Goal: Task Accomplishment & Management: Manage account settings

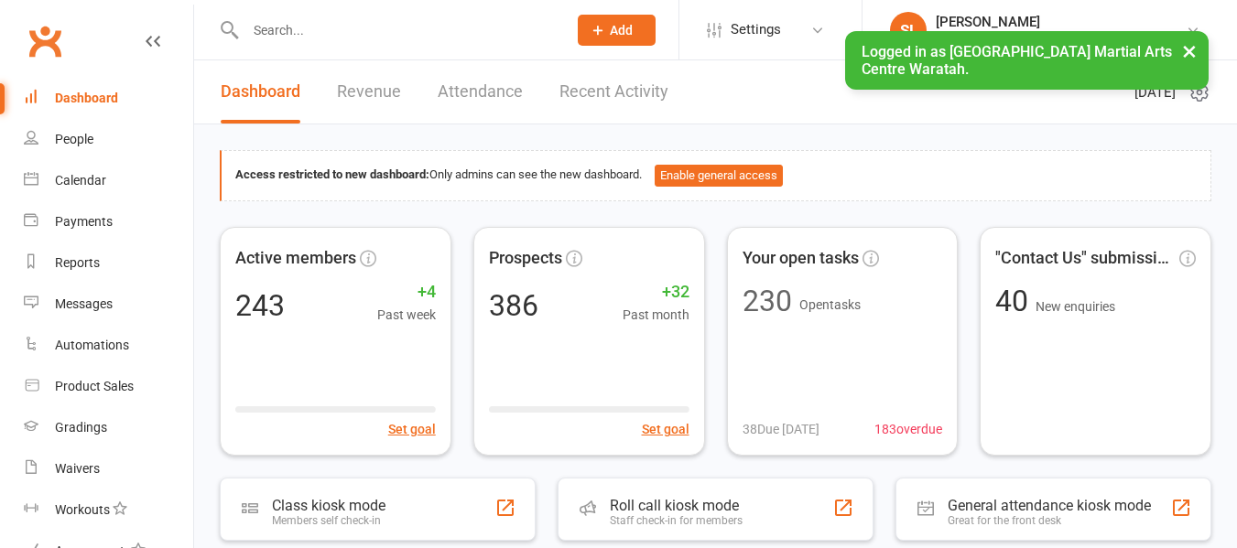
click at [315, 33] on input "text" at bounding box center [397, 30] width 314 height 26
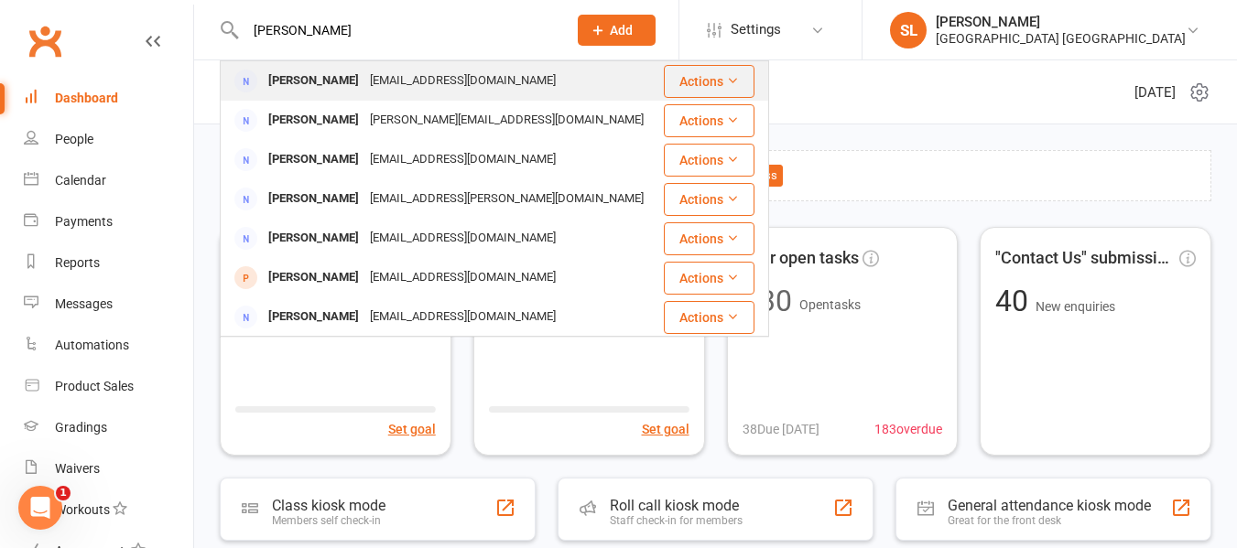
type input "sarah slade"
click at [277, 82] on div "Sarah Slade" at bounding box center [314, 81] width 102 height 27
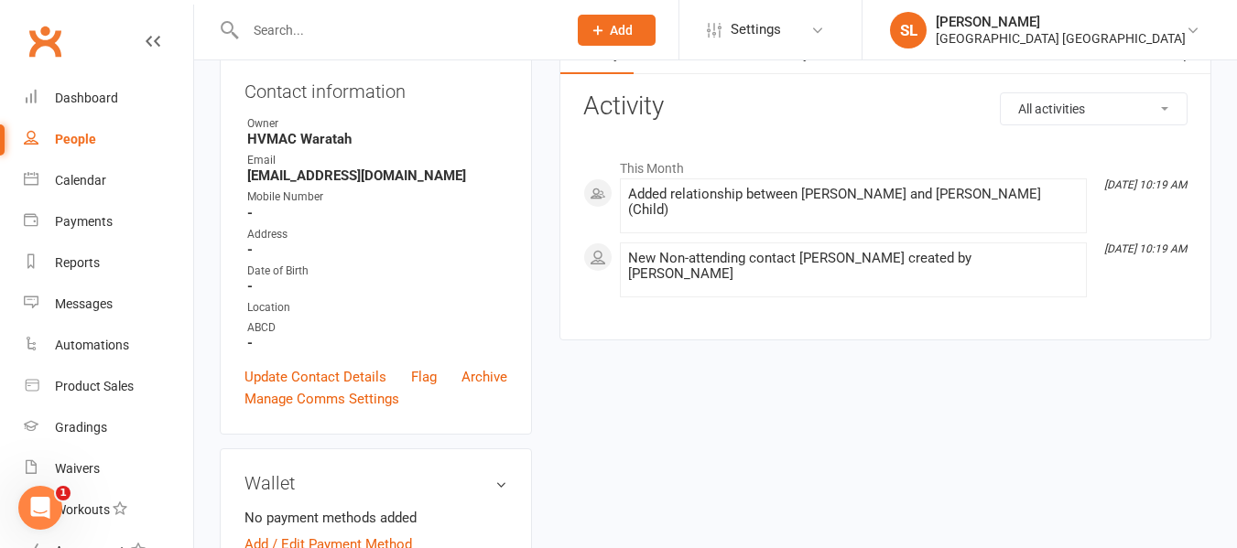
scroll to position [183, 0]
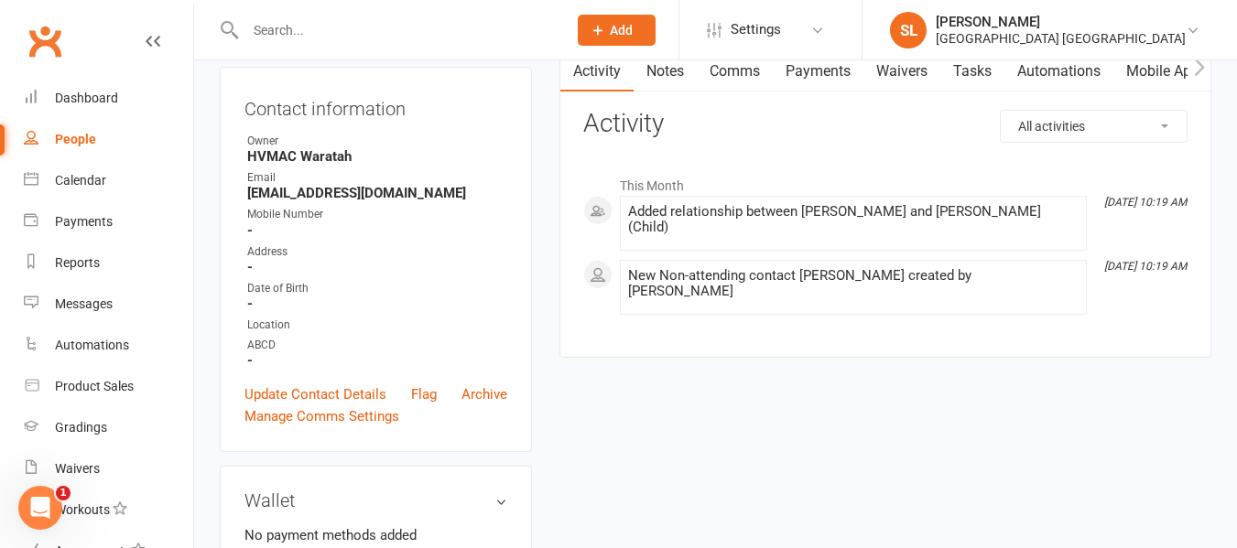
click at [898, 68] on link "Waivers" at bounding box center [901, 71] width 77 height 42
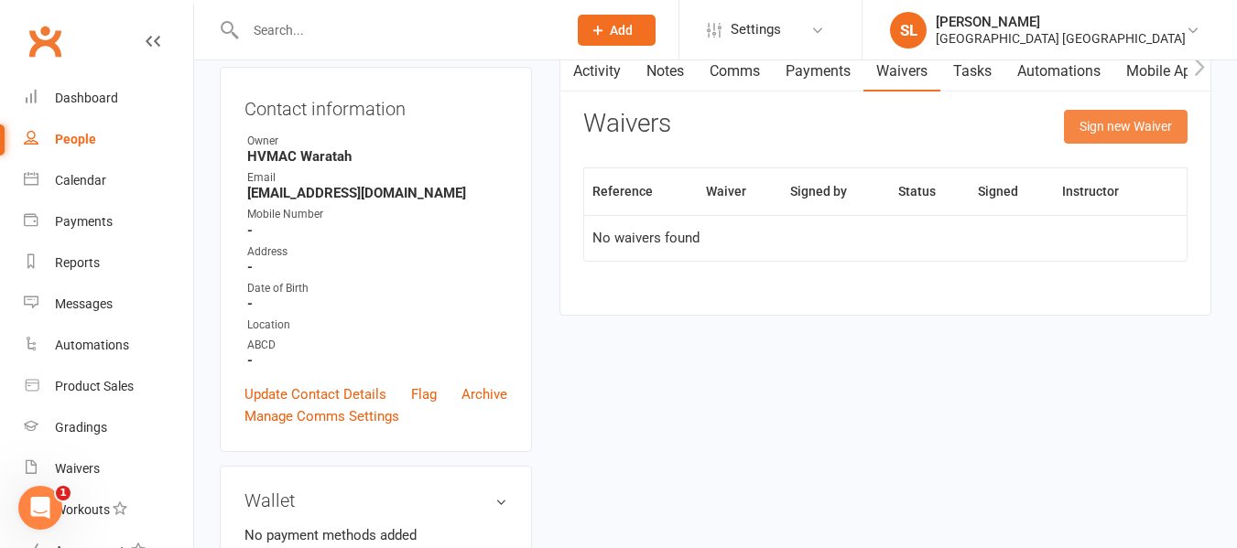
click at [1123, 125] on button "Sign new Waiver" at bounding box center [1126, 126] width 124 height 33
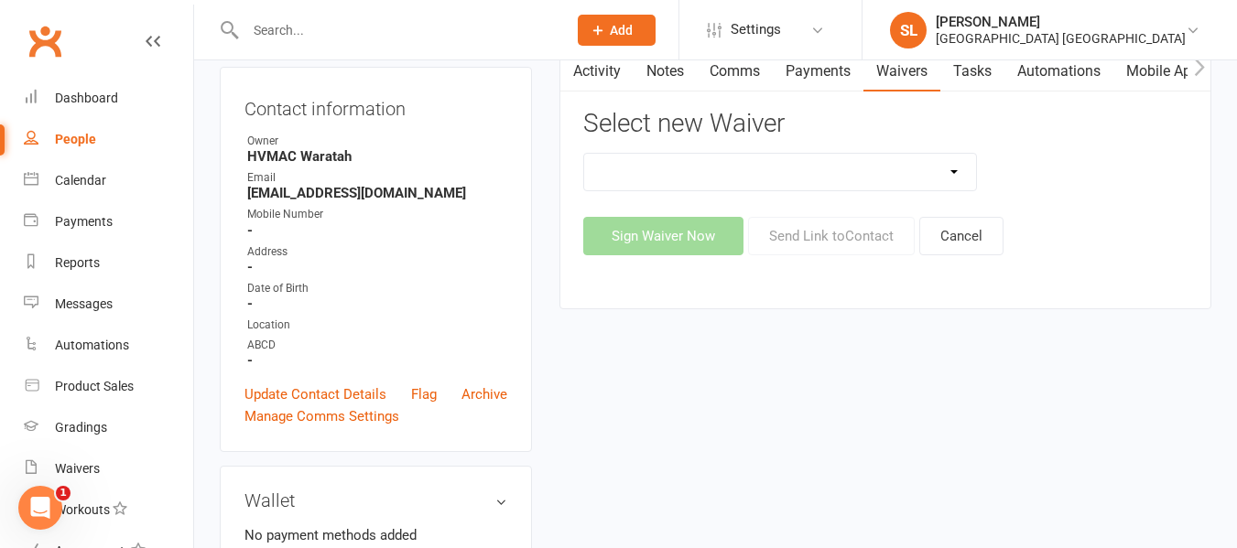
click at [770, 172] on select "Cancellation Form Membership Form Membership Form Family Membership Form Fight …" at bounding box center [780, 172] width 392 height 37
select select "5560"
click at [584, 154] on select "Cancellation Form Membership Form Membership Form Family Membership Form Fight …" at bounding box center [780, 172] width 392 height 37
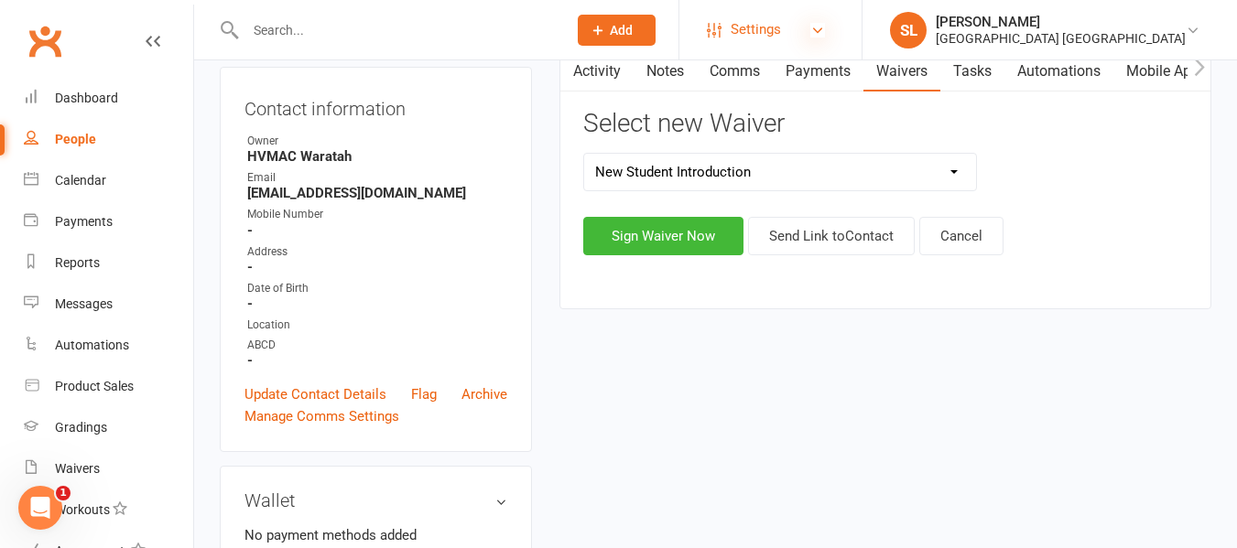
click at [825, 27] on icon at bounding box center [817, 30] width 15 height 15
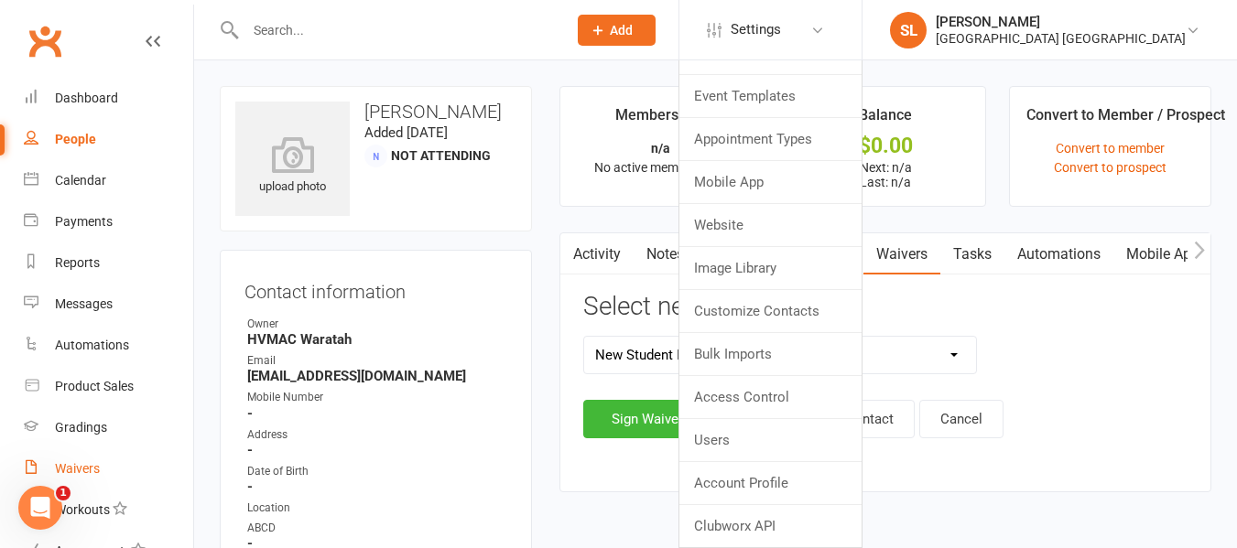
click at [81, 472] on div "Waivers" at bounding box center [77, 468] width 45 height 15
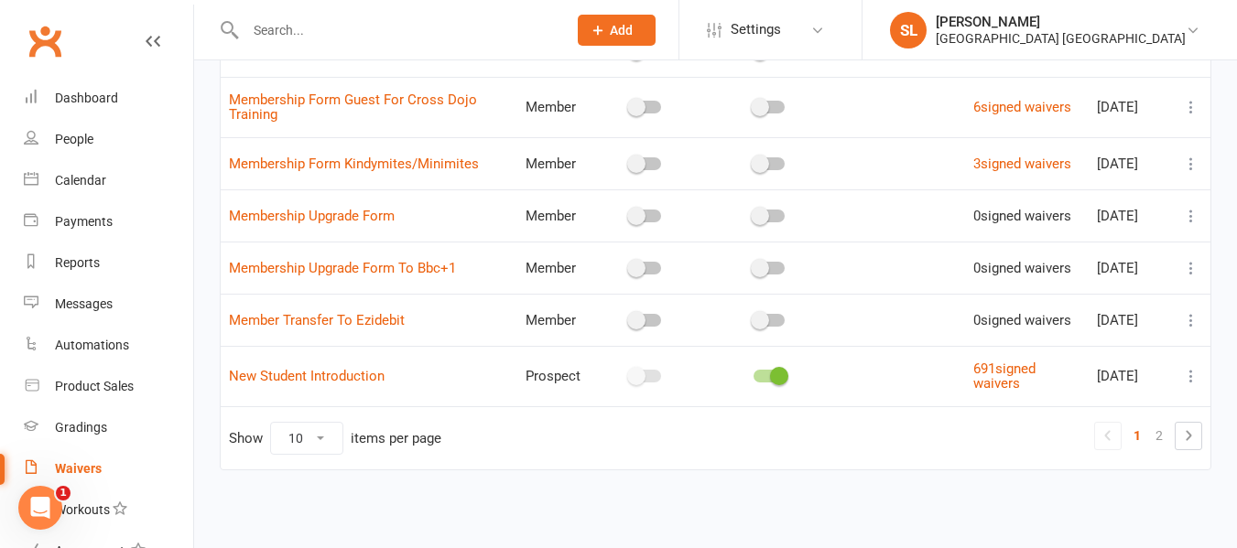
scroll to position [453, 0]
click at [288, 374] on link "New Student Introduction" at bounding box center [307, 376] width 156 height 16
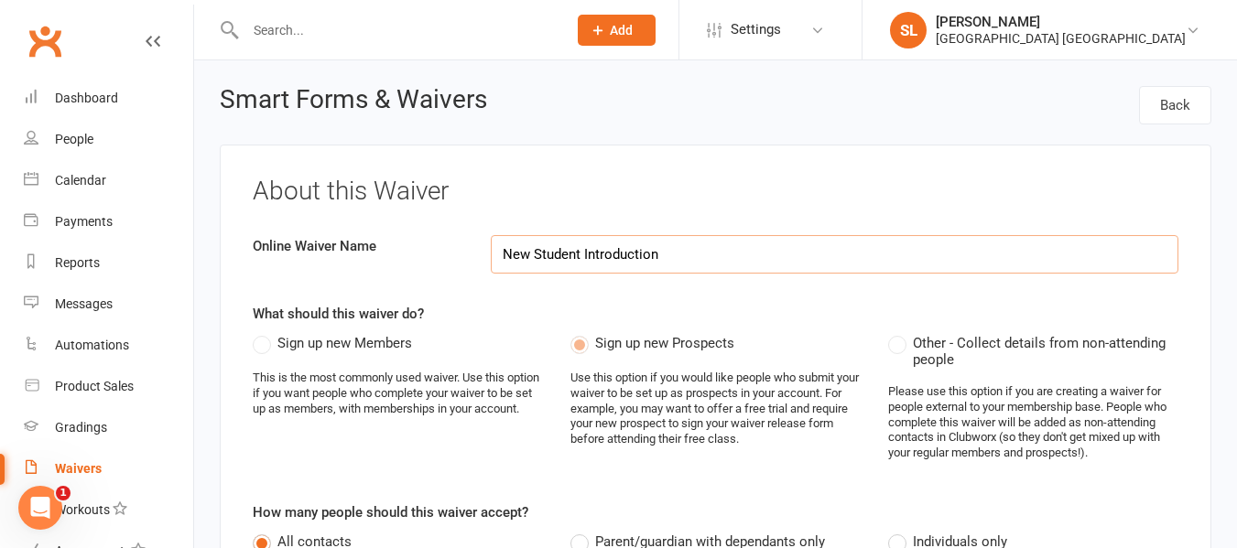
select select "applies_to_all_signees"
select select "copy_answers_for_all_signees"
select select "select"
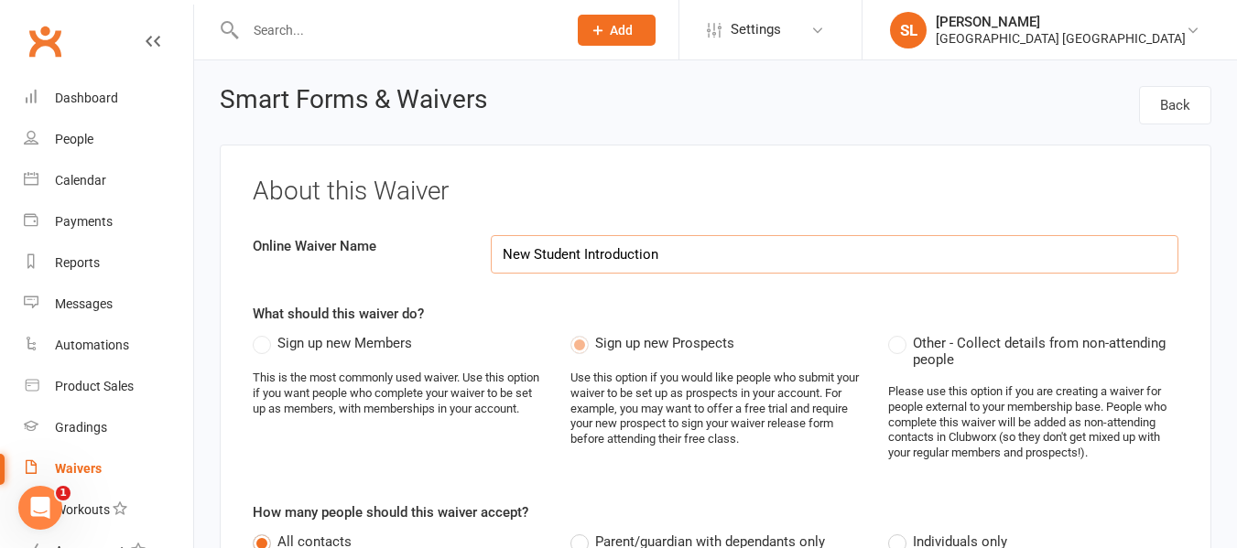
select select "select"
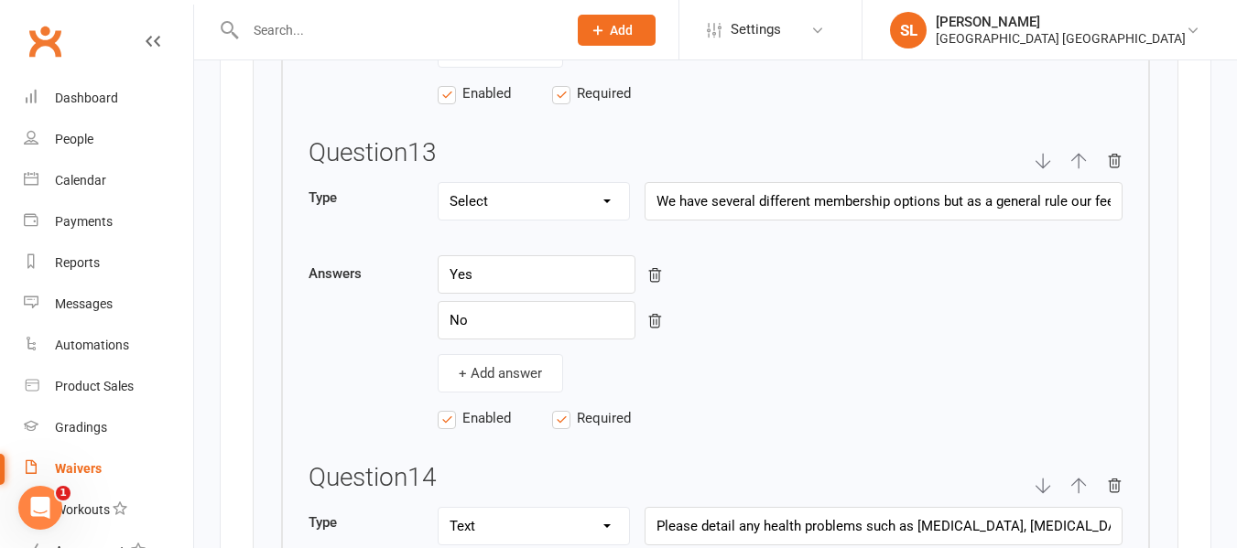
scroll to position [6867, 0]
click at [1093, 214] on input "We have several different membership options but as a general rule our fees, af…" at bounding box center [884, 200] width 478 height 38
click at [1080, 168] on icon "button" at bounding box center [1078, 161] width 15 height 16
type input "We have several different membership options but as a general rule our fees, af…"
type input "Yes"
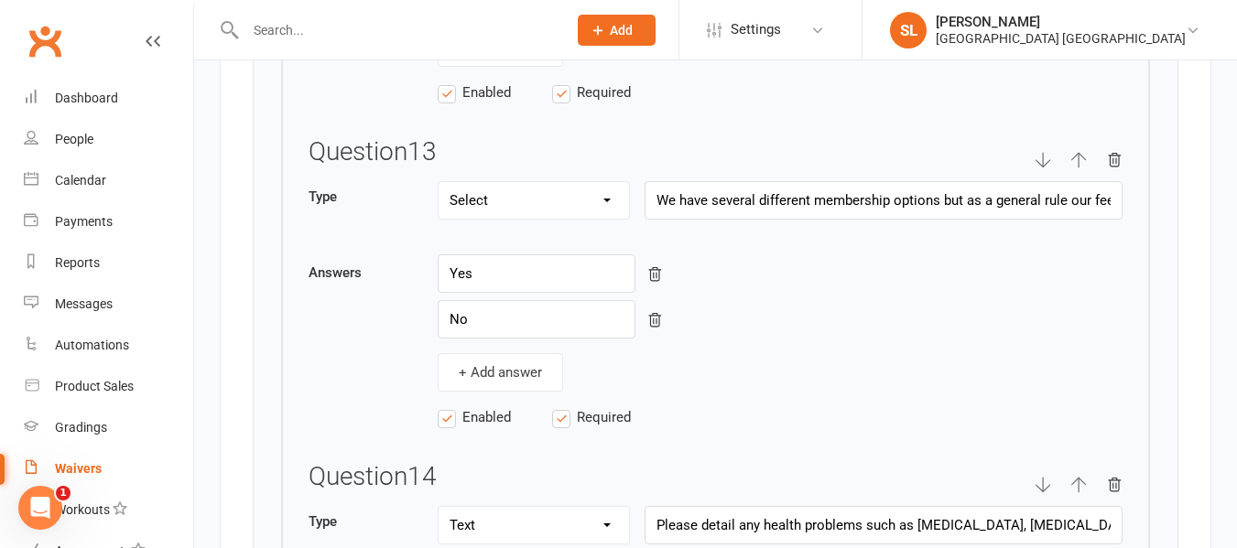
type input "No"
type input "When would be a good day for your next visit?"
type input "Monday"
type input "Tuesday"
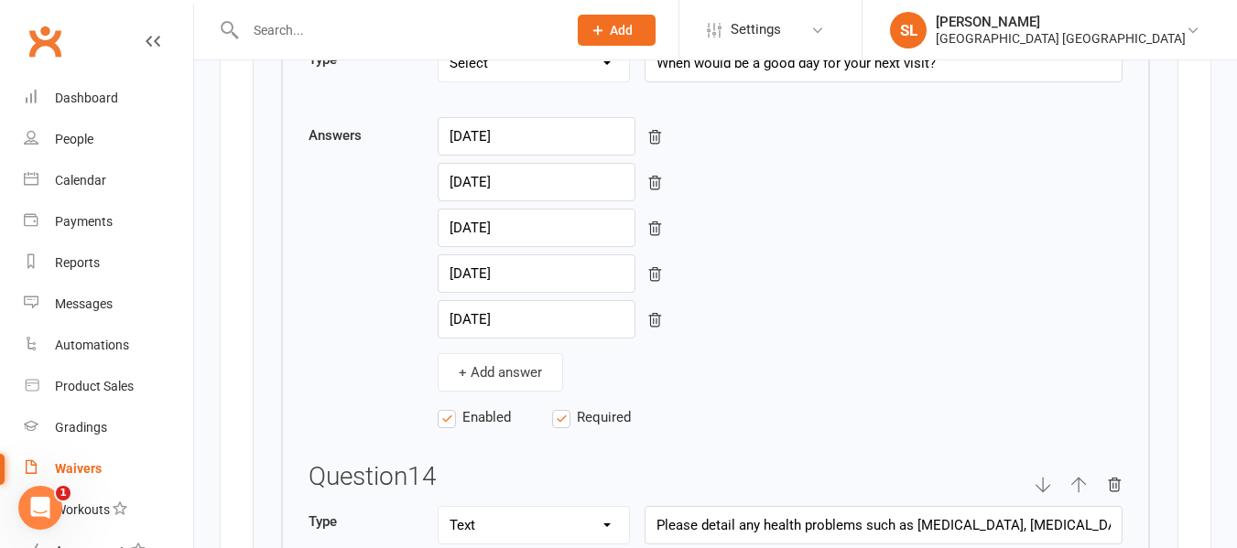
scroll to position [6730, 0]
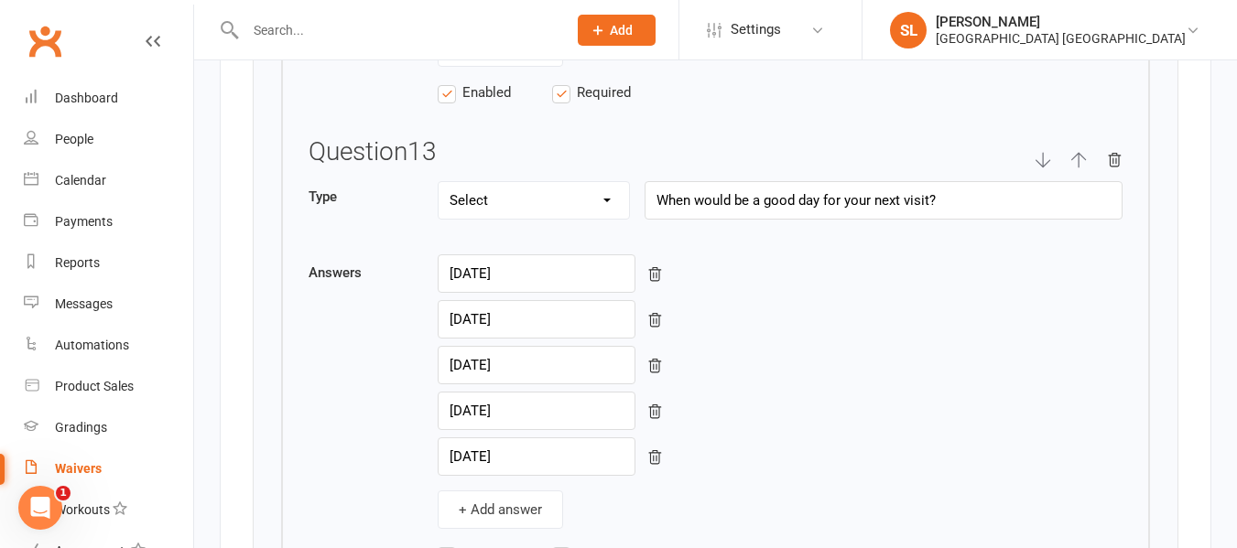
click at [1042, 168] on icon "button" at bounding box center [1043, 160] width 16 height 16
select select "string"
type input "Please detail any health problems such as asthma, allergies, learning or behavi…"
select select "select"
type input "When would be a good day for your next visit?"
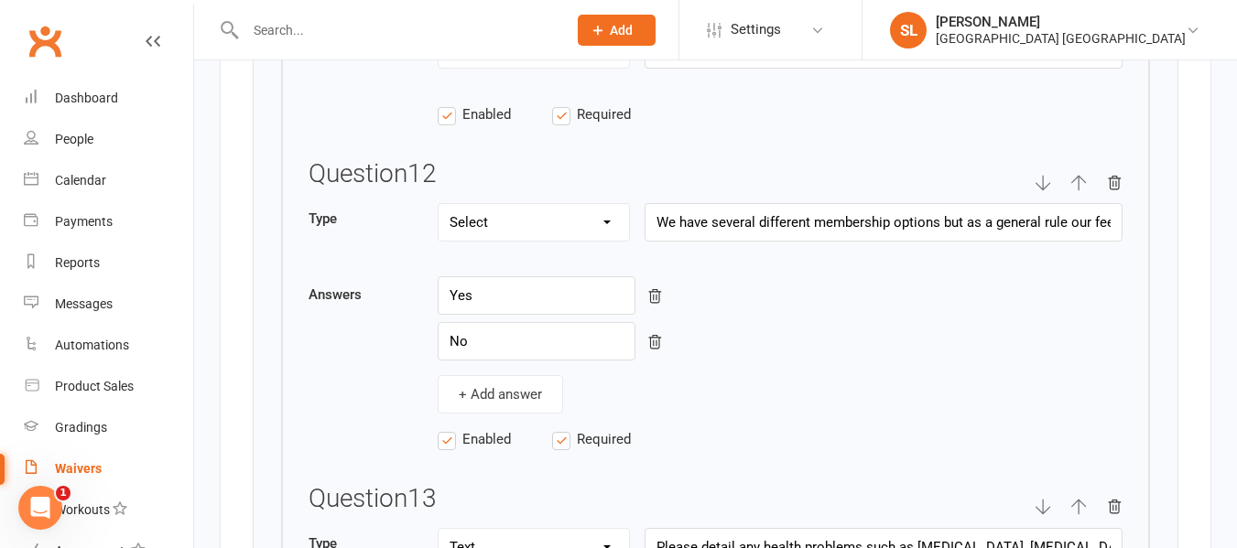
scroll to position [6363, 0]
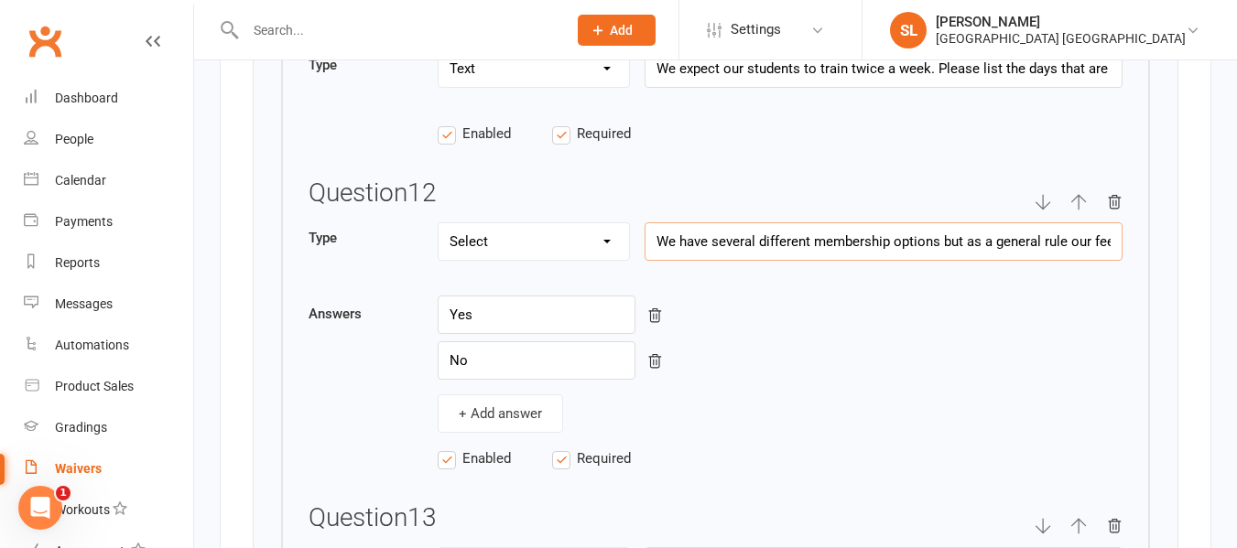
click at [1065, 254] on input "We have several different membership options but as a general rule our fees, af…" at bounding box center [884, 241] width 478 height 38
drag, startPoint x: 1087, startPoint y: 252, endPoint x: 999, endPoint y: 238, distance: 89.0
click at [999, 238] on input "We have several different membership options but as a general rule our fees, af…" at bounding box center [884, 241] width 478 height 38
click at [972, 219] on div "Question 12" at bounding box center [716, 200] width 814 height 43
click at [1090, 248] on input "We have several different membership options but as a general rule our fees, af…" at bounding box center [884, 241] width 478 height 38
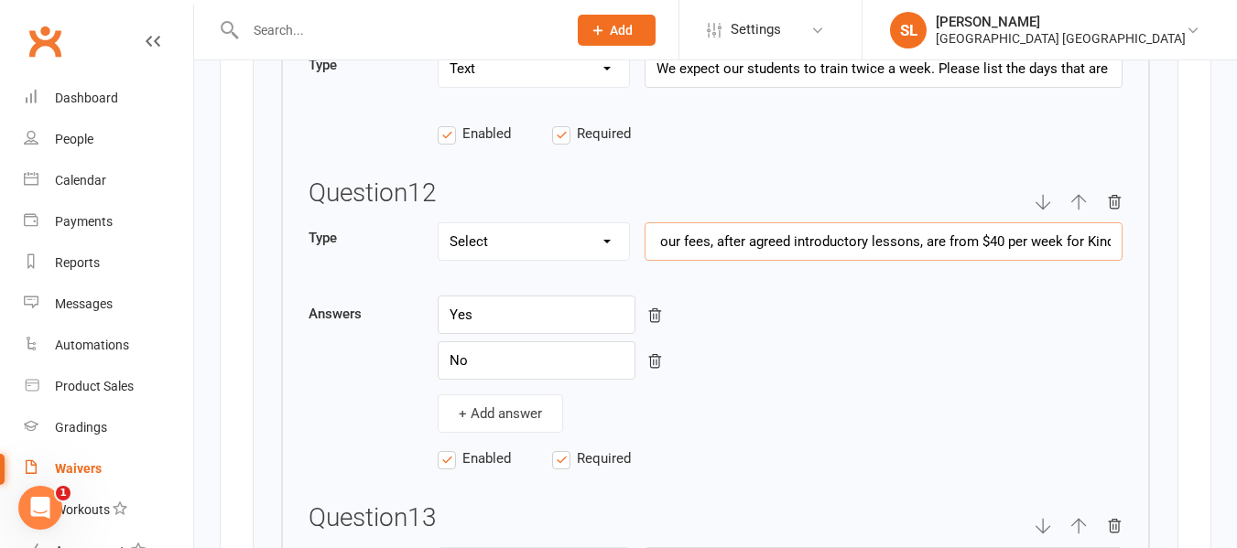
scroll to position [0, 452]
click at [932, 255] on input "We have several different membership options but as a general rule our fees, af…" at bounding box center [884, 241] width 478 height 38
click at [1034, 254] on input "We have several different membership options but as a general rule our fees, af…" at bounding box center [884, 241] width 478 height 38
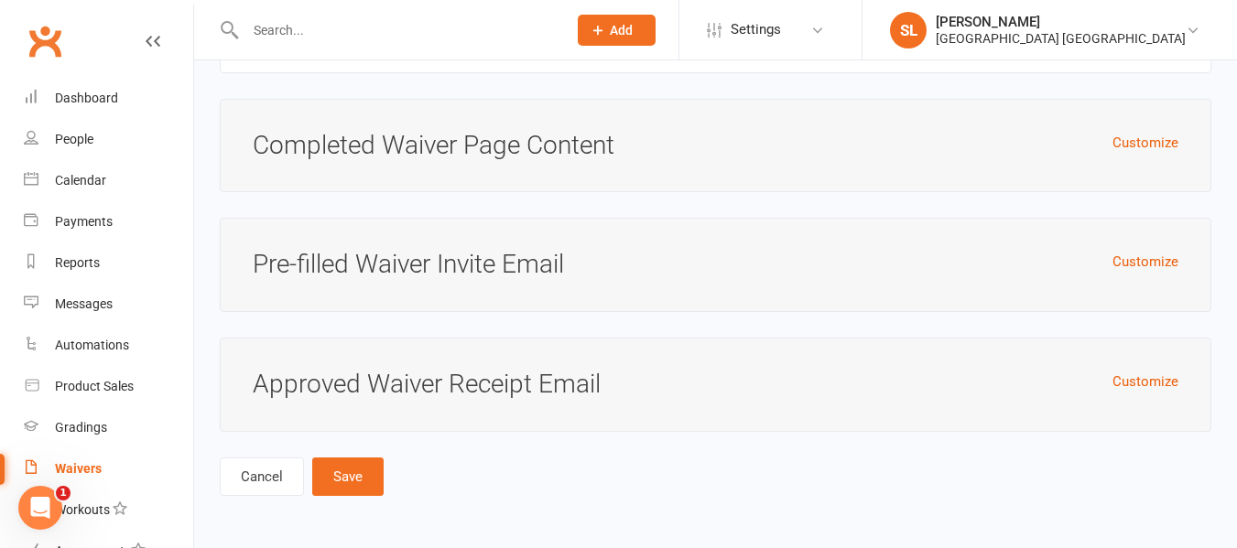
scroll to position [9461, 0]
type input "We have several different membership options but as a general rule our fees, af…"
click at [352, 475] on button "Save" at bounding box center [347, 477] width 71 height 38
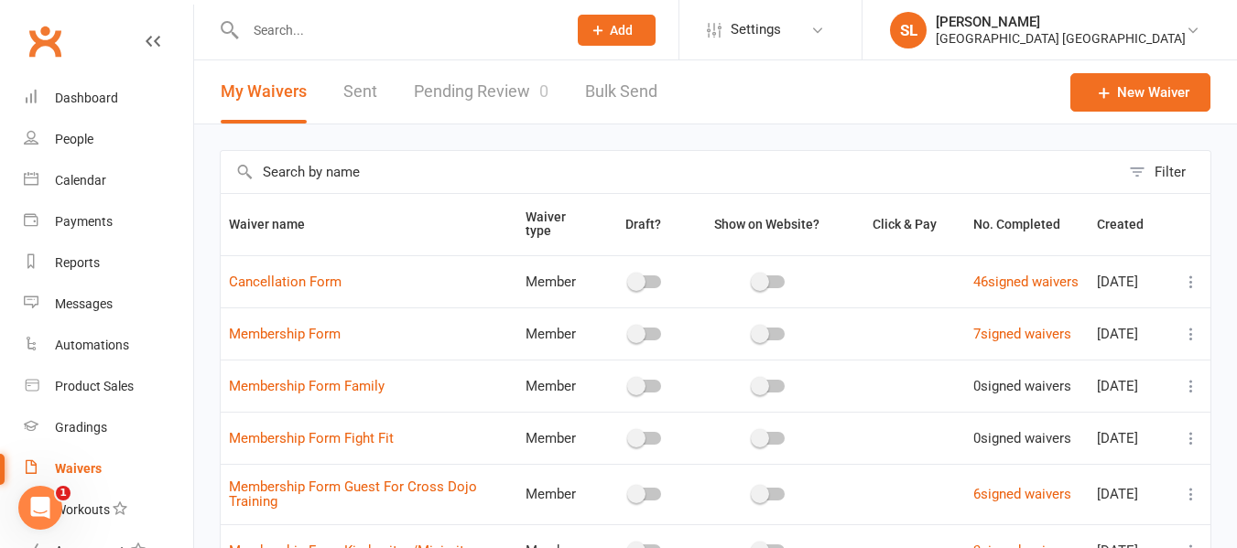
click at [261, 24] on input "text" at bounding box center [397, 30] width 314 height 26
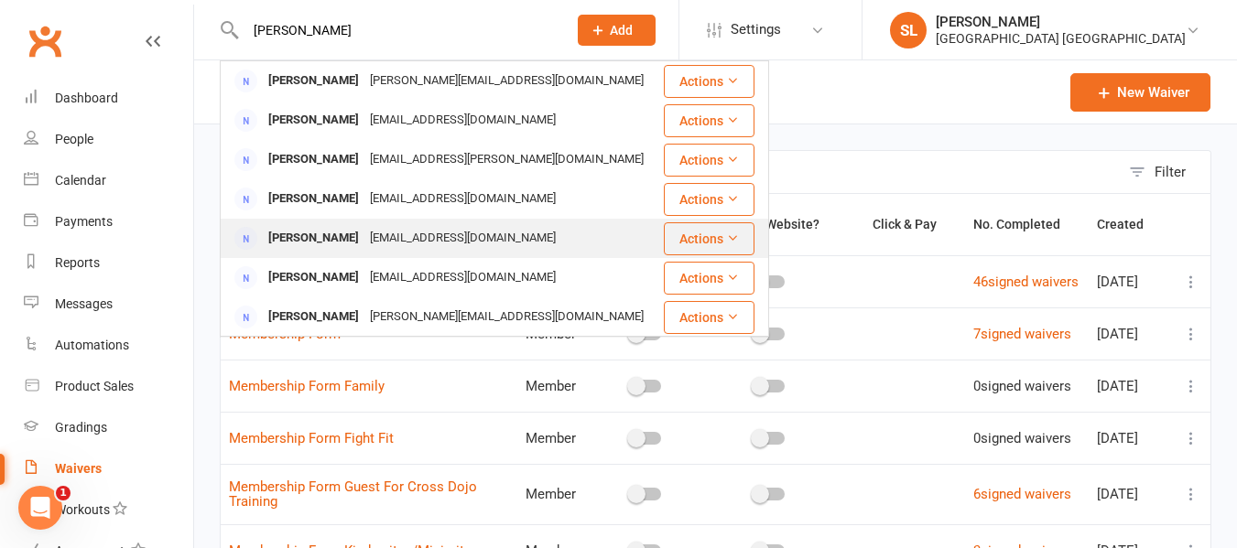
type input "sarah"
click at [364, 241] on div "sdonaldson17@me.com" at bounding box center [462, 238] width 197 height 27
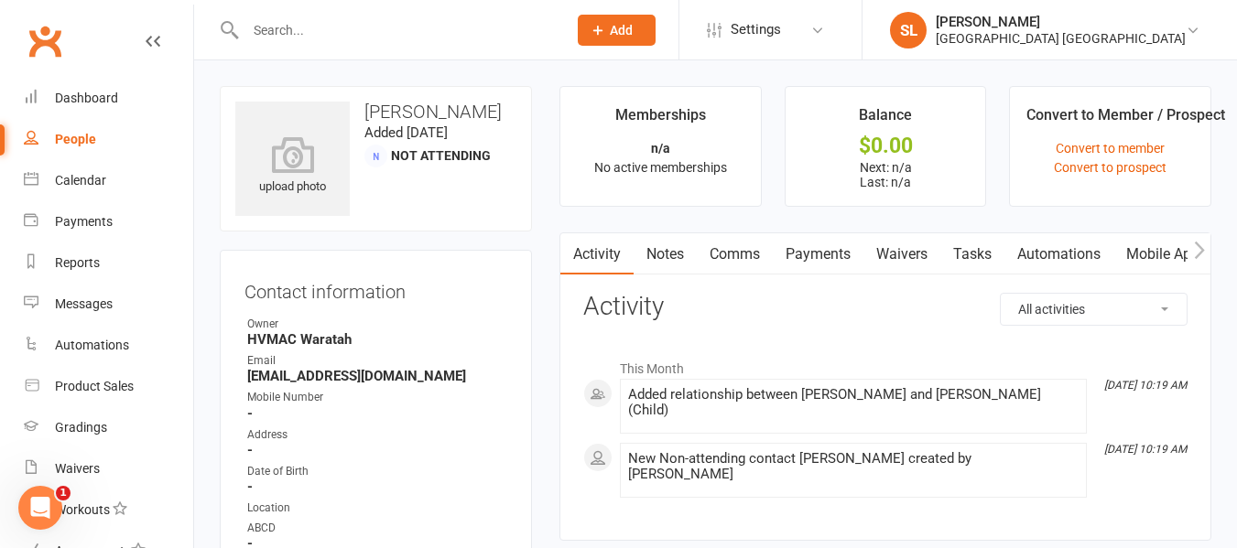
click at [906, 255] on link "Waivers" at bounding box center [901, 254] width 77 height 42
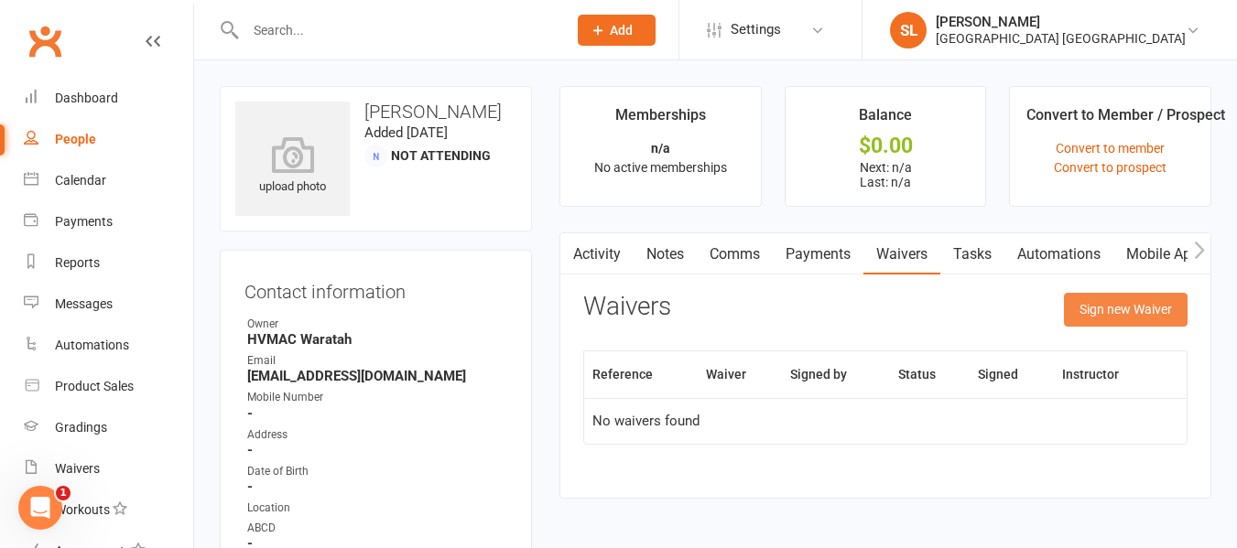
click at [1108, 304] on button "Sign new Waiver" at bounding box center [1126, 309] width 124 height 33
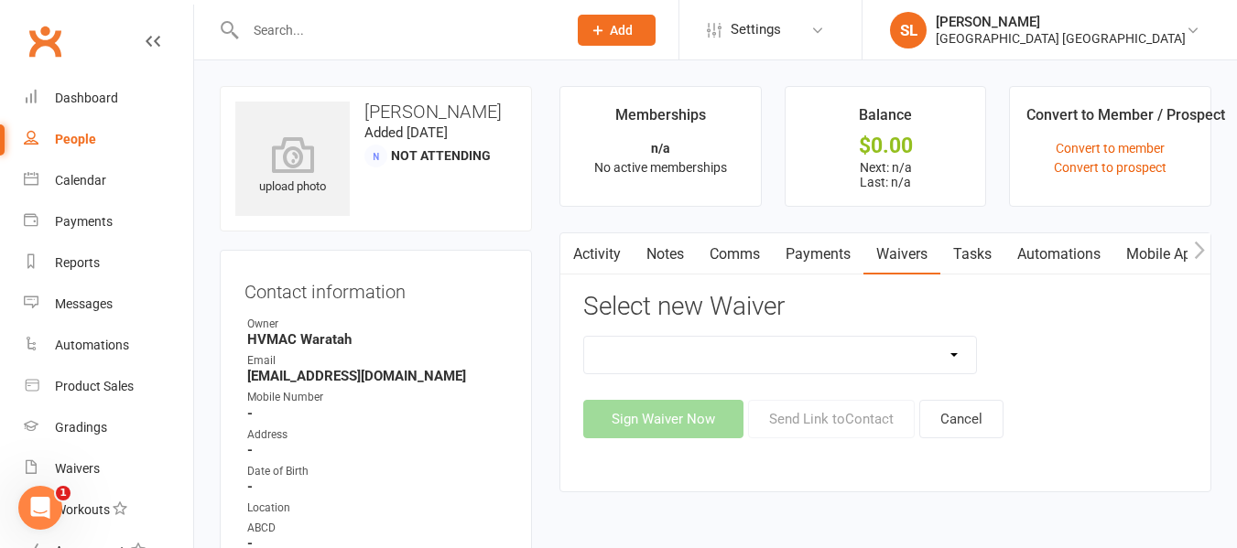
click at [849, 353] on select "Cancellation Form Membership Form Membership Form Family Membership Form Fight …" at bounding box center [780, 355] width 392 height 37
select select "5560"
click at [584, 337] on select "Cancellation Form Membership Form Membership Form Family Membership Form Fight …" at bounding box center [780, 355] width 392 height 37
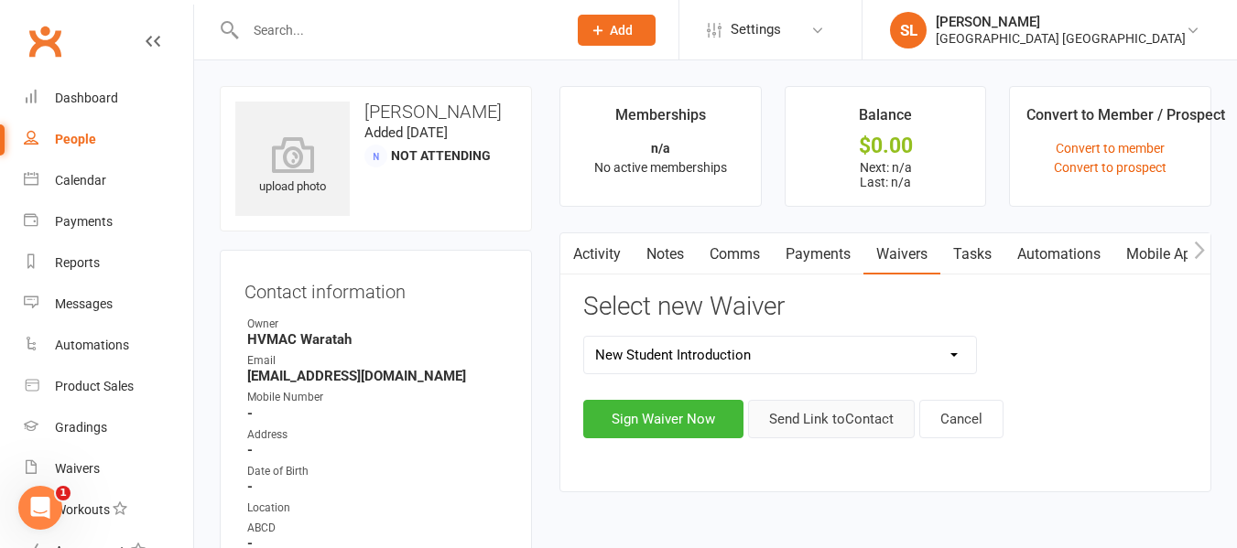
click at [816, 412] on button "Send Link to Contact" at bounding box center [831, 419] width 167 height 38
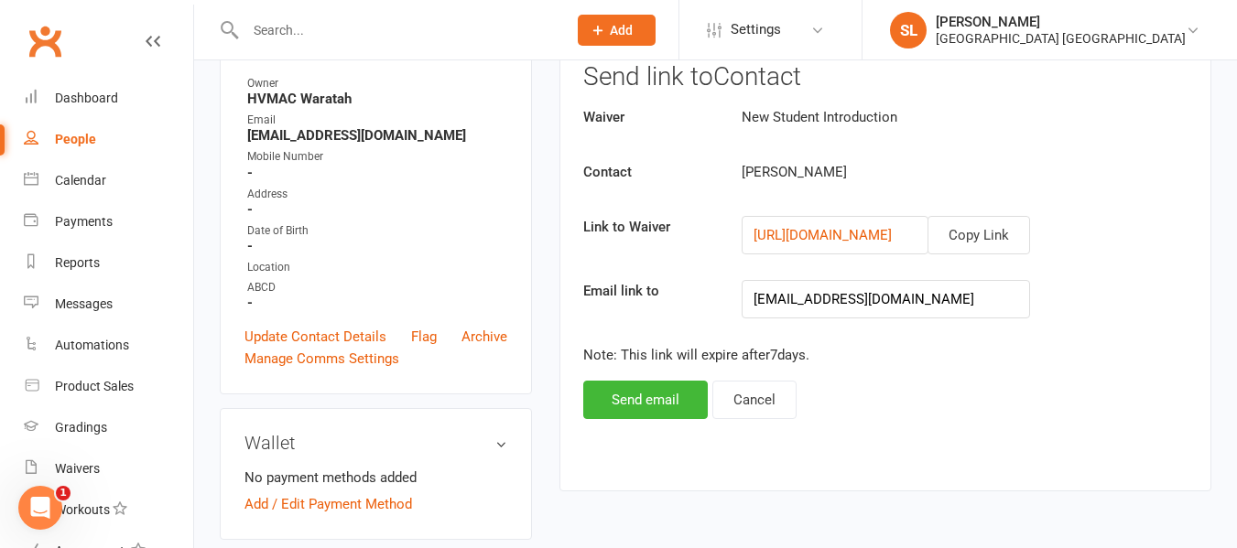
scroll to position [275, 0]
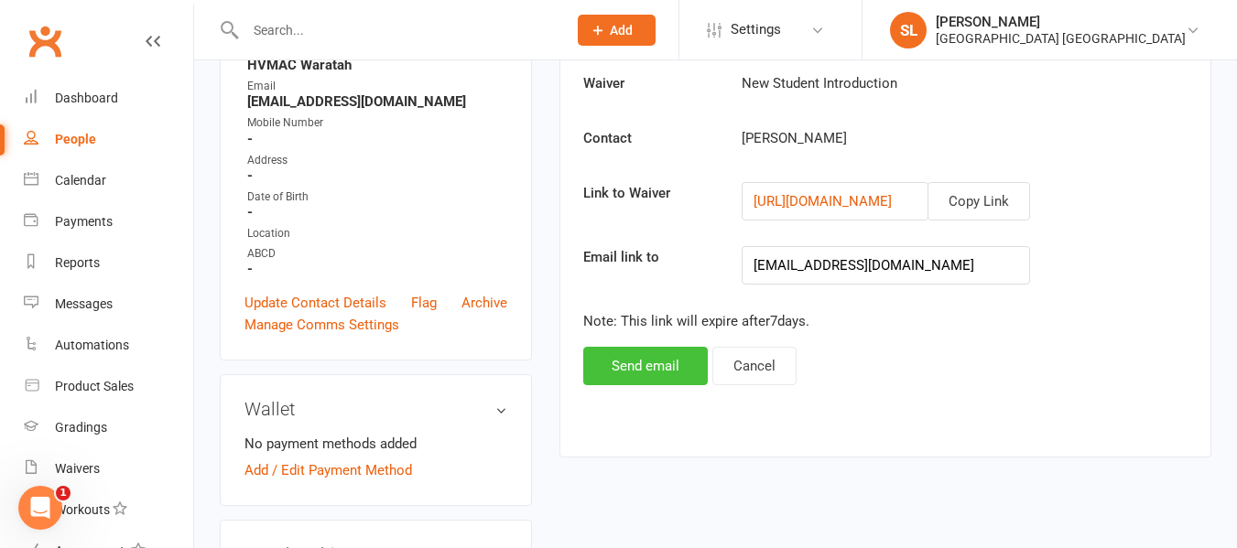
click at [624, 364] on button "Send email" at bounding box center [645, 366] width 125 height 38
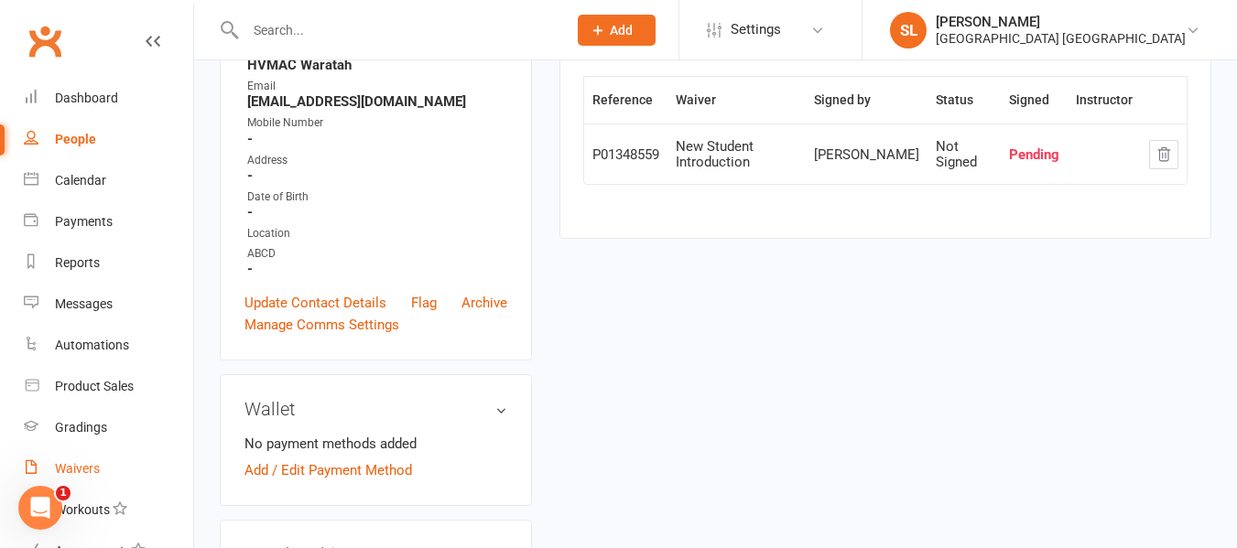
click at [89, 465] on div "Waivers" at bounding box center [77, 468] width 45 height 15
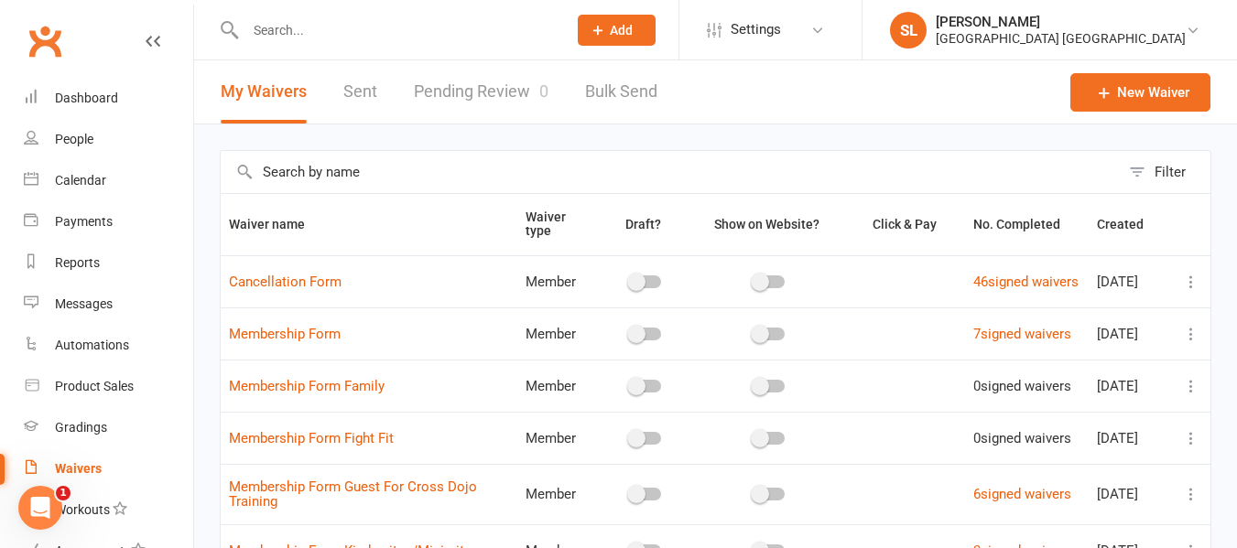
click at [357, 82] on link "Sent" at bounding box center [360, 91] width 34 height 63
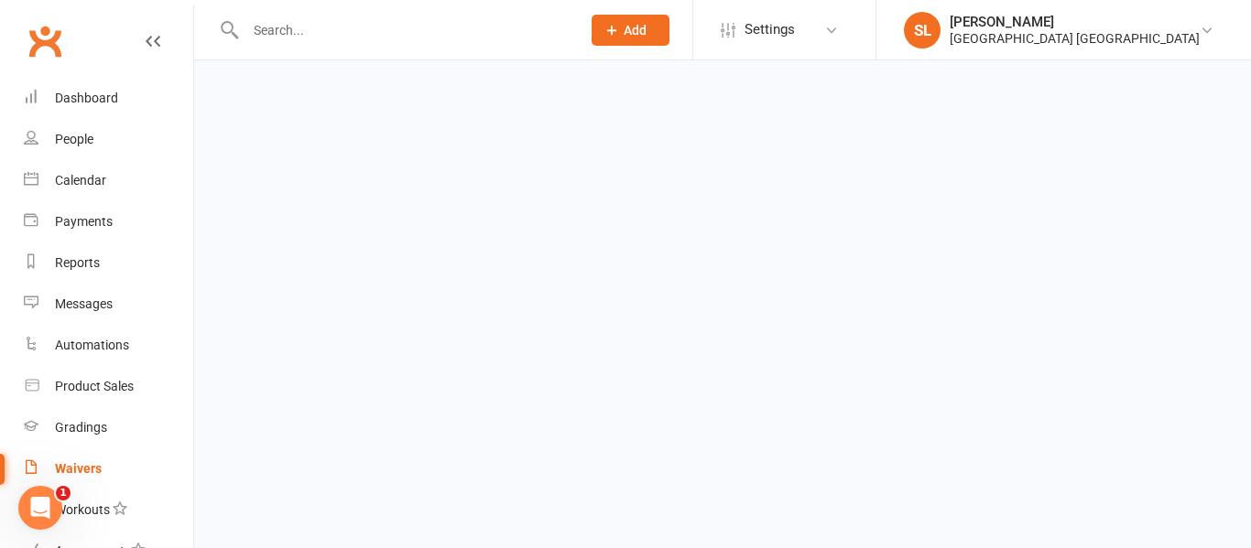
select select "25"
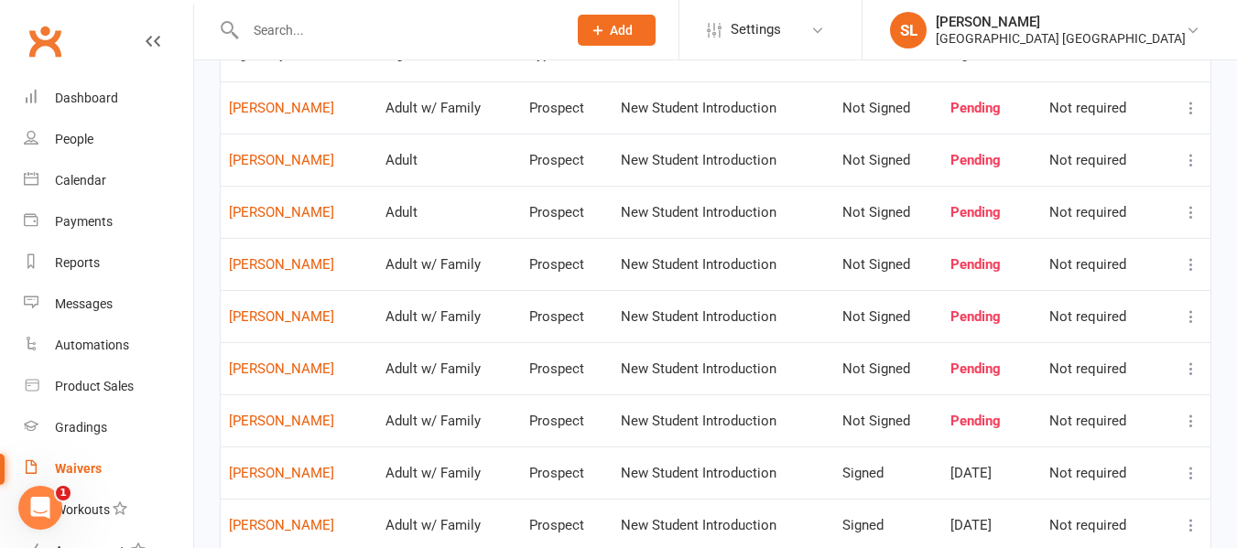
scroll to position [183, 0]
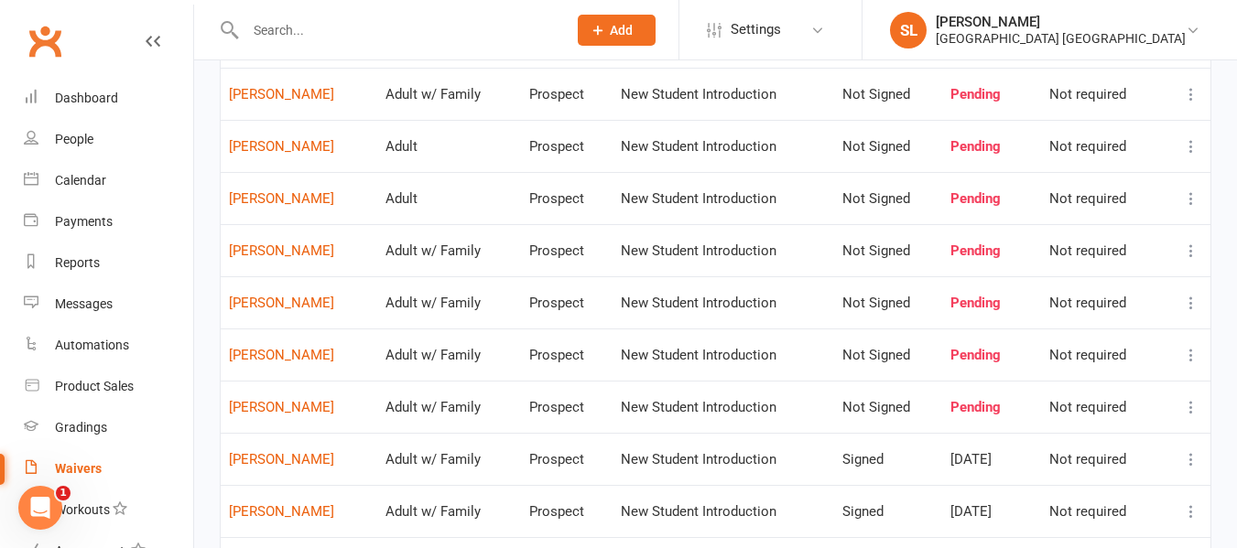
click at [1190, 460] on icon at bounding box center [1191, 459] width 18 height 18
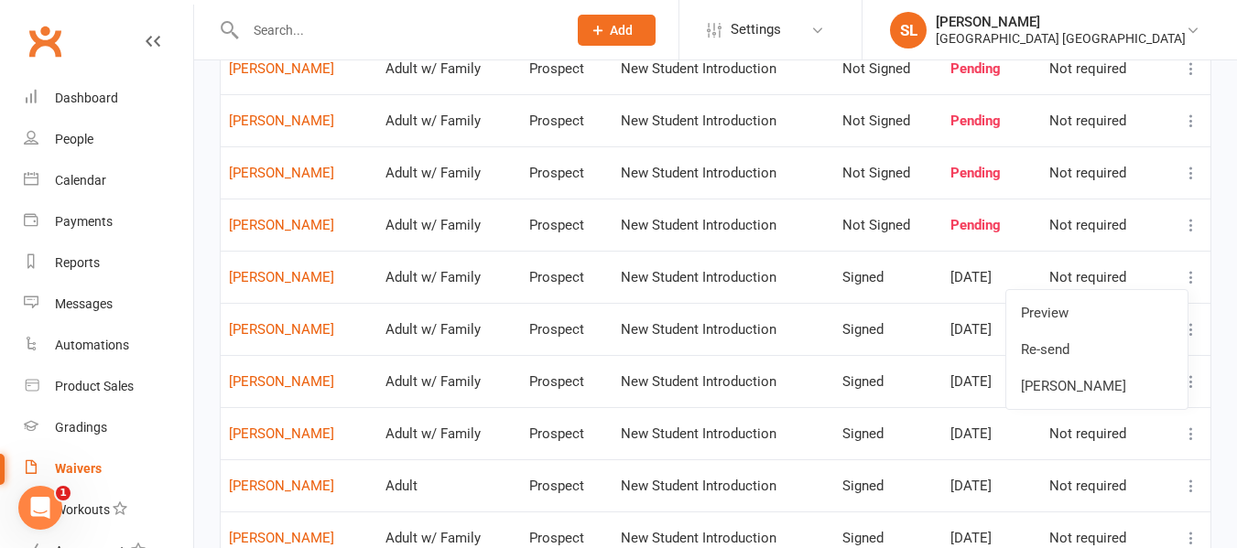
scroll to position [366, 0]
click at [1041, 310] on link "Preview" at bounding box center [1096, 312] width 181 height 37
click at [372, 30] on input "text" at bounding box center [397, 30] width 314 height 26
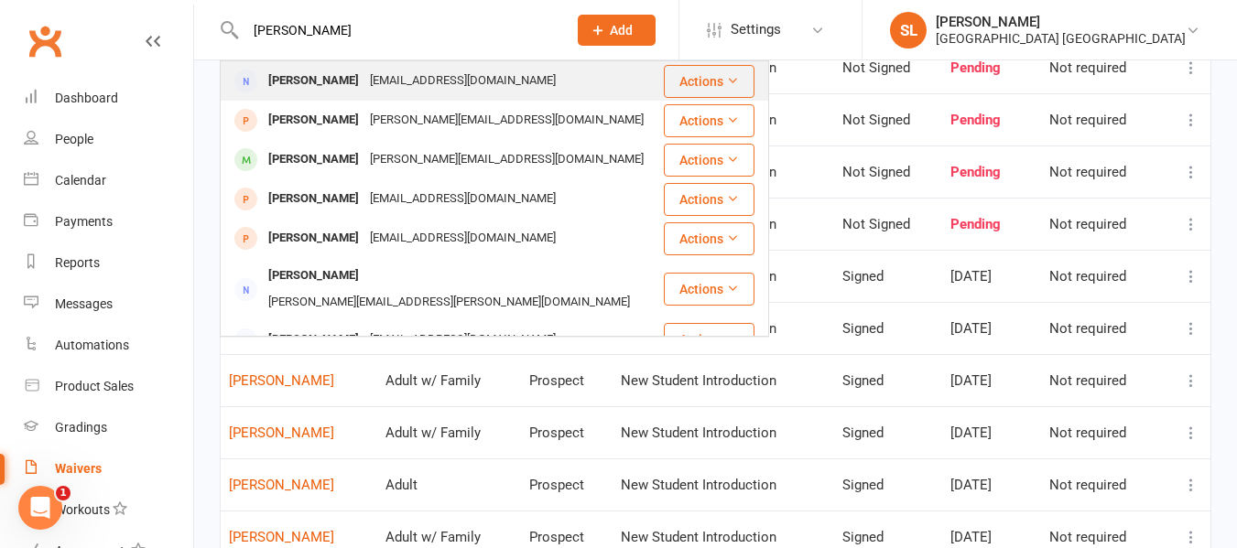
type input "bailey napp"
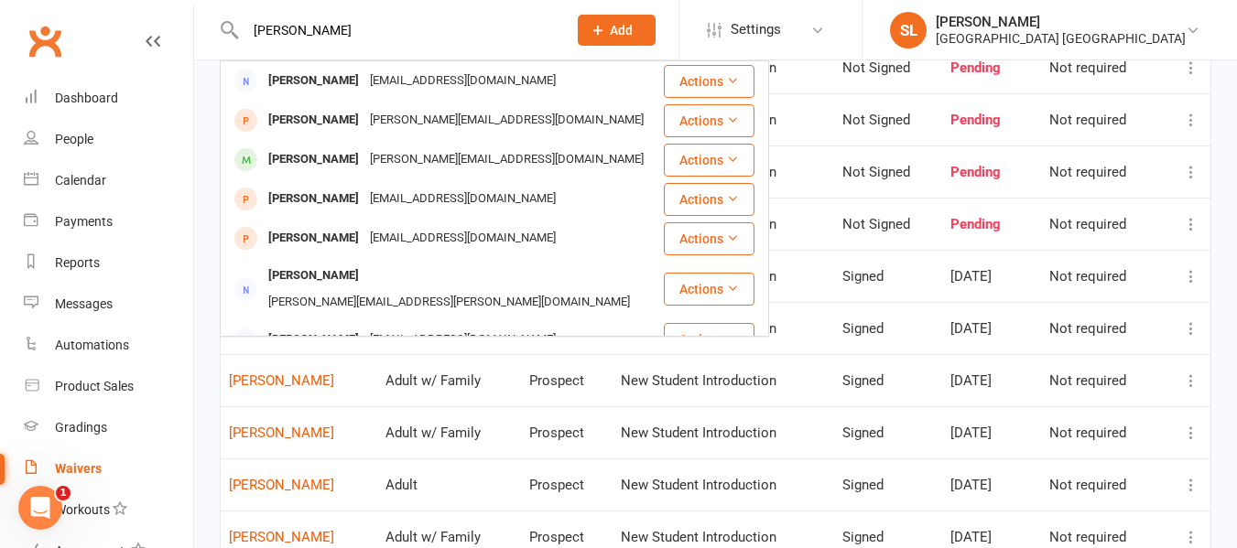
click at [317, 77] on div "Bailey Napper" at bounding box center [314, 81] width 102 height 27
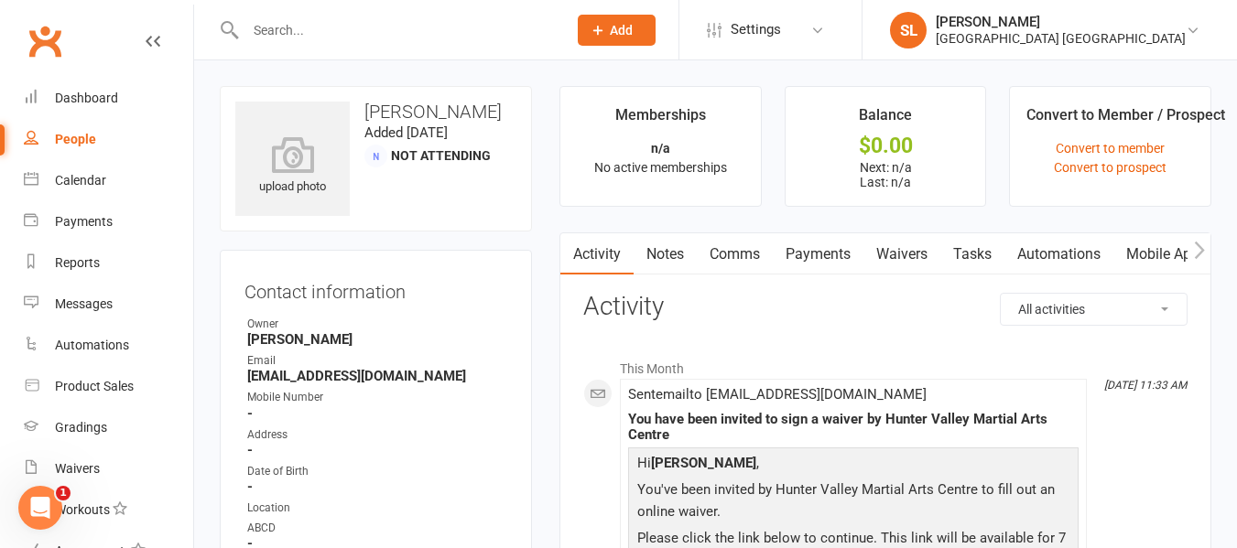
click at [892, 249] on link "Waivers" at bounding box center [901, 254] width 77 height 42
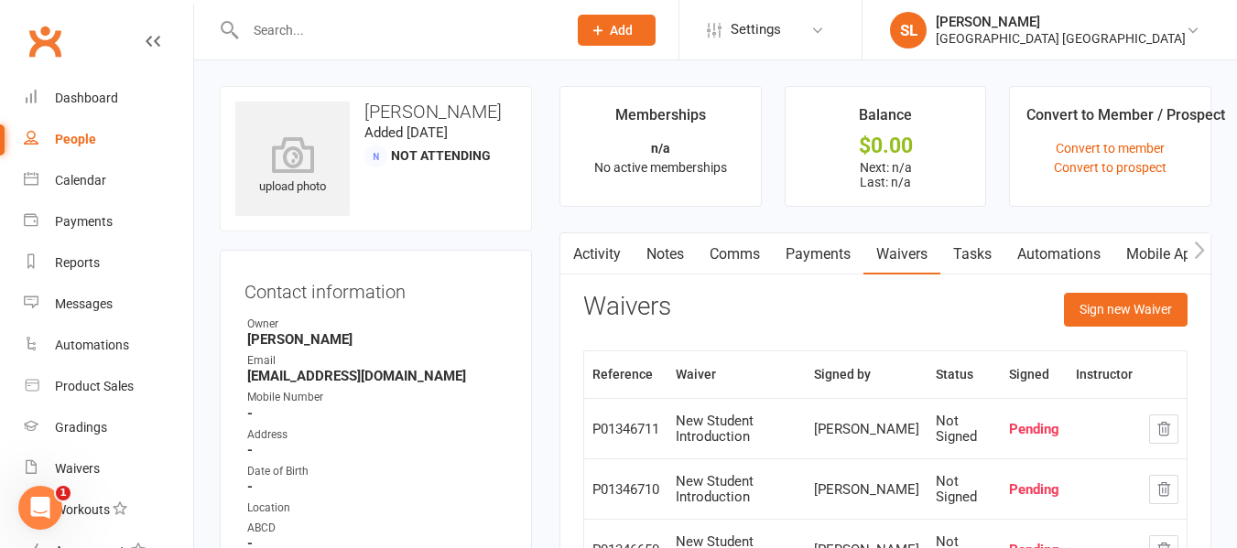
click at [604, 253] on link "Activity" at bounding box center [596, 254] width 73 height 42
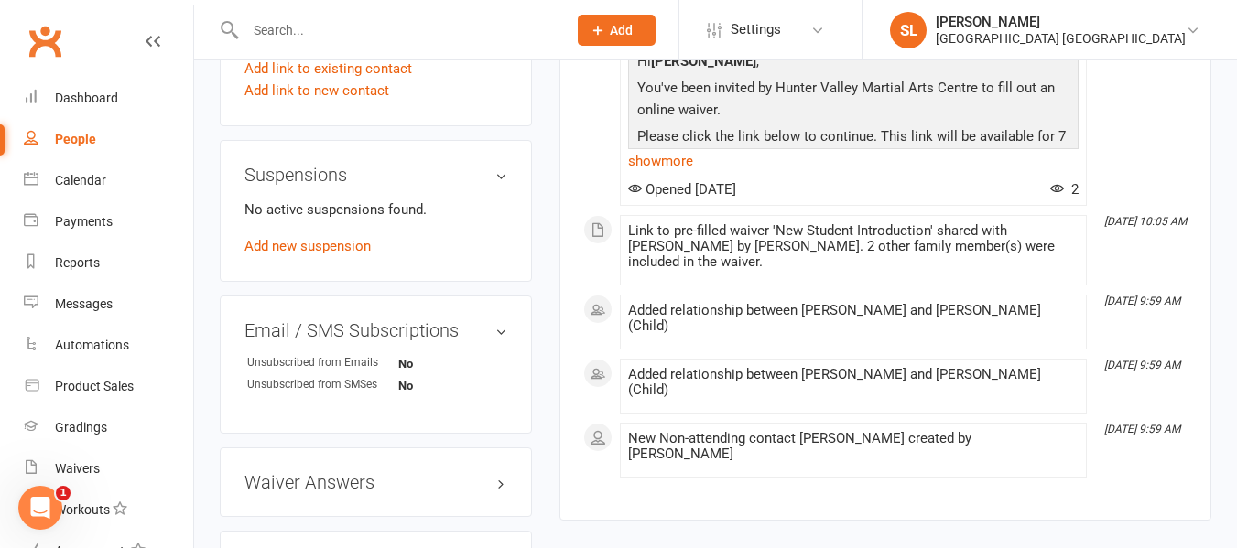
scroll to position [1007, 0]
click at [85, 469] on div "Waivers" at bounding box center [77, 468] width 45 height 15
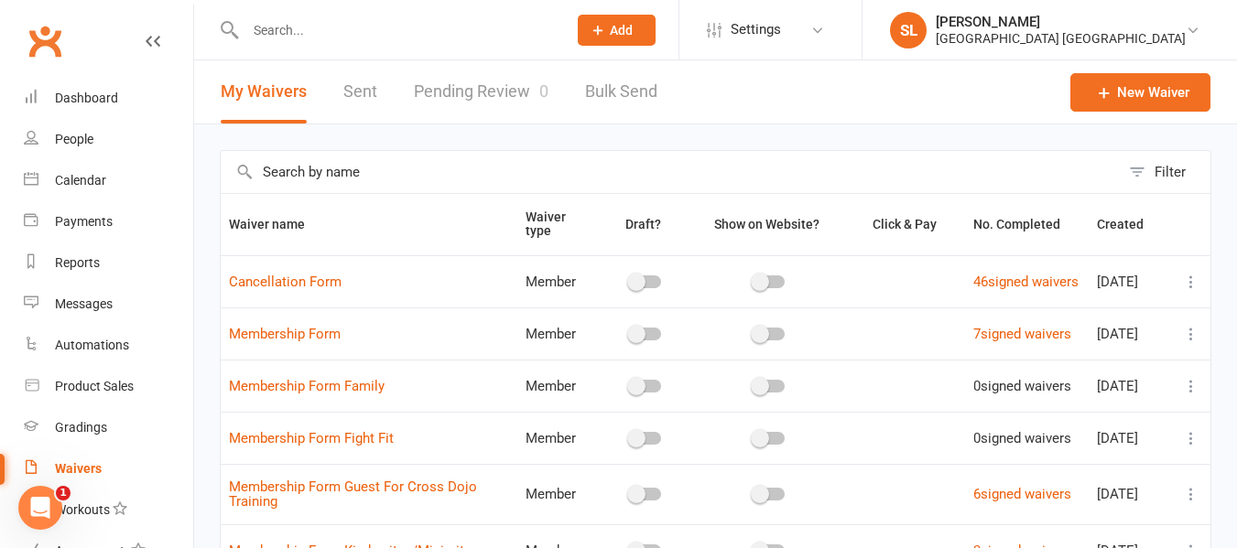
click at [351, 83] on link "Sent" at bounding box center [360, 91] width 34 height 63
select select "25"
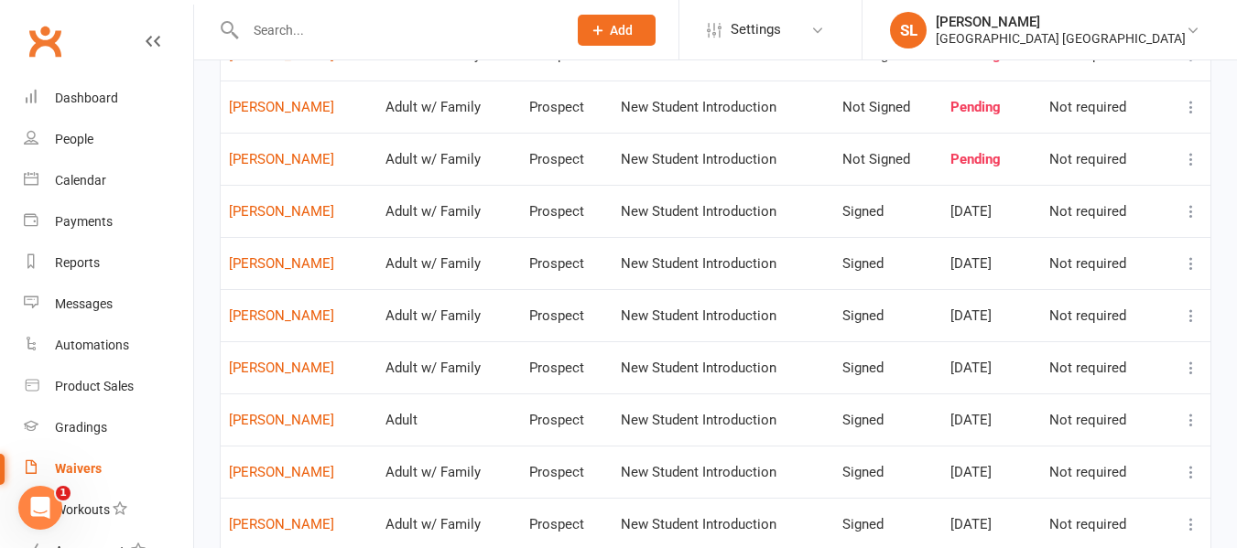
scroll to position [366, 0]
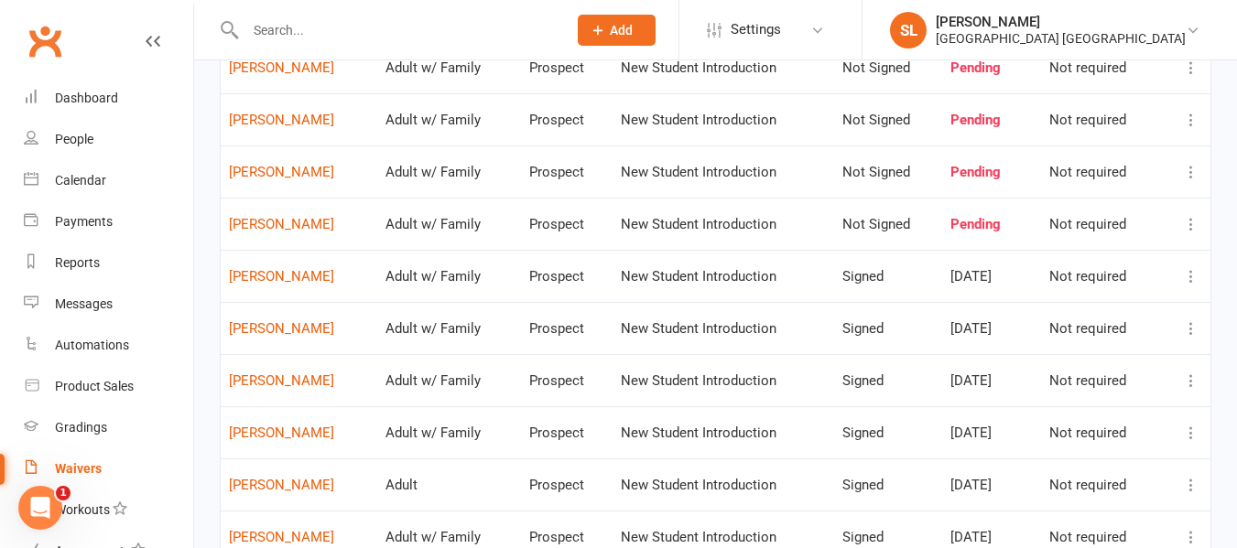
click at [1188, 324] on icon at bounding box center [1191, 329] width 18 height 18
click at [1049, 359] on link "Preview" at bounding box center [1096, 364] width 181 height 37
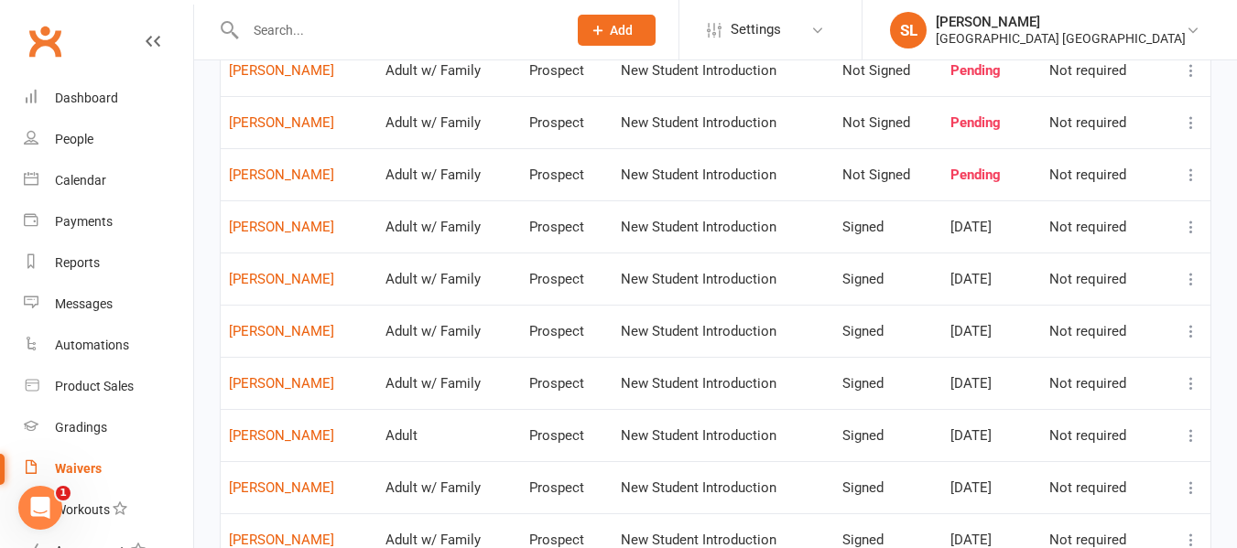
scroll to position [458, 0]
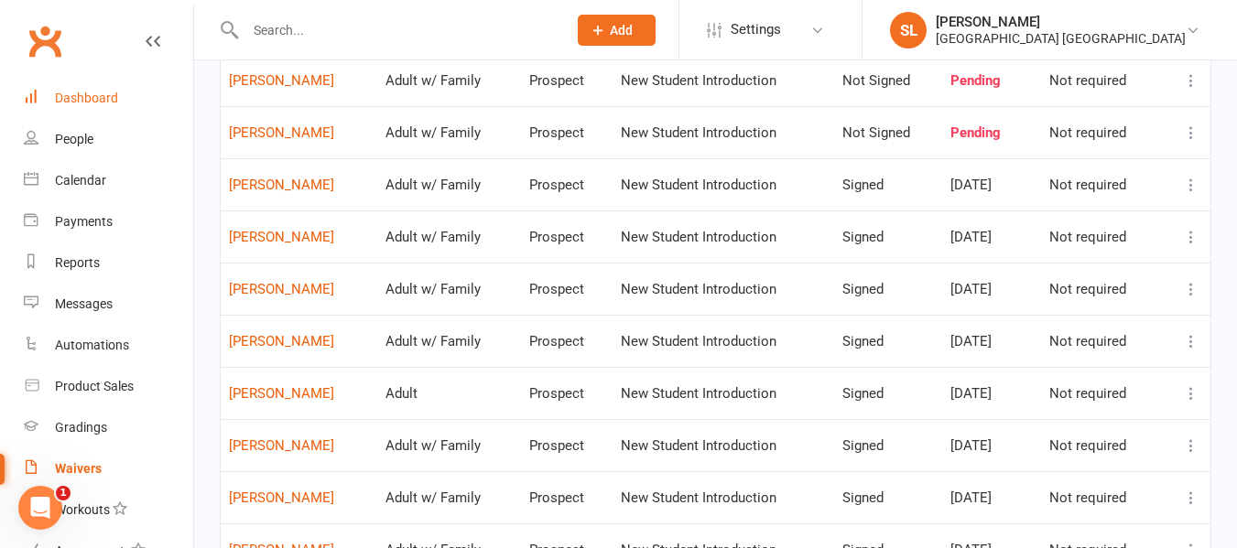
click at [88, 100] on div "Dashboard" at bounding box center [86, 98] width 63 height 15
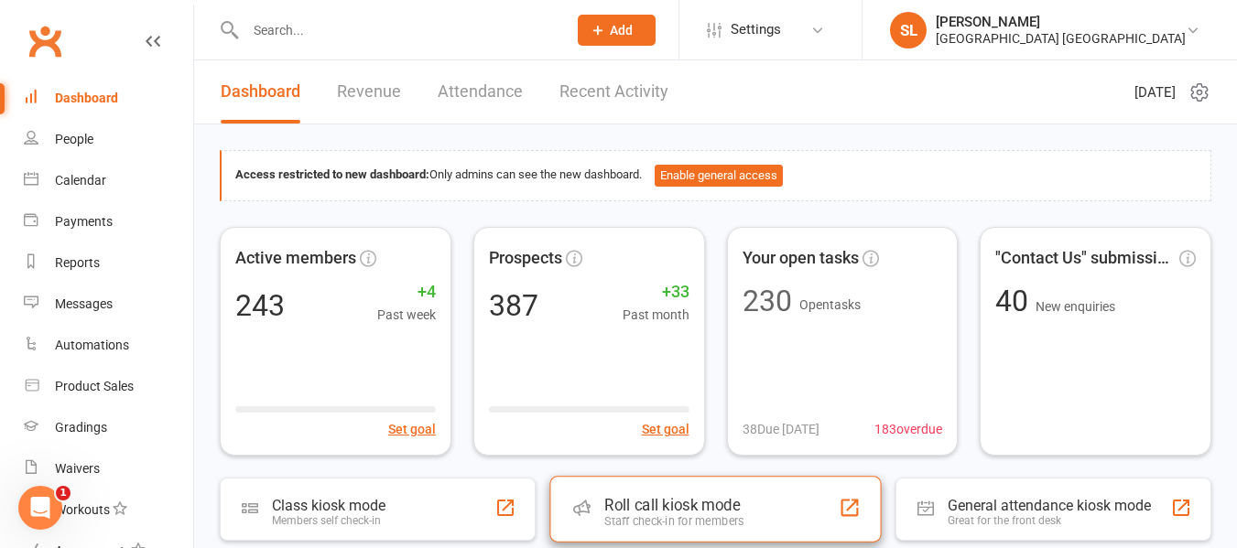
click at [703, 505] on div "Roll call kiosk mode" at bounding box center [673, 505] width 139 height 18
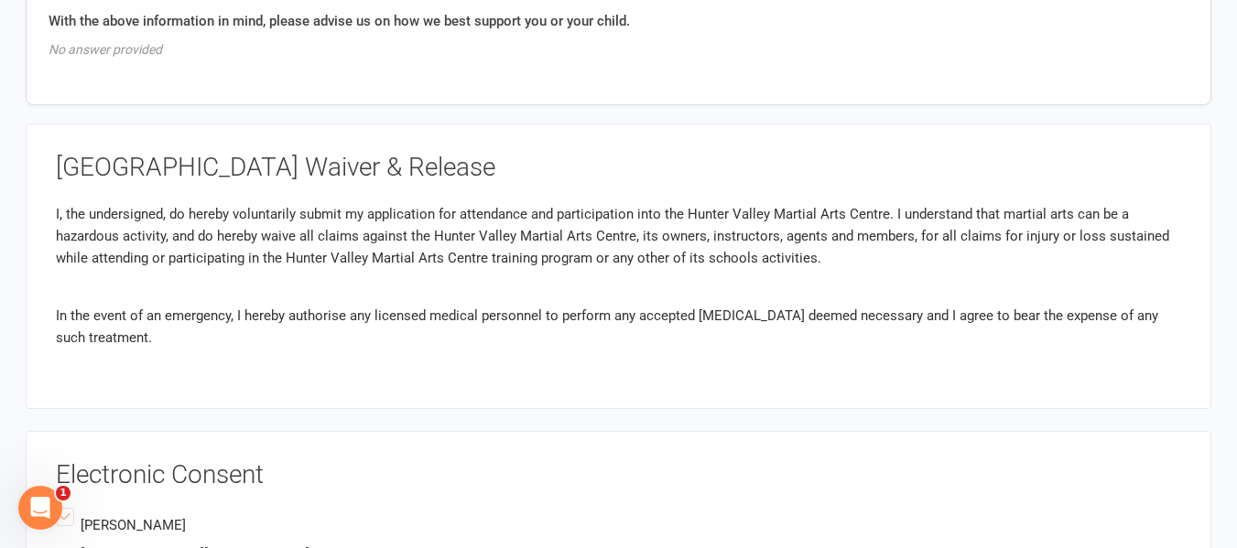
scroll to position [3022, 0]
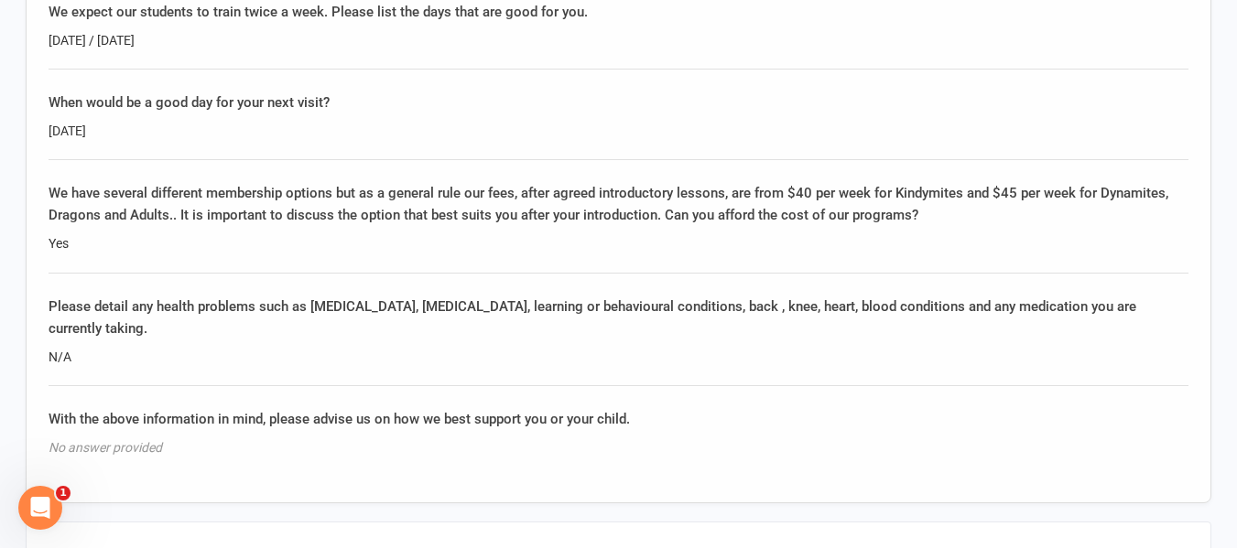
scroll to position [2106, 0]
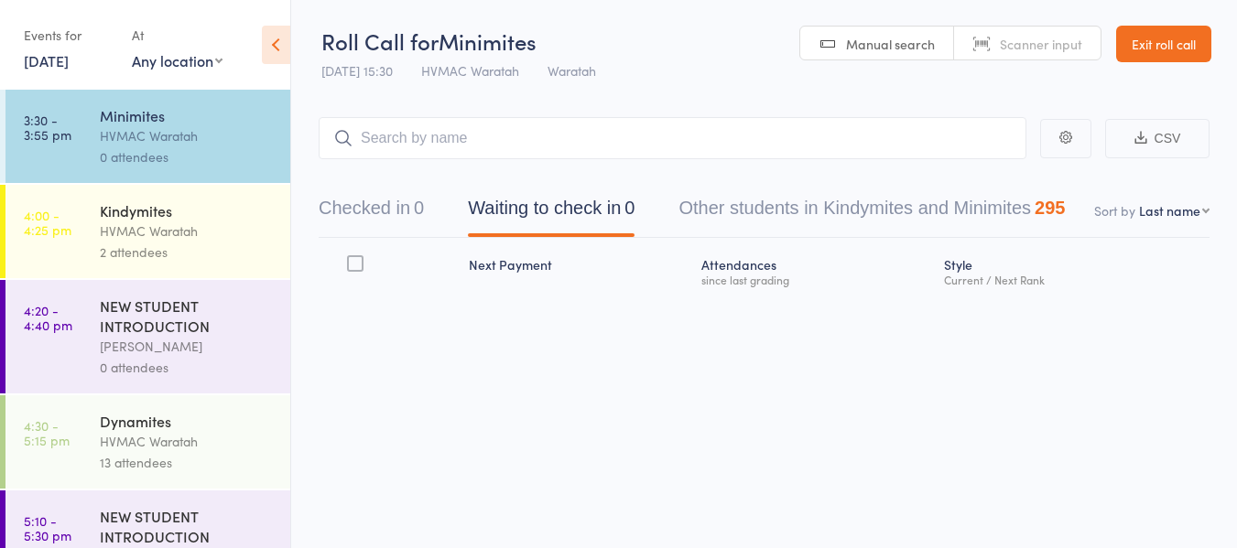
click at [215, 227] on div "HVMAC Waratah" at bounding box center [187, 231] width 175 height 21
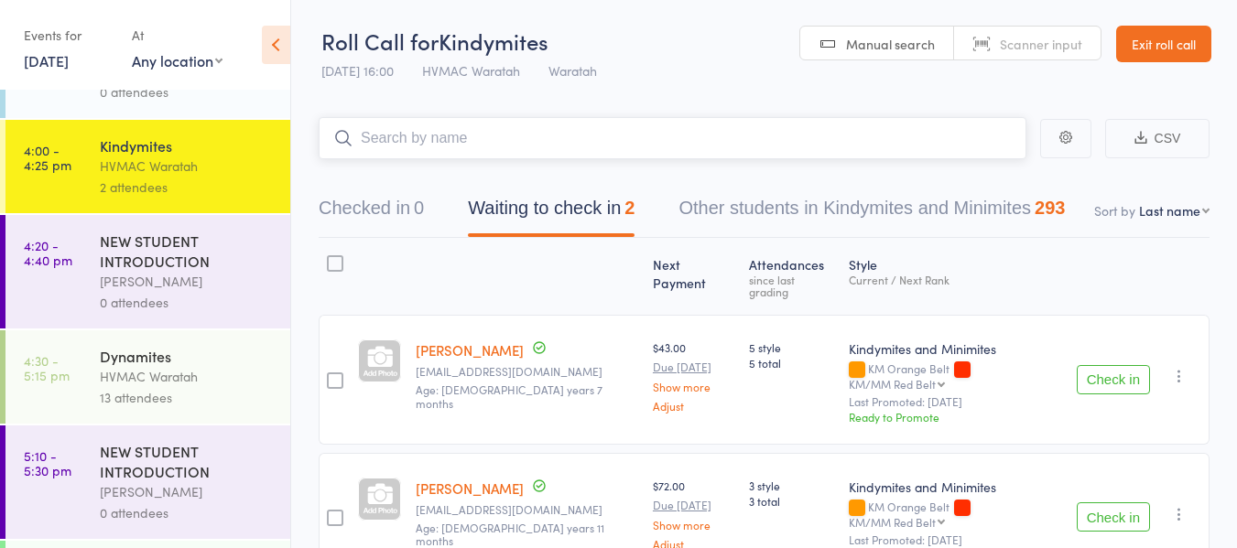
scroll to position [92, 0]
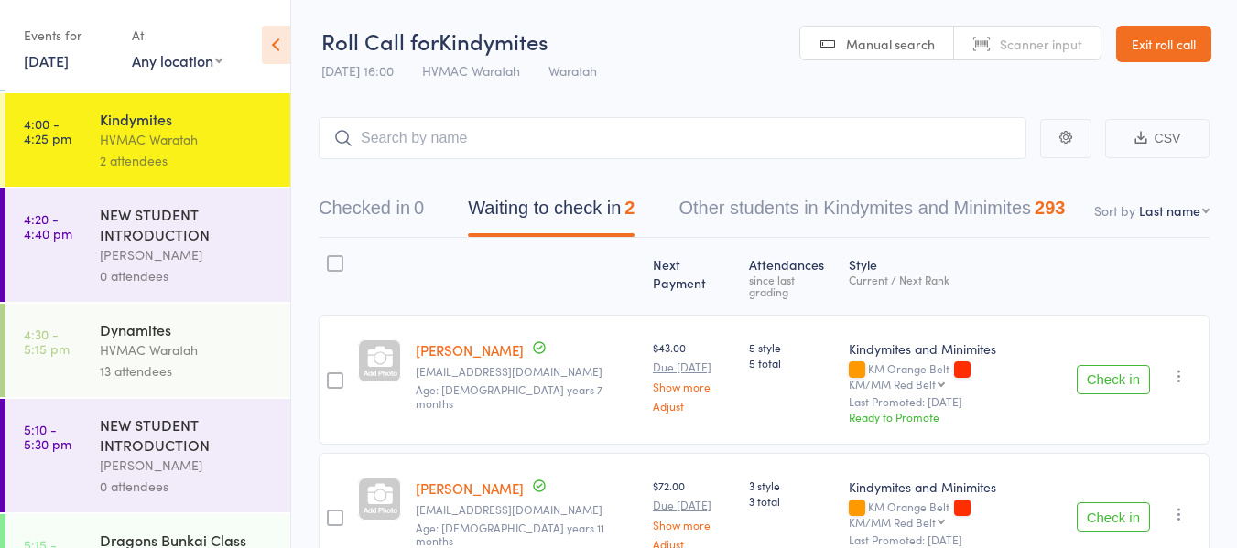
click at [212, 320] on div "Dynamites" at bounding box center [187, 330] width 175 height 20
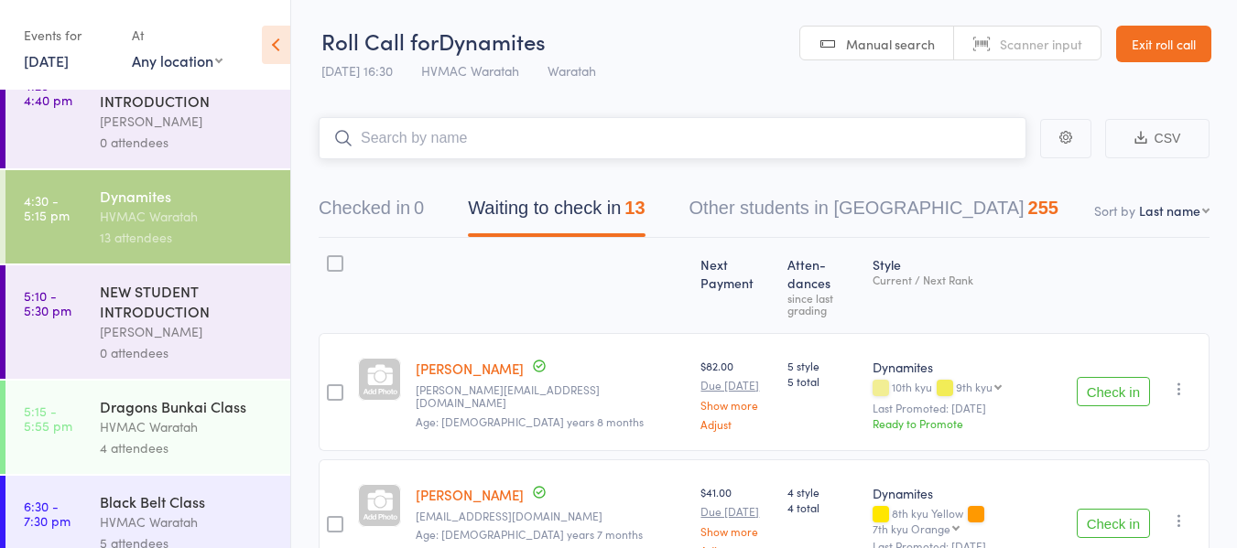
scroll to position [275, 0]
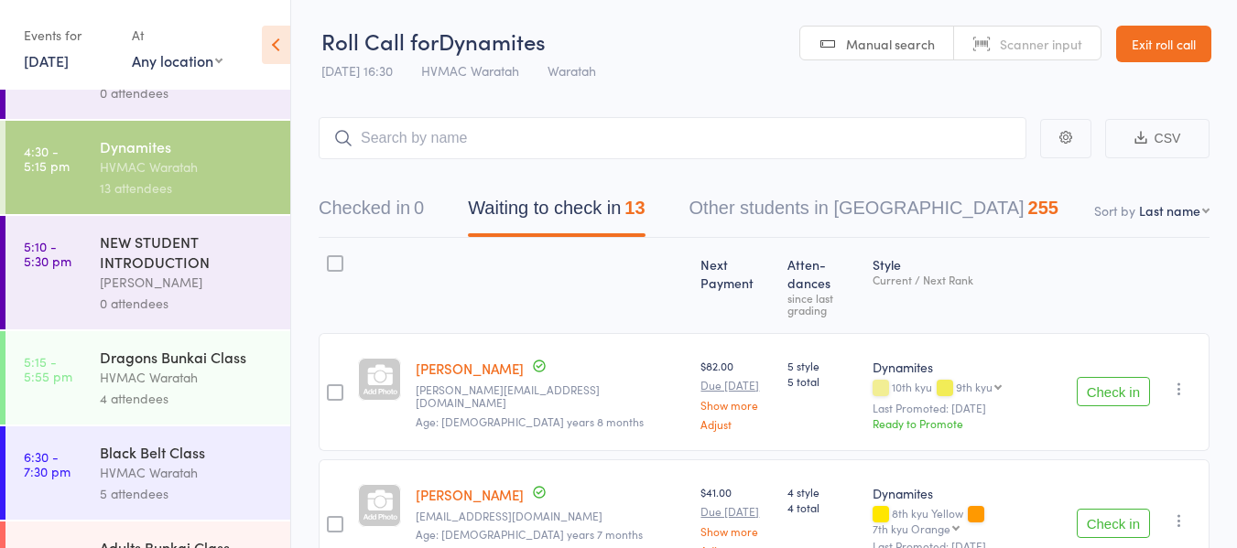
click at [231, 396] on div "4 attendees" at bounding box center [187, 398] width 175 height 21
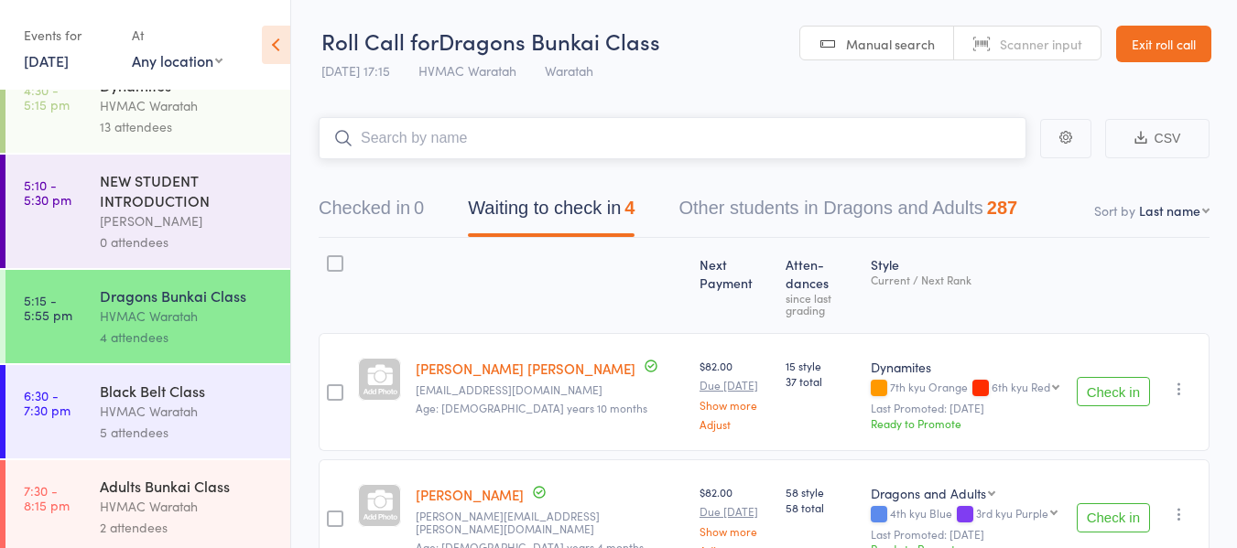
scroll to position [343, 0]
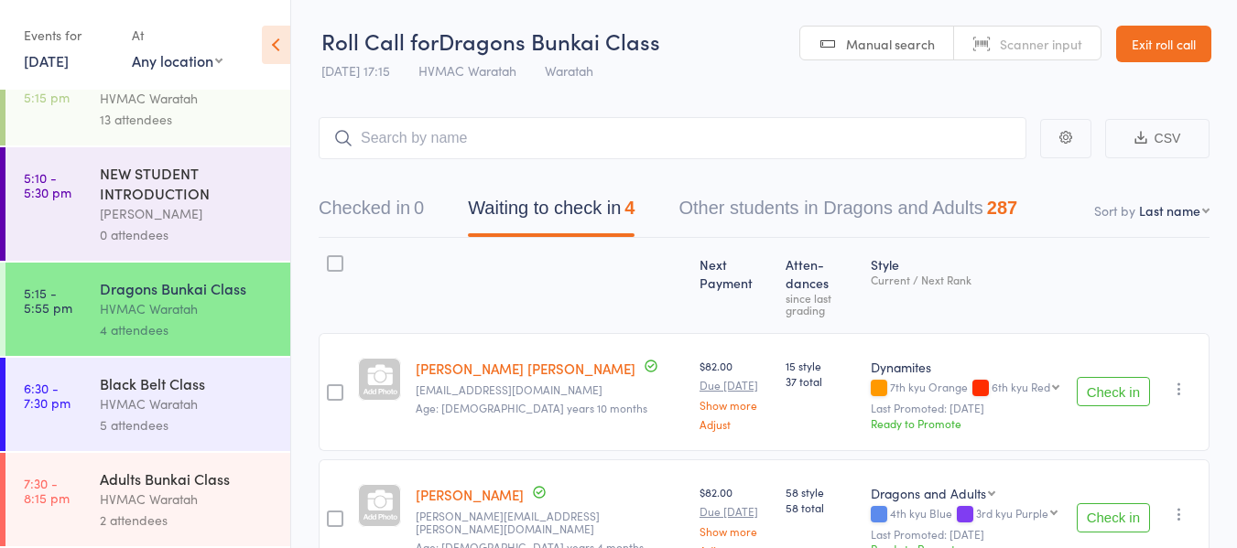
click at [225, 485] on div "Adults Bunkai Class" at bounding box center [187, 479] width 175 height 20
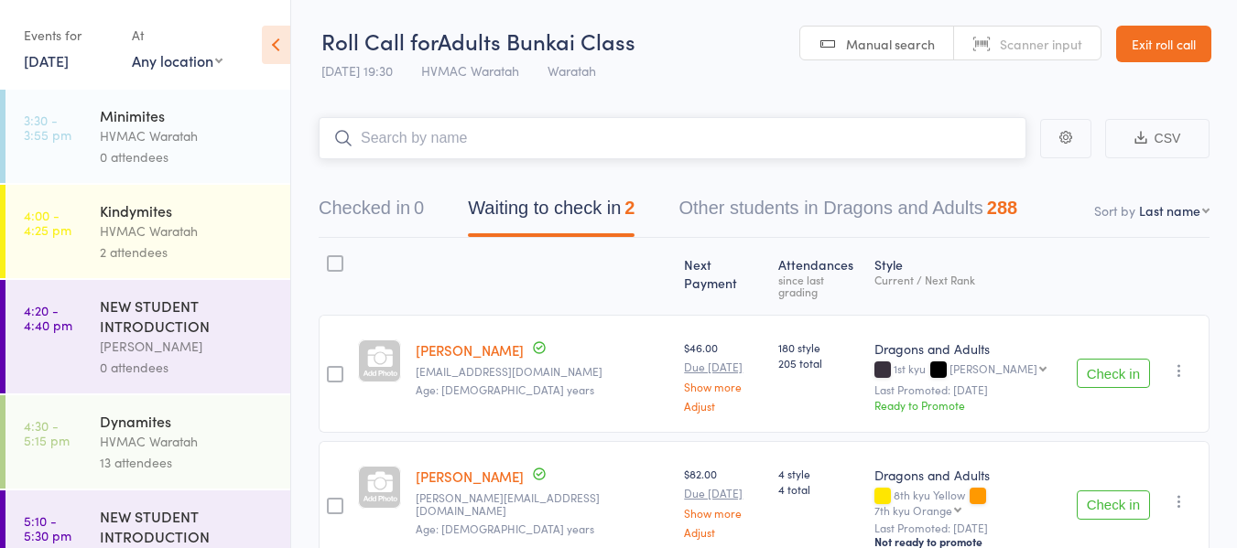
scroll to position [80, 0]
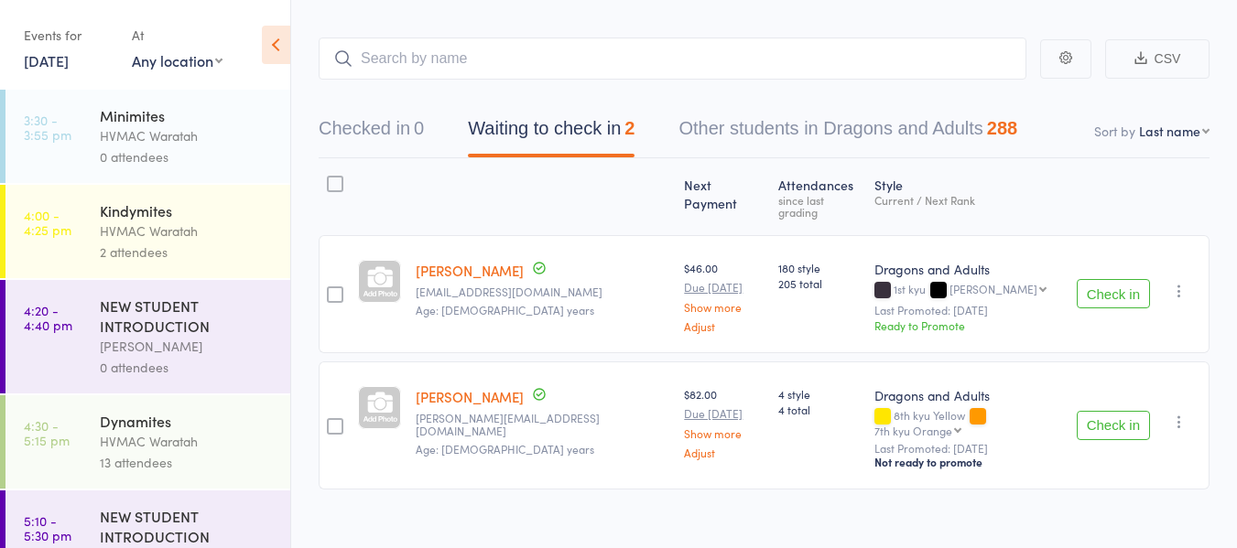
click at [50, 66] on link "11 Sep, 2025" at bounding box center [46, 60] width 45 height 20
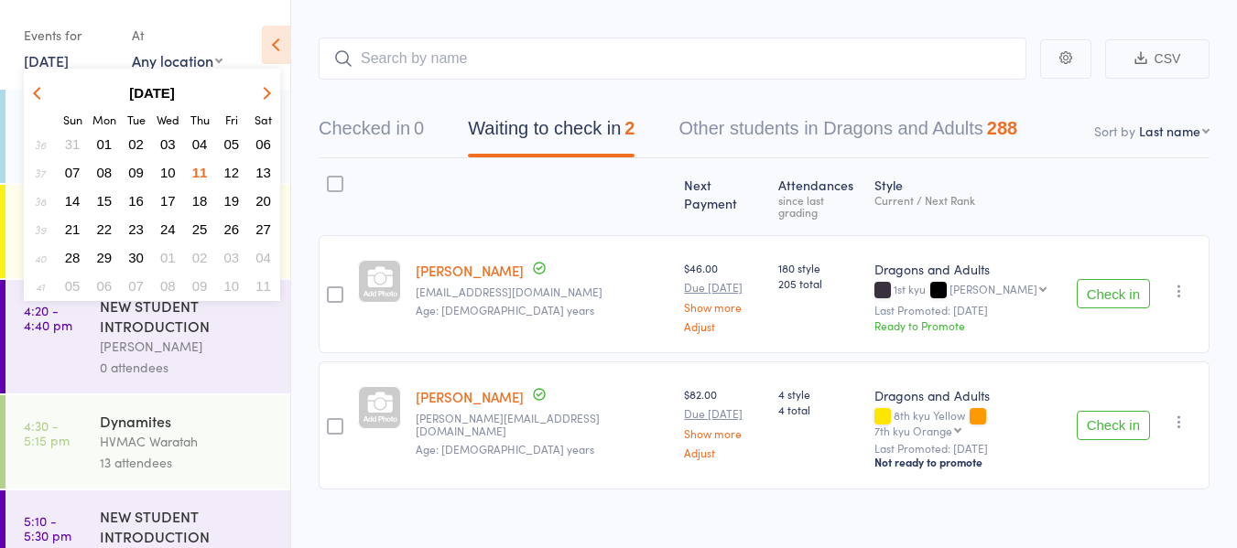
click at [265, 167] on span "13" at bounding box center [263, 173] width 16 height 16
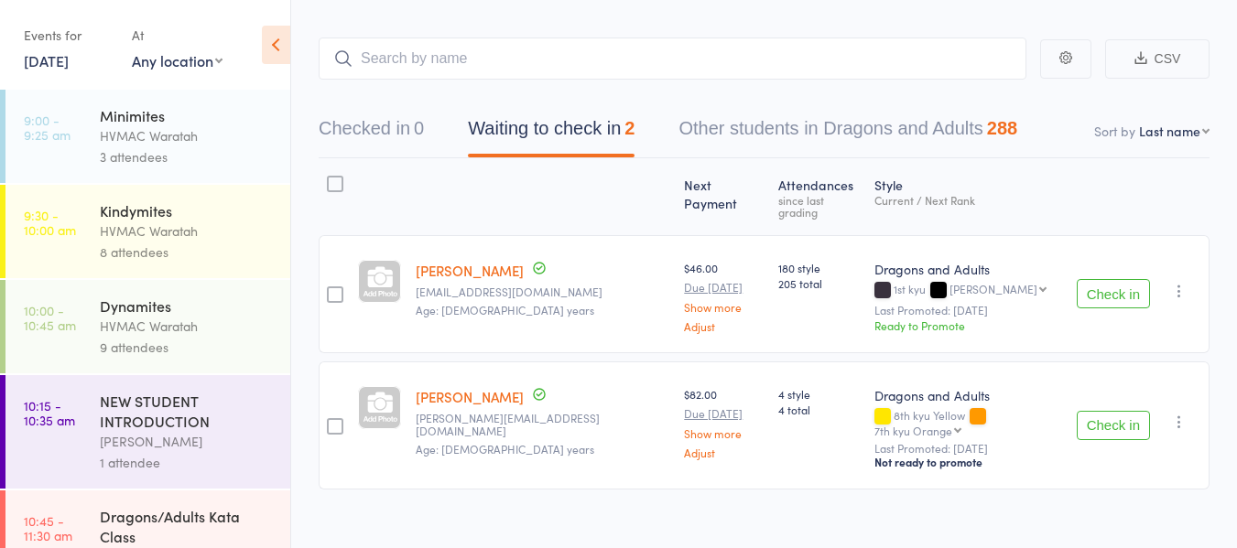
click at [222, 148] on div "3 attendees" at bounding box center [187, 156] width 175 height 21
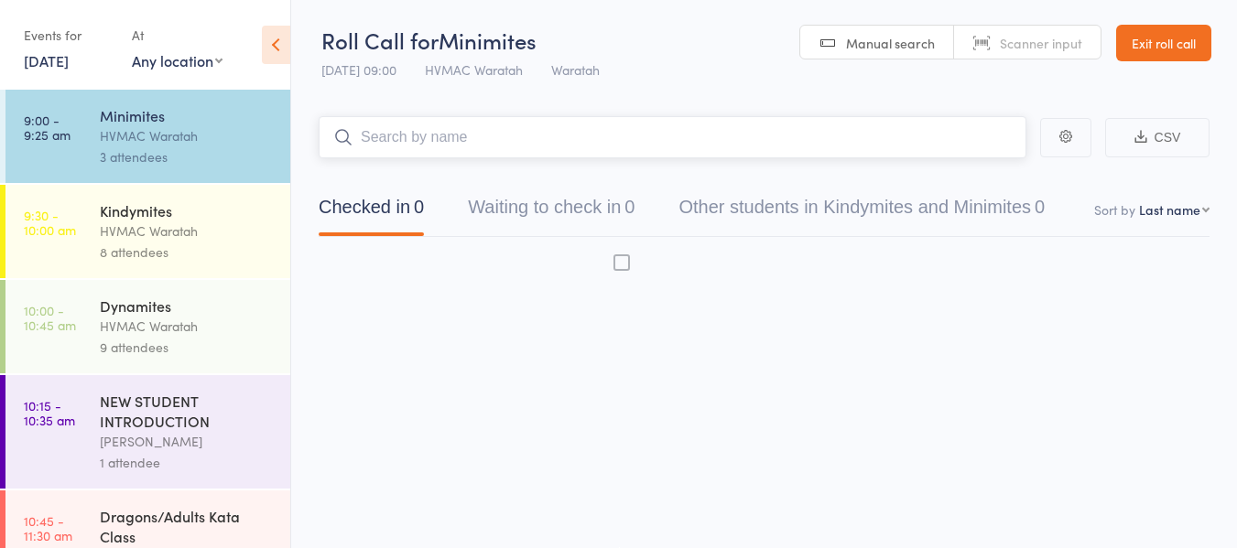
scroll to position [1, 0]
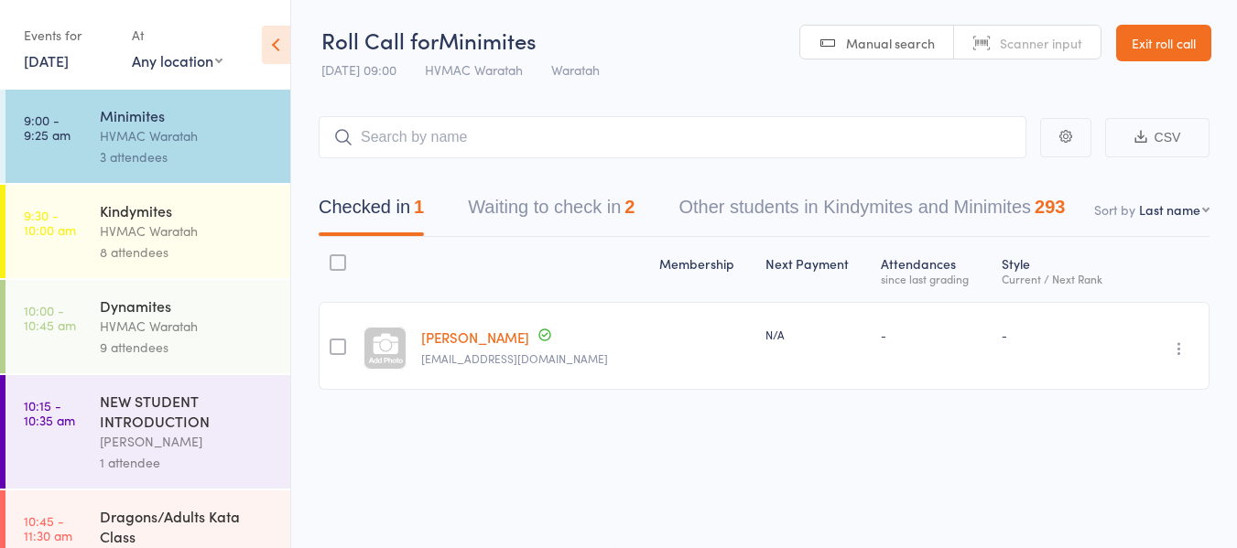
click at [212, 214] on div "Kindymites" at bounding box center [187, 211] width 175 height 20
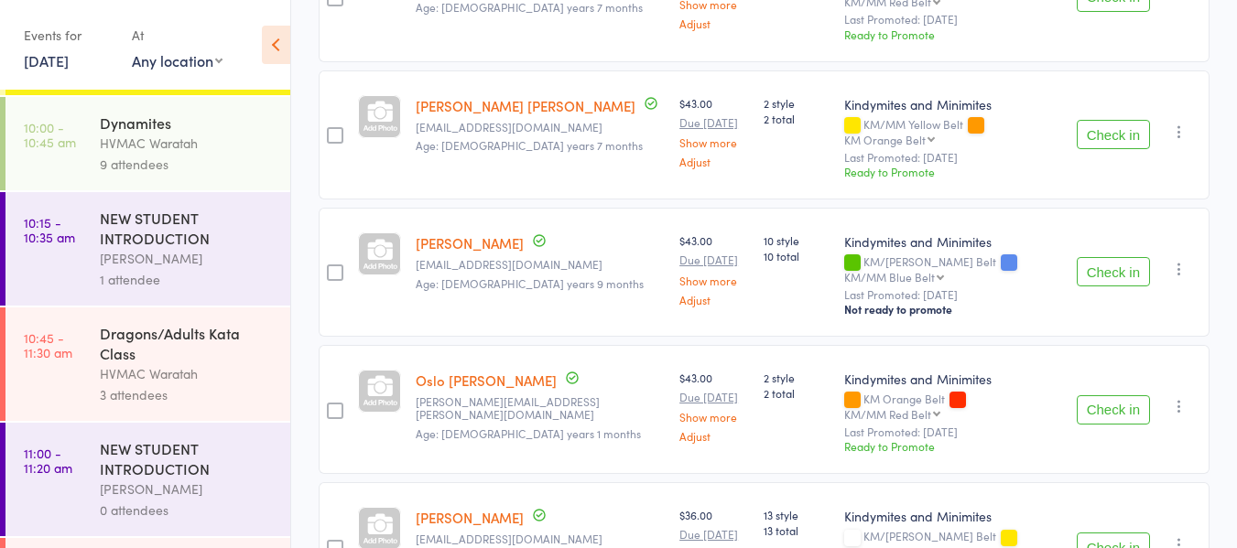
scroll to position [550, 0]
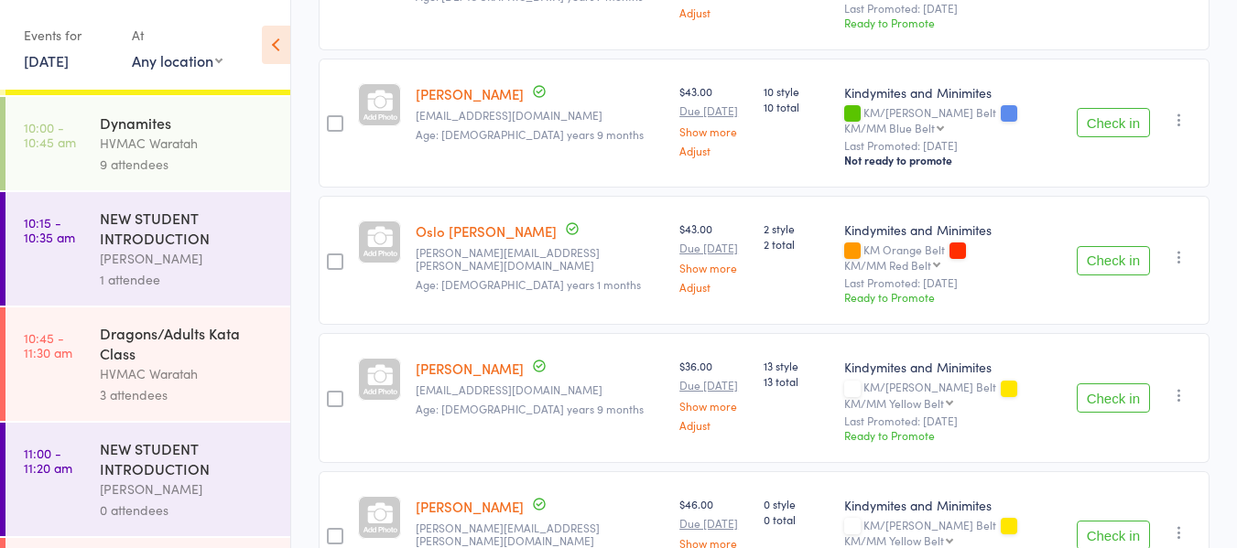
click at [212, 153] on div "HVMAC Waratah" at bounding box center [187, 143] width 175 height 21
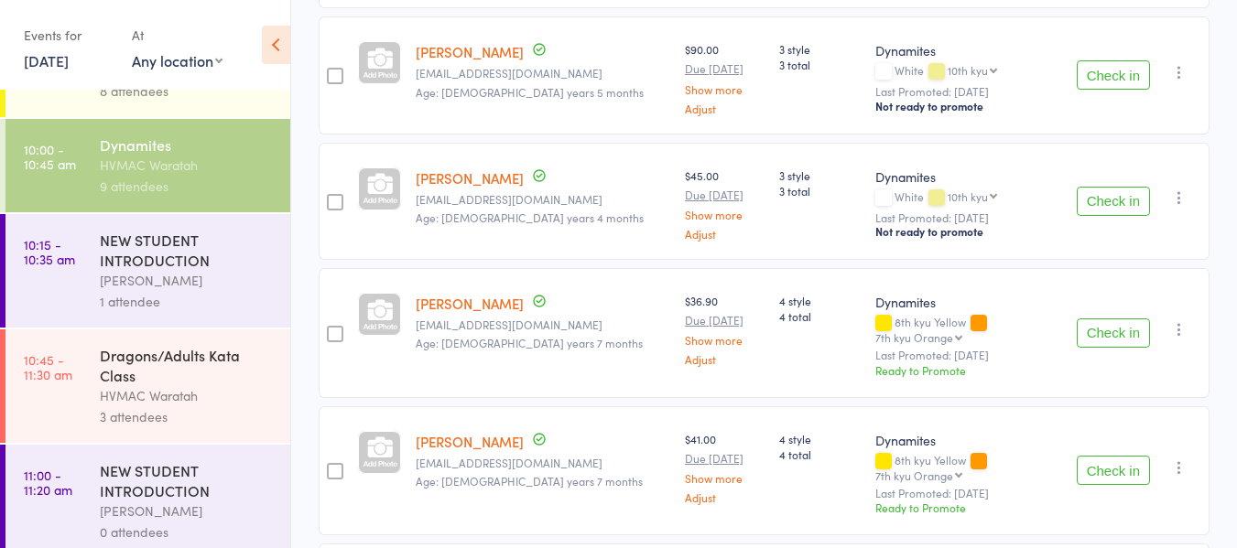
scroll to position [183, 0]
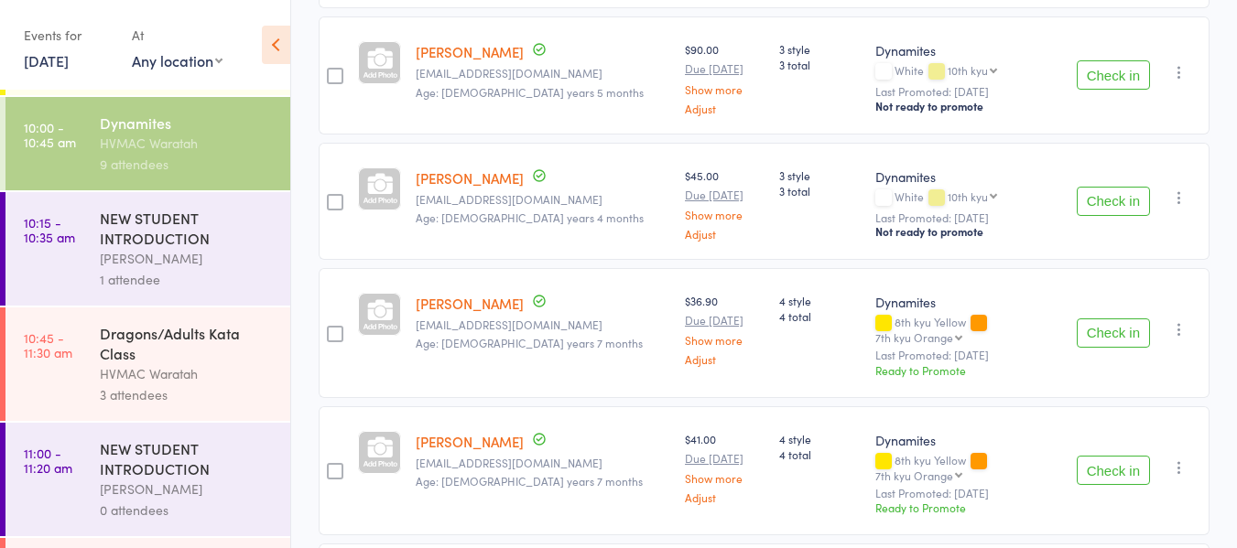
click at [173, 266] on div "[PERSON_NAME]" at bounding box center [187, 258] width 175 height 21
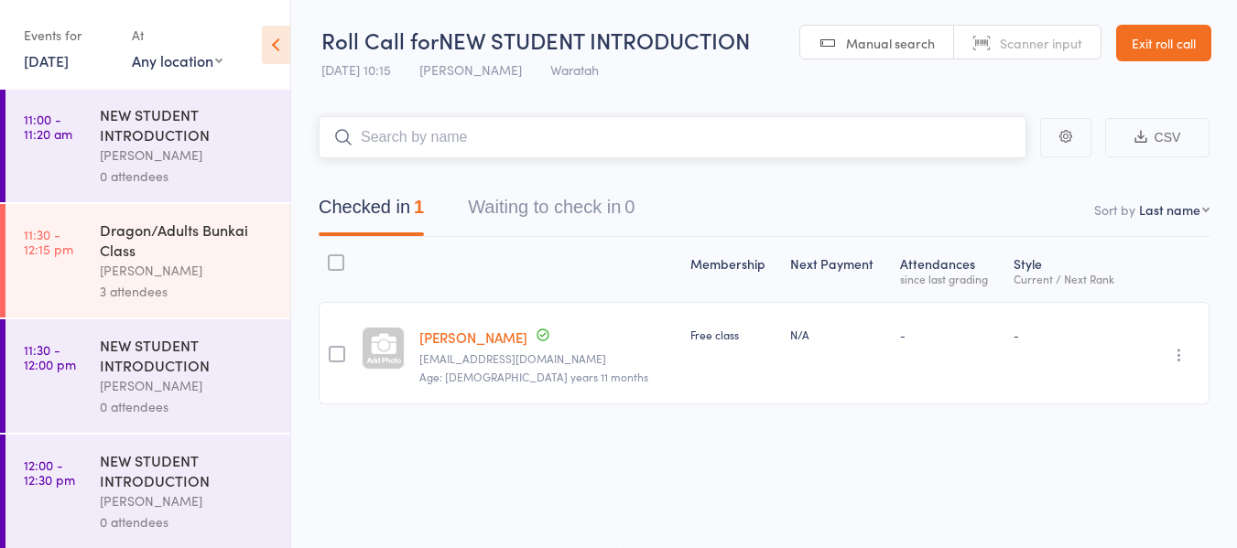
scroll to position [549, 0]
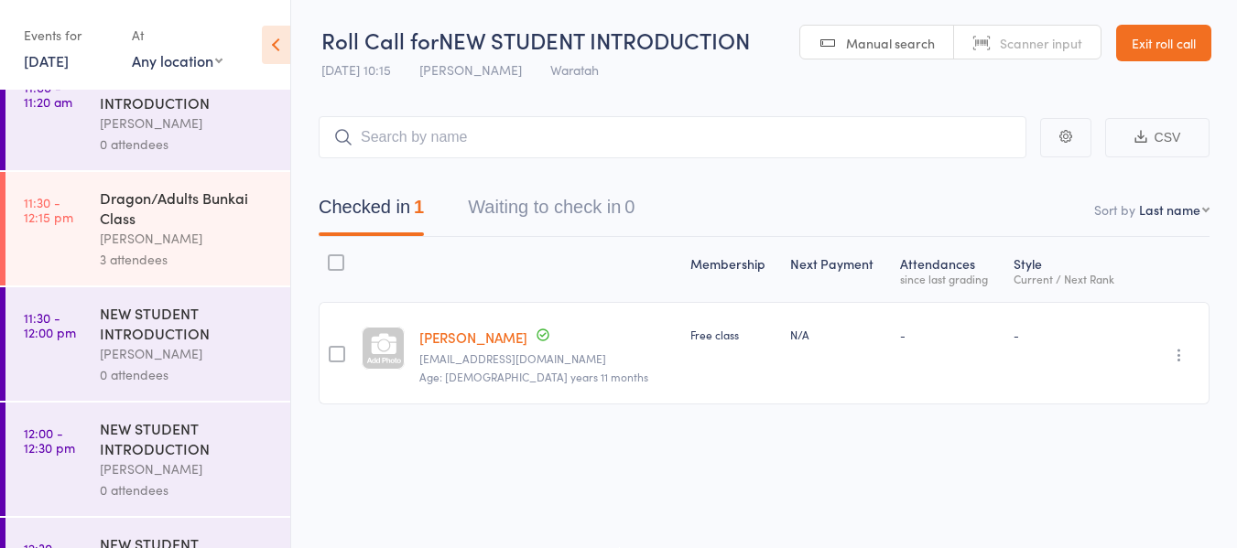
click at [201, 227] on div "Dragon/Adults Bunkai Class" at bounding box center [187, 208] width 175 height 40
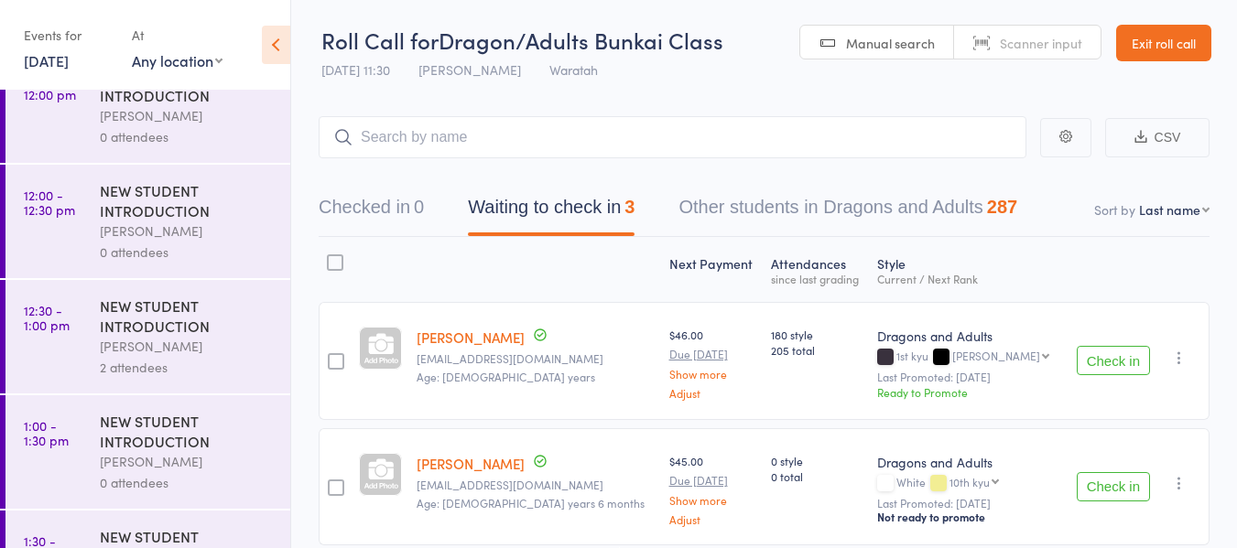
scroll to position [824, 0]
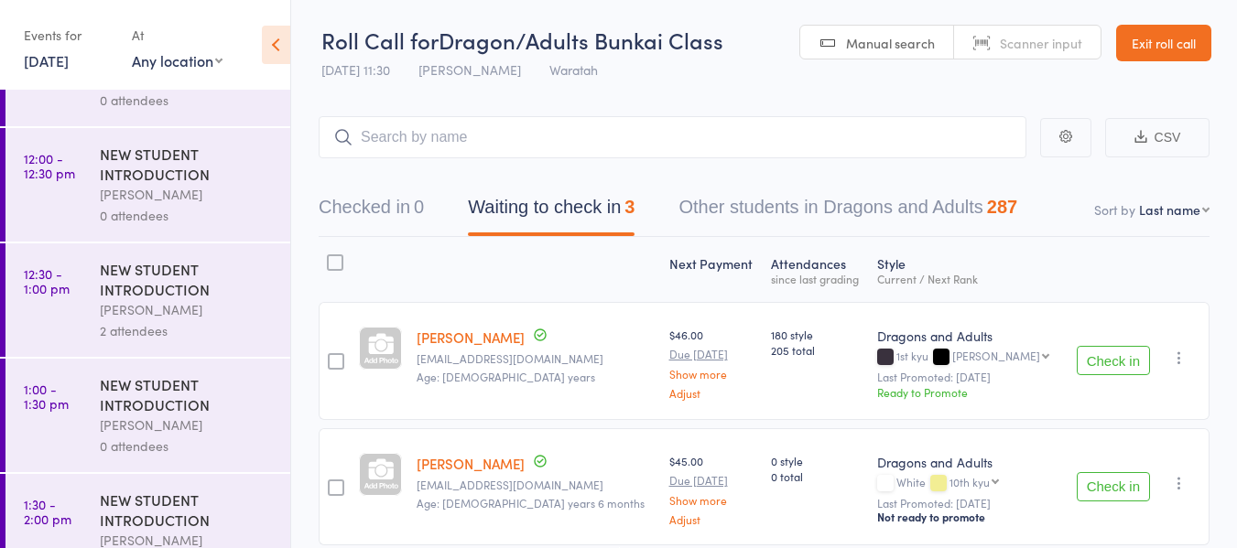
click at [179, 309] on div "[PERSON_NAME]" at bounding box center [187, 309] width 175 height 21
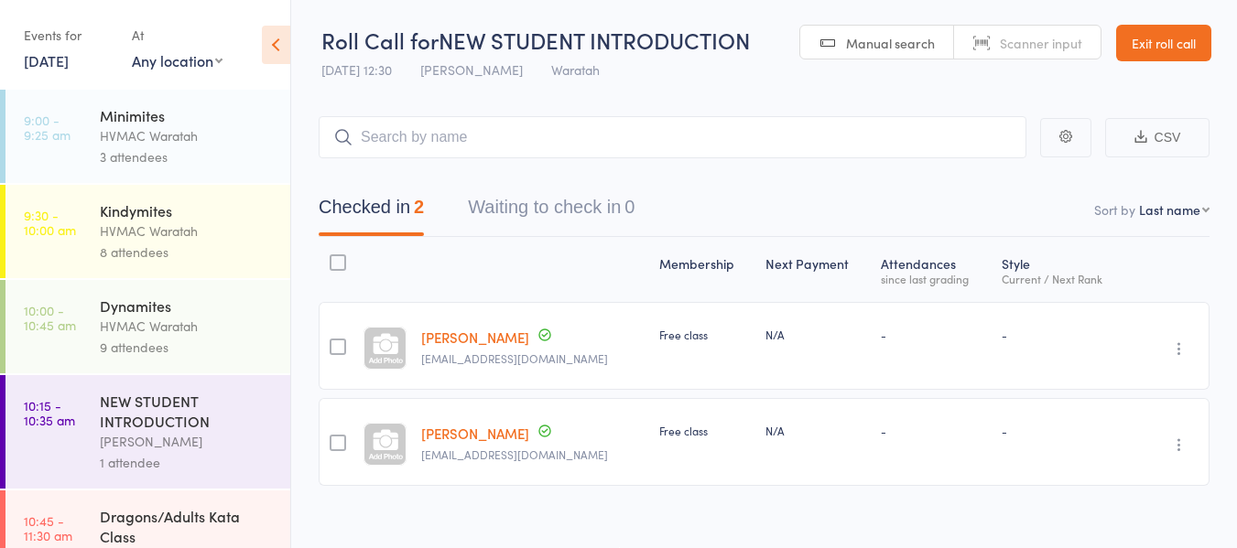
click at [1164, 38] on link "Exit roll call" at bounding box center [1163, 43] width 95 height 37
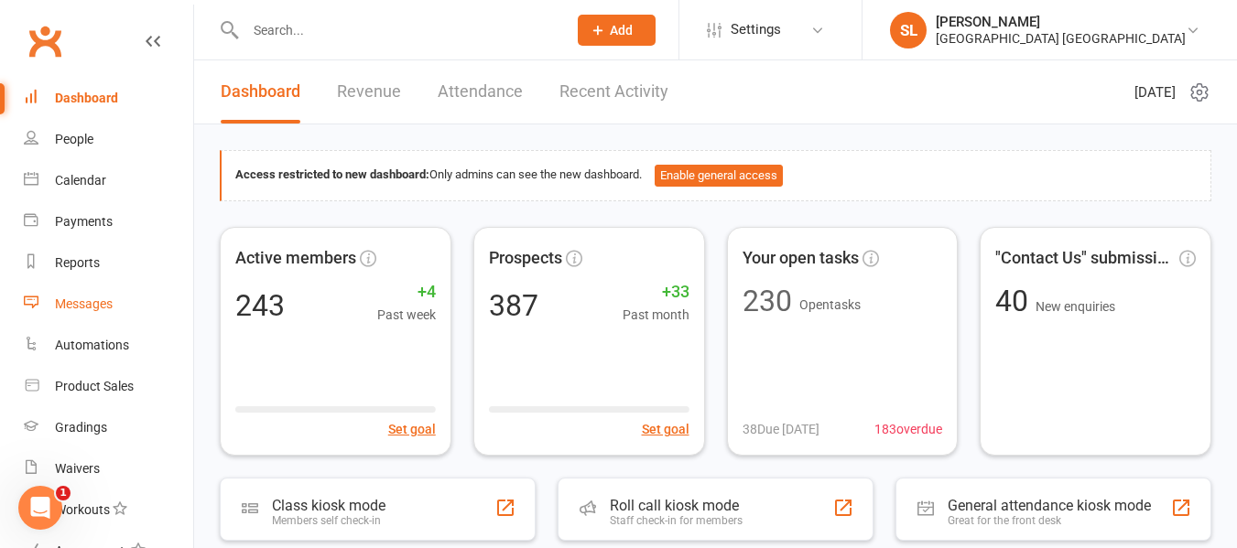
click at [74, 302] on div "Messages" at bounding box center [84, 304] width 58 height 15
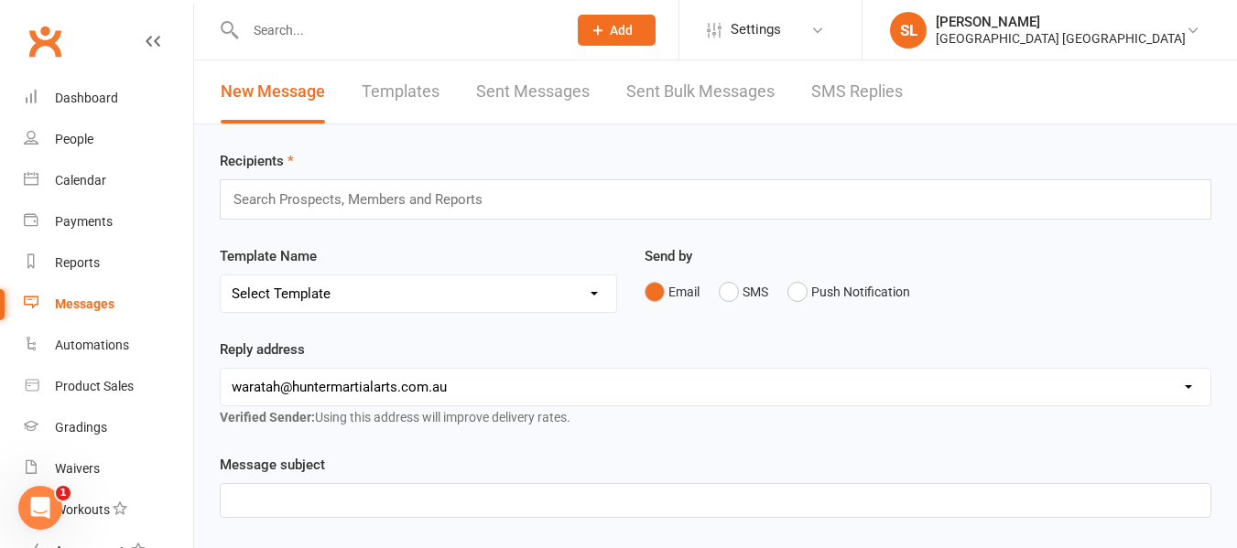
click at [362, 297] on select "Select Template [Email] All in Leadership Email [Email] Class Cancellation - Du…" at bounding box center [419, 294] width 396 height 37
drag, startPoint x: 900, startPoint y: 446, endPoint x: 890, endPoint y: 435, distance: 14.9
click at [895, 440] on div "Reply address [EMAIL_ADDRESS][DOMAIN_NAME] [EMAIL_ADDRESS][DOMAIN_NAME] [EMAIL_…" at bounding box center [715, 396] width 1019 height 115
click at [255, 191] on input "text" at bounding box center [366, 200] width 268 height 24
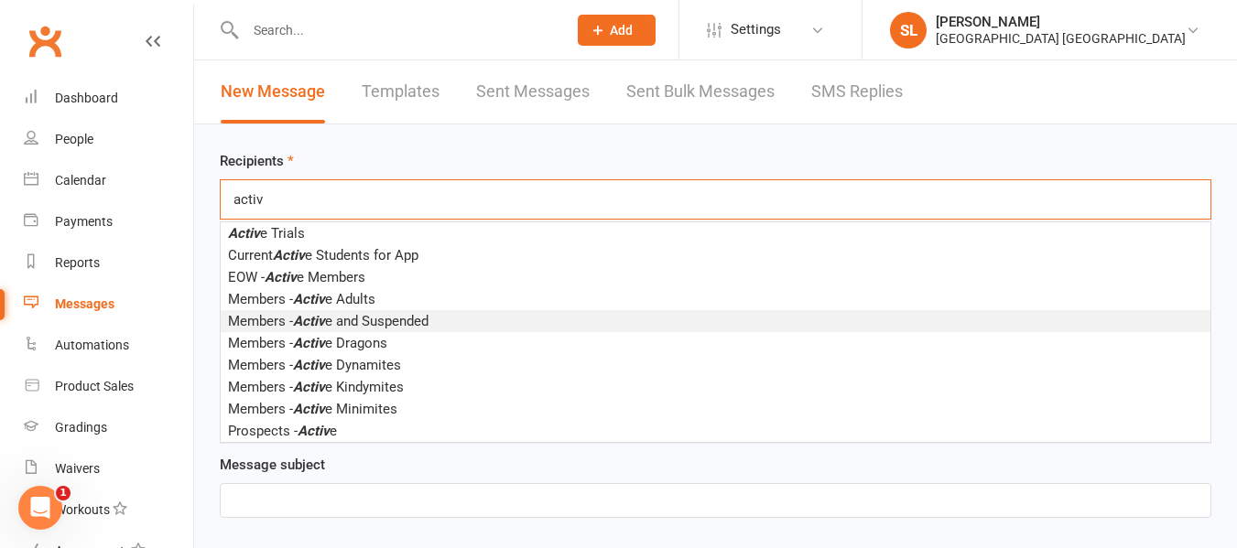
type input "activ"
click at [302, 316] on em "Activ" at bounding box center [309, 321] width 32 height 16
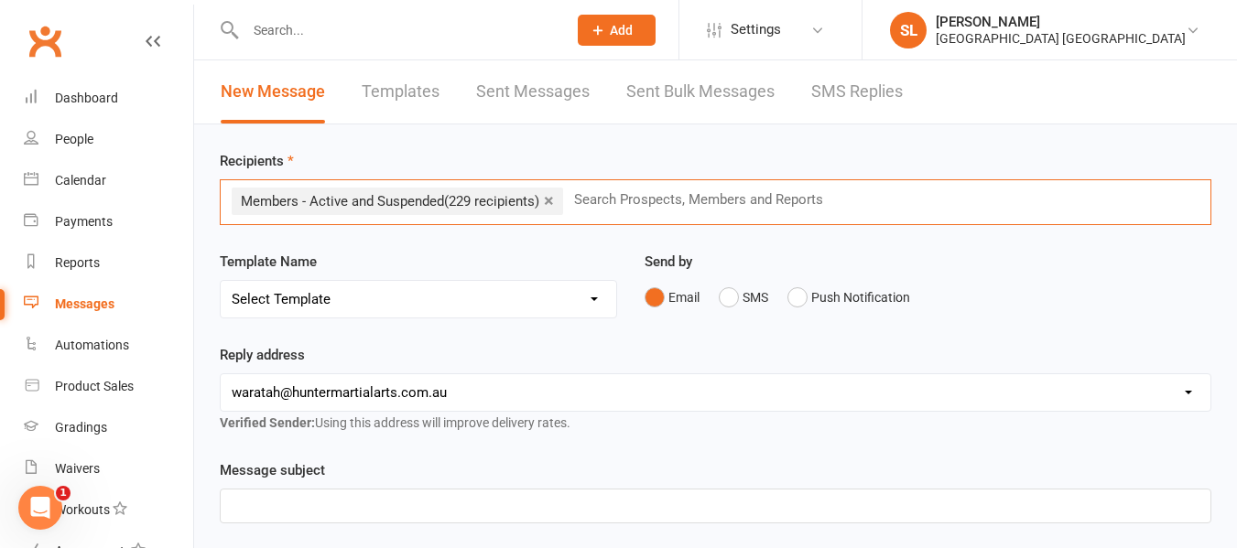
click at [309, 299] on select "Select Template [Email] All in Leadership Email [Email] Class Cancellation - Du…" at bounding box center [419, 299] width 396 height 37
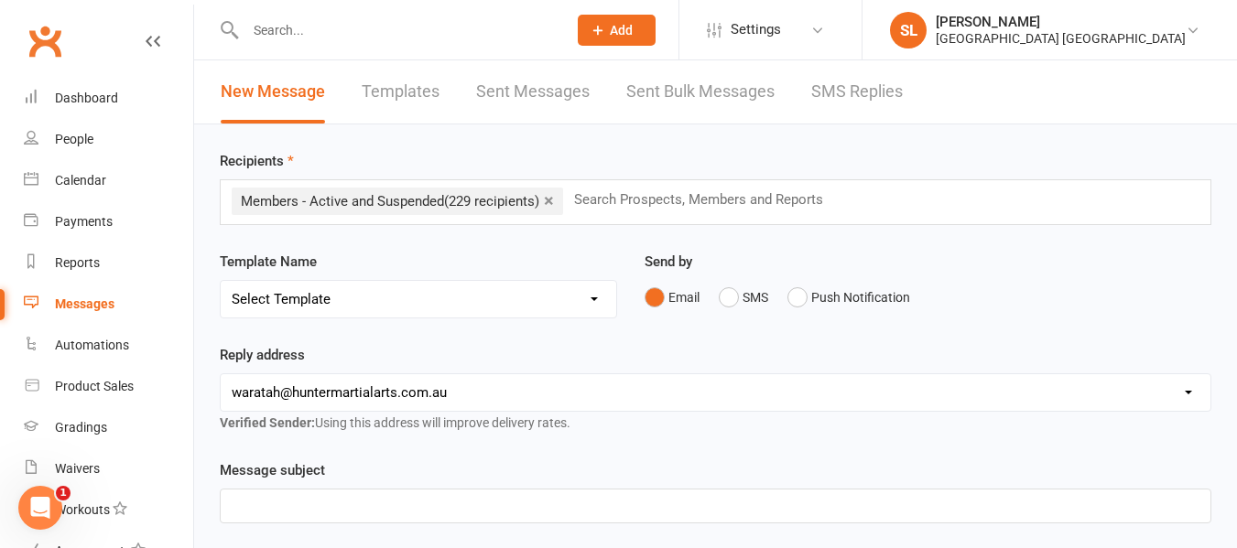
select select "75"
click at [221, 281] on select "Select Template [Email] All in Leadership Email [Email] Class Cancellation - Du…" at bounding box center [419, 299] width 396 height 37
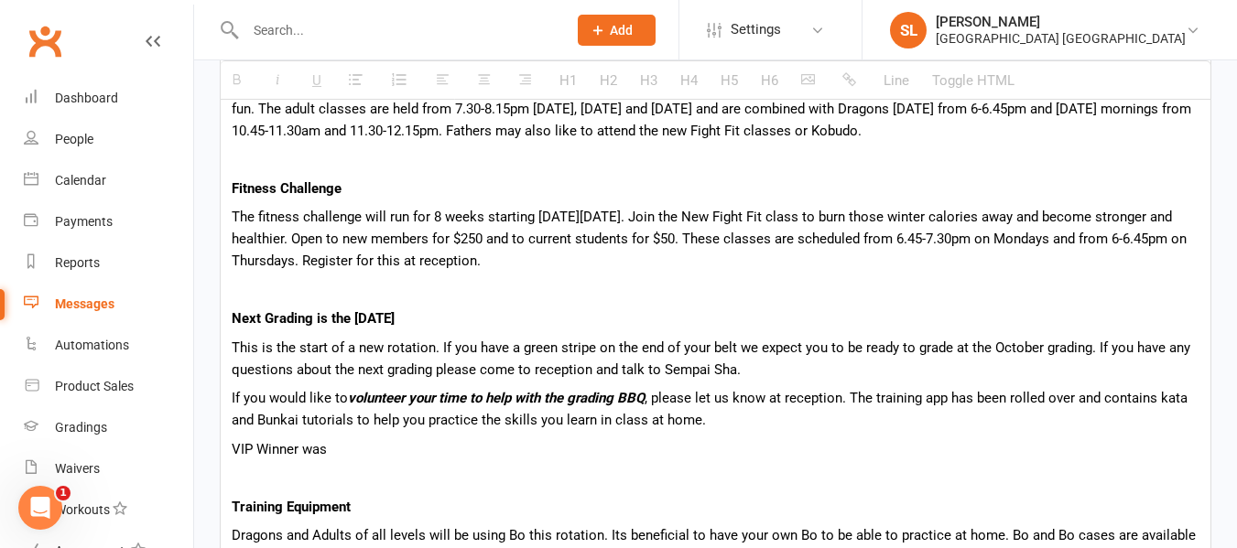
scroll to position [1007, 0]
drag, startPoint x: 451, startPoint y: 217, endPoint x: 726, endPoint y: 214, distance: 274.7
click at [726, 214] on p "The fitness challenge will run for 8 weeks starting [DATE][DATE]. Join the New …" at bounding box center [716, 238] width 968 height 66
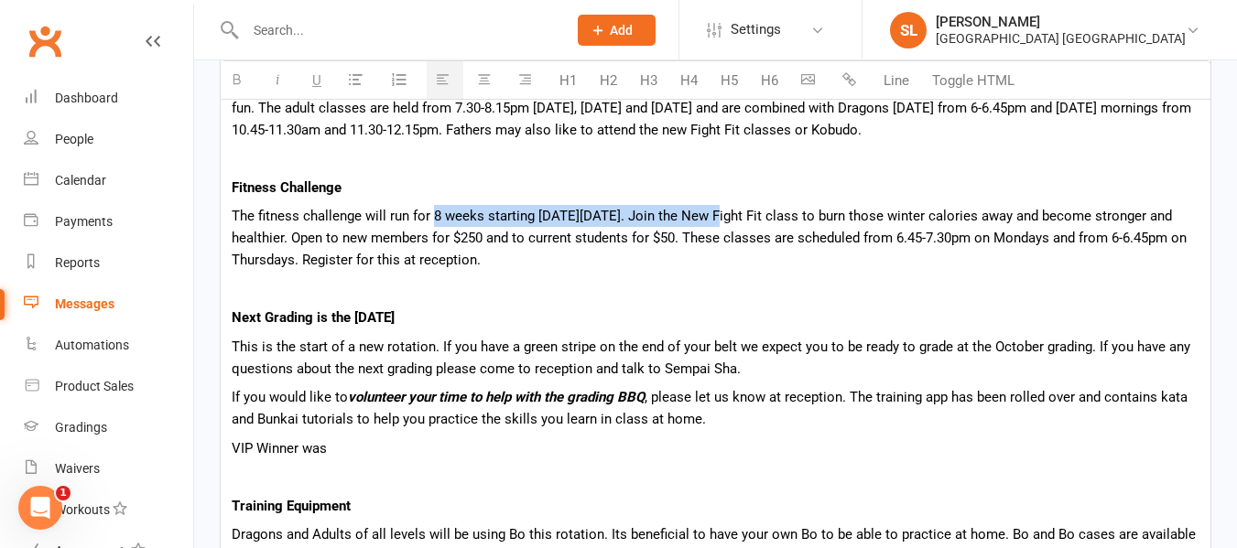
click at [236, 79] on icon "button" at bounding box center [237, 79] width 14 height 14
click at [561, 298] on p at bounding box center [716, 289] width 968 height 22
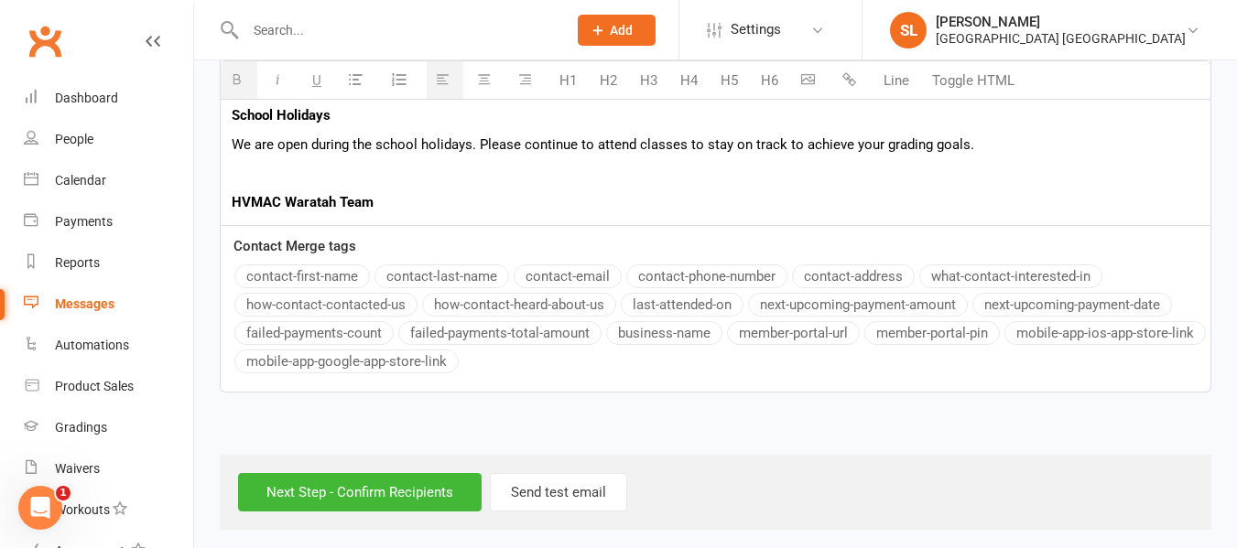
scroll to position [1514, 0]
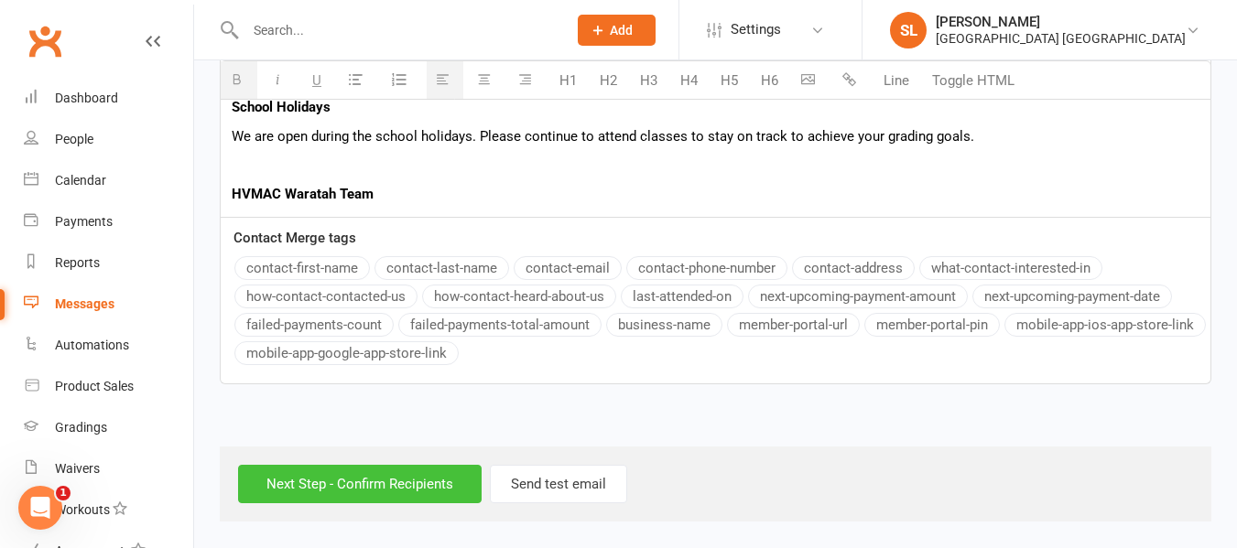
click at [365, 487] on input "Next Step - Confirm Recipients" at bounding box center [360, 484] width 244 height 38
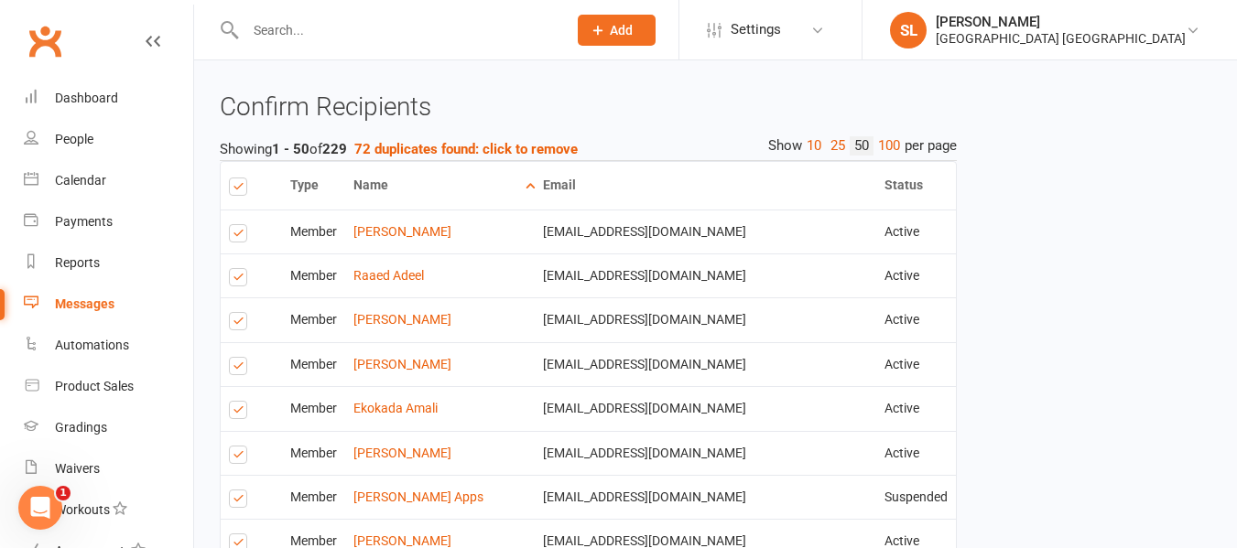
scroll to position [1648, 0]
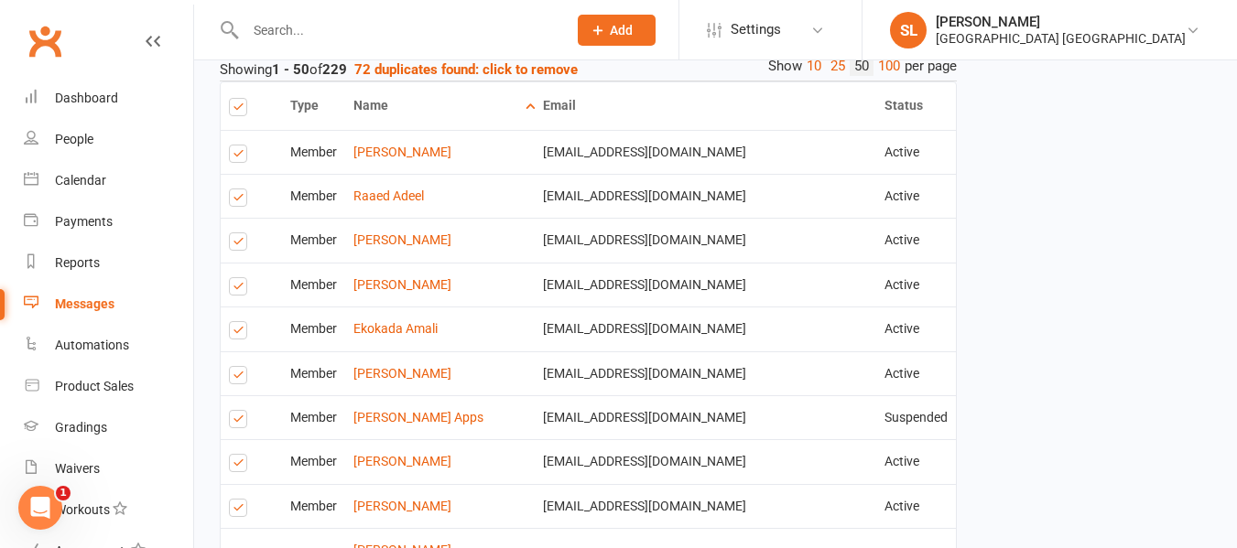
click at [240, 289] on label at bounding box center [241, 289] width 25 height 0
click at [240, 278] on input "checkbox" at bounding box center [235, 278] width 12 height 0
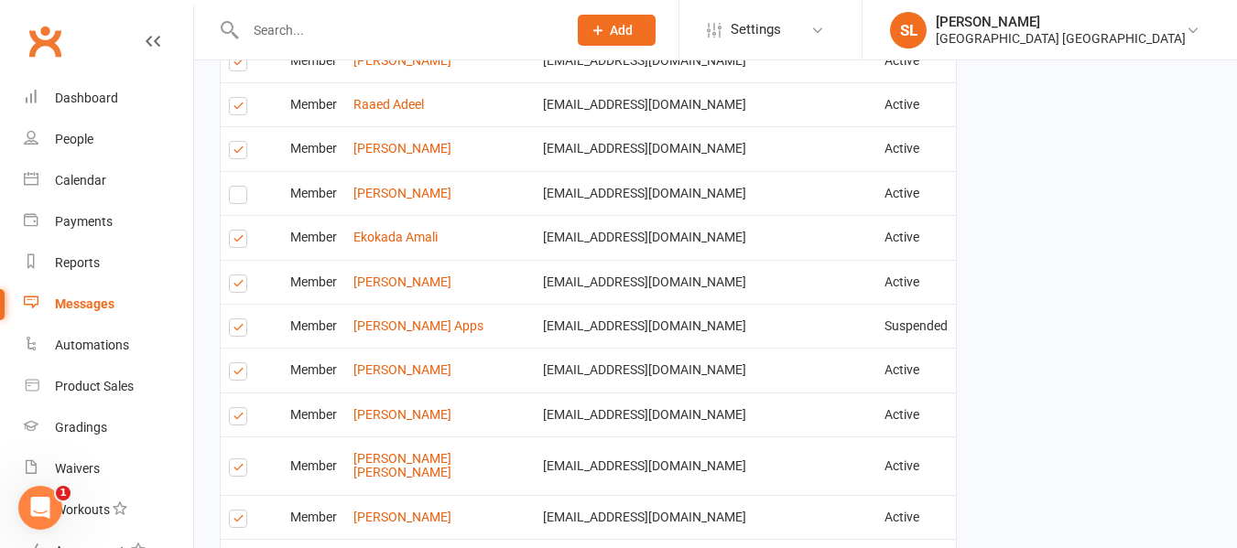
click at [234, 287] on label at bounding box center [241, 287] width 25 height 0
click at [234, 276] on input "checkbox" at bounding box center [235, 276] width 12 height 0
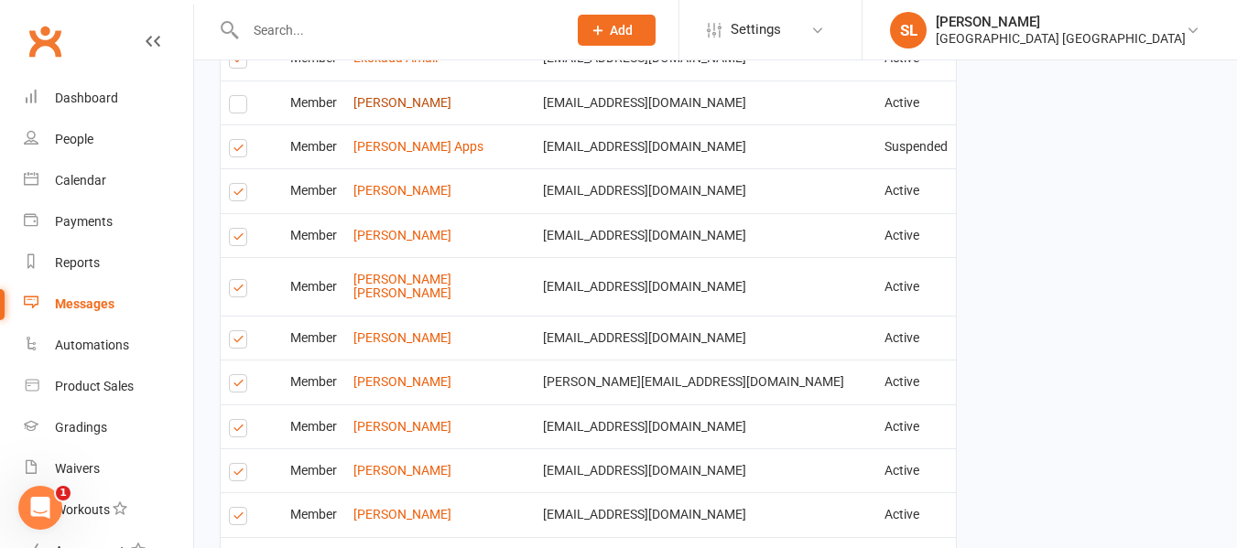
scroll to position [1923, 0]
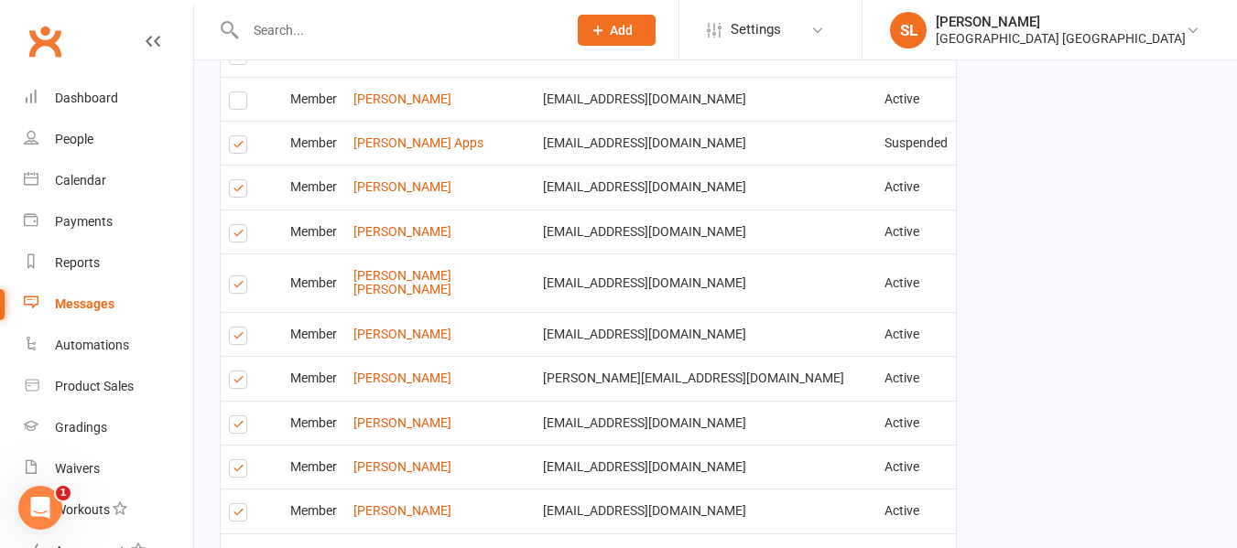
click at [240, 191] on label at bounding box center [241, 191] width 25 height 0
click at [240, 180] on input "checkbox" at bounding box center [235, 180] width 12 height 0
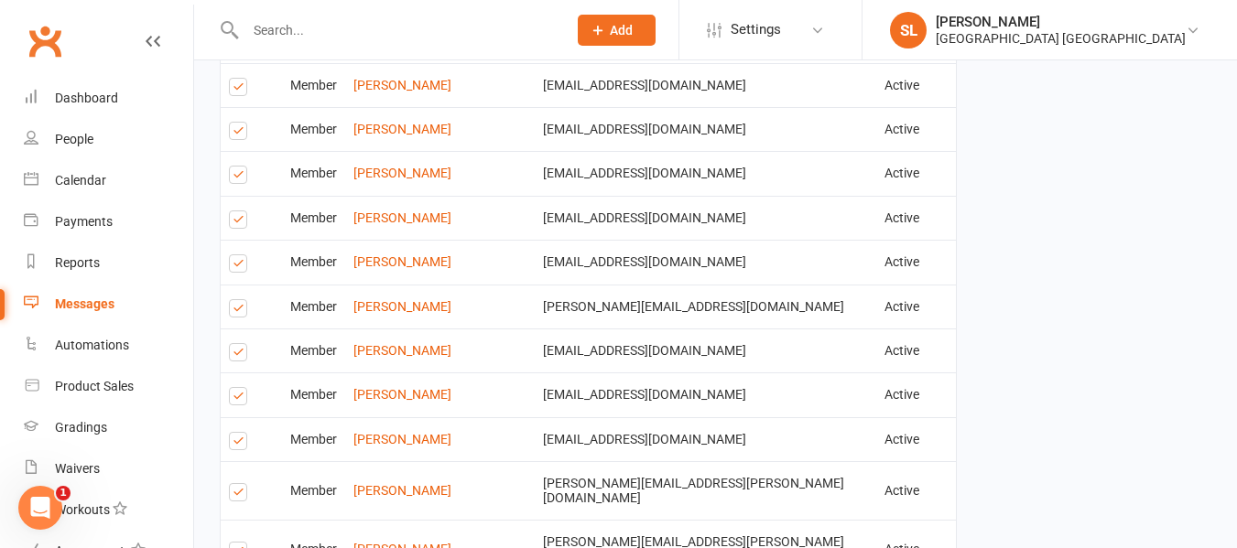
scroll to position [2289, 0]
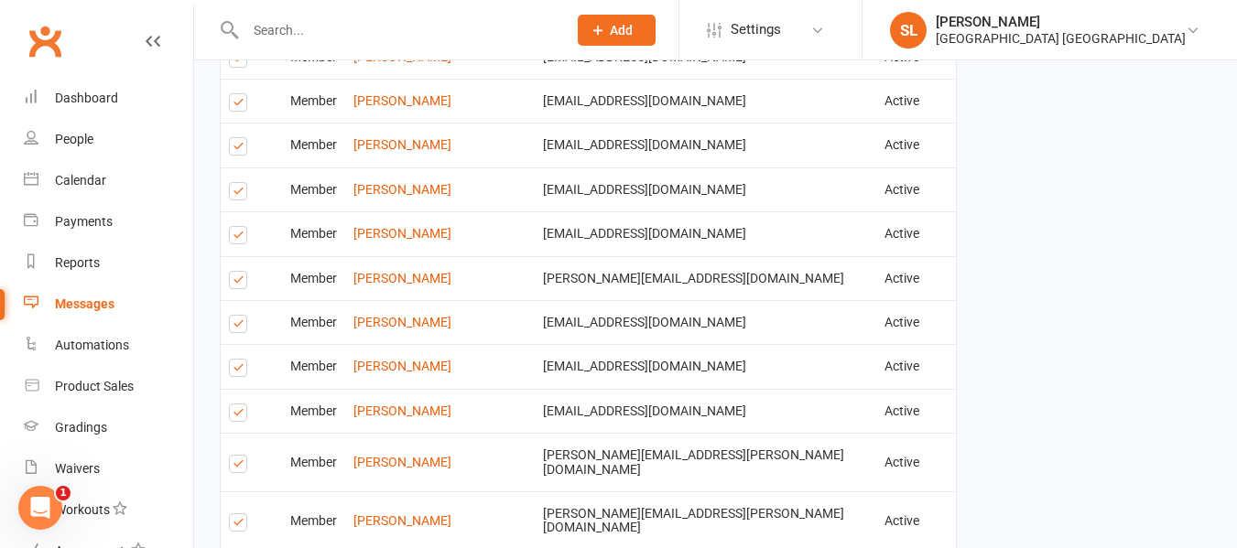
click at [235, 194] on label at bounding box center [241, 194] width 25 height 0
click at [235, 183] on input "checkbox" at bounding box center [235, 183] width 12 height 0
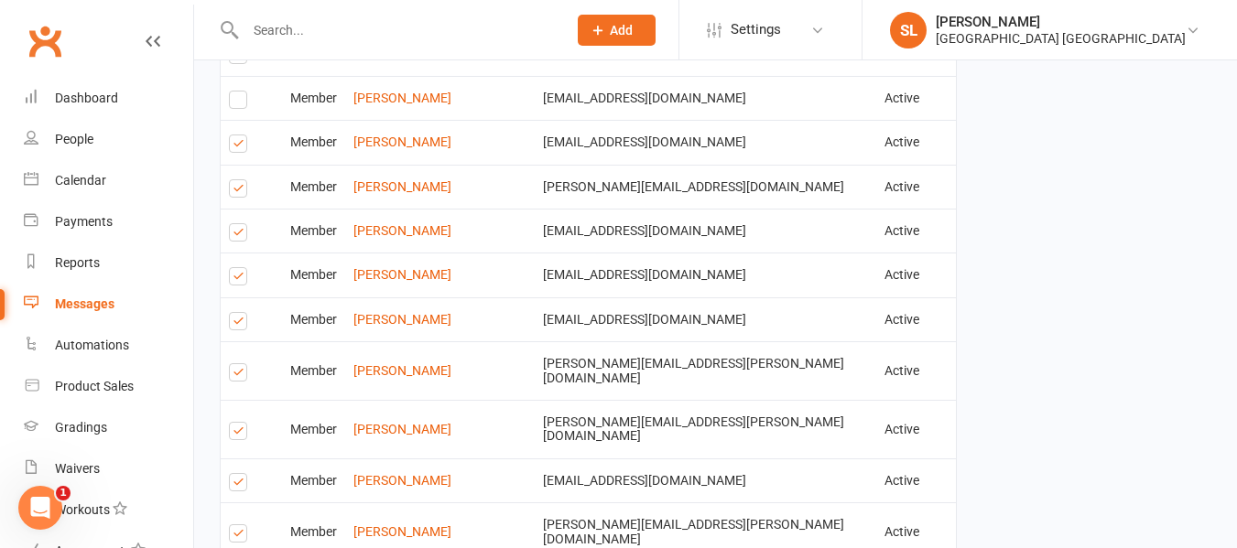
scroll to position [2472, 0]
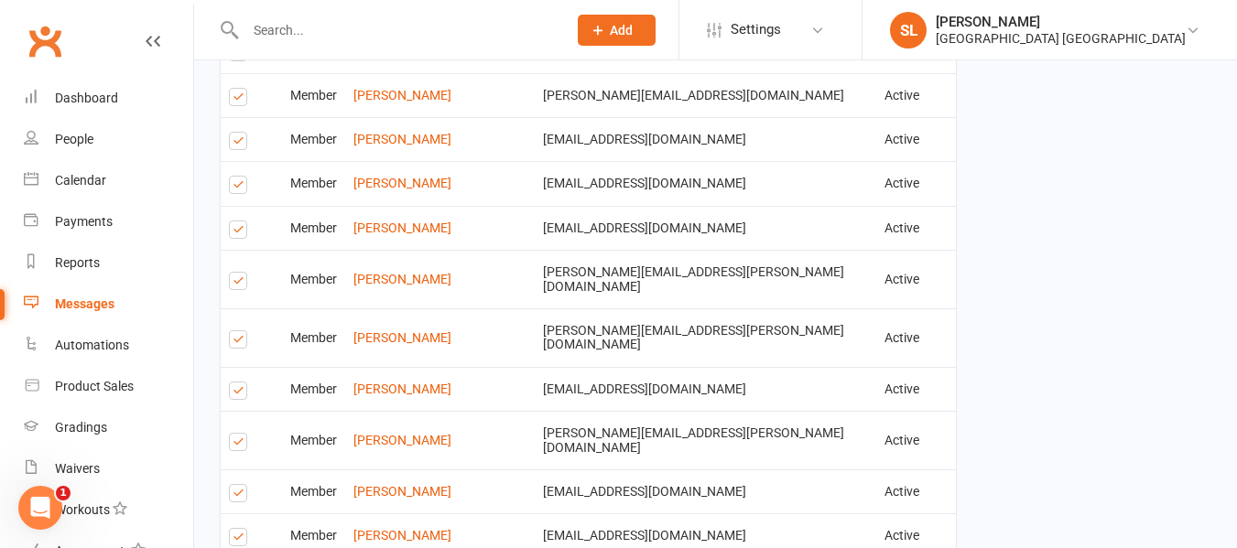
click at [241, 284] on label at bounding box center [241, 284] width 25 height 0
click at [241, 273] on input "checkbox" at bounding box center [235, 273] width 12 height 0
click at [237, 445] on label at bounding box center [241, 445] width 25 height 0
click at [237, 434] on input "checkbox" at bounding box center [235, 434] width 12 height 0
click at [238, 496] on label at bounding box center [241, 496] width 25 height 0
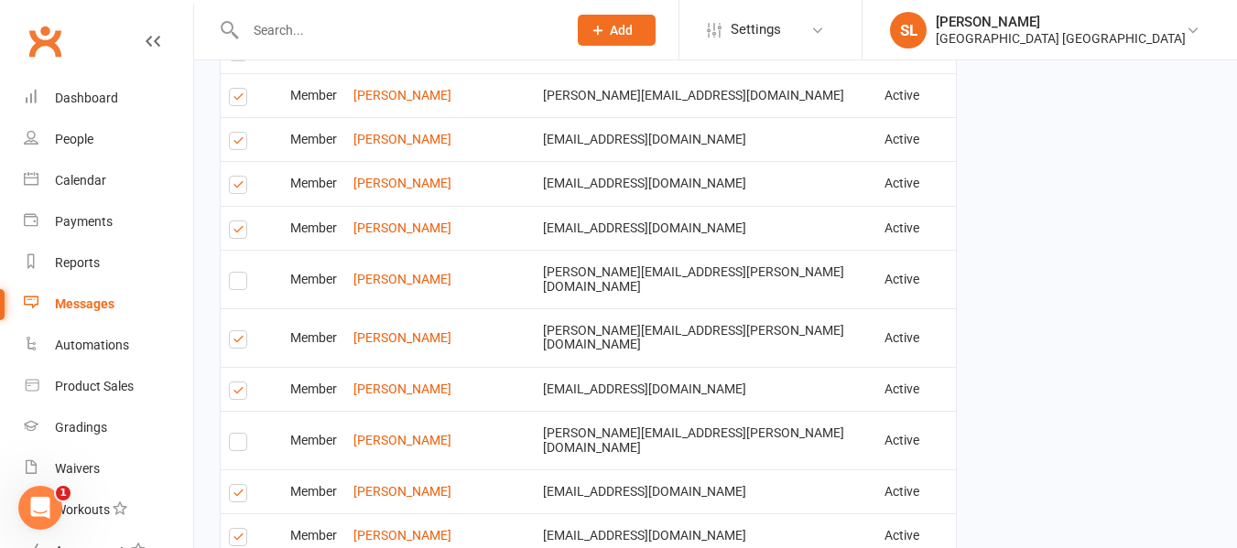
click at [238, 485] on input "checkbox" at bounding box center [235, 485] width 12 height 0
click at [236, 496] on label at bounding box center [241, 496] width 25 height 0
click at [236, 485] on input "checkbox" at bounding box center [235, 485] width 12 height 0
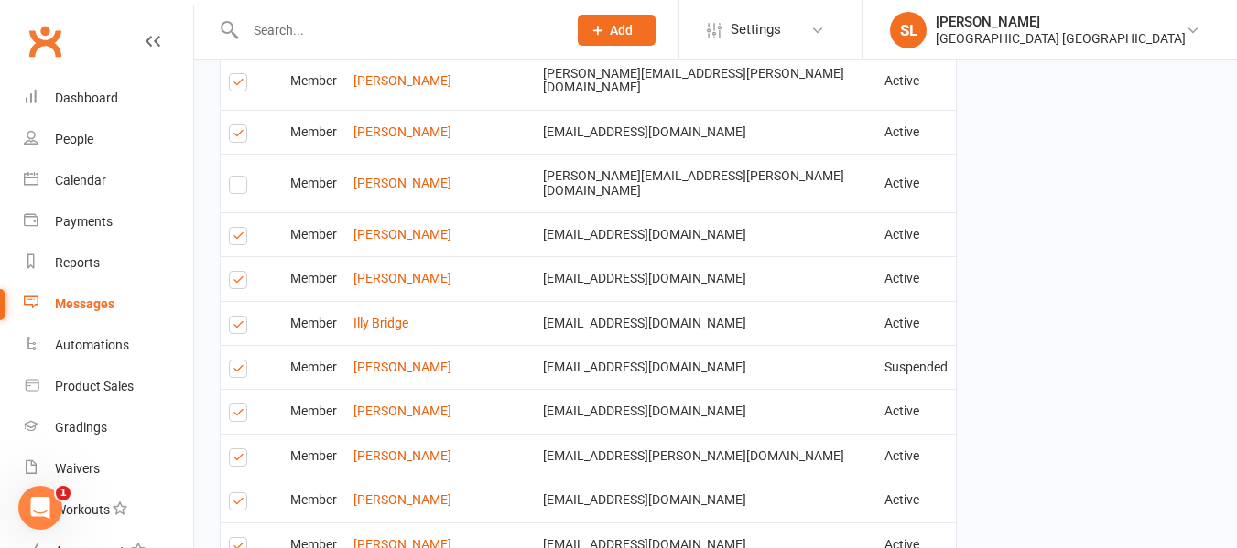
scroll to position [2747, 0]
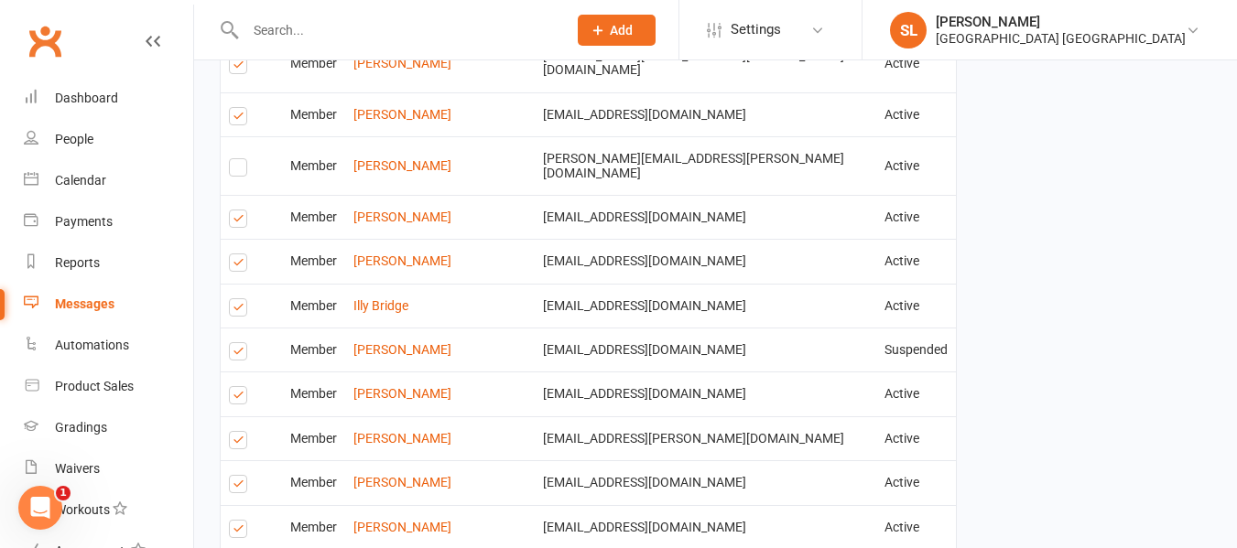
click at [239, 354] on label at bounding box center [241, 354] width 25 height 0
click at [239, 343] on input "checkbox" at bounding box center [235, 343] width 12 height 0
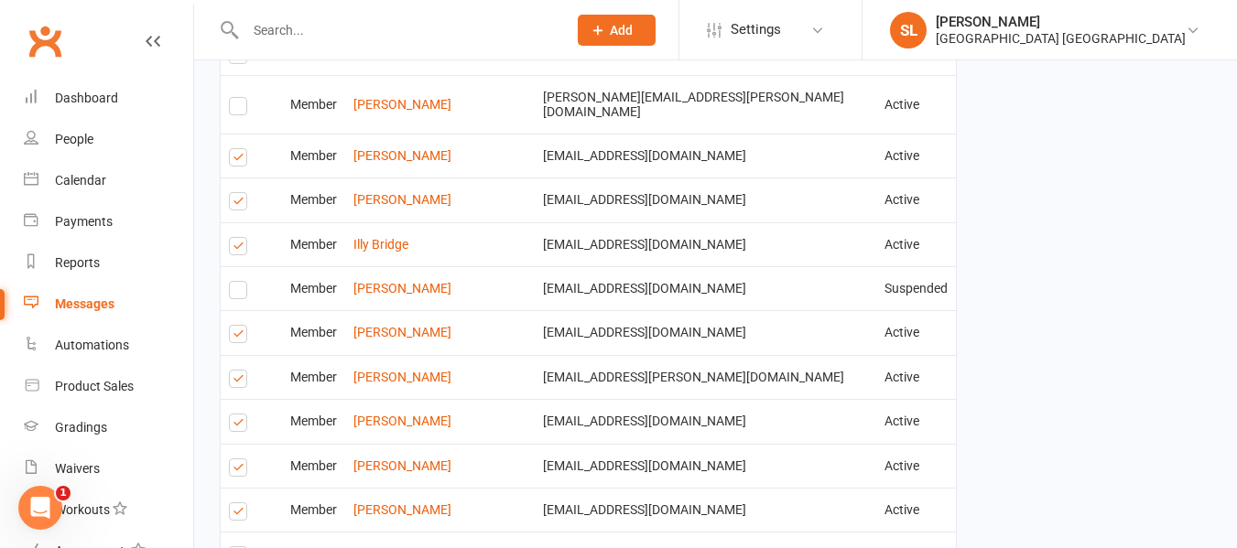
scroll to position [2838, 0]
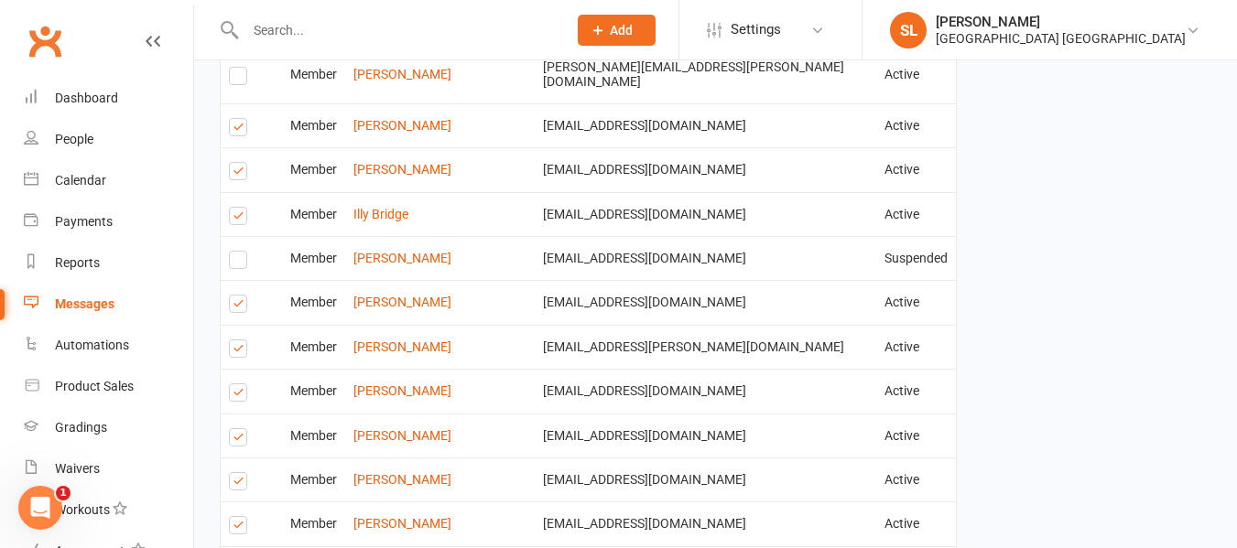
click at [238, 352] on label at bounding box center [241, 352] width 25 height 0
click at [238, 341] on input "checkbox" at bounding box center [235, 341] width 12 height 0
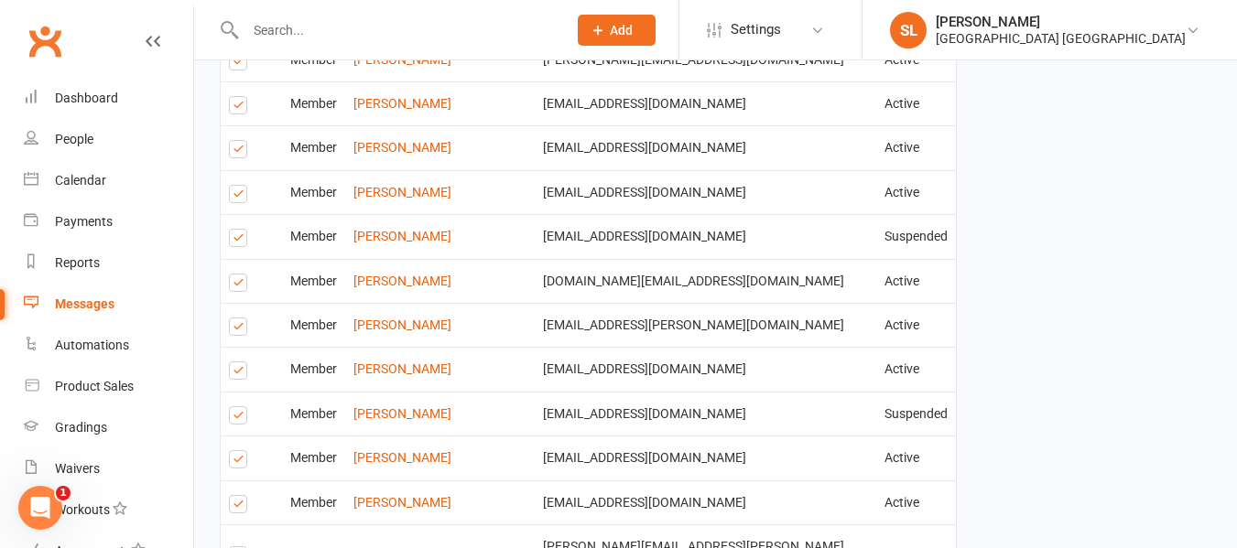
scroll to position [3479, 0]
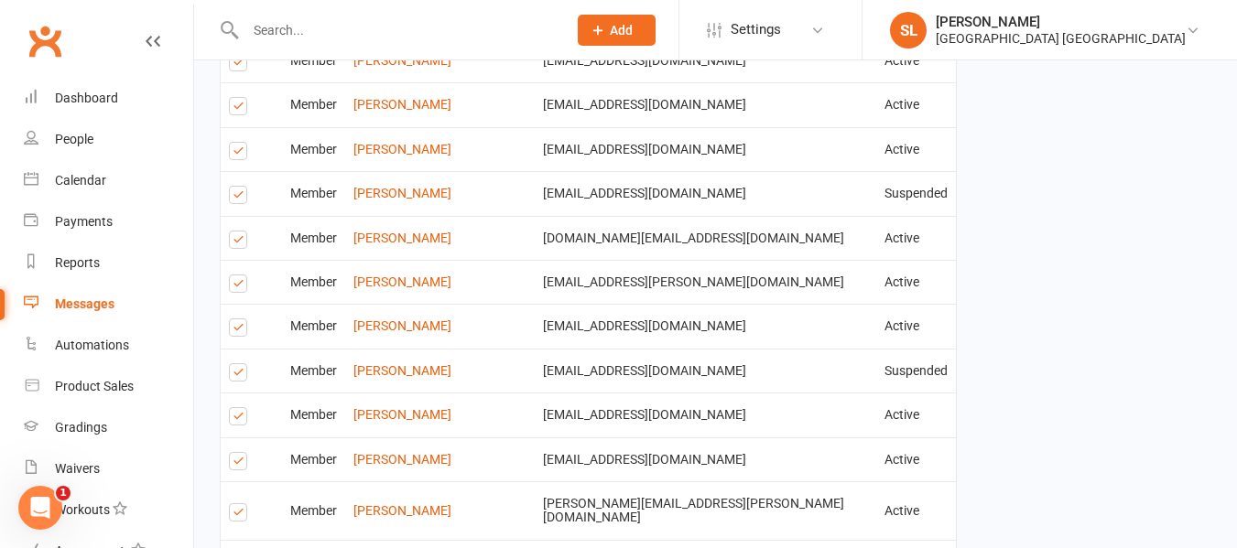
click at [238, 287] on label at bounding box center [241, 287] width 25 height 0
click at [238, 276] on input "checkbox" at bounding box center [235, 276] width 12 height 0
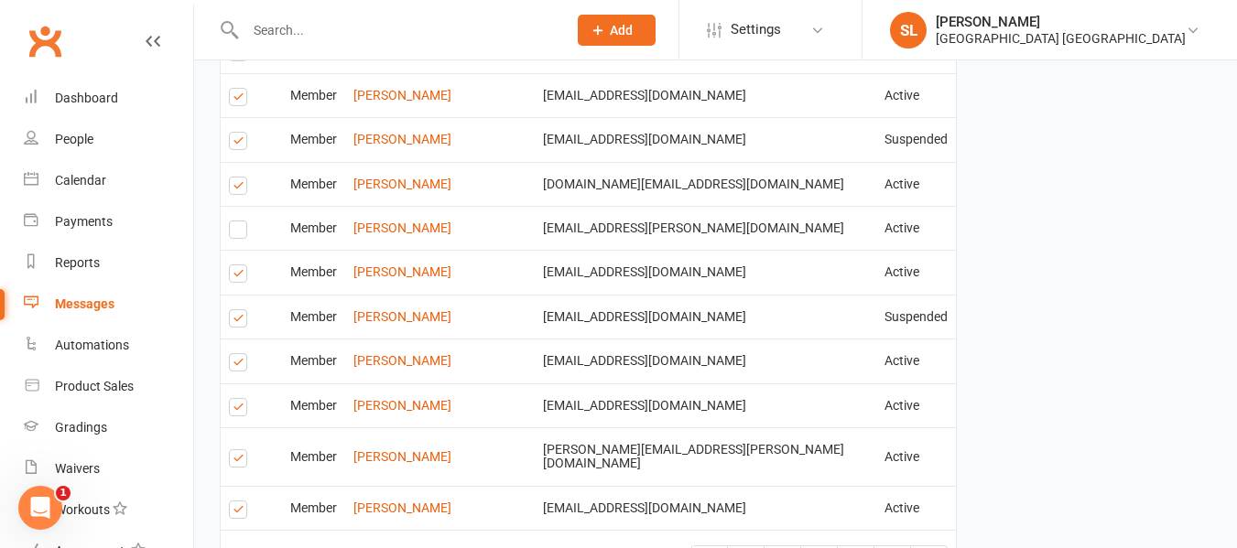
scroll to position [3571, 0]
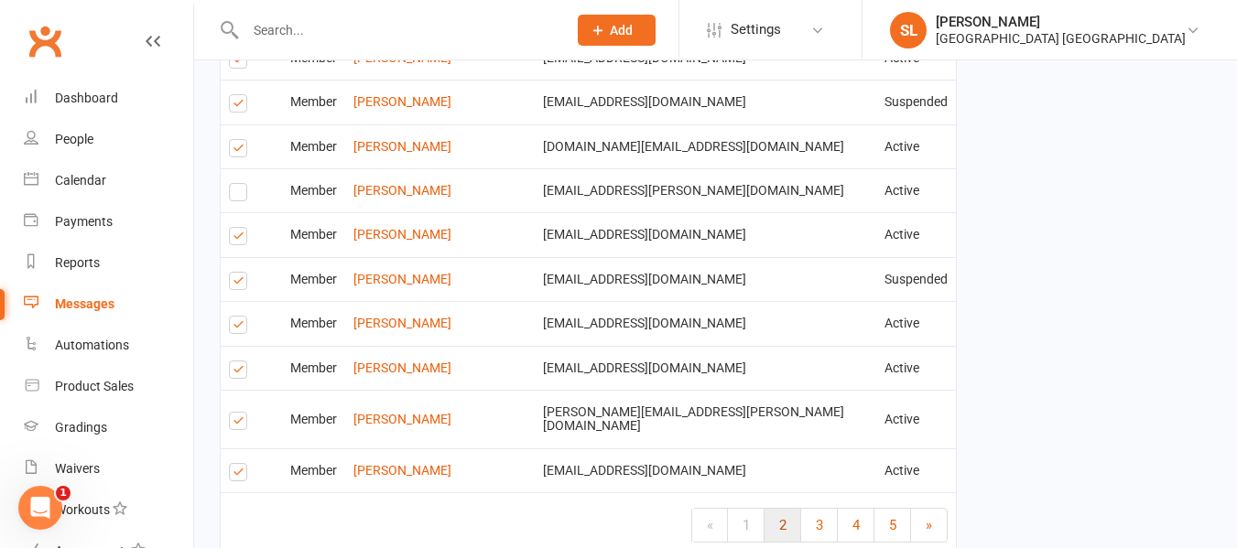
click at [784, 517] on span "2" at bounding box center [782, 525] width 7 height 16
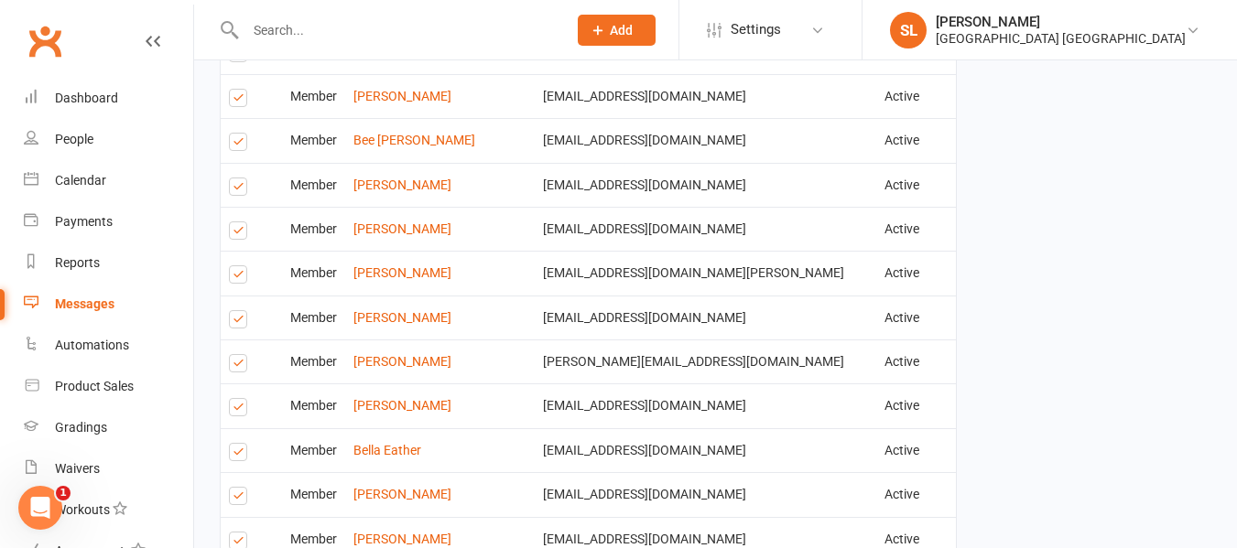
scroll to position [1557, 0]
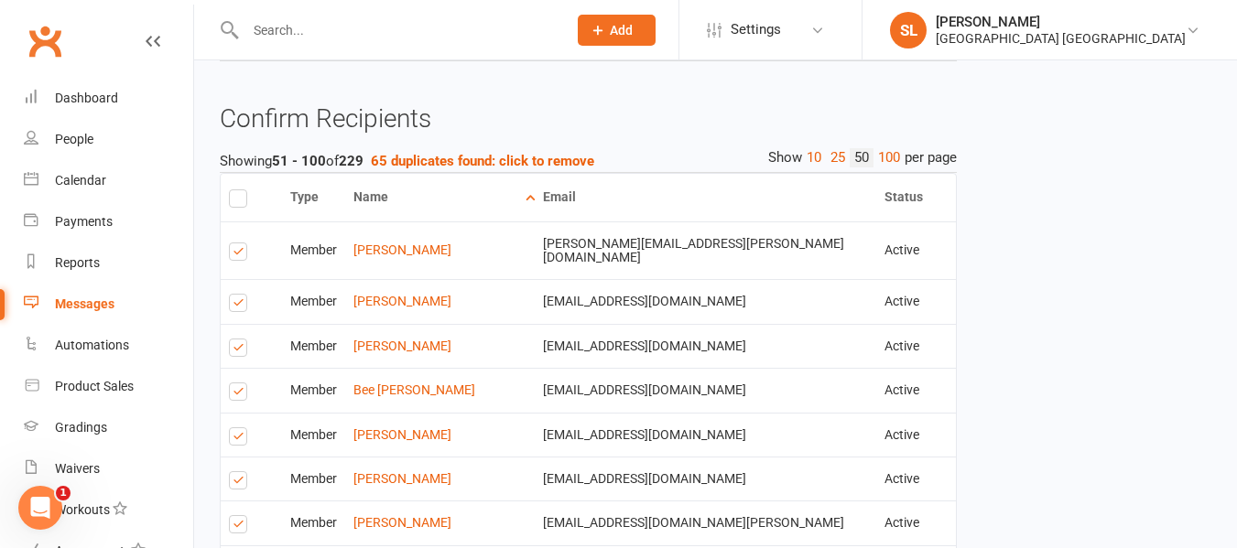
click at [239, 306] on label at bounding box center [241, 306] width 25 height 0
click at [239, 295] on input "checkbox" at bounding box center [235, 295] width 12 height 0
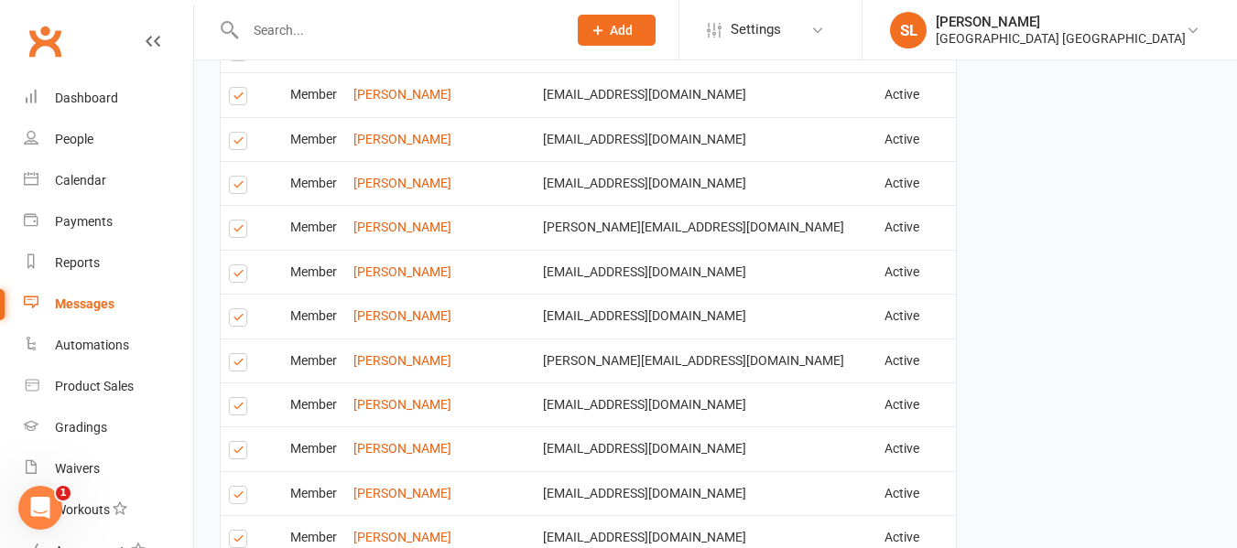
scroll to position [2472, 0]
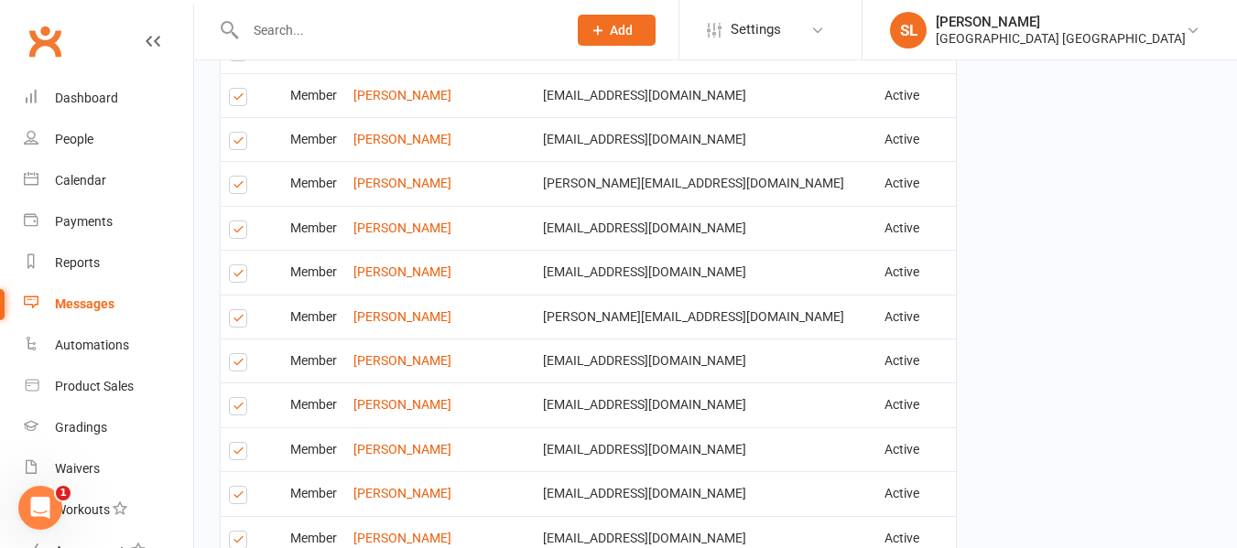
drag, startPoint x: 231, startPoint y: 124, endPoint x: 256, endPoint y: 130, distance: 26.4
click at [256, 130] on td "Select this" at bounding box center [251, 139] width 61 height 44
click at [242, 144] on label at bounding box center [241, 144] width 25 height 0
click at [241, 133] on input "checkbox" at bounding box center [235, 133] width 12 height 0
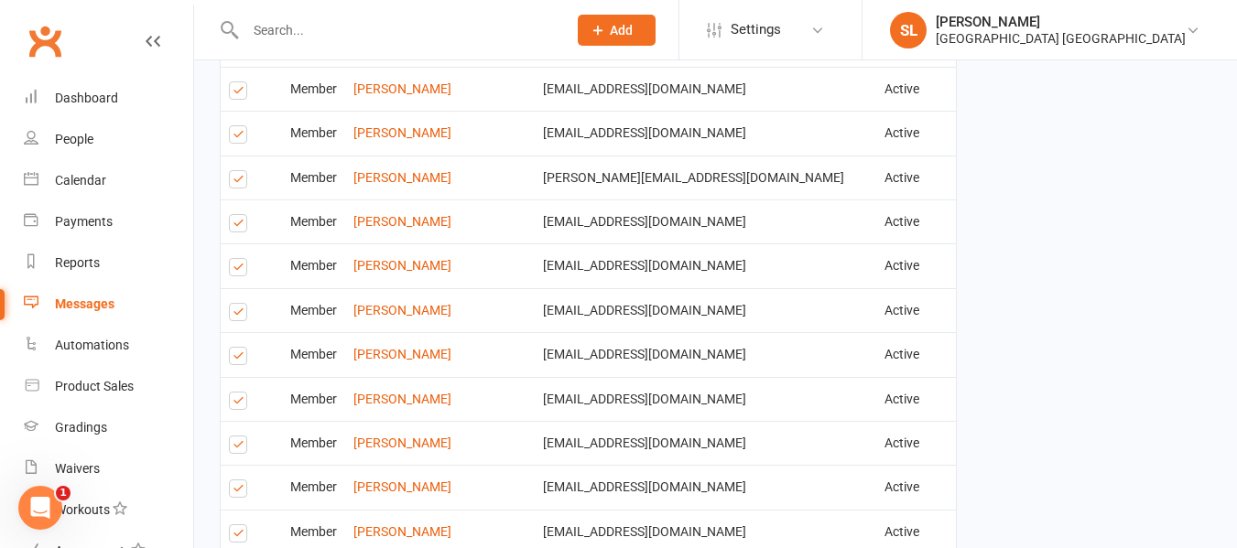
scroll to position [2655, 0]
click at [238, 271] on label at bounding box center [241, 271] width 25 height 0
click at [238, 260] on input "checkbox" at bounding box center [235, 260] width 12 height 0
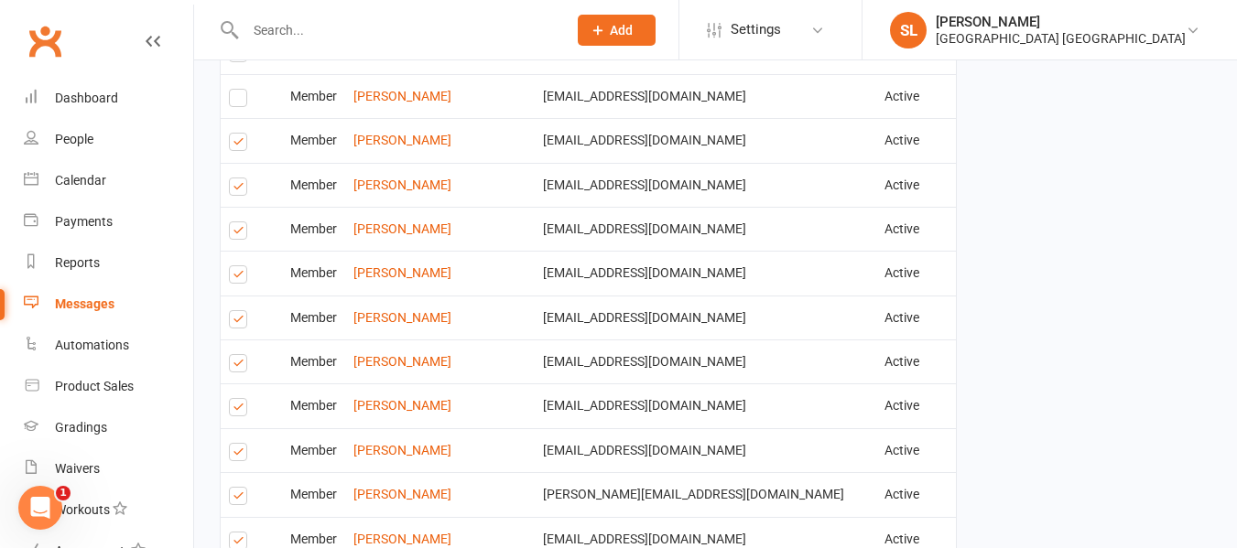
scroll to position [2838, 0]
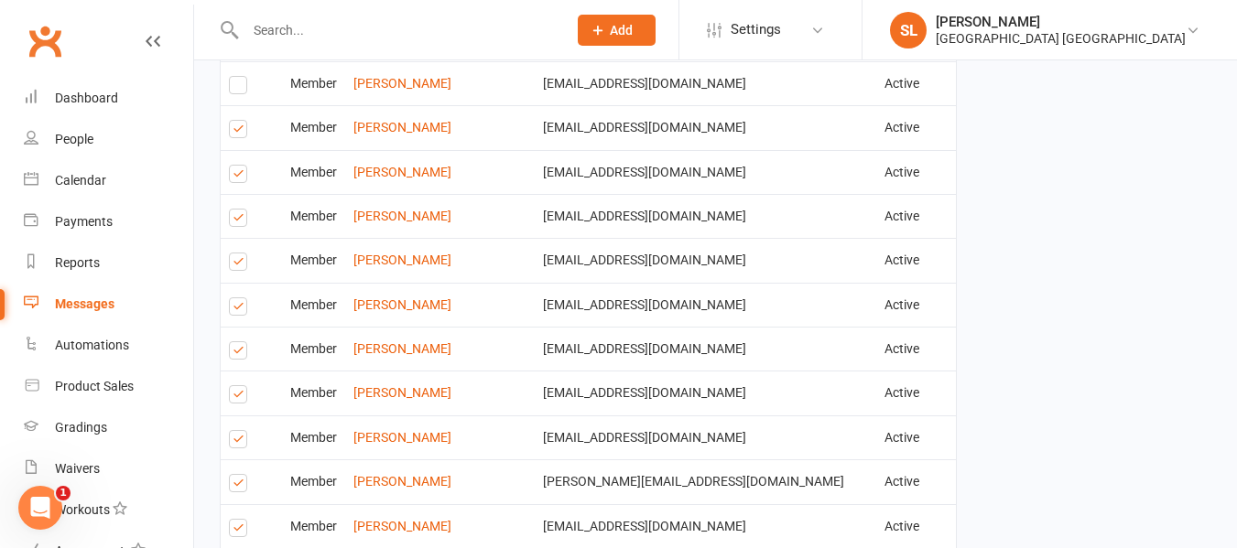
click at [240, 221] on label at bounding box center [241, 221] width 25 height 0
click at [240, 210] on input "checkbox" at bounding box center [235, 210] width 12 height 0
click at [240, 265] on label at bounding box center [241, 265] width 25 height 0
click at [240, 254] on input "checkbox" at bounding box center [235, 254] width 12 height 0
drag, startPoint x: 237, startPoint y: 329, endPoint x: 249, endPoint y: 331, distance: 12.2
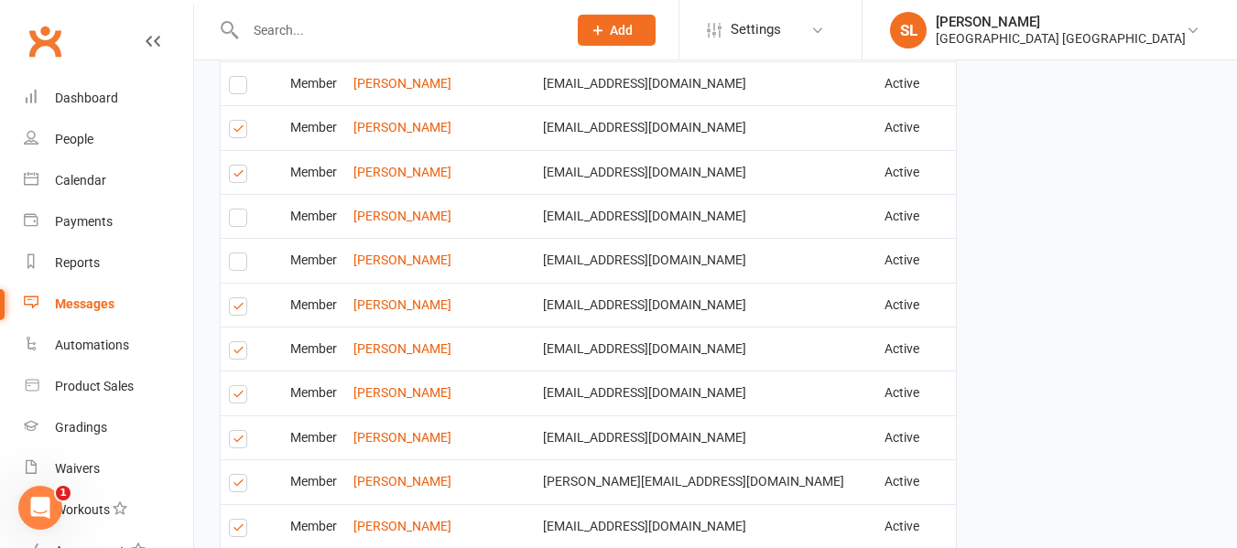
click at [240, 353] on label at bounding box center [241, 353] width 25 height 0
click at [240, 342] on input "checkbox" at bounding box center [235, 342] width 12 height 0
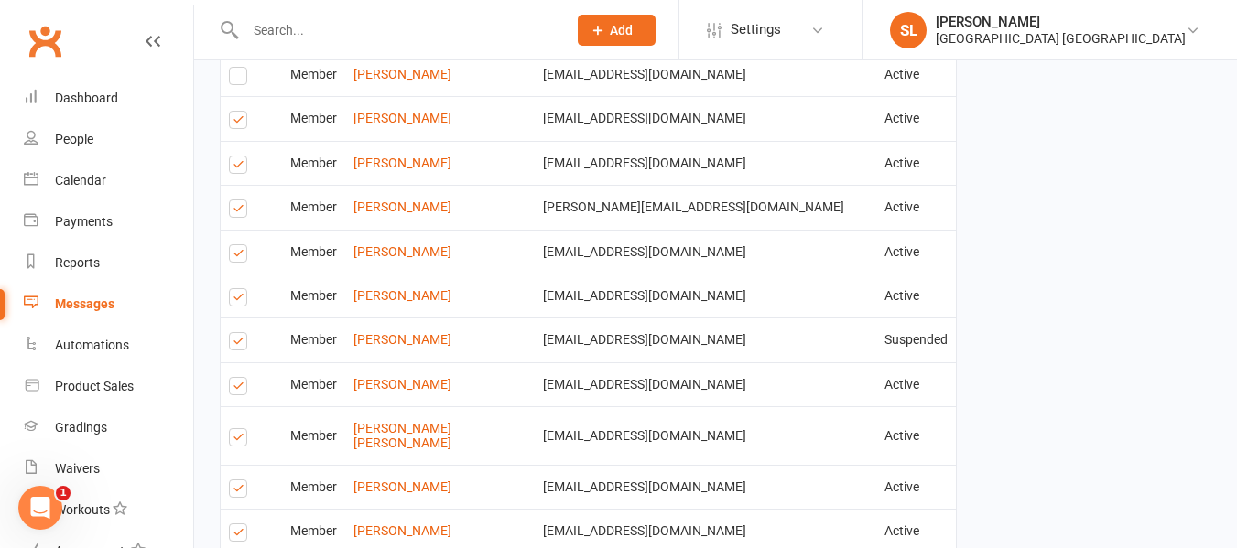
scroll to position [3205, 0]
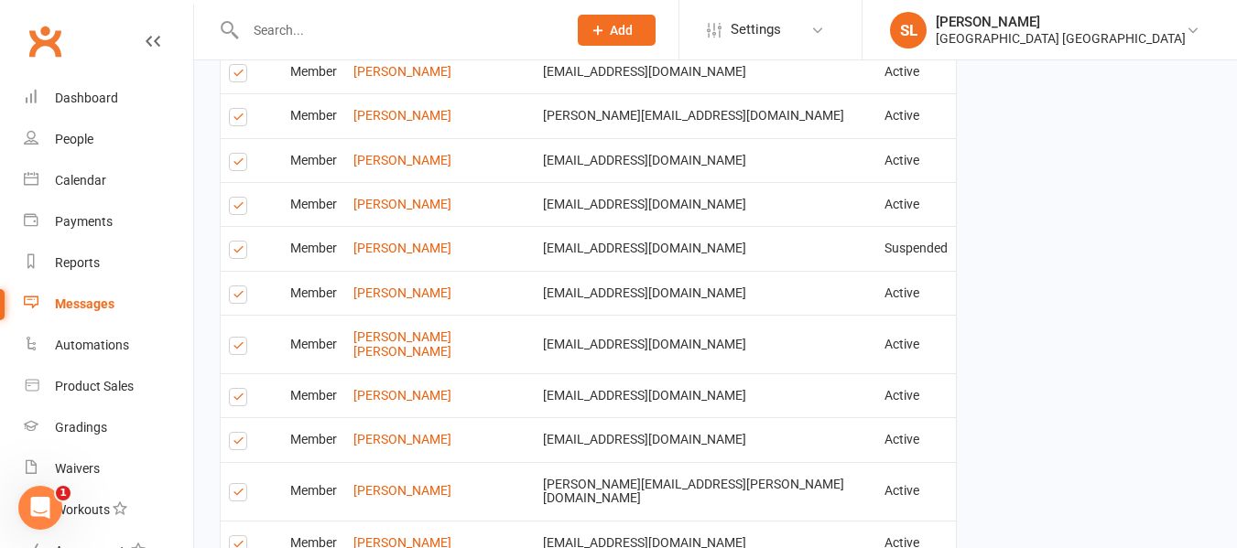
click at [236, 253] on label at bounding box center [241, 253] width 25 height 0
click at [236, 242] on input "checkbox" at bounding box center [235, 242] width 12 height 0
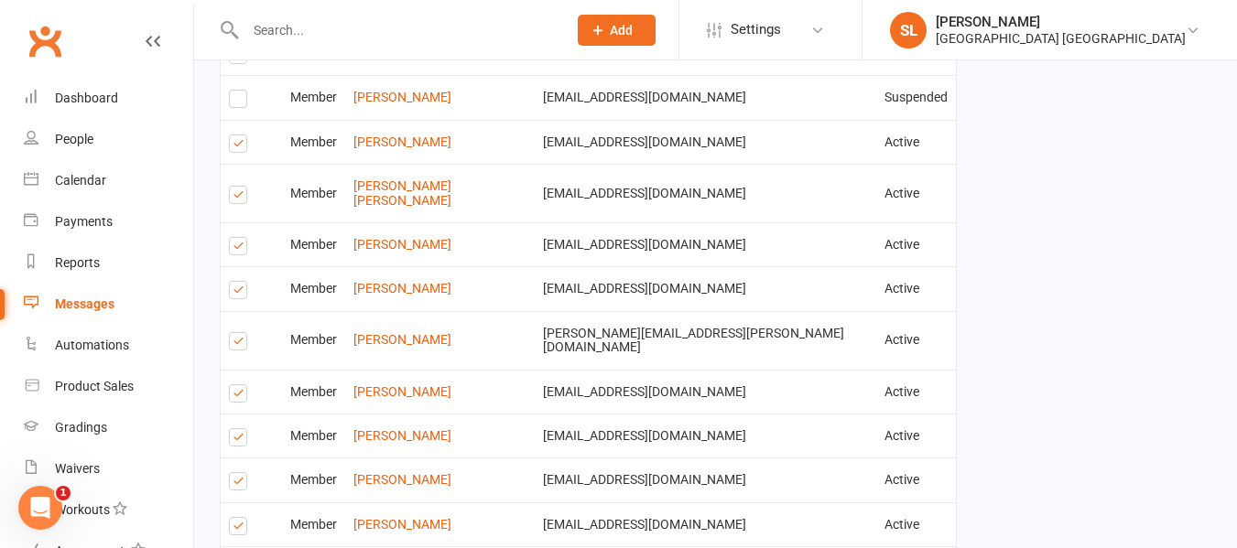
scroll to position [3388, 0]
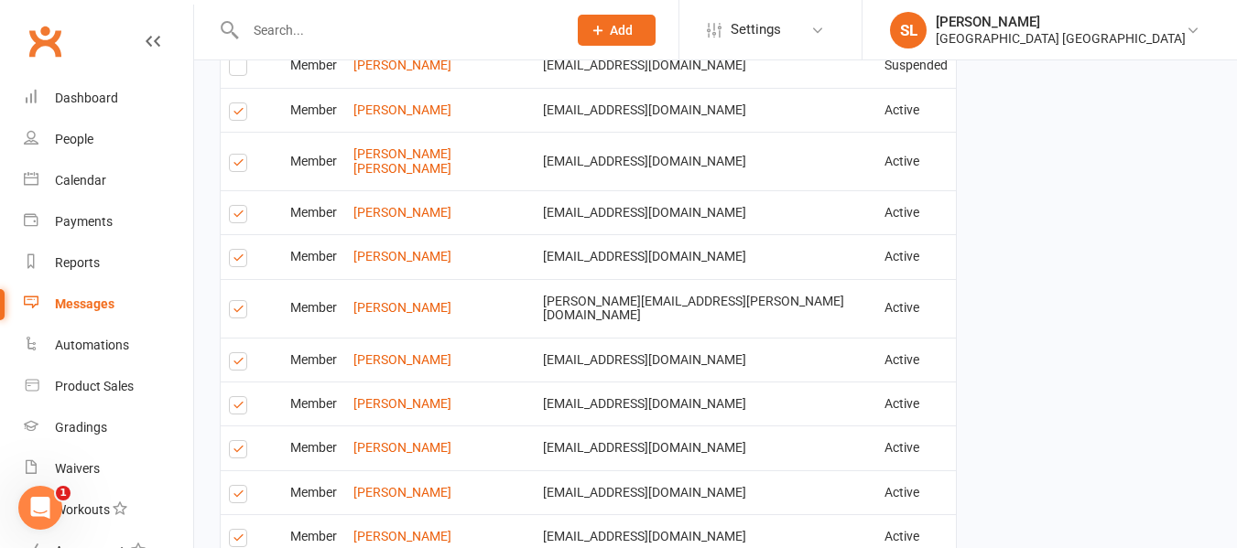
click at [237, 217] on label at bounding box center [241, 217] width 25 height 0
click at [237, 206] on input "checkbox" at bounding box center [235, 206] width 12 height 0
click at [240, 312] on label at bounding box center [241, 312] width 25 height 0
click at [240, 301] on input "checkbox" at bounding box center [235, 301] width 12 height 0
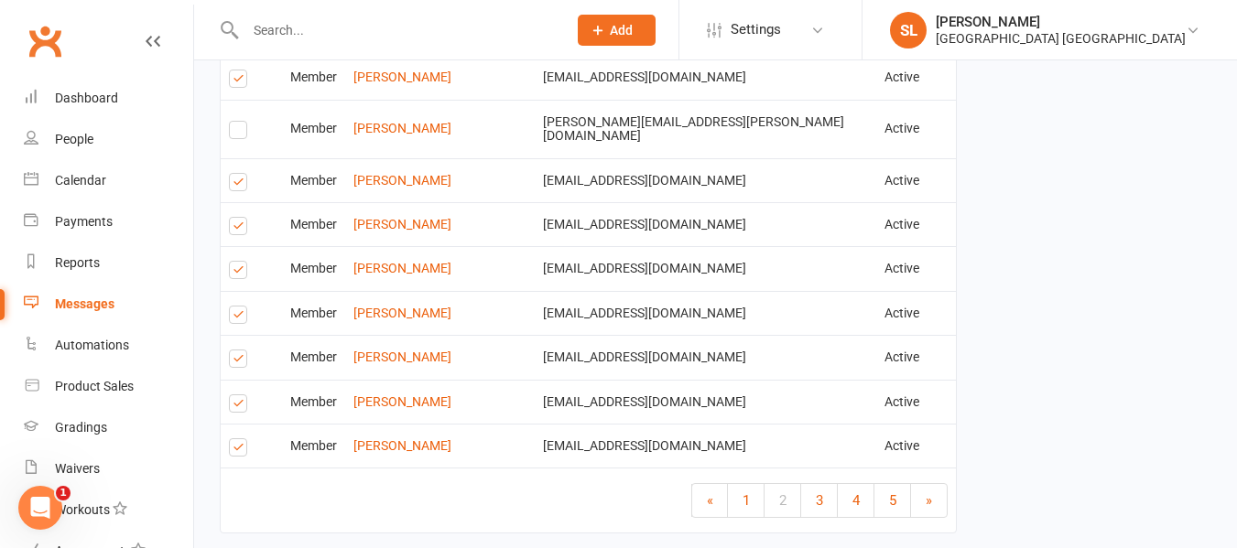
scroll to position [3571, 0]
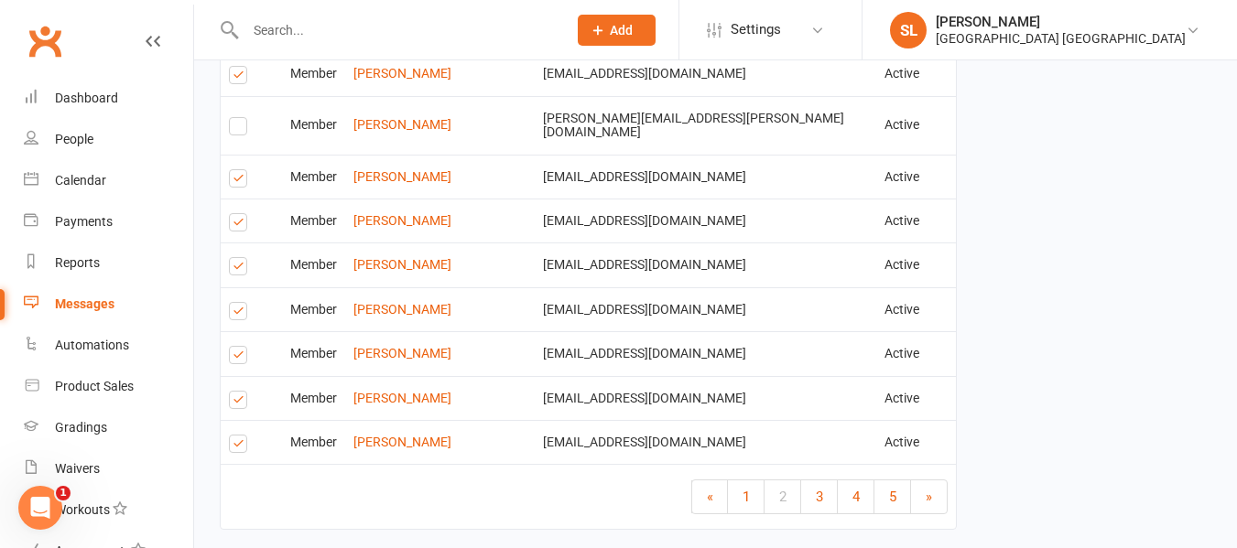
click at [242, 358] on label at bounding box center [241, 358] width 25 height 0
click at [241, 347] on input "checkbox" at bounding box center [235, 347] width 12 height 0
click at [239, 403] on label at bounding box center [241, 403] width 25 height 0
click at [239, 392] on input "checkbox" at bounding box center [235, 392] width 12 height 0
click at [816, 489] on span "3" at bounding box center [819, 497] width 7 height 16
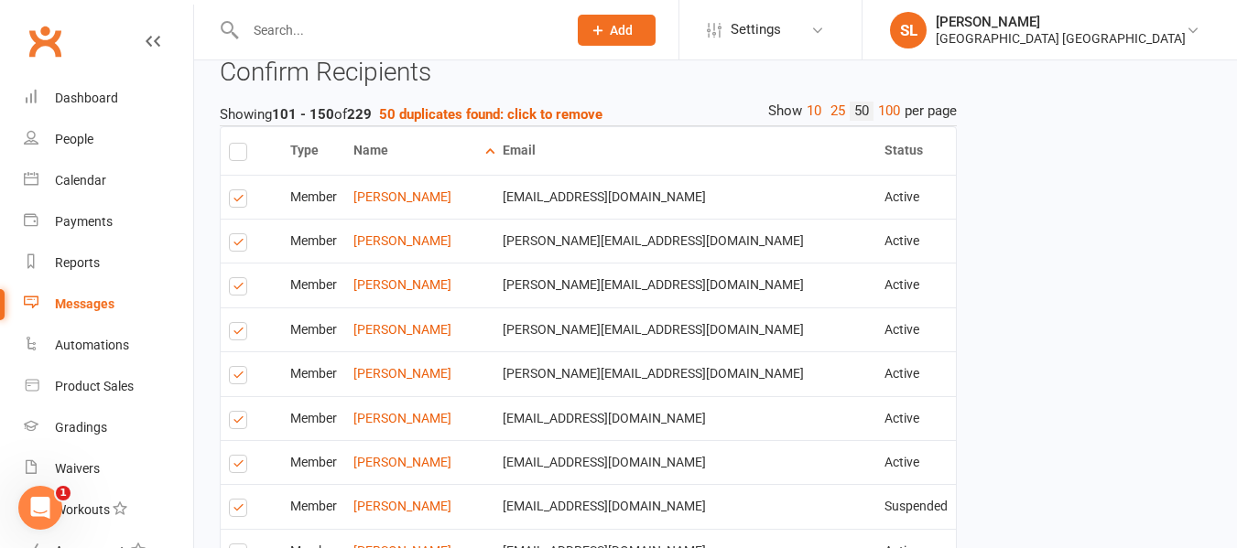
scroll to position [1740, 0]
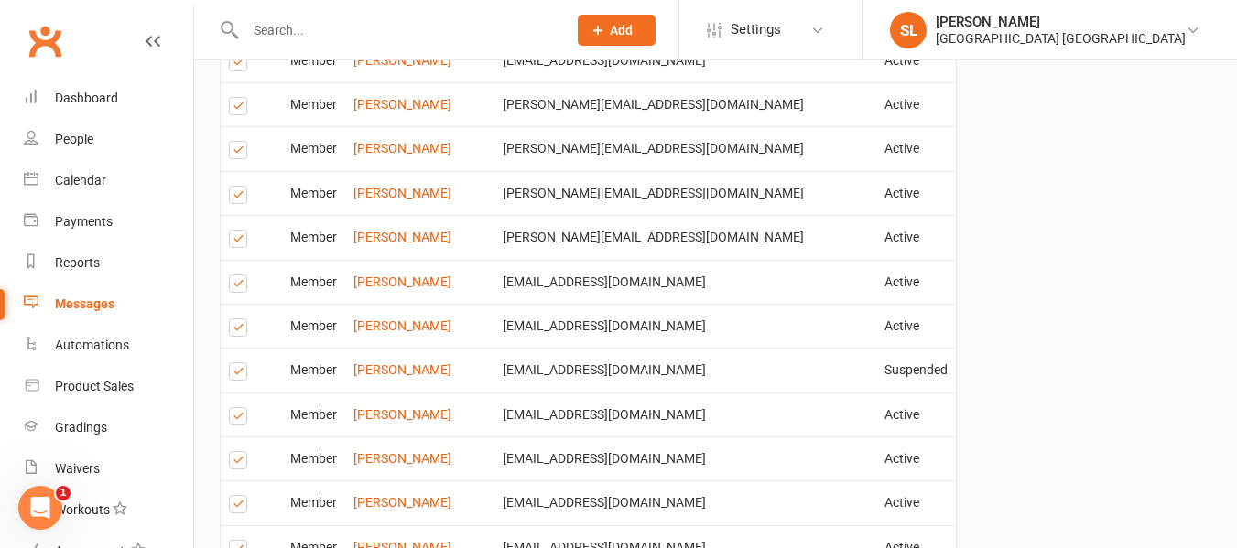
click at [240, 153] on label at bounding box center [241, 153] width 25 height 0
click at [240, 142] on input "checkbox" at bounding box center [235, 142] width 12 height 0
click at [234, 198] on label at bounding box center [241, 198] width 25 height 0
click at [234, 187] on input "checkbox" at bounding box center [235, 187] width 12 height 0
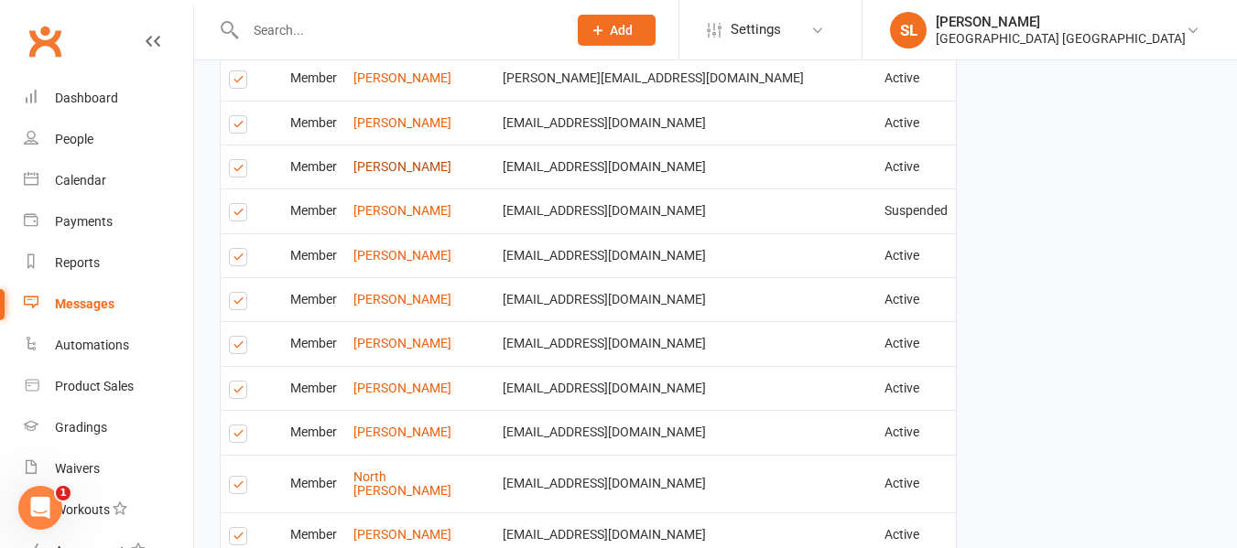
scroll to position [1923, 0]
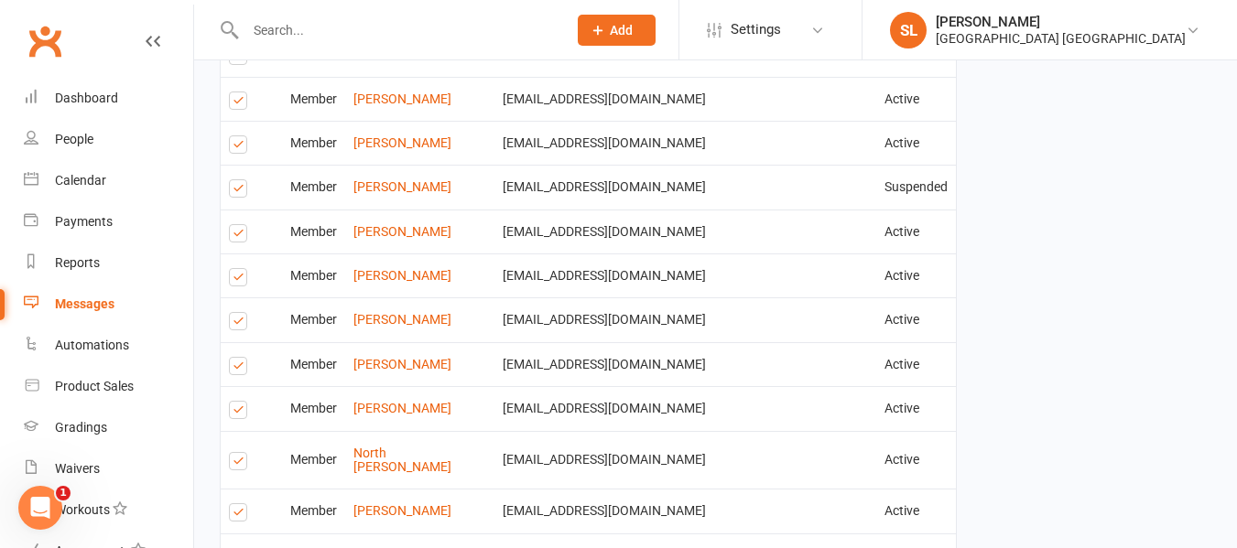
click at [242, 236] on label at bounding box center [241, 236] width 25 height 0
click at [241, 225] on input "checkbox" at bounding box center [235, 225] width 12 height 0
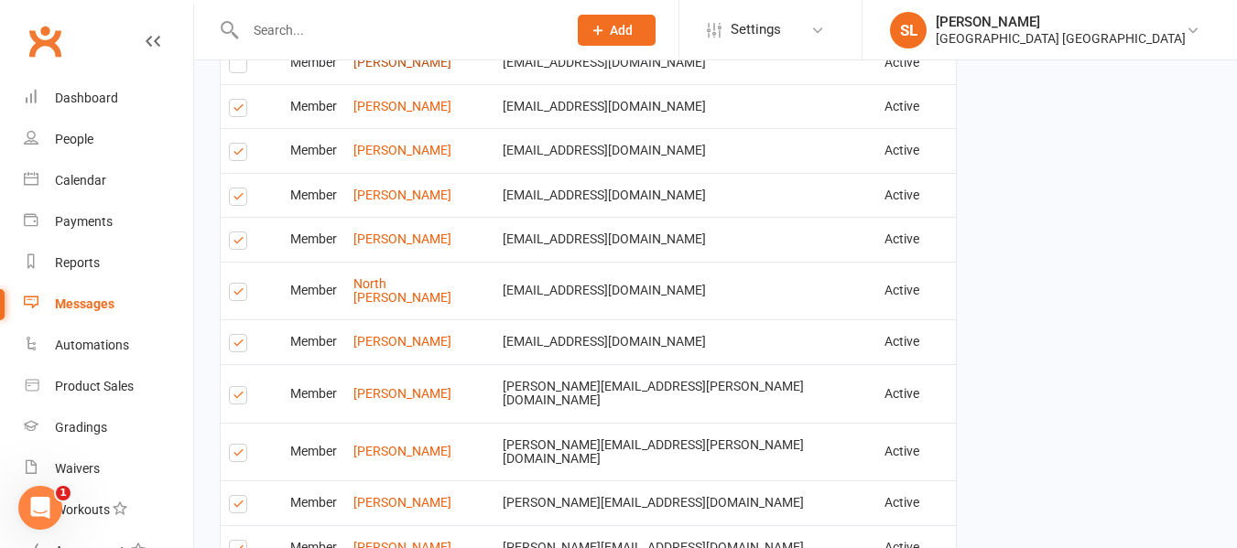
scroll to position [2106, 0]
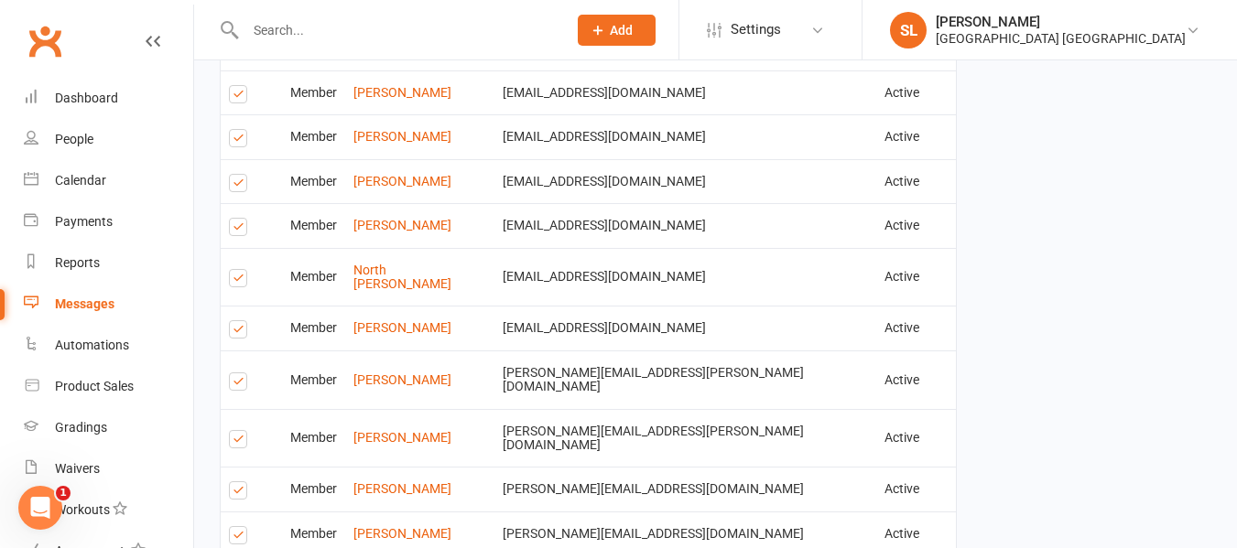
click at [238, 332] on label at bounding box center [241, 332] width 25 height 0
click at [238, 321] on input "checkbox" at bounding box center [235, 321] width 12 height 0
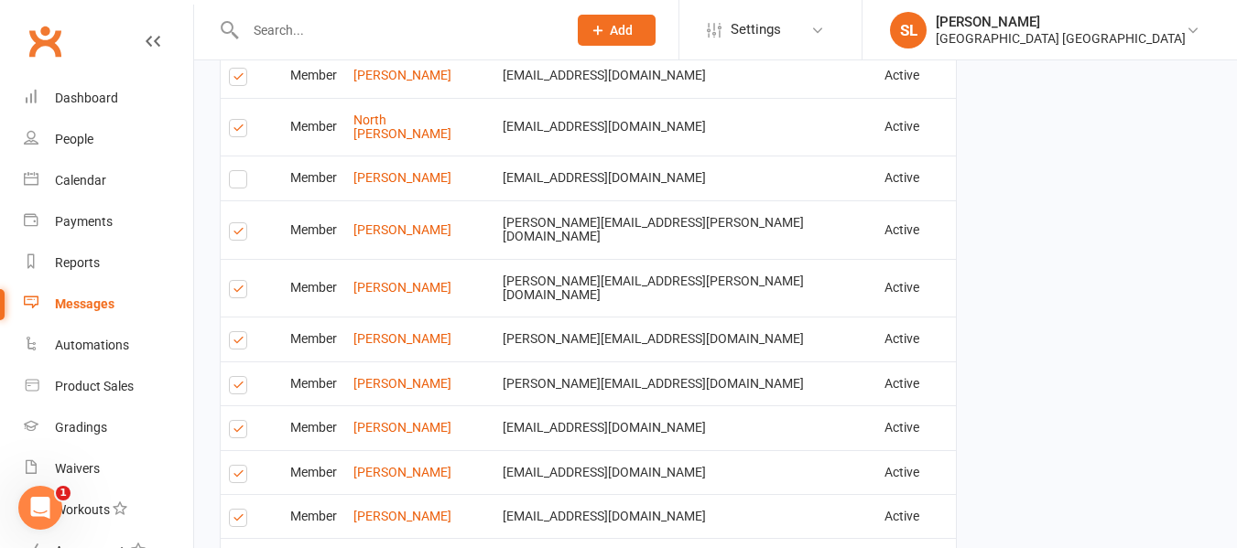
scroll to position [2289, 0]
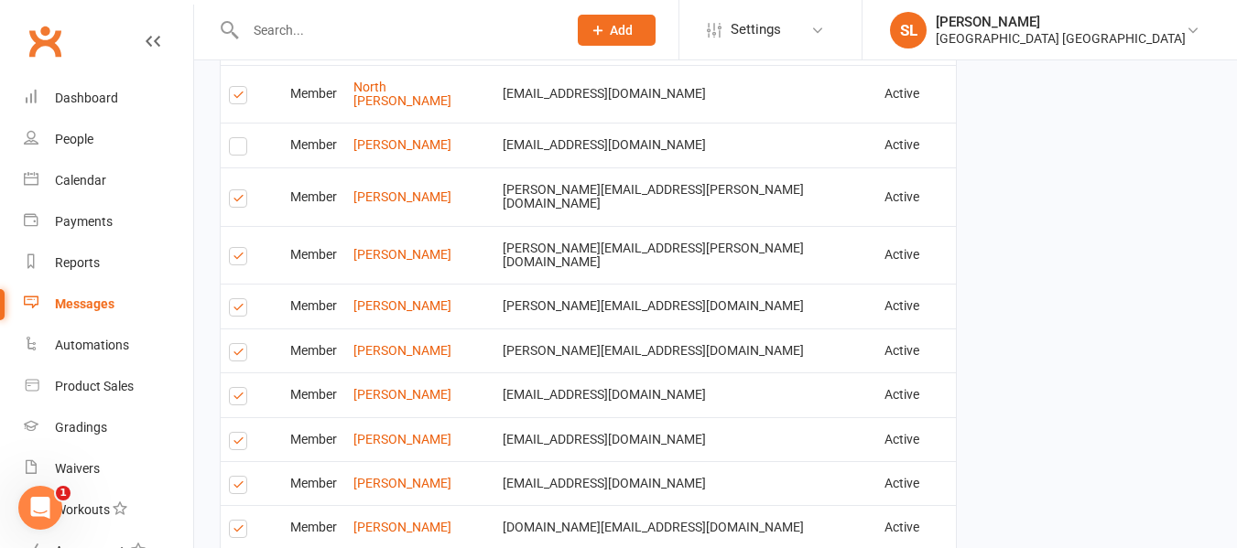
click at [238, 259] on label at bounding box center [241, 259] width 25 height 0
click at [238, 248] on input "checkbox" at bounding box center [235, 248] width 12 height 0
click at [236, 310] on label at bounding box center [241, 310] width 25 height 0
click at [236, 299] on input "checkbox" at bounding box center [235, 299] width 12 height 0
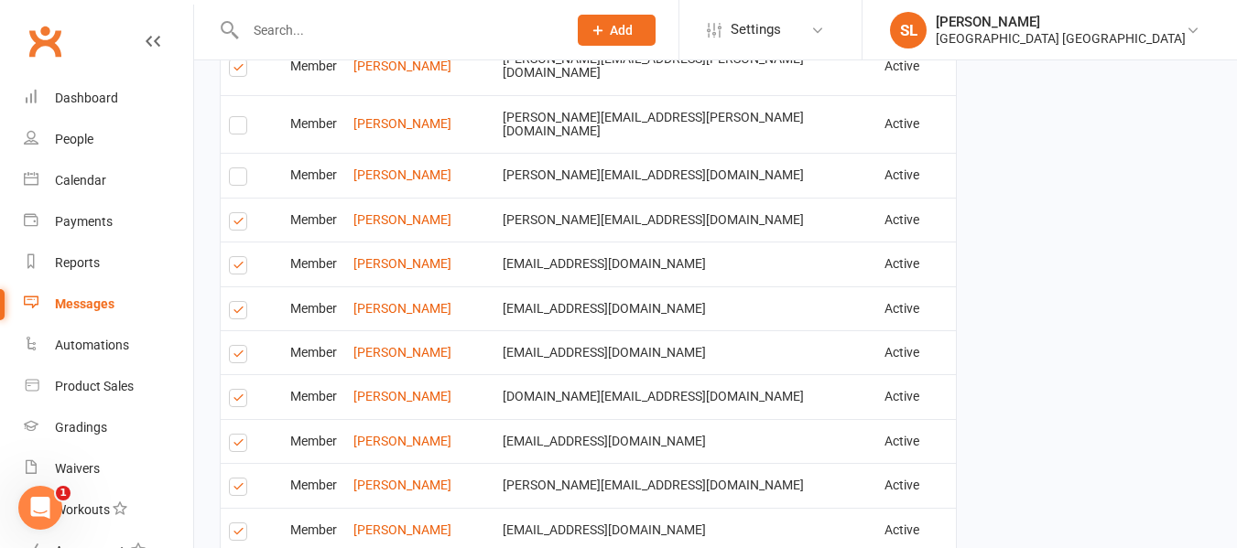
scroll to position [2472, 0]
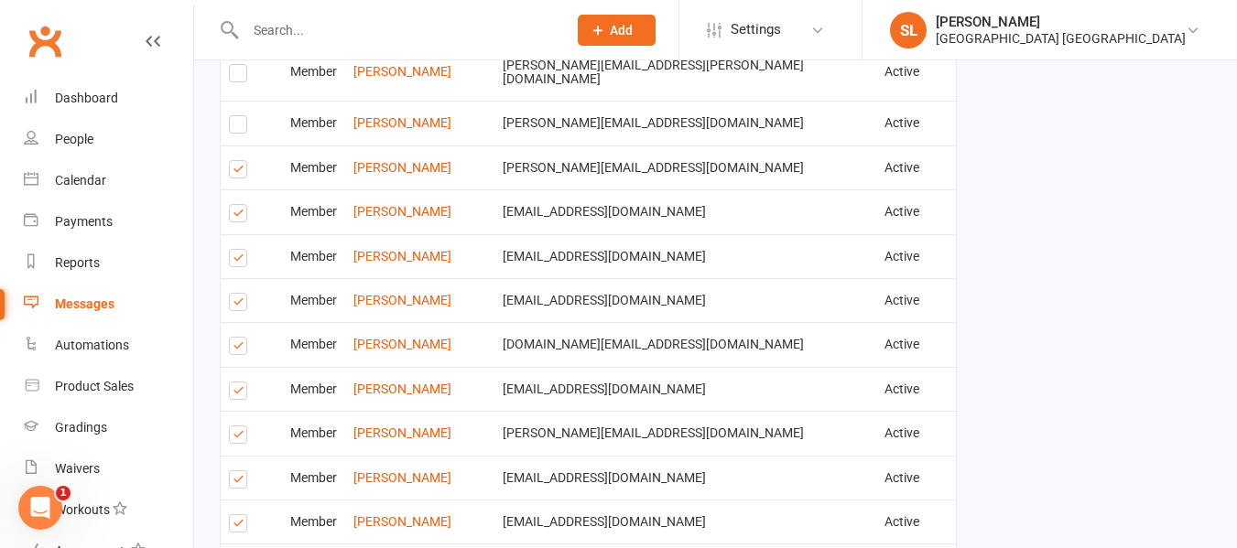
click at [241, 261] on label at bounding box center [241, 261] width 25 height 0
click at [241, 250] on input "checkbox" at bounding box center [235, 250] width 12 height 0
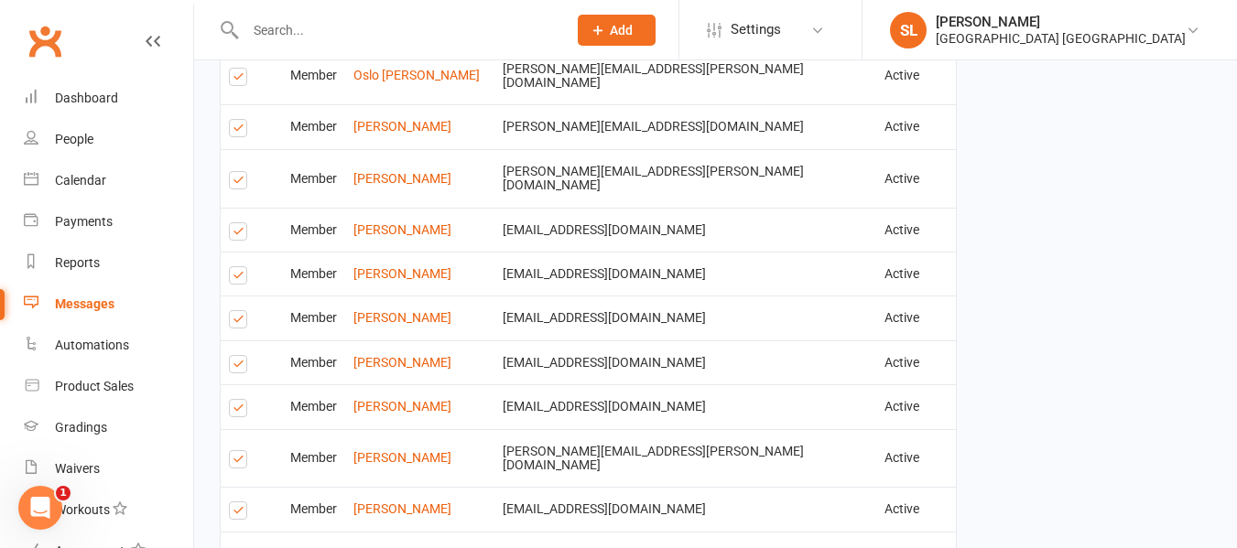
scroll to position [3022, 0]
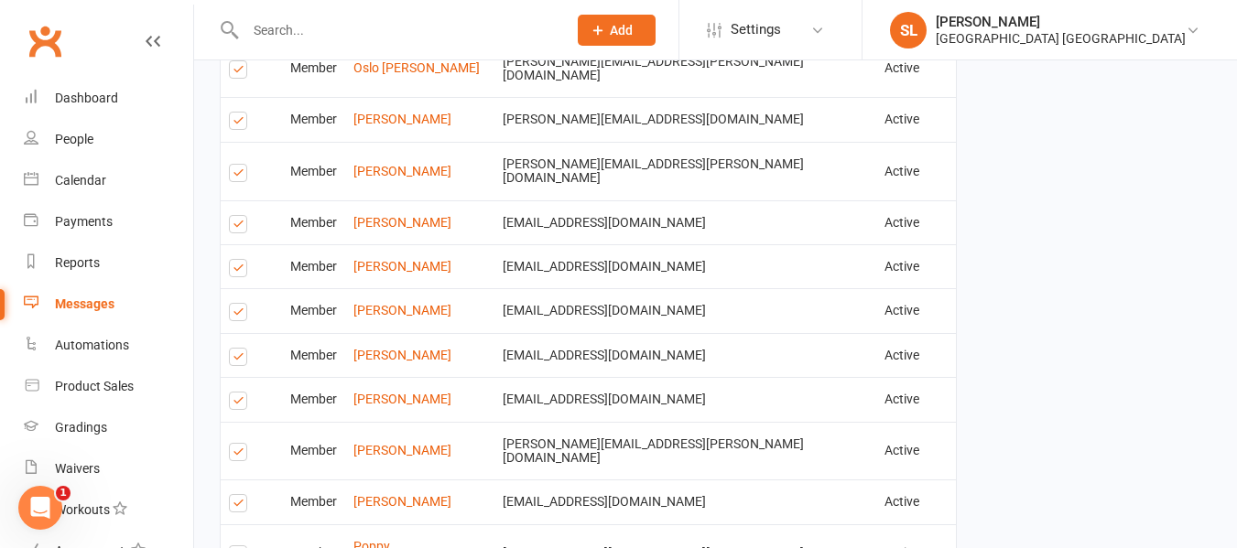
click at [240, 227] on label at bounding box center [241, 227] width 25 height 0
click at [240, 216] on input "checkbox" at bounding box center [235, 216] width 12 height 0
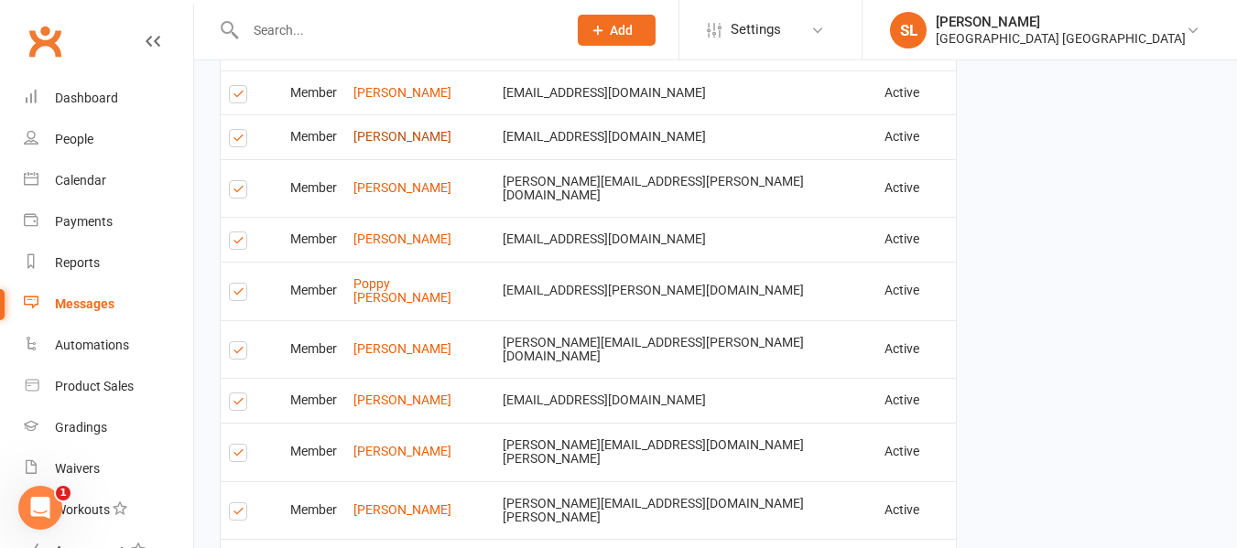
scroll to position [3296, 0]
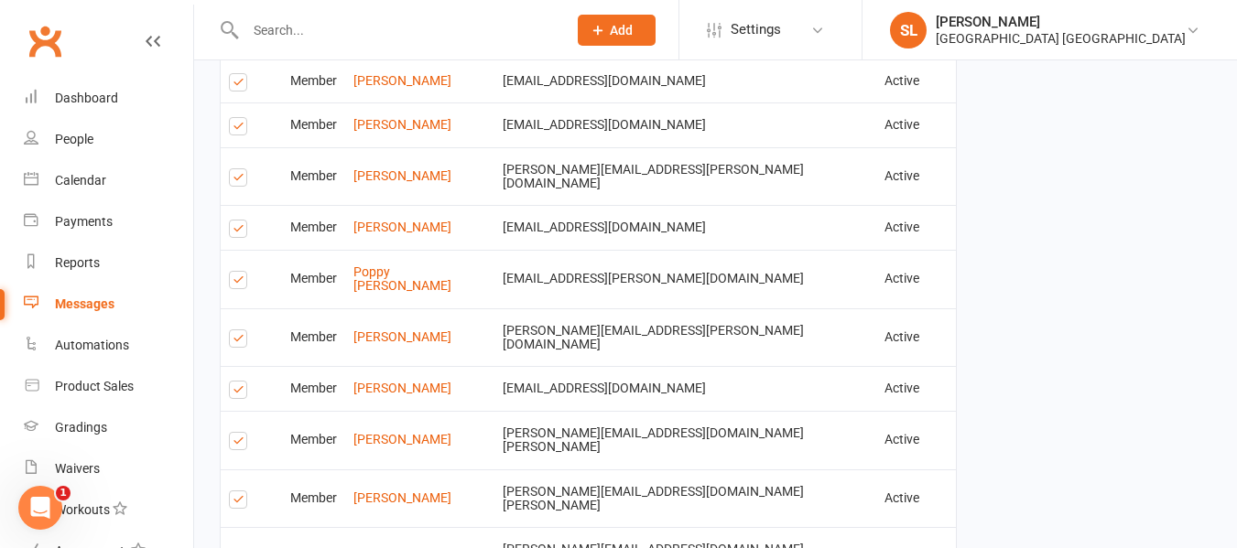
click at [240, 180] on label at bounding box center [241, 180] width 25 height 0
click at [240, 169] on input "checkbox" at bounding box center [235, 169] width 12 height 0
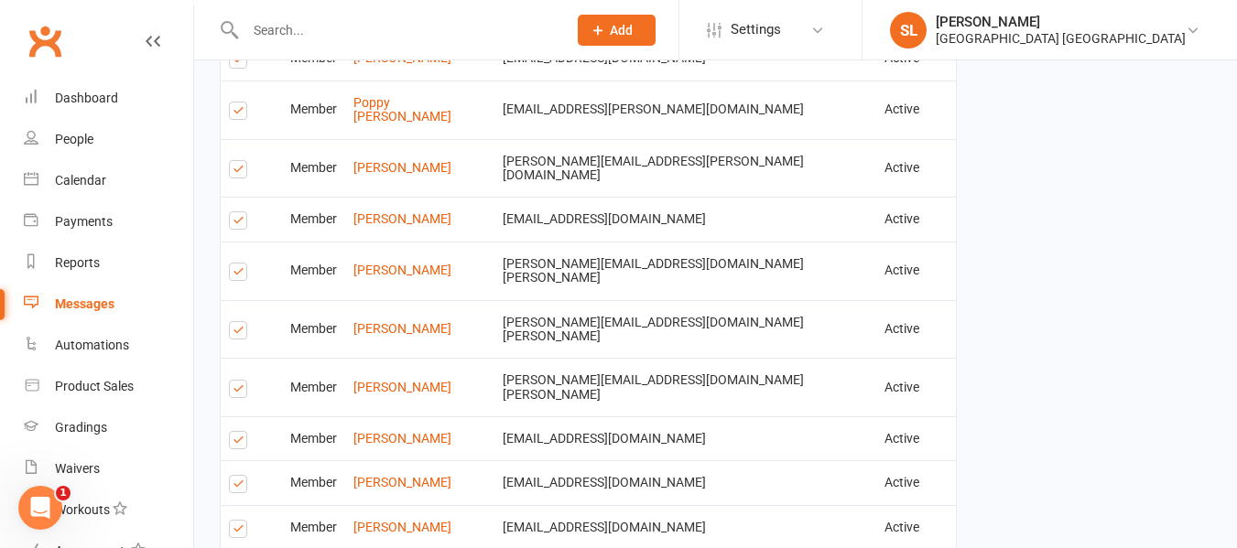
scroll to position [3479, 0]
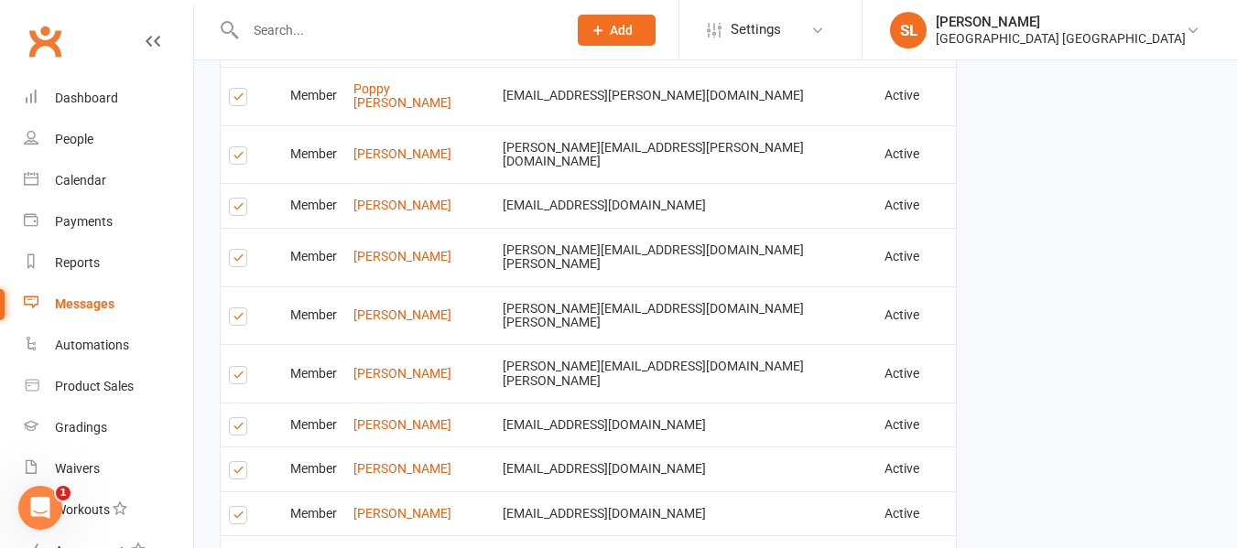
click at [240, 320] on label at bounding box center [241, 320] width 25 height 0
click at [240, 309] on input "checkbox" at bounding box center [235, 309] width 12 height 0
click at [236, 429] on label at bounding box center [241, 429] width 25 height 0
click at [236, 418] on input "checkbox" at bounding box center [235, 418] width 12 height 0
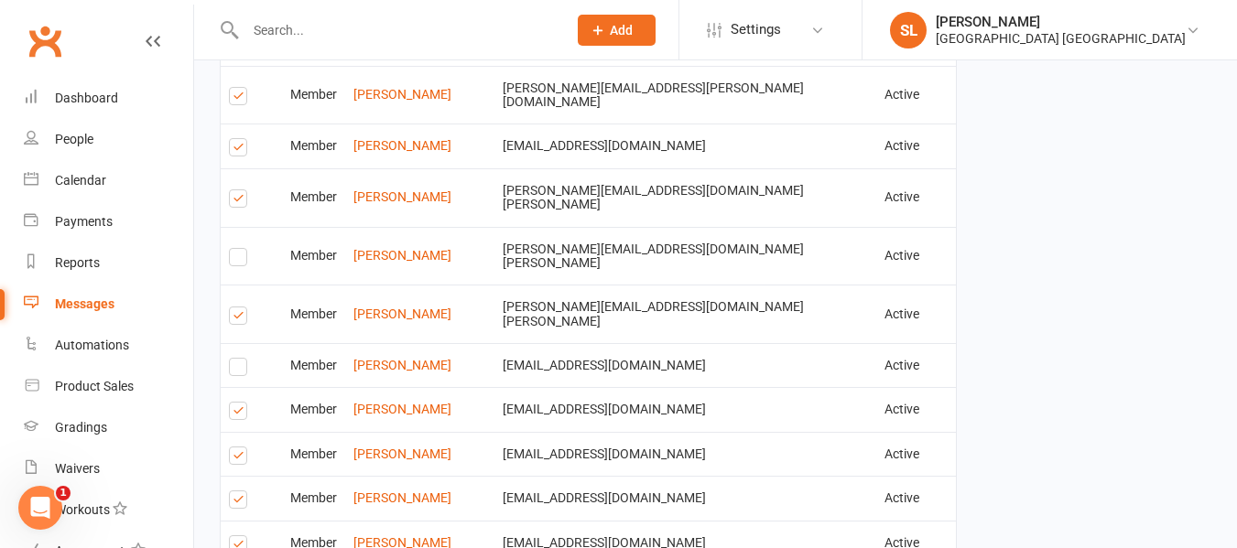
scroll to position [3571, 0]
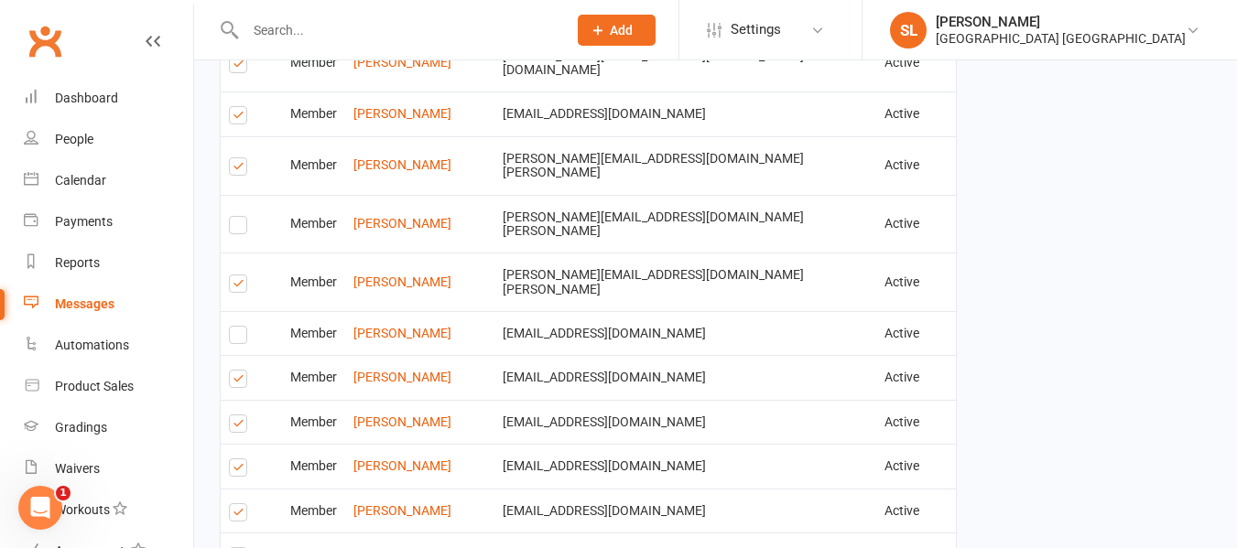
click at [238, 471] on label at bounding box center [241, 471] width 25 height 0
click at [238, 460] on input "checkbox" at bounding box center [235, 460] width 12 height 0
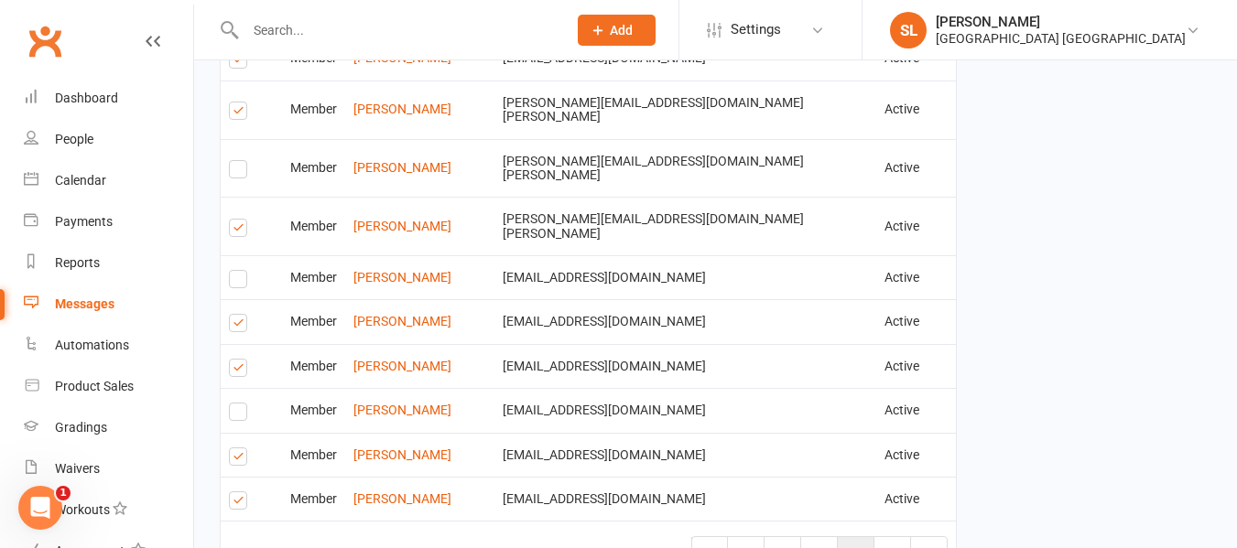
click at [856, 546] on span "4" at bounding box center [855, 554] width 7 height 16
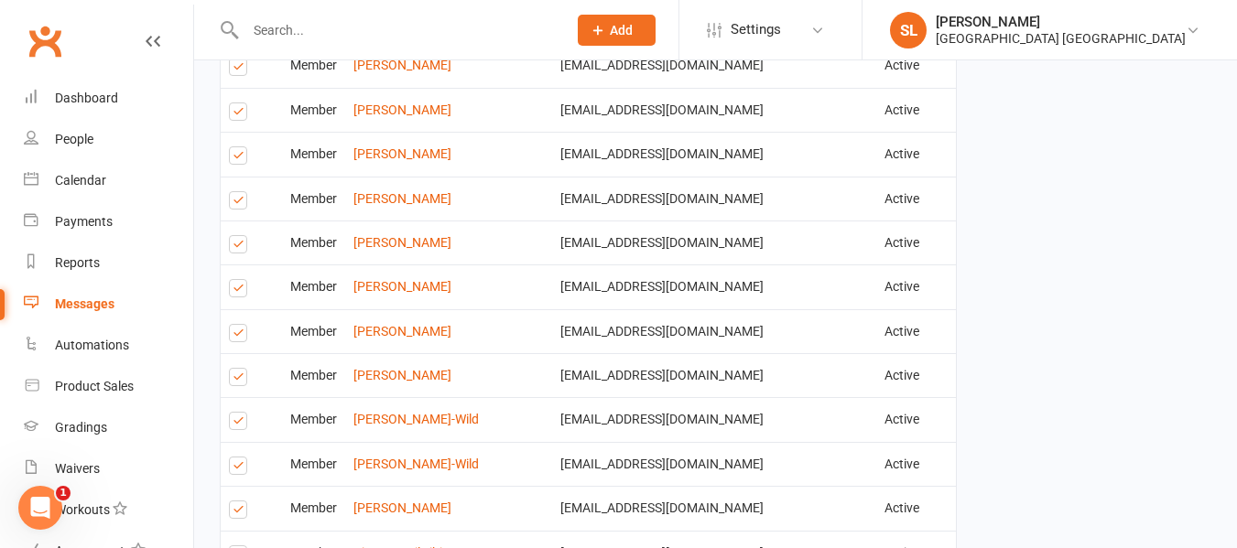
scroll to position [1796, 0]
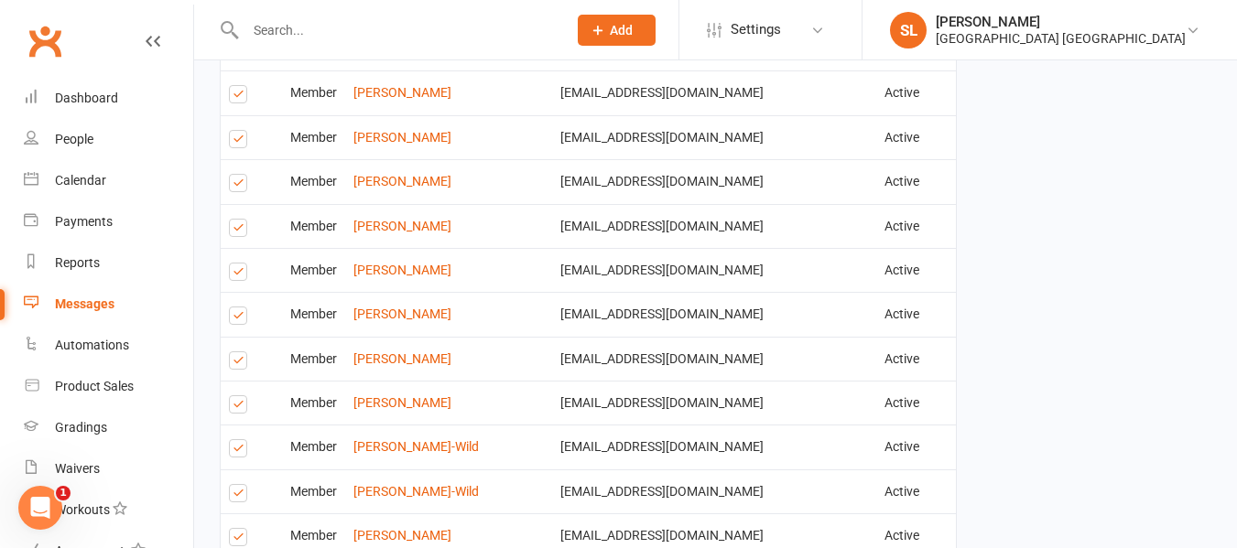
click at [239, 186] on label at bounding box center [241, 186] width 25 height 0
click at [239, 175] on input "checkbox" at bounding box center [235, 175] width 12 height 0
click at [233, 319] on label at bounding box center [241, 319] width 25 height 0
click at [233, 308] on input "checkbox" at bounding box center [235, 308] width 12 height 0
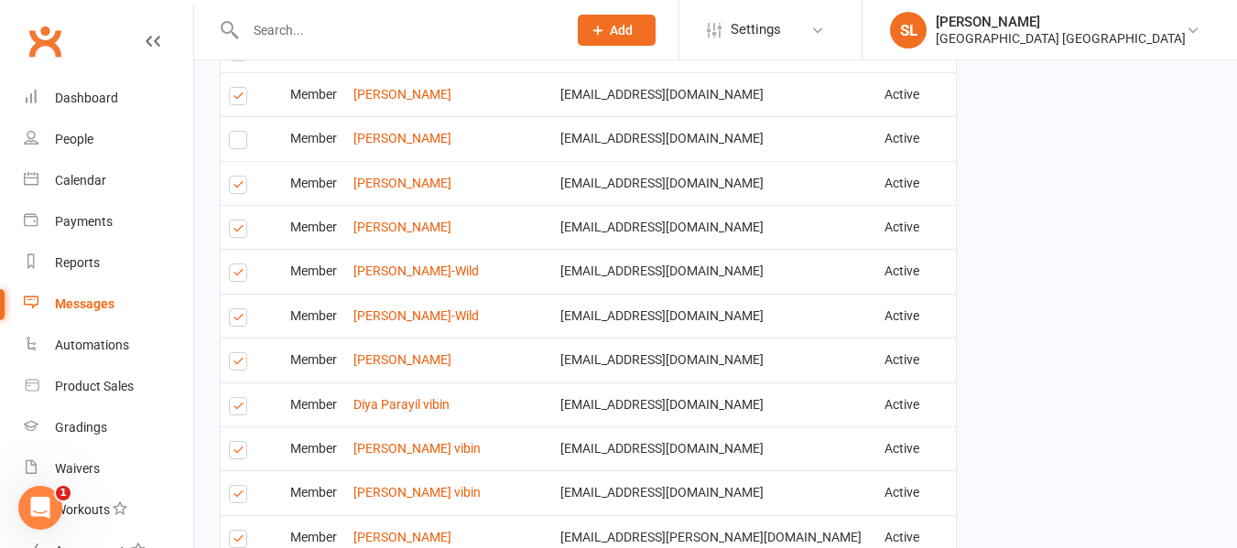
scroll to position [1979, 0]
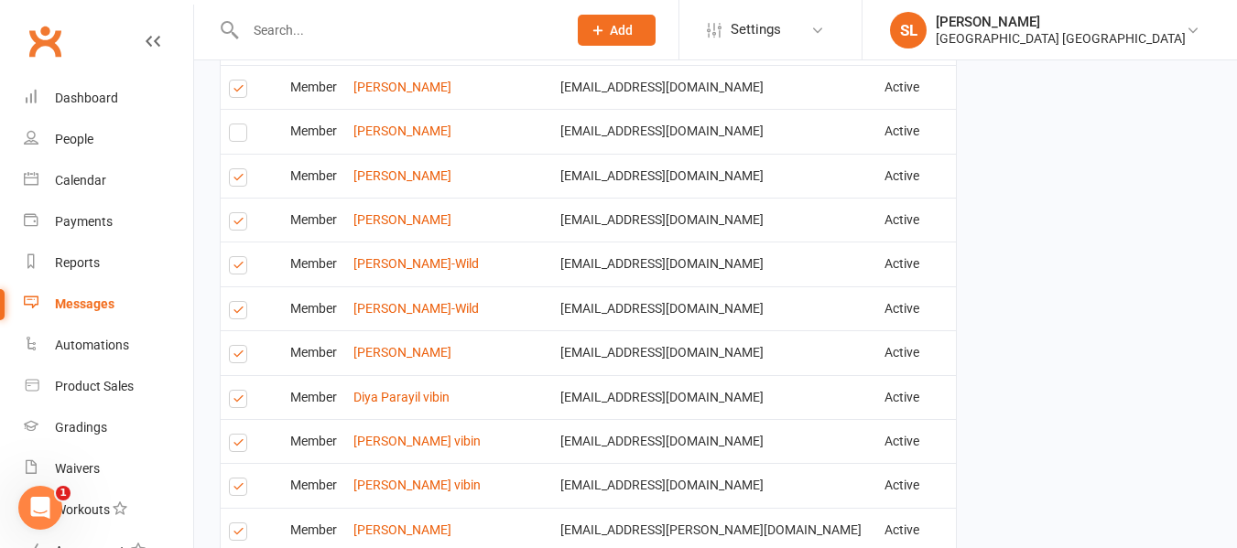
click at [239, 268] on label at bounding box center [241, 268] width 25 height 0
click at [239, 257] on input "checkbox" at bounding box center [235, 257] width 12 height 0
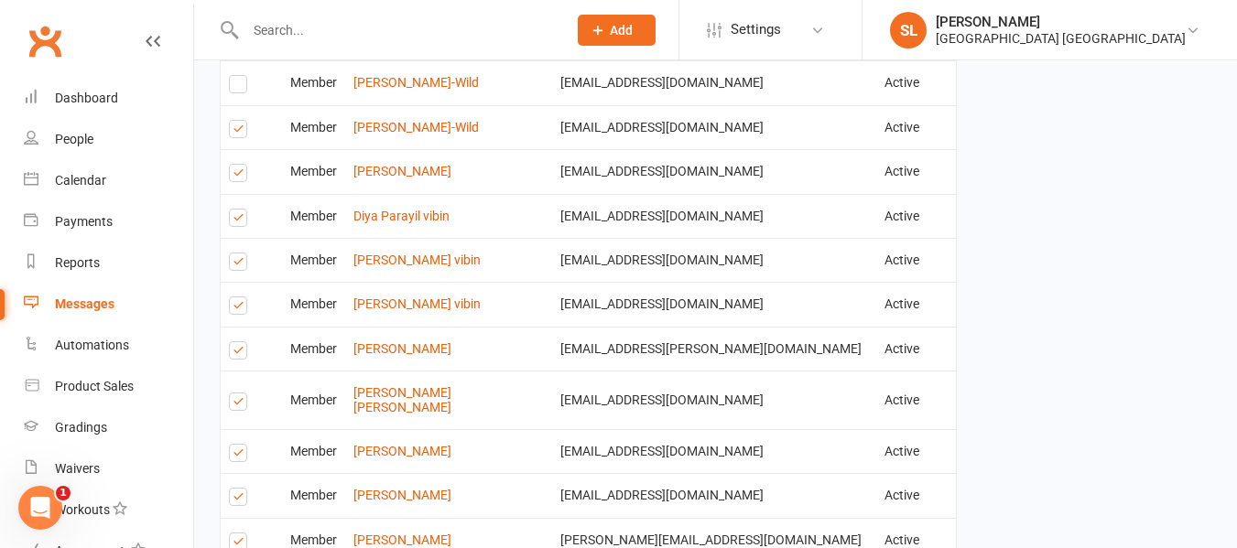
scroll to position [2162, 0]
click at [236, 219] on label at bounding box center [241, 219] width 25 height 0
click at [236, 208] on input "checkbox" at bounding box center [235, 208] width 12 height 0
click at [236, 307] on label at bounding box center [241, 307] width 25 height 0
click at [236, 296] on input "checkbox" at bounding box center [235, 296] width 12 height 0
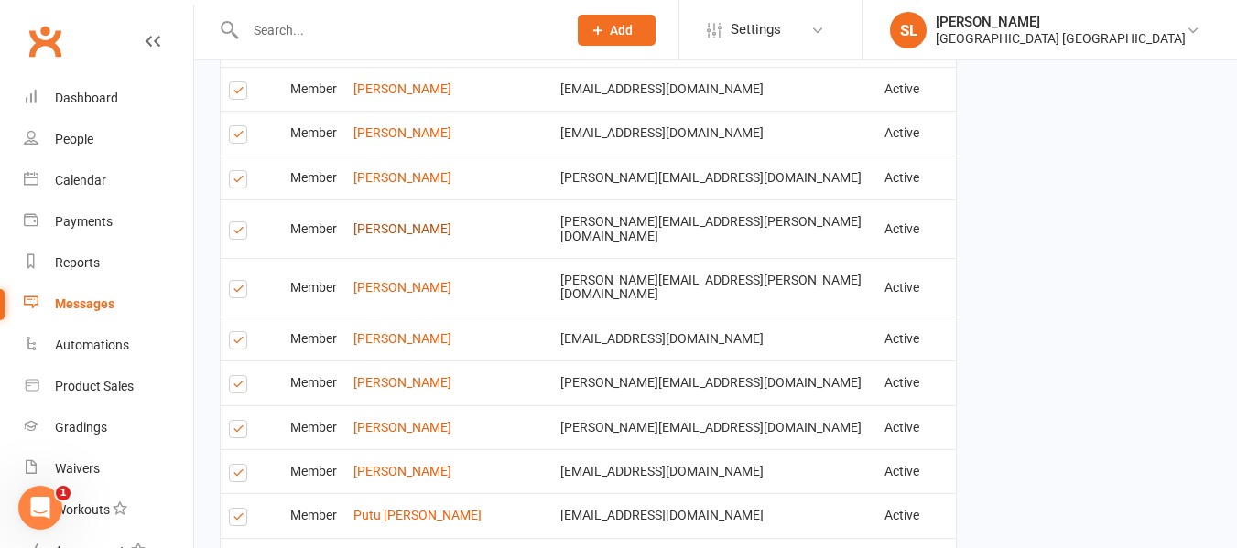
scroll to position [2528, 0]
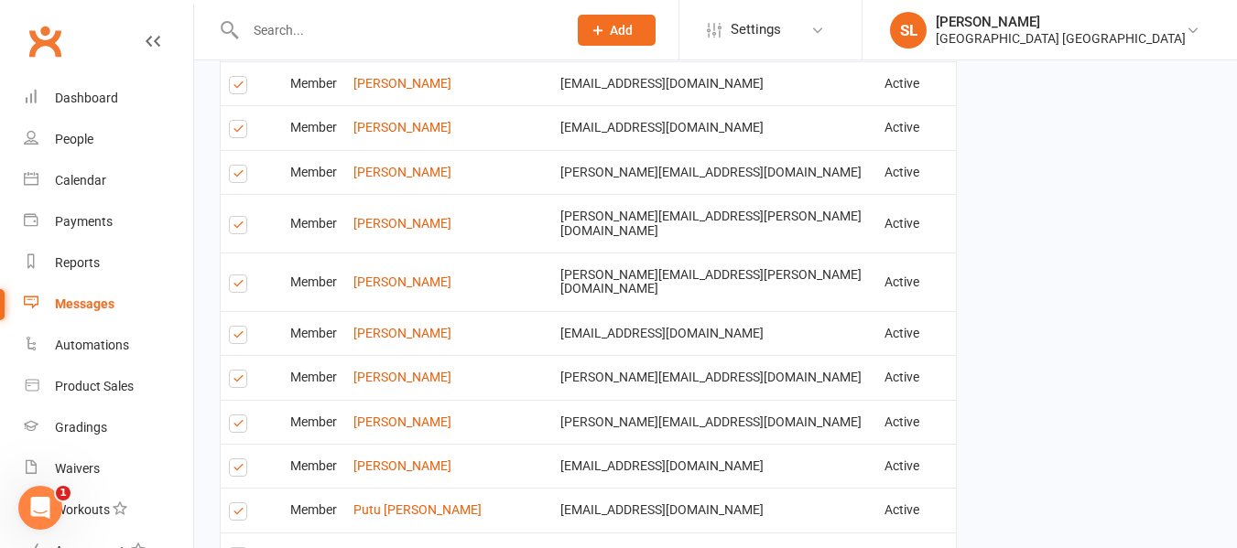
click at [233, 287] on label at bounding box center [241, 287] width 25 height 0
click at [233, 276] on input "checkbox" at bounding box center [235, 276] width 12 height 0
drag, startPoint x: 233, startPoint y: 331, endPoint x: 245, endPoint y: 322, distance: 15.0
click at [243, 355] on td "Select this" at bounding box center [251, 377] width 61 height 44
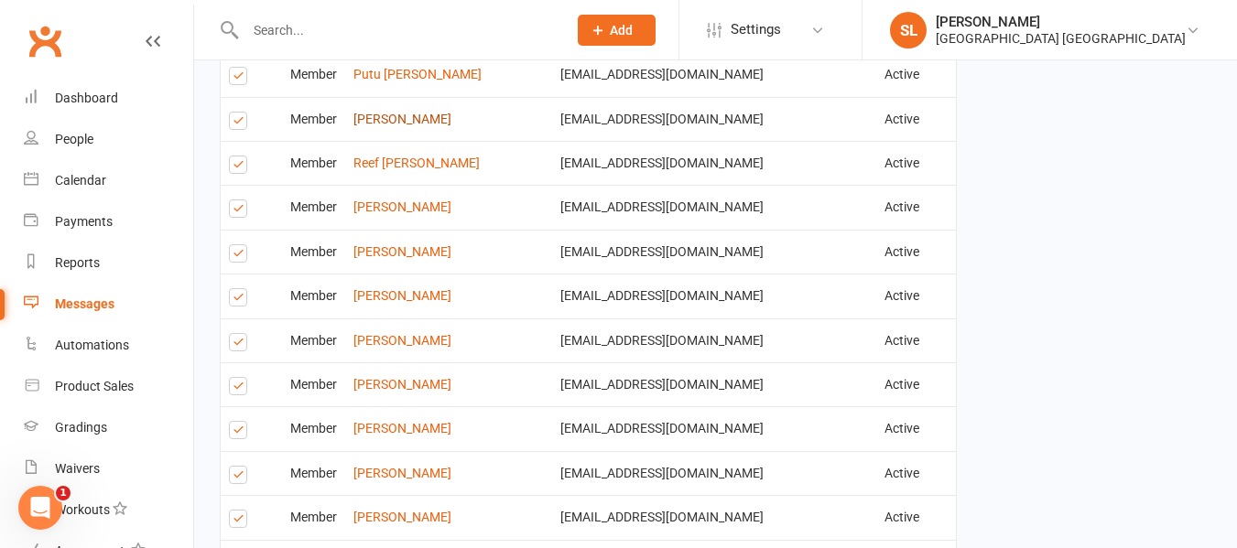
scroll to position [2986, 0]
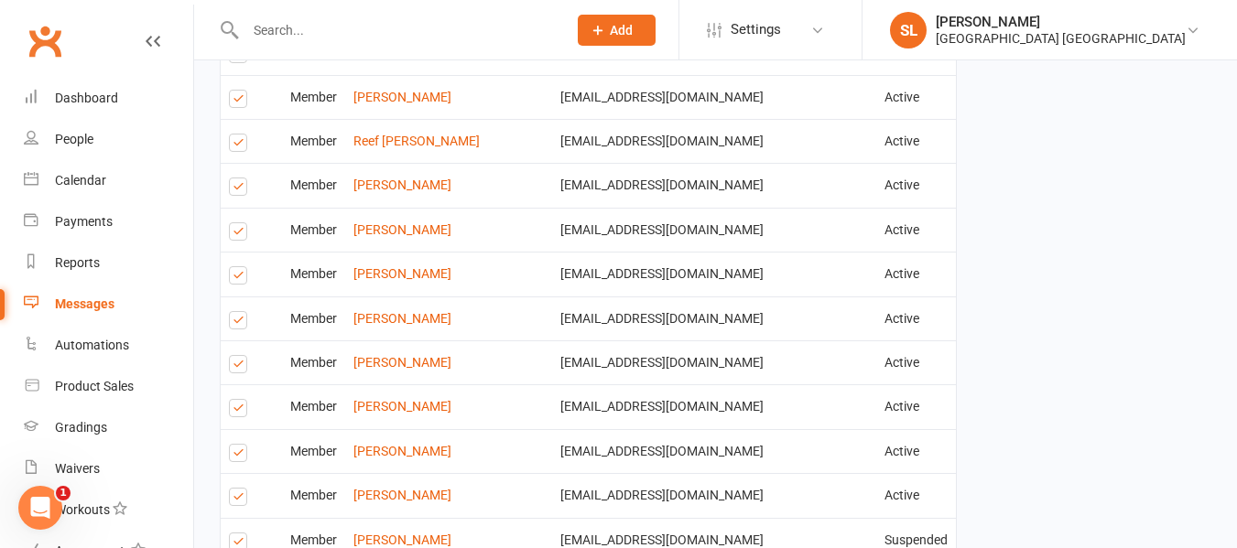
click at [236, 146] on label at bounding box center [241, 146] width 25 height 0
click at [236, 135] on input "checkbox" at bounding box center [235, 135] width 12 height 0
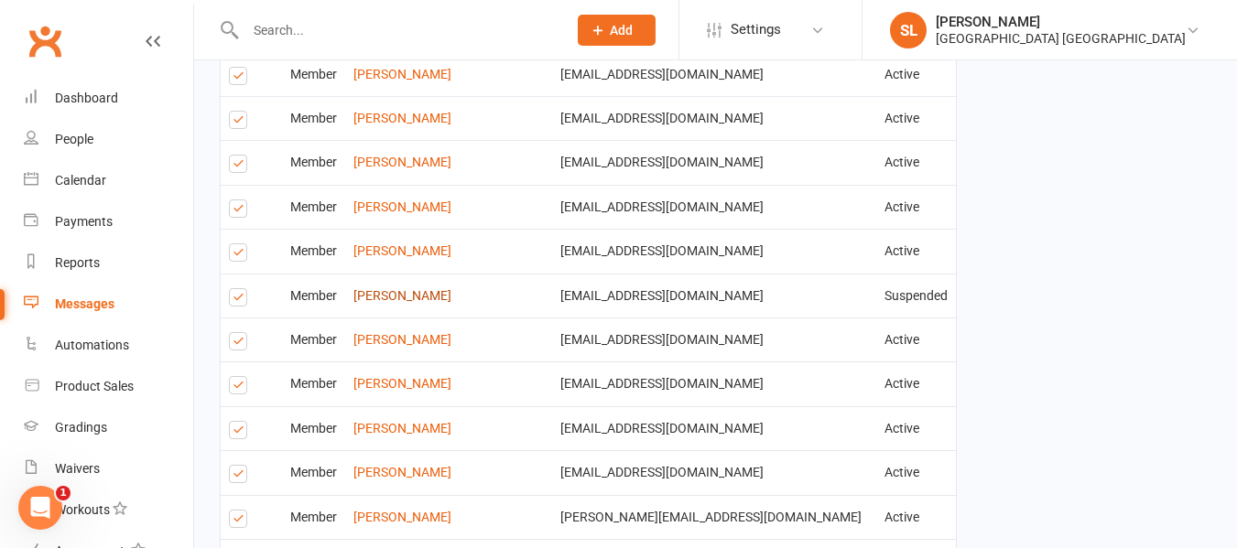
scroll to position [3260, 0]
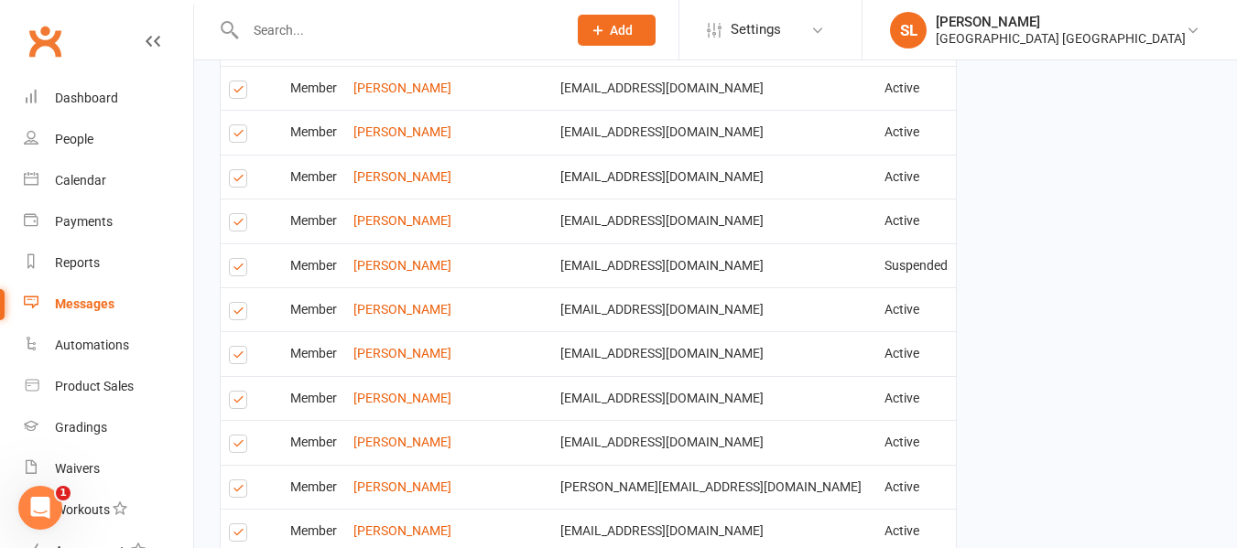
click at [238, 358] on label at bounding box center [241, 358] width 25 height 0
click at [238, 347] on input "checkbox" at bounding box center [235, 347] width 12 height 0
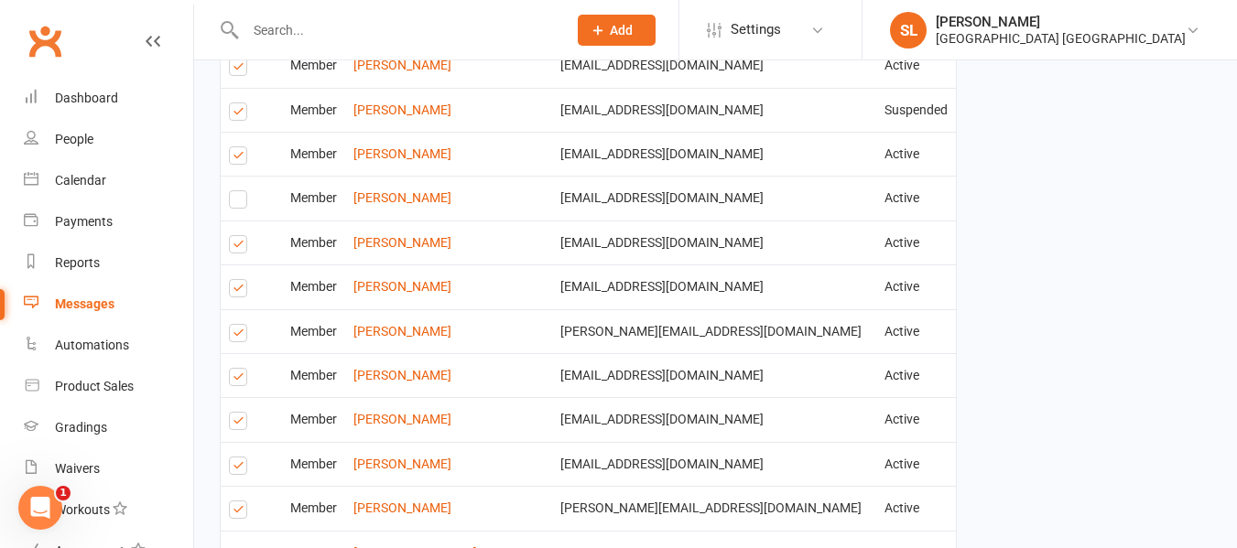
scroll to position [3444, 0]
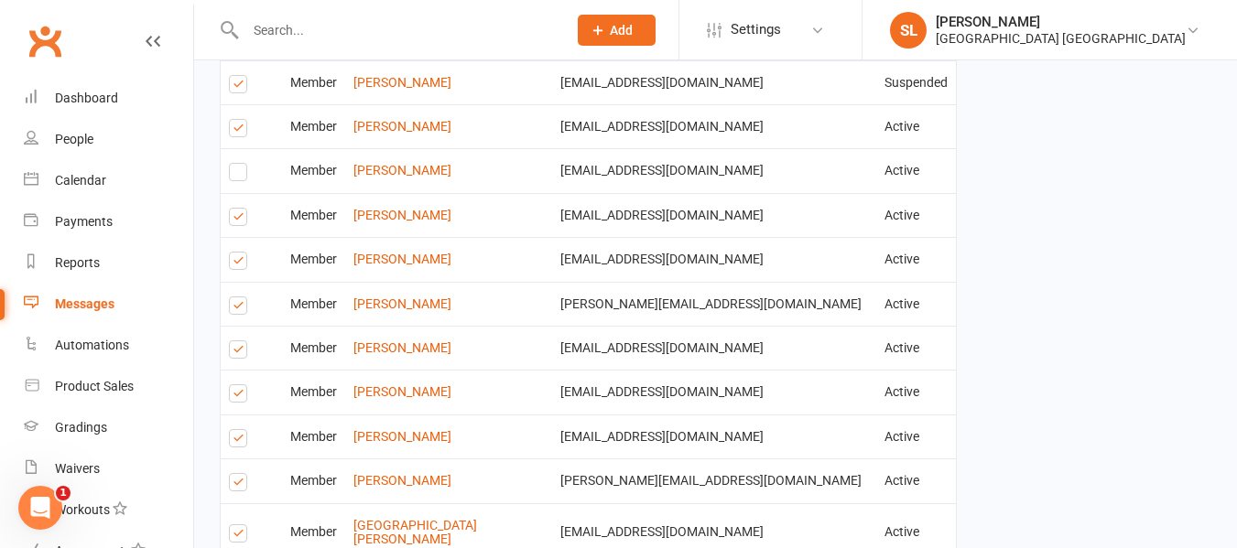
click at [244, 264] on label at bounding box center [241, 264] width 25 height 0
click at [241, 253] on input "checkbox" at bounding box center [235, 253] width 12 height 0
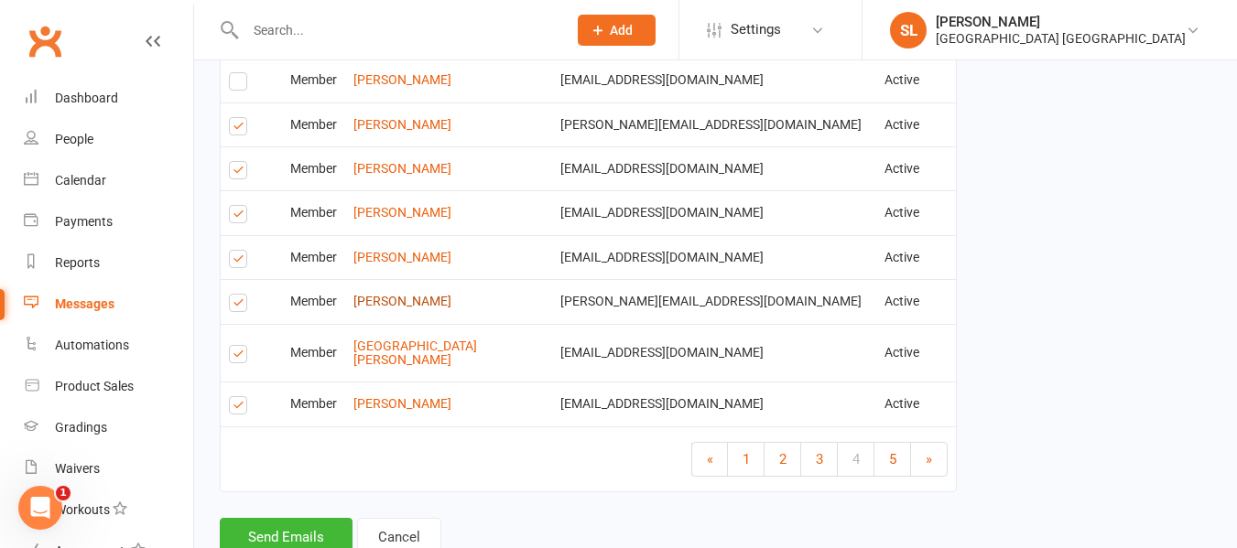
scroll to position [3627, 0]
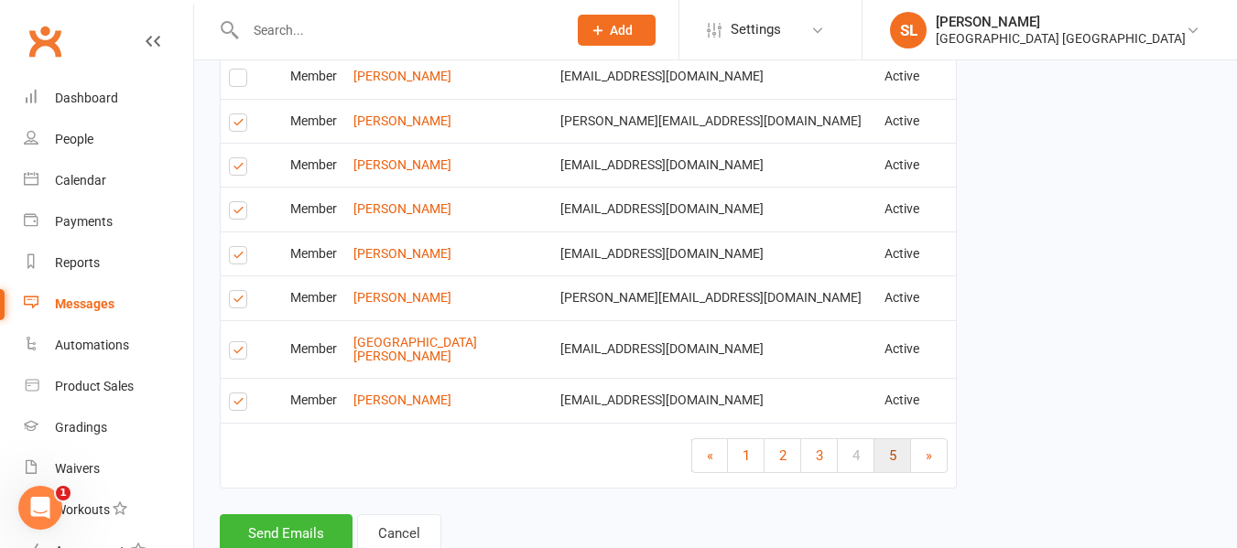
click at [887, 439] on link "5" at bounding box center [892, 455] width 37 height 33
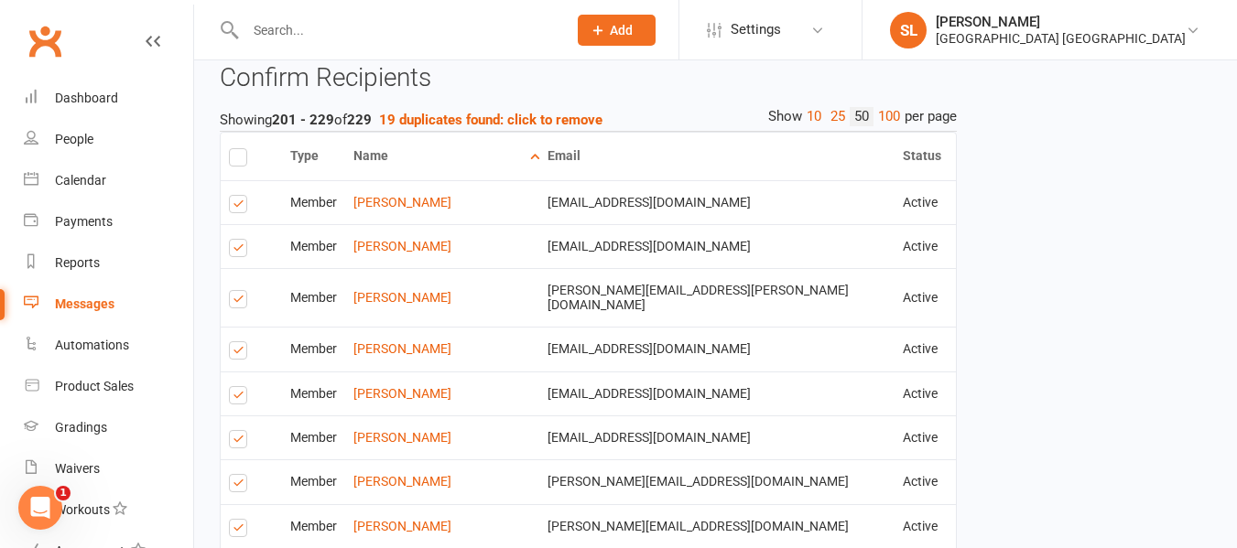
scroll to position [1689, 0]
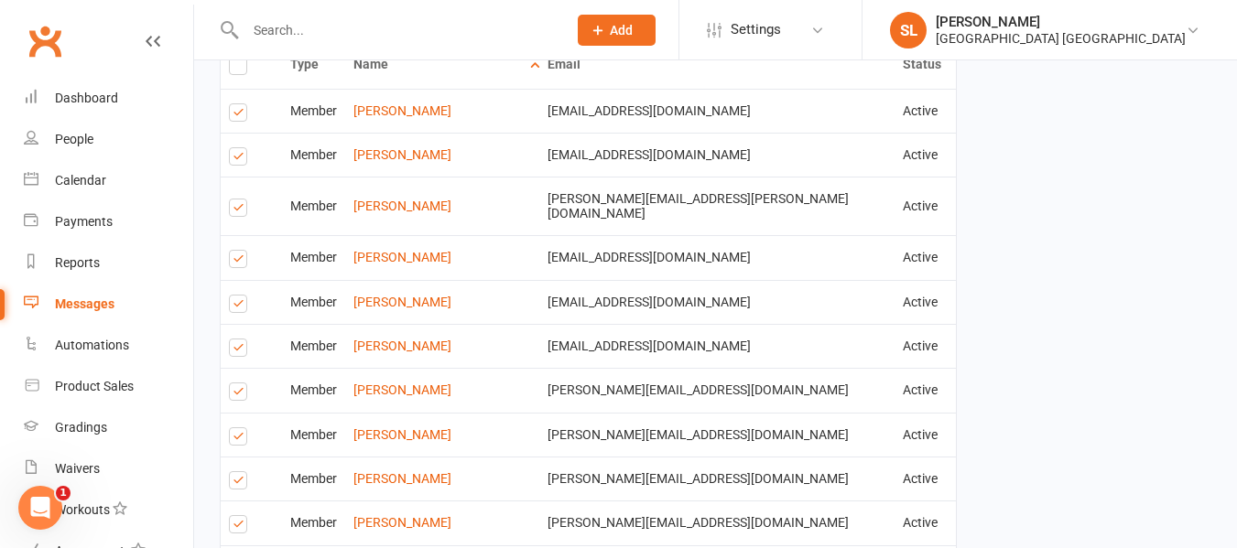
click at [242, 307] on label at bounding box center [241, 307] width 25 height 0
click at [241, 296] on input "checkbox" at bounding box center [235, 296] width 12 height 0
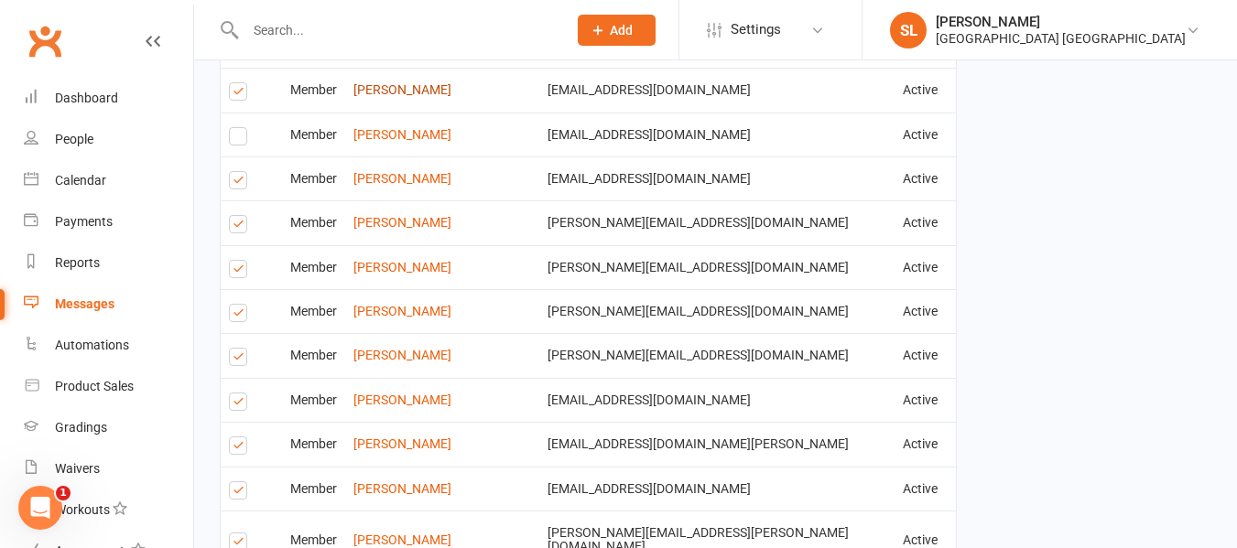
scroll to position [1872, 0]
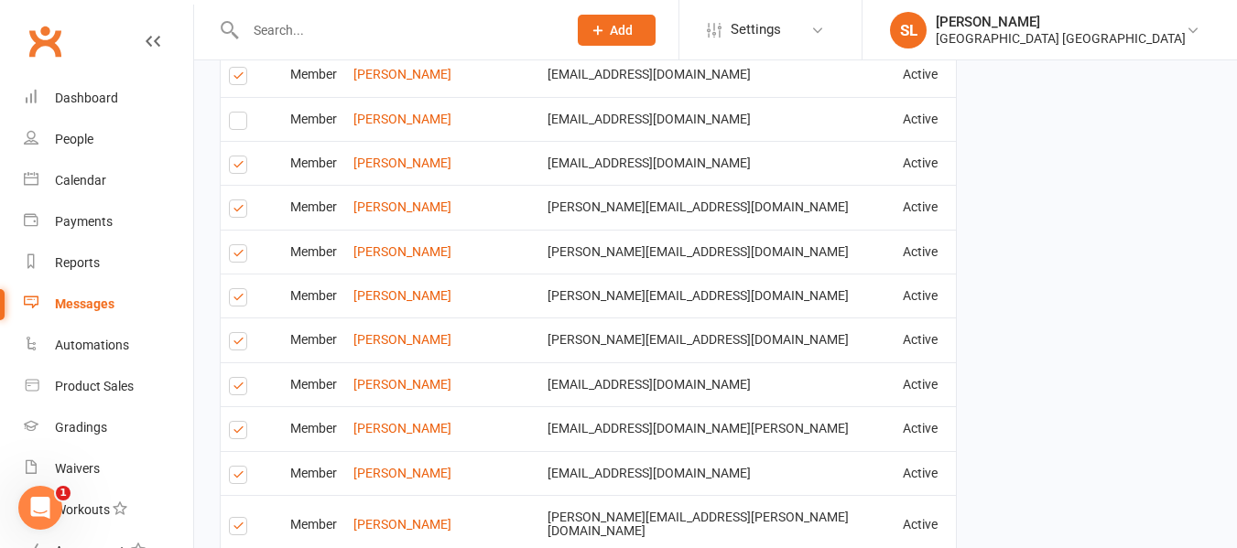
click at [236, 212] on label at bounding box center [241, 212] width 25 height 0
click at [236, 201] on input "checkbox" at bounding box center [235, 201] width 12 height 0
drag, startPoint x: 231, startPoint y: 233, endPoint x: 236, endPoint y: 247, distance: 15.6
click at [233, 256] on label at bounding box center [241, 256] width 25 height 0
click at [233, 245] on input "checkbox" at bounding box center [235, 245] width 12 height 0
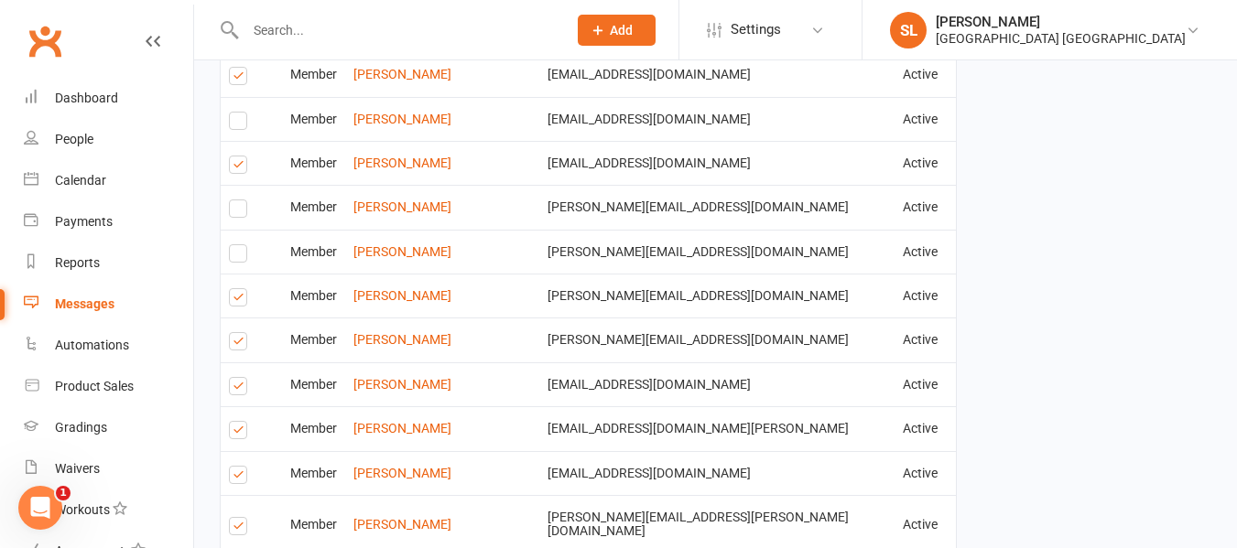
click at [261, 293] on td "Select this" at bounding box center [251, 296] width 61 height 44
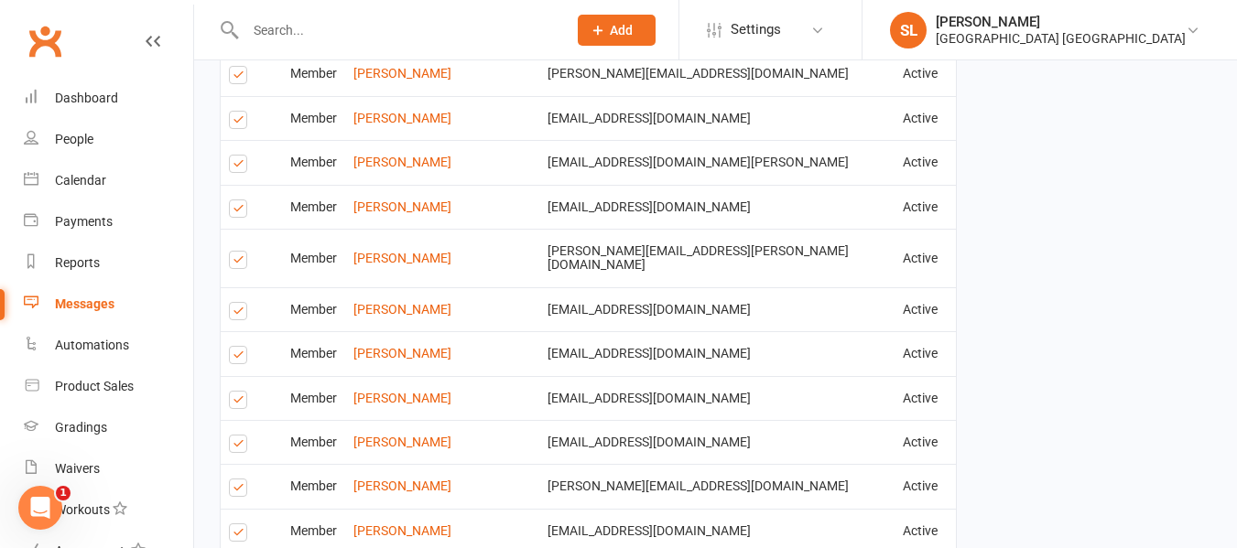
scroll to position [2147, 0]
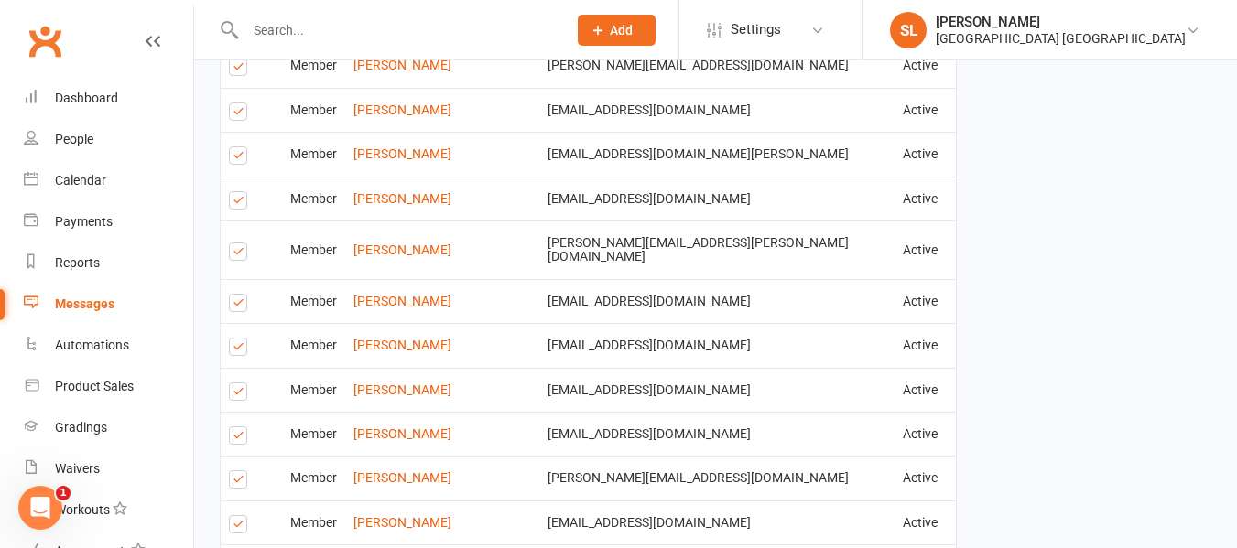
click at [236, 158] on label at bounding box center [241, 158] width 25 height 0
click at [236, 147] on input "checkbox" at bounding box center [235, 147] width 12 height 0
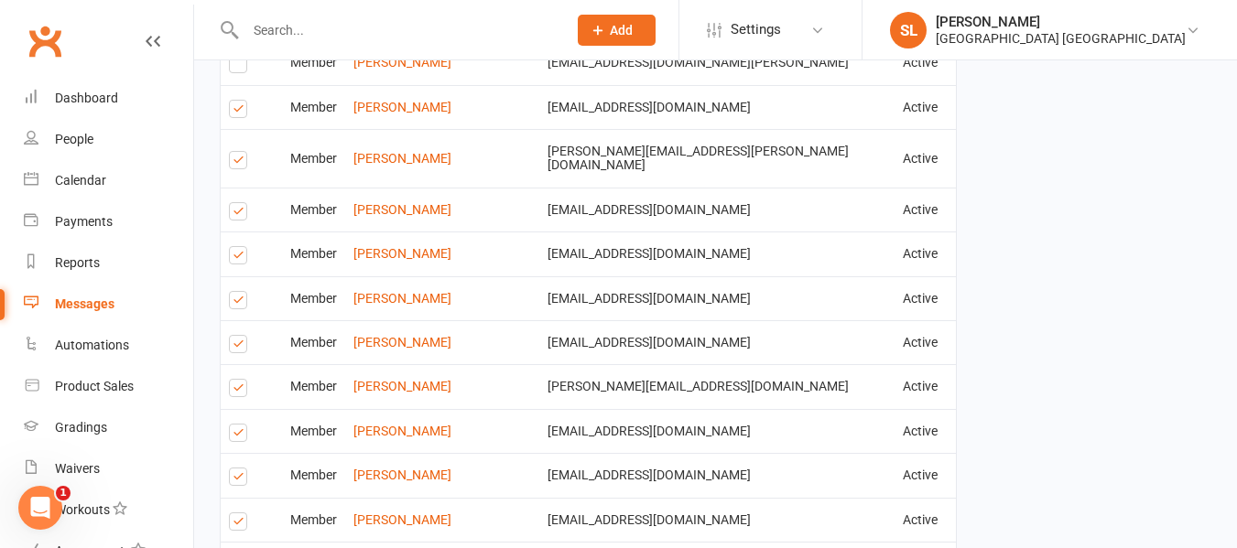
drag, startPoint x: 241, startPoint y: 220, endPoint x: 244, endPoint y: 233, distance: 13.1
click at [243, 258] on label at bounding box center [241, 258] width 25 height 0
click at [241, 247] on input "checkbox" at bounding box center [235, 247] width 12 height 0
click at [241, 303] on label at bounding box center [241, 303] width 25 height 0
click at [241, 292] on input "checkbox" at bounding box center [235, 292] width 12 height 0
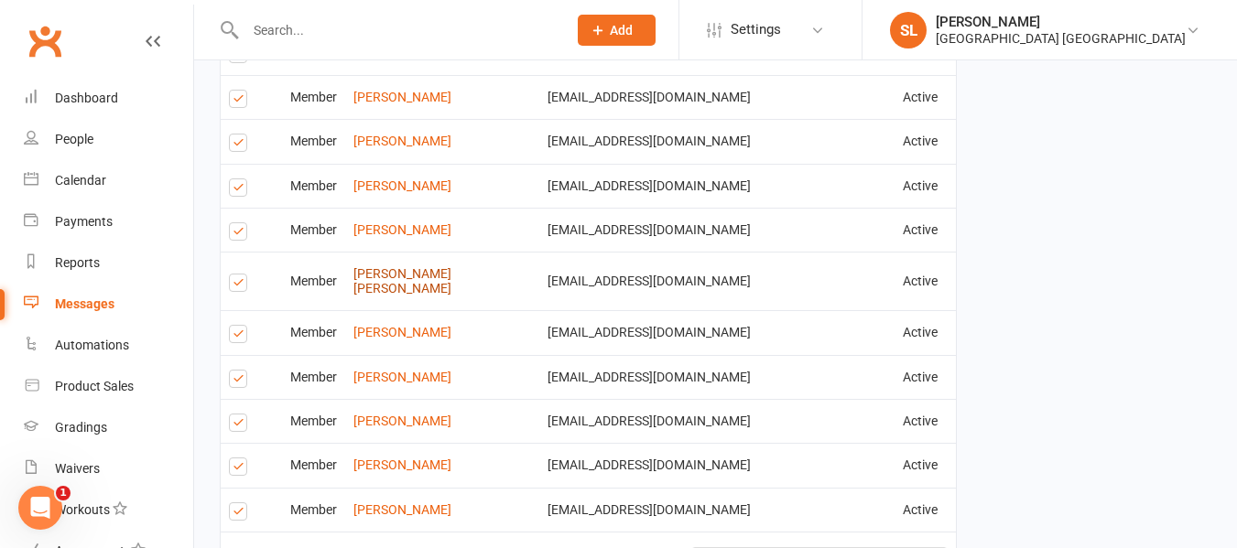
scroll to position [2605, 0]
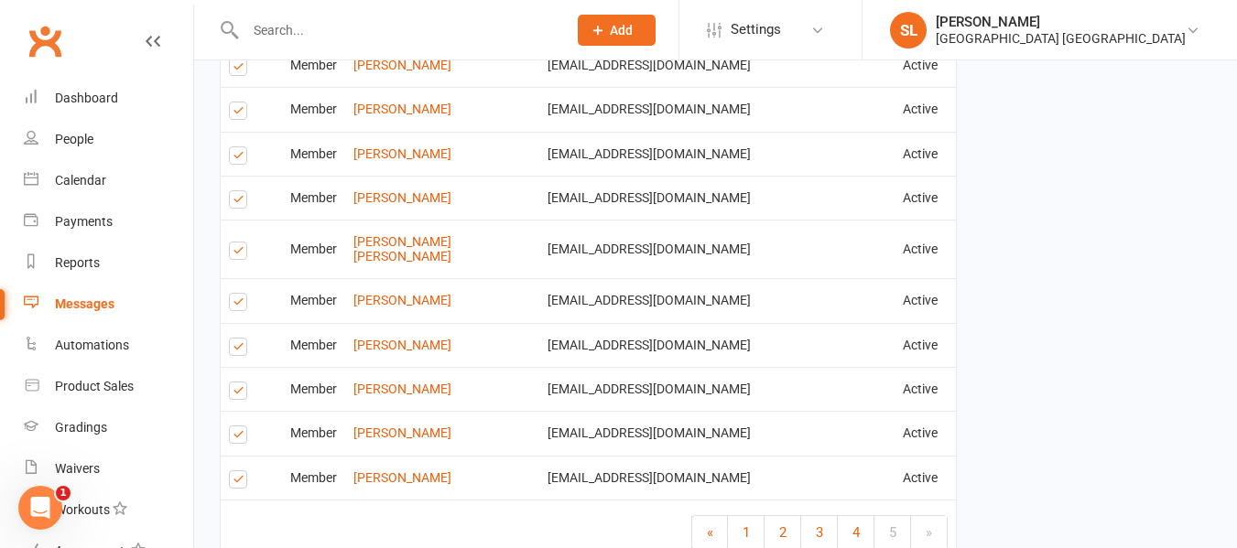
click at [241, 394] on label at bounding box center [241, 394] width 25 height 0
click at [241, 383] on input "checkbox" at bounding box center [235, 383] width 12 height 0
drag, startPoint x: 237, startPoint y: 434, endPoint x: 243, endPoint y: 424, distance: 11.5
click at [237, 483] on label at bounding box center [241, 483] width 25 height 0
click at [237, 472] on input "checkbox" at bounding box center [235, 472] width 12 height 0
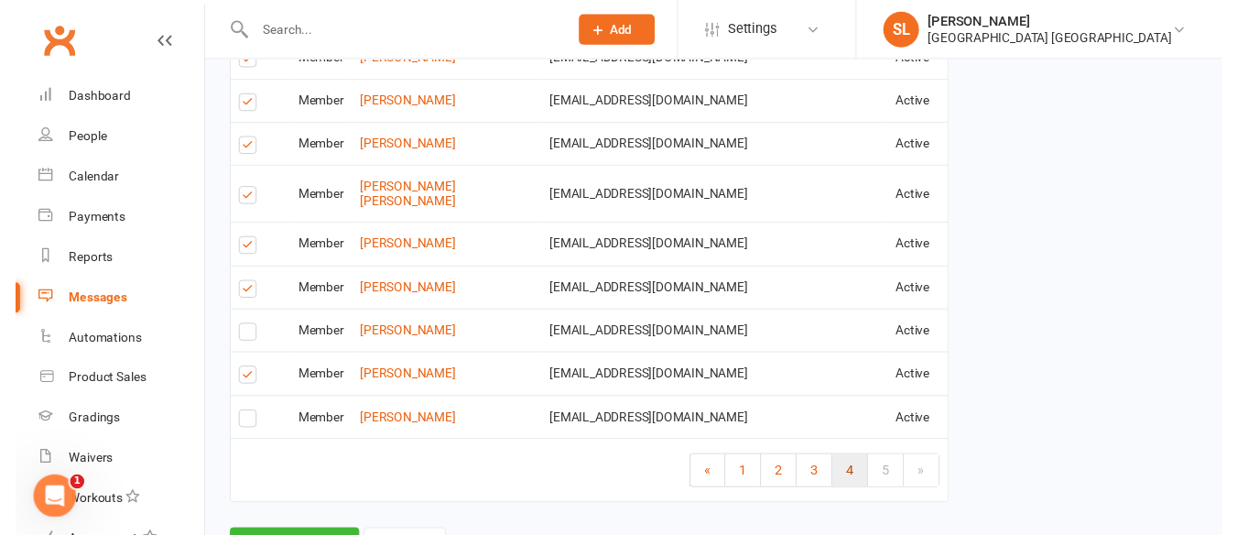
scroll to position [2696, 0]
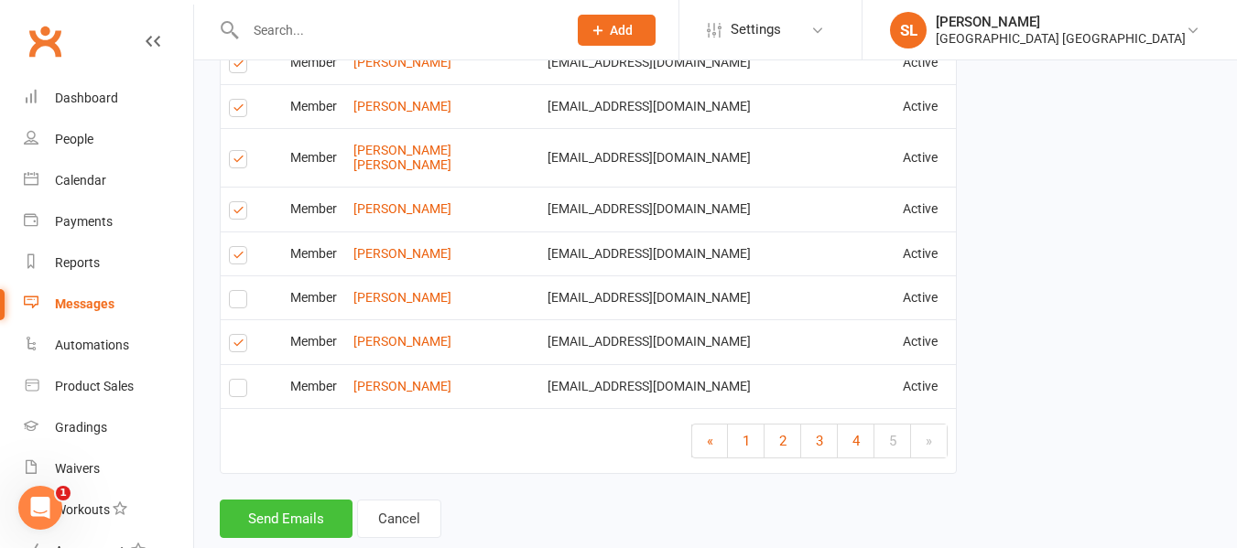
click at [269, 500] on button "Send Emails" at bounding box center [286, 519] width 133 height 38
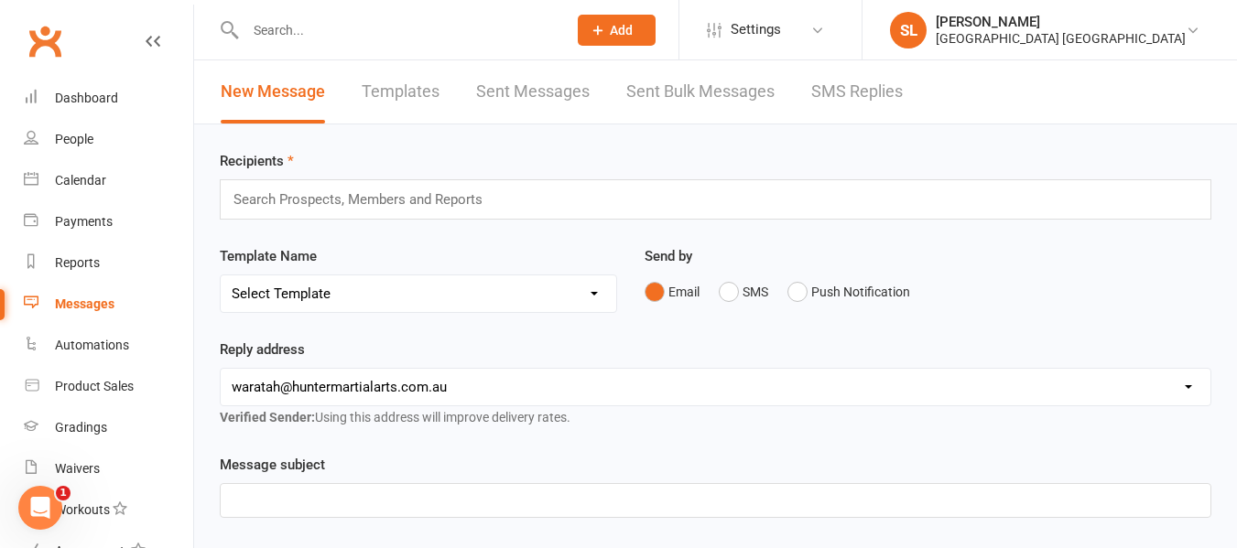
click at [381, 86] on link "Templates" at bounding box center [401, 91] width 78 height 63
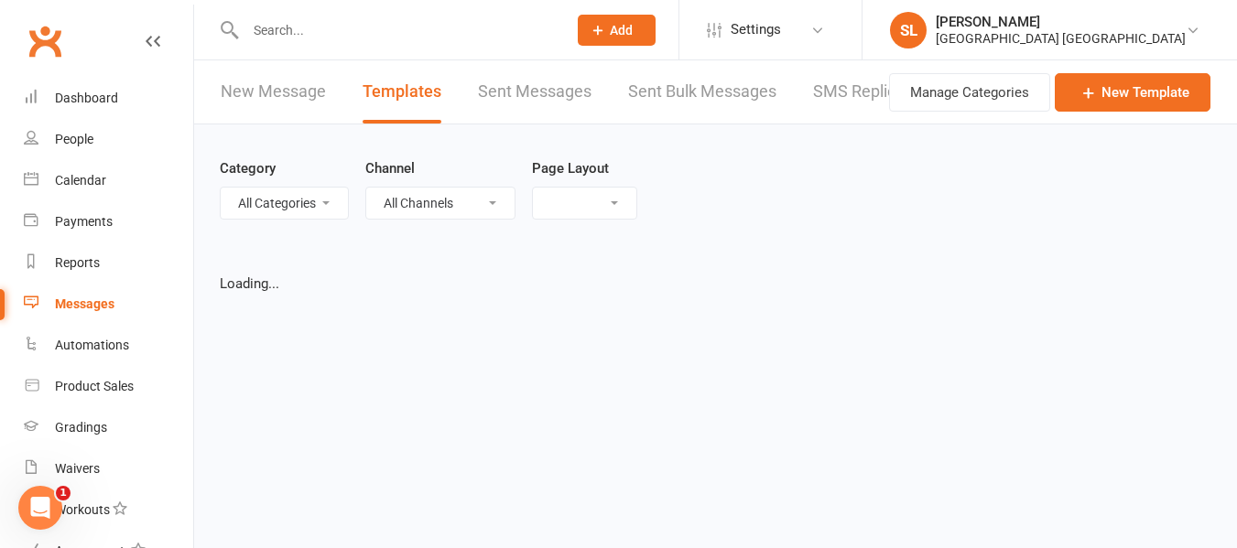
select select "grid"
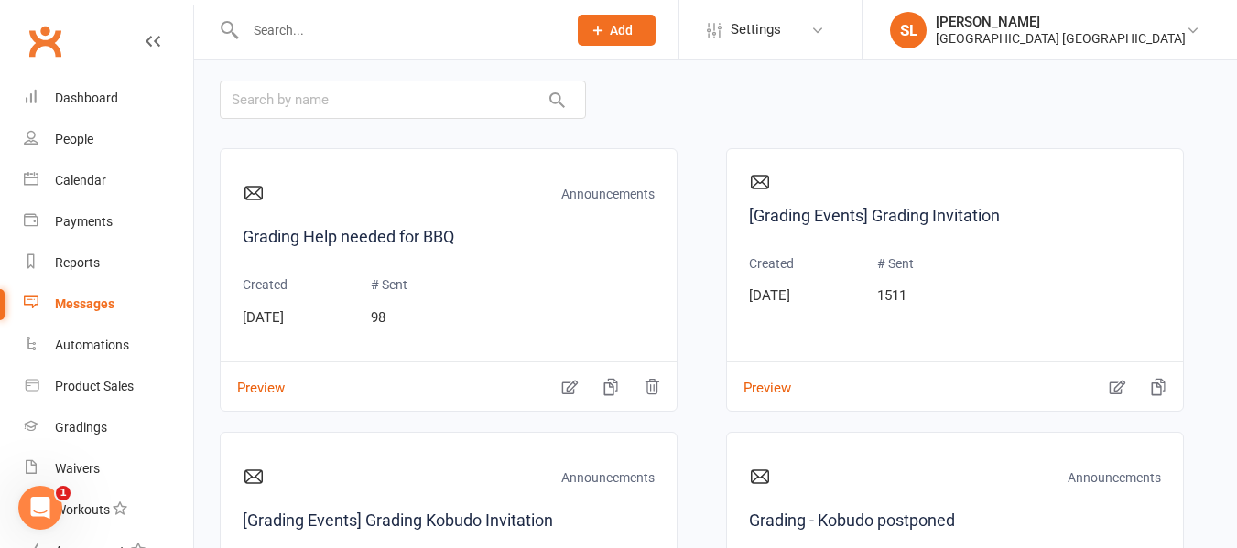
scroll to position [4578, 0]
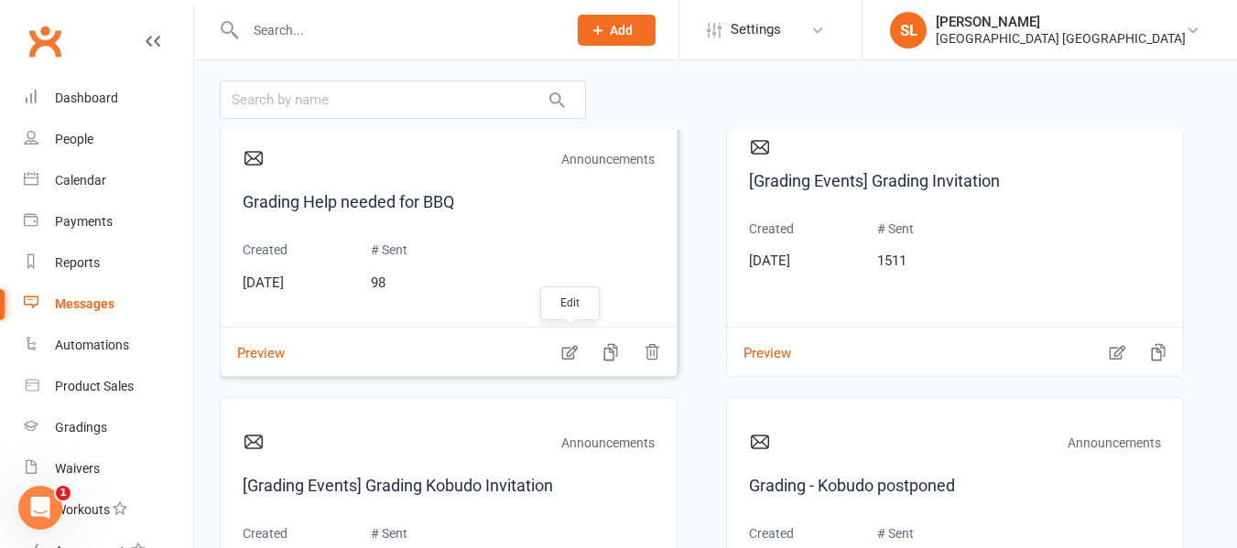
click at [570, 348] on icon "button" at bounding box center [570, 353] width 16 height 15
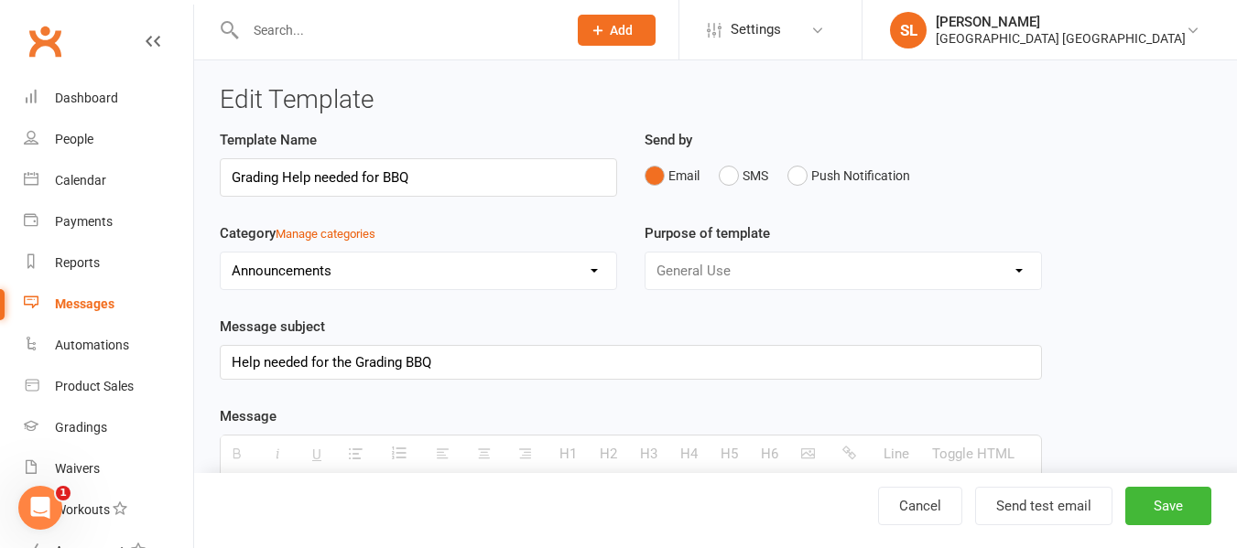
select select "grid"
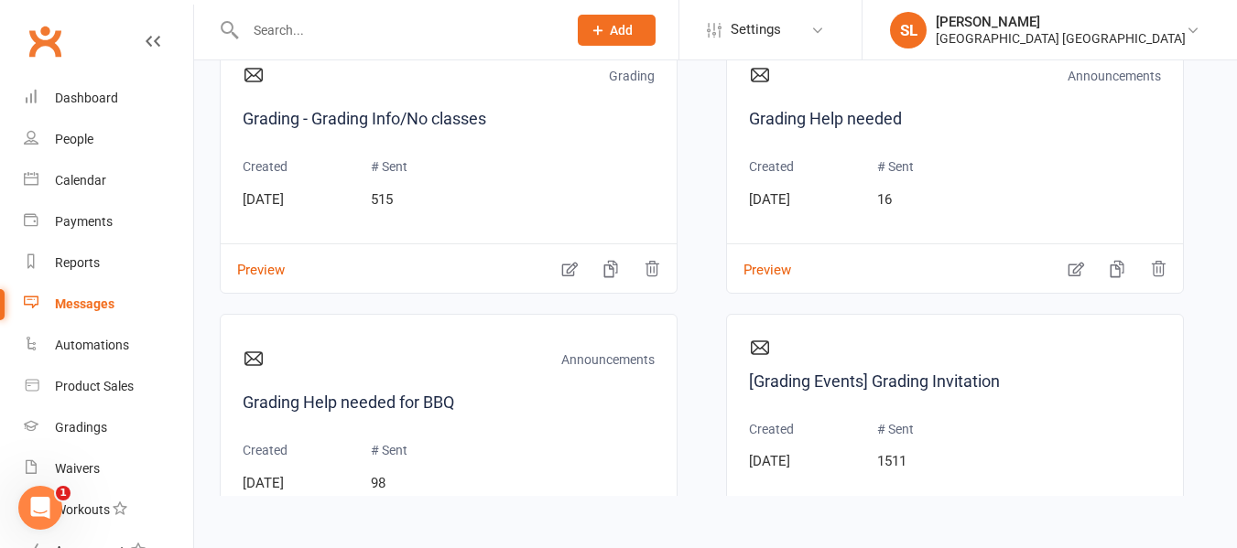
scroll to position [4486, 0]
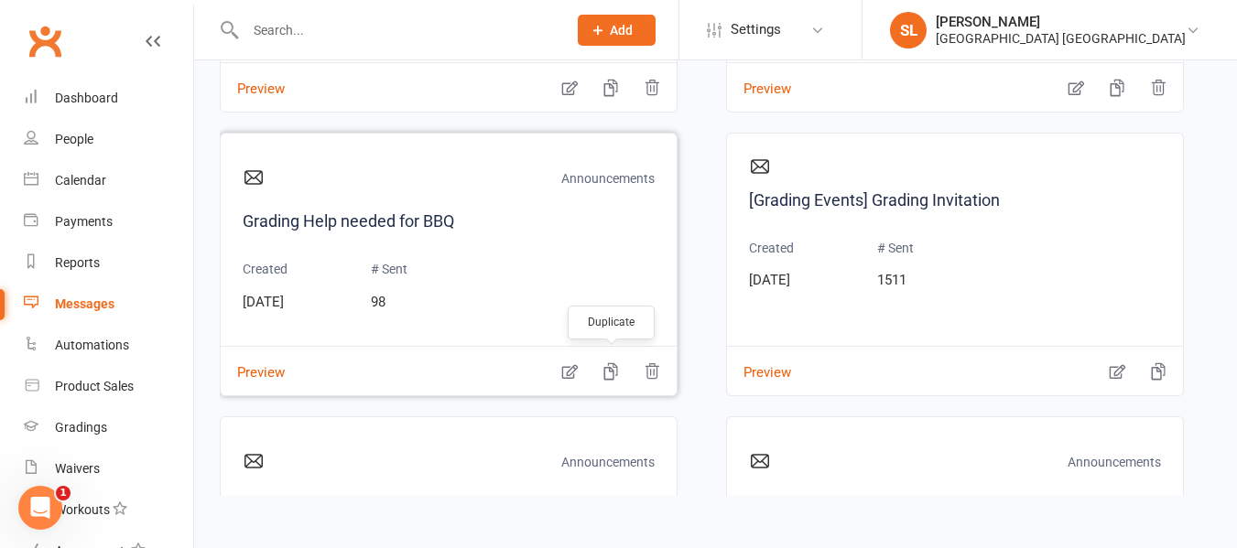
click at [609, 374] on icon "button" at bounding box center [611, 372] width 18 height 18
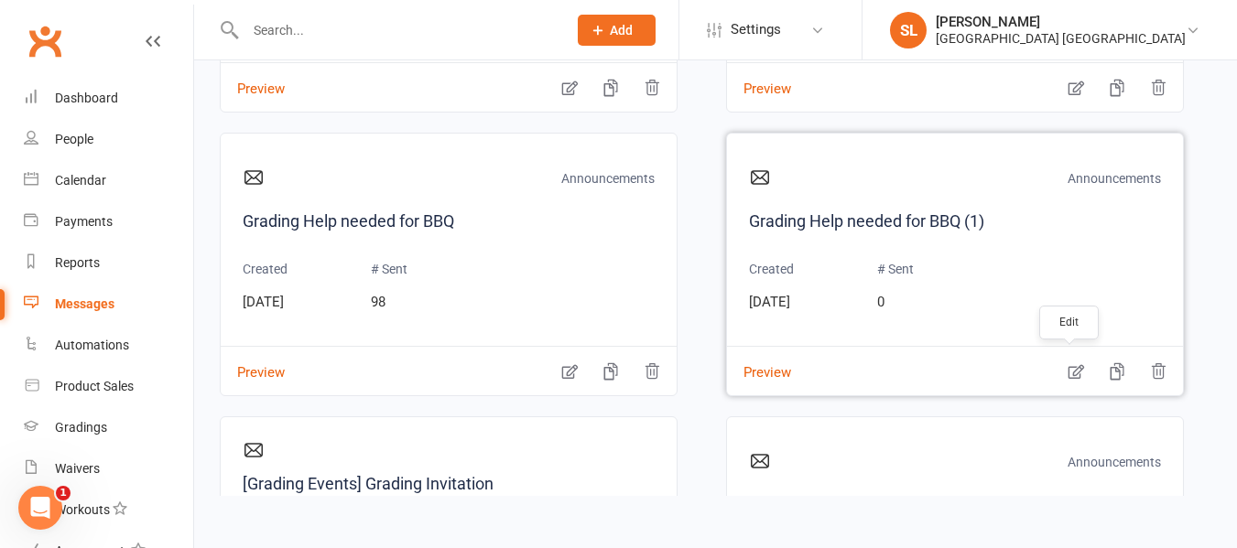
click at [1068, 373] on icon "button" at bounding box center [1076, 372] width 16 height 15
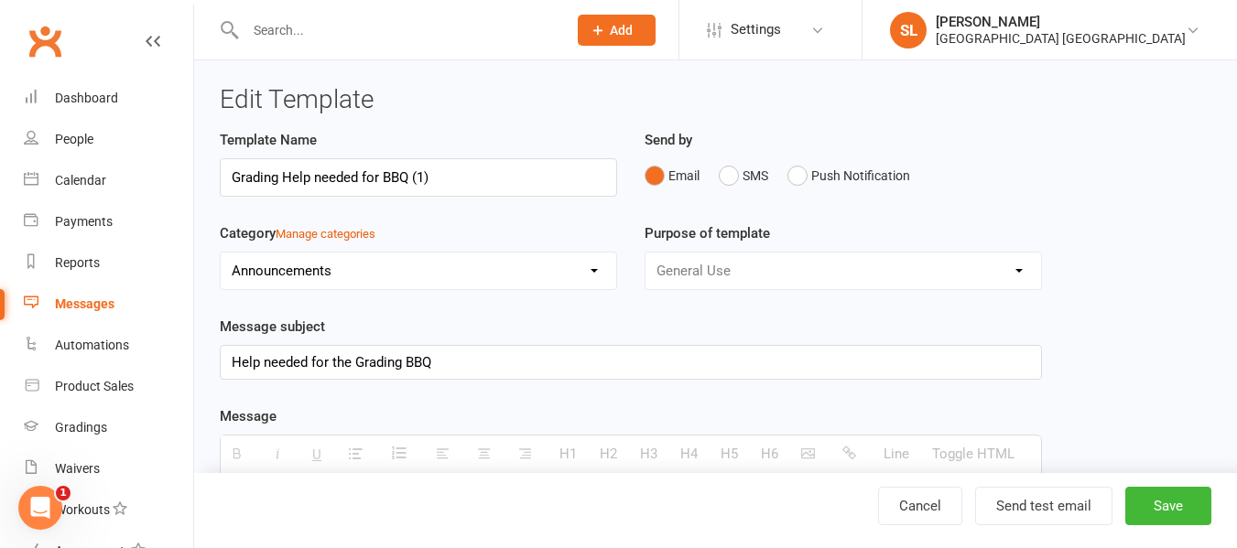
click at [383, 171] on input "Grading Help needed for BBQ (1)" at bounding box center [418, 177] width 397 height 38
click at [395, 176] on input "Open Day Free BBQ (1)" at bounding box center [418, 177] width 397 height 38
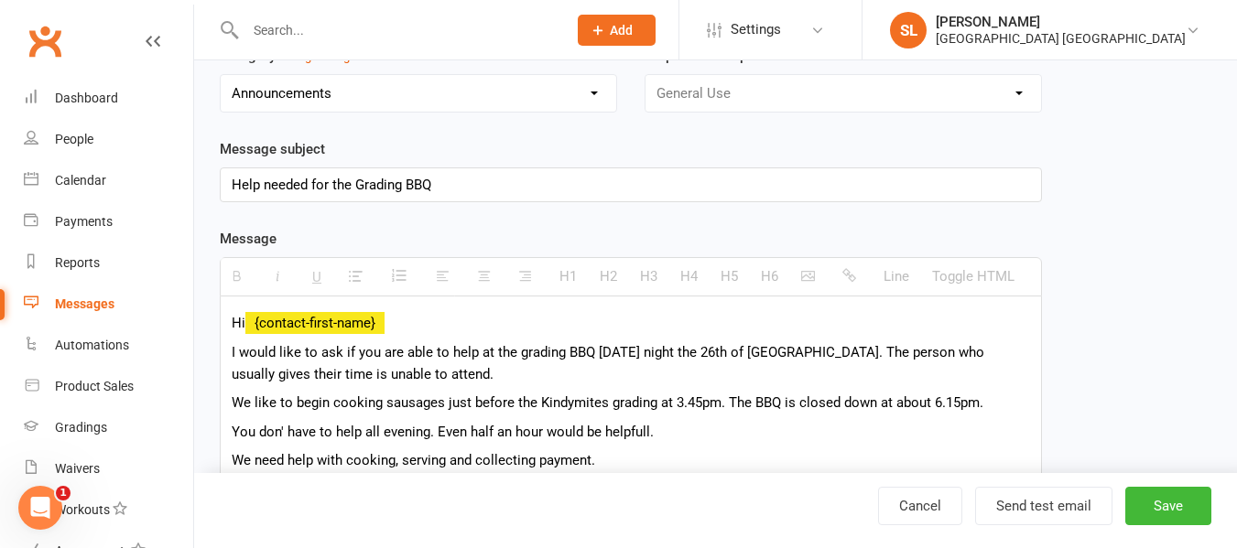
scroll to position [183, 0]
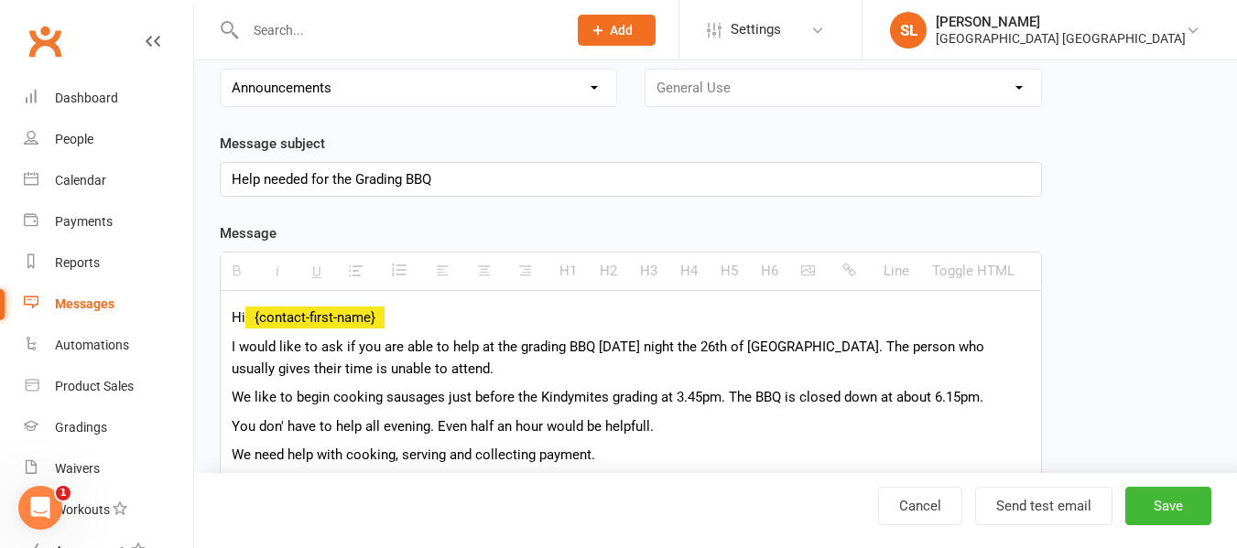
type input "Open Day Free BBQ"
click at [403, 176] on div "Help needed for the Grading BBQ" at bounding box center [631, 179] width 820 height 33
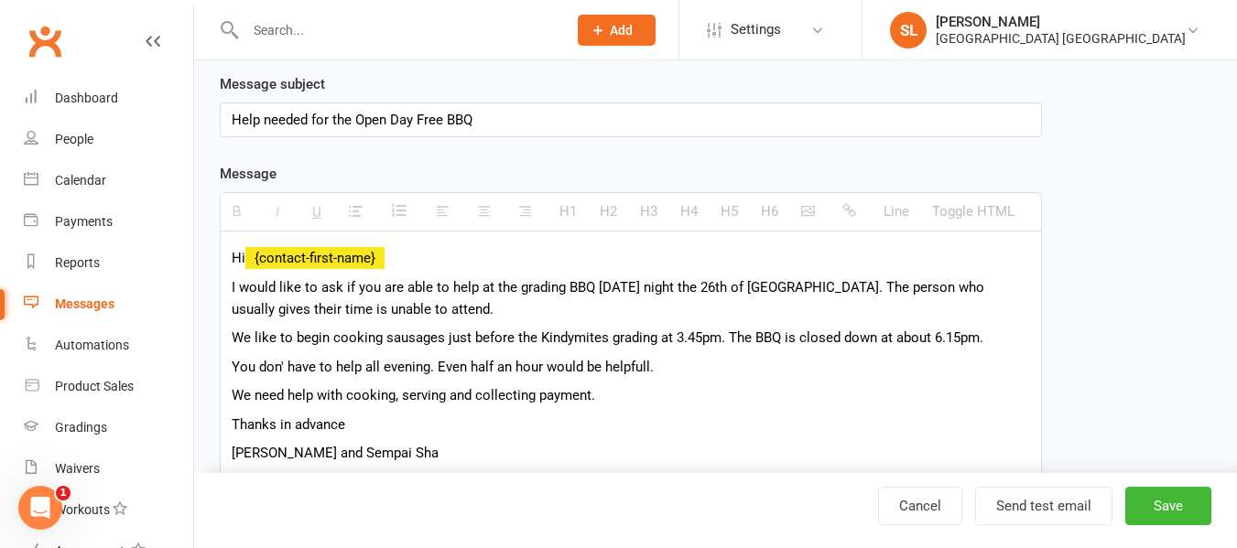
scroll to position [275, 0]
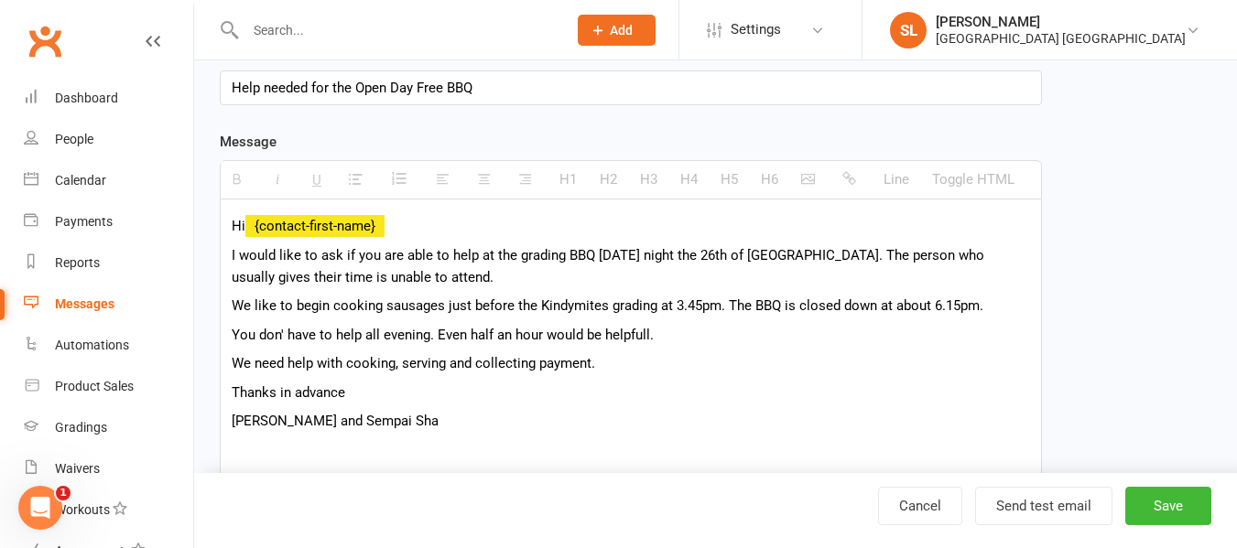
click at [561, 252] on p "I would like to ask if you are able to help at the grading BBQ on Tuesday night…" at bounding box center [631, 266] width 798 height 44
click at [490, 249] on p "I would like to ask if you are able to help at the BBQ on Tuesday night the 26t…" at bounding box center [631, 266] width 798 height 44
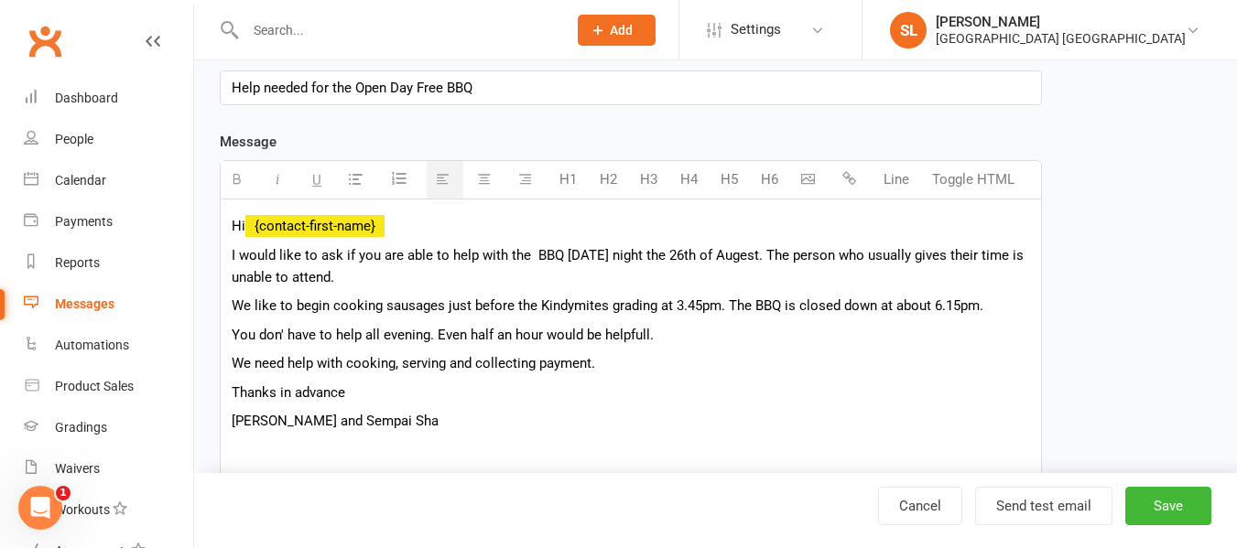
click at [582, 254] on p "I would like to ask if you are able to help with the BBQ on Tuesday night the 2…" at bounding box center [631, 266] width 798 height 44
drag, startPoint x: 782, startPoint y: 251, endPoint x: 585, endPoint y: 244, distance: 197.0
click at [582, 247] on p "I would like to ask if you are able to help with the BBQ on Tuesday night the 2…" at bounding box center [631, 266] width 798 height 44
drag, startPoint x: 913, startPoint y: 254, endPoint x: 934, endPoint y: 274, distance: 29.1
click at [934, 274] on p "I would like to ask if you are able to help with the BBQ on Saturday and Sunday…" at bounding box center [631, 266] width 798 height 44
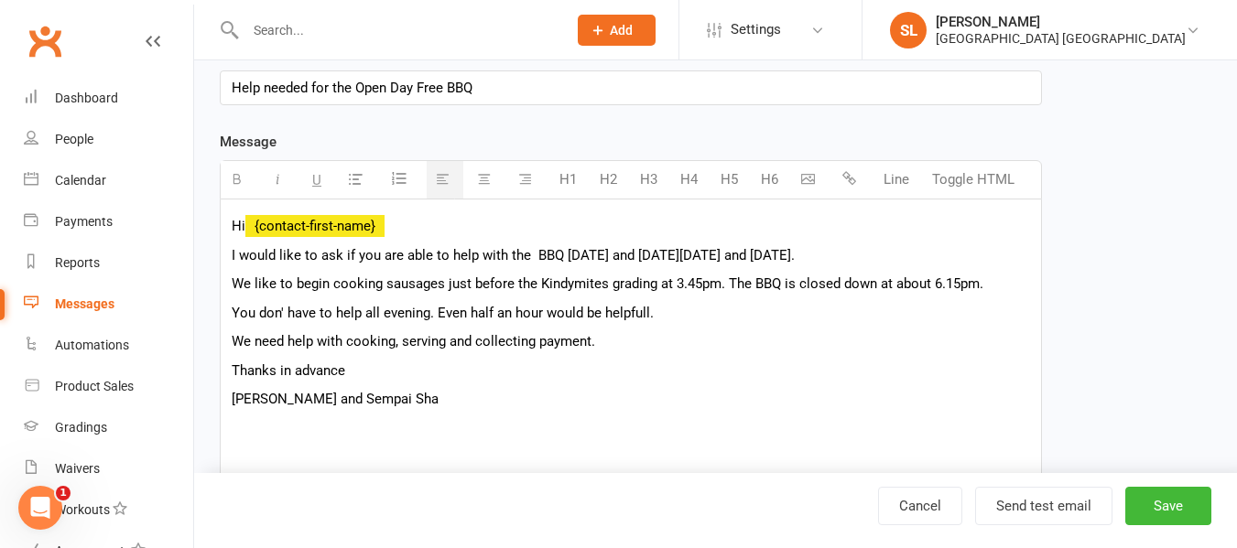
click at [537, 253] on p "I would like to ask if you are able to help with the BBQ on Saturday and Sunday…" at bounding box center [631, 255] width 798 height 22
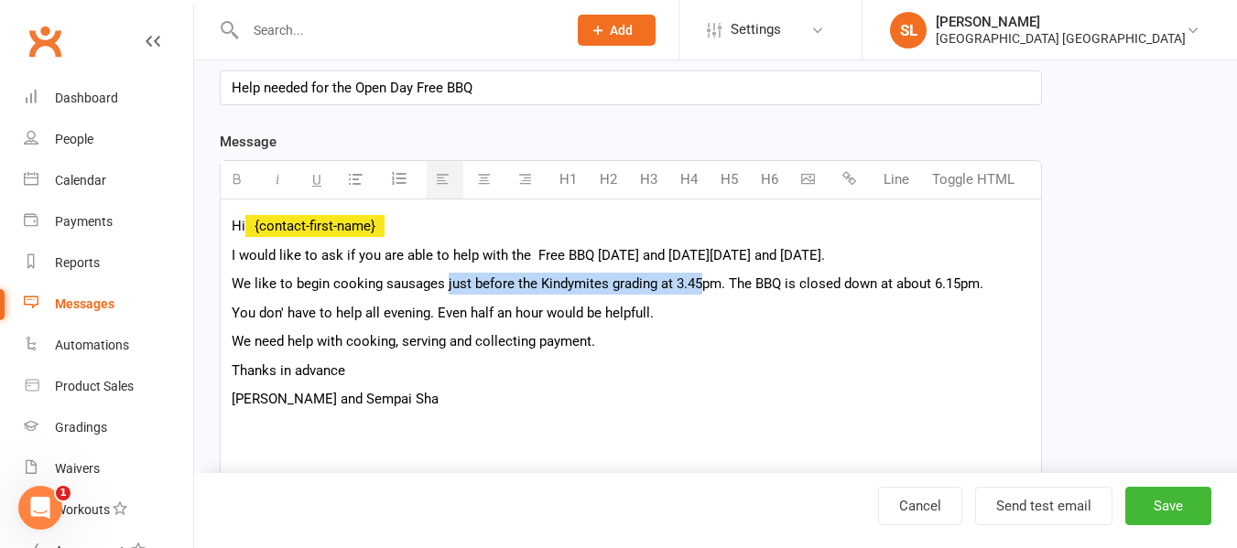
drag, startPoint x: 444, startPoint y: 279, endPoint x: 699, endPoint y: 278, distance: 254.5
click at [699, 278] on p "We like to begin cooking sausages just before the Kindymites grading at 3.45pm.…" at bounding box center [631, 284] width 798 height 22
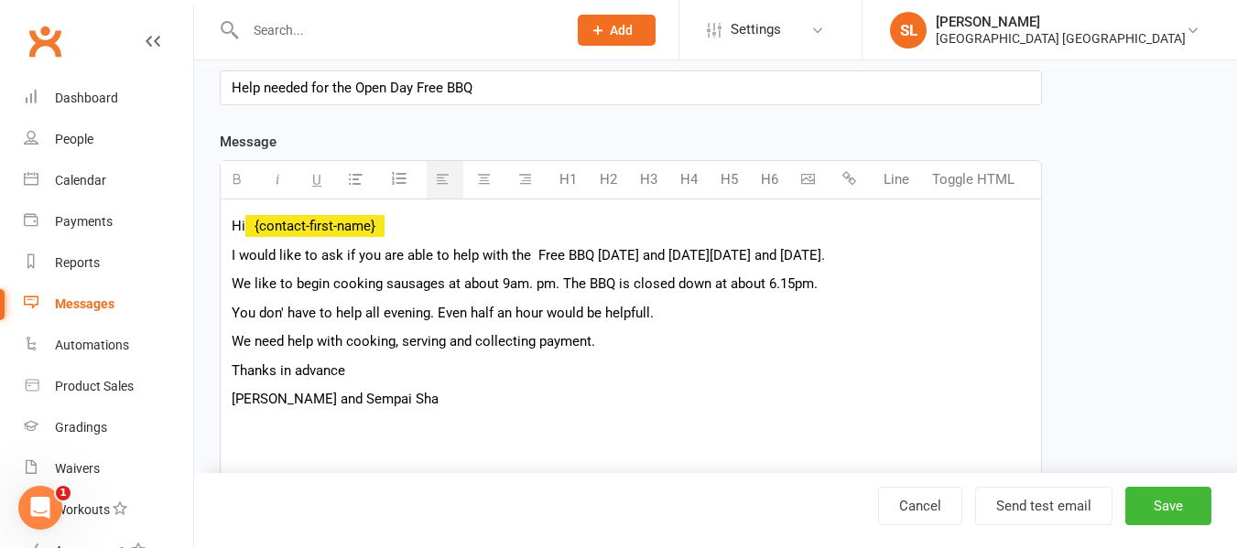
click at [557, 280] on p "We like to begin cooking sausages at about 9am. pm. The BBQ is closed down at a…" at bounding box center [631, 284] width 798 height 22
click at [253, 279] on p "We like to begin cooking sausages at about 9am. The BBQ is closed down at about…" at bounding box center [631, 284] width 798 height 22
click at [566, 281] on p "We would like to begin cooking sausages at about 9am. The BBQ is closed down at…" at bounding box center [631, 284] width 798 height 22
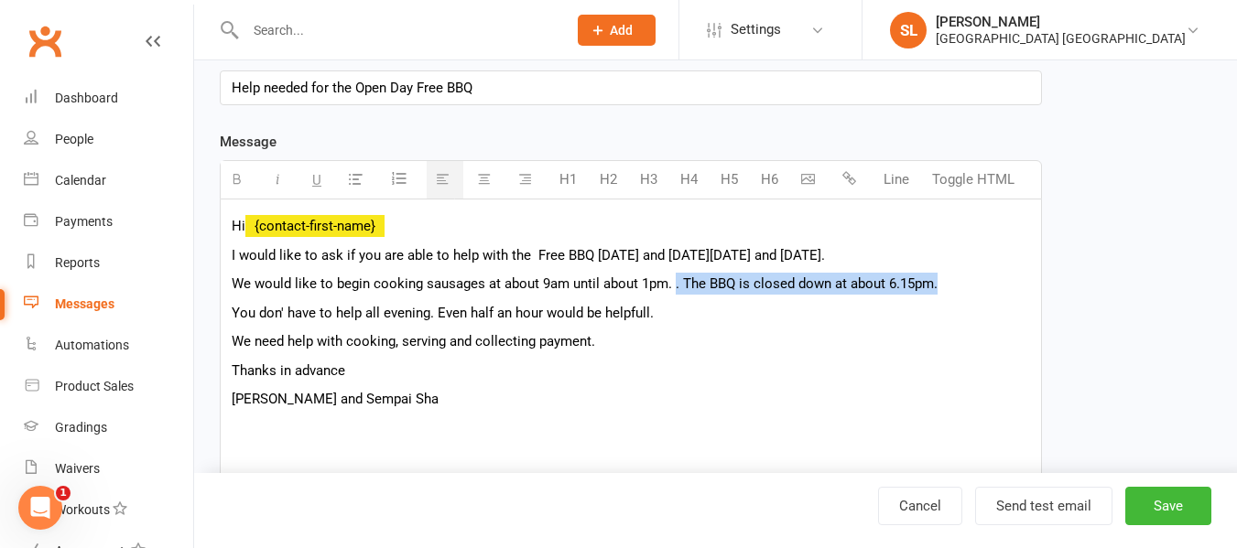
drag, startPoint x: 671, startPoint y: 283, endPoint x: 942, endPoint y: 294, distance: 271.2
click at [942, 294] on p "We would like to begin cooking sausages at about 9am until about 1pm. . The BBQ…" at bounding box center [631, 284] width 798 height 22
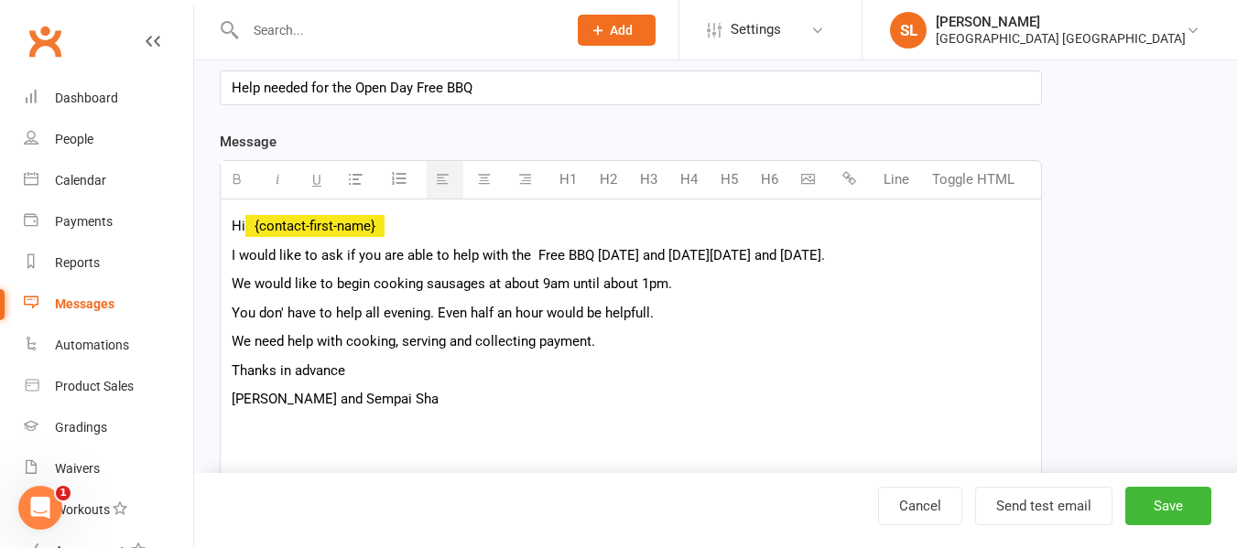
click at [232, 308] on p "You don' have to help all evening. Even half an hour would be helpfull." at bounding box center [631, 313] width 798 height 22
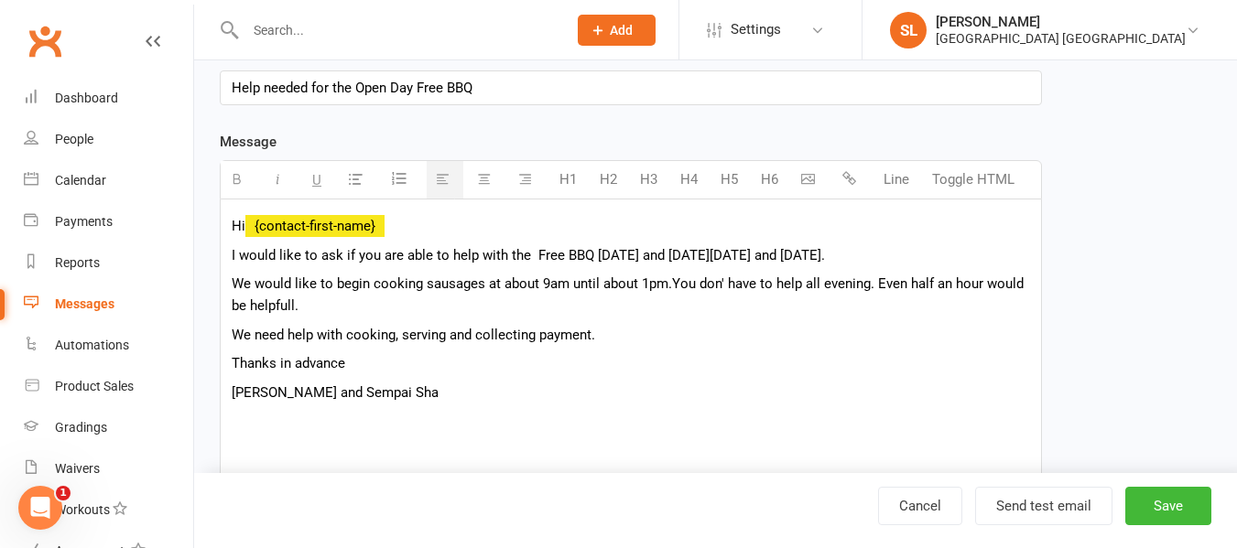
click at [867, 278] on span "You don' have to help all evening. Even half an hour would be helpfull." at bounding box center [628, 295] width 792 height 38
click at [854, 278] on span "You don' have to help all day. Even half an hour would be helpfull." at bounding box center [624, 295] width 784 height 38
click at [290, 305] on p "We would like to begin cooking sausages at about 9am until about 1pm. You don' …" at bounding box center [631, 295] width 798 height 44
click at [398, 332] on p "We need help with cooking, serving and collecting payment." at bounding box center [631, 335] width 798 height 22
click at [613, 334] on p "We need help with cooking and serving and collecting payment." at bounding box center [631, 335] width 798 height 22
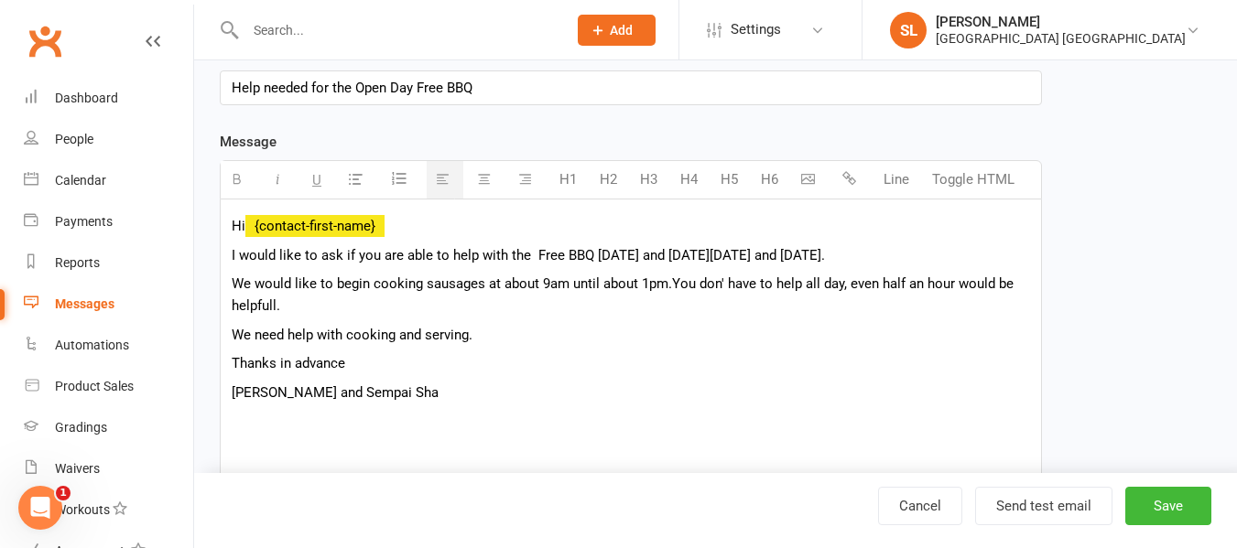
click at [495, 335] on p "We need help with cooking and serving." at bounding box center [631, 335] width 798 height 22
click at [232, 333] on p "We need help with cooking and serving." at bounding box center [631, 335] width 798 height 22
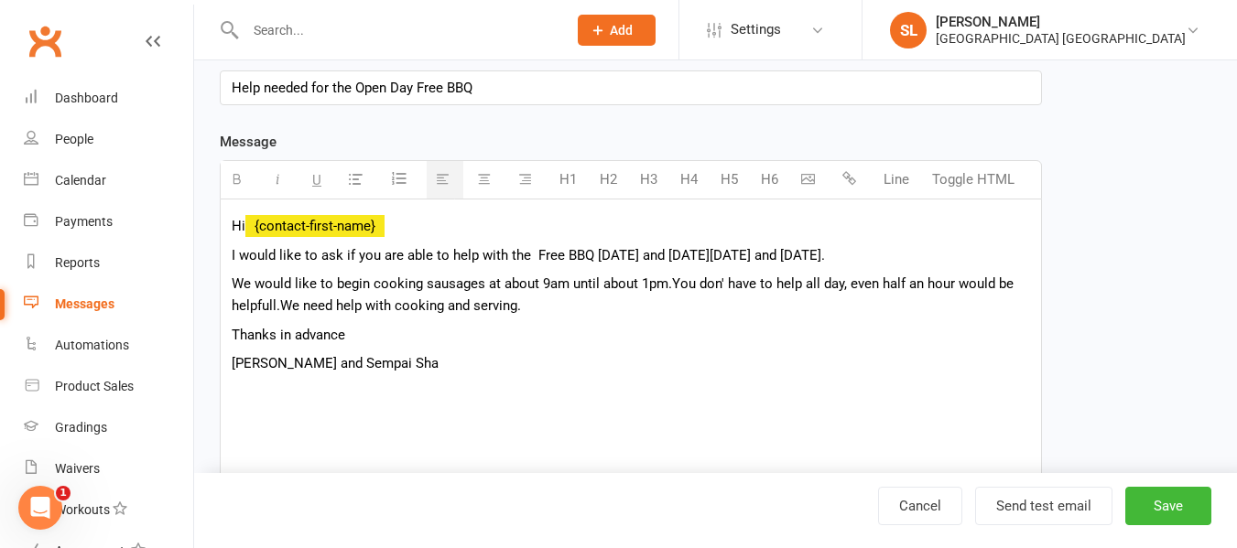
click at [546, 309] on p "We would like to begin cooking sausages at about 9am until about 1pm. You don' …" at bounding box center [631, 295] width 798 height 44
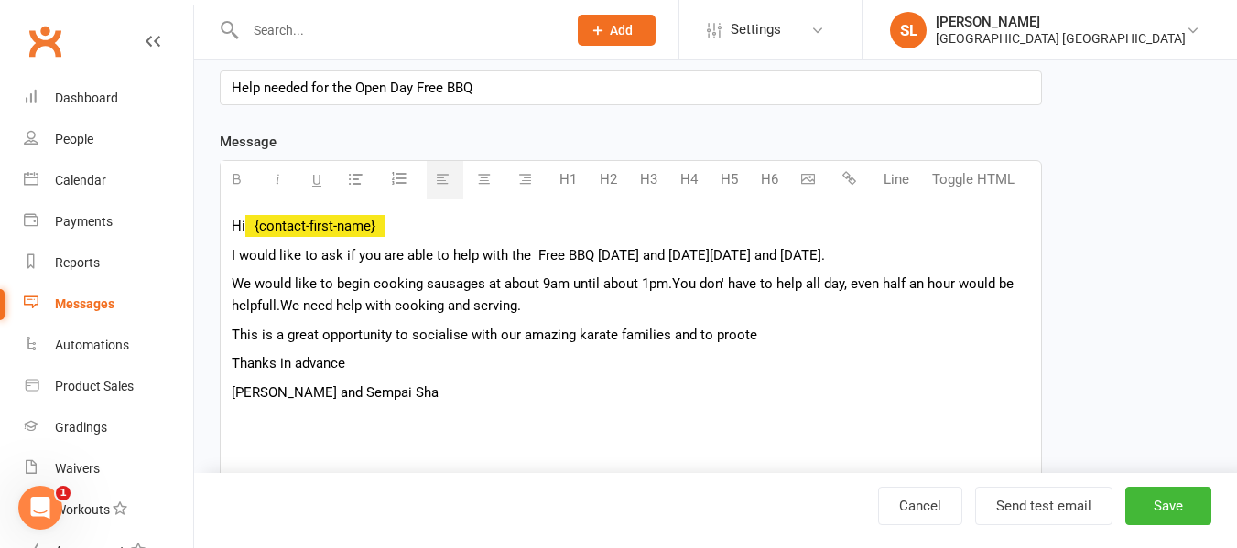
click at [732, 333] on p "This is a great opportunity to socialise with our amazing karate families and t…" at bounding box center [631, 335] width 798 height 22
click at [810, 336] on p "This is a great opportunity to socialise with our amazing karate families and t…" at bounding box center [631, 335] width 798 height 22
click at [664, 278] on p "We would like to begin cooking sausages at about 9am until about 1pm. You don' …" at bounding box center [631, 295] width 798 height 44
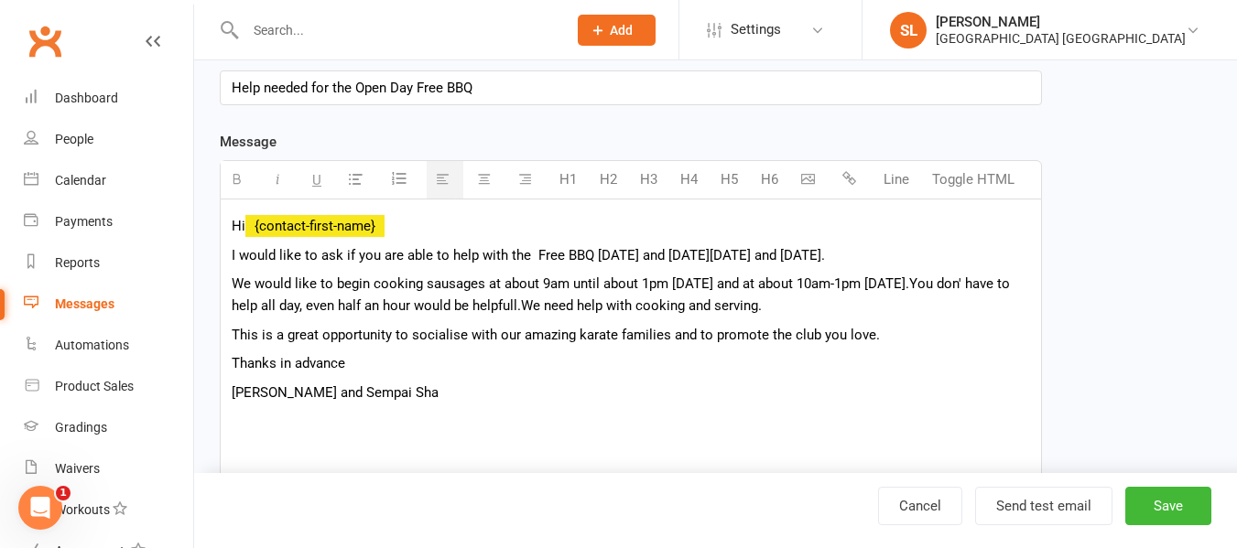
click at [1017, 281] on p "We would like to begin cooking sausages at about 9am until about 1pm on Saturda…" at bounding box center [631, 295] width 798 height 44
click at [844, 306] on p "We would like to begin cooking sausages at about 9am until about 1pm on Saturda…" at bounding box center [631, 295] width 798 height 44
click at [762, 330] on p "This is a great opportunity to socialise with our amazing karate families and t…" at bounding box center [631, 335] width 798 height 22
click at [903, 344] on p "This is a great opportunity to socialise with our amazing karate families and t…" at bounding box center [631, 335] width 798 height 22
click at [1177, 511] on button "Save" at bounding box center [1168, 506] width 86 height 38
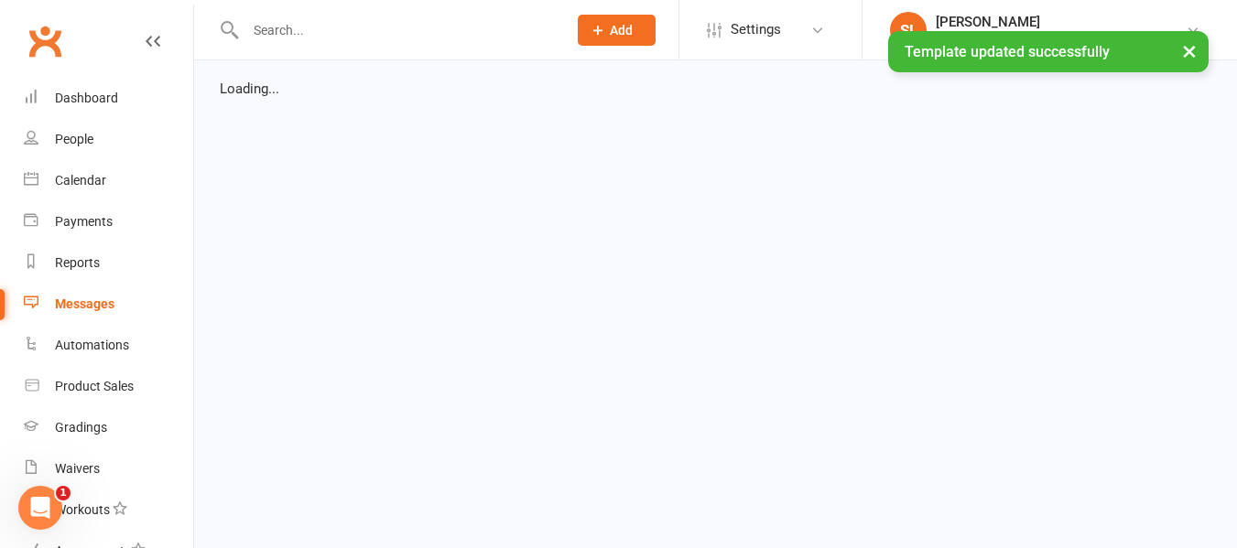
select select "grid"
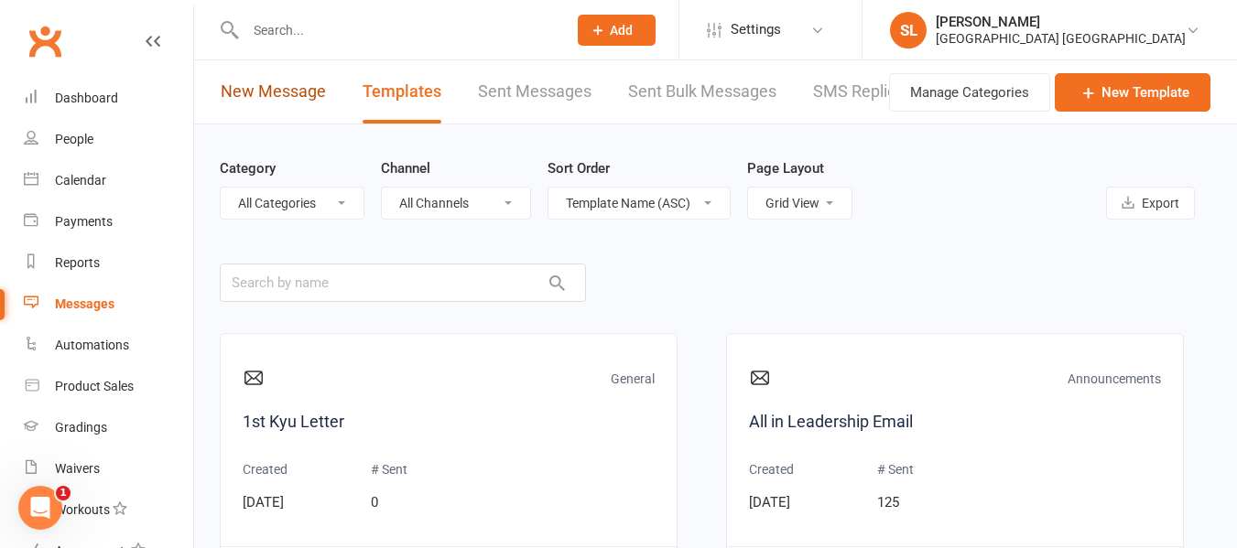
click at [285, 91] on link "New Message" at bounding box center [273, 91] width 105 height 63
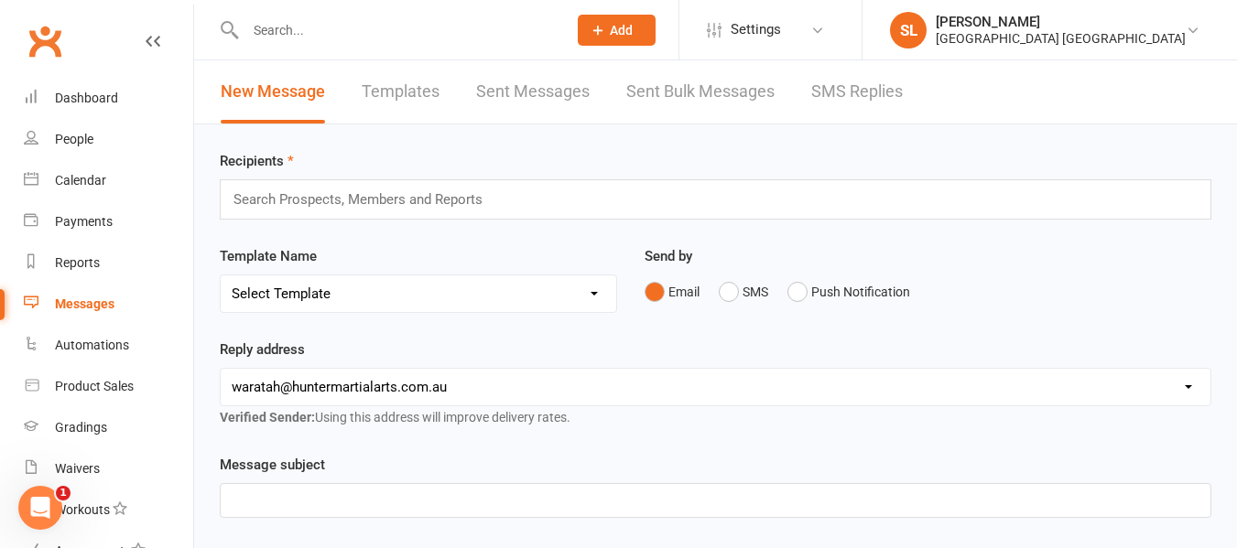
click at [300, 193] on input "text" at bounding box center [366, 200] width 268 height 24
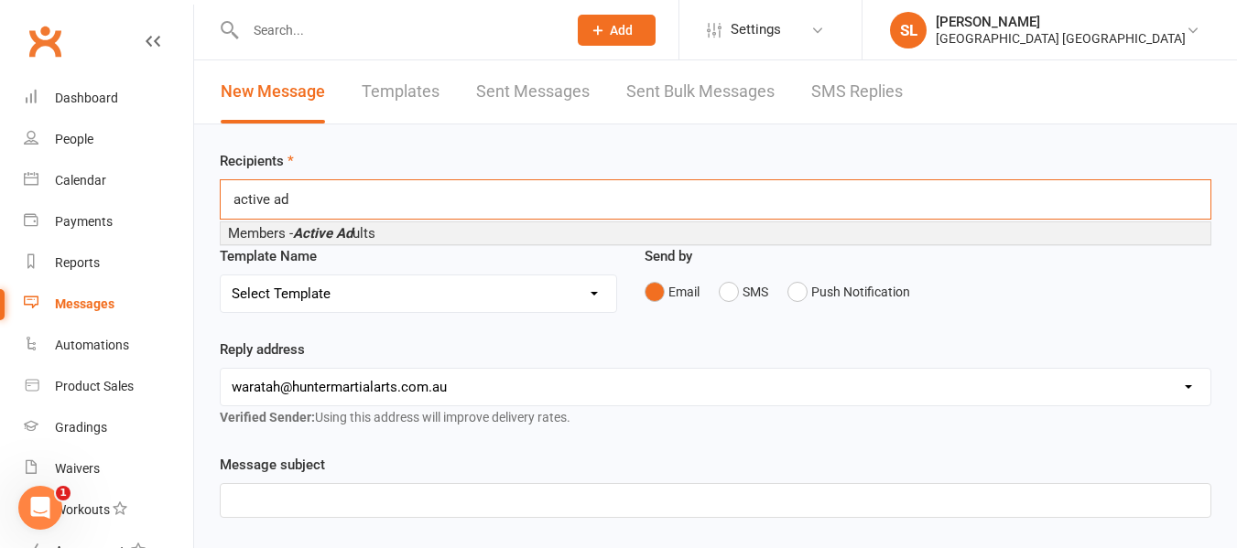
type input "active ad"
click at [319, 230] on em "Active Ad" at bounding box center [323, 233] width 60 height 16
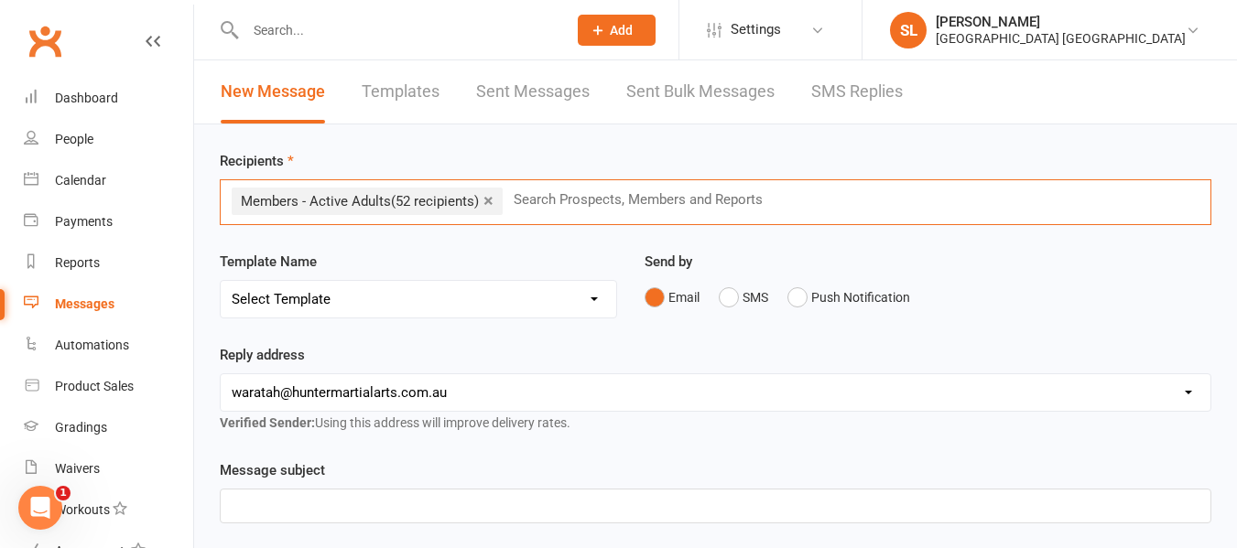
click at [359, 290] on select "Select Template [Email] All in Leadership Email [Email] Class Cancellation - Du…" at bounding box center [419, 299] width 396 height 37
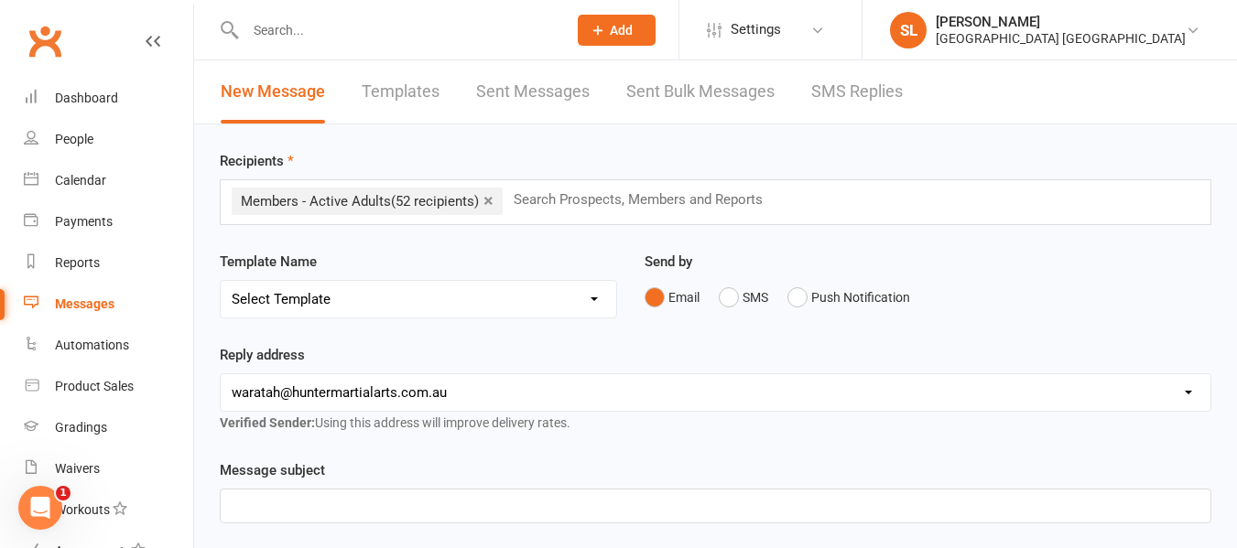
select select "20"
click at [221, 281] on select "Select Template [Email] All in Leadership Email [Email] Class Cancellation - Du…" at bounding box center [419, 299] width 396 height 37
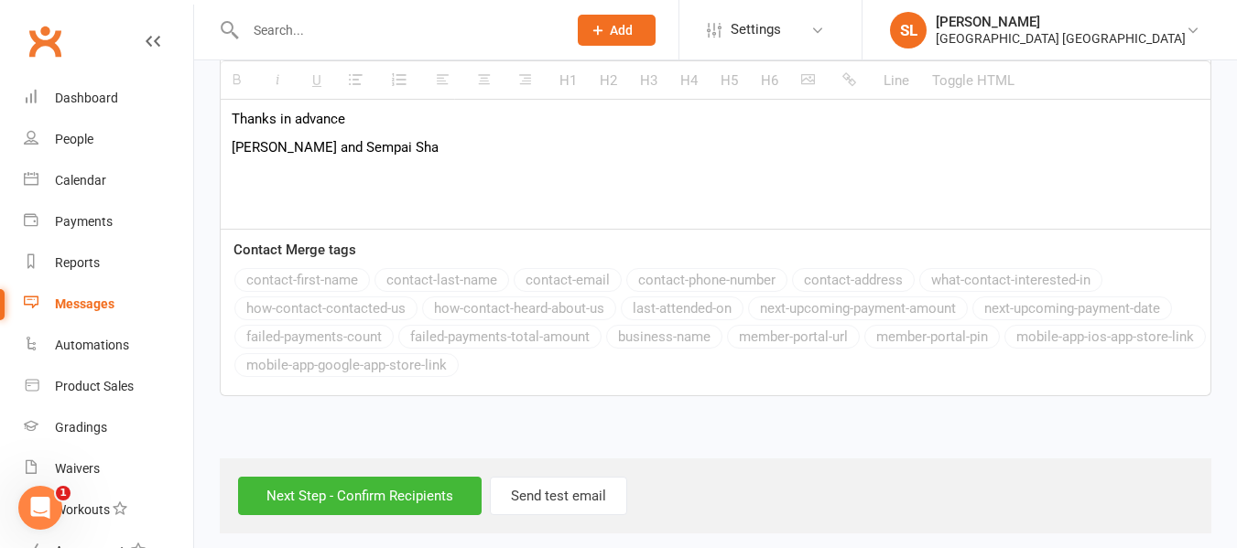
scroll to position [676, 0]
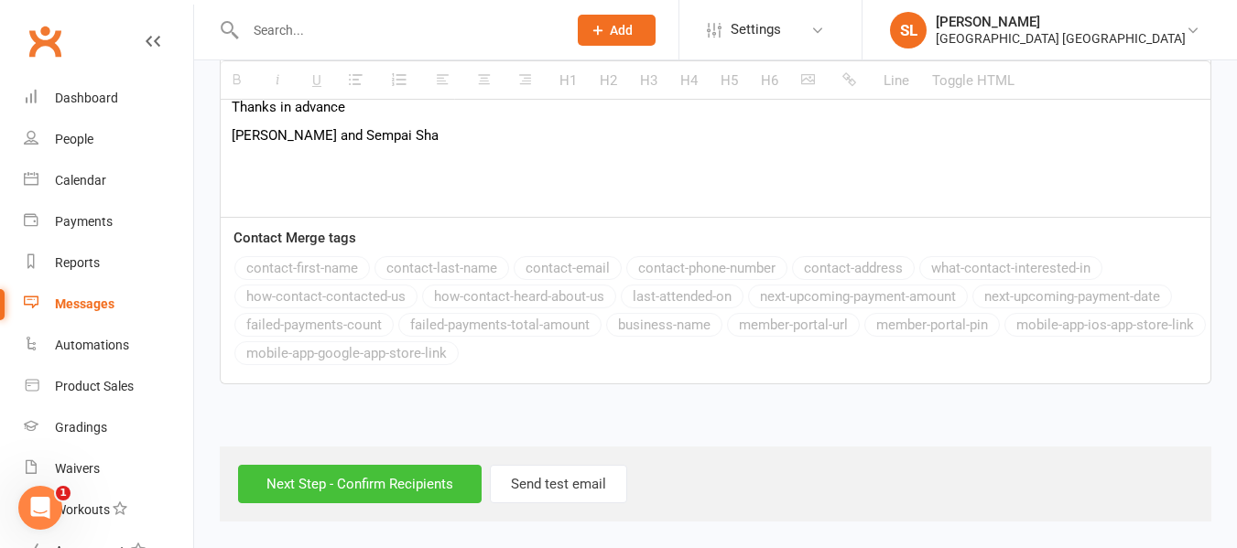
click at [361, 478] on input "Next Step - Confirm Recipients" at bounding box center [360, 484] width 244 height 38
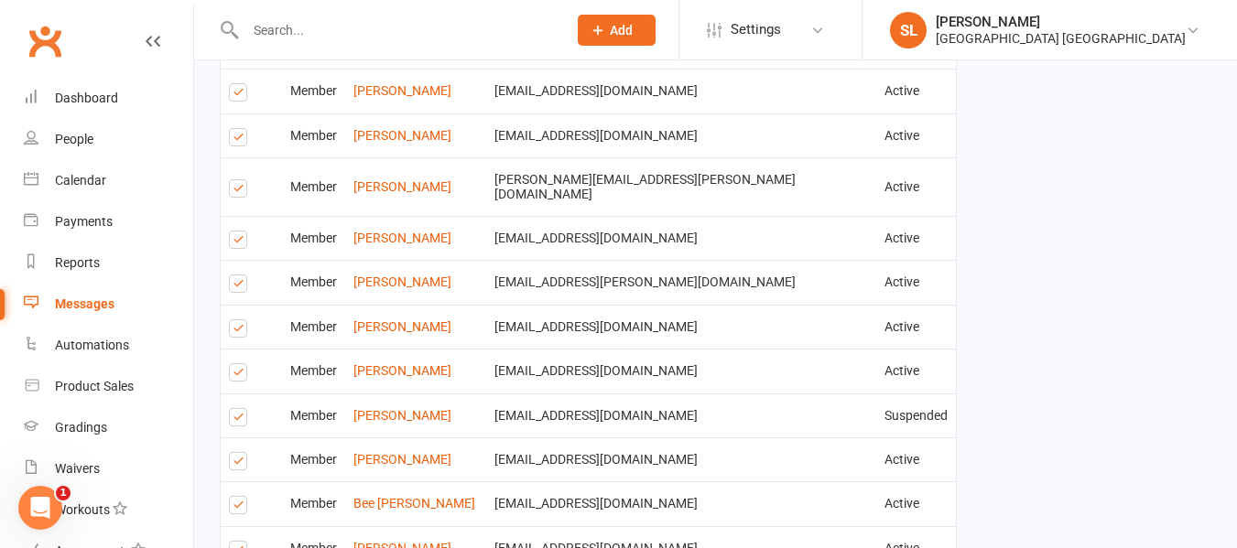
scroll to position [732, 0]
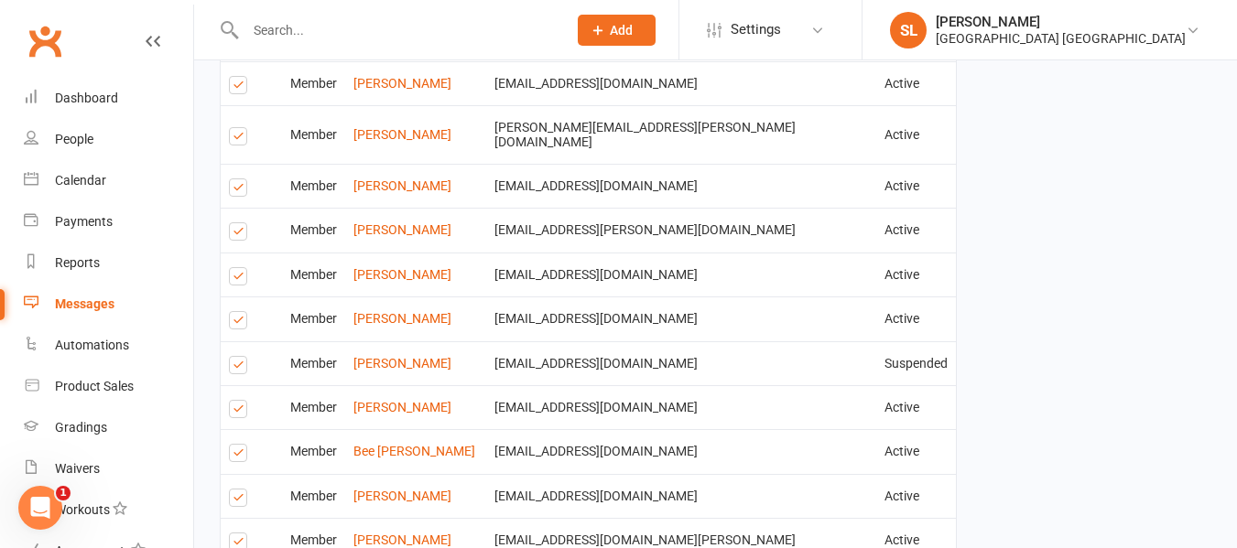
click at [240, 234] on label at bounding box center [241, 234] width 25 height 0
click at [240, 223] on input "checkbox" at bounding box center [235, 223] width 12 height 0
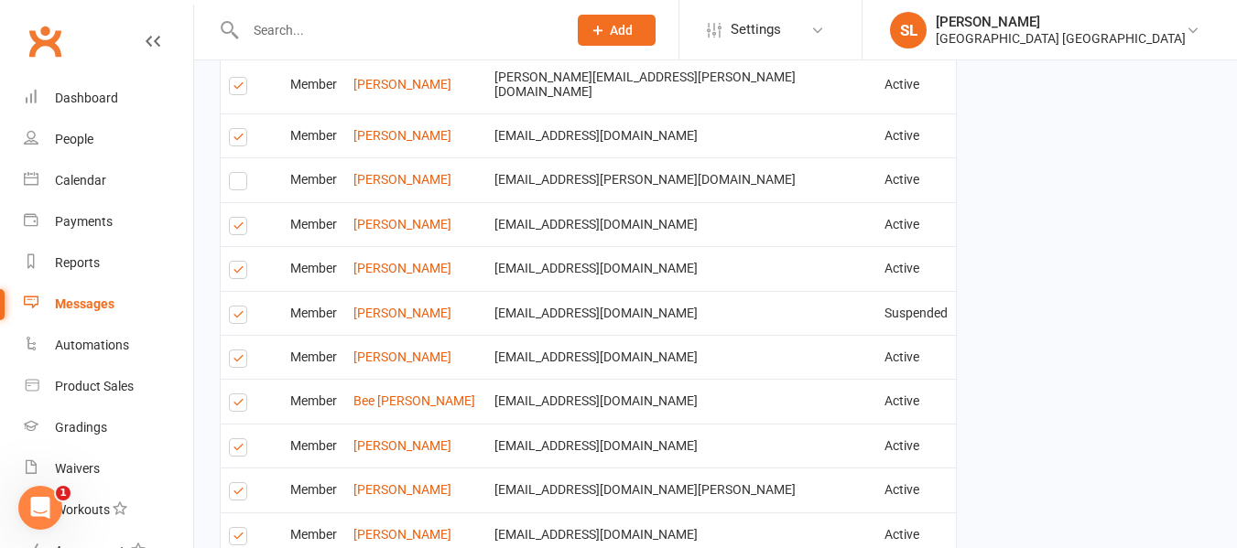
scroll to position [824, 0]
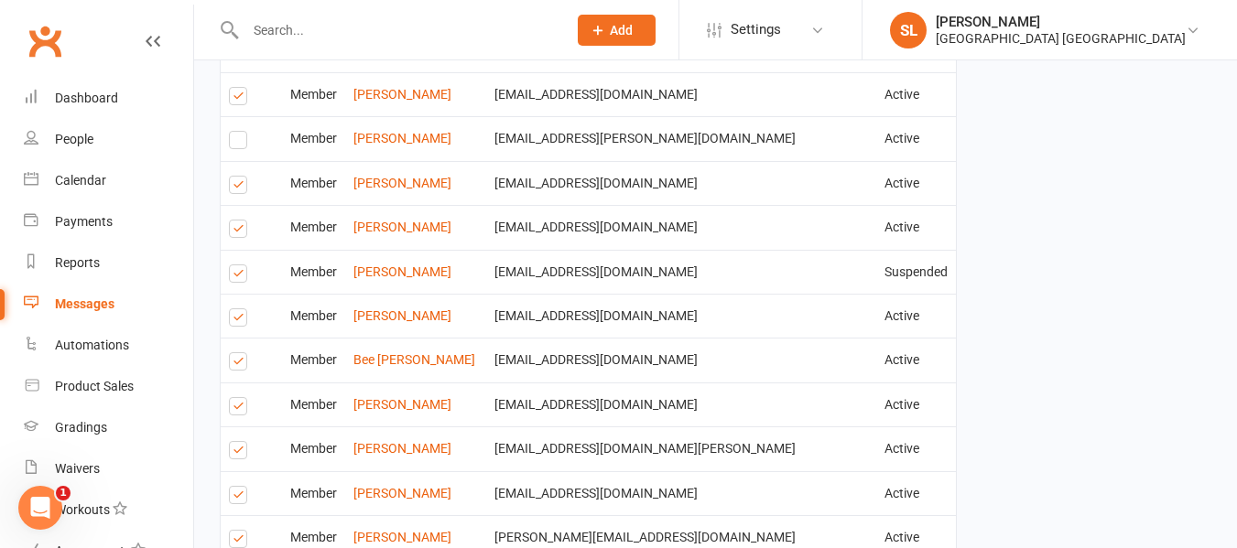
click at [237, 277] on label at bounding box center [241, 277] width 25 height 0
click at [237, 266] on input "checkbox" at bounding box center [235, 266] width 12 height 0
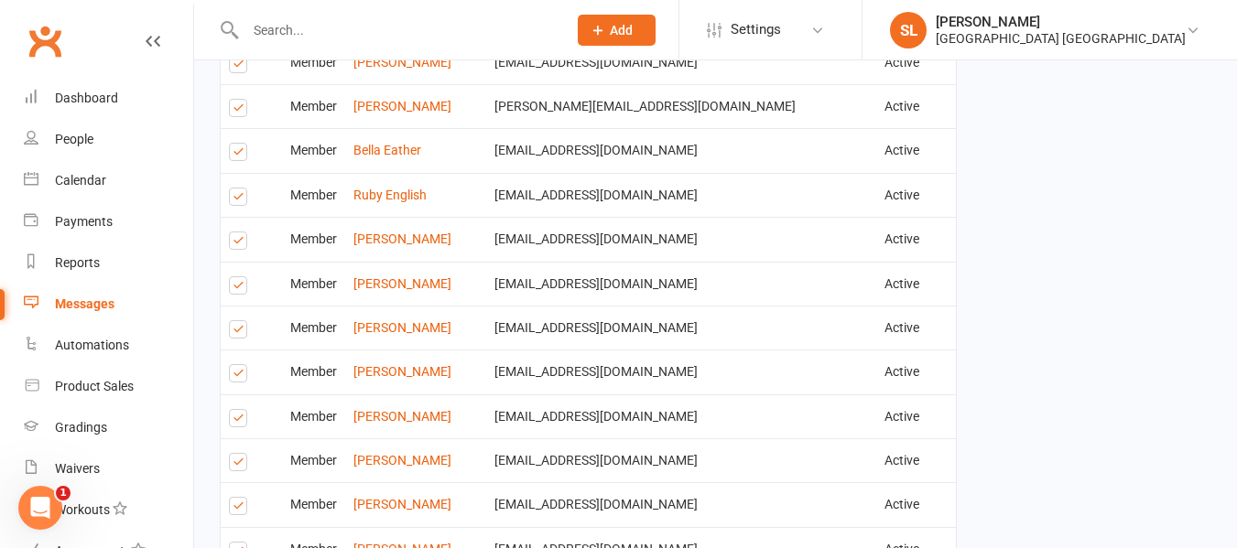
scroll to position [1373, 0]
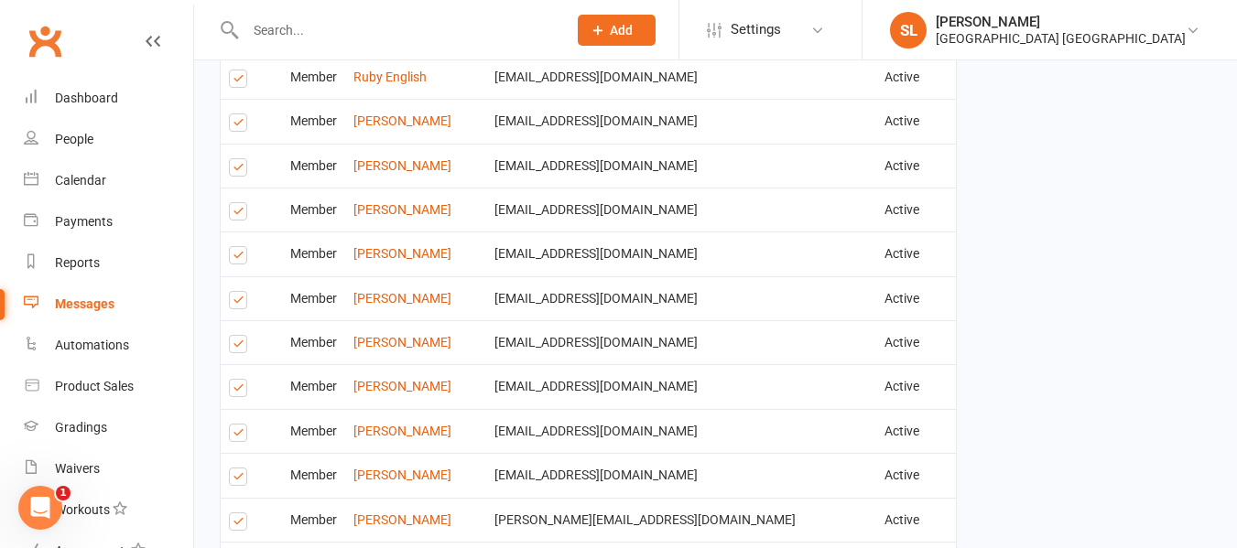
click at [234, 125] on label at bounding box center [241, 125] width 25 height 0
click at [234, 114] on input "checkbox" at bounding box center [235, 114] width 12 height 0
click at [236, 170] on label at bounding box center [241, 170] width 25 height 0
click at [236, 159] on input "checkbox" at bounding box center [235, 159] width 12 height 0
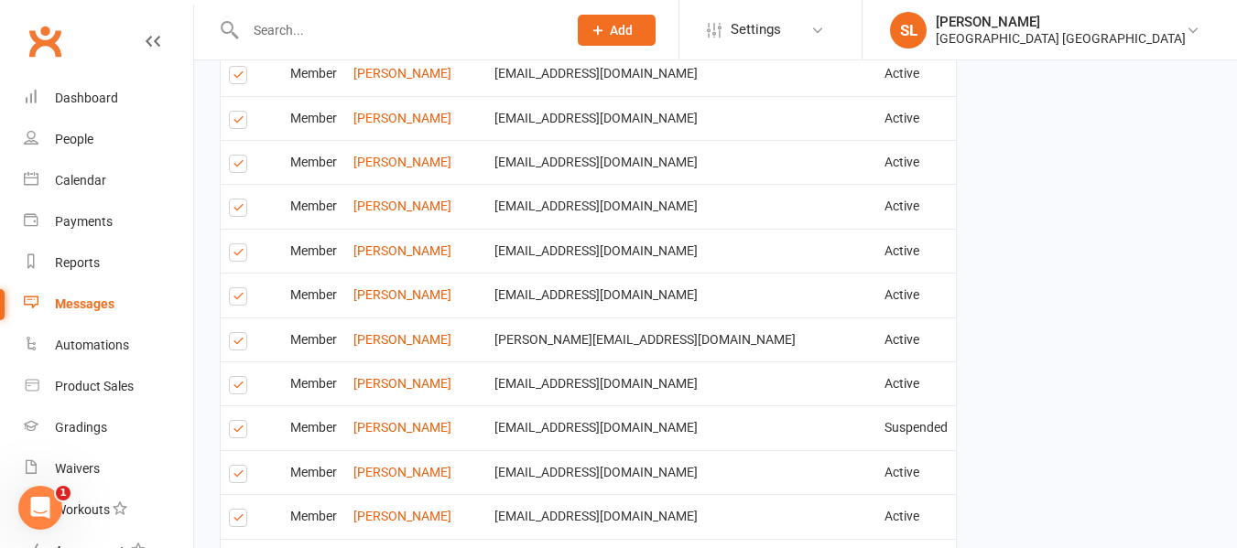
scroll to position [1557, 0]
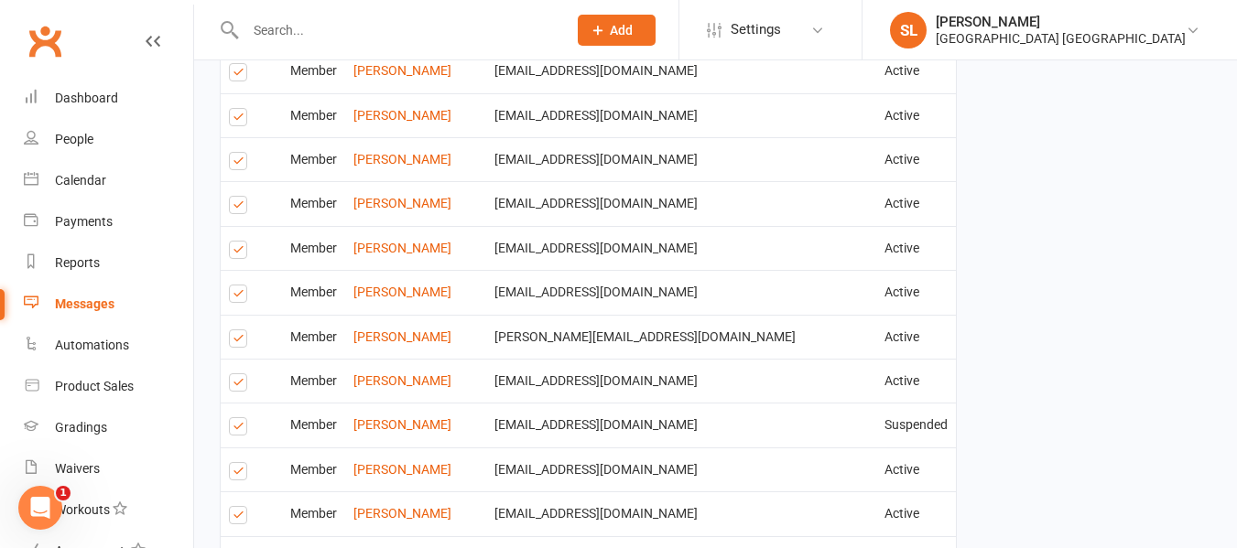
click at [238, 164] on label at bounding box center [241, 164] width 25 height 0
click at [238, 153] on input "checkbox" at bounding box center [235, 153] width 12 height 0
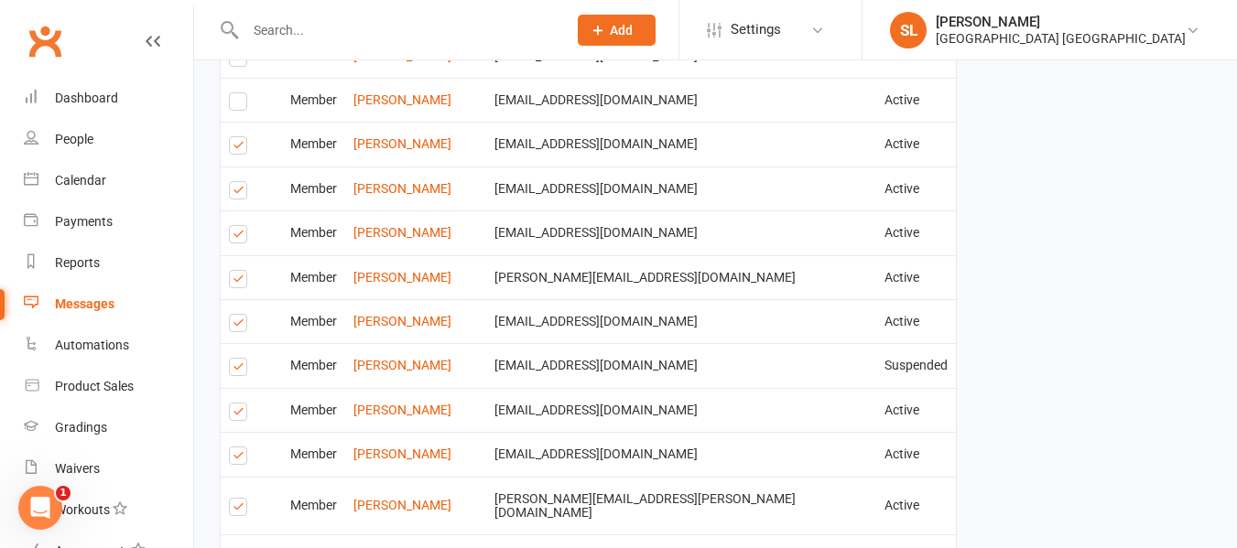
scroll to position [1648, 0]
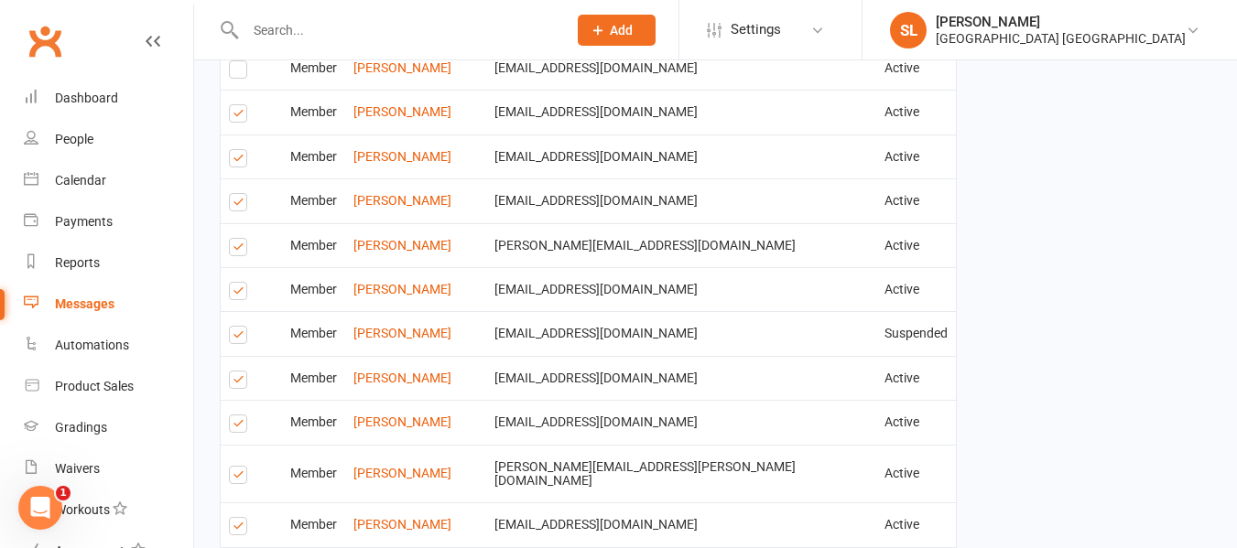
click at [234, 205] on label at bounding box center [241, 205] width 25 height 0
click at [234, 194] on input "checkbox" at bounding box center [235, 194] width 12 height 0
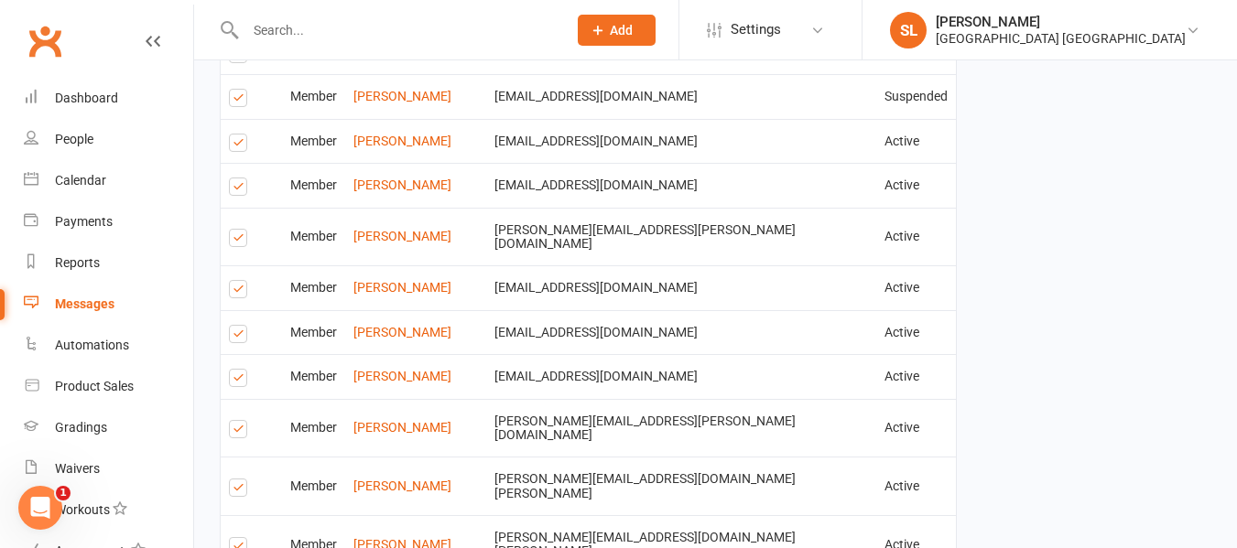
scroll to position [1923, 0]
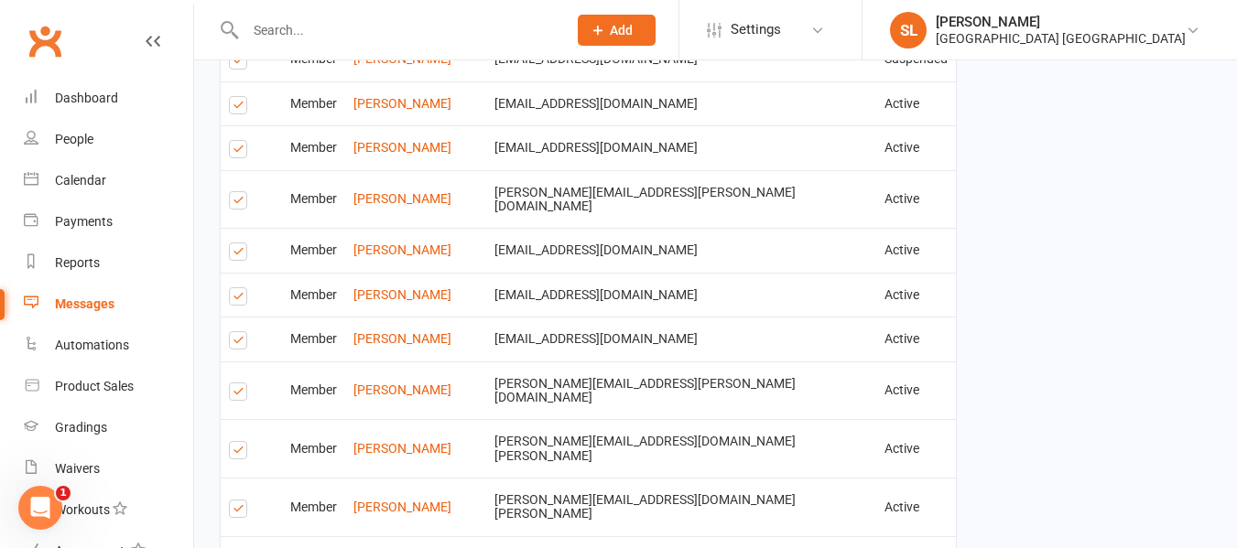
click at [241, 152] on label at bounding box center [241, 152] width 25 height 0
click at [241, 141] on input "checkbox" at bounding box center [235, 141] width 12 height 0
click at [237, 255] on label at bounding box center [241, 255] width 25 height 0
click at [237, 244] on input "checkbox" at bounding box center [235, 244] width 12 height 0
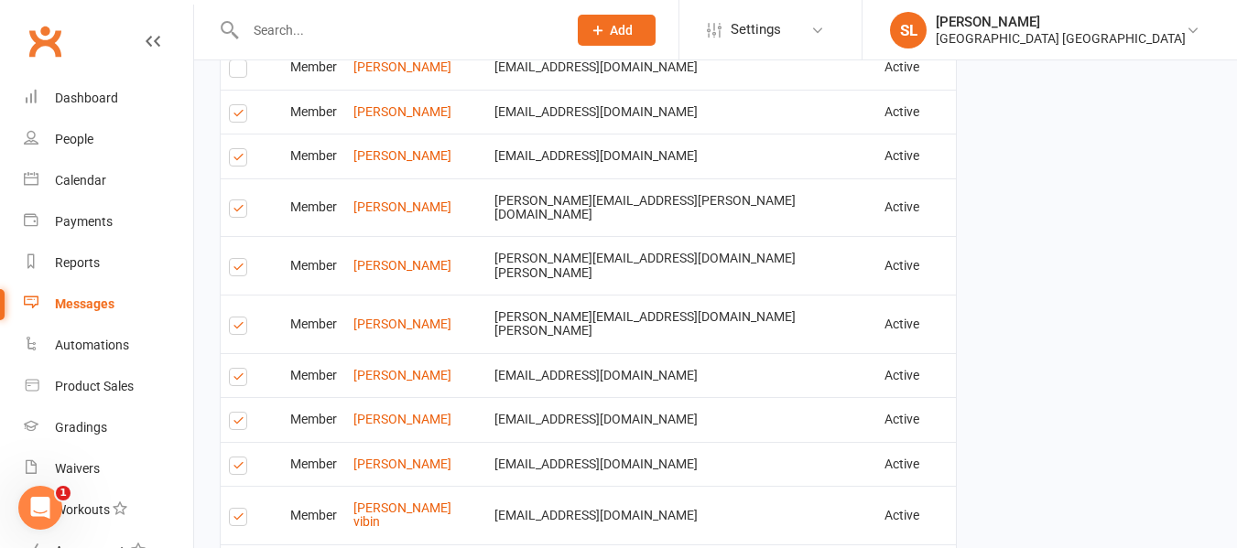
scroll to position [2197, 0]
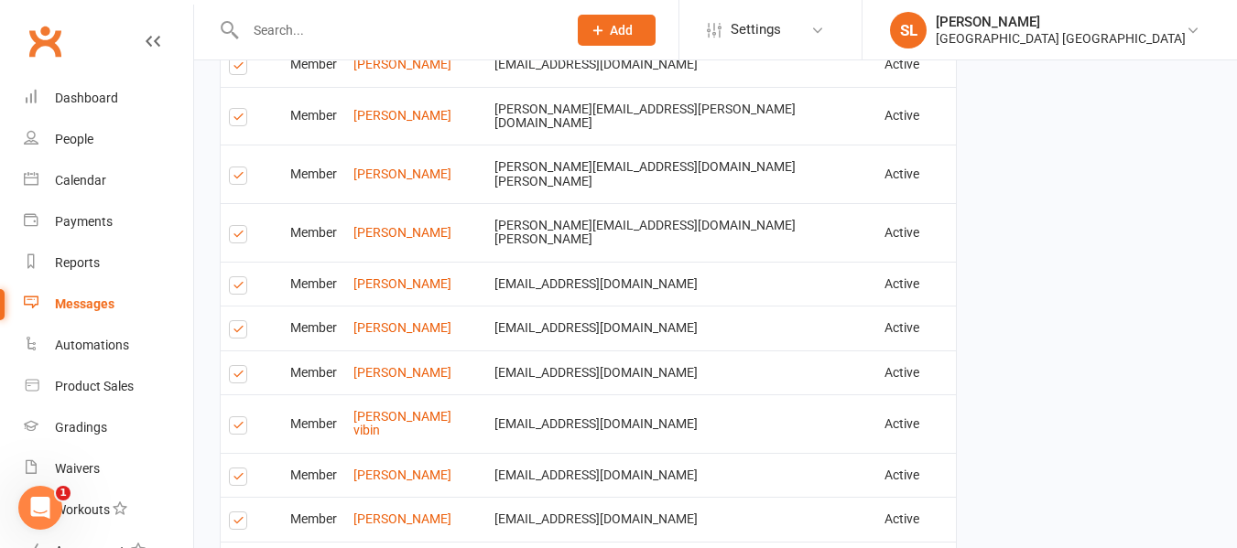
click at [239, 237] on label at bounding box center [241, 237] width 25 height 0
click at [239, 226] on input "checkbox" at bounding box center [235, 226] width 12 height 0
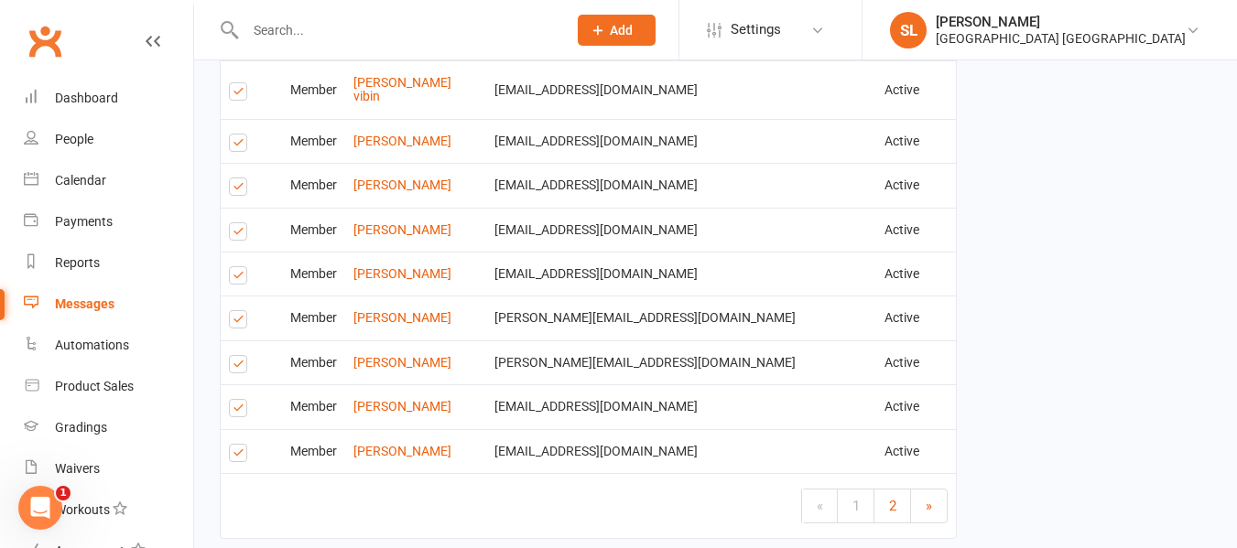
scroll to position [2564, 0]
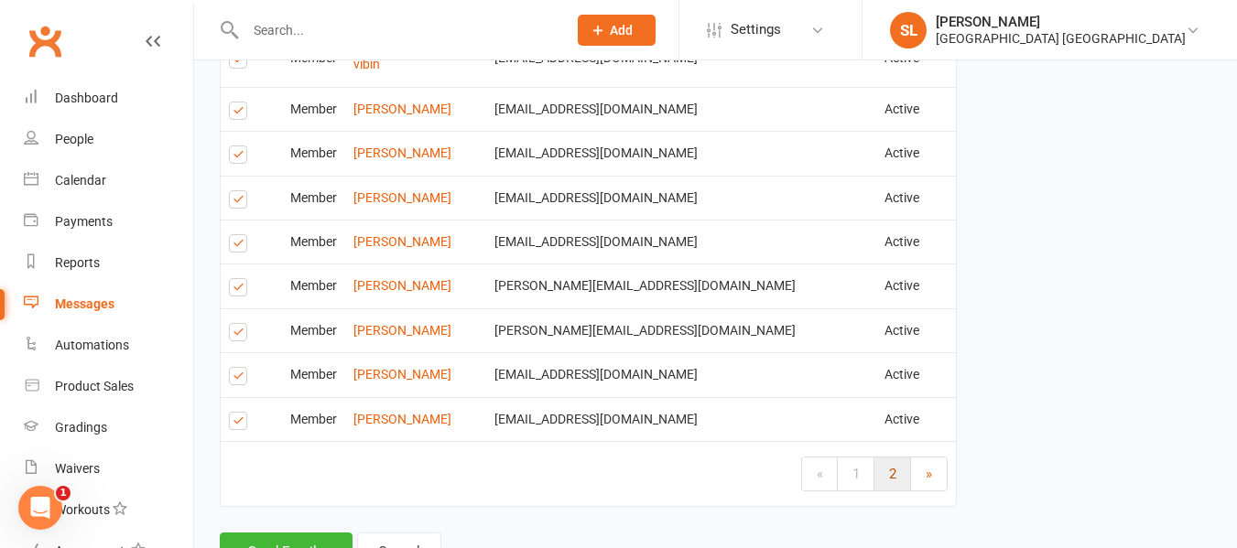
click at [891, 466] on span "2" at bounding box center [892, 474] width 7 height 16
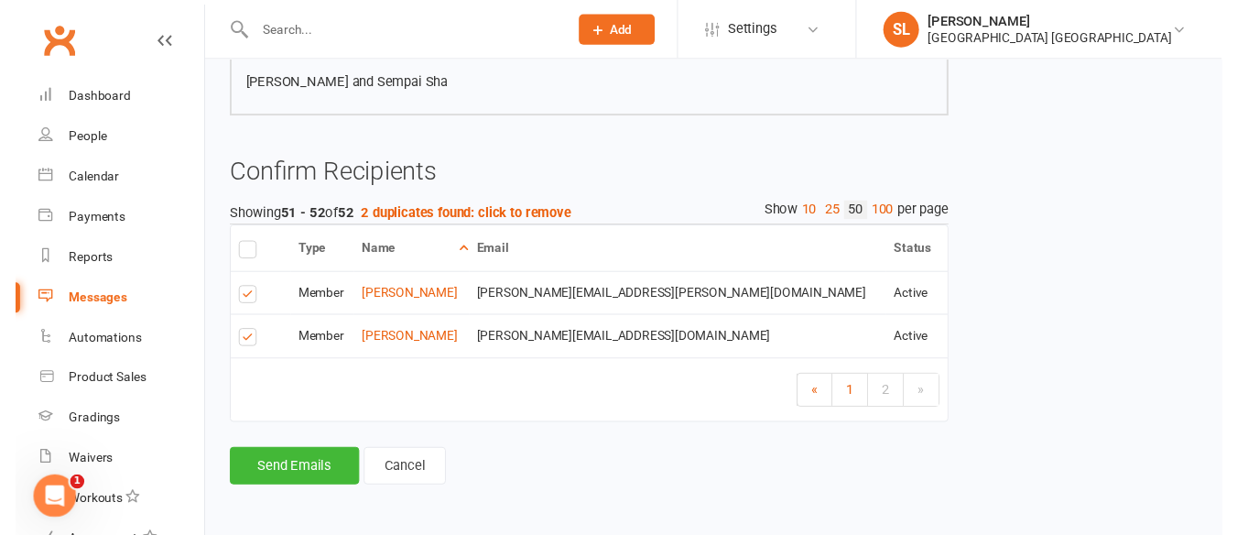
scroll to position [450, 0]
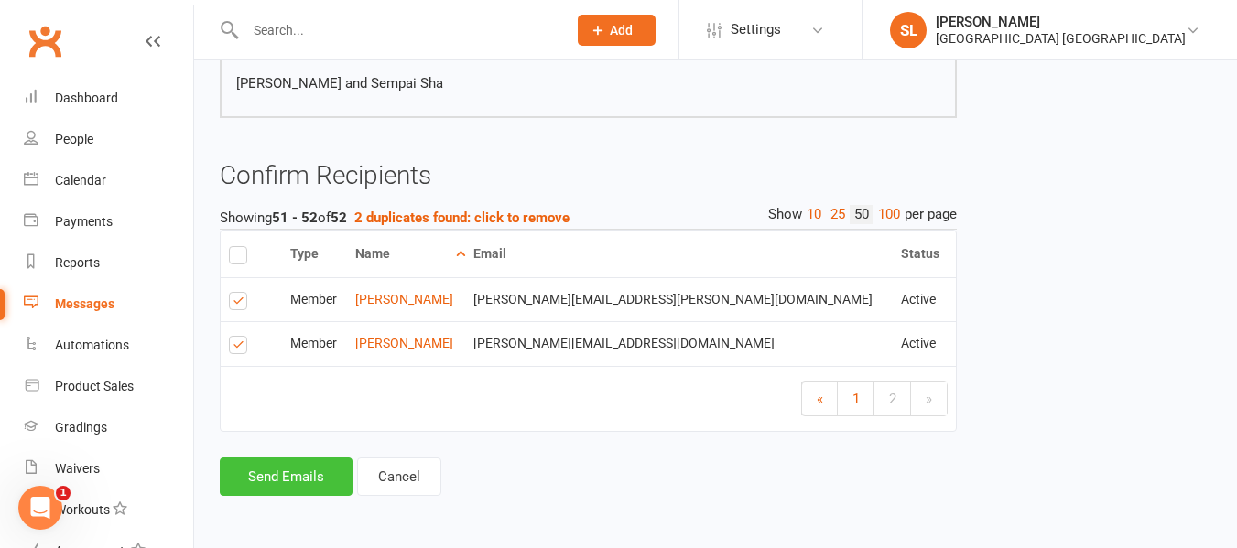
click at [265, 479] on button "Send Emails" at bounding box center [286, 477] width 133 height 38
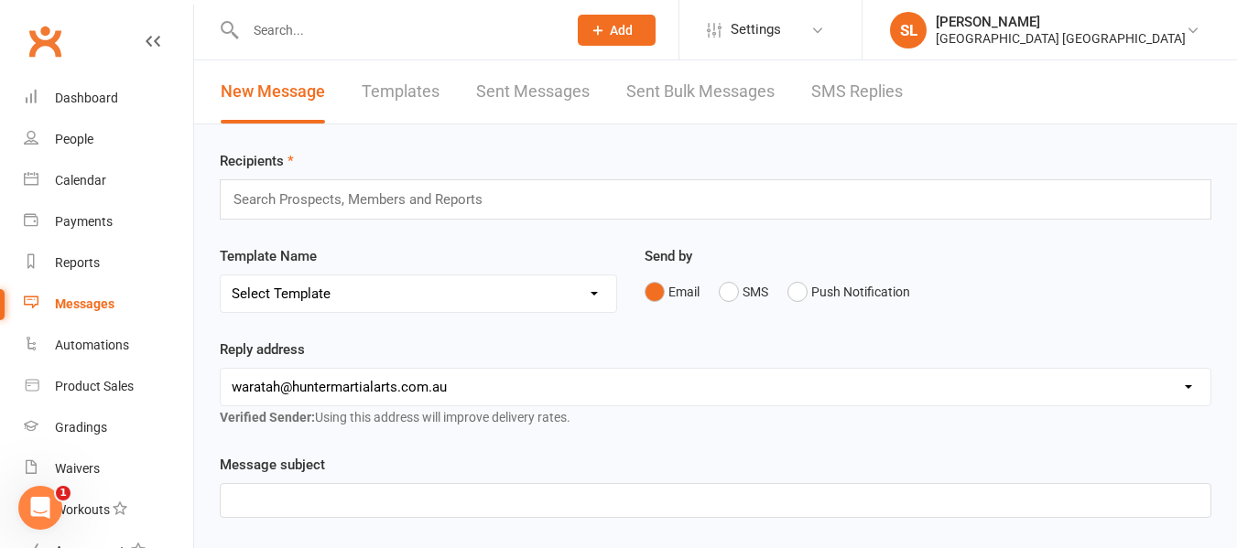
click at [341, 29] on input "text" at bounding box center [397, 30] width 314 height 26
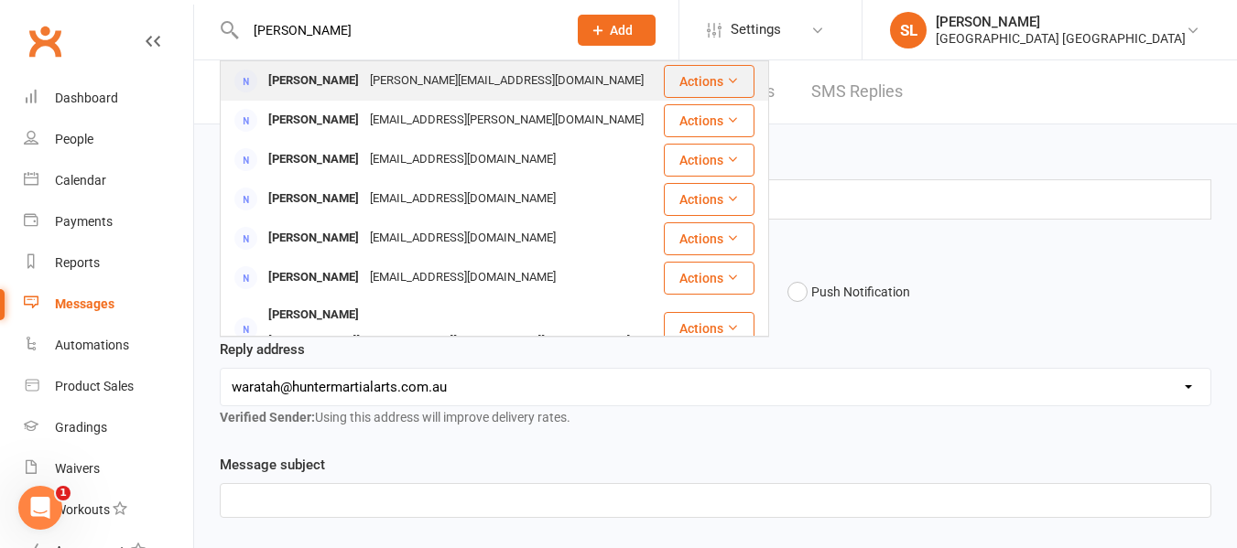
type input "rebecca"
click at [329, 78] on div "Rebecca Hahn" at bounding box center [314, 81] width 102 height 27
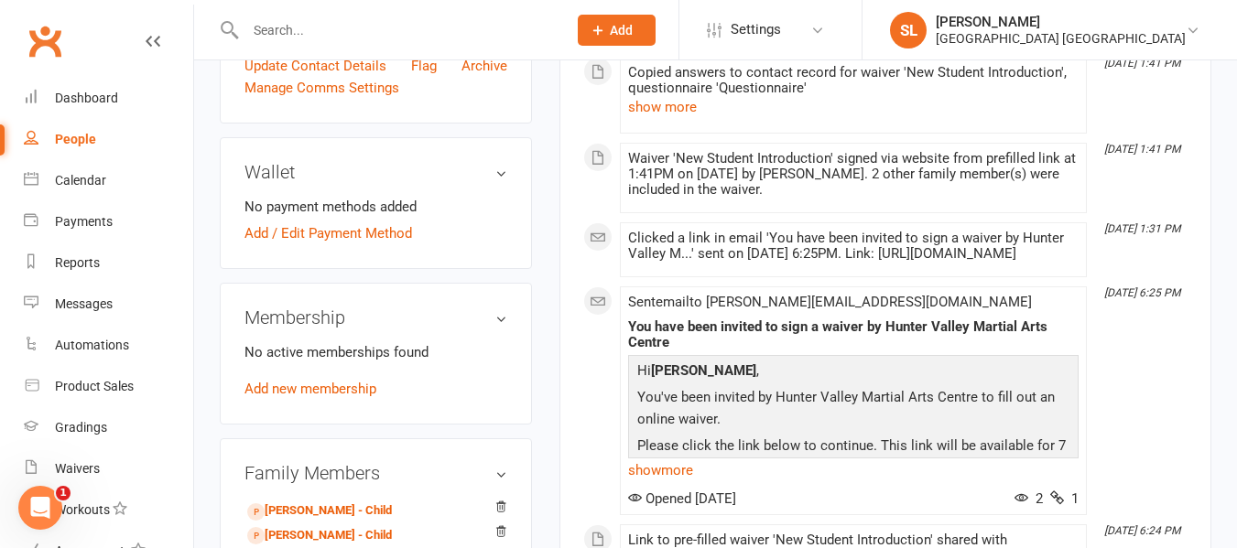
scroll to position [549, 0]
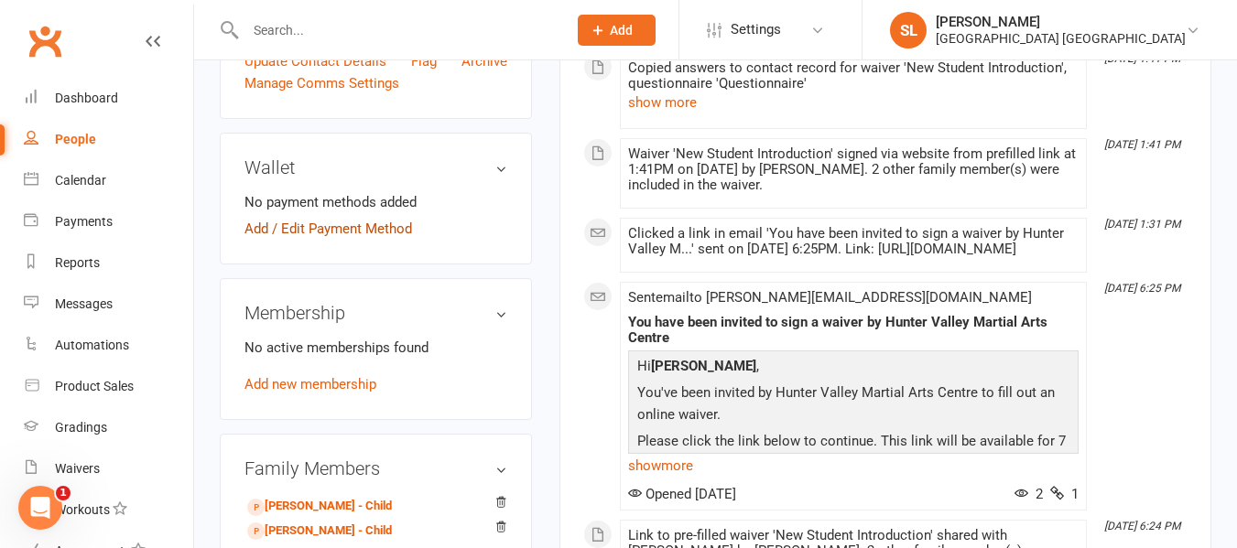
click at [373, 218] on link "Add / Edit Payment Method" at bounding box center [328, 229] width 168 height 22
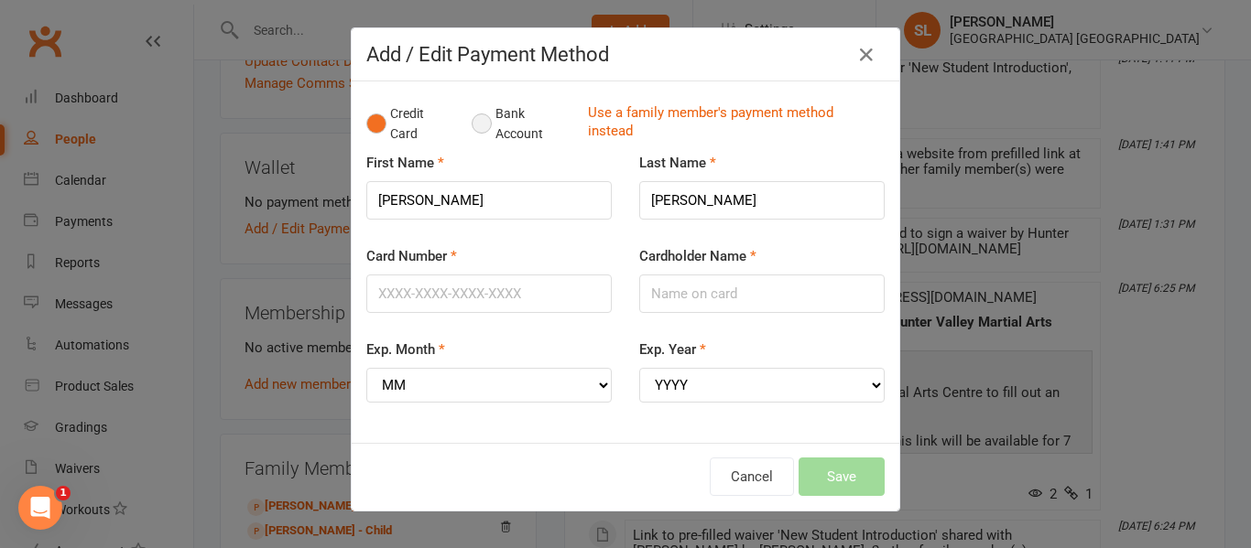
click at [475, 121] on button "Bank Account" at bounding box center [523, 124] width 102 height 56
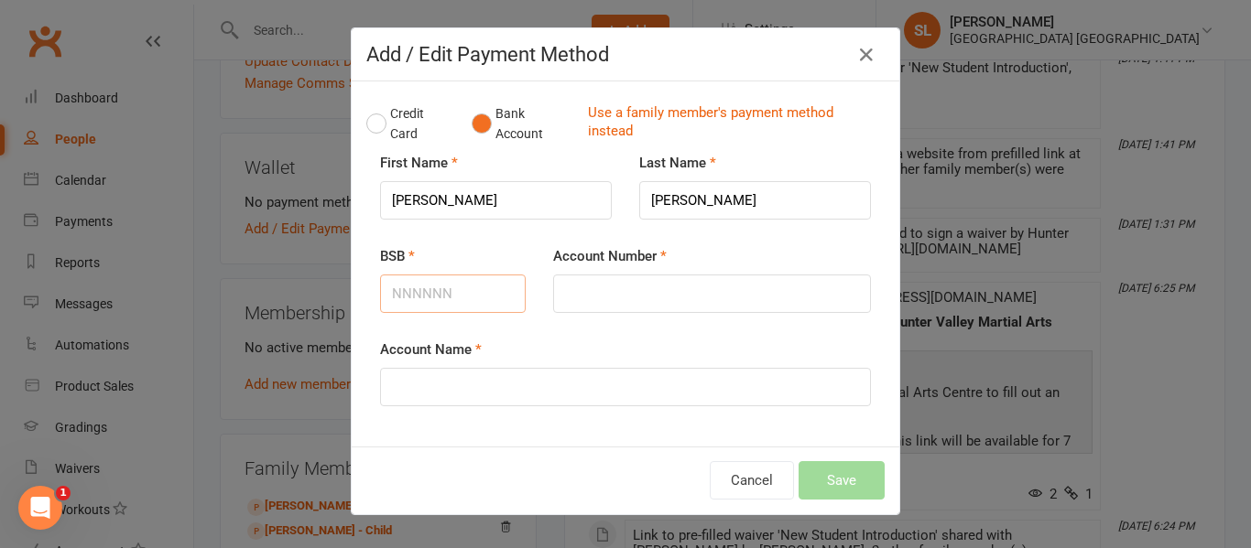
click at [418, 288] on input "BSB" at bounding box center [453, 294] width 146 height 38
type input "012551"
click at [563, 290] on input "Account Number" at bounding box center [712, 294] width 318 height 38
type input "556373283"
click at [471, 376] on input "Account Name" at bounding box center [625, 387] width 491 height 38
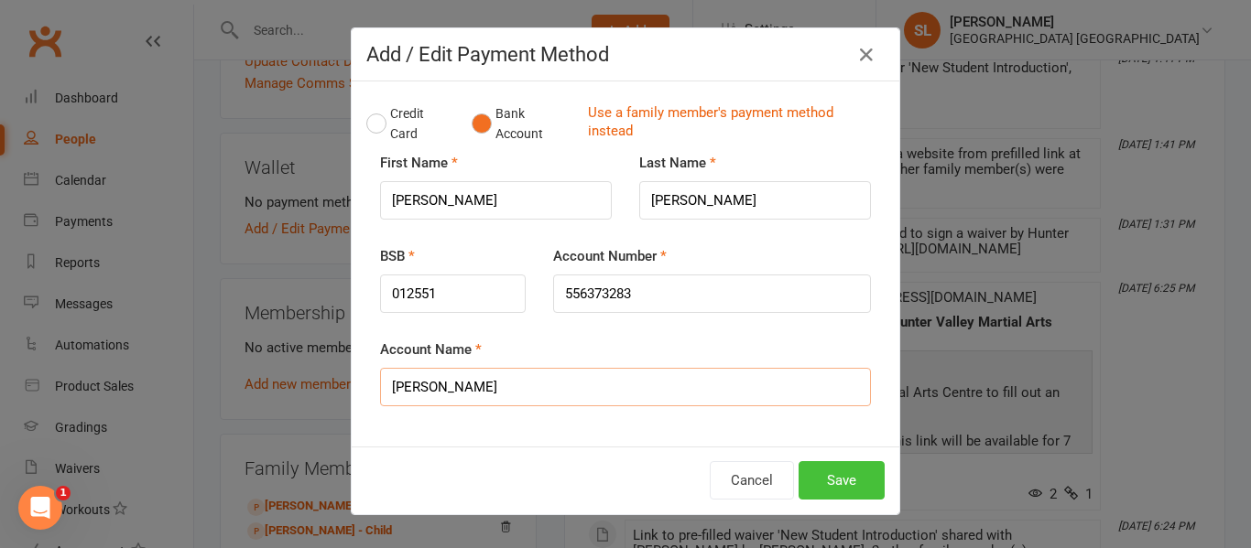
type input "Rebecca Hahn"
click at [830, 481] on button "Save" at bounding box center [841, 480] width 86 height 38
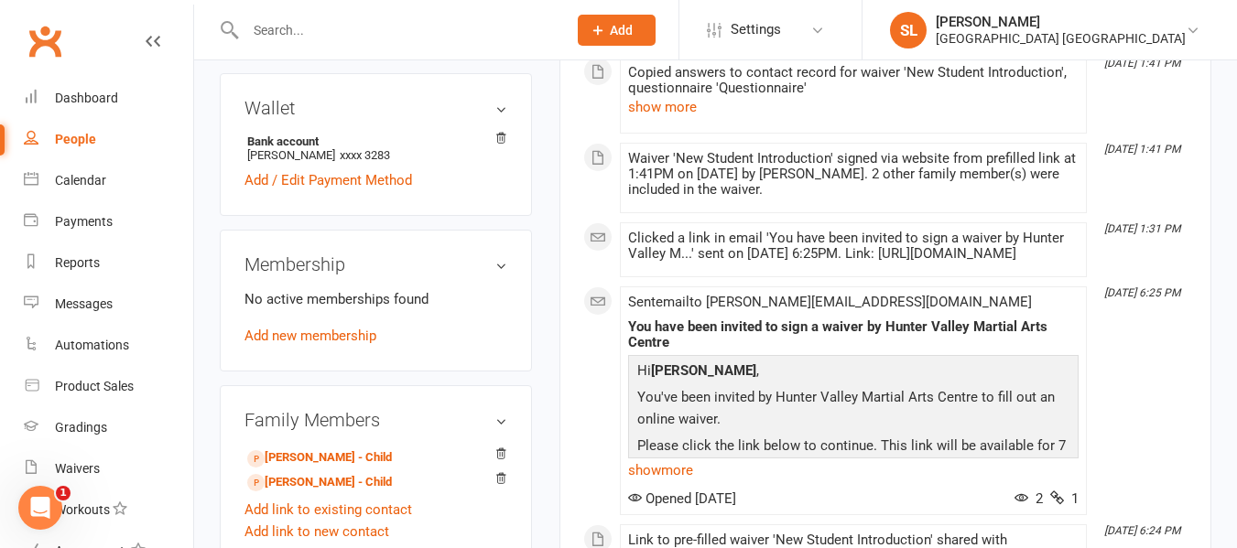
scroll to position [641, 0]
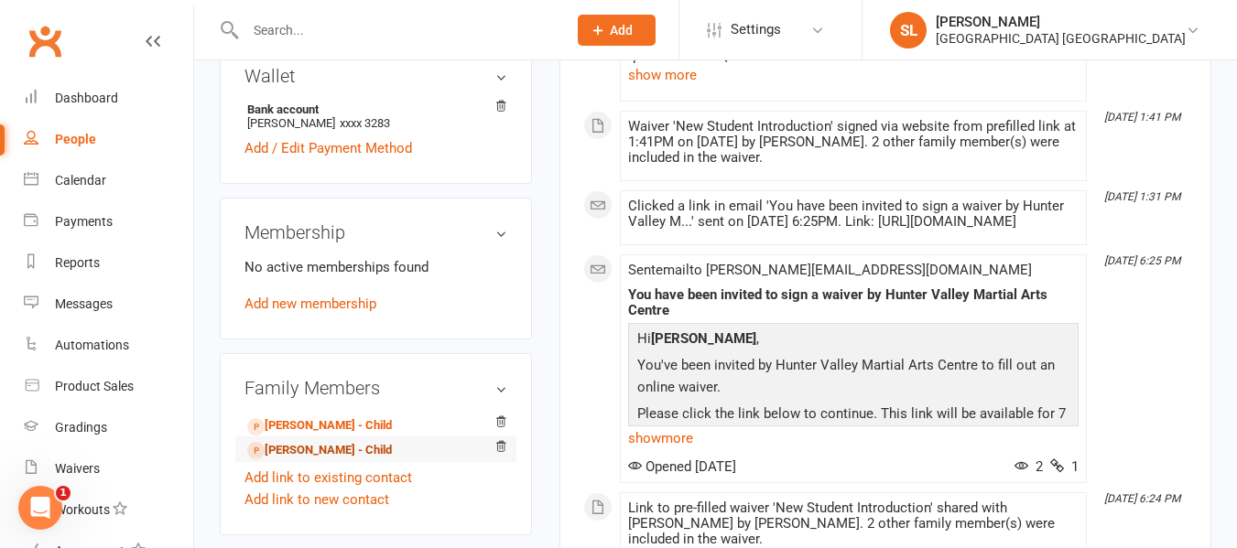
click at [318, 441] on link "Tobias Jones - Child" at bounding box center [319, 450] width 145 height 19
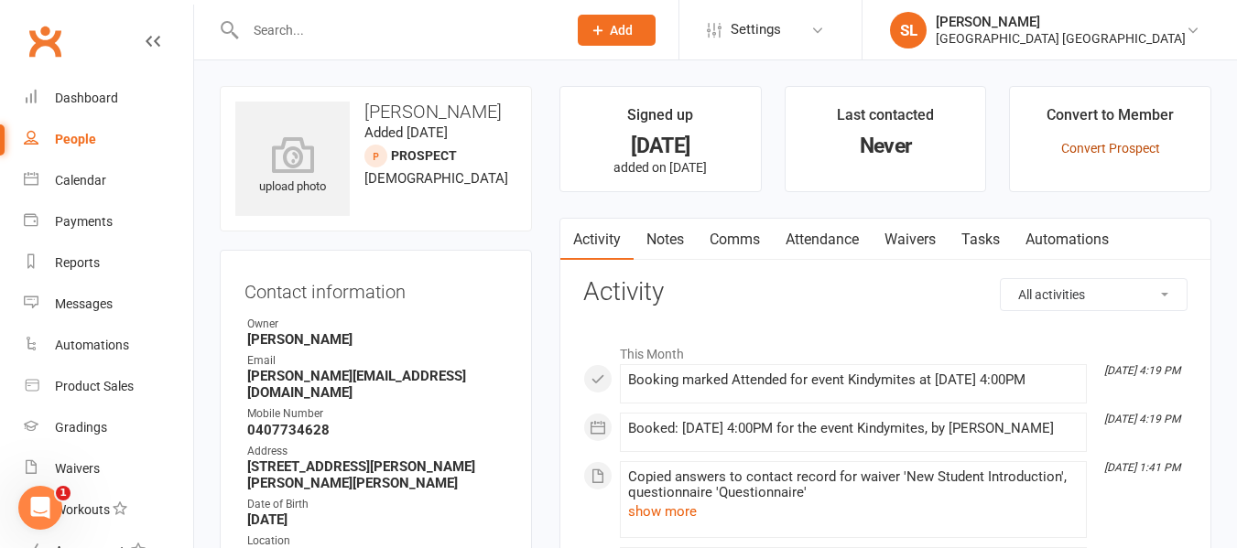
click at [1133, 145] on link "Convert Prospect" at bounding box center [1110, 148] width 99 height 15
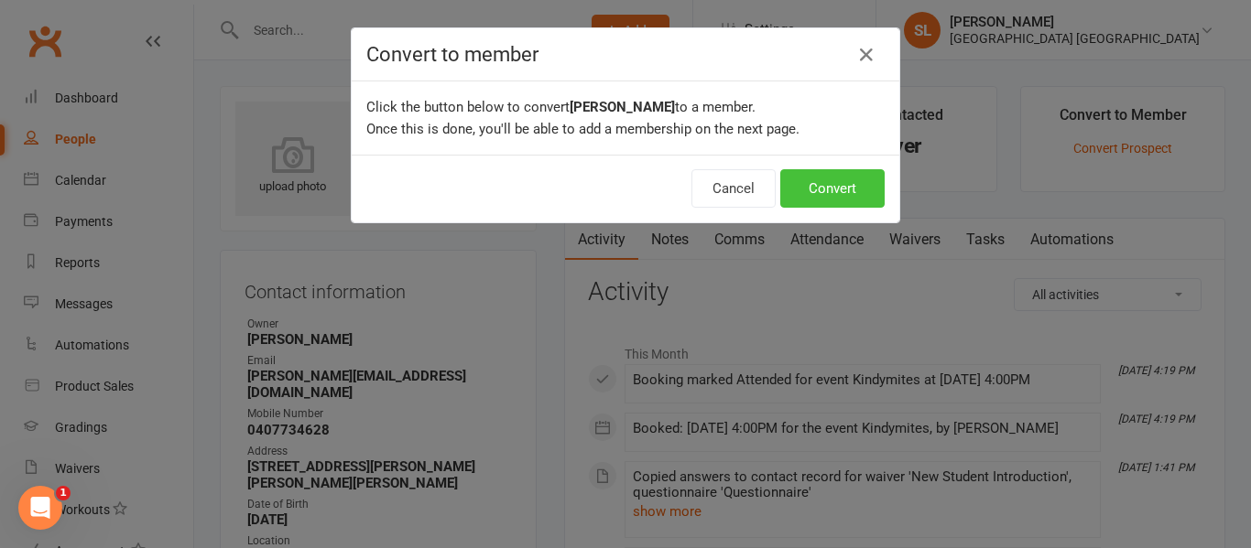
click at [822, 188] on button "Convert" at bounding box center [832, 188] width 104 height 38
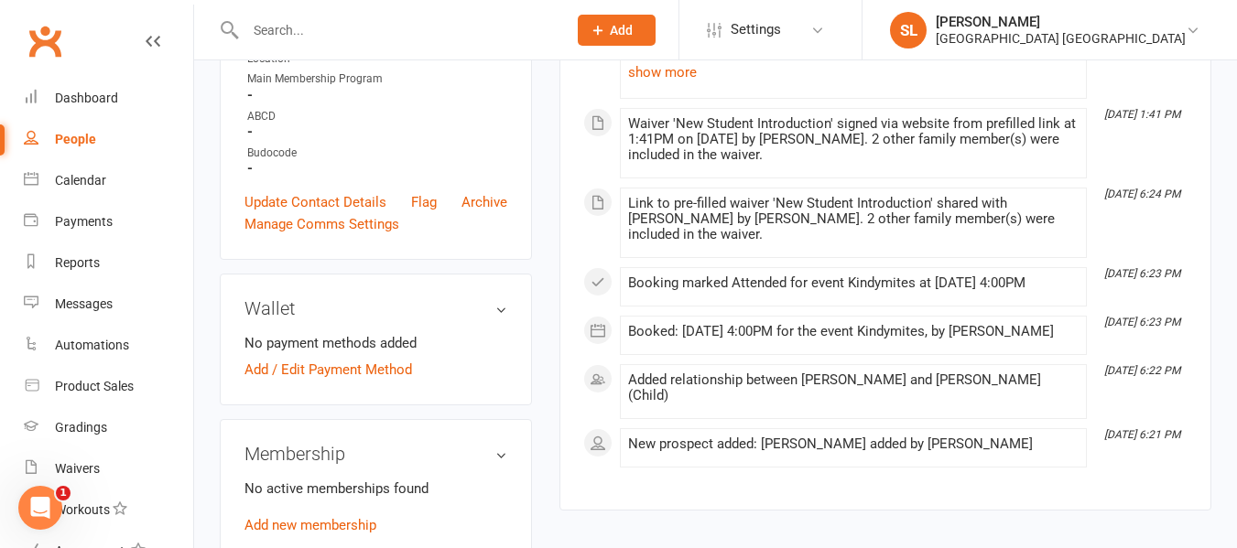
scroll to position [641, 0]
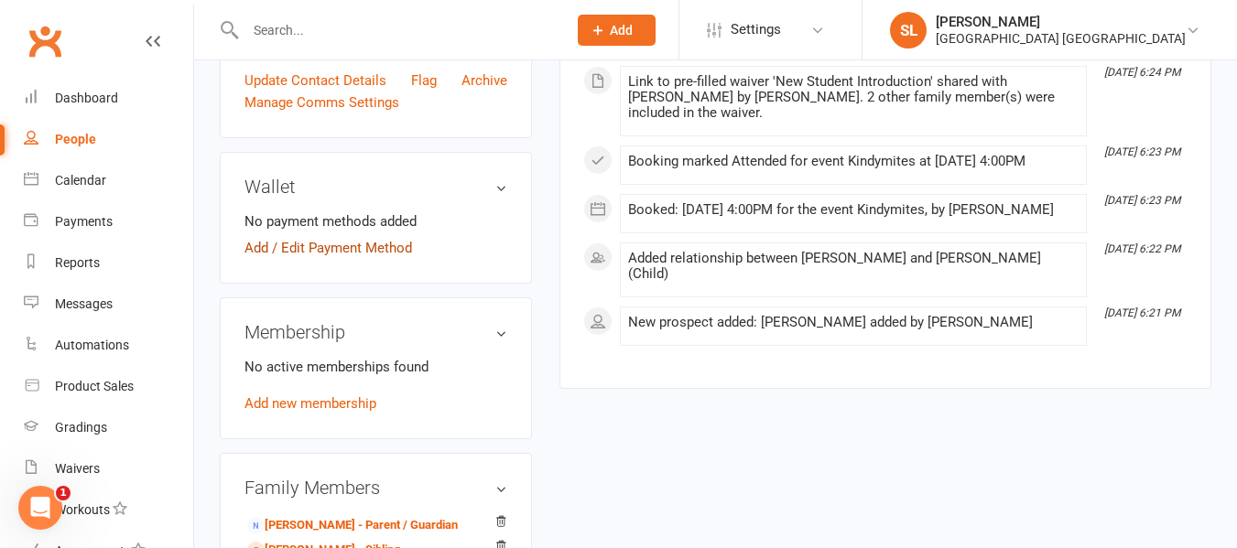
click at [387, 246] on link "Add / Edit Payment Method" at bounding box center [328, 248] width 168 height 22
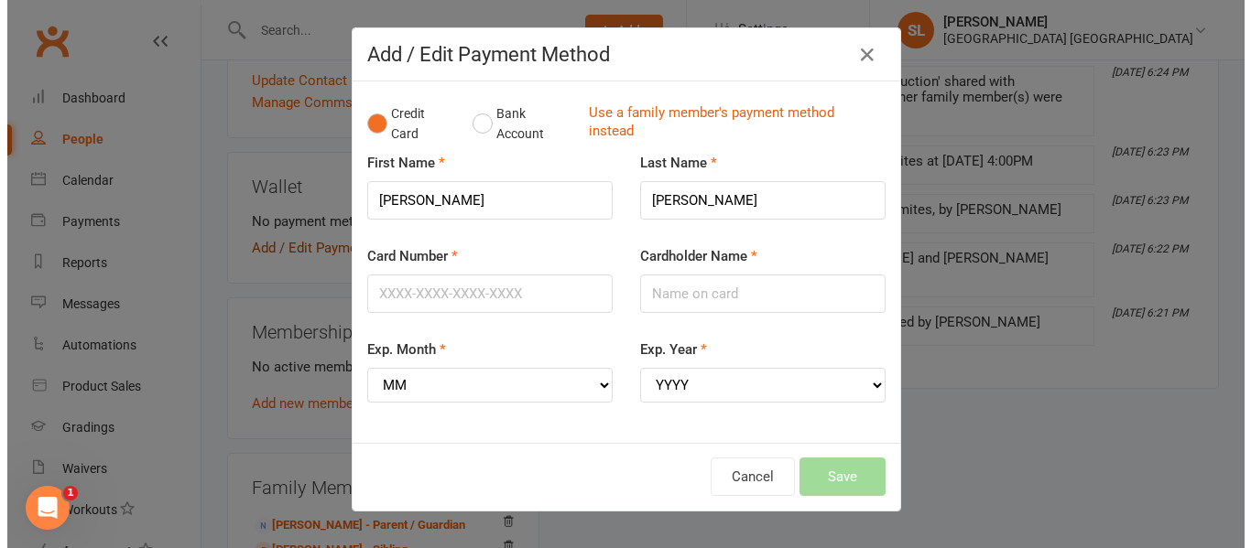
scroll to position [624, 0]
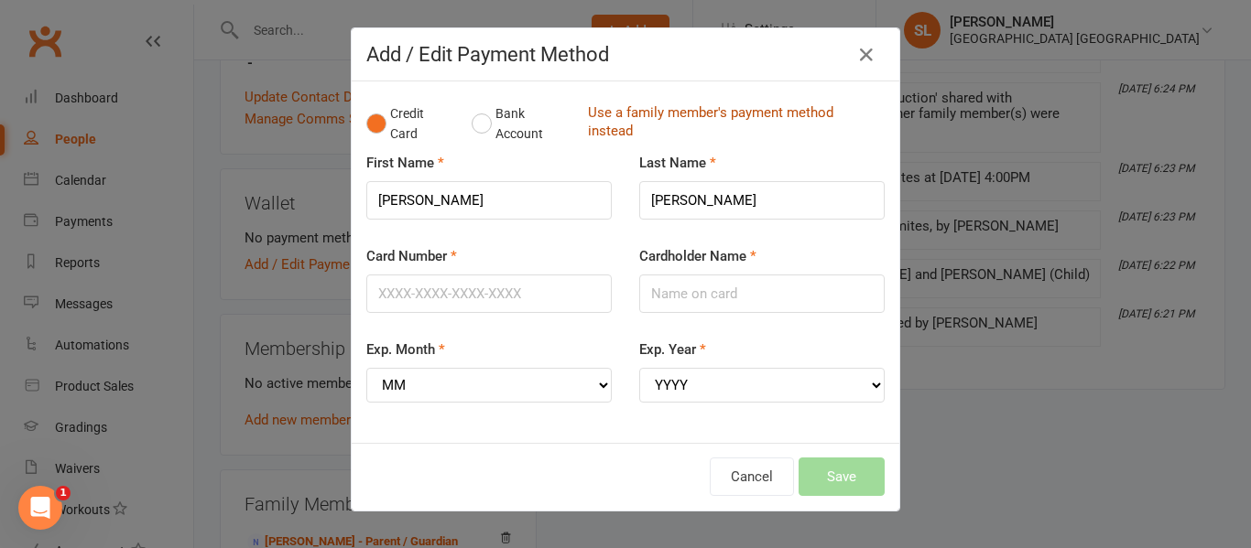
click at [605, 110] on link "Use a family member's payment method instead" at bounding box center [732, 123] width 288 height 41
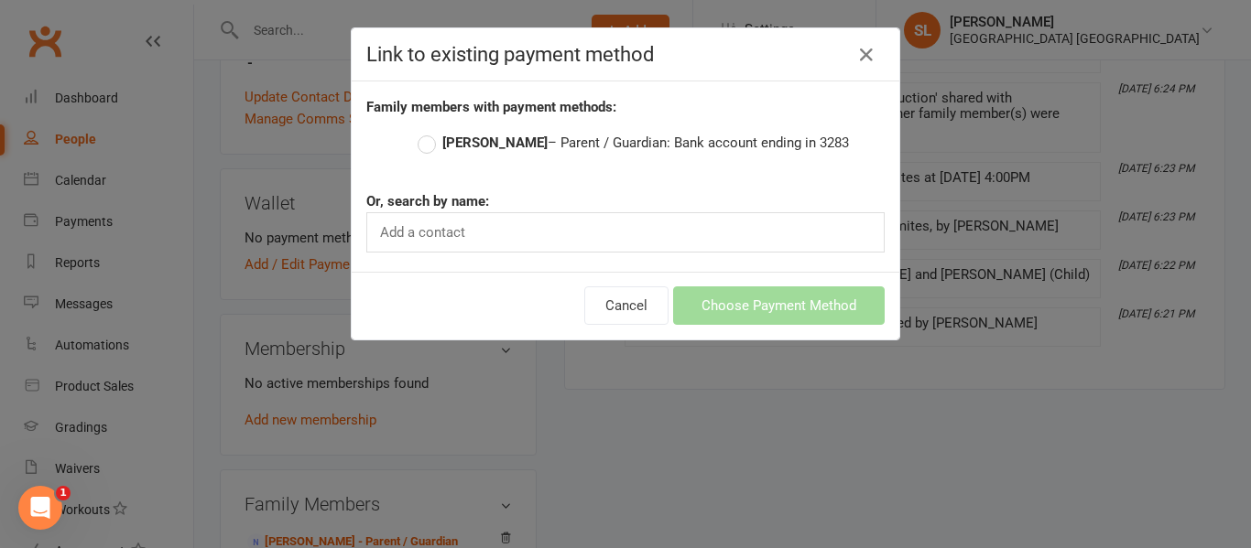
click at [480, 142] on strong "Rebecca Hahn" at bounding box center [494, 143] width 105 height 16
click at [429, 132] on input "Rebecca Hahn – Parent / Guardian: Bank account ending in 3283" at bounding box center [424, 132] width 12 height 0
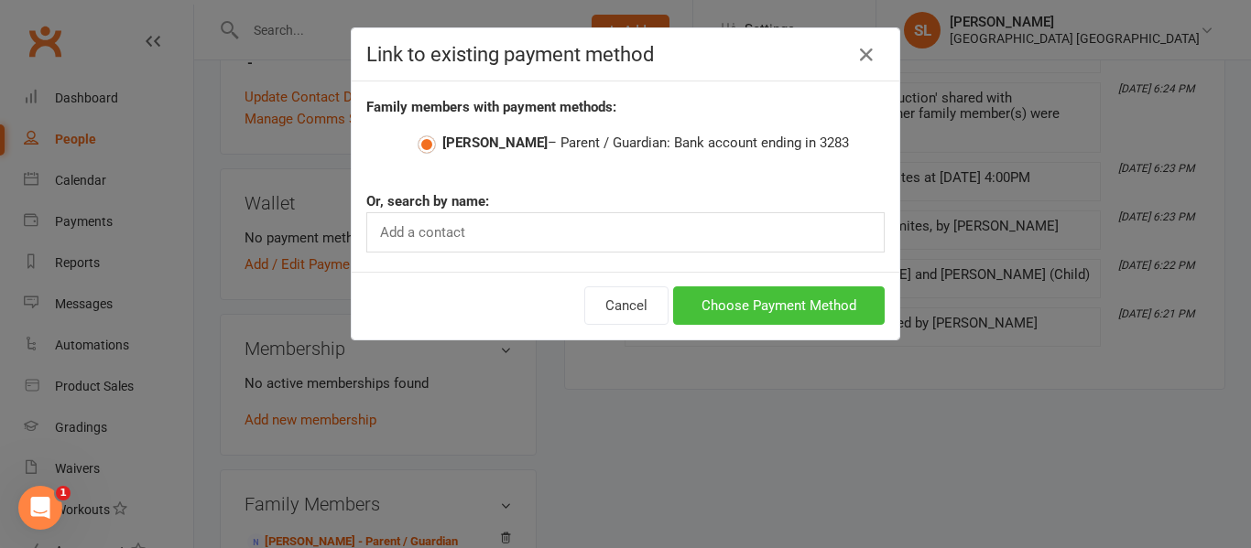
click at [746, 303] on button "Choose Payment Method" at bounding box center [779, 306] width 212 height 38
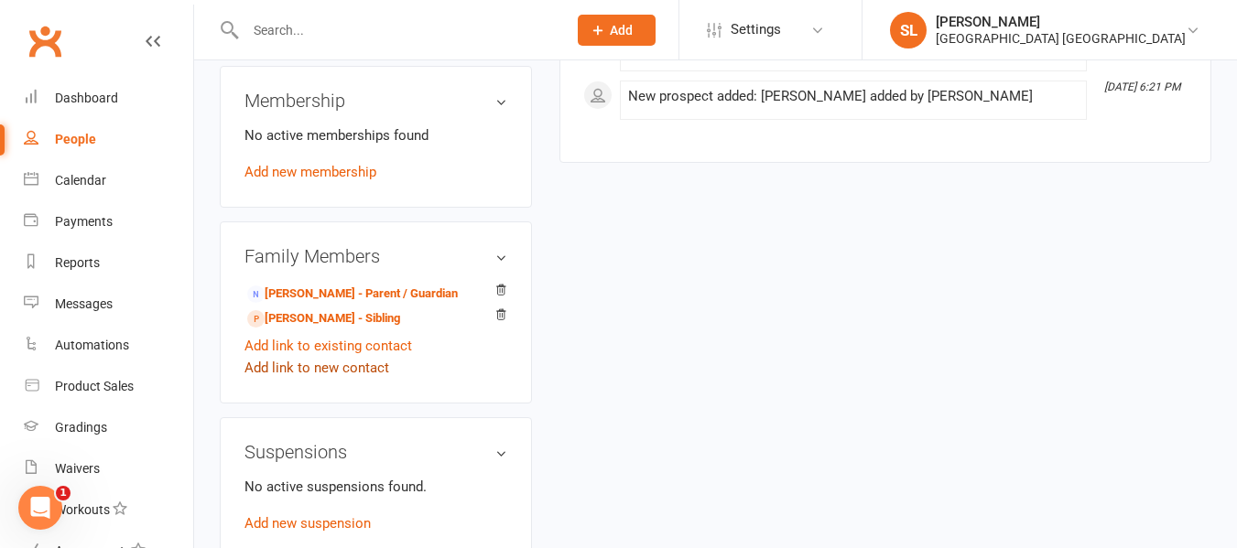
scroll to position [824, 0]
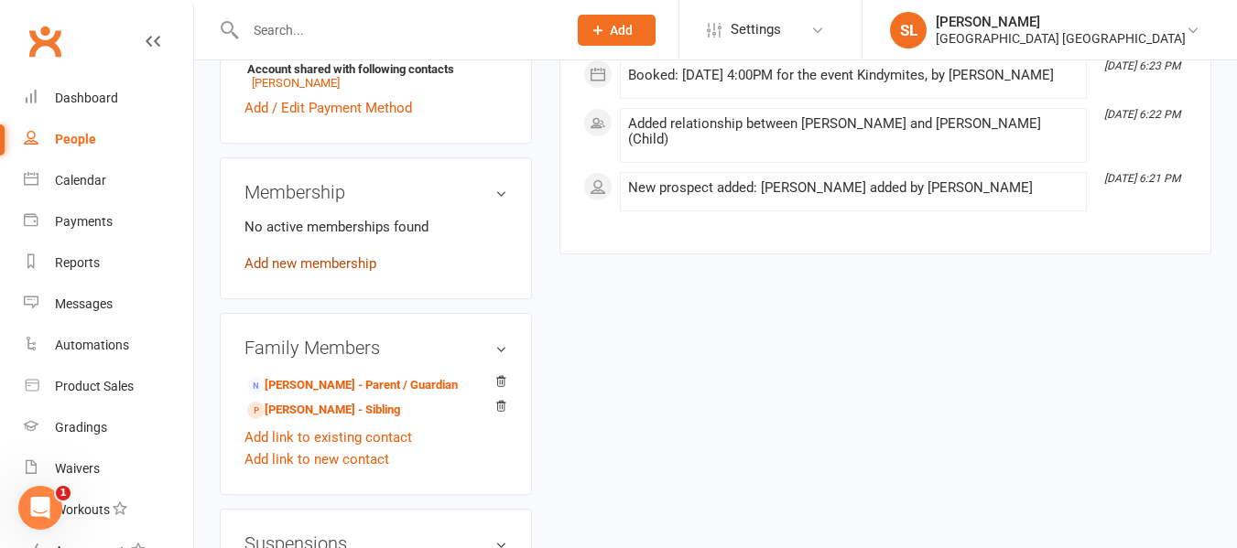
click at [330, 264] on link "Add new membership" at bounding box center [310, 263] width 132 height 16
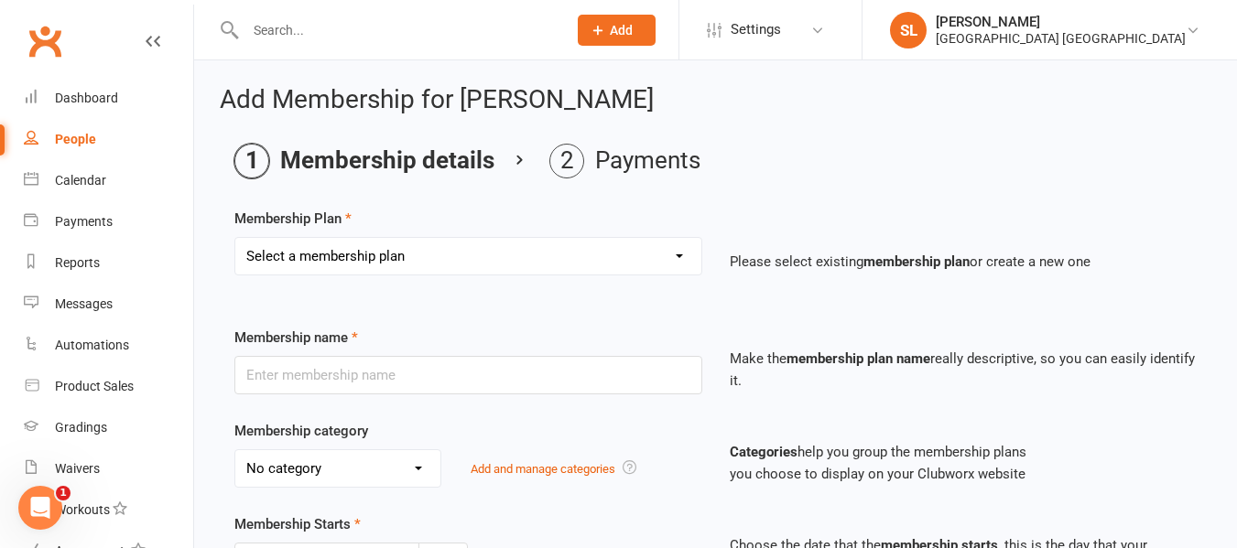
click at [298, 250] on select "Select a membership plan Create new Membership Plan OAW Kindymites/Minimites - …" at bounding box center [468, 256] width 466 height 37
select select "4"
click at [235, 238] on select "Select a membership plan Create new Membership Plan OAW Kindymites/Minimites - …" at bounding box center [468, 256] width 466 height 37
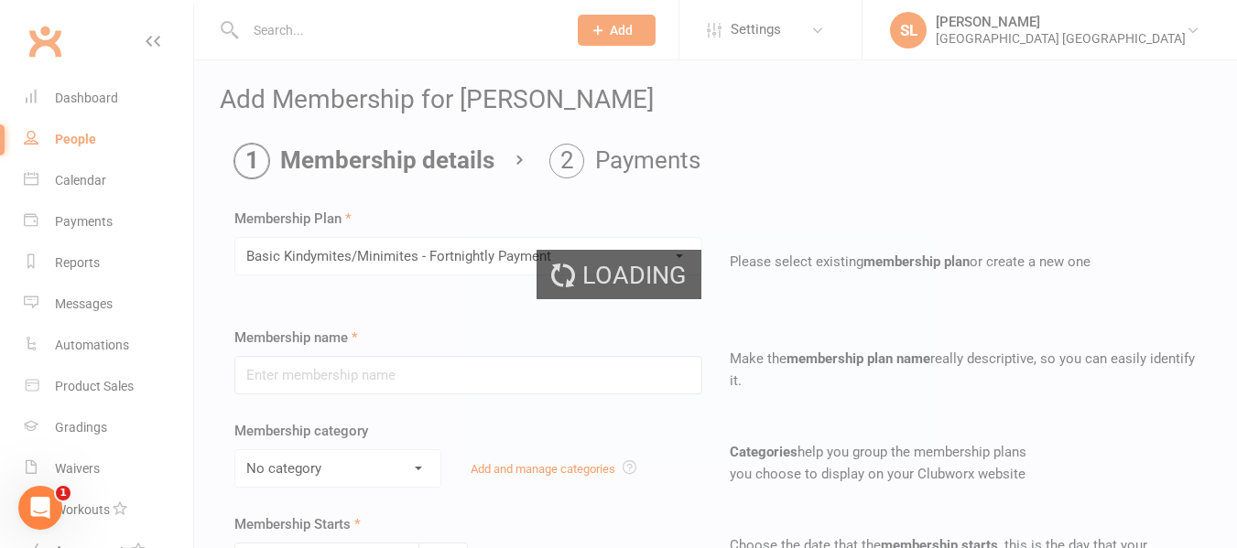
type input "Basic Kindymites/Minimites - Fortnightly Payment"
select select "5"
type input "0"
type input "2"
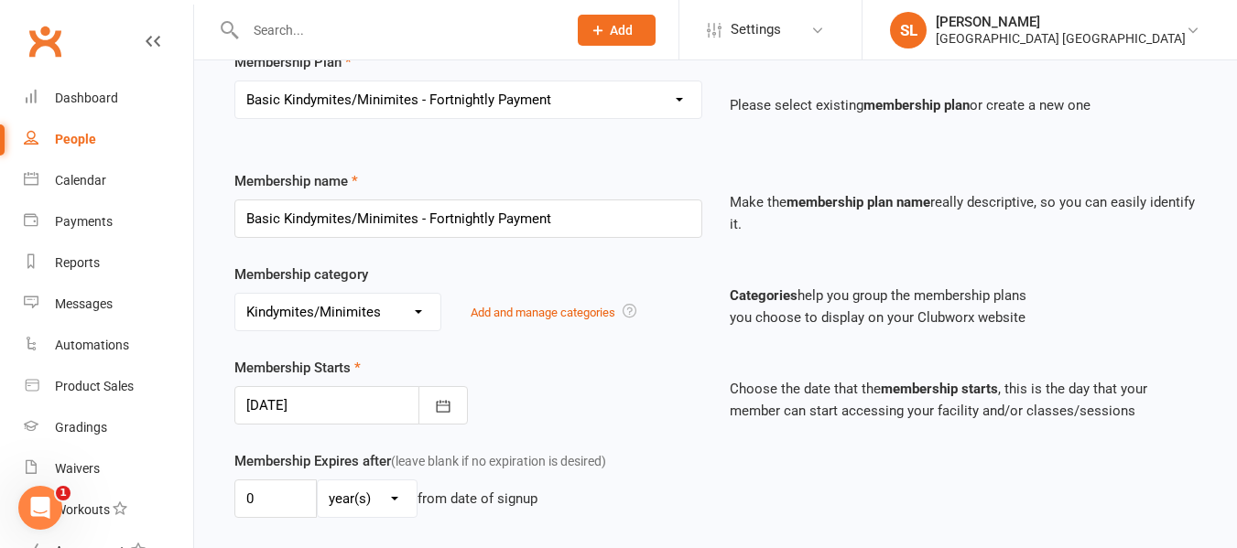
scroll to position [275, 0]
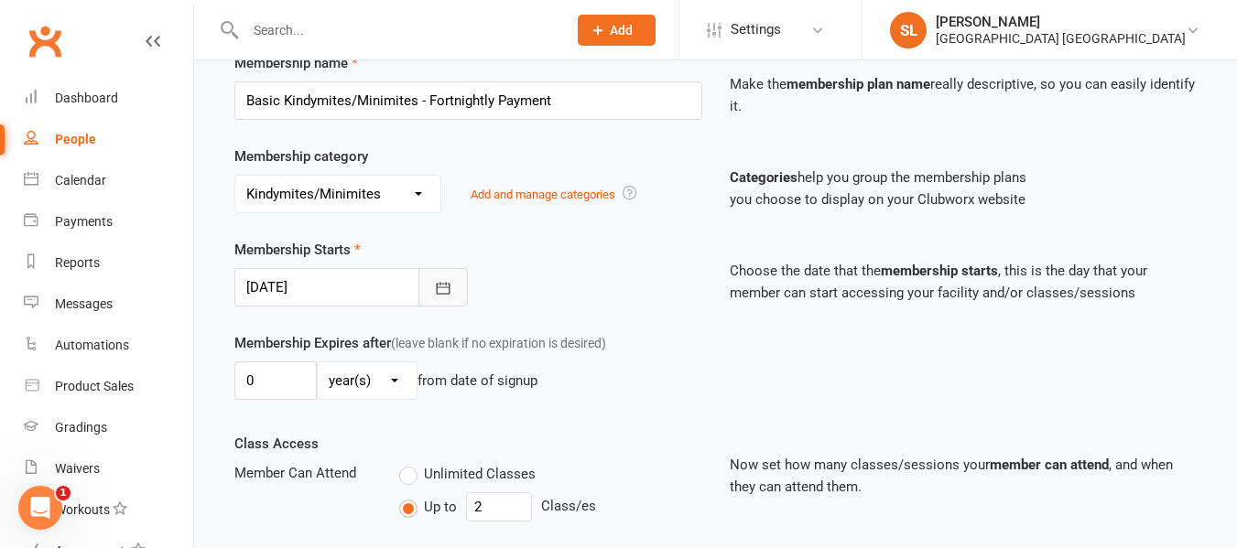
click at [441, 285] on icon "button" at bounding box center [443, 288] width 18 height 18
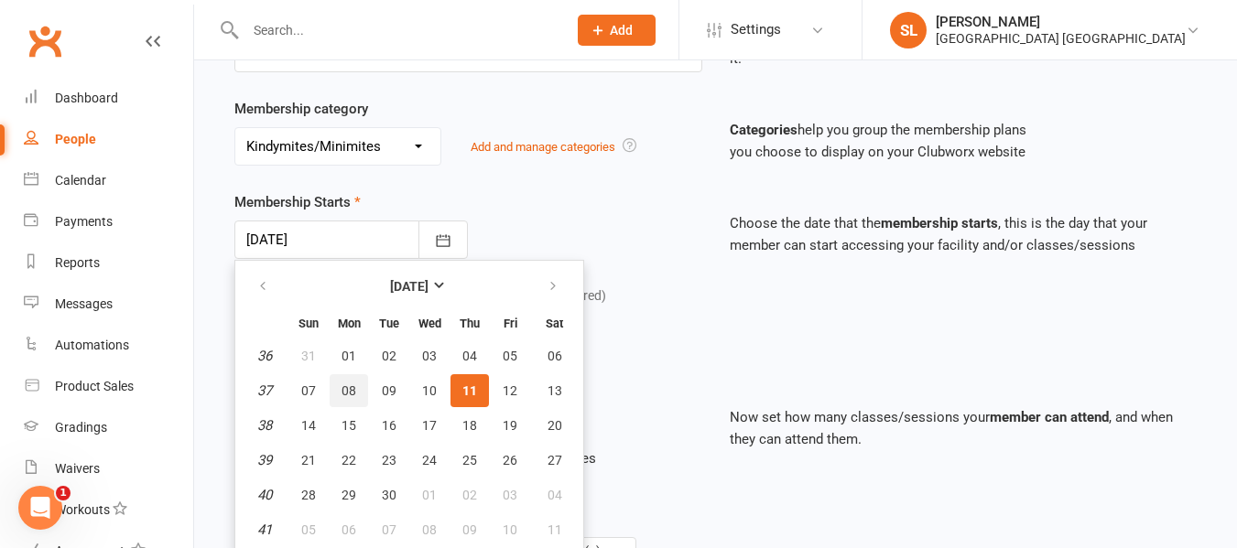
click at [353, 388] on span "08" at bounding box center [349, 391] width 15 height 15
type input "08 Sep 2025"
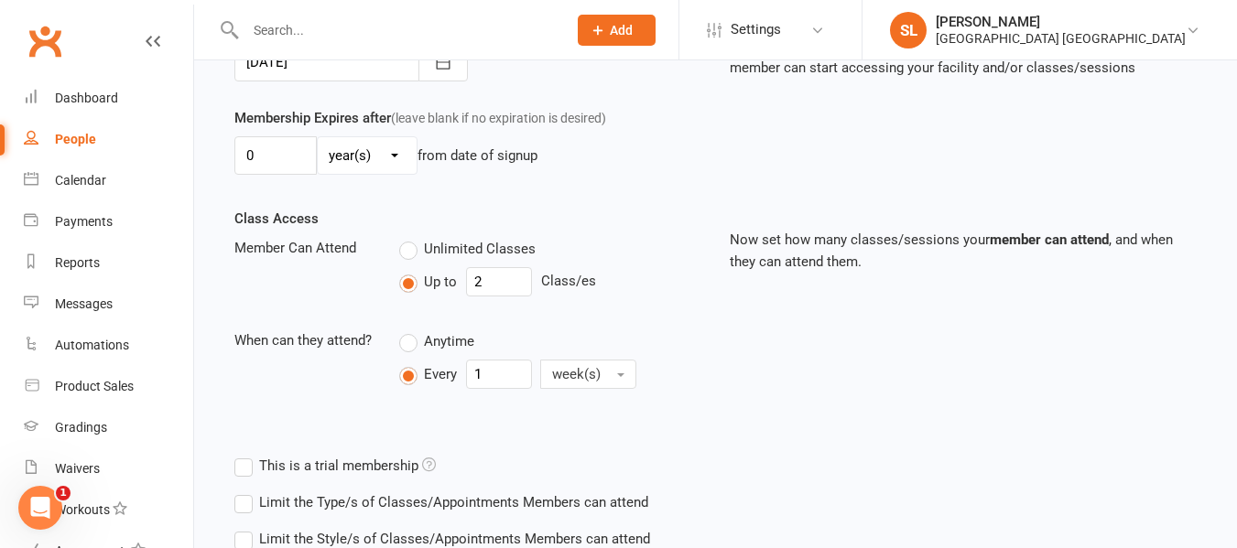
scroll to position [505, 0]
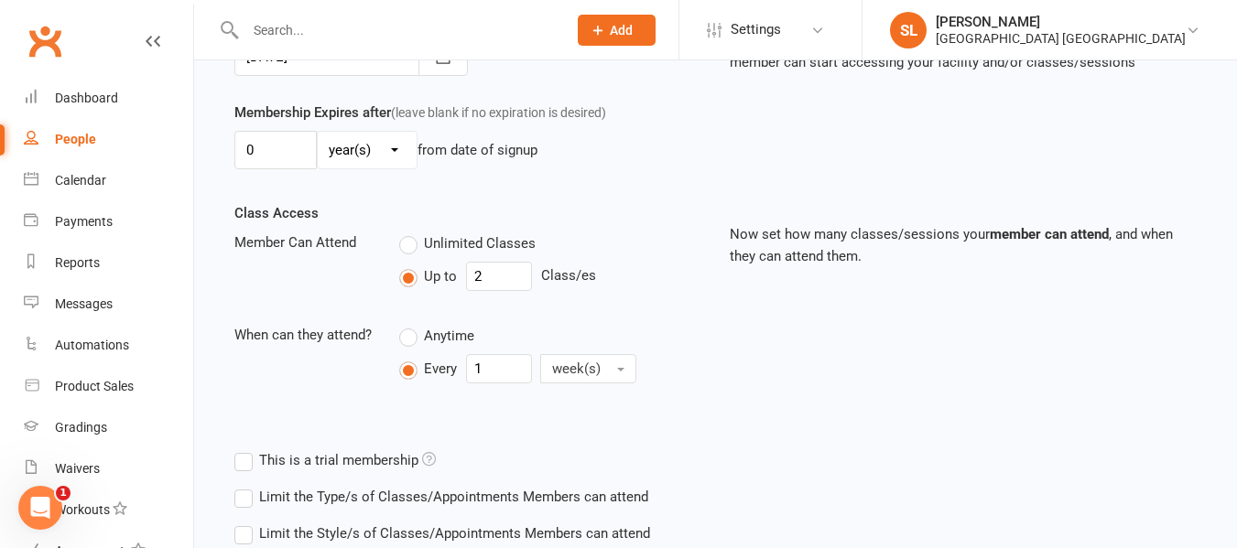
drag, startPoint x: 845, startPoint y: 348, endPoint x: 831, endPoint y: 348, distance: 13.7
click at [848, 348] on div "Class Access Member Can Attend Unlimited Classes Up to 2 Class/es When can they…" at bounding box center [716, 322] width 990 height 240
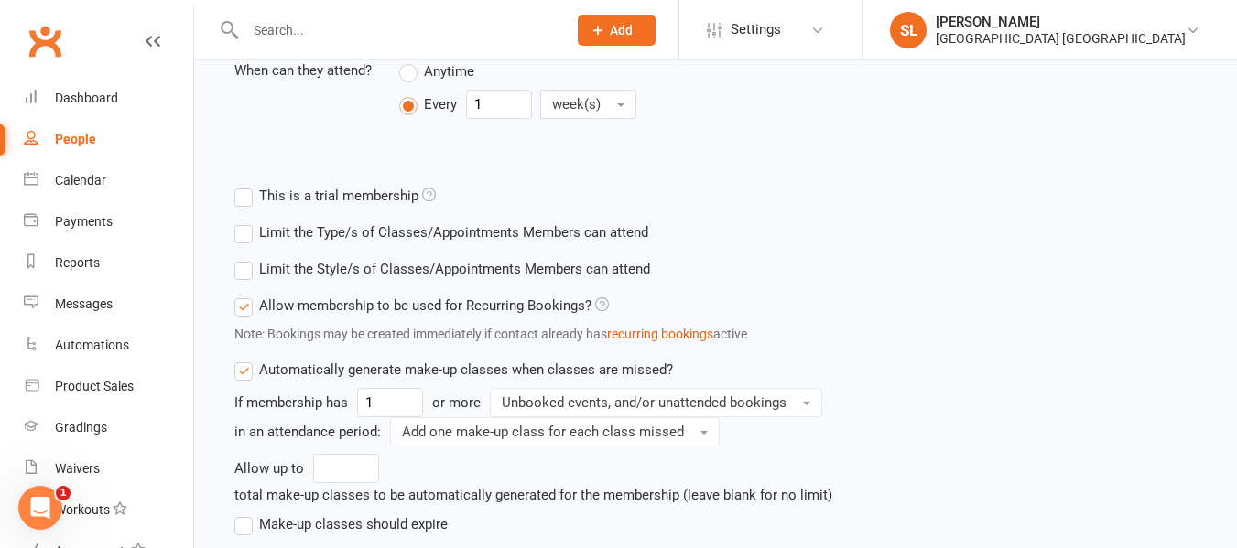
scroll to position [780, 0]
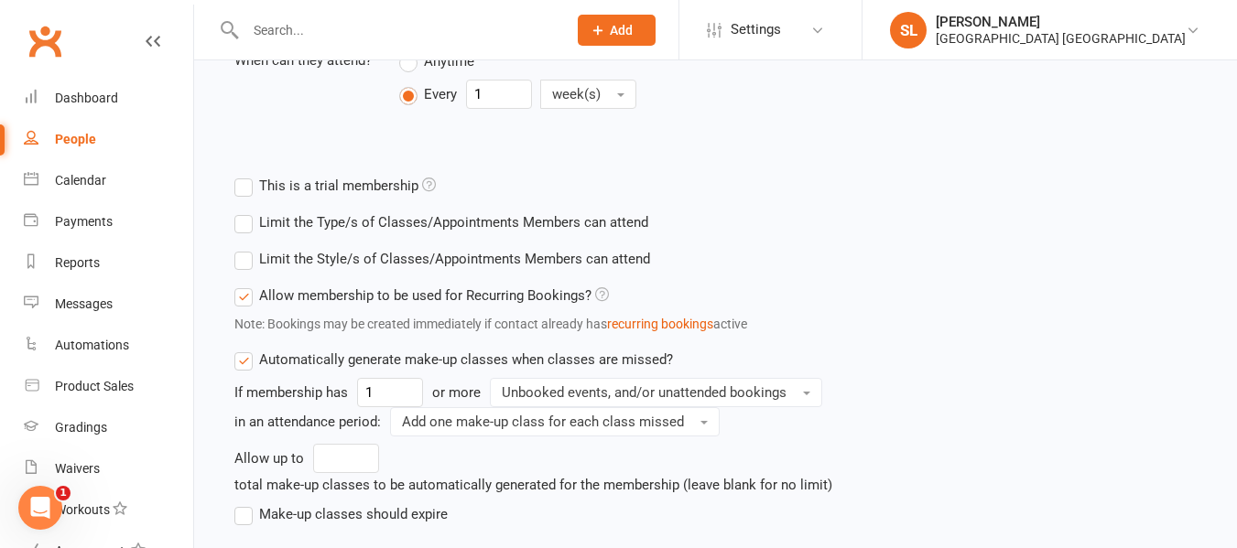
click at [237, 255] on label "Limit the Style/s of Classes/Appointments Members can attend" at bounding box center [442, 259] width 416 height 22
click at [237, 248] on input "Limit the Style/s of Classes/Appointments Members can attend" at bounding box center [240, 248] width 12 height 0
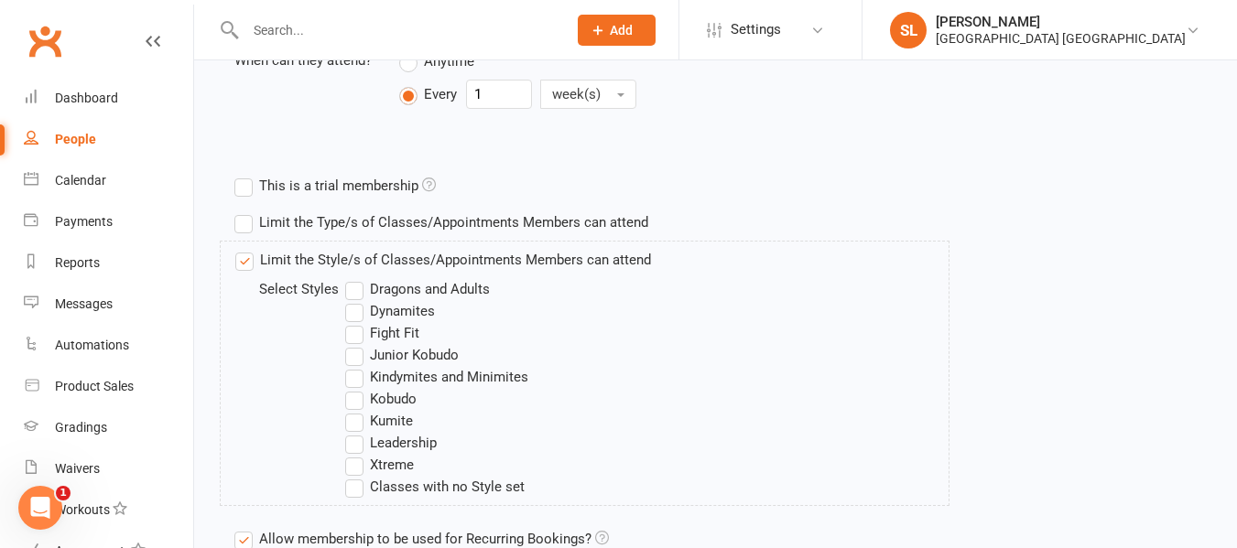
click at [354, 374] on label "Kindymites and Minimites" at bounding box center [436, 377] width 183 height 22
click at [354, 366] on input "Kindymites and Minimites" at bounding box center [351, 366] width 12 height 0
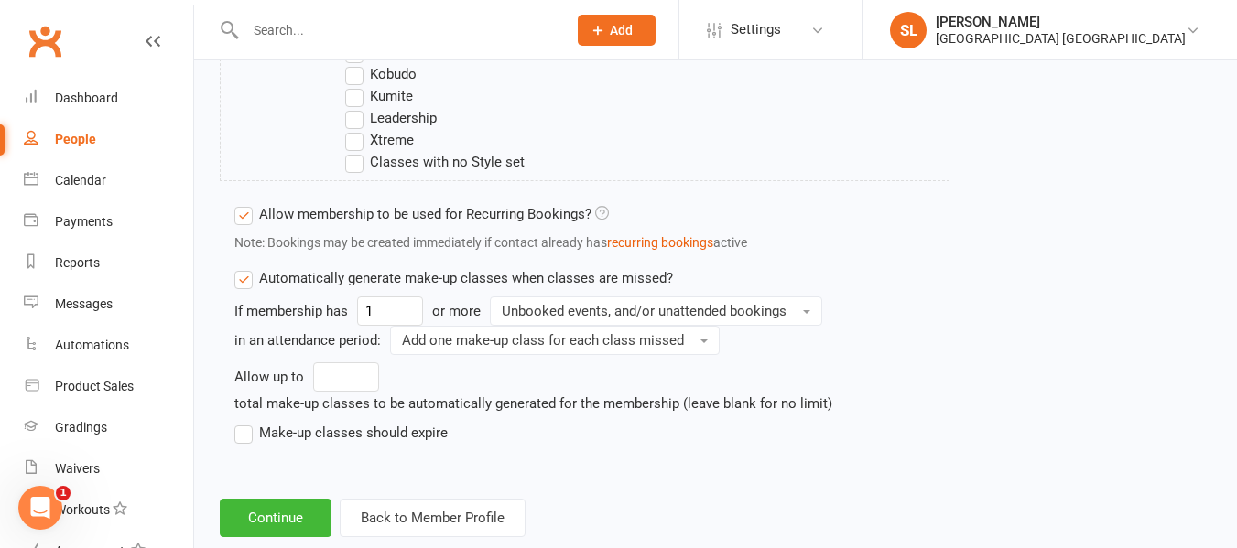
scroll to position [1147, 0]
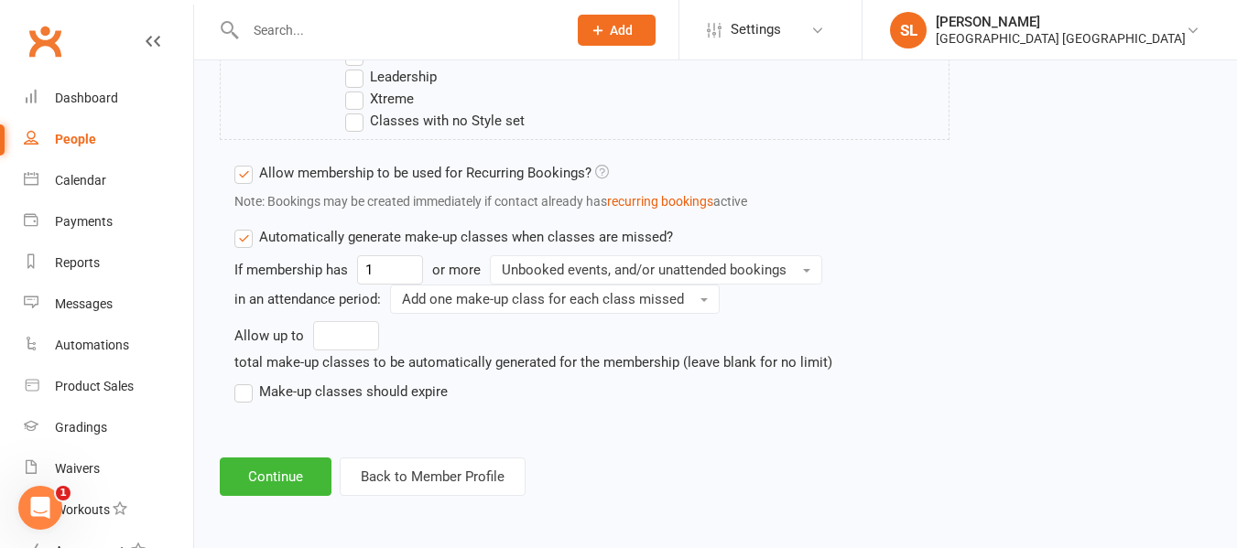
click at [244, 395] on label "Make-up classes should expire" at bounding box center [340, 392] width 213 height 22
click at [244, 381] on input "Make-up classes should expire" at bounding box center [240, 381] width 12 height 0
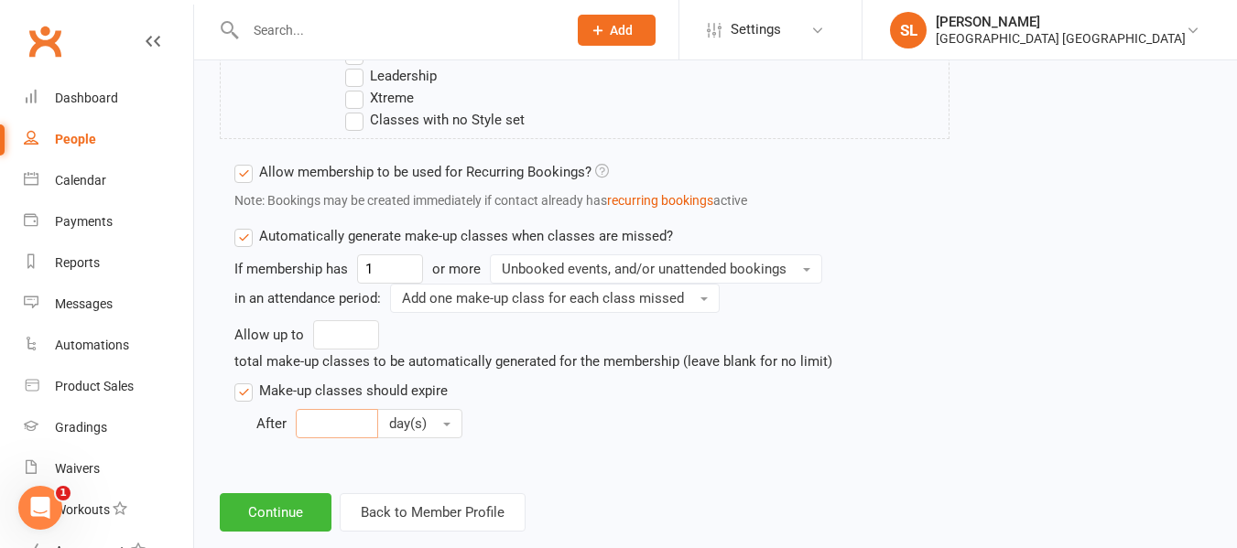
click at [339, 425] on input "number" at bounding box center [337, 423] width 82 height 29
type input "30"
click at [289, 516] on button "Continue" at bounding box center [276, 513] width 112 height 38
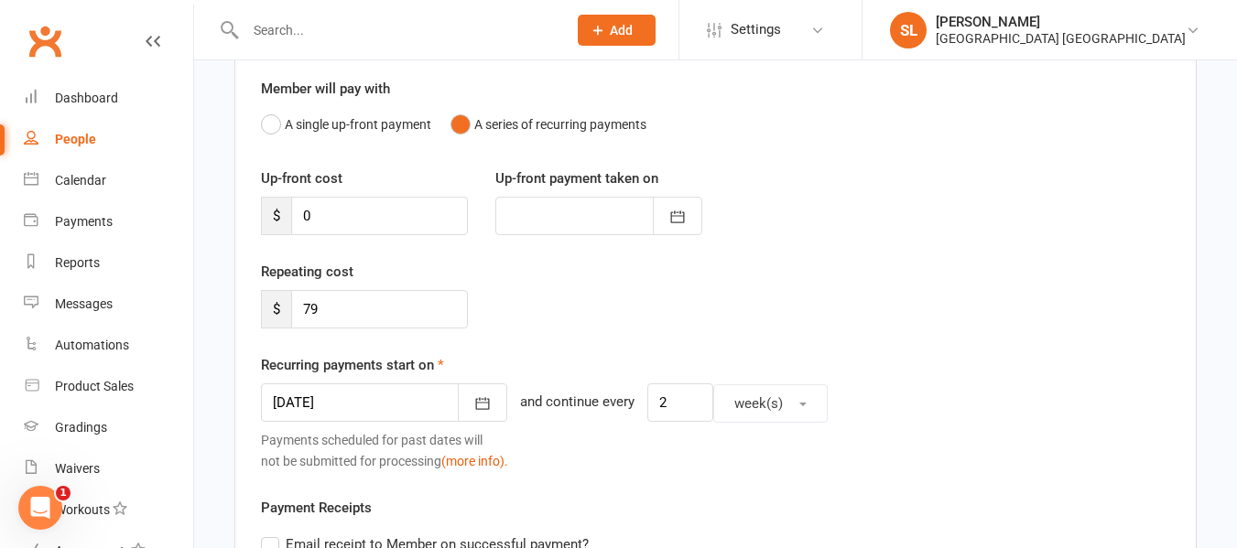
scroll to position [183, 0]
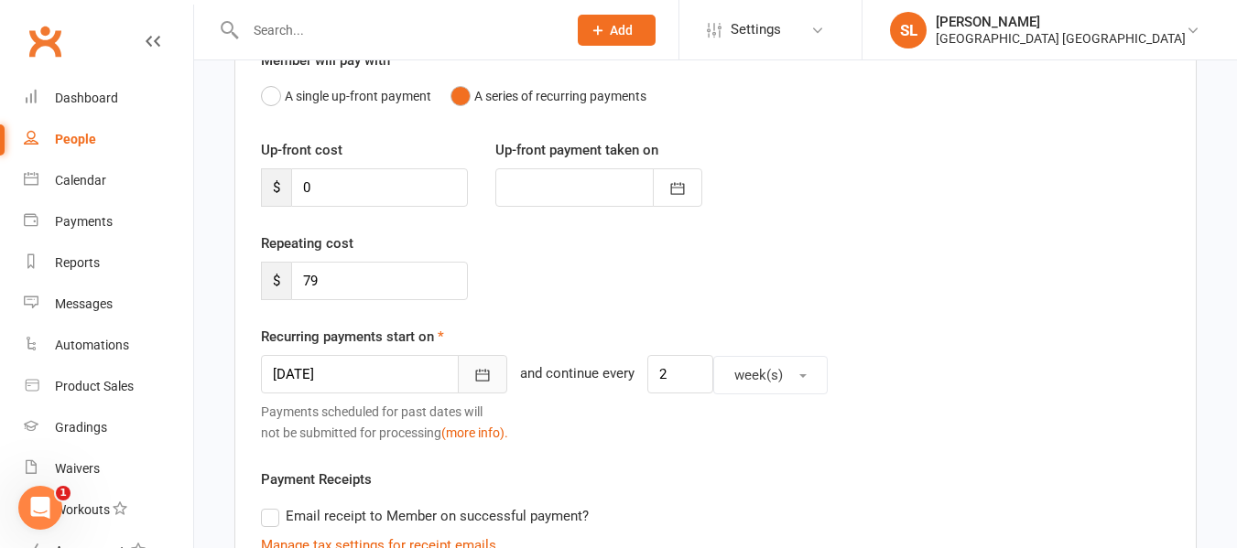
click at [473, 372] on icon "button" at bounding box center [482, 375] width 18 height 18
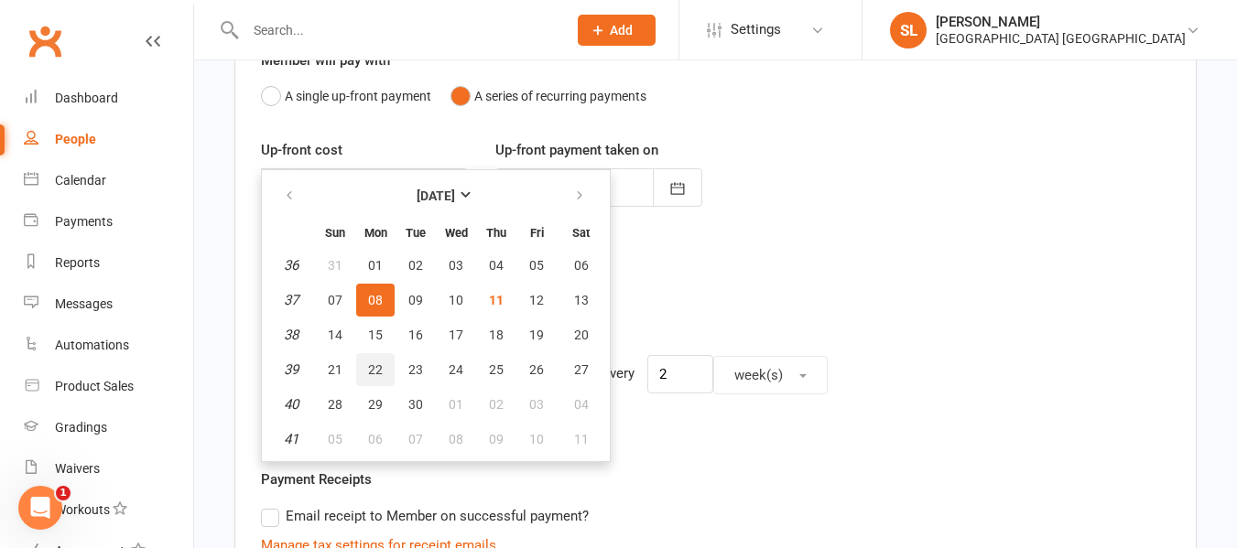
click at [378, 366] on span "22" at bounding box center [375, 370] width 15 height 15
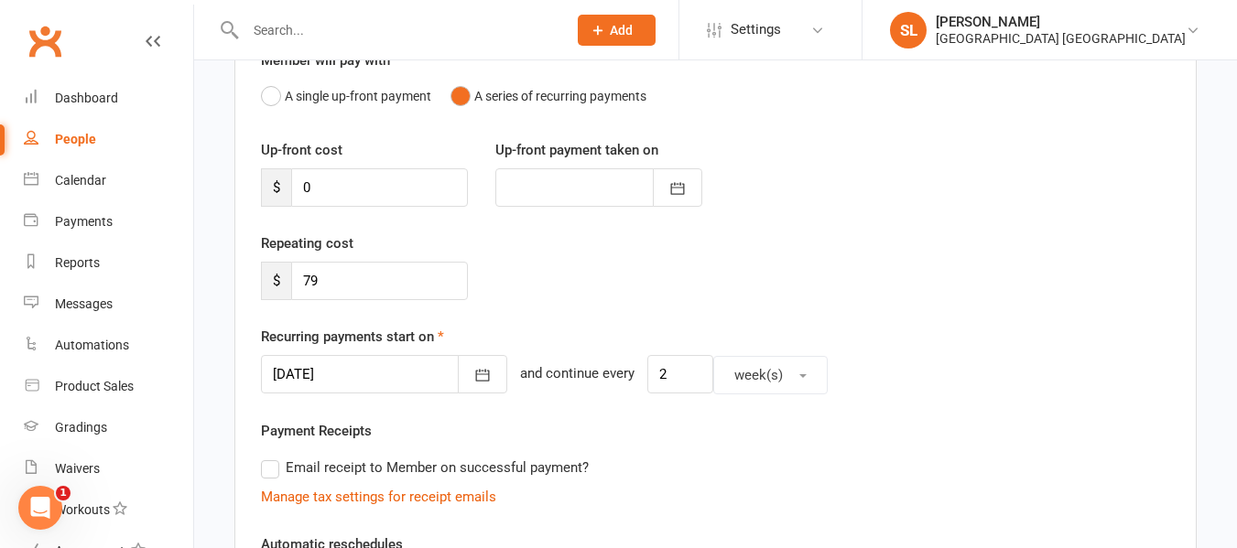
type input "22 Sep 2025"
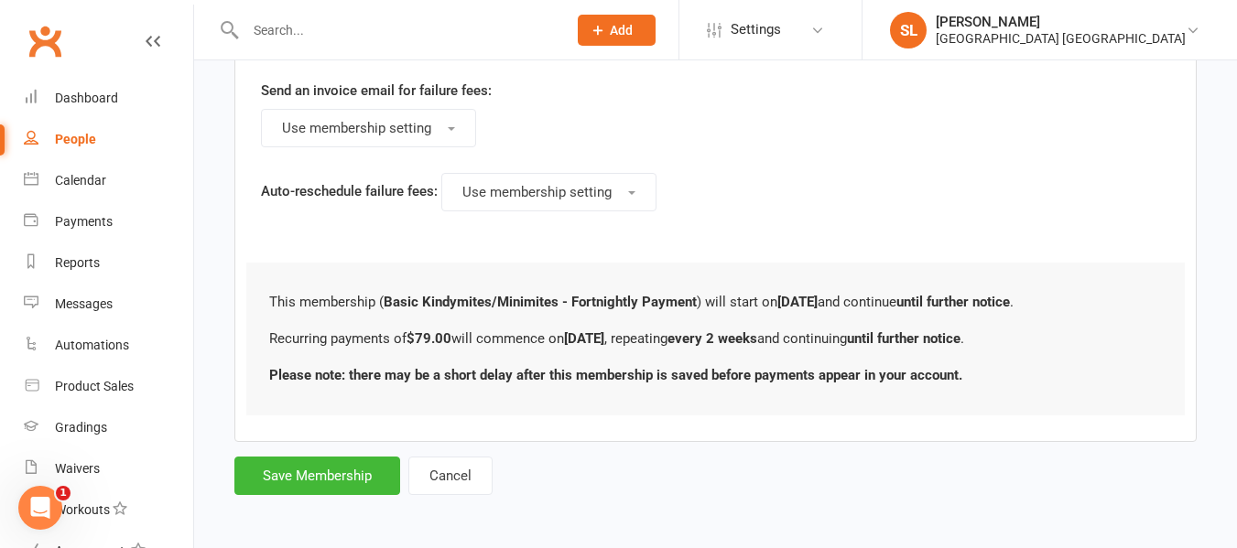
scroll to position [1099, 0]
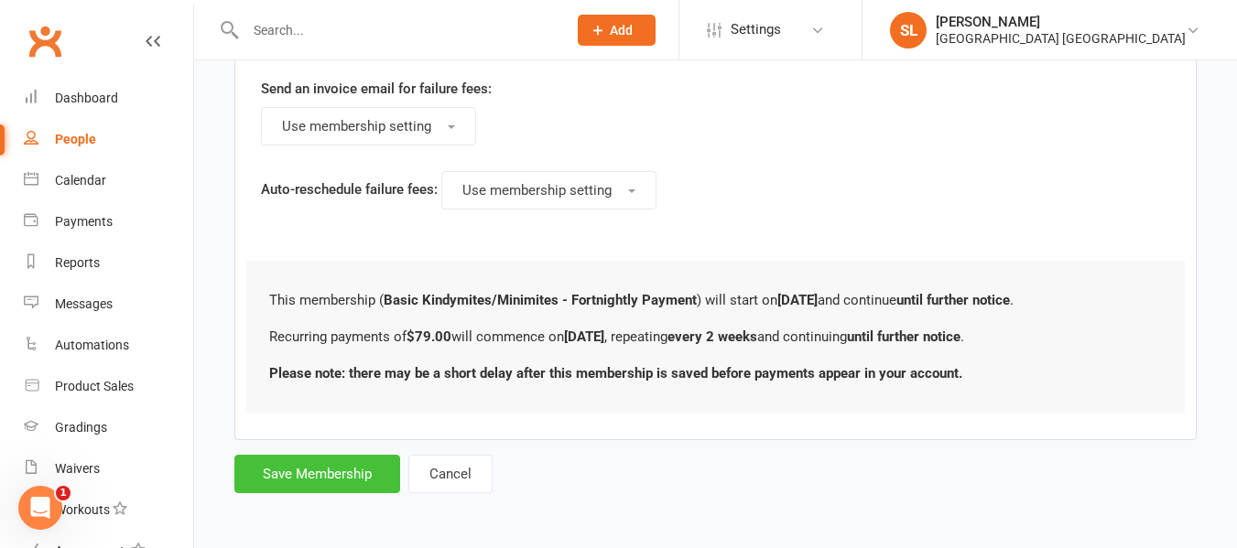
click at [298, 474] on button "Save Membership" at bounding box center [317, 474] width 166 height 38
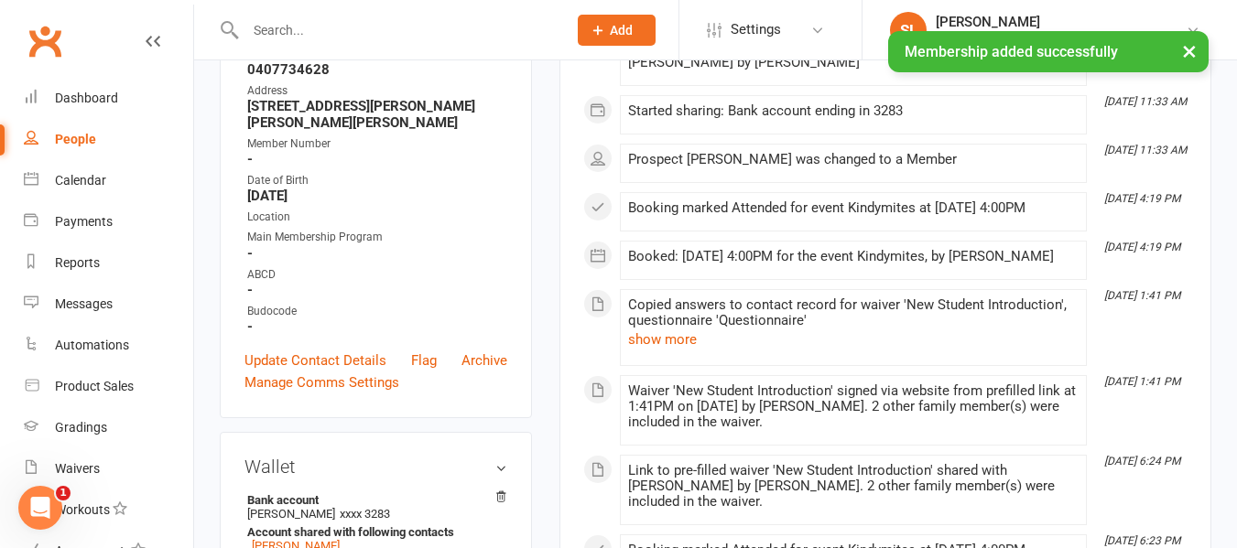
scroll to position [366, 0]
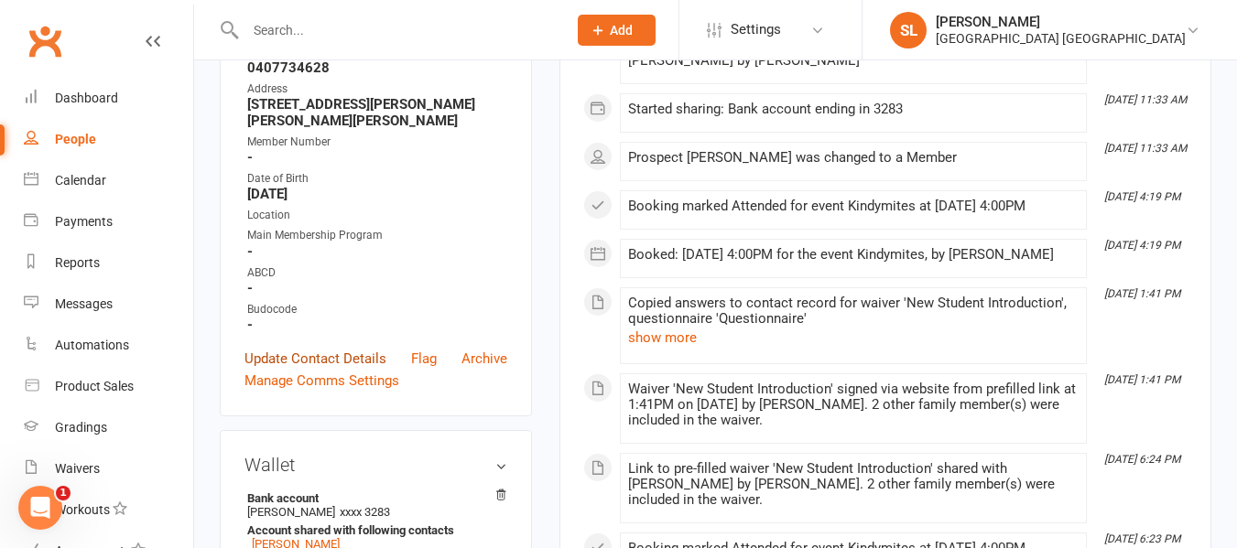
click at [360, 370] on link "Update Contact Details" at bounding box center [315, 359] width 142 height 22
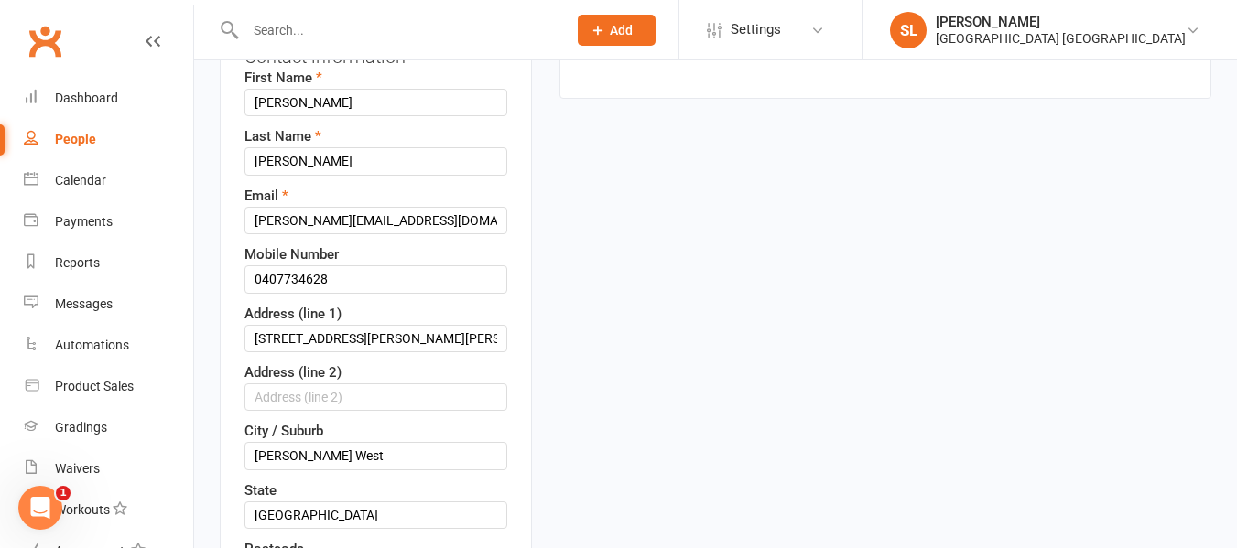
scroll to position [361, 0]
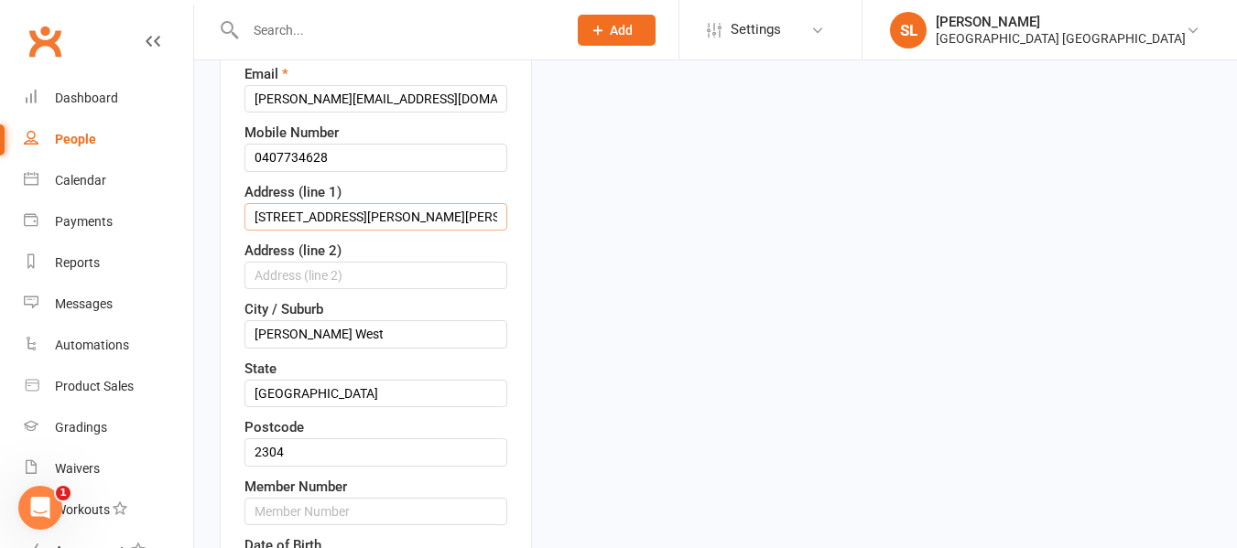
click at [484, 231] on input "3 Travers Ave, Mayfield West NSW 2304, Australia" at bounding box center [375, 216] width 263 height 27
click at [475, 231] on input "3 Travers Ave, MayfielAustralia" at bounding box center [375, 216] width 263 height 27
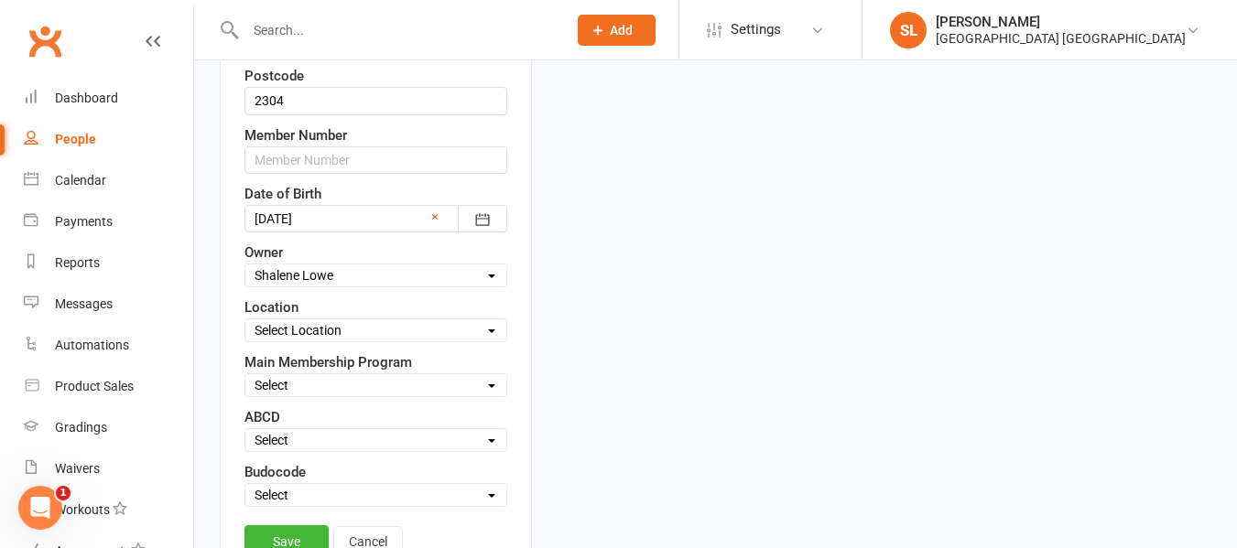
scroll to position [819, 0]
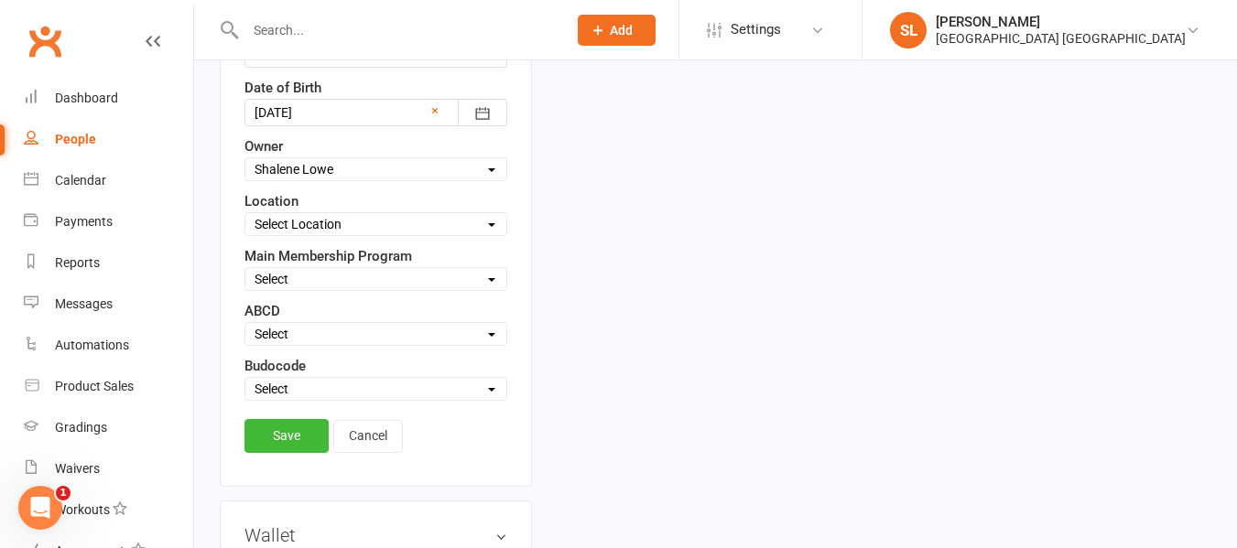
type input "3 Travers Avenue"
click at [324, 68] on input "text" at bounding box center [375, 53] width 263 height 27
type input "1427"
click at [358, 179] on select "Select Owner Shalene Lowe HVMAC Waratah Lesley Talbut Brian Hayes Anna Hayes Ab…" at bounding box center [375, 169] width 261 height 20
select select "5"
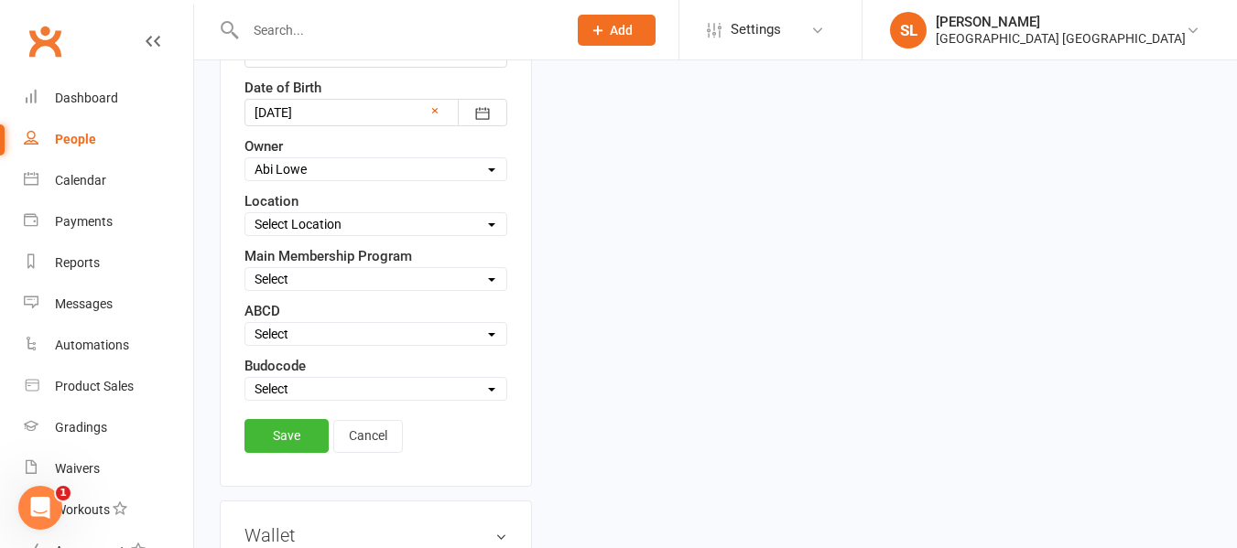
click at [245, 179] on select "Select Owner Shalene Lowe HVMAC Waratah Lesley Talbut Brian Hayes Anna Hayes Ab…" at bounding box center [375, 169] width 261 height 20
click at [288, 234] on select "Select Location Waratah" at bounding box center [375, 224] width 261 height 20
select select "0"
click at [245, 234] on select "Select Location Waratah" at bounding box center [375, 224] width 261 height 20
click at [284, 289] on select "Select Minimites Kindymites Dynamites Dragons Adults Fight Fit Kobudo Guest [PE…" at bounding box center [375, 279] width 261 height 20
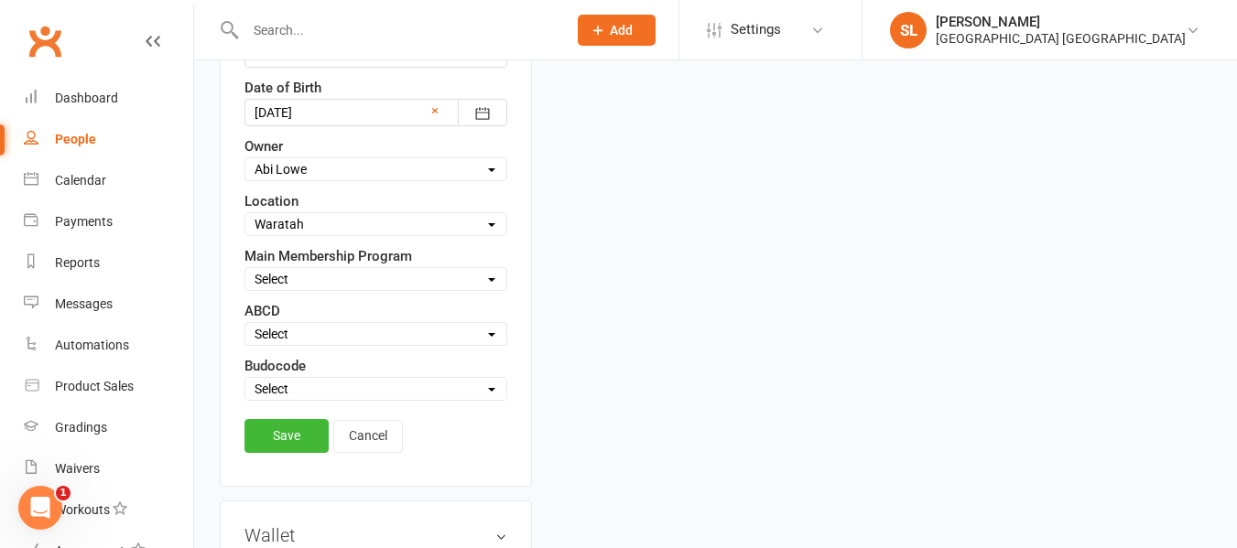
select select "Kindymites"
click at [245, 289] on select "Select Minimites Kindymites Dynamites Dragons Adults Fight Fit Kobudo Guest [PE…" at bounding box center [375, 279] width 261 height 20
click at [301, 399] on select "Select Active Suspended Opt OUT Family" at bounding box center [375, 389] width 261 height 20
select select "Active"
click at [245, 399] on select "Select Active Suspended Opt OUT Family" at bounding box center [375, 389] width 261 height 20
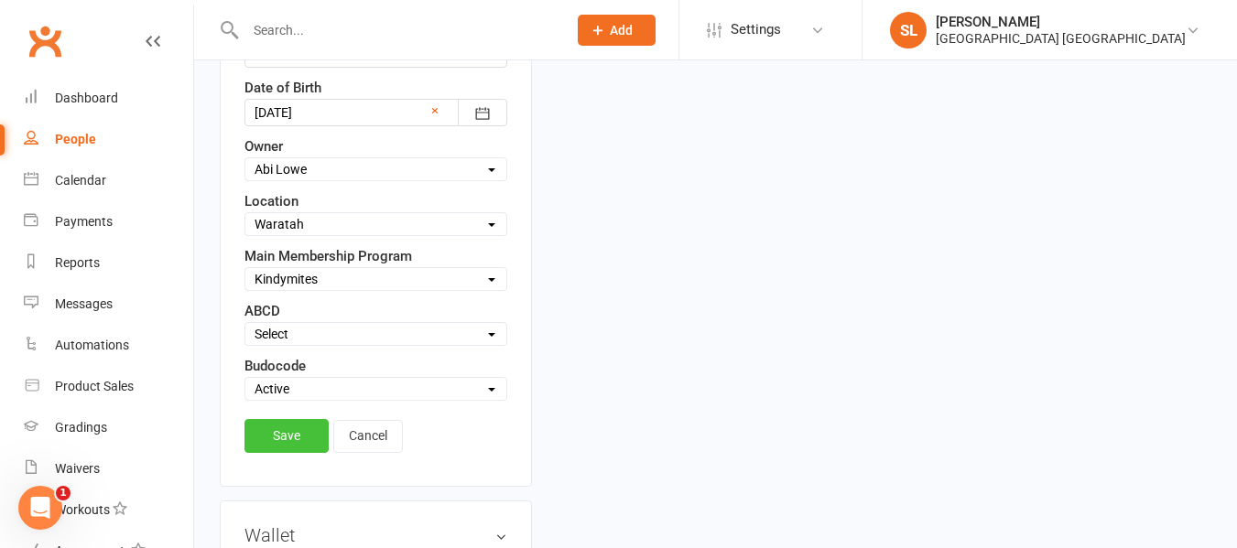
click at [289, 452] on link "Save" at bounding box center [286, 435] width 84 height 33
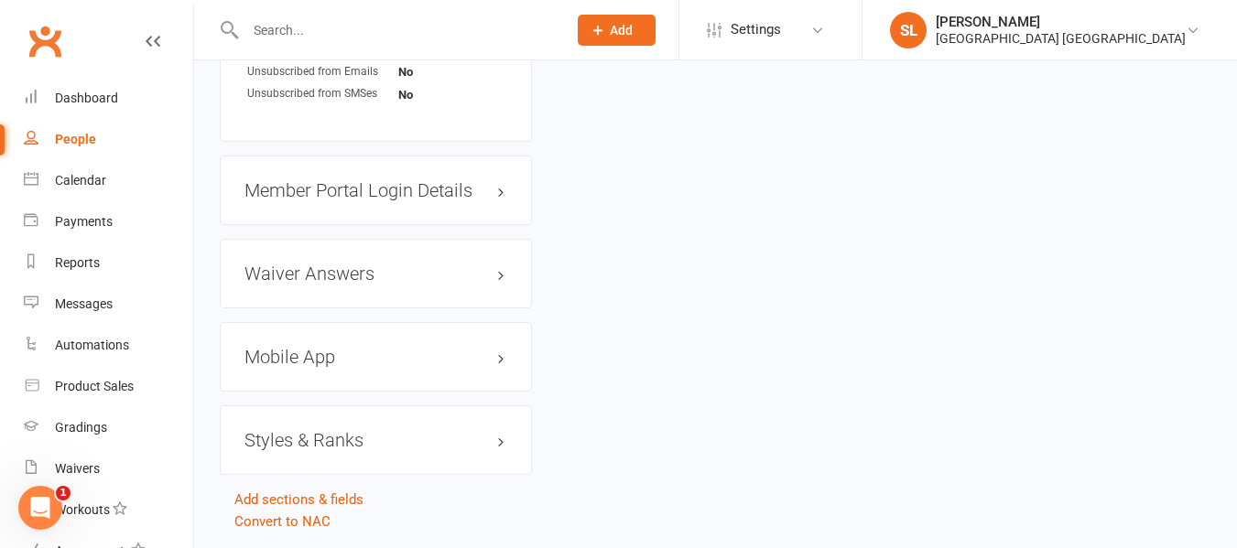
scroll to position [1639, 0]
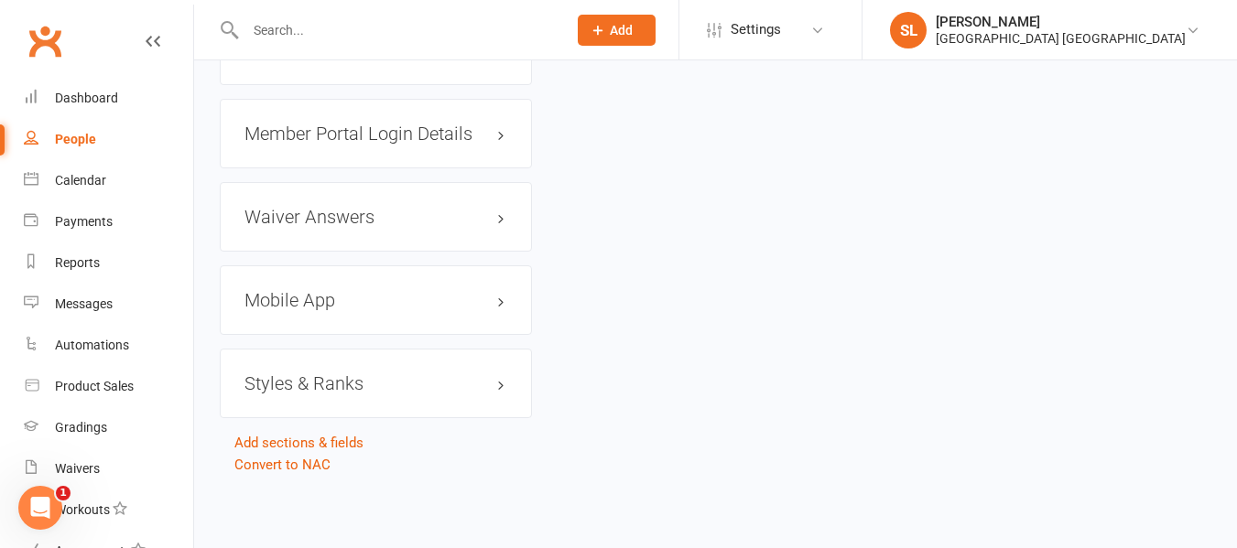
click at [320, 383] on h3 "Styles & Ranks" at bounding box center [375, 384] width 263 height 20
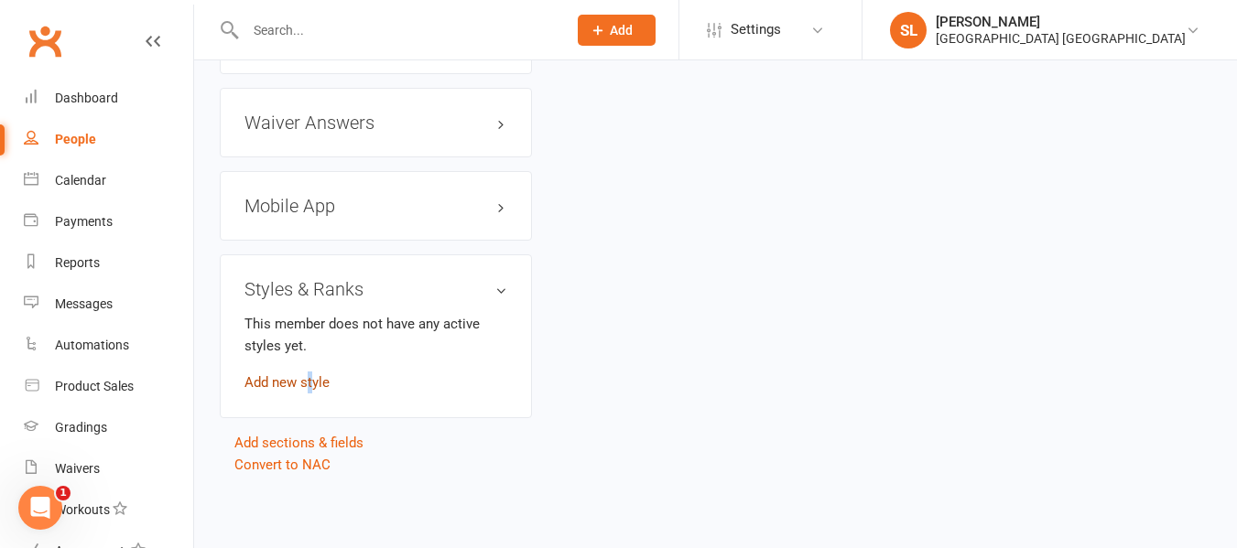
click at [312, 385] on link "Add new style" at bounding box center [286, 382] width 85 height 16
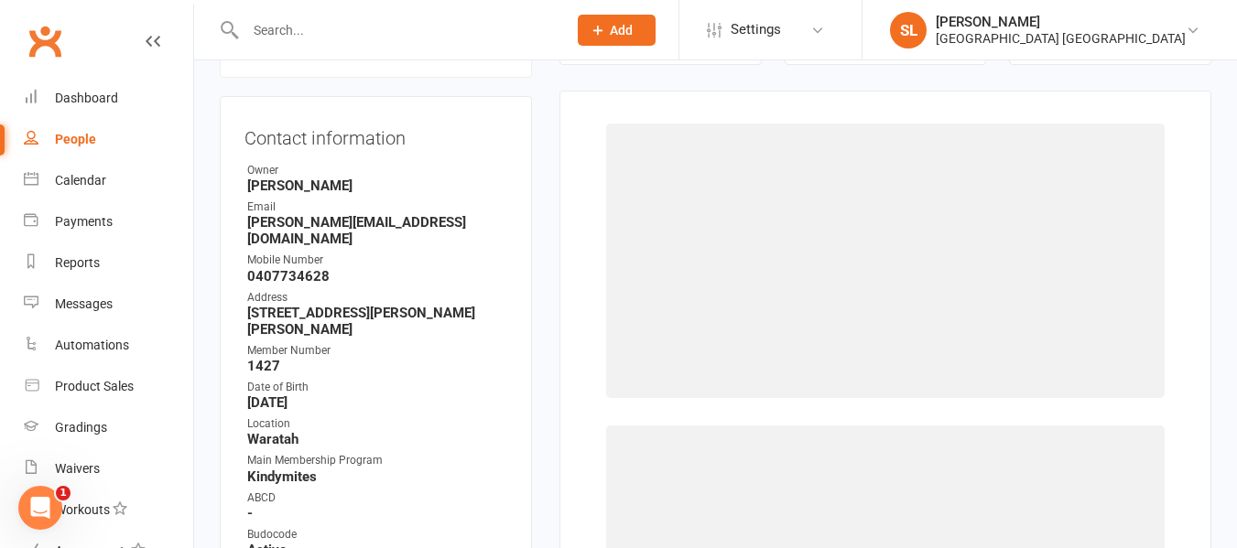
scroll to position [157, 0]
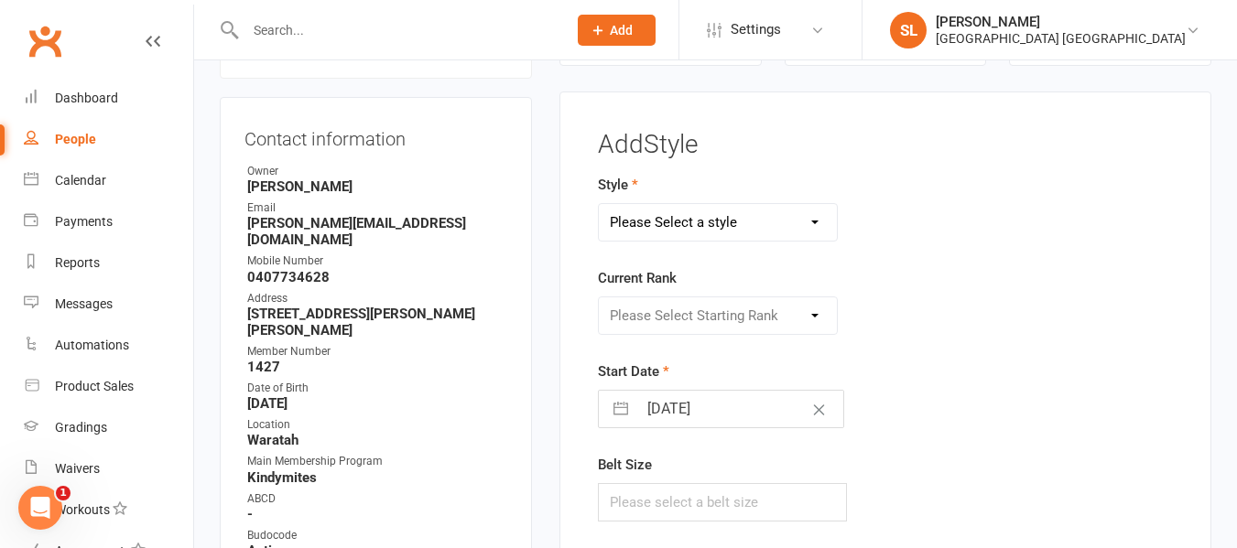
click at [740, 219] on select "Please Select a style Dragons and Adults Dynamites Fight Fit Junior Kobudo Kind…" at bounding box center [718, 222] width 238 height 37
select select "1754"
click at [599, 204] on select "Please Select a style Dragons and Adults Dynamites Fight Fit Junior Kobudo Kind…" at bounding box center [718, 222] width 238 height 37
click at [664, 306] on select "Please Select Starting Rank KM/MM White Belt KM/MM Yellow Belt KM Orange Belt K…" at bounding box center [718, 316] width 238 height 37
select select "17329"
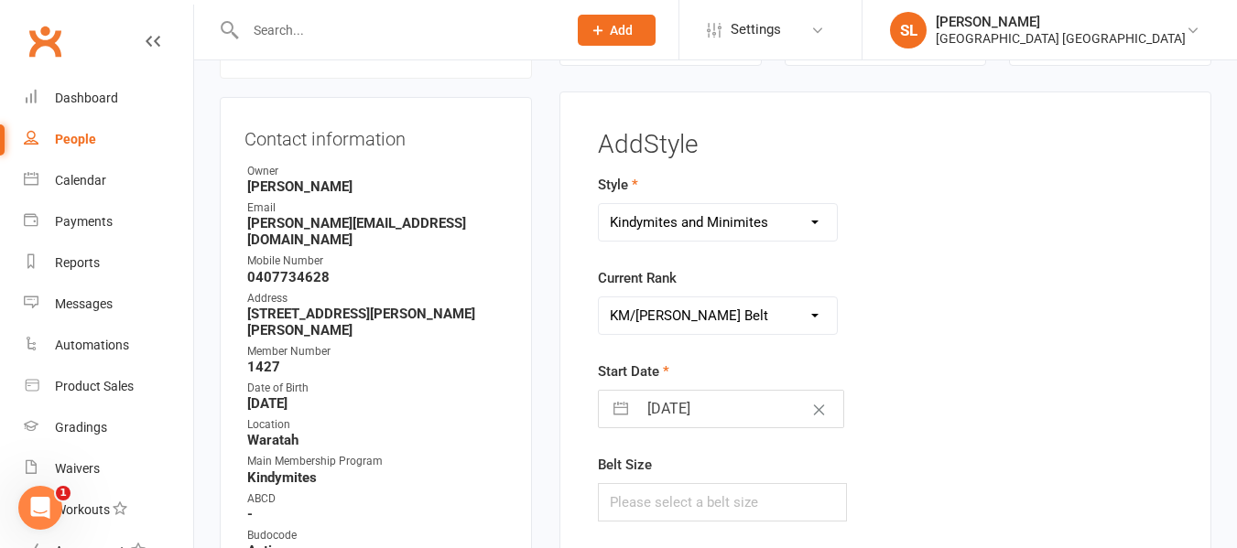
click at [599, 298] on select "Please Select Starting Rank KM/MM White Belt KM/MM Yellow Belt KM Orange Belt K…" at bounding box center [718, 316] width 238 height 37
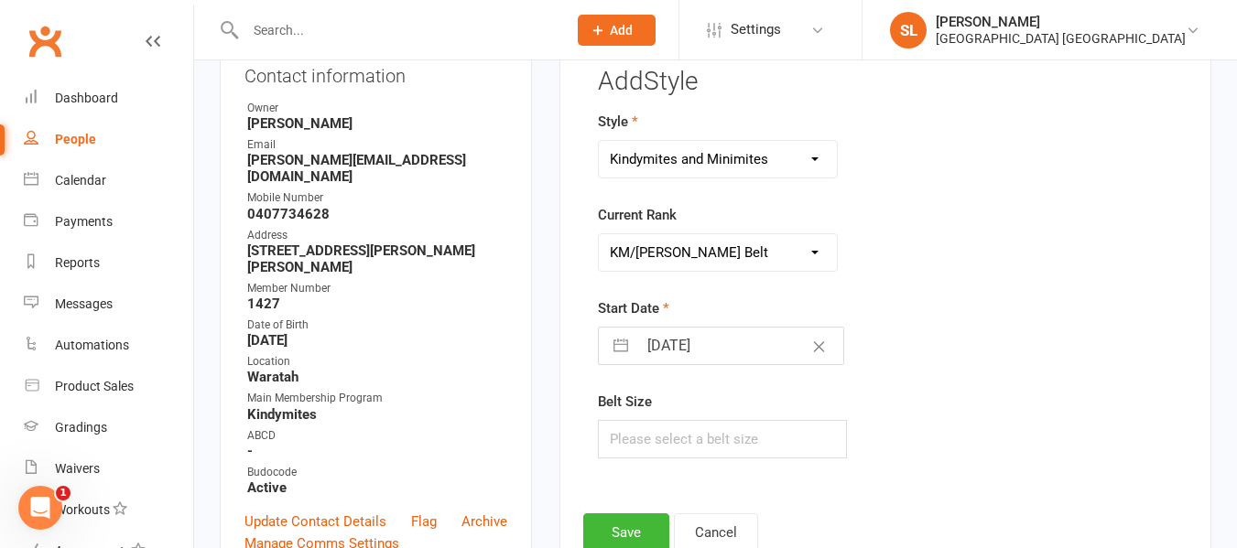
scroll to position [248, 0]
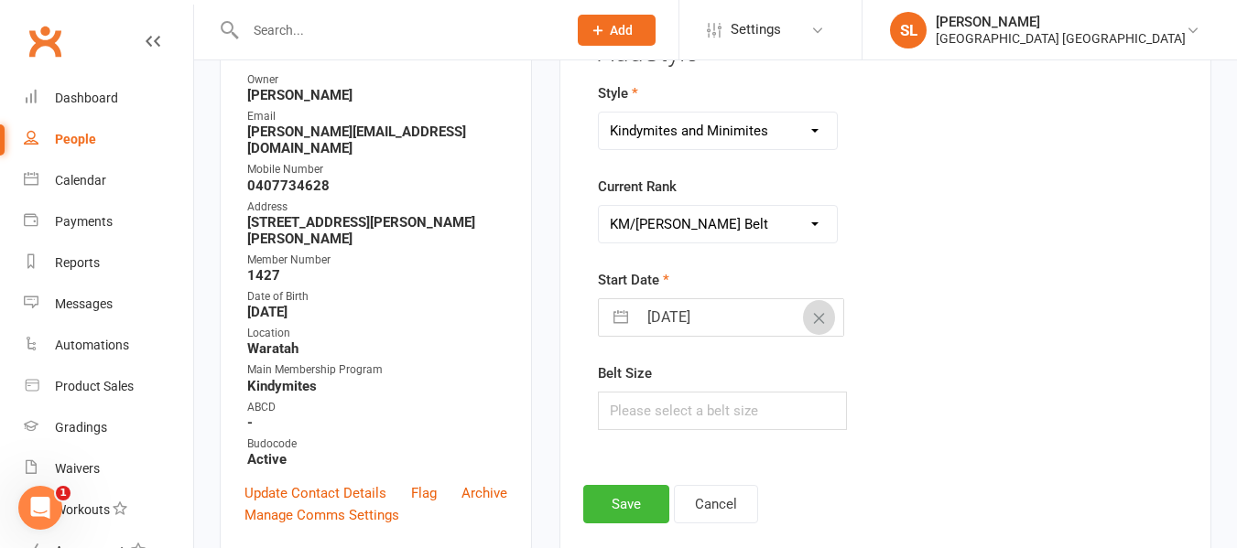
click at [812, 317] on icon "Clear Date" at bounding box center [819, 318] width 14 height 11
click at [788, 316] on input "Select Start Date" at bounding box center [740, 317] width 206 height 37
select select "7"
select select "2025"
select select "8"
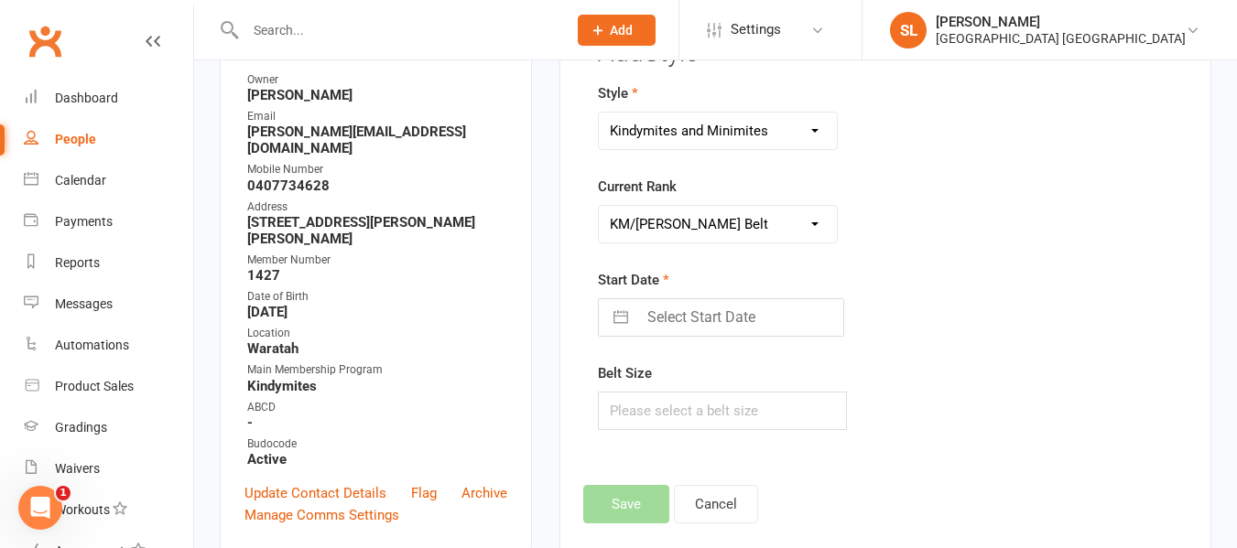
select select "2025"
select select "9"
select select "2025"
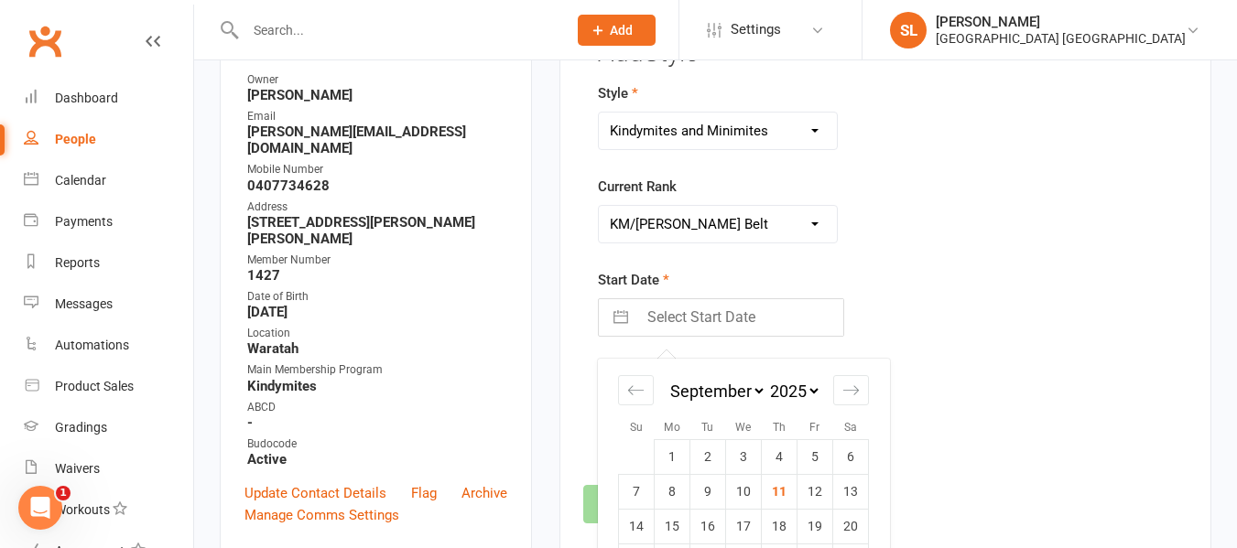
click at [678, 489] on td "8" at bounding box center [673, 491] width 36 height 35
type input "08 Sep 2025"
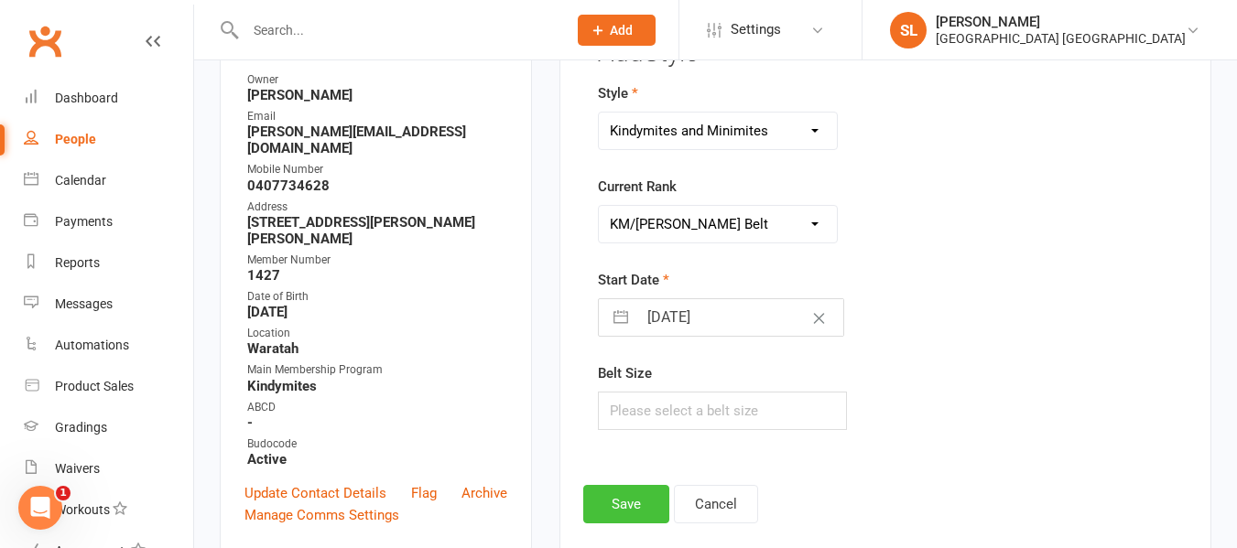
click at [625, 495] on button "Save" at bounding box center [626, 504] width 86 height 38
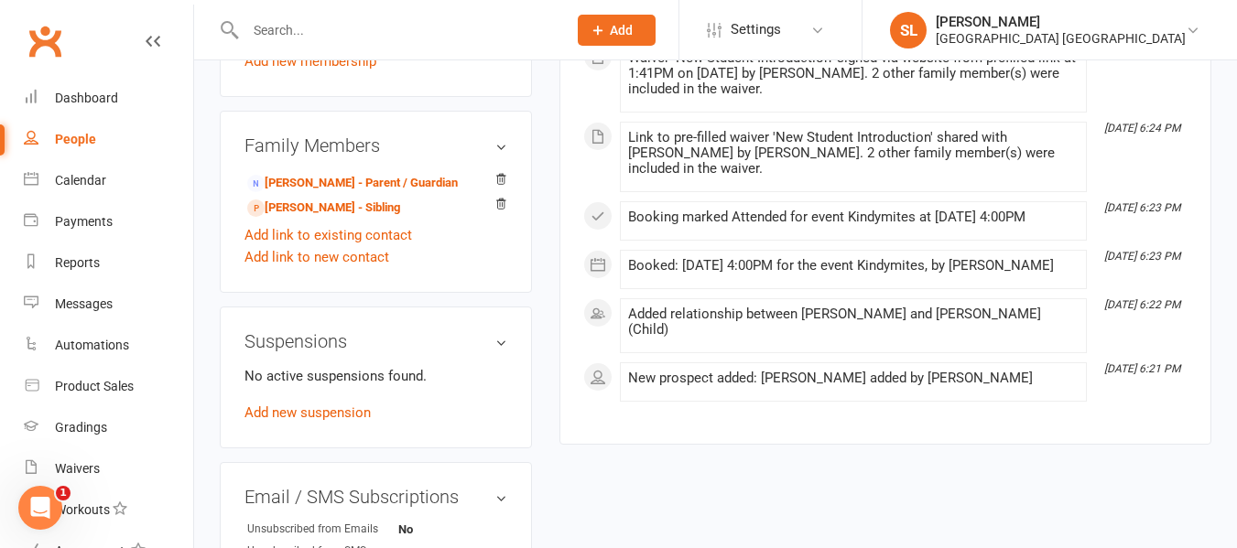
scroll to position [1099, 0]
click at [312, 217] on link "Coby Jones - Sibling" at bounding box center [323, 207] width 153 height 19
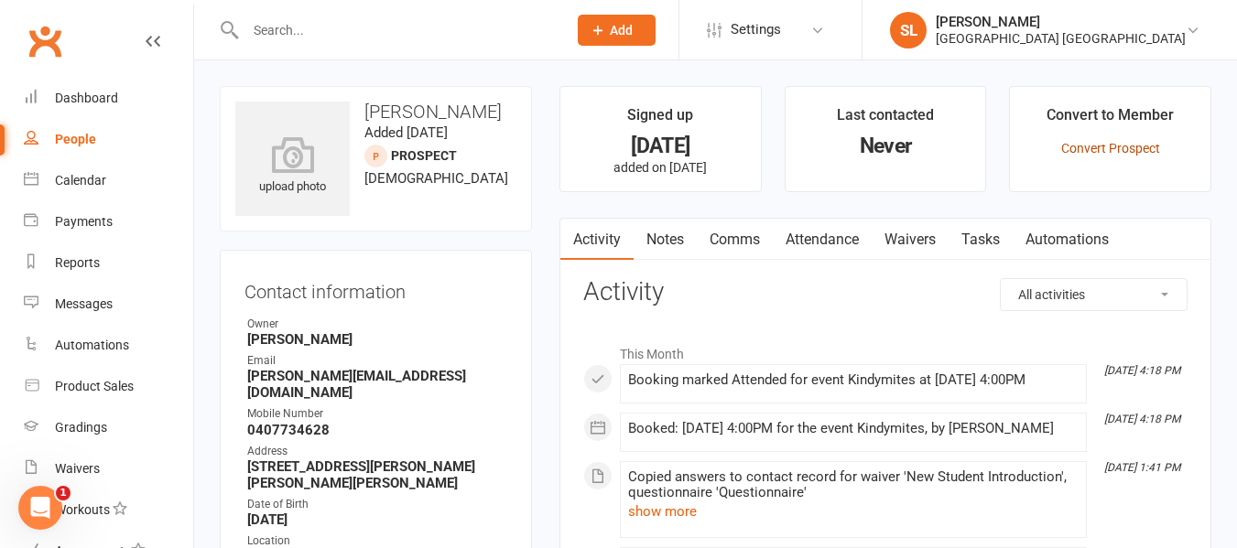
click at [1093, 145] on link "Convert Prospect" at bounding box center [1110, 148] width 99 height 15
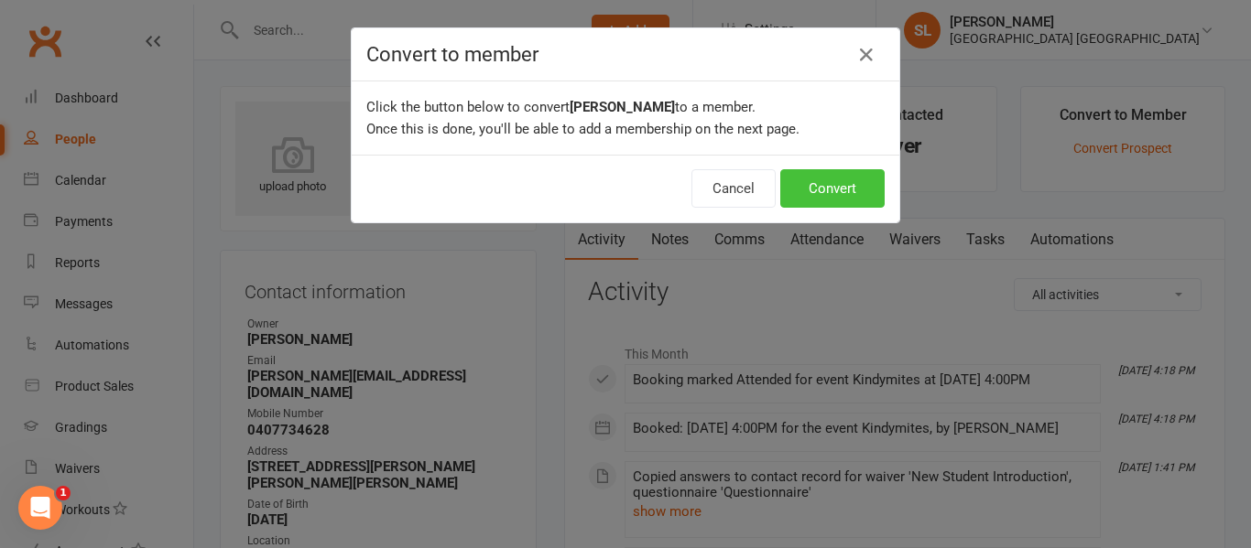
click at [812, 175] on button "Convert" at bounding box center [832, 188] width 104 height 38
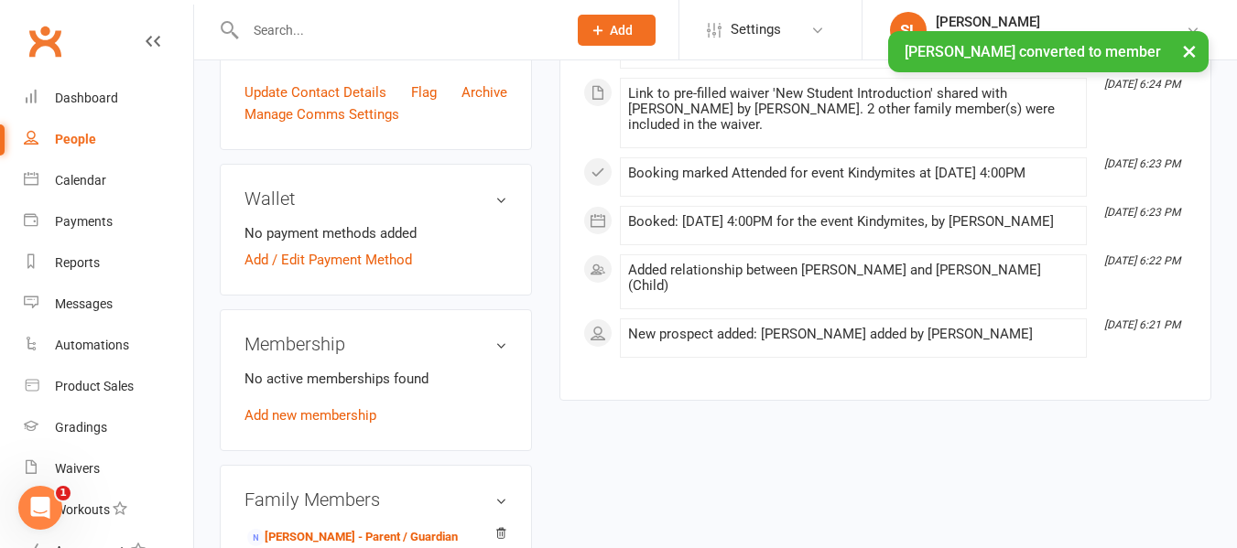
scroll to position [641, 0]
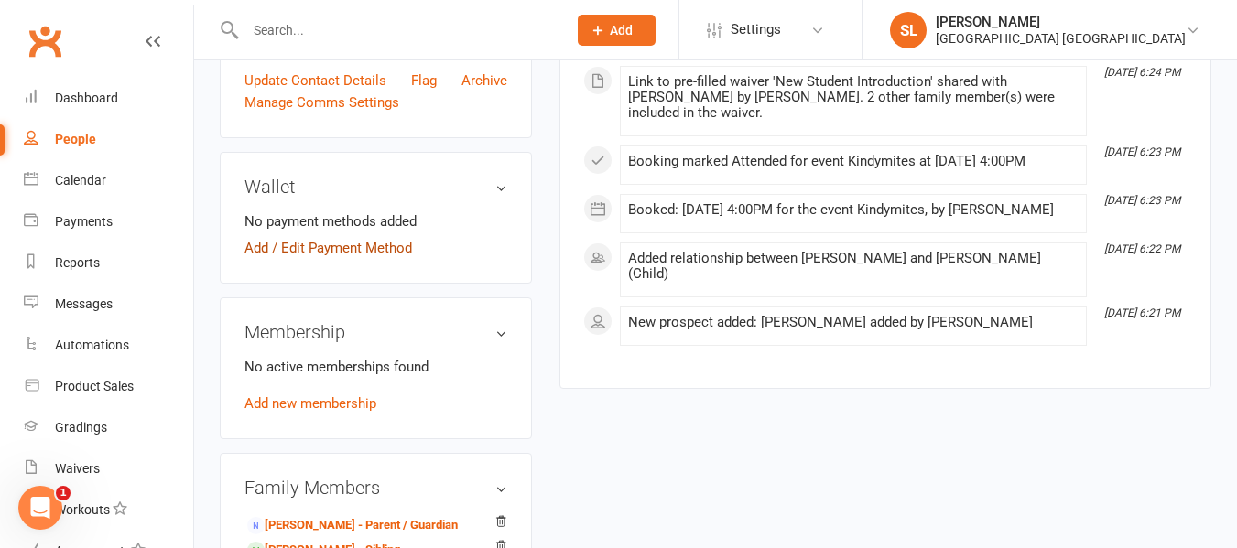
click at [386, 247] on link "Add / Edit Payment Method" at bounding box center [328, 248] width 168 height 22
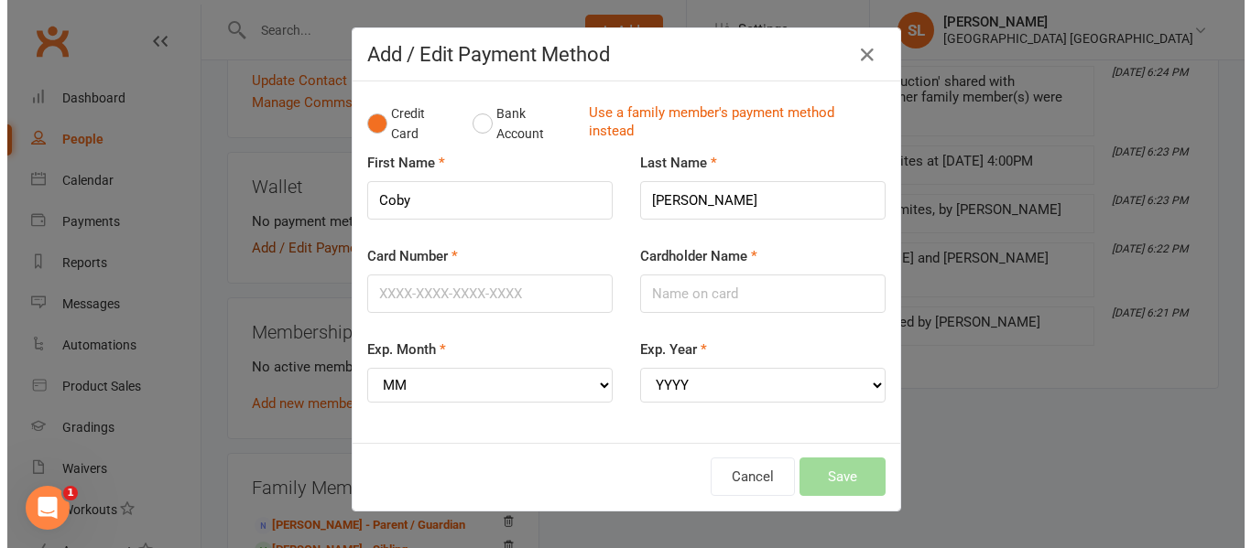
scroll to position [624, 0]
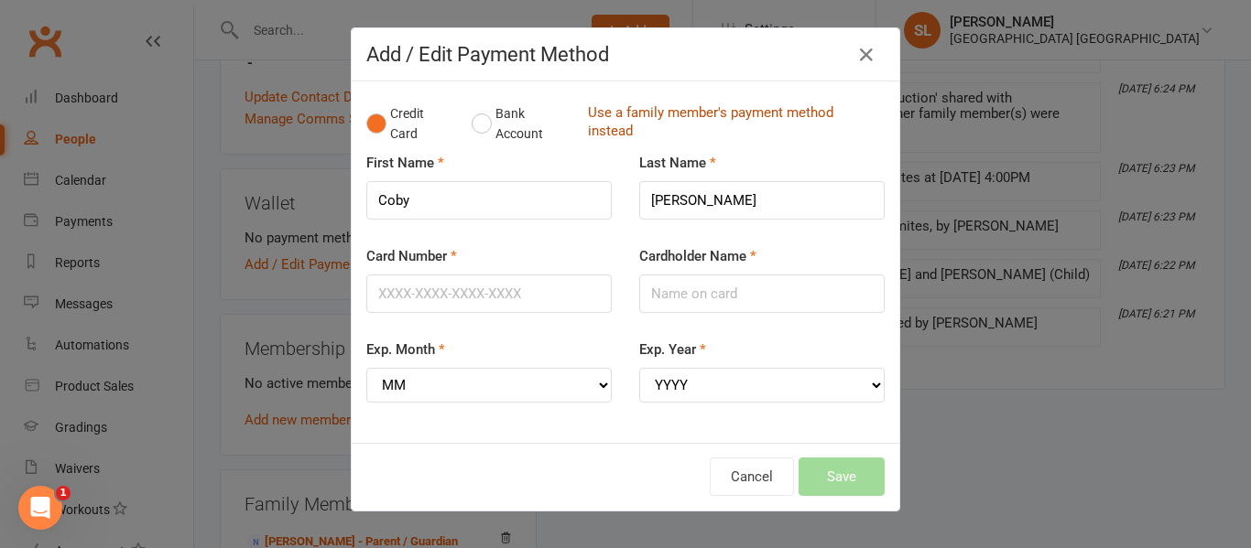
click at [588, 108] on link "Use a family member's payment method instead" at bounding box center [732, 123] width 288 height 41
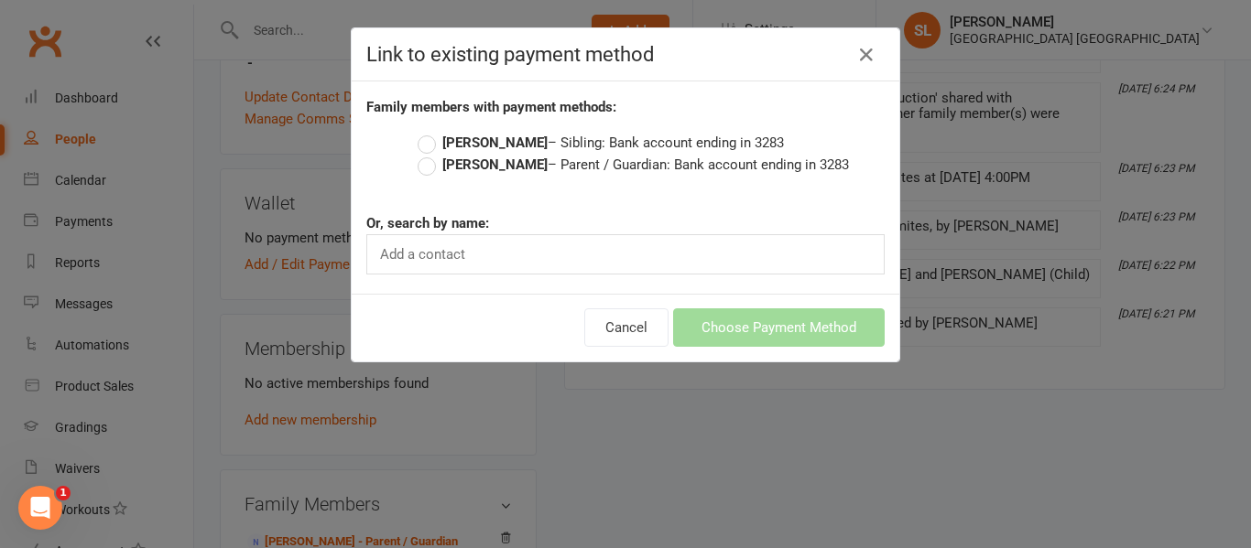
click at [576, 168] on label "Rebecca Hahn – Parent / Guardian: Bank account ending in 3283" at bounding box center [633, 165] width 431 height 22
click at [429, 154] on input "Rebecca Hahn – Parent / Guardian: Bank account ending in 3283" at bounding box center [424, 154] width 12 height 0
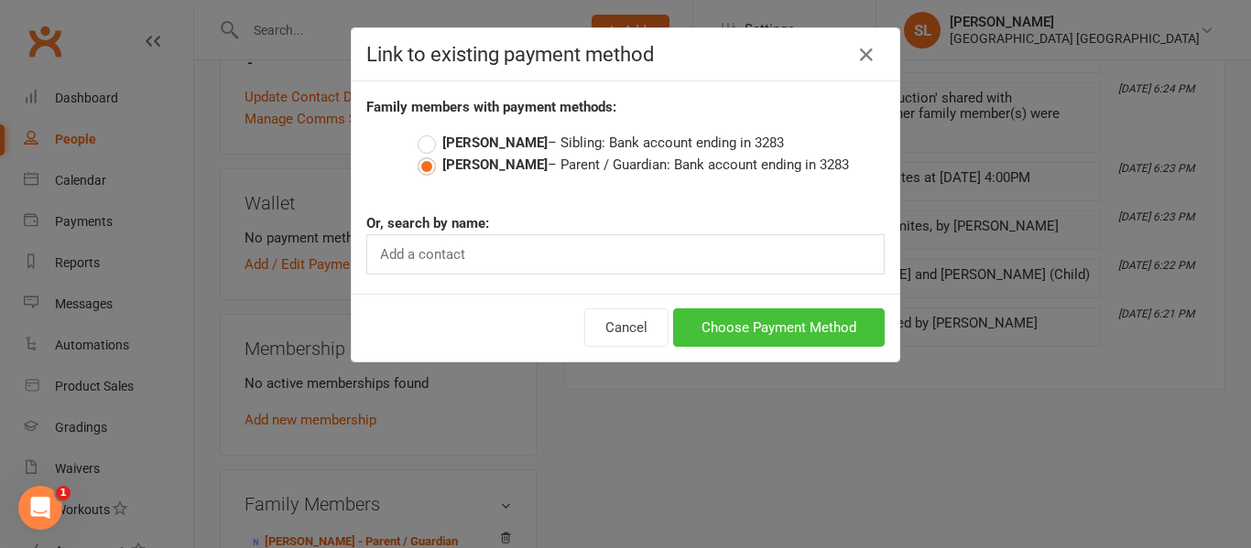
click at [691, 326] on button "Choose Payment Method" at bounding box center [779, 328] width 212 height 38
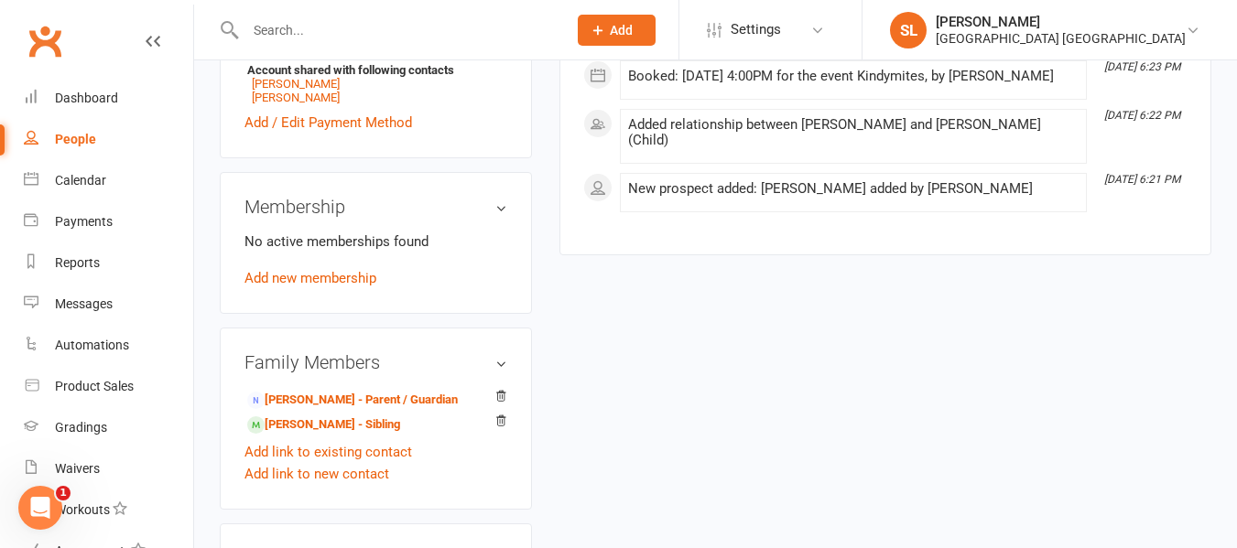
scroll to position [824, 0]
click at [338, 280] on link "Add new membership" at bounding box center [310, 277] width 132 height 16
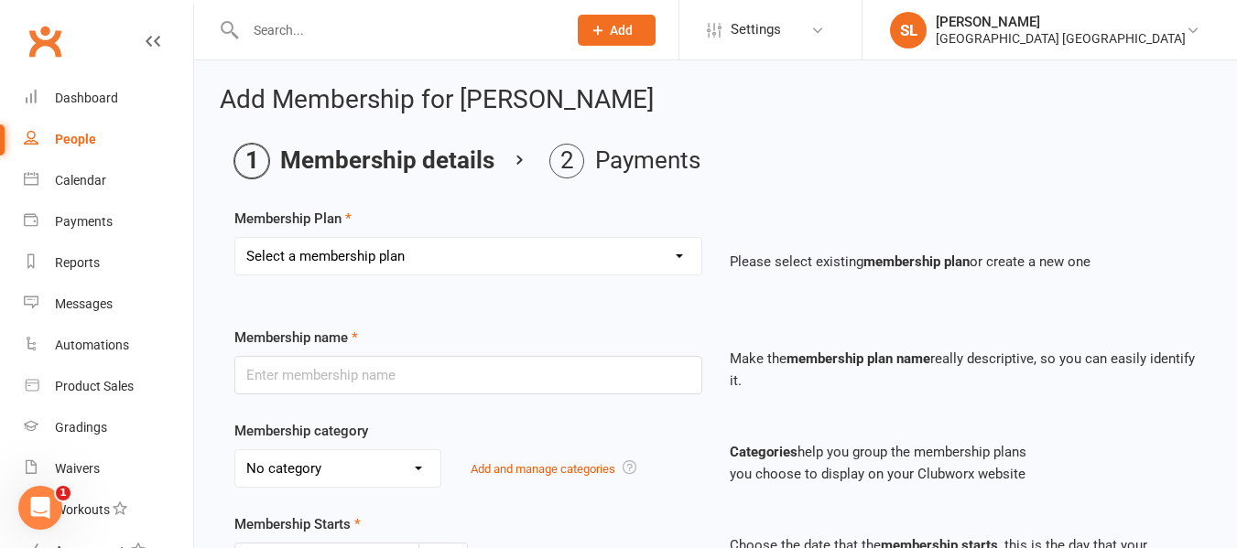
click at [329, 263] on select "Select a membership plan Create new Membership Plan OAW Kindymites/Minimites - …" at bounding box center [468, 256] width 466 height 37
select select "4"
click at [235, 238] on select "Select a membership plan Create new Membership Plan OAW Kindymites/Minimites - …" at bounding box center [468, 256] width 466 height 37
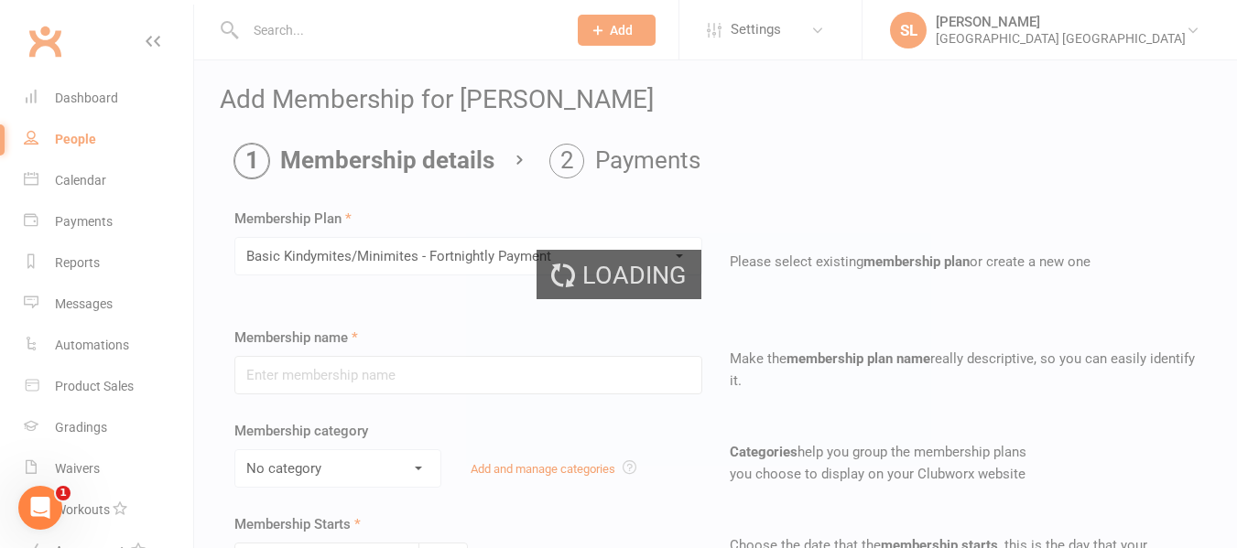
type input "Basic Kindymites/Minimites - Fortnightly Payment"
select select "5"
type input "0"
type input "2"
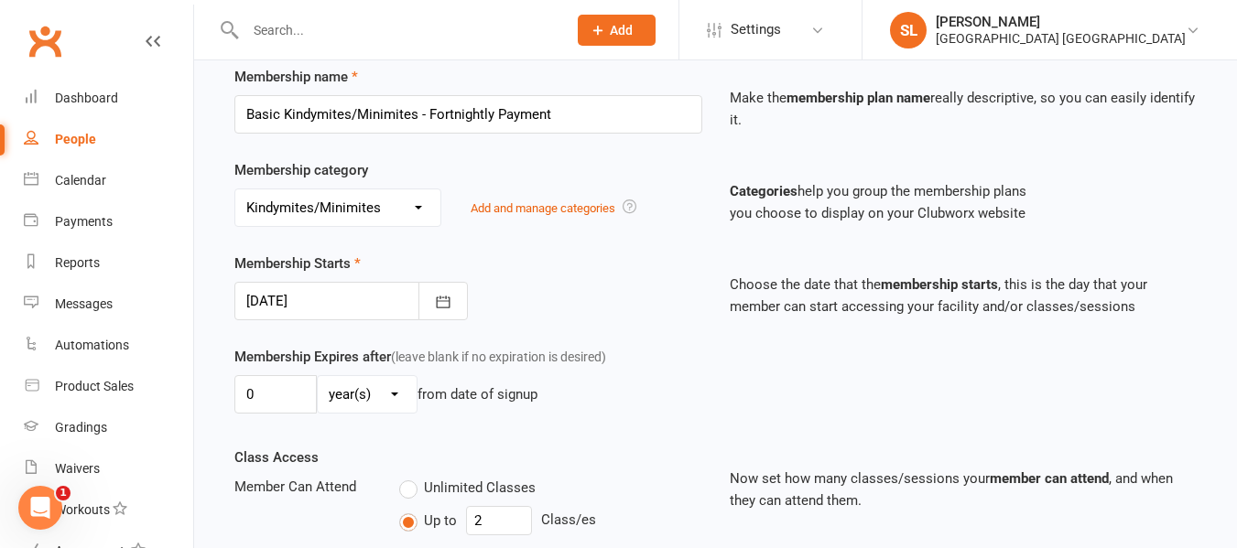
scroll to position [366, 0]
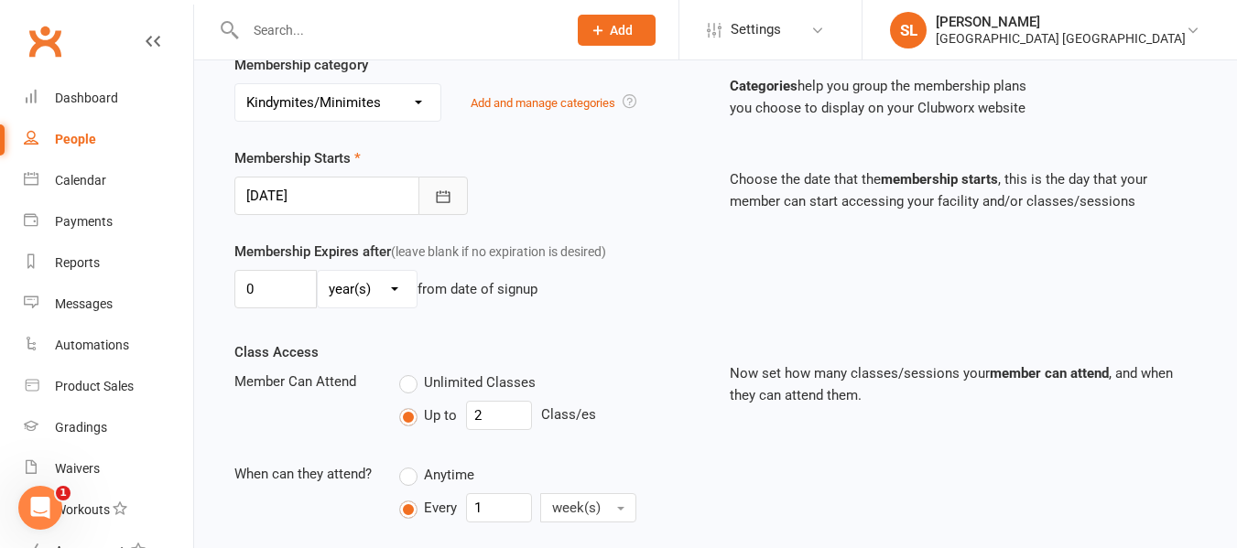
click at [444, 196] on icon "button" at bounding box center [444, 196] width 14 height 12
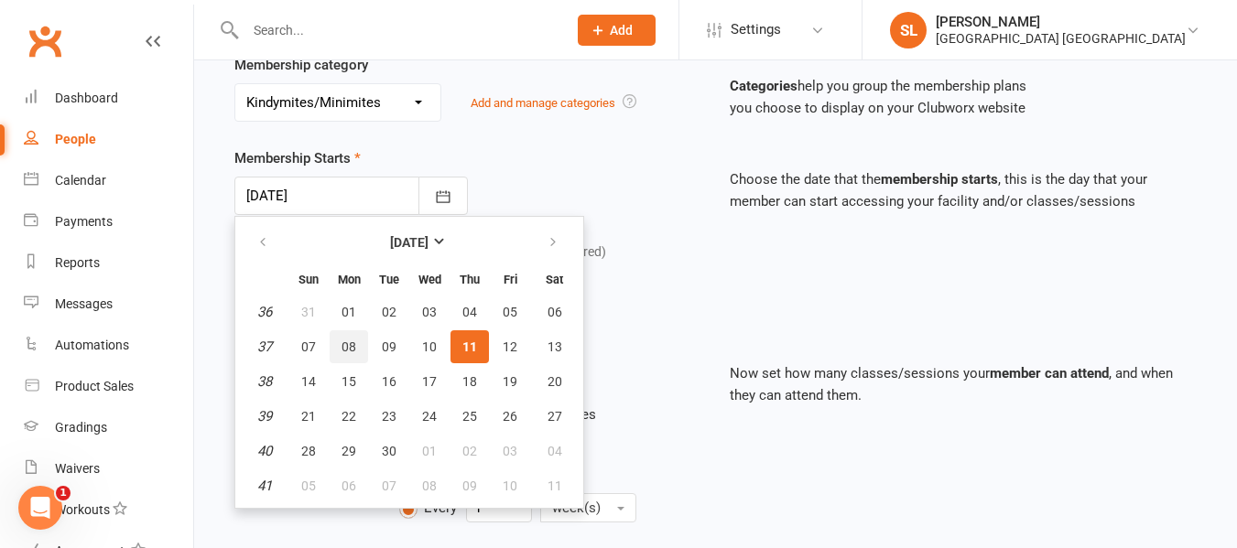
click at [344, 342] on span "08" at bounding box center [349, 347] width 15 height 15
type input "08 Sep 2025"
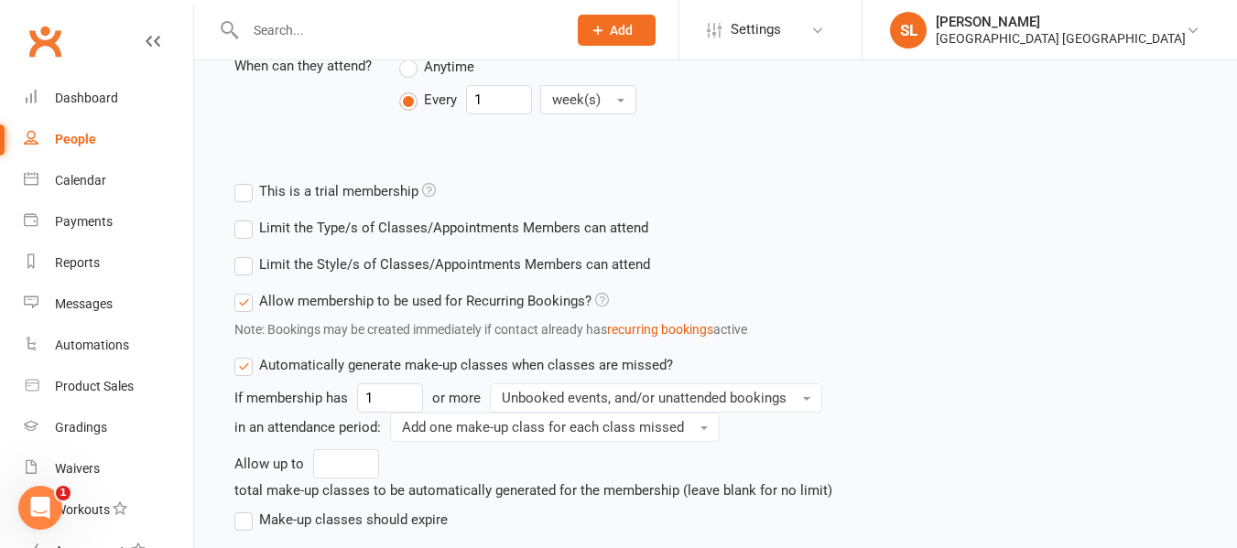
scroll to position [824, 0]
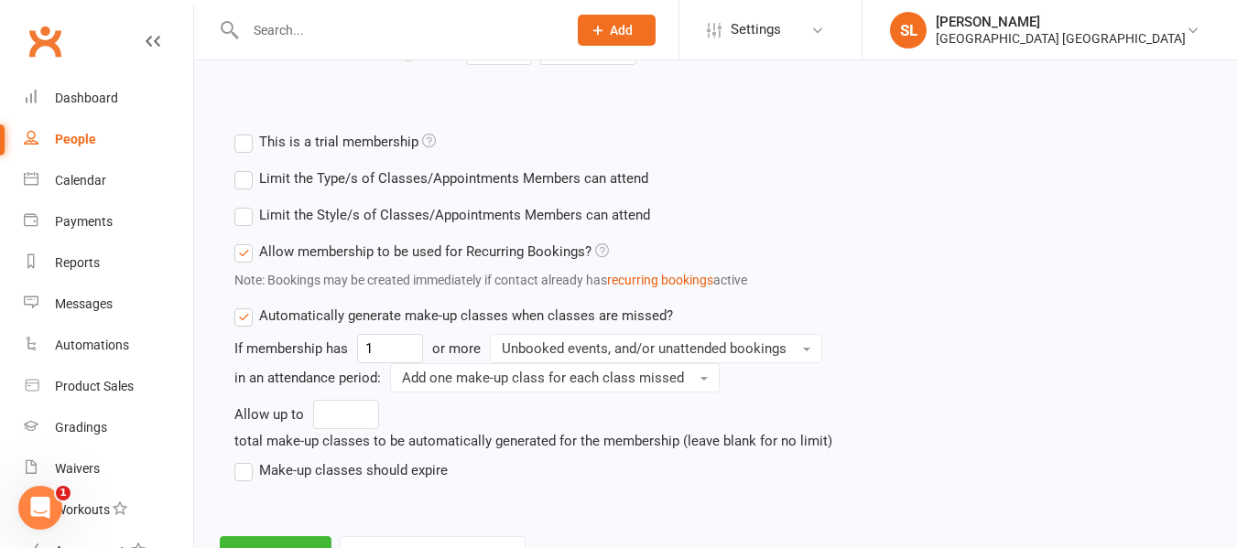
click at [247, 218] on label "Limit the Style/s of Classes/Appointments Members can attend" at bounding box center [442, 215] width 416 height 22
click at [246, 204] on input "Limit the Style/s of Classes/Appointments Members can attend" at bounding box center [240, 204] width 12 height 0
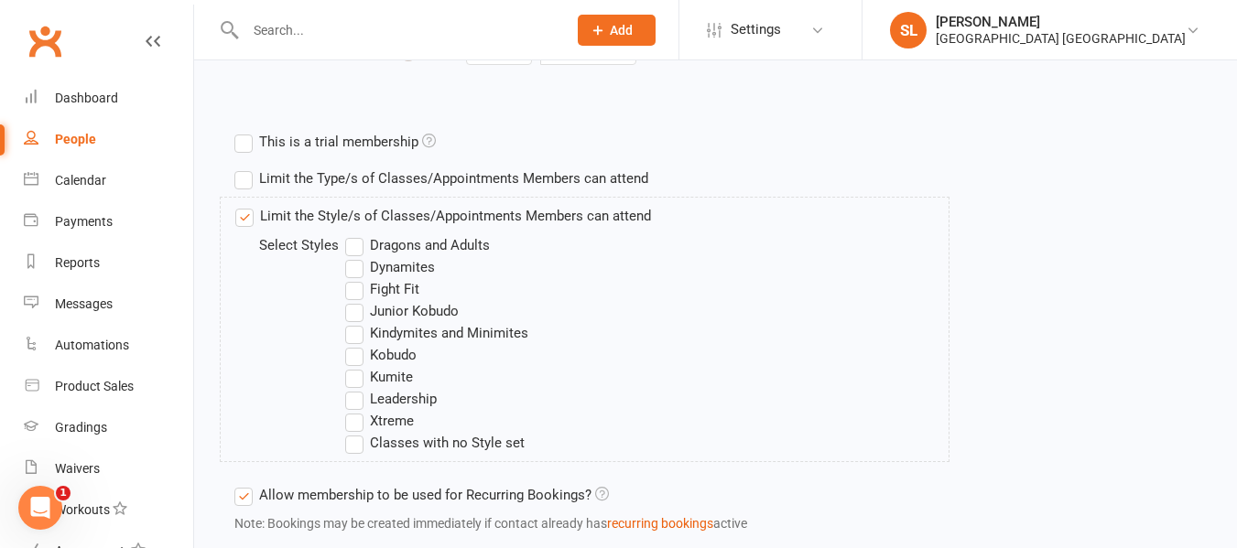
click at [355, 331] on label "Kindymites and Minimites" at bounding box center [436, 333] width 183 height 22
click at [355, 322] on input "Kindymites and Minimites" at bounding box center [351, 322] width 12 height 0
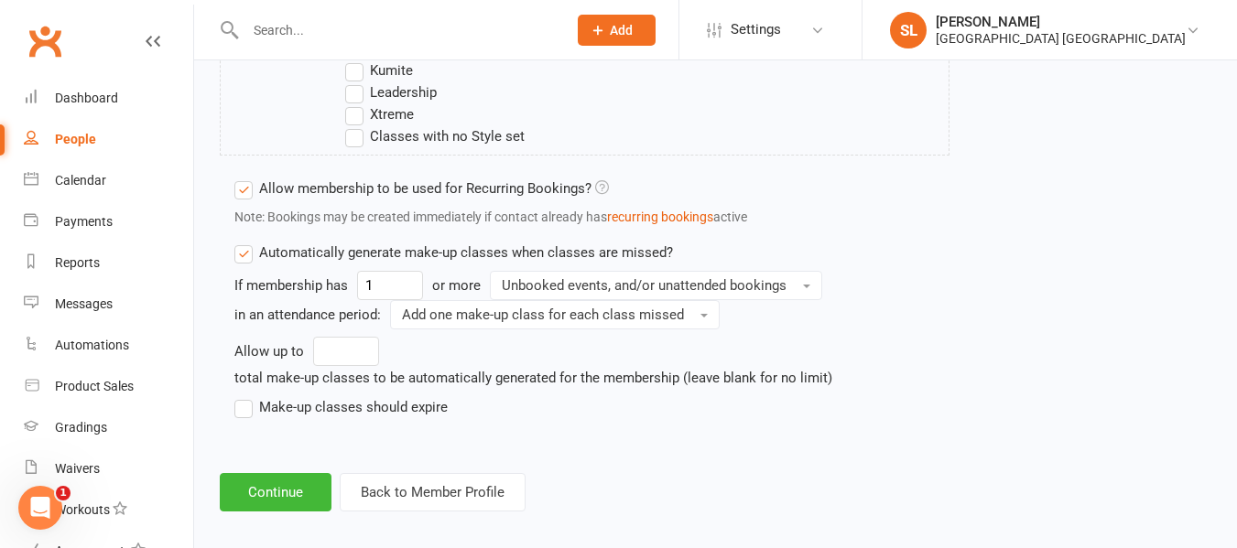
scroll to position [1147, 0]
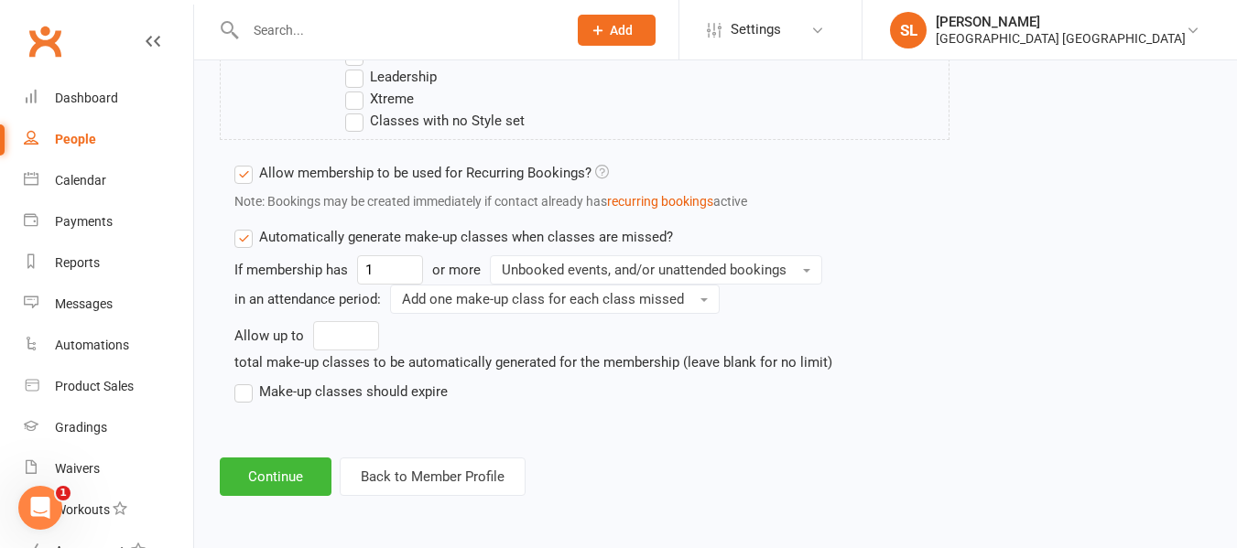
click at [243, 390] on label "Make-up classes should expire" at bounding box center [340, 392] width 213 height 22
click at [243, 381] on input "Make-up classes should expire" at bounding box center [240, 381] width 12 height 0
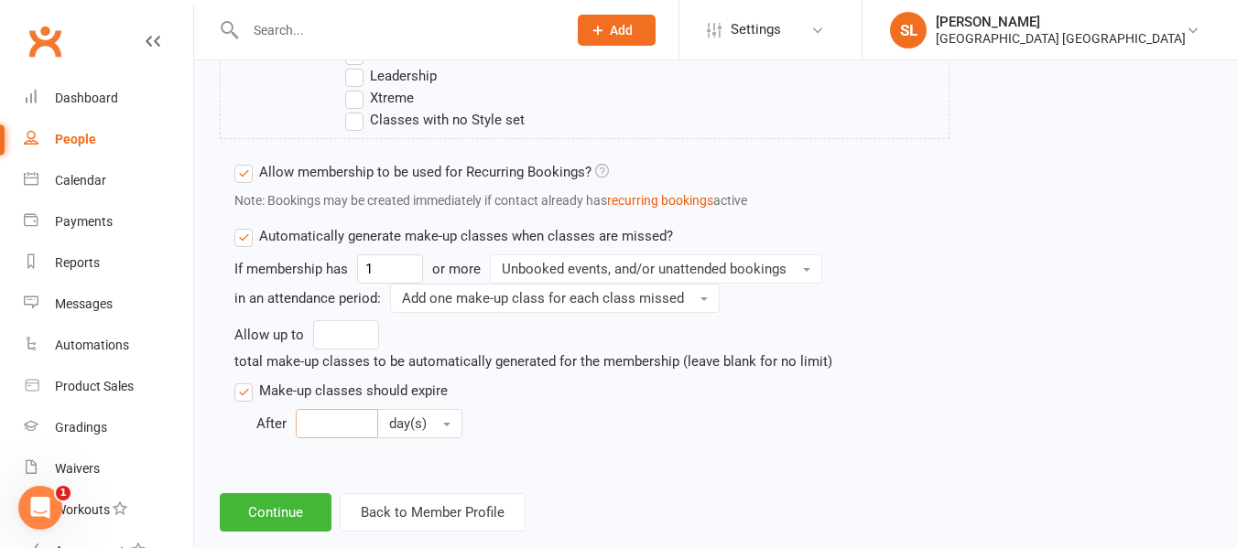
click at [350, 417] on input "number" at bounding box center [337, 423] width 82 height 29
type input "30"
click at [250, 512] on button "Continue" at bounding box center [276, 513] width 112 height 38
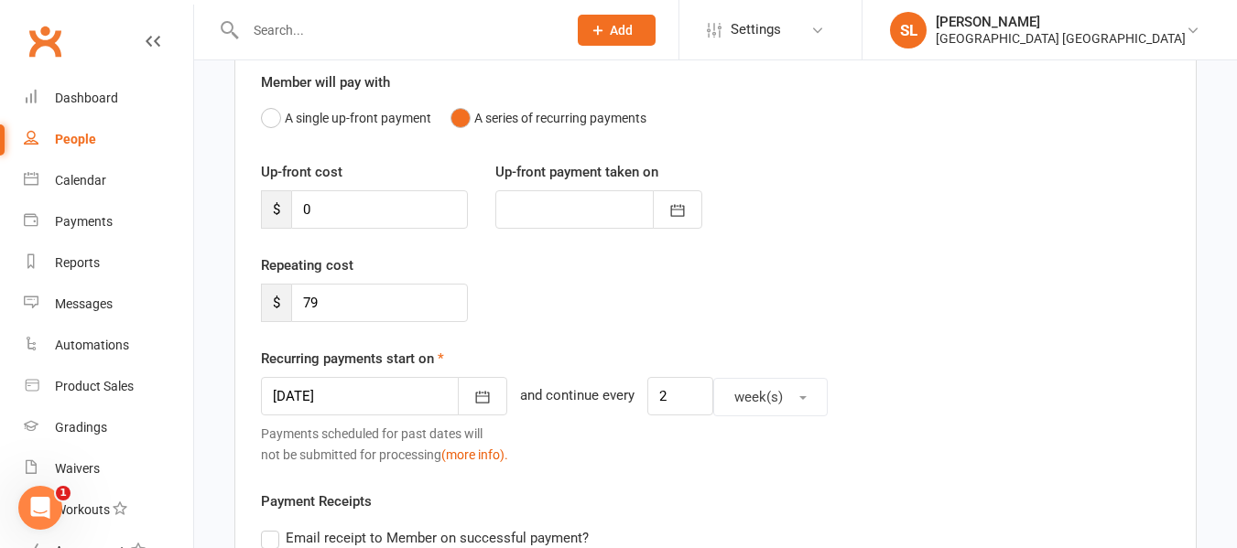
scroll to position [183, 0]
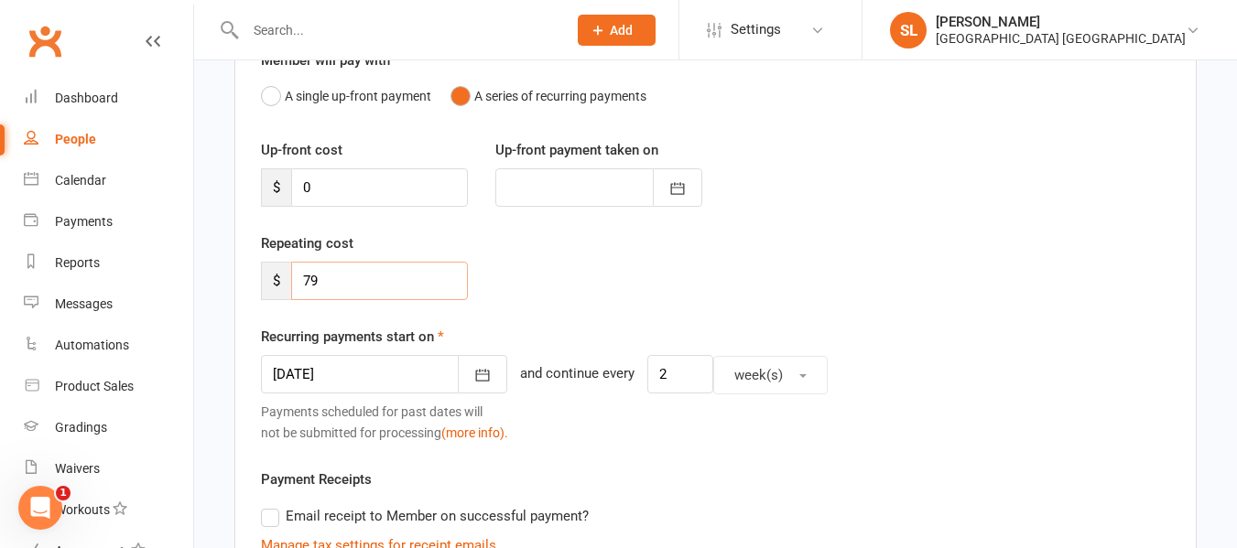
click at [328, 281] on input "79" at bounding box center [379, 281] width 177 height 38
type input "71.10"
click at [473, 374] on icon "button" at bounding box center [482, 375] width 18 height 18
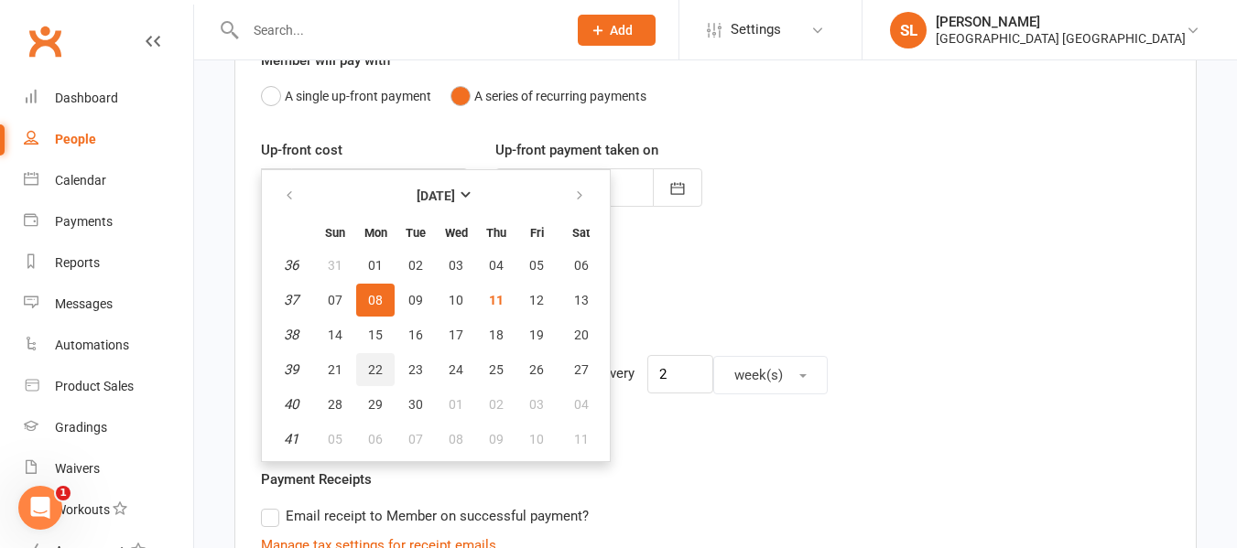
click at [374, 366] on span "22" at bounding box center [375, 370] width 15 height 15
type input "22 Sep 2025"
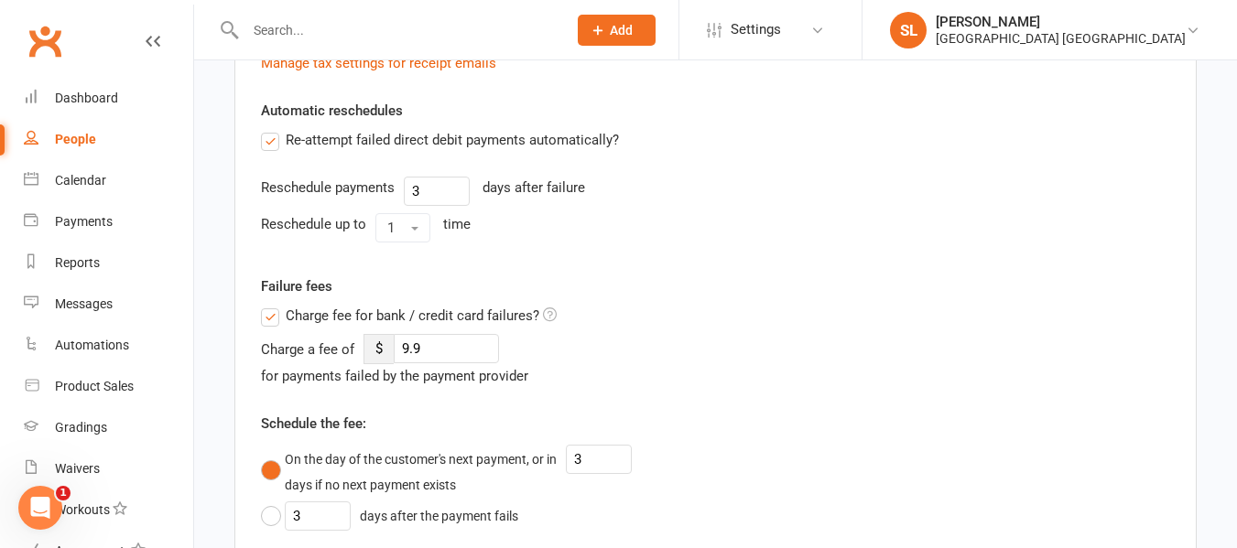
scroll to position [732, 0]
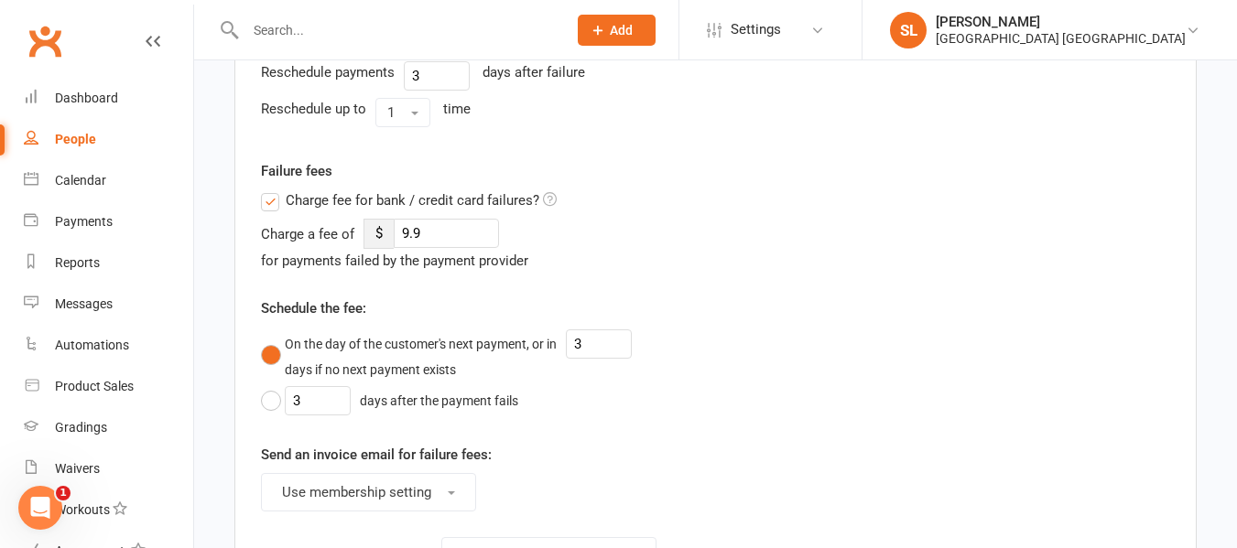
click at [268, 200] on label "Charge fee for bank / credit card failures?" at bounding box center [409, 201] width 296 height 22
click at [268, 190] on input "Charge fee for bank / credit card failures?" at bounding box center [409, 190] width 296 height 0
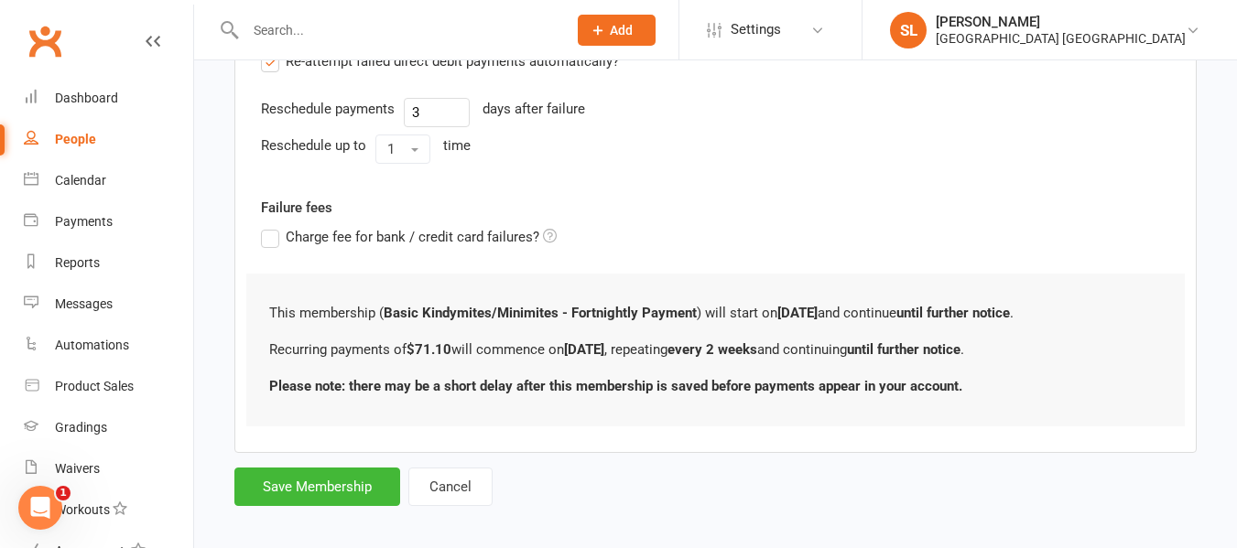
scroll to position [710, 0]
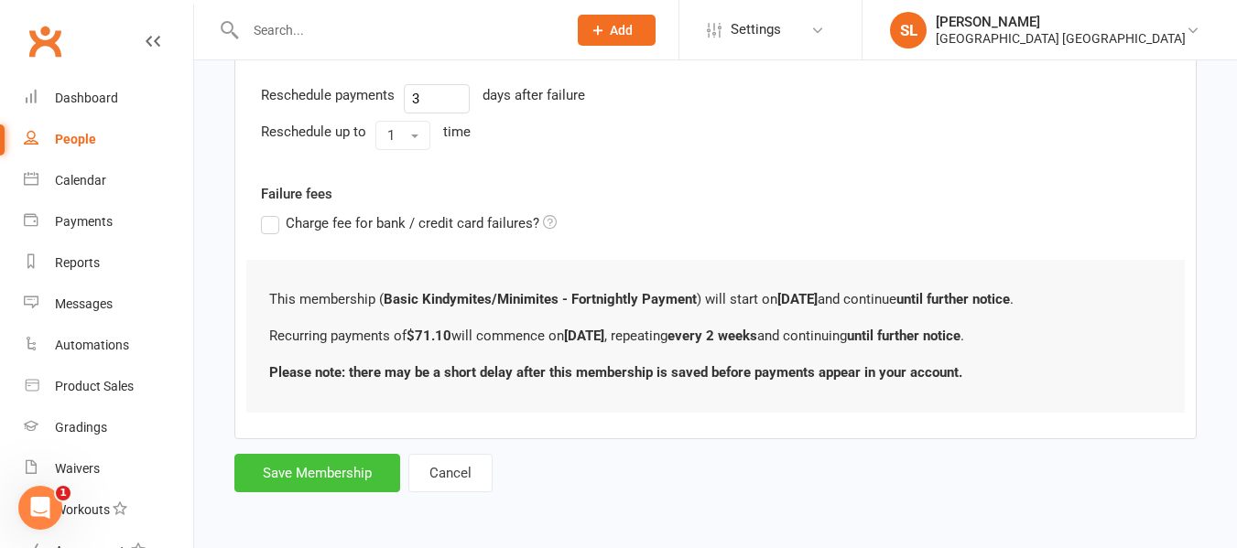
click at [287, 471] on button "Save Membership" at bounding box center [317, 473] width 166 height 38
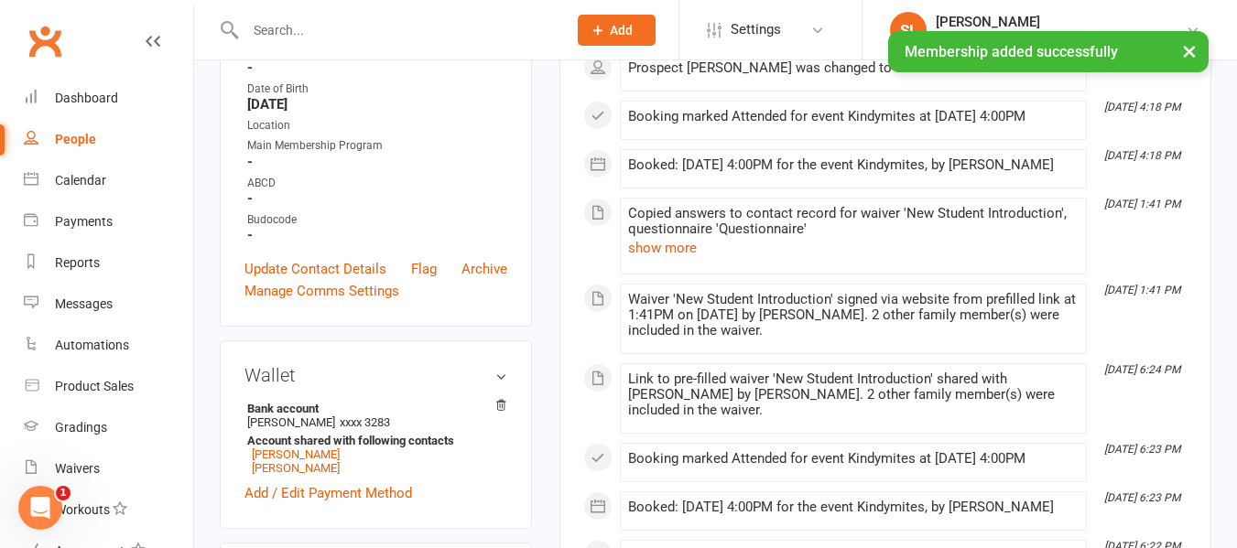
scroll to position [458, 0]
click at [309, 278] on link "Update Contact Details" at bounding box center [315, 267] width 142 height 22
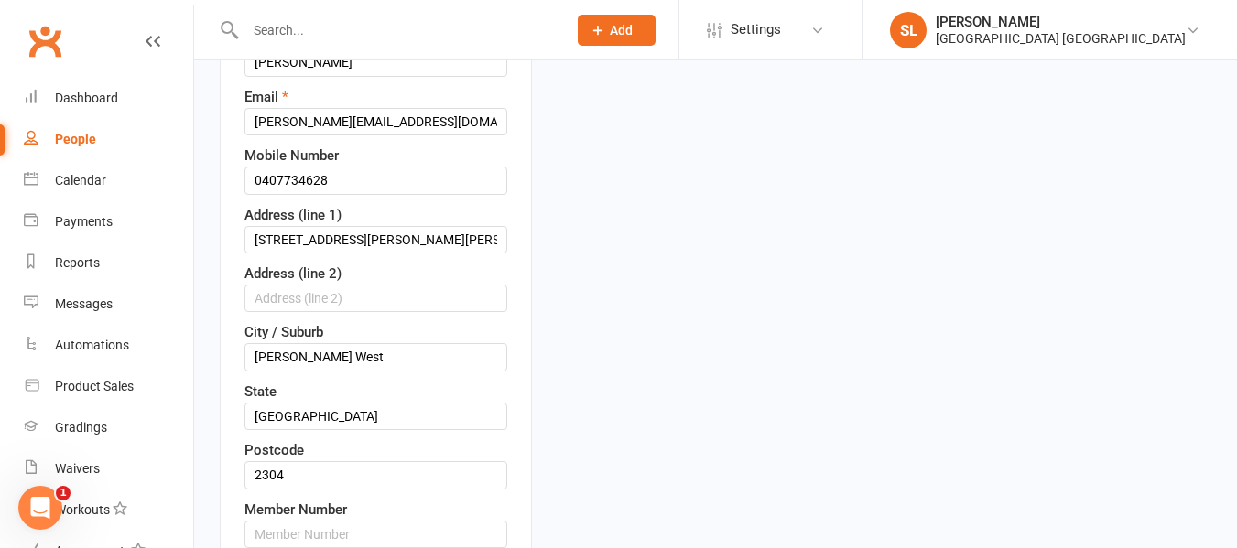
scroll to position [452, 0]
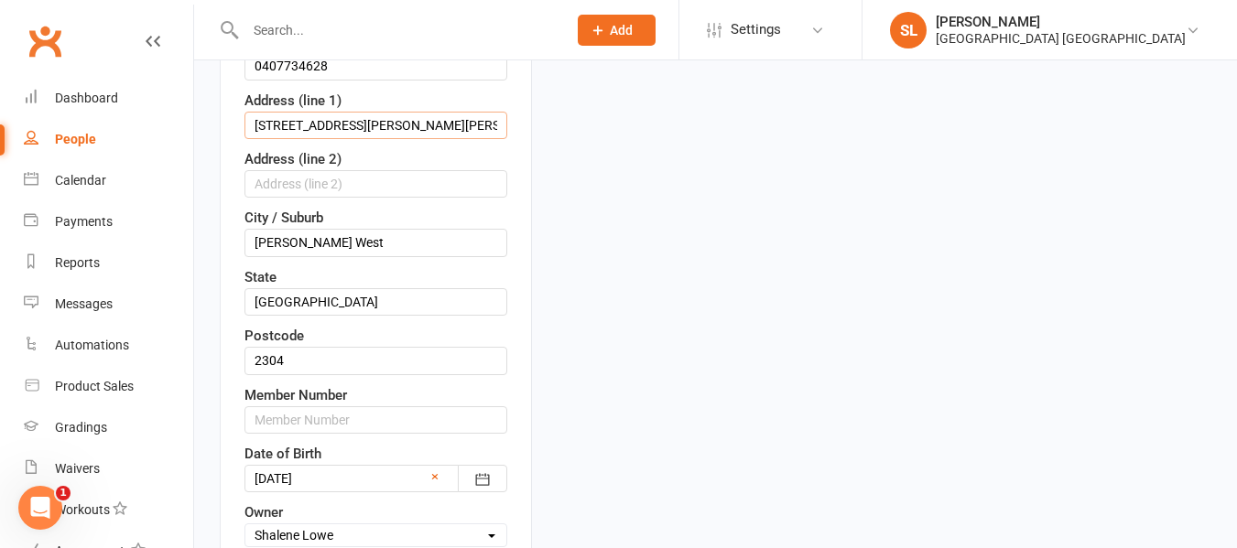
click at [477, 139] on input "3 Travers Ave, Mayfield West NSW 2304, Australia" at bounding box center [375, 125] width 263 height 27
click at [476, 139] on input "3 Travers Ave, Mayfield, Australia" at bounding box center [375, 125] width 263 height 27
type input "3 Travers Avenue"
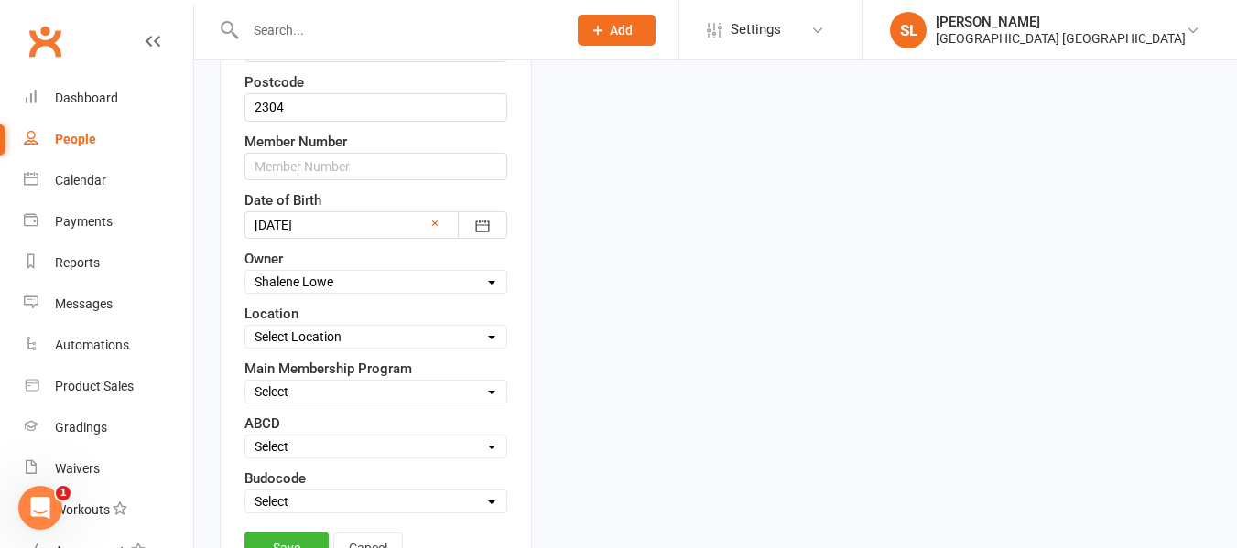
scroll to position [727, 0]
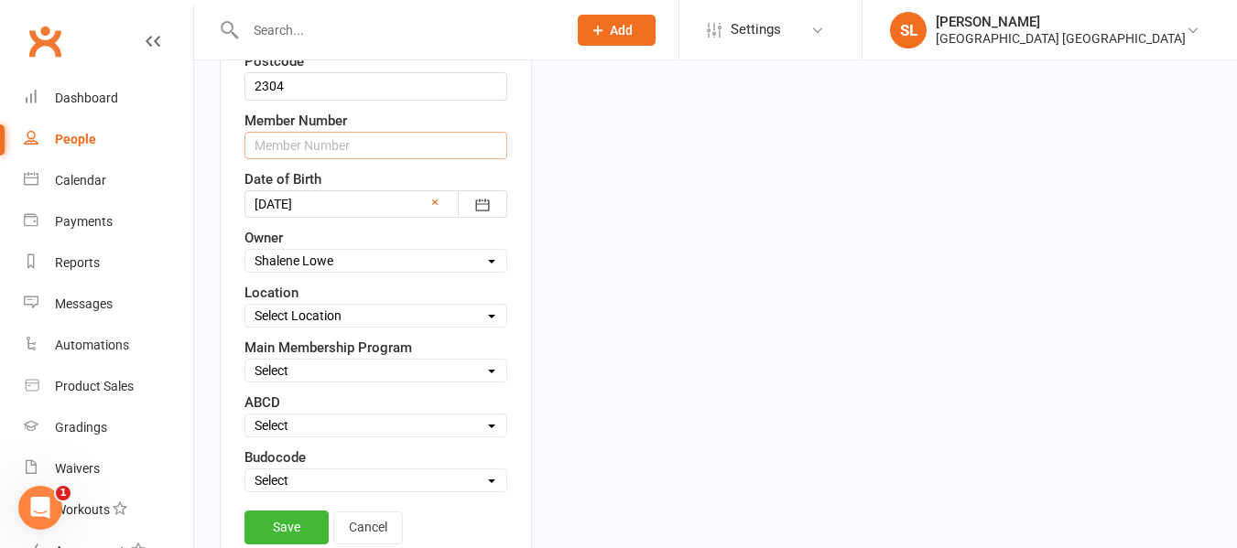
click at [339, 159] on input "text" at bounding box center [375, 145] width 263 height 27
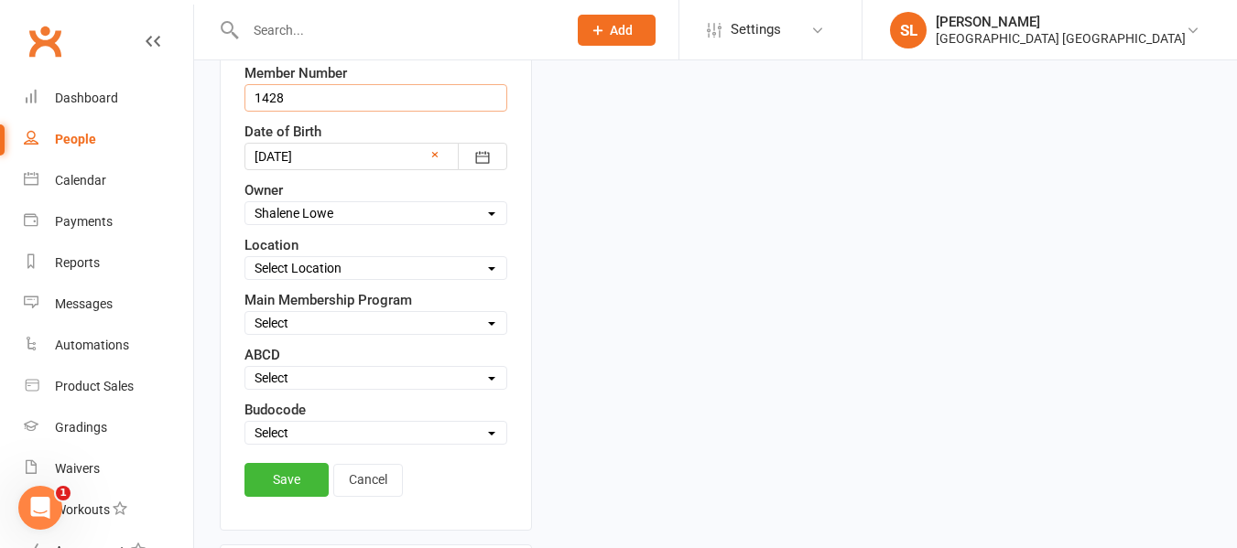
scroll to position [819, 0]
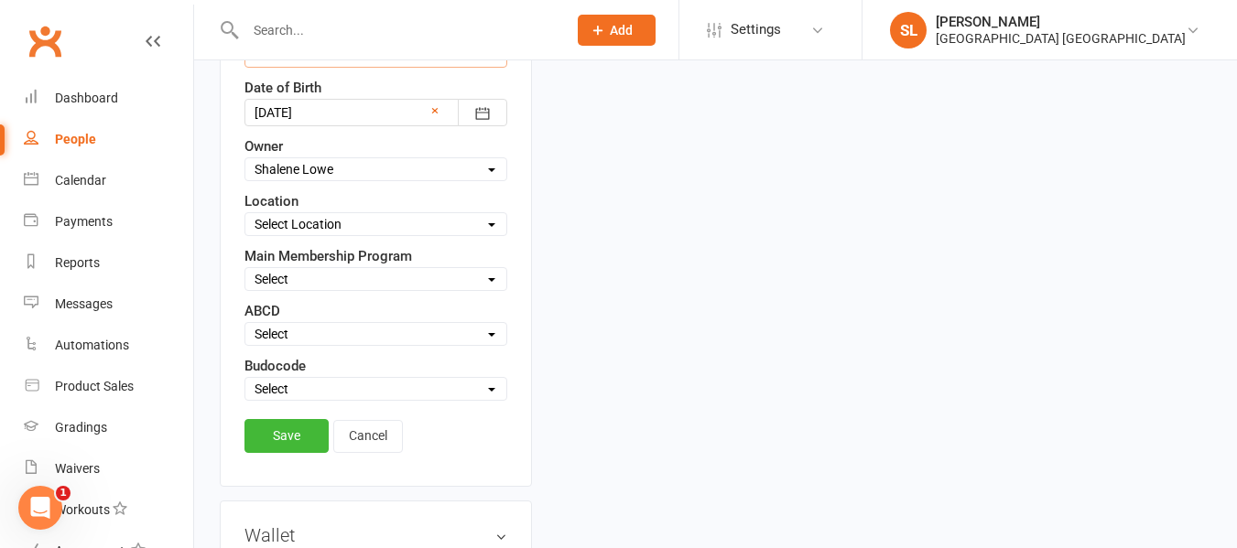
type input "1428"
click at [319, 179] on select "Select Owner Shalene Lowe HVMAC Waratah Lesley Talbut Brian Hayes Anna Hayes Ab…" at bounding box center [375, 169] width 261 height 20
select select "5"
click at [245, 179] on select "Select Owner Shalene Lowe HVMAC Waratah Lesley Talbut Brian Hayes Anna Hayes Ab…" at bounding box center [375, 169] width 261 height 20
click at [272, 234] on select "Select Location Waratah" at bounding box center [375, 224] width 261 height 20
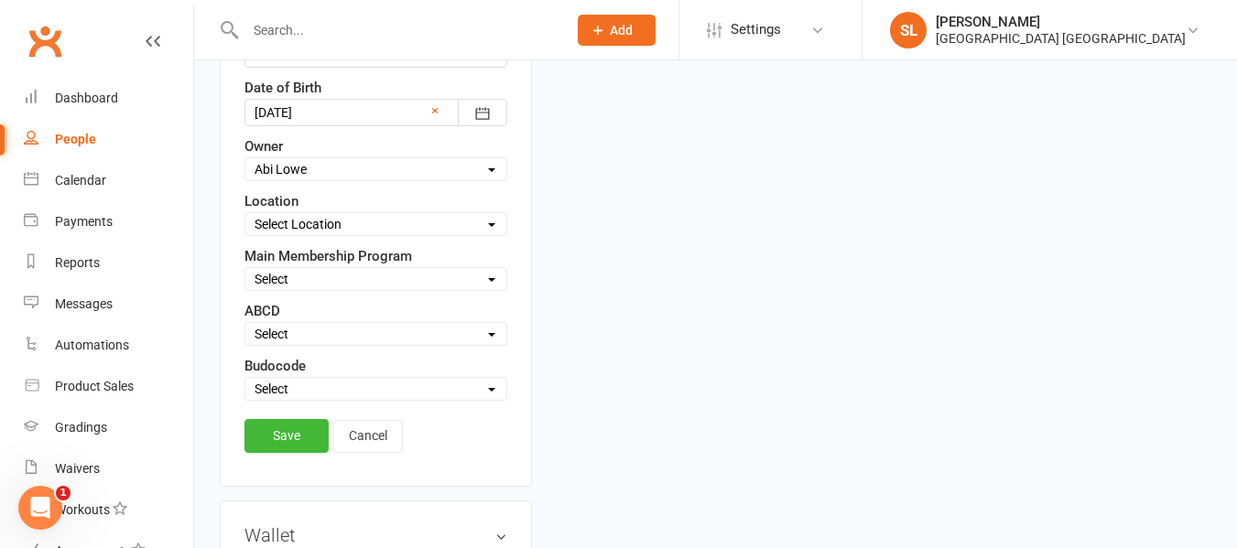
select select "0"
click at [245, 234] on select "Select Location Waratah" at bounding box center [375, 224] width 261 height 20
click at [281, 289] on select "Select Minimites Kindymites Dynamites Dragons Adults Fight Fit Kobudo Guest [PE…" at bounding box center [375, 279] width 261 height 20
select select "Kindymites"
click at [245, 289] on select "Select Minimites Kindymites Dynamites Dragons Adults Fight Fit Kobudo Guest [PE…" at bounding box center [375, 279] width 261 height 20
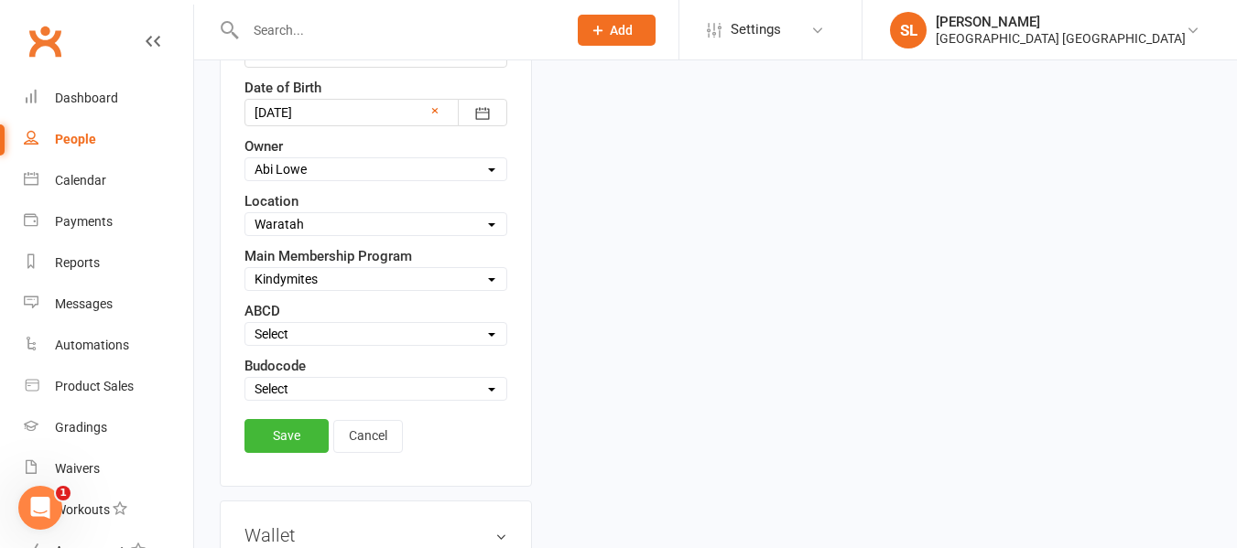
click at [327, 399] on select "Select Active Suspended Opt OUT Family" at bounding box center [375, 389] width 261 height 20
select select "Active"
click at [245, 399] on select "Select Active Suspended Opt OUT Family" at bounding box center [375, 389] width 261 height 20
click at [279, 452] on link "Save" at bounding box center [286, 435] width 84 height 33
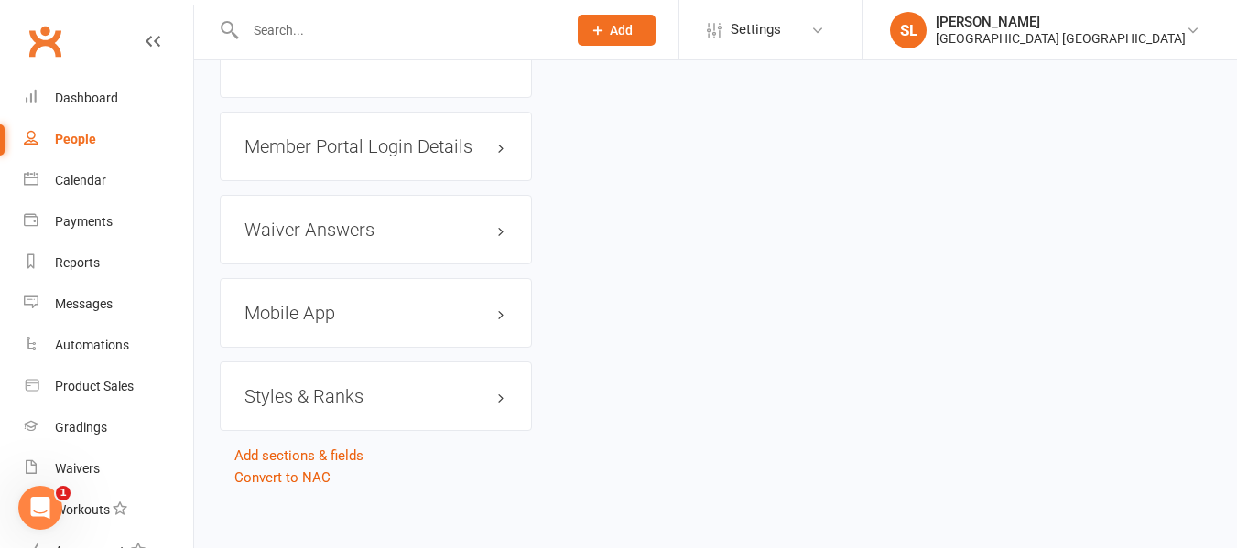
scroll to position [1643, 0]
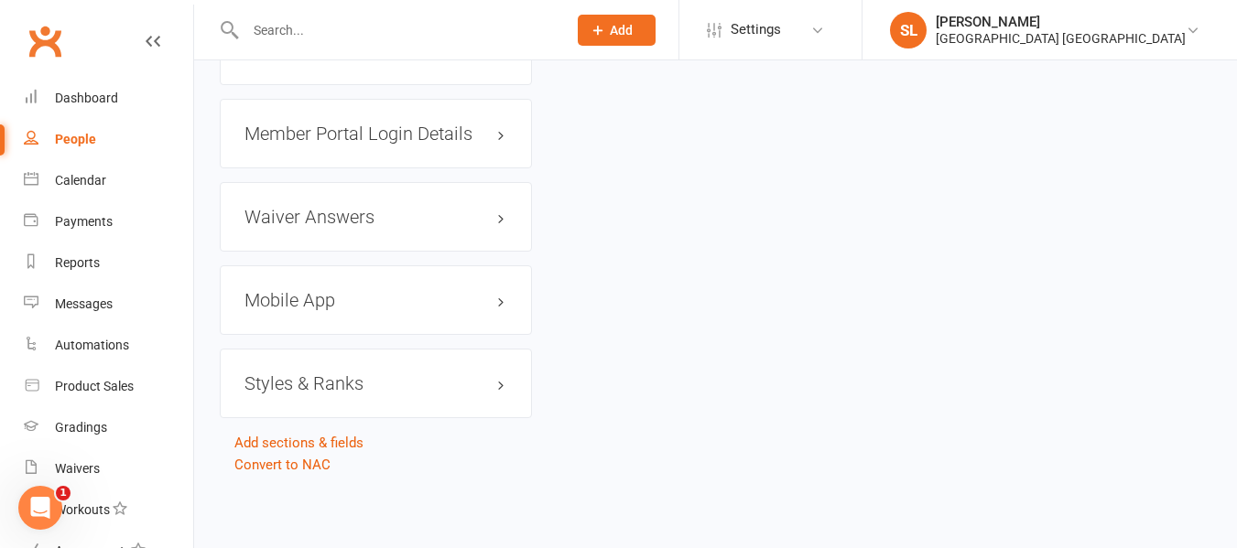
click at [318, 392] on h3 "Styles & Ranks" at bounding box center [375, 384] width 263 height 20
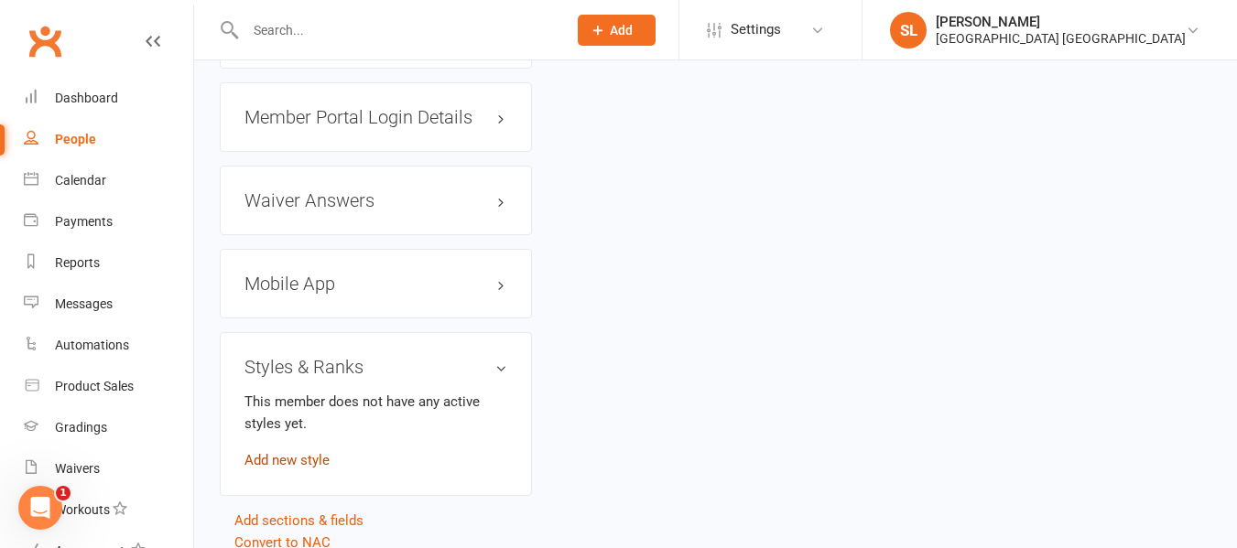
click at [314, 469] on link "Add new style" at bounding box center [286, 460] width 85 height 16
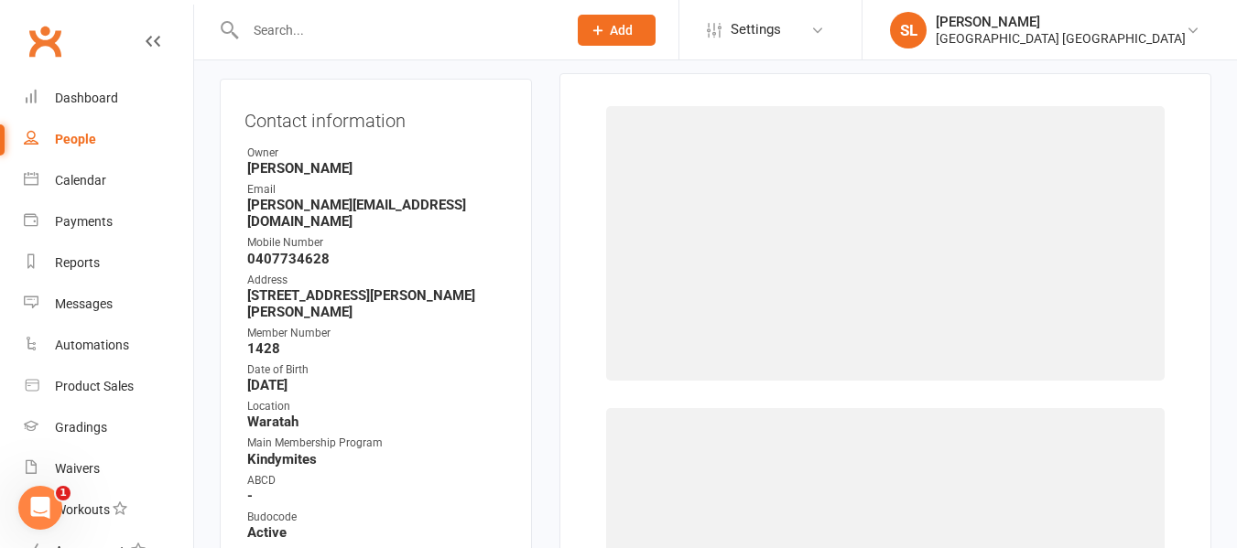
scroll to position [157, 0]
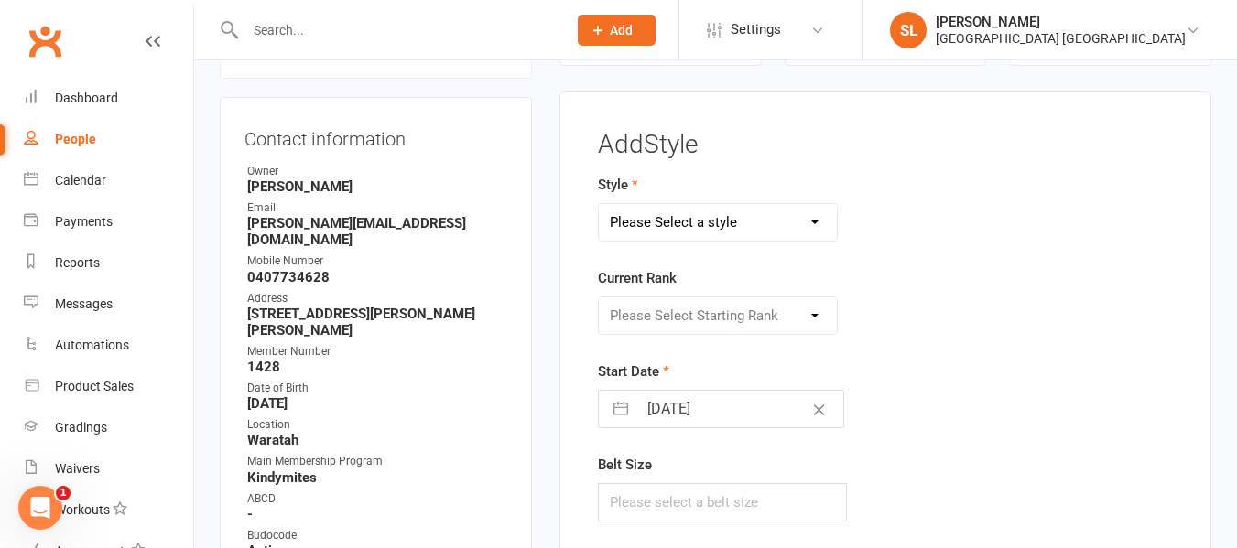
click at [678, 218] on select "Please Select a style Dragons and Adults Dynamites Fight Fit Junior Kobudo Kind…" at bounding box center [718, 222] width 238 height 37
select select "1754"
click at [599, 204] on select "Please Select a style Dragons and Adults Dynamites Fight Fit Junior Kobudo Kind…" at bounding box center [718, 222] width 238 height 37
click at [635, 316] on select "Please Select Starting Rank KM/MM White Belt KM/MM Yellow Belt KM Orange Belt K…" at bounding box center [718, 316] width 238 height 37
select select "17329"
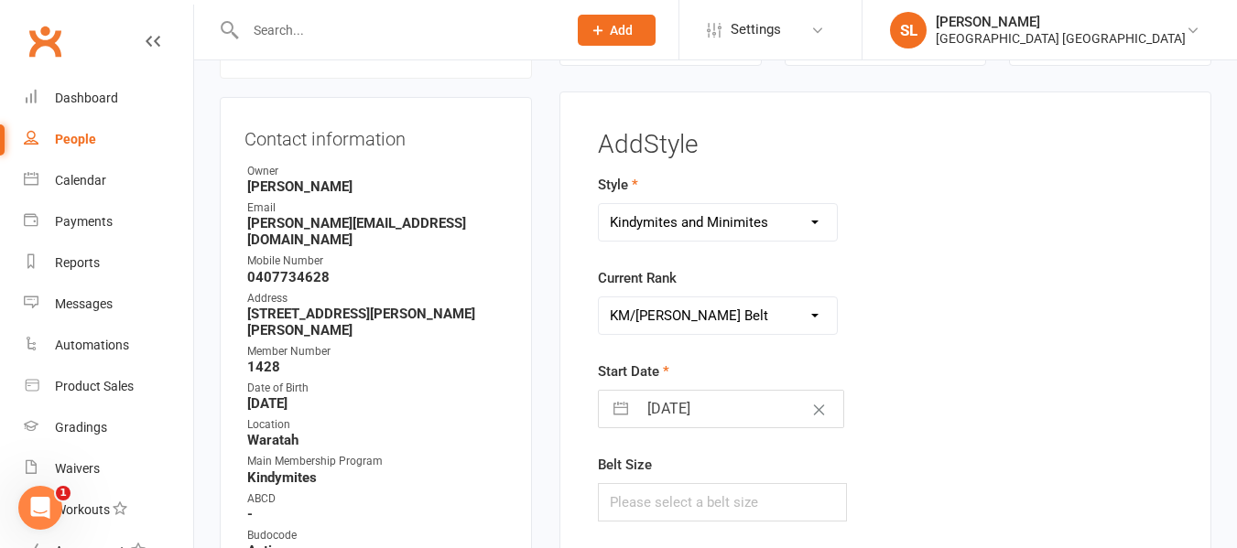
click at [599, 298] on select "Please Select Starting Rank KM/MM White Belt KM/MM Yellow Belt KM Orange Belt K…" at bounding box center [718, 316] width 238 height 37
click at [693, 415] on input "[DATE]" at bounding box center [740, 409] width 206 height 37
select select "7"
select select "2025"
select select "8"
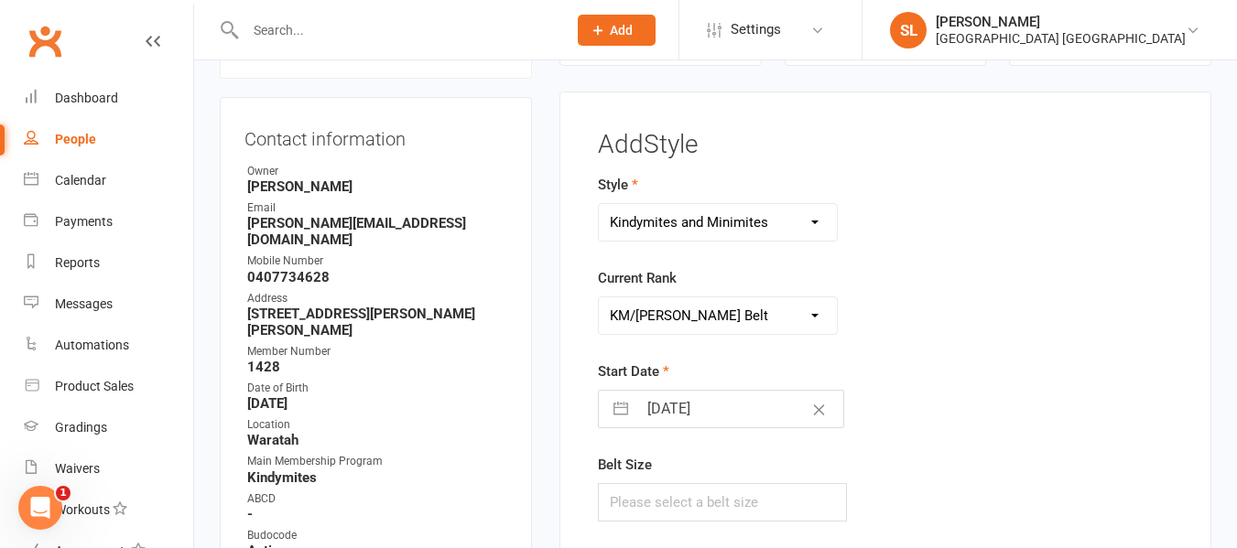
select select "2025"
select select "9"
select select "2025"
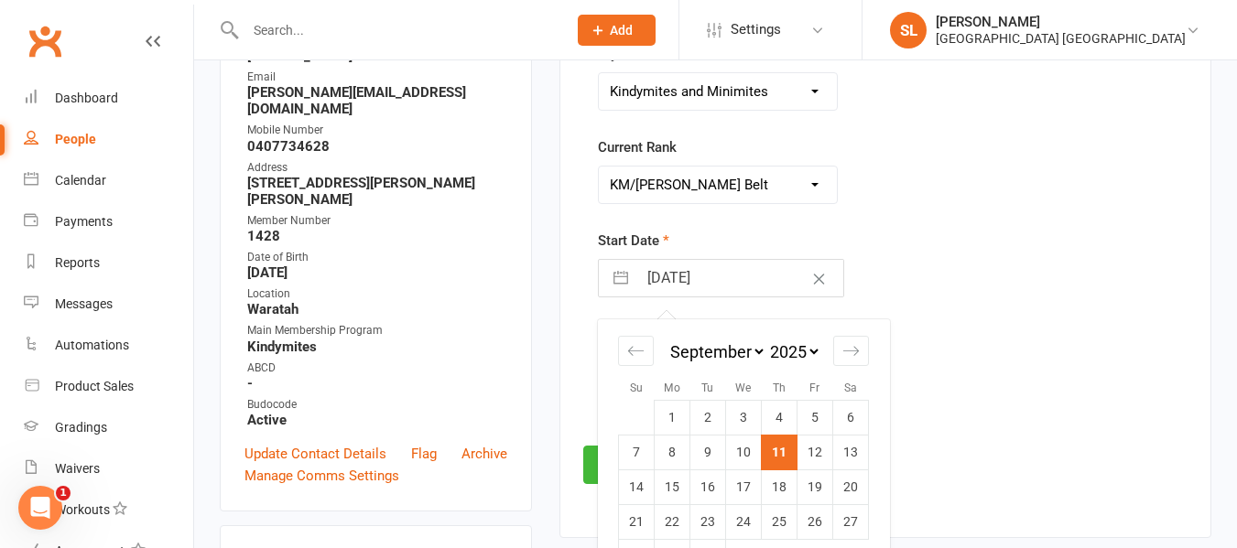
scroll to position [340, 0]
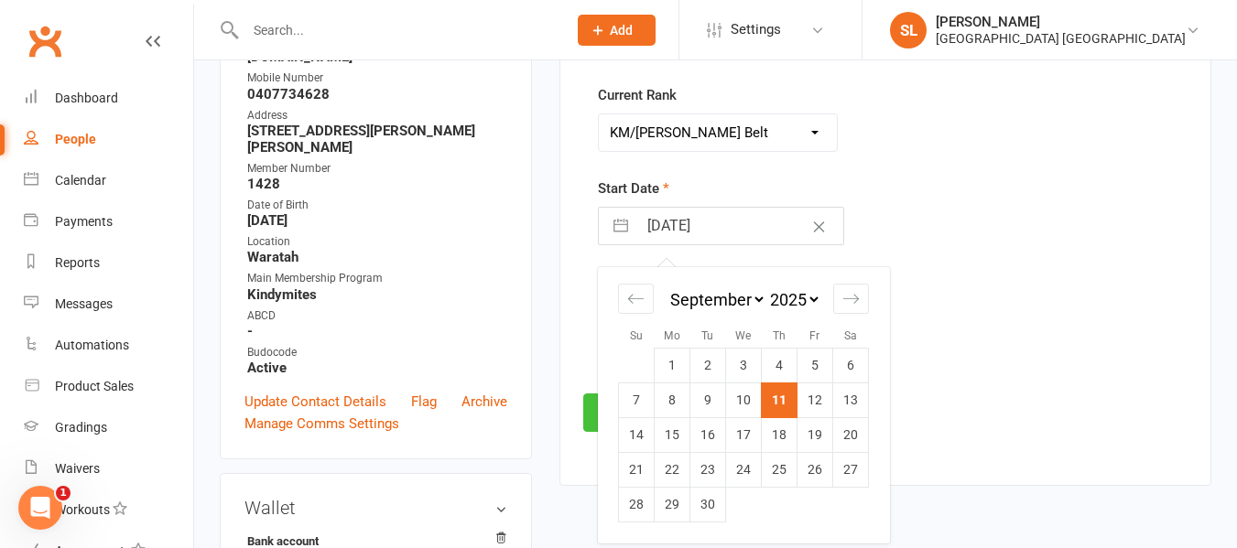
click at [663, 398] on td "8" at bounding box center [673, 400] width 36 height 35
type input "08 Sep 2025"
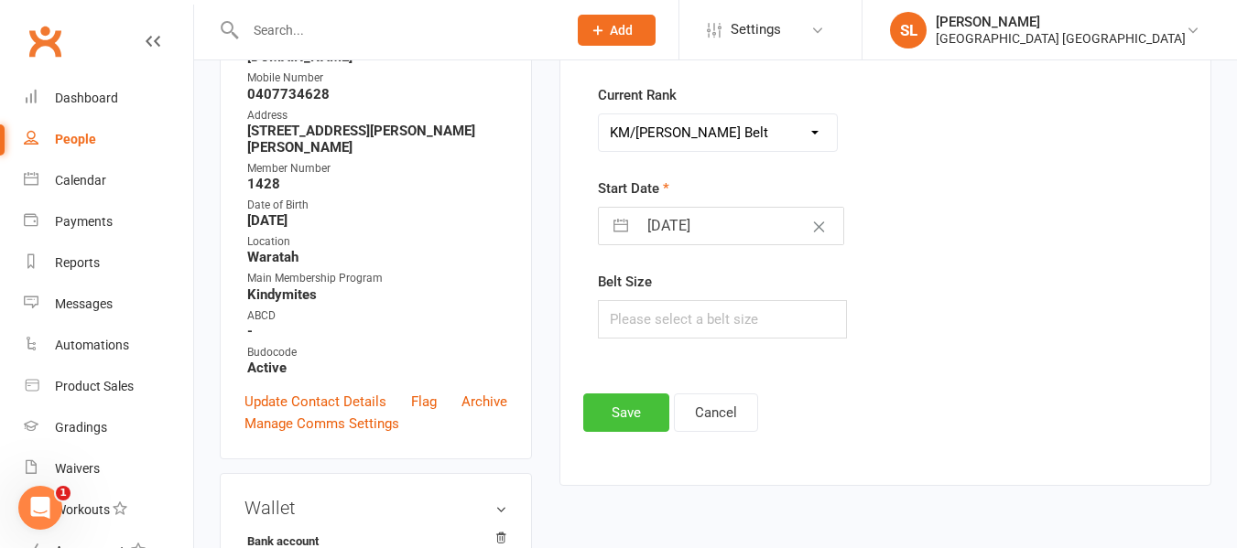
click at [622, 418] on button "Save" at bounding box center [626, 413] width 86 height 38
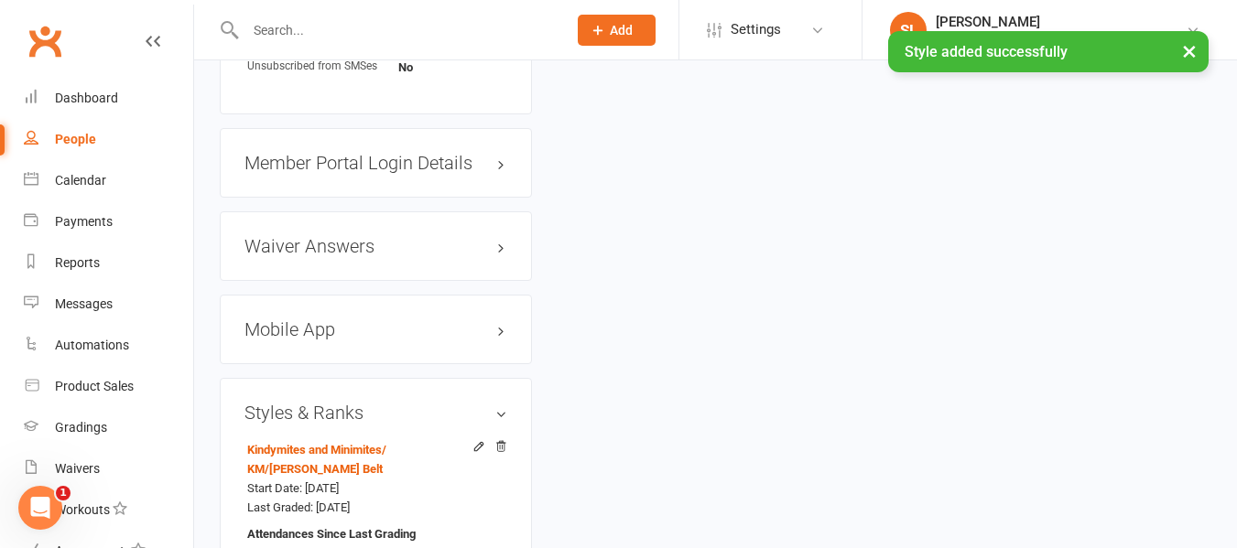
scroll to position [1622, 0]
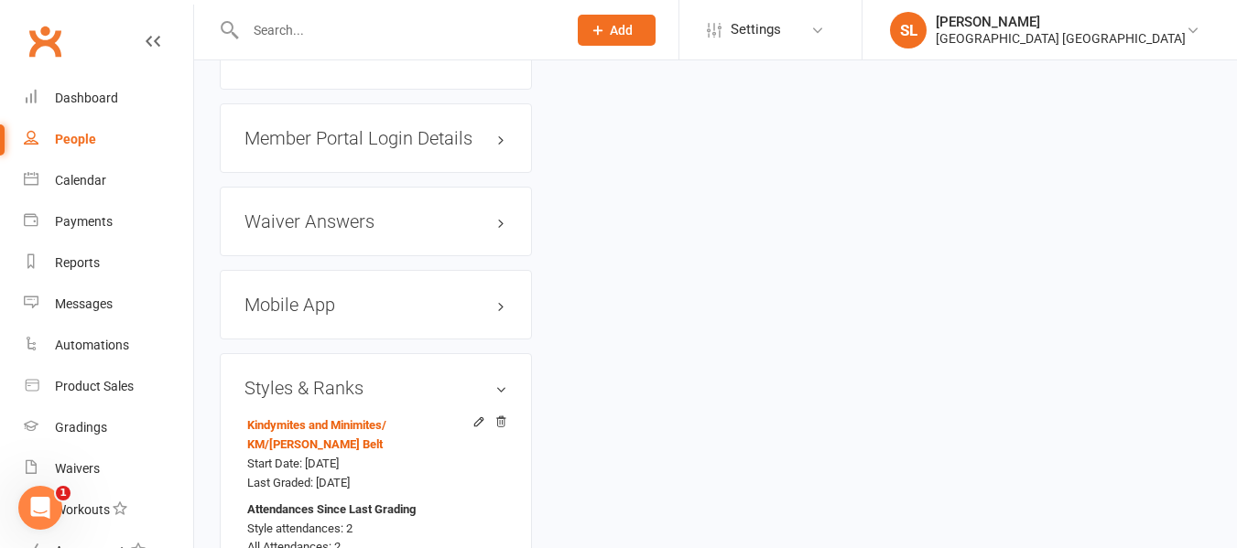
click at [303, 315] on h3 "Mobile App" at bounding box center [375, 305] width 263 height 20
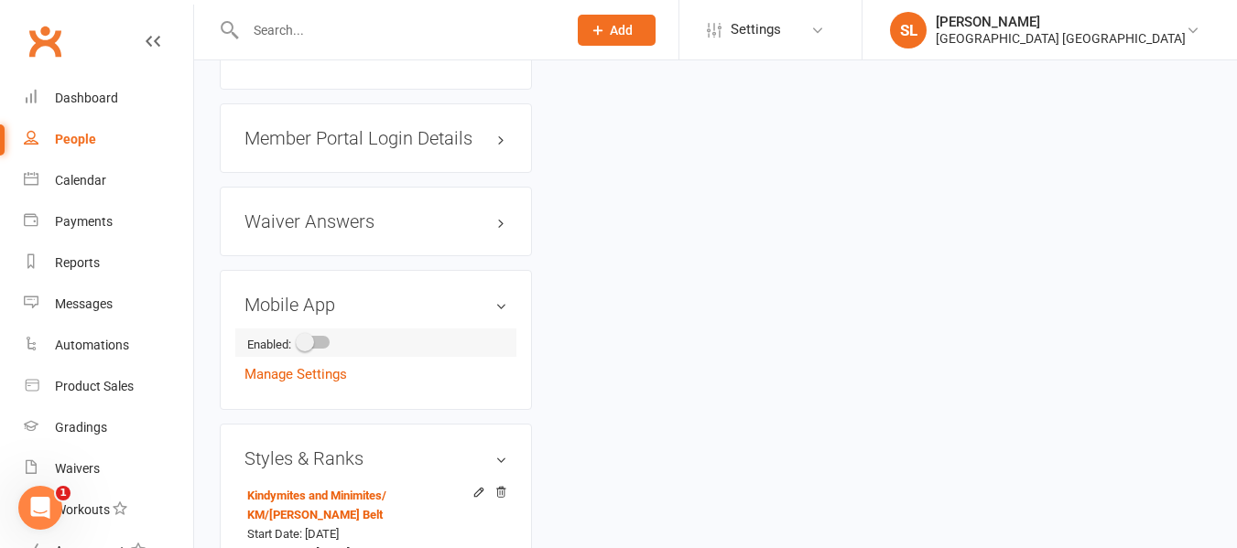
click at [308, 352] on span at bounding box center [305, 342] width 18 height 18
click at [298, 340] on input "checkbox" at bounding box center [298, 340] width 0 height 0
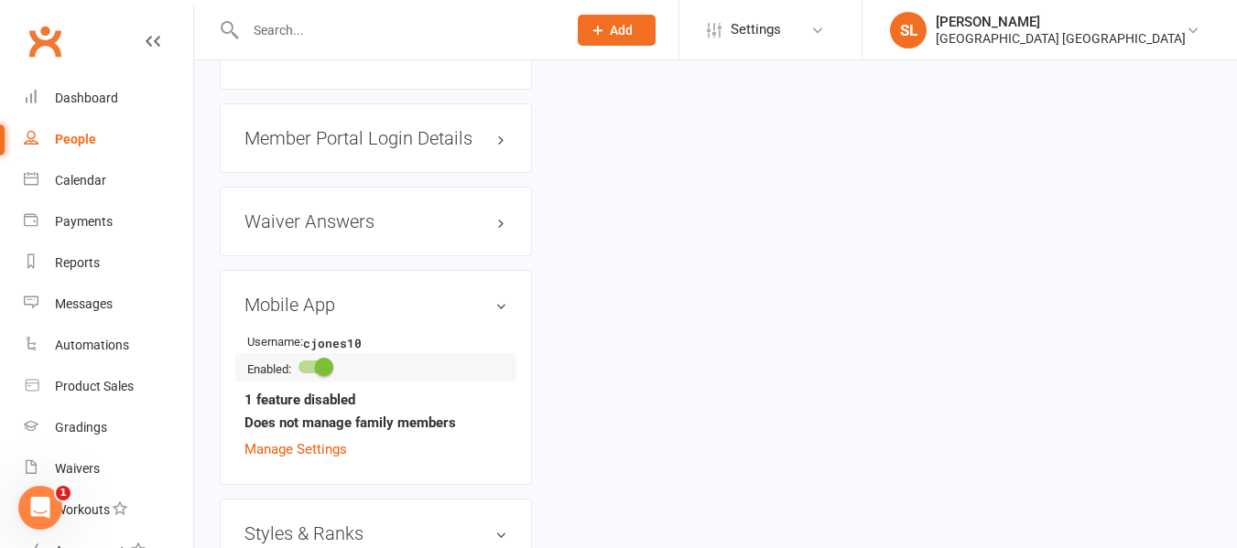
click at [329, 376] on span at bounding box center [324, 367] width 18 height 18
click at [298, 364] on input "checkbox" at bounding box center [298, 364] width 0 height 0
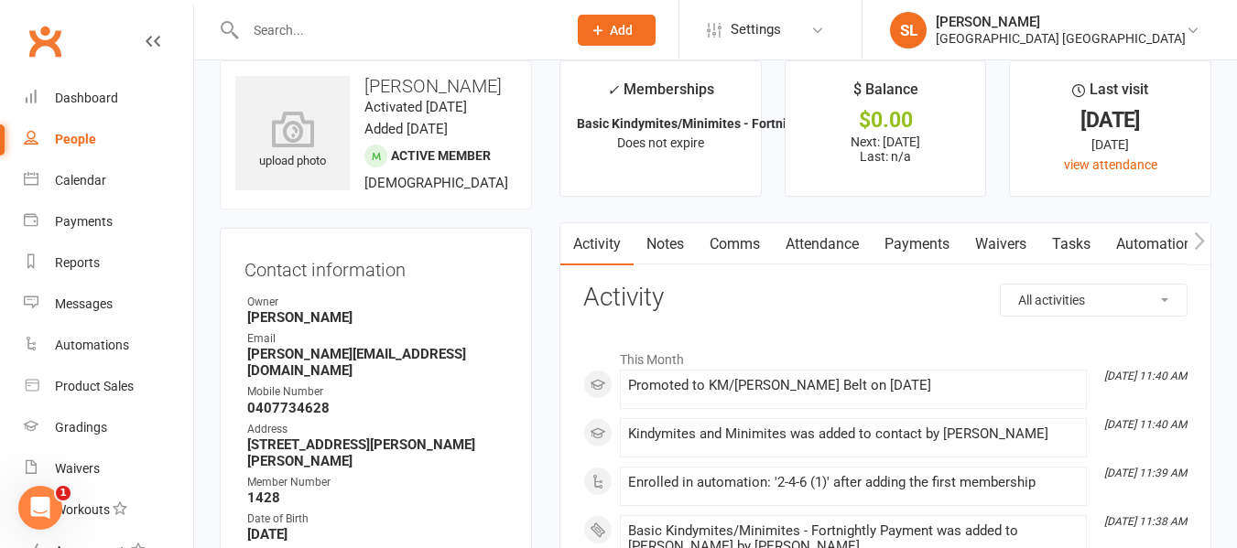
scroll to position [0, 0]
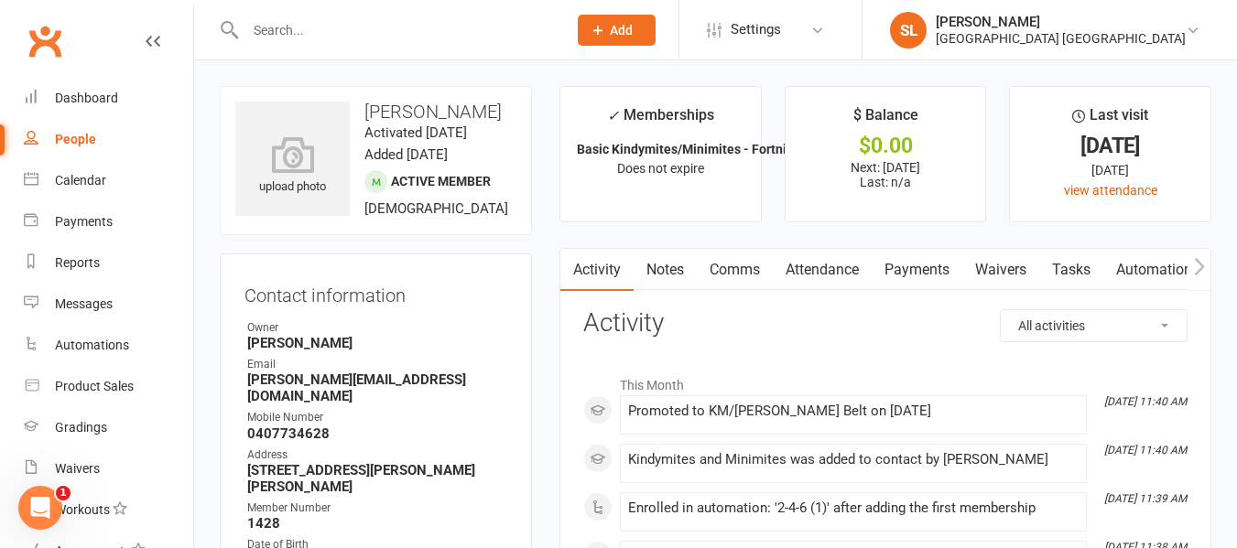
click at [1199, 260] on icon "button" at bounding box center [1199, 266] width 11 height 19
click at [1199, 261] on icon "button" at bounding box center [1199, 266] width 11 height 19
click at [1025, 266] on link "Mobile App" at bounding box center [1042, 270] width 99 height 42
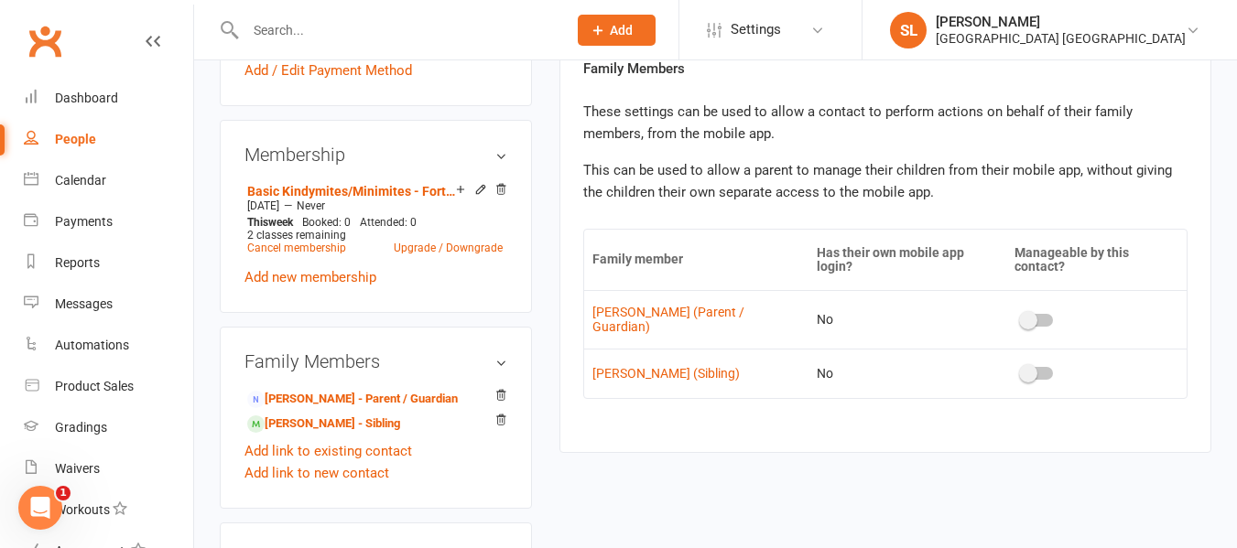
scroll to position [916, 0]
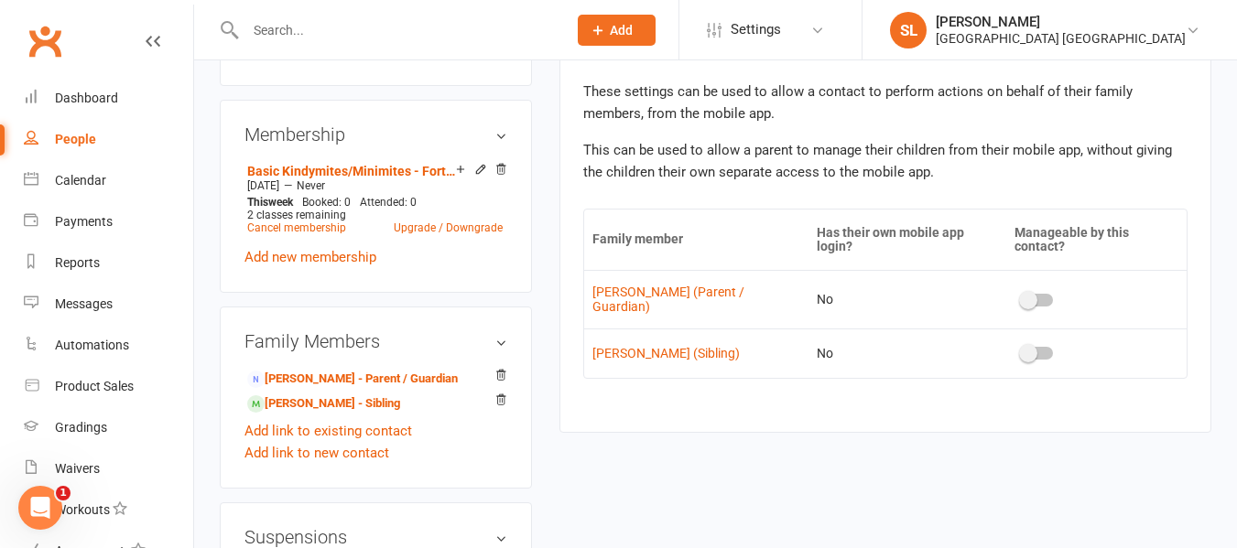
click at [1025, 291] on span at bounding box center [1028, 300] width 18 height 18
click at [1022, 298] on input "checkbox" at bounding box center [1022, 298] width 0 height 0
click at [320, 414] on link "Tobias Jones - Sibling" at bounding box center [323, 404] width 153 height 19
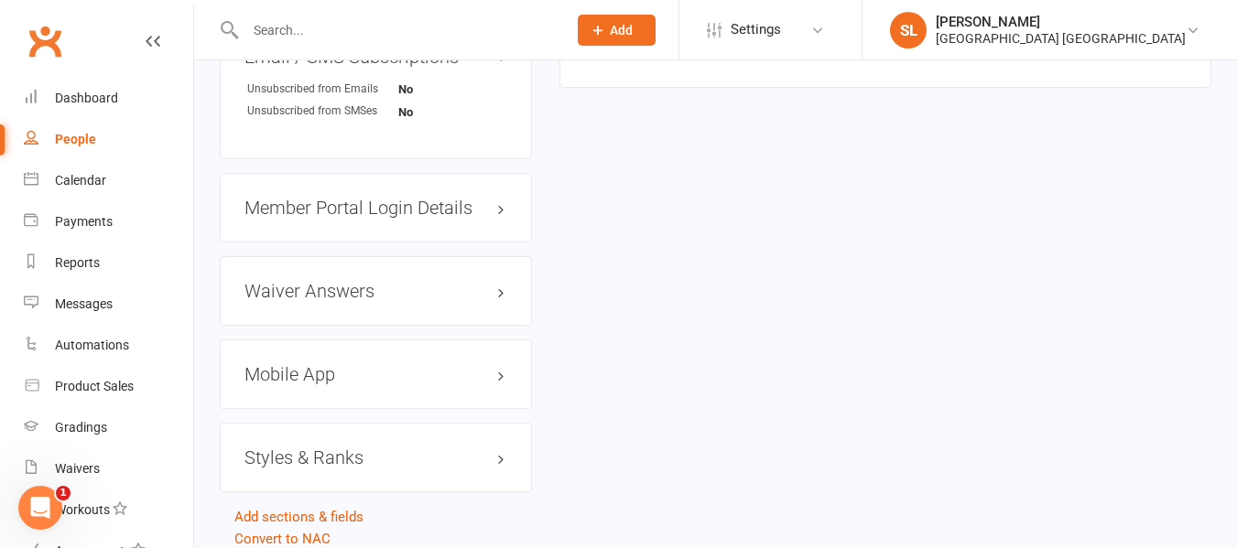
scroll to position [1557, 0]
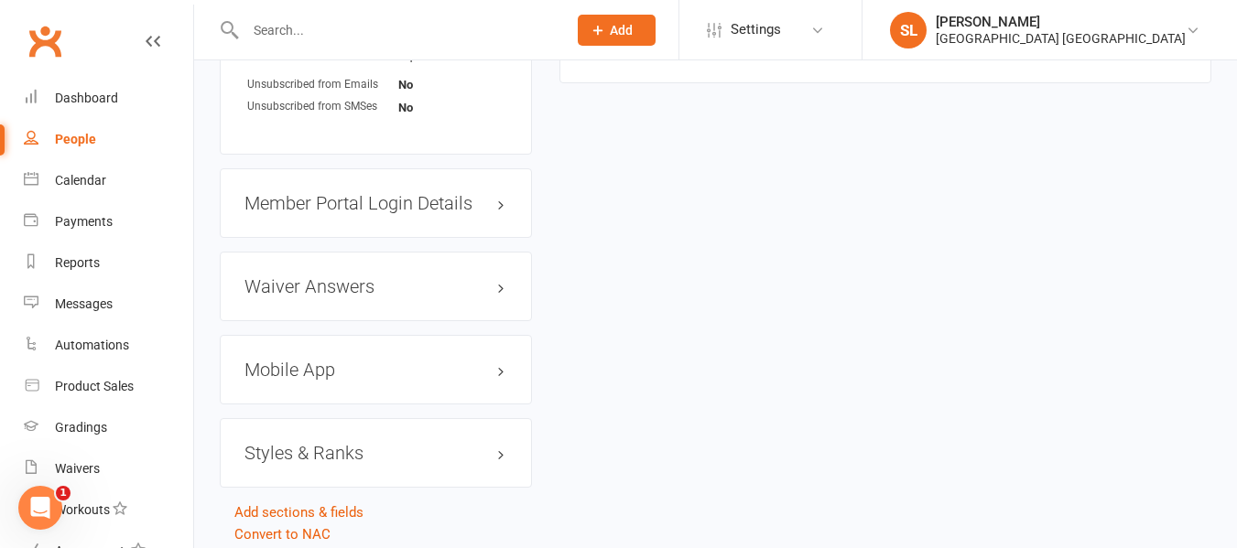
click at [298, 380] on h3 "Mobile App" at bounding box center [375, 370] width 263 height 20
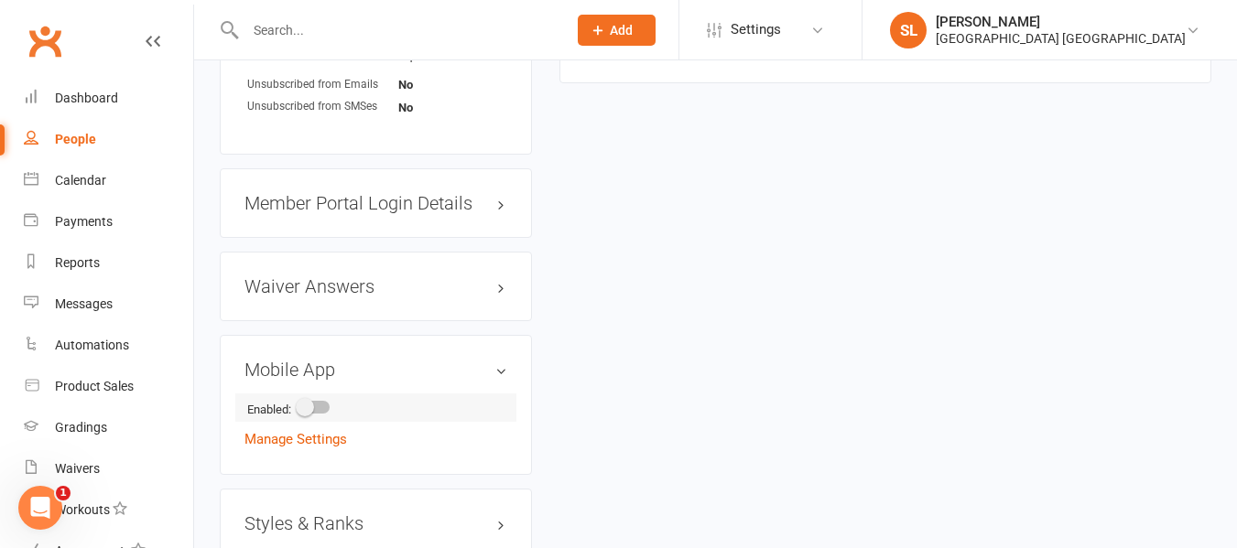
click at [307, 417] on span at bounding box center [305, 407] width 18 height 18
click at [298, 405] on input "checkbox" at bounding box center [298, 405] width 0 height 0
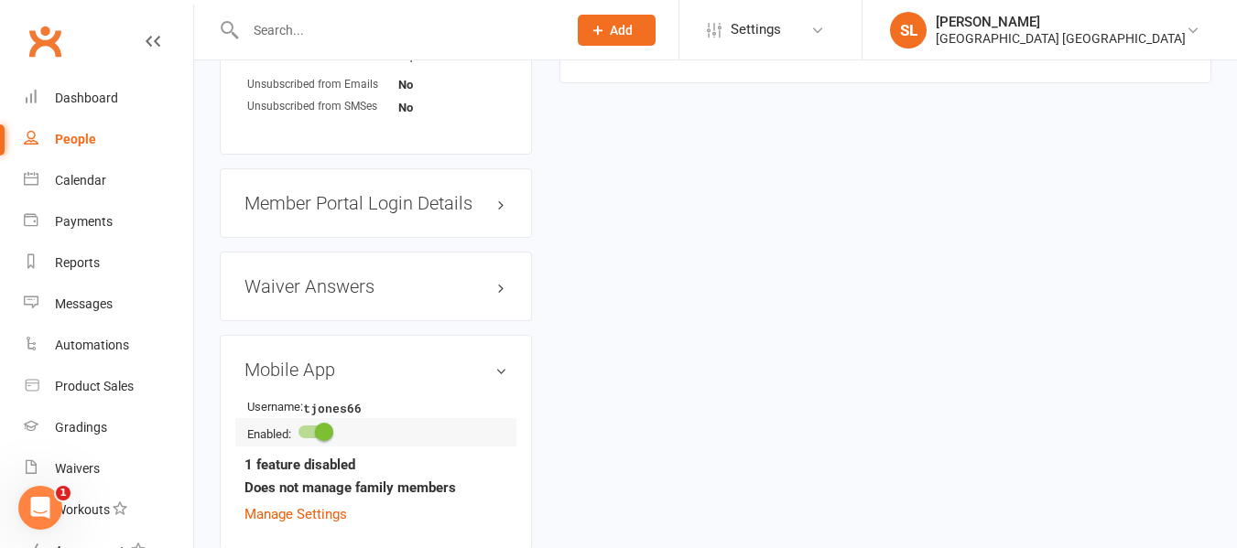
click at [325, 441] on span at bounding box center [324, 432] width 18 height 18
click at [298, 429] on input "checkbox" at bounding box center [298, 429] width 0 height 0
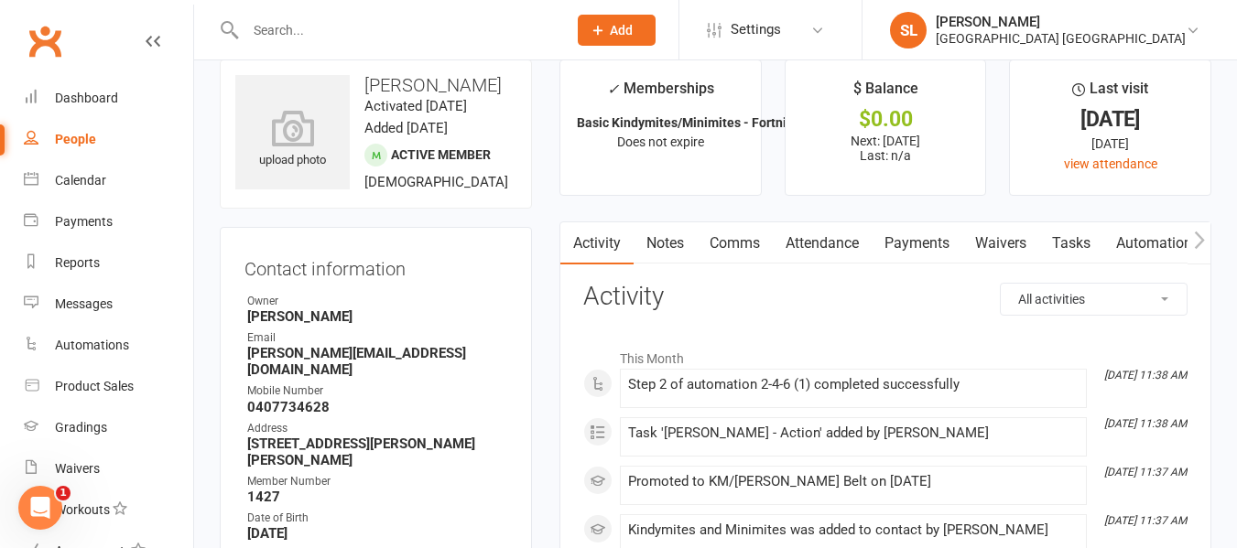
scroll to position [0, 0]
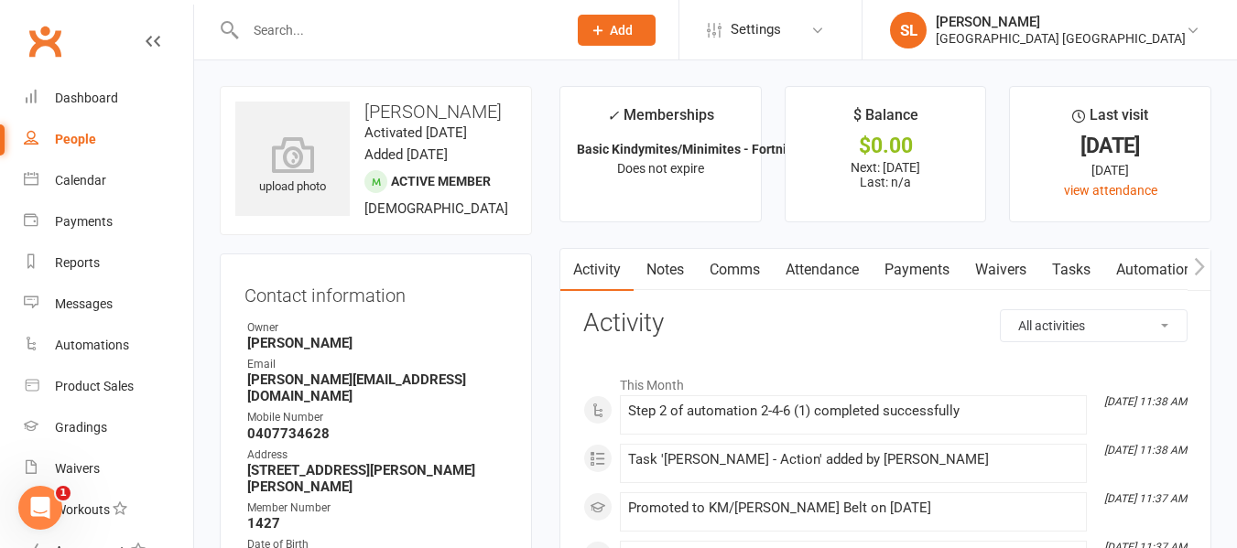
click at [1198, 264] on icon "button" at bounding box center [1199, 266] width 11 height 19
click at [1196, 263] on icon "button" at bounding box center [1199, 266] width 11 height 19
click at [1039, 271] on link "Mobile App" at bounding box center [1042, 270] width 99 height 42
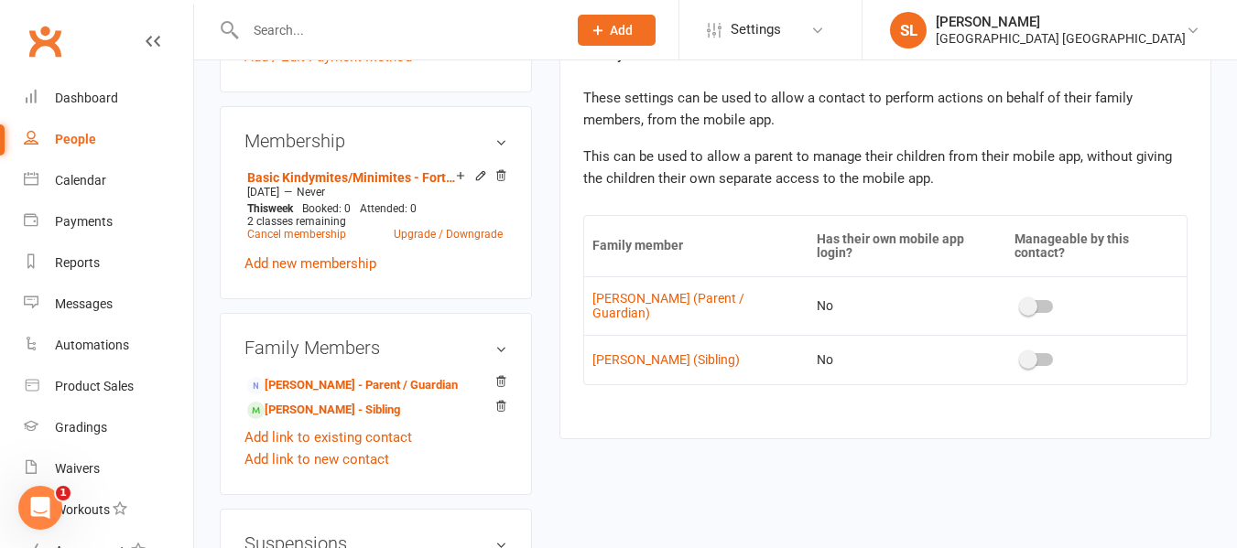
scroll to position [916, 0]
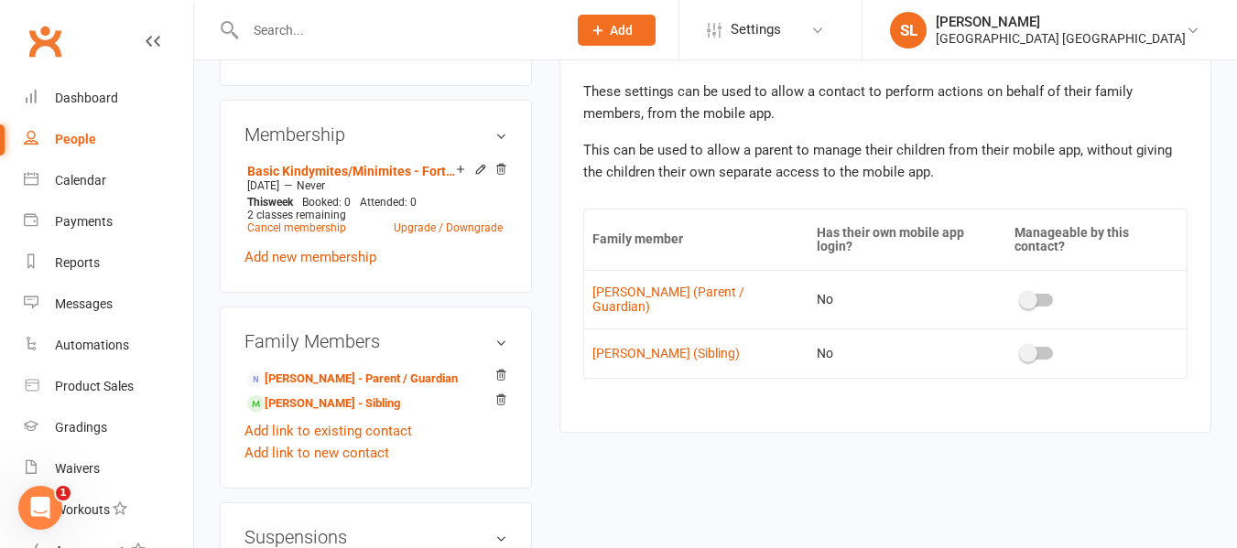
click at [1026, 291] on span at bounding box center [1028, 300] width 18 height 18
click at [1022, 298] on input "checkbox" at bounding box center [1022, 298] width 0 height 0
click at [295, 389] on link "Rebecca Hahn - Parent / Guardian" at bounding box center [352, 379] width 211 height 19
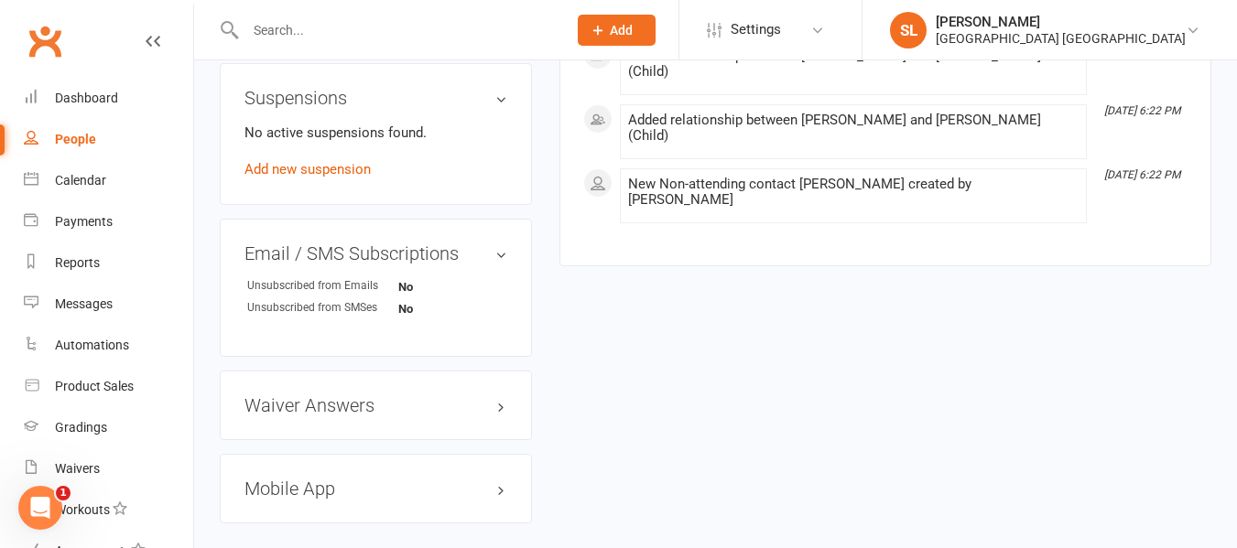
scroll to position [1240, 0]
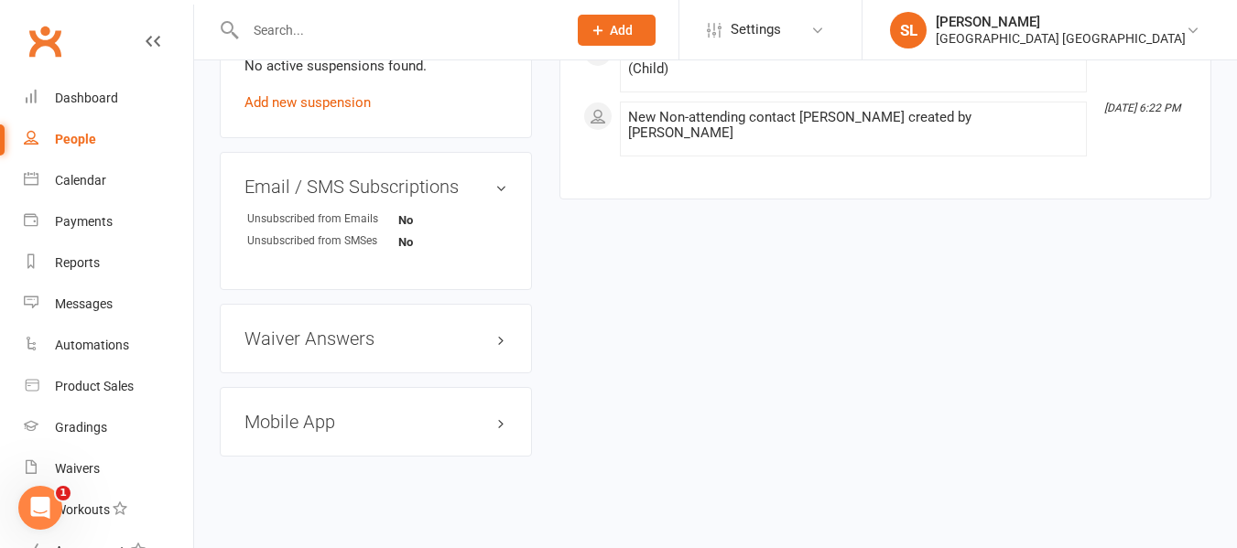
click at [298, 412] on h3 "Mobile App" at bounding box center [375, 422] width 263 height 20
click at [309, 450] on span at bounding box center [305, 459] width 18 height 18
click at [298, 457] on input "checkbox" at bounding box center [298, 457] width 0 height 0
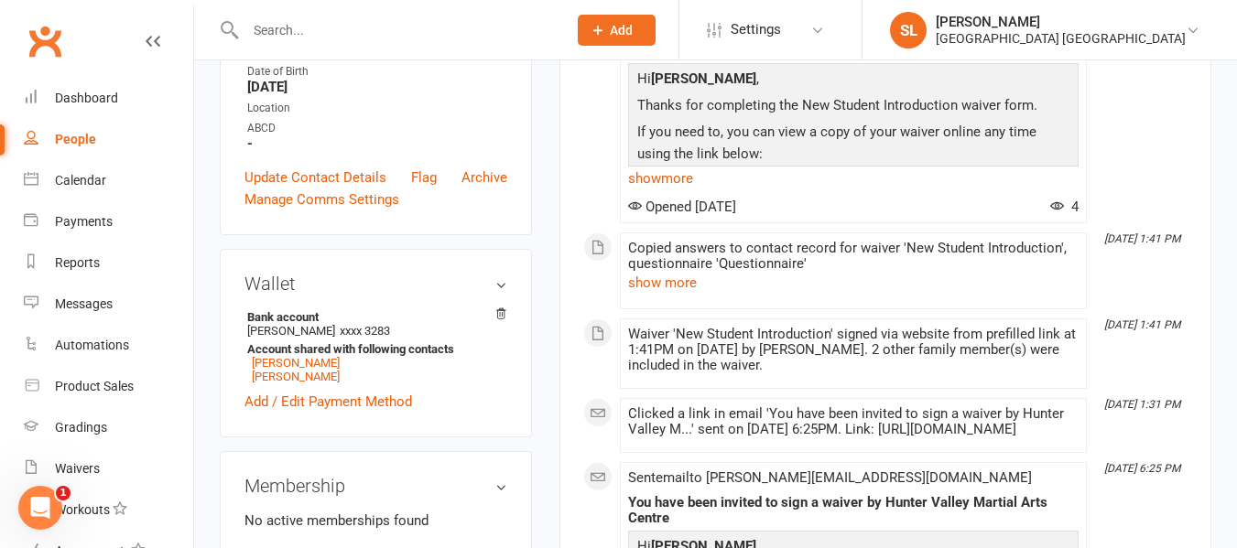
scroll to position [49, 0]
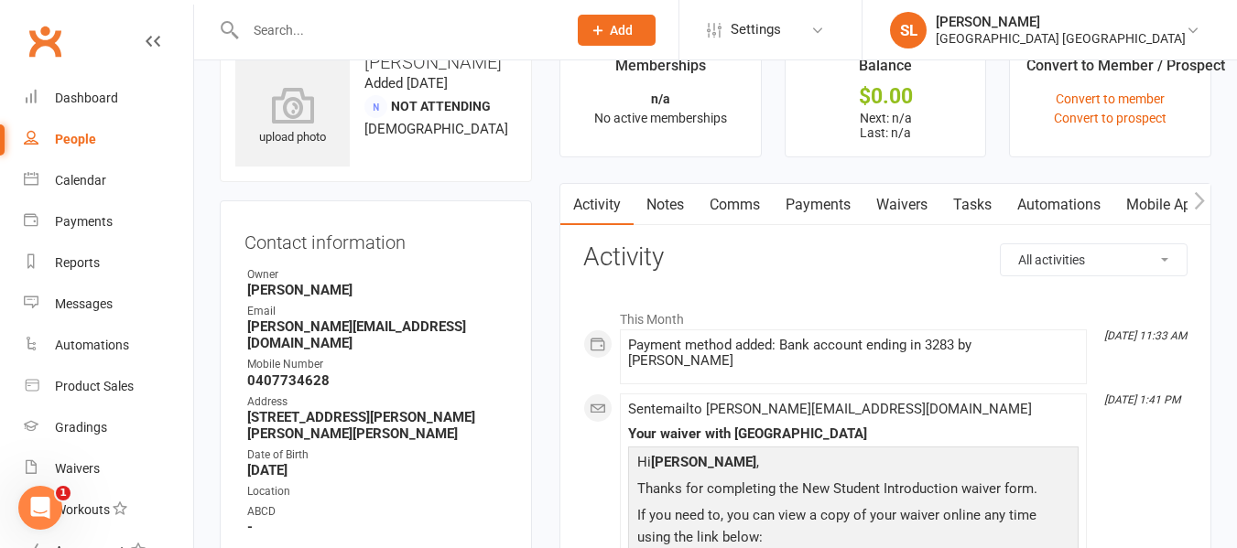
click at [1156, 193] on link "Mobile App" at bounding box center [1162, 205] width 99 height 42
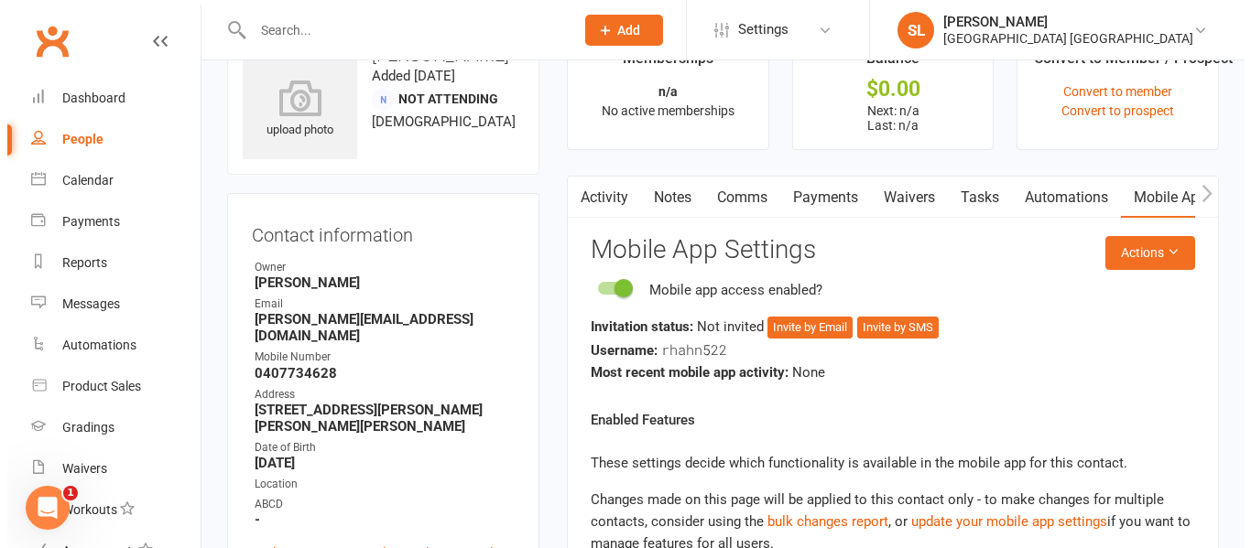
scroll to position [49, 0]
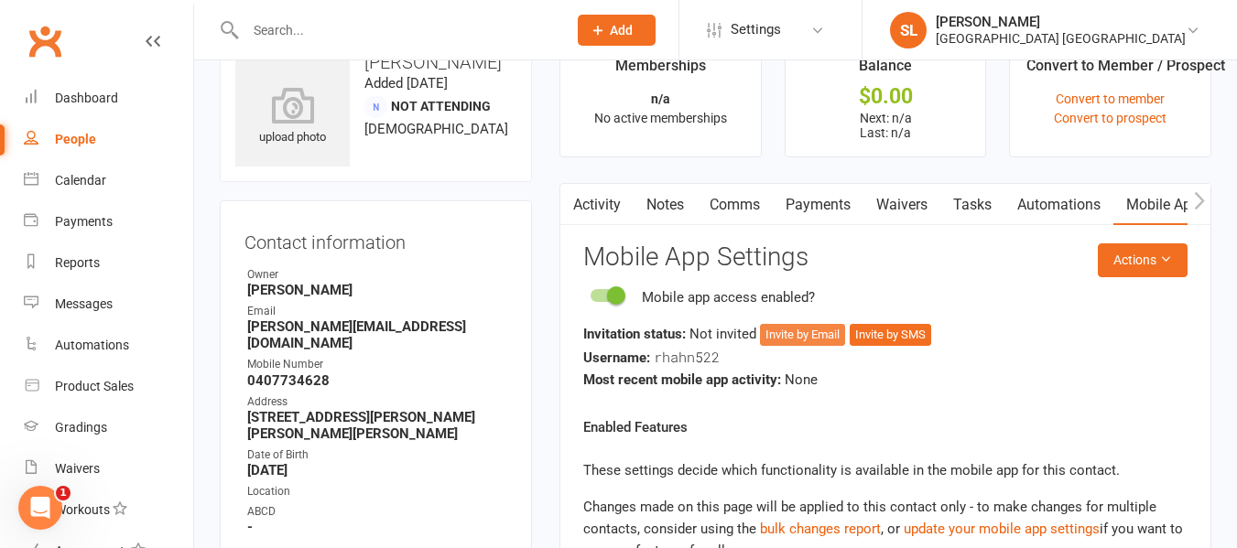
click at [786, 331] on button "Invite by Email" at bounding box center [802, 335] width 85 height 22
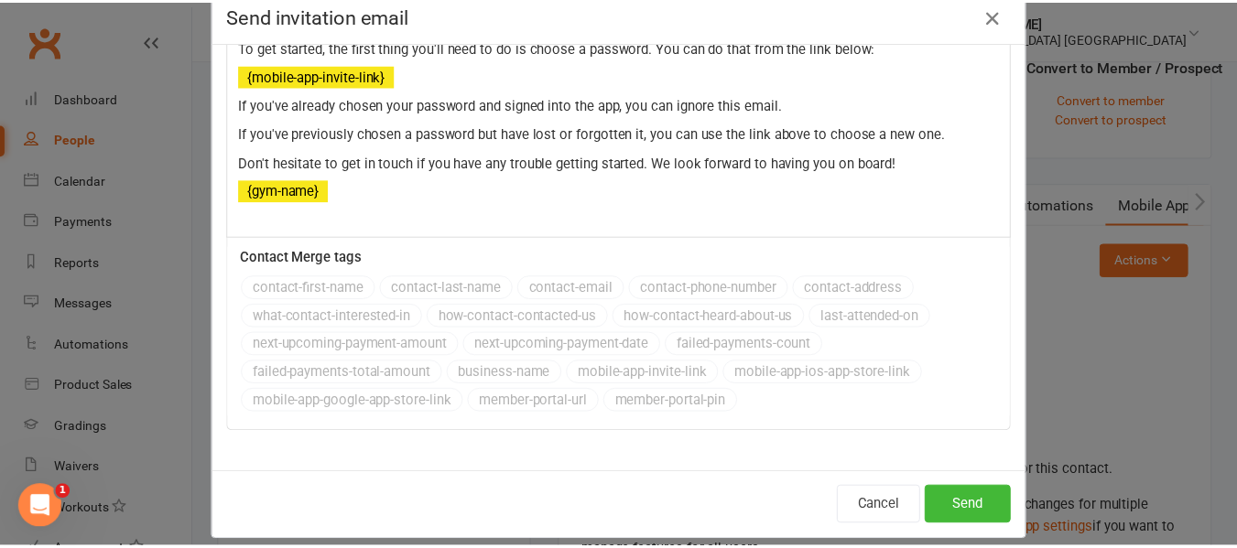
scroll to position [60, 0]
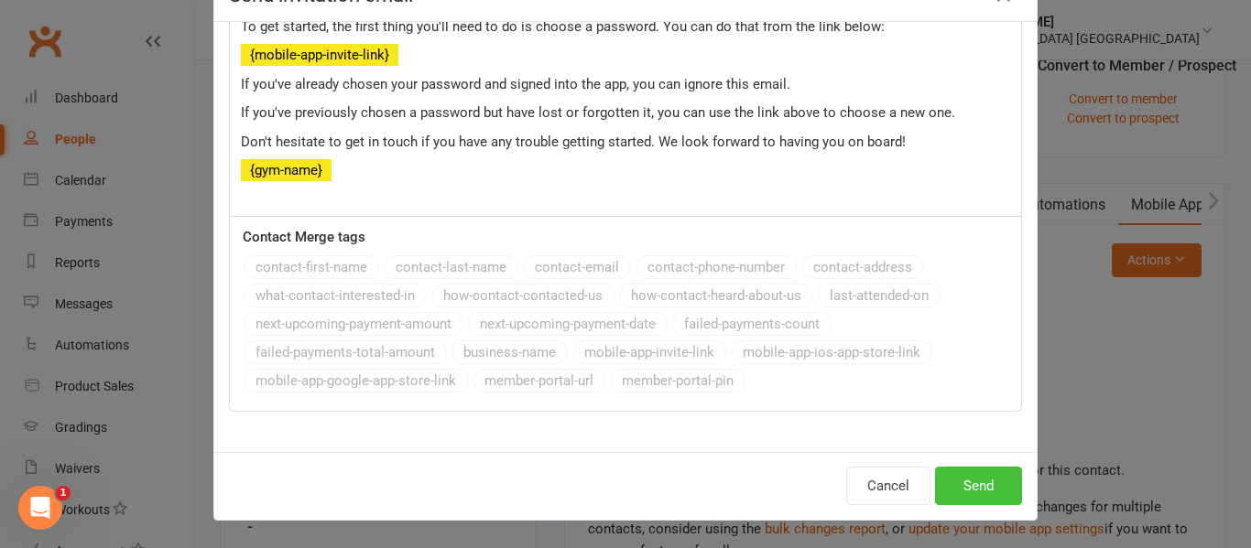
click at [977, 486] on button "Send" at bounding box center [978, 486] width 87 height 38
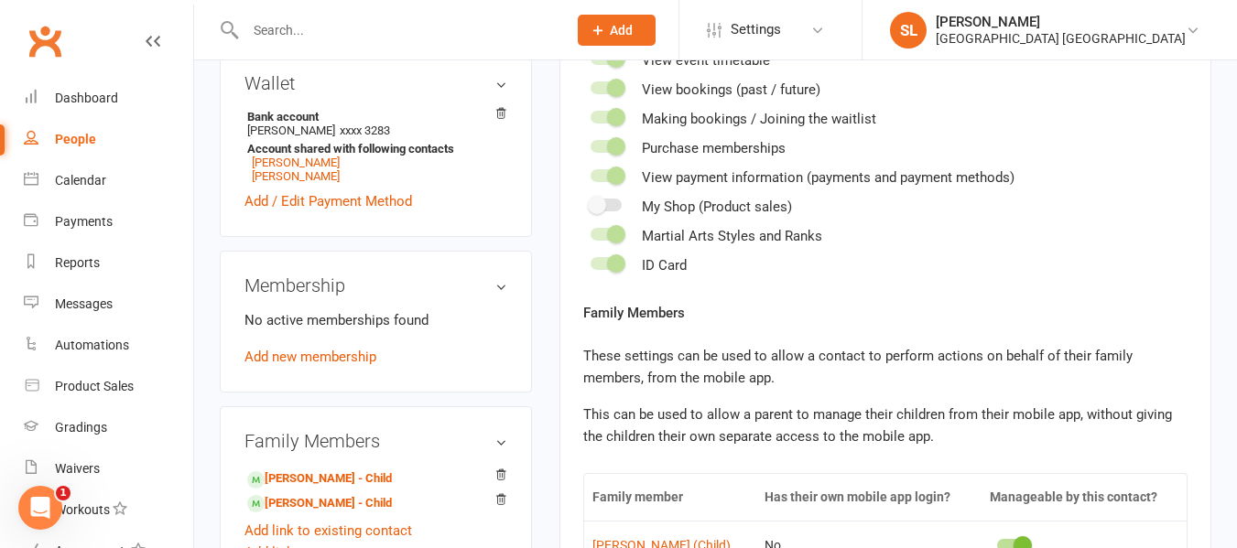
scroll to position [782, 0]
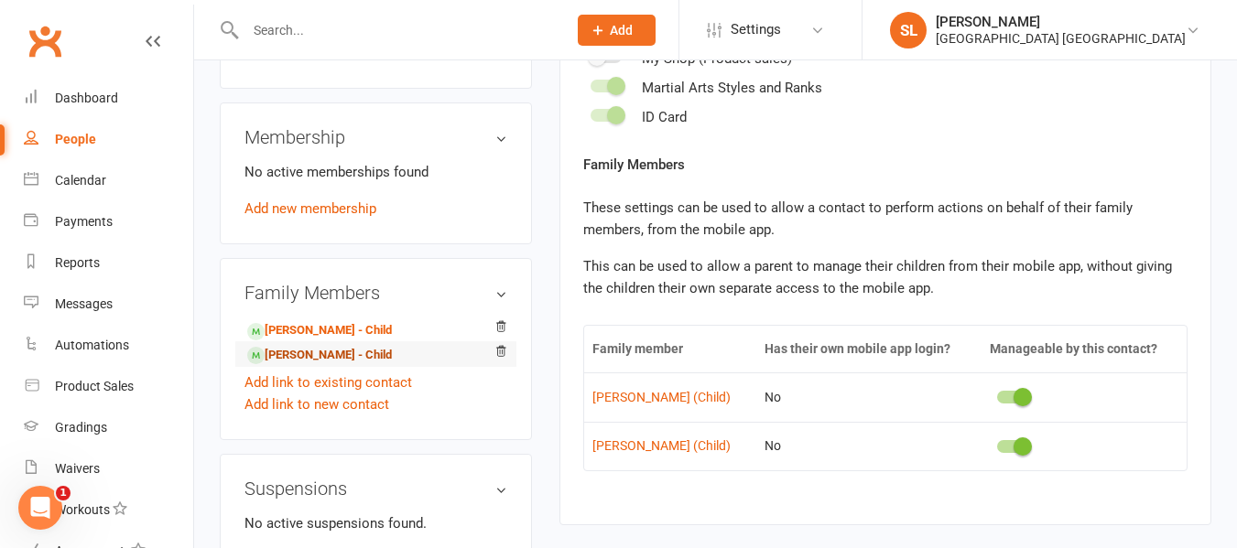
click at [331, 346] on link "Tobias Jones - Child" at bounding box center [319, 355] width 145 height 19
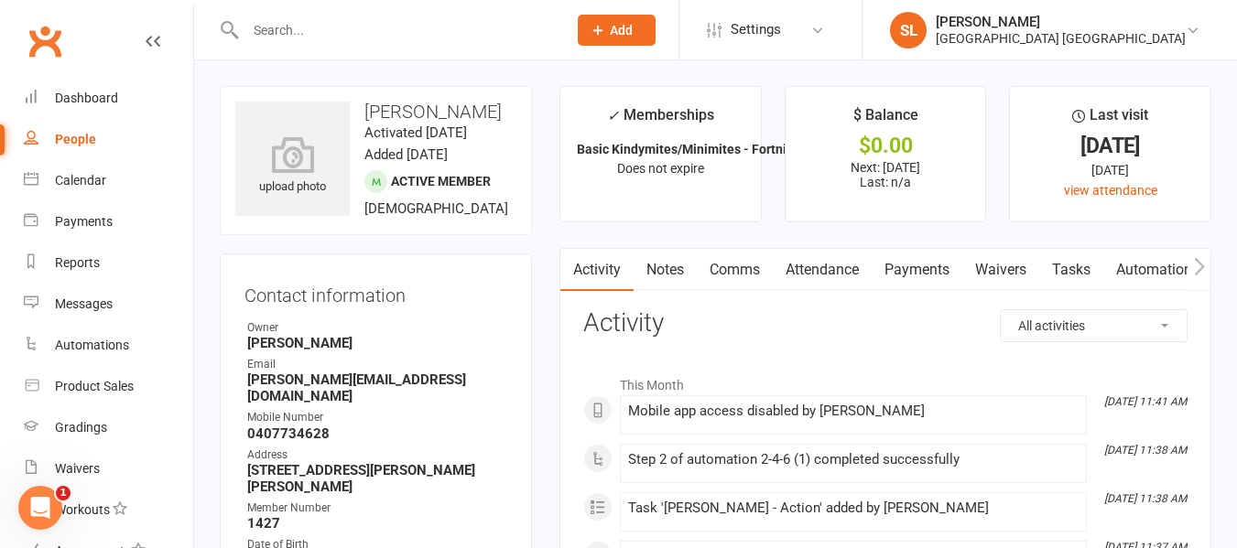
click at [814, 271] on link "Attendance" at bounding box center [822, 270] width 99 height 42
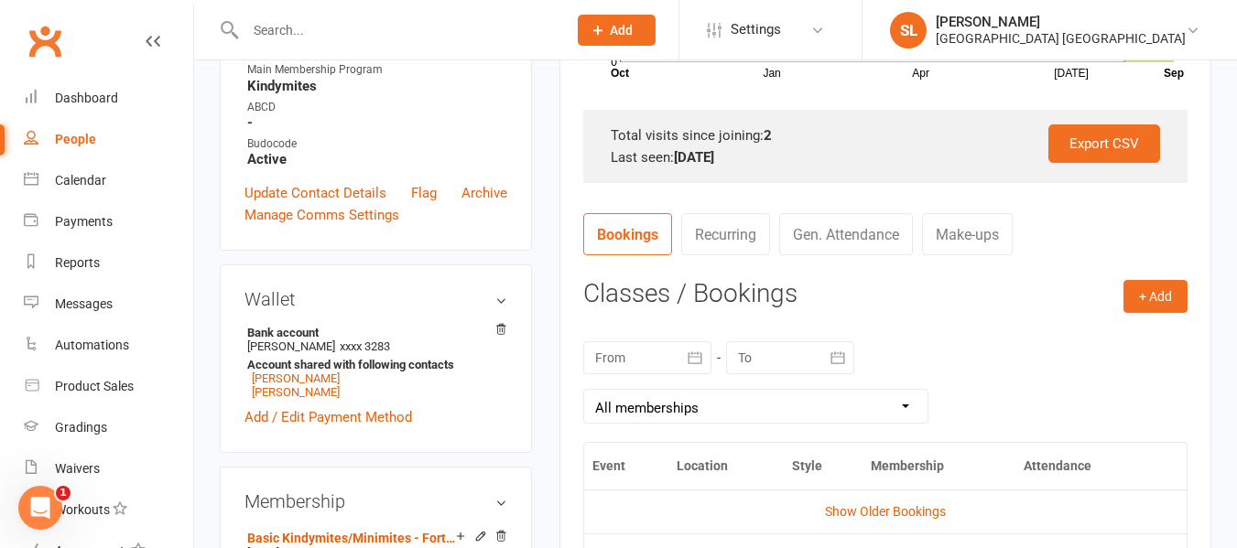
scroll to position [641, 0]
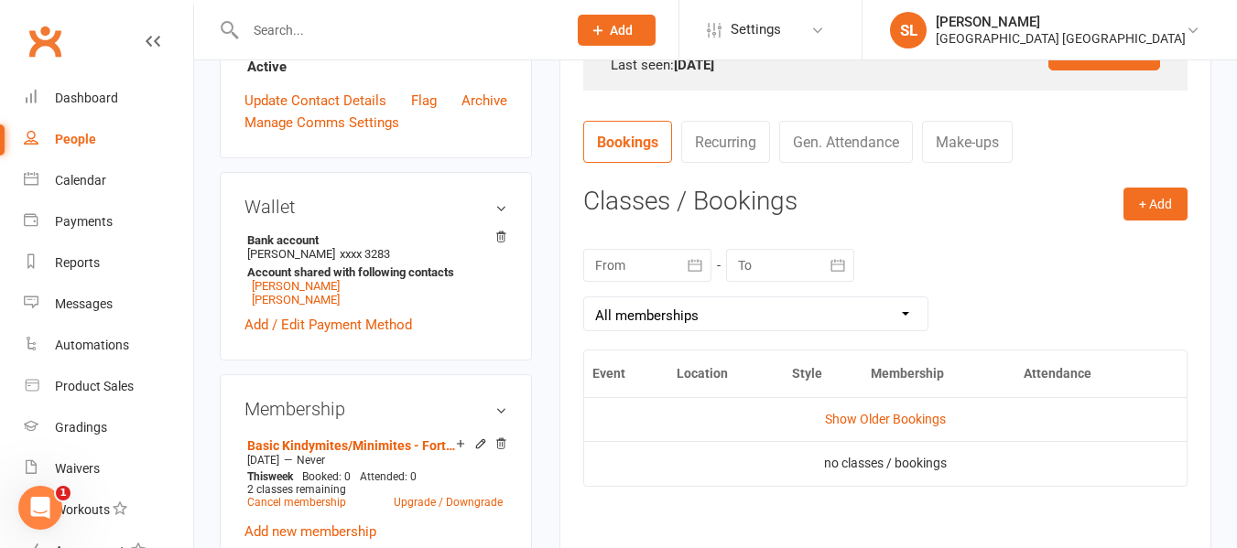
click at [694, 267] on icon "button" at bounding box center [695, 265] width 18 height 18
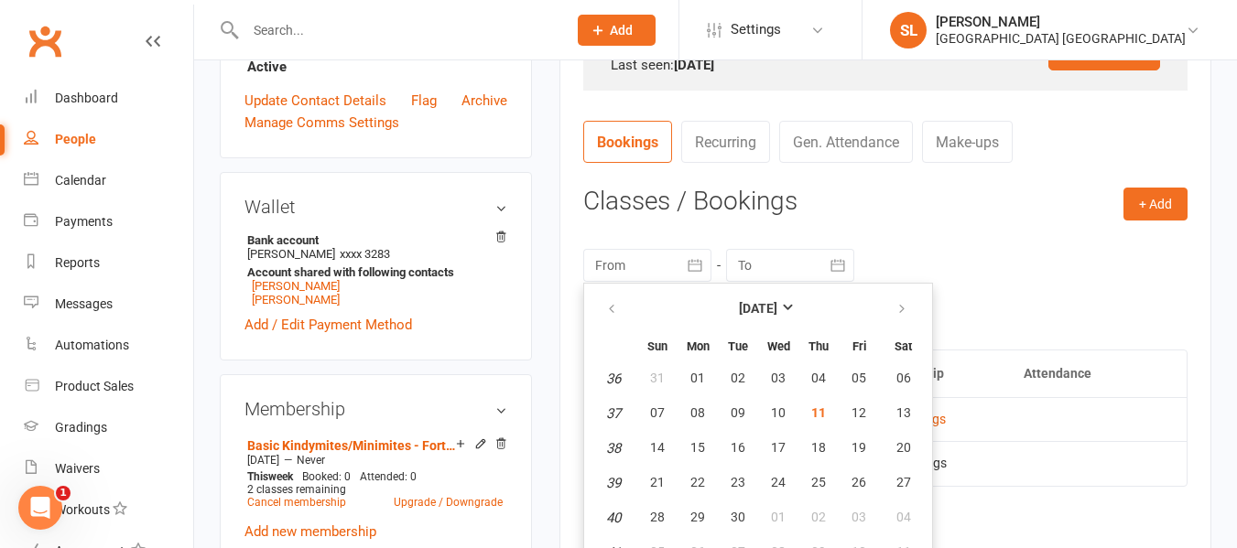
scroll to position [664, 0]
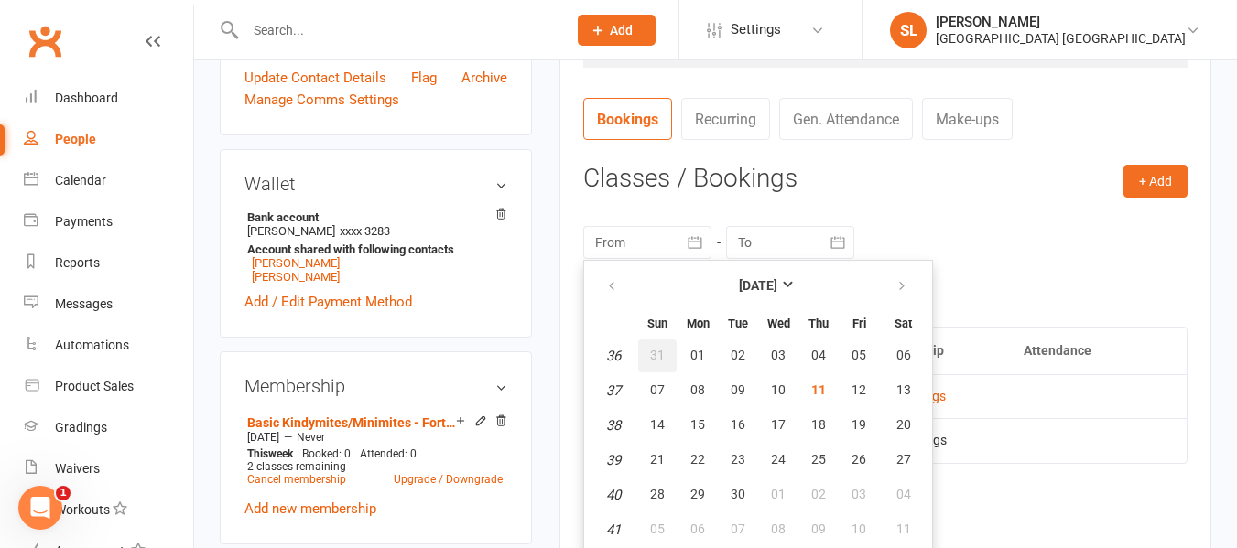
click at [658, 353] on span "31" at bounding box center [657, 355] width 15 height 15
type input "[DATE]"
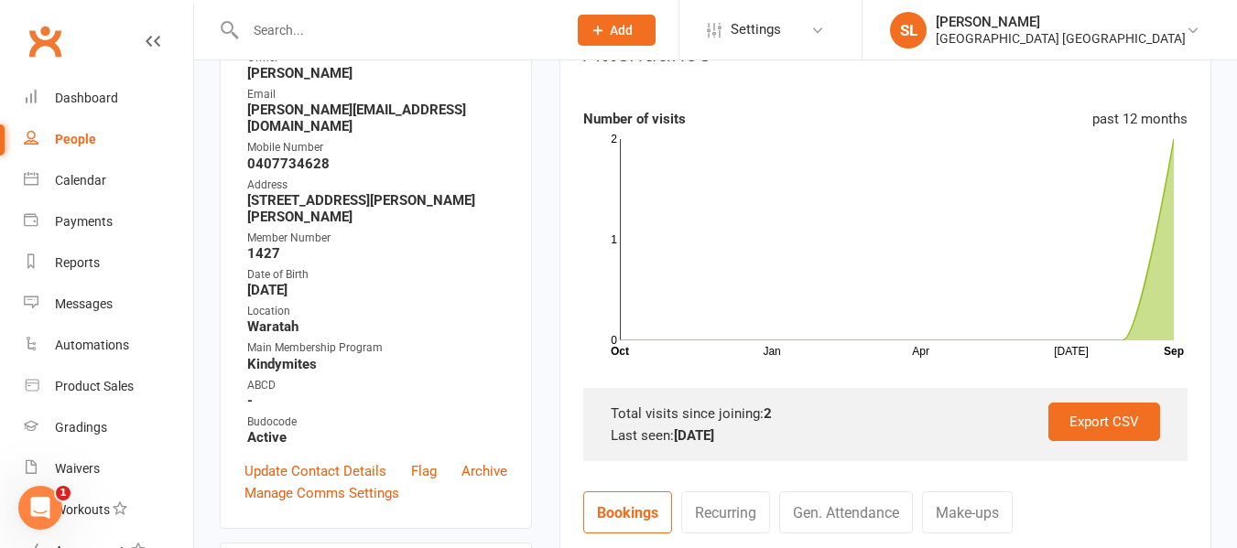
scroll to position [206, 0]
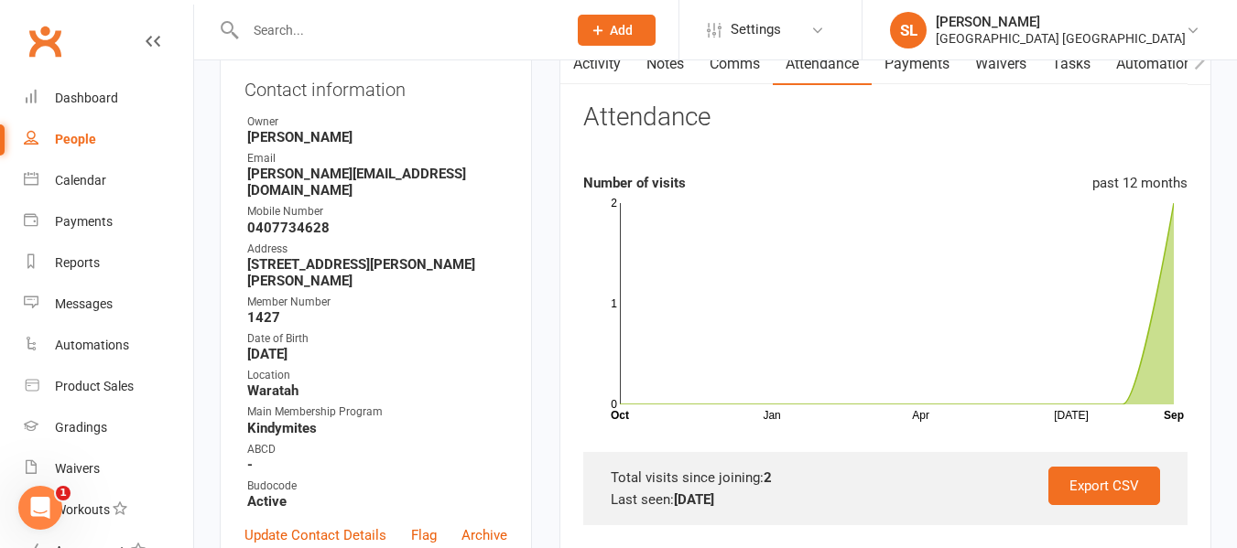
click at [254, 28] on input "text" at bounding box center [397, 30] width 314 height 26
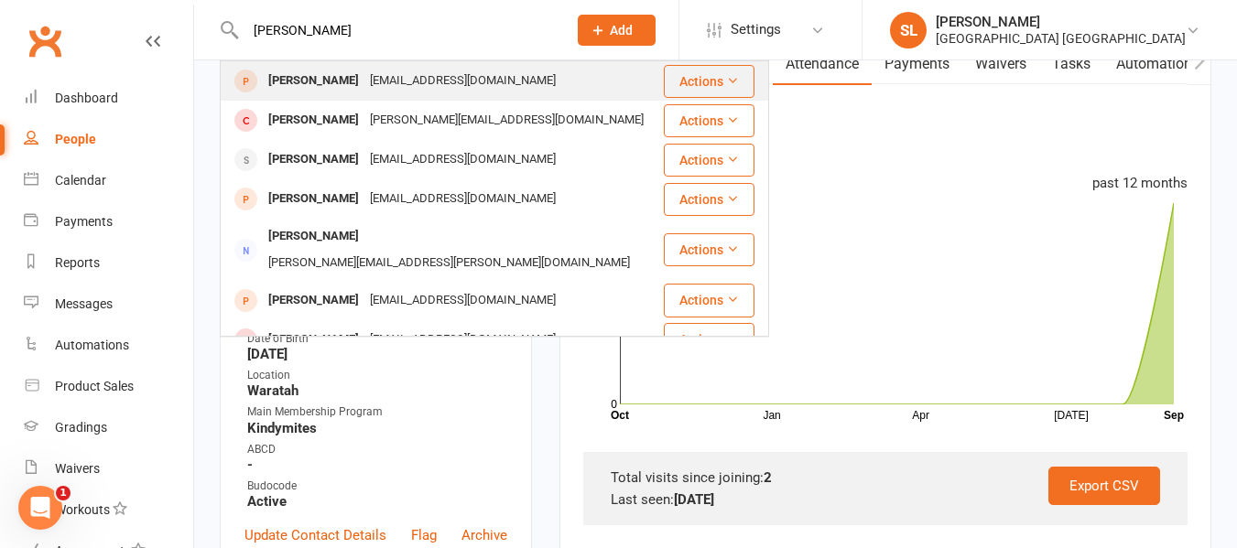
type input "harry oconn"
click at [320, 81] on div "Harry O’Connor" at bounding box center [314, 81] width 102 height 27
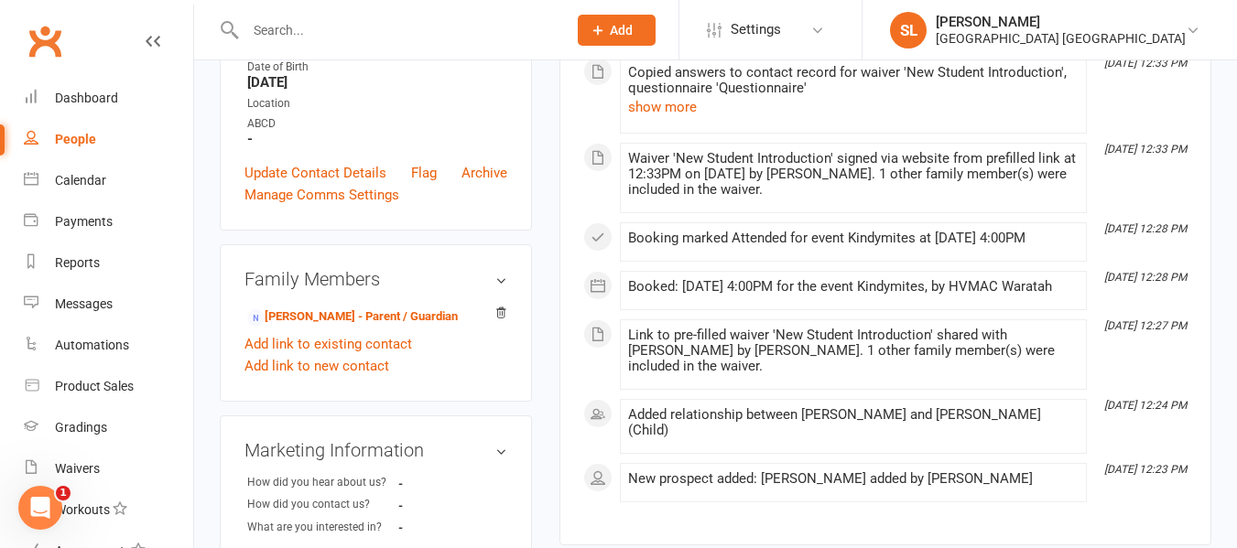
scroll to position [458, 0]
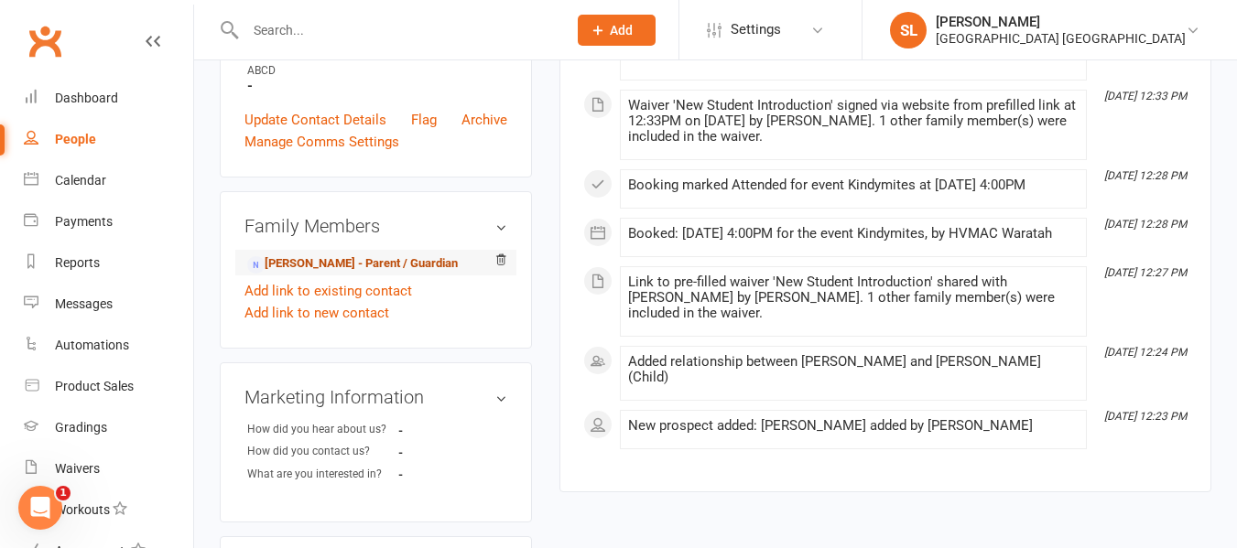
click at [315, 274] on link "Kate Owens - Parent / Guardian" at bounding box center [352, 264] width 211 height 19
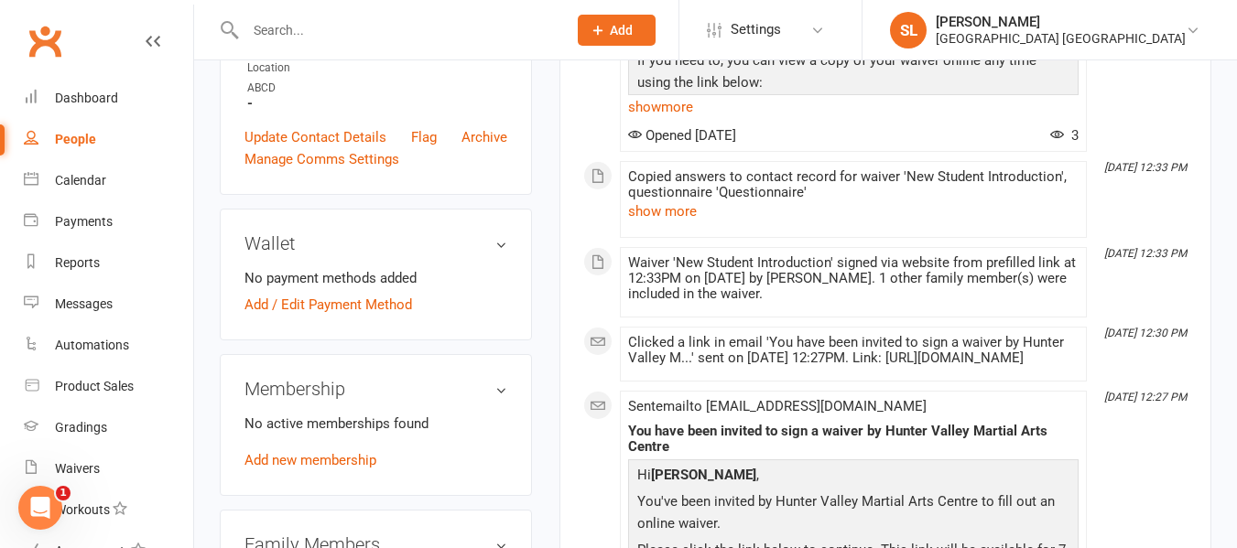
scroll to position [458, 0]
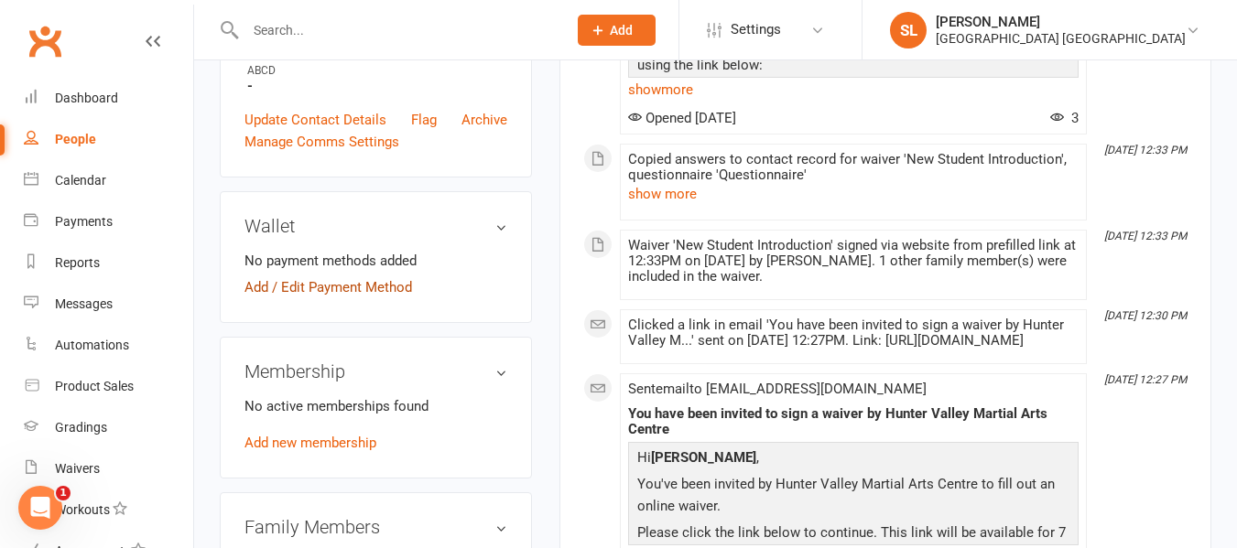
click at [395, 298] on link "Add / Edit Payment Method" at bounding box center [328, 288] width 168 height 22
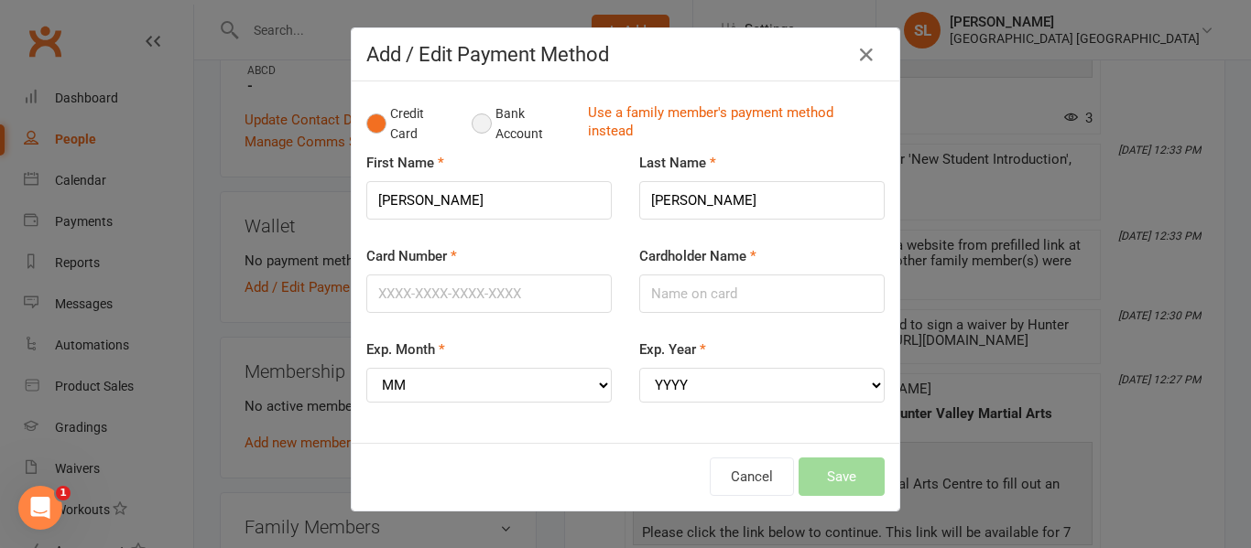
click at [472, 122] on button "Bank Account" at bounding box center [523, 124] width 102 height 56
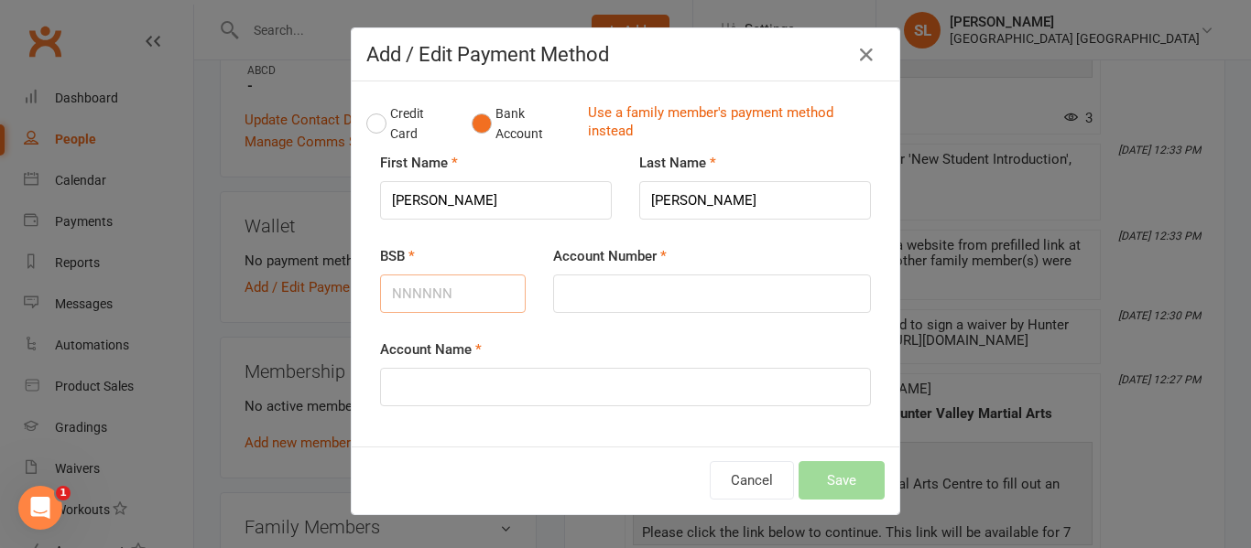
click at [465, 294] on input "BSB" at bounding box center [453, 294] width 146 height 38
type input "062827"
click at [561, 288] on input "Account Number" at bounding box center [712, 294] width 318 height 38
type input "10252016"
click at [465, 395] on input "Account Name" at bounding box center [625, 387] width 491 height 38
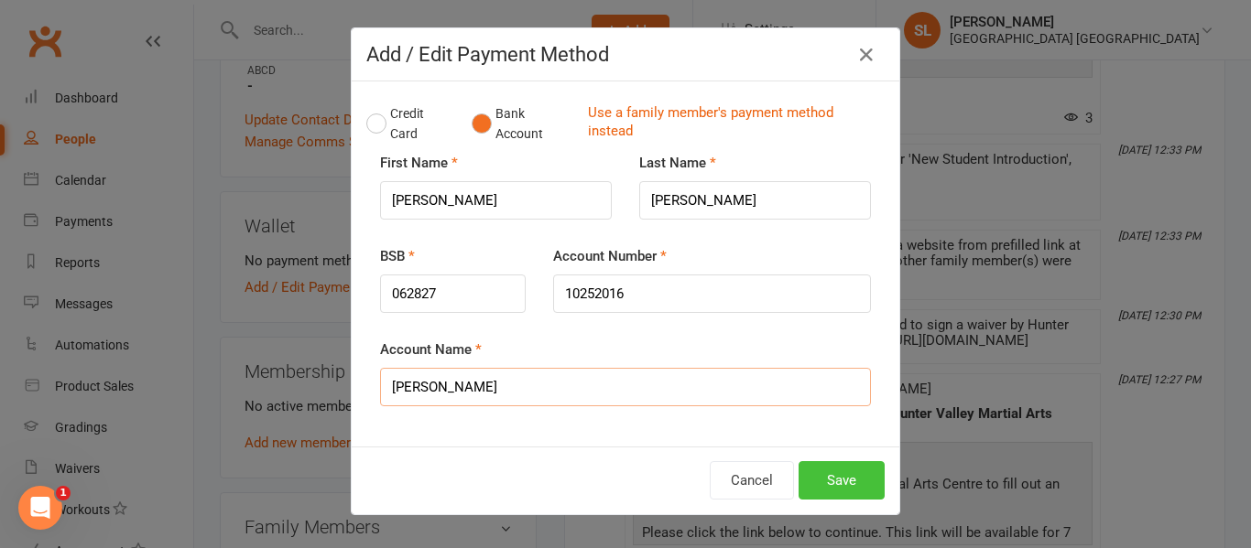
type input "Kate Owens"
click at [837, 485] on button "Save" at bounding box center [841, 480] width 86 height 38
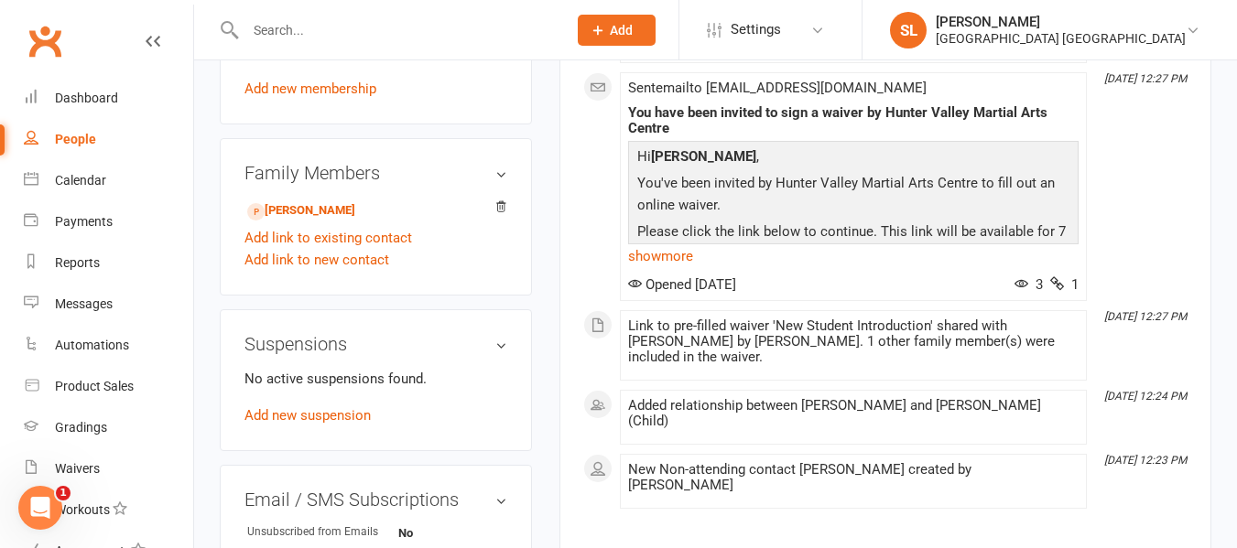
scroll to position [824, 0]
click at [324, 220] on link "Harry O’Connor - Child" at bounding box center [301, 210] width 108 height 19
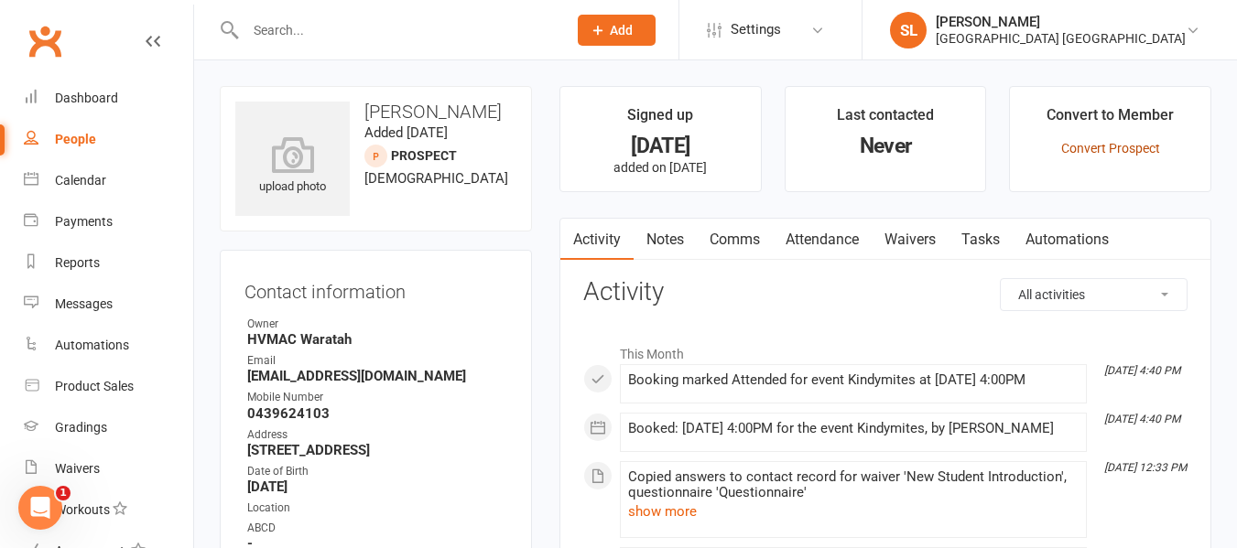
click at [1090, 146] on link "Convert Prospect" at bounding box center [1110, 148] width 99 height 15
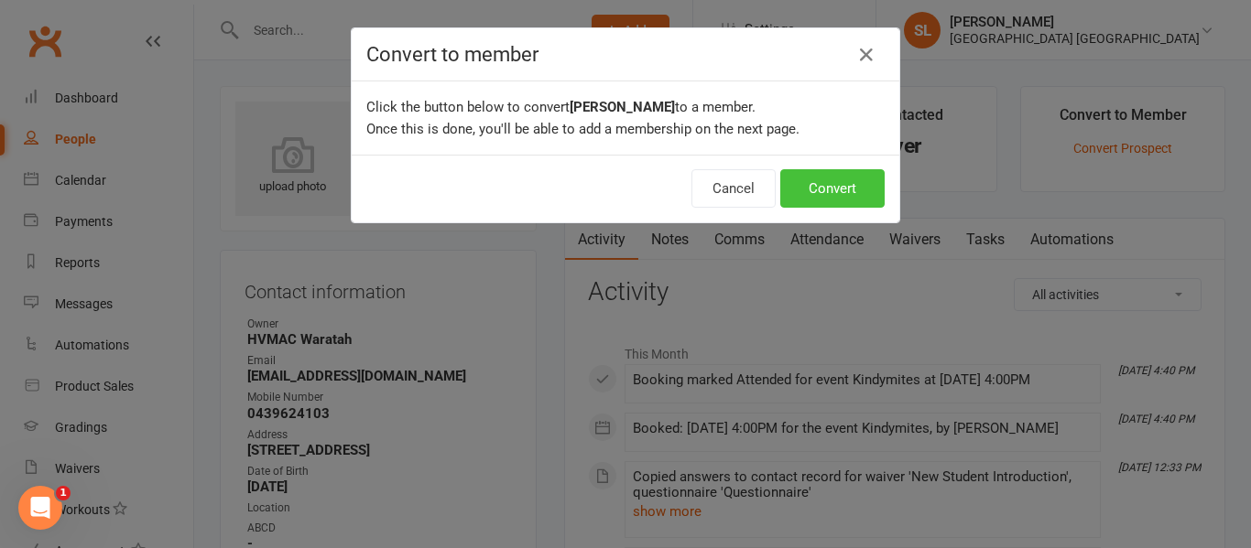
click at [826, 190] on button "Convert" at bounding box center [832, 188] width 104 height 38
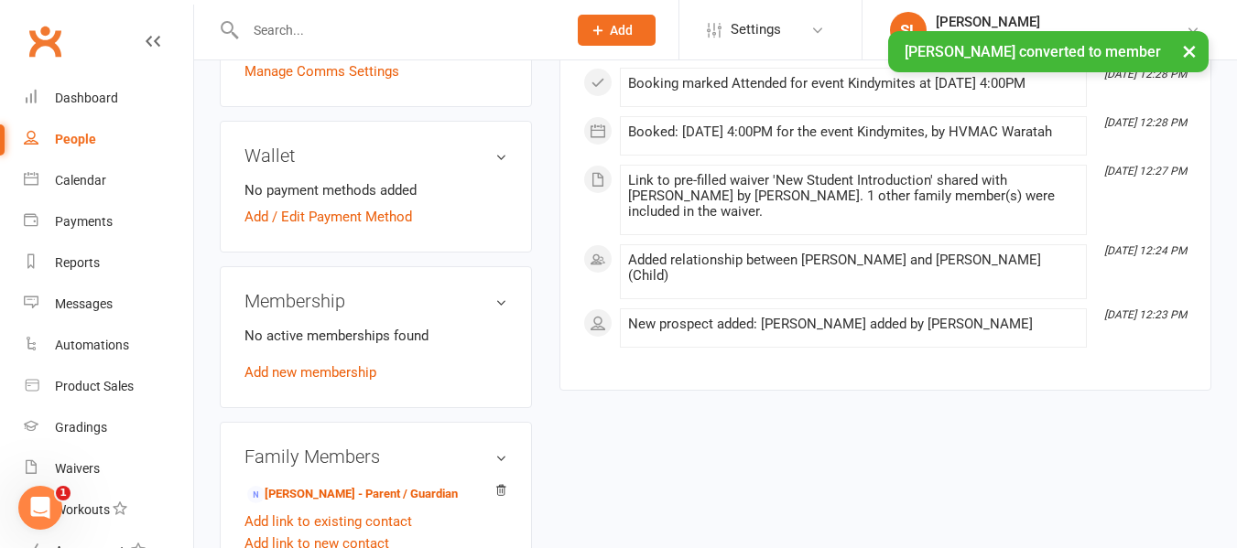
scroll to position [641, 0]
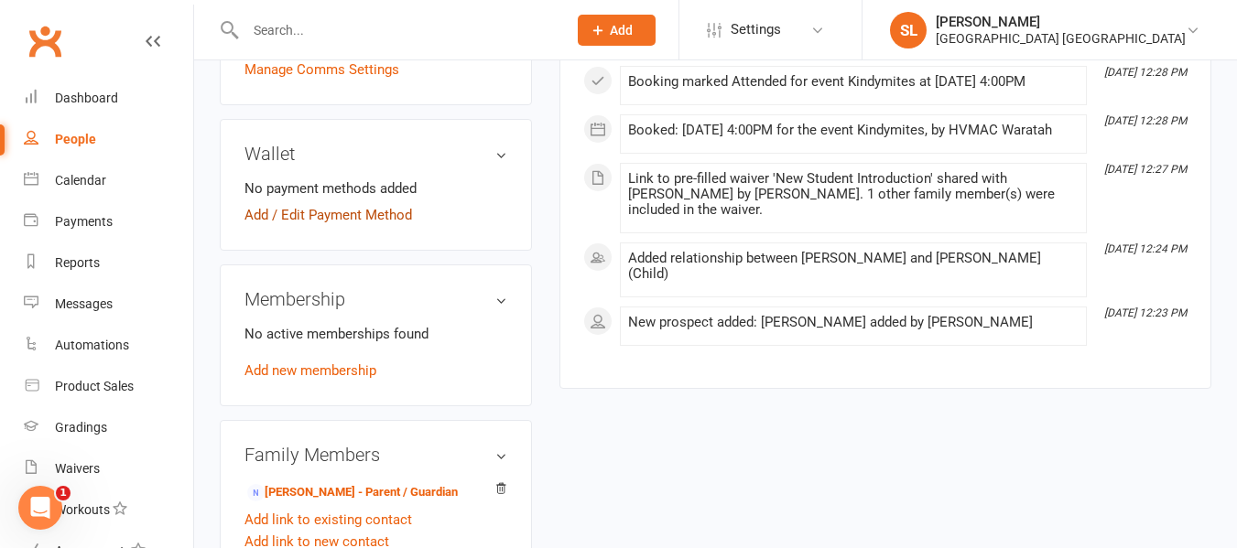
click at [378, 226] on link "Add / Edit Payment Method" at bounding box center [328, 215] width 168 height 22
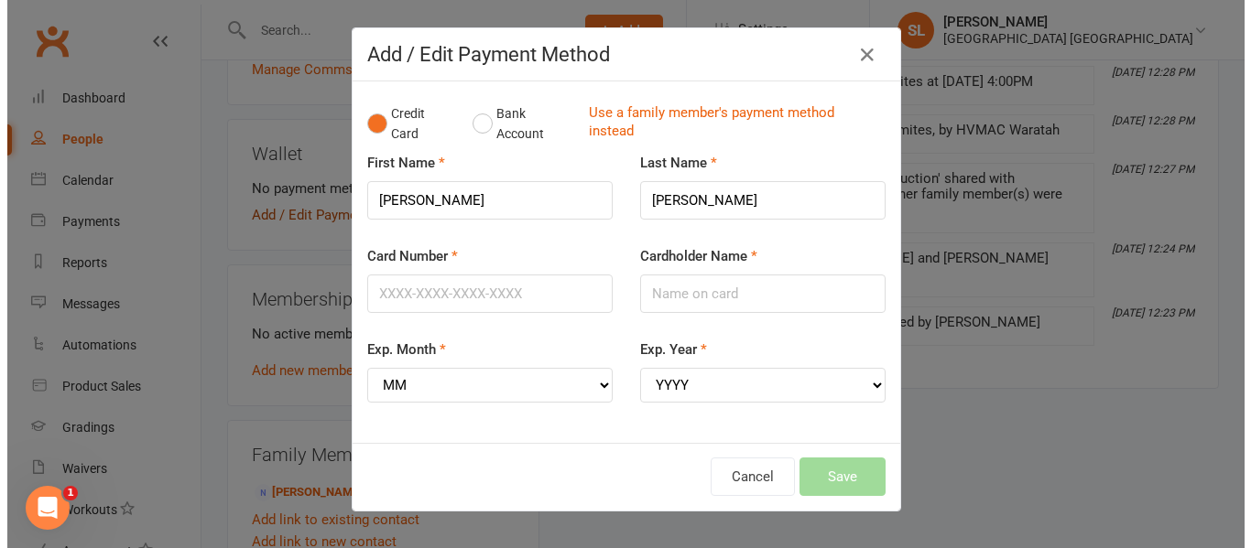
scroll to position [624, 0]
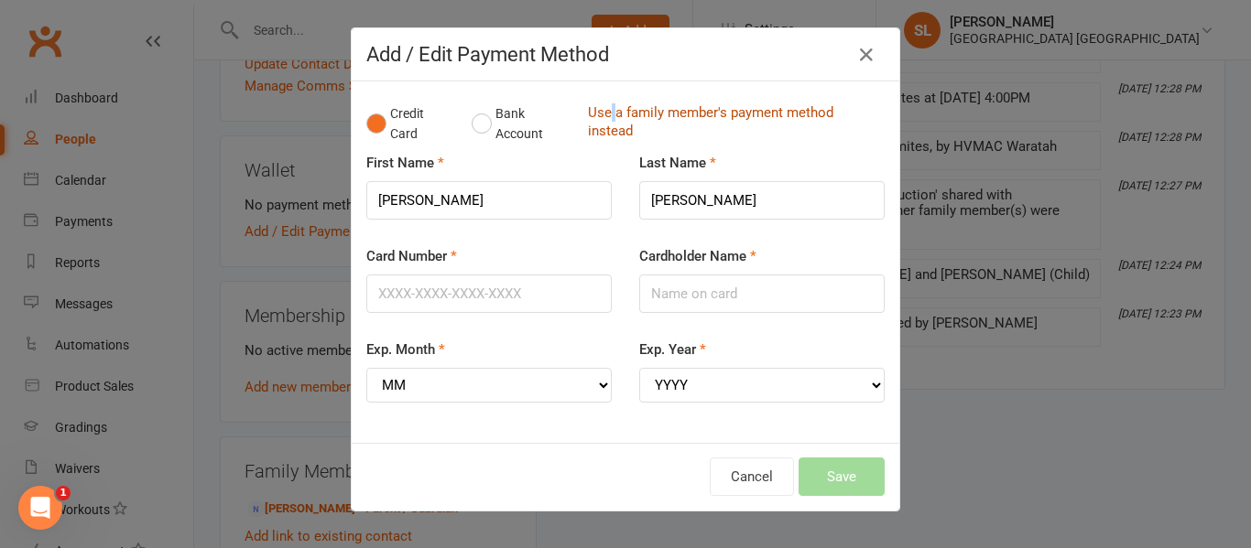
click at [606, 113] on link "Use a family member's payment method instead" at bounding box center [732, 123] width 288 height 41
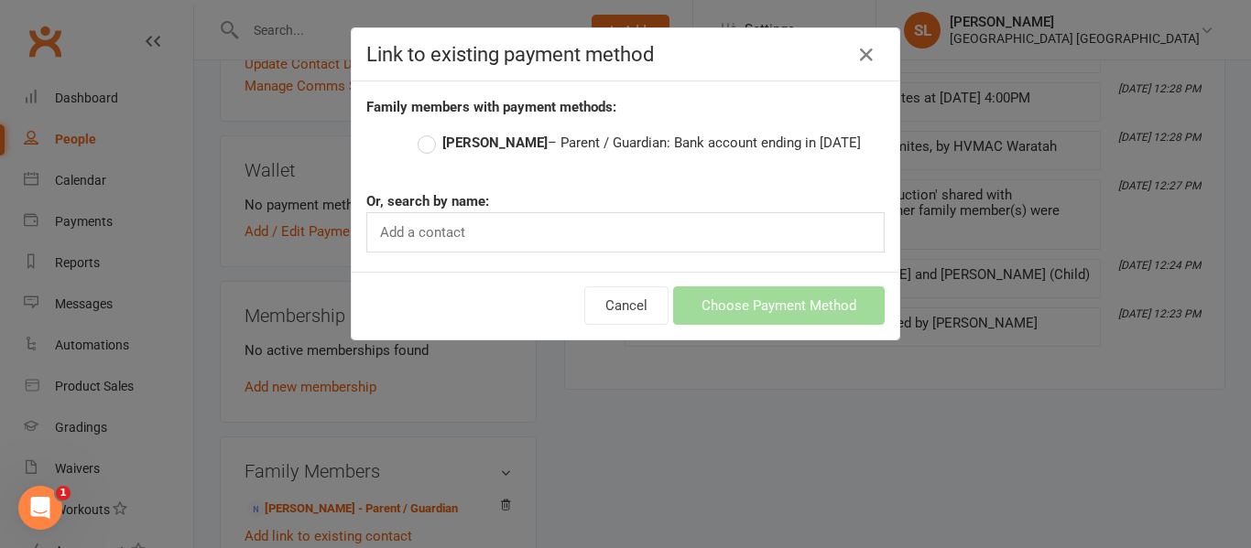
click at [515, 139] on label "Kate Owens – Parent / Guardian: Bank account ending in 2016" at bounding box center [639, 143] width 443 height 22
click at [429, 132] on input "Kate Owens – Parent / Guardian: Bank account ending in 2016" at bounding box center [424, 132] width 12 height 0
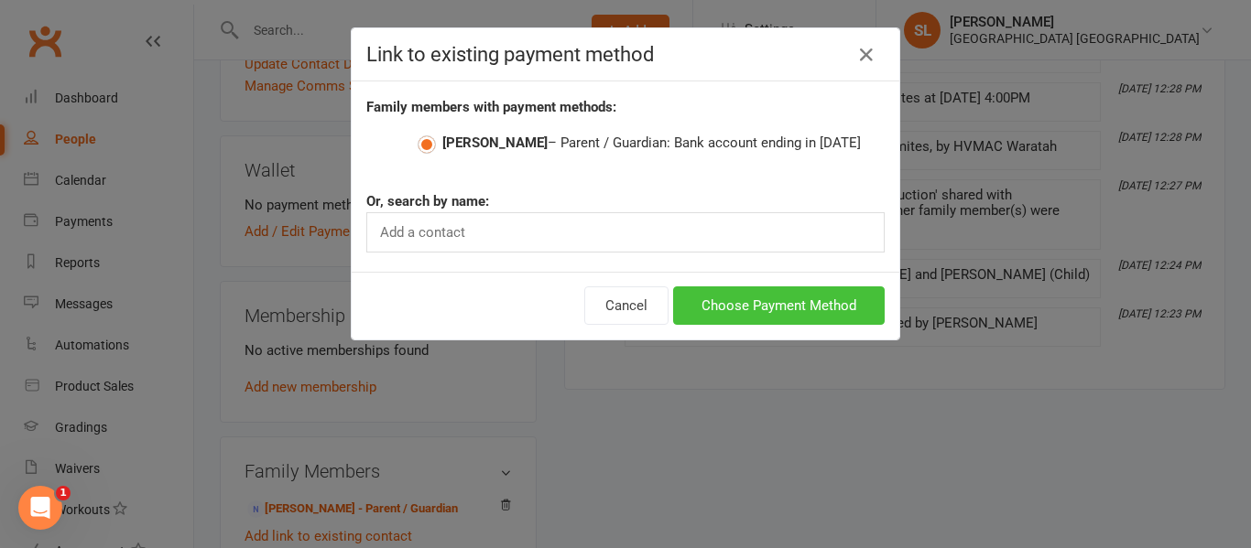
click at [727, 304] on button "Choose Payment Method" at bounding box center [779, 306] width 212 height 38
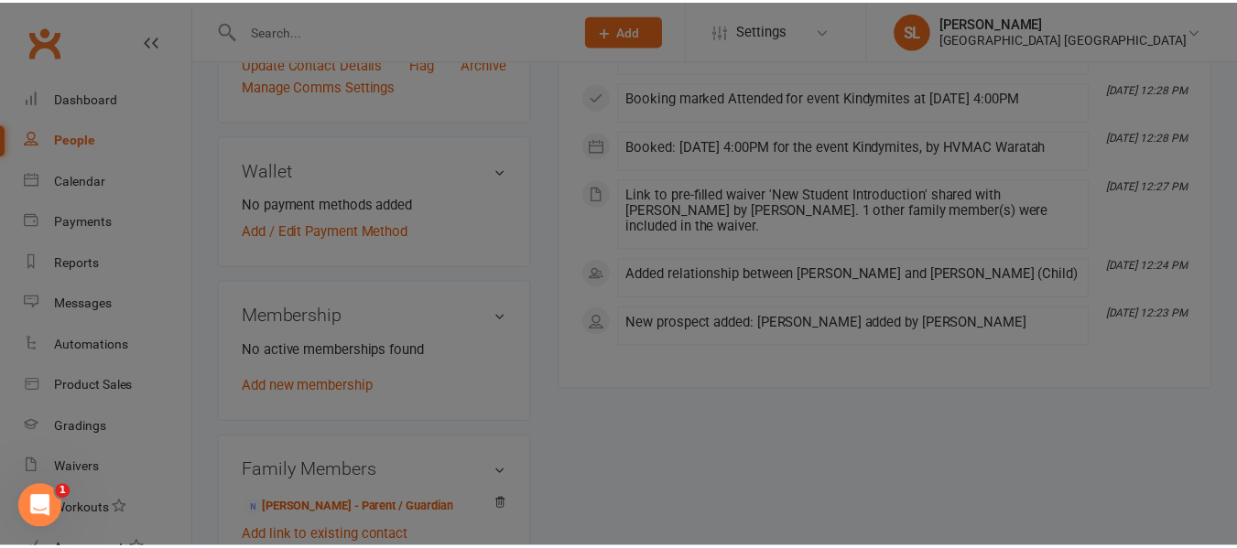
scroll to position [641, 0]
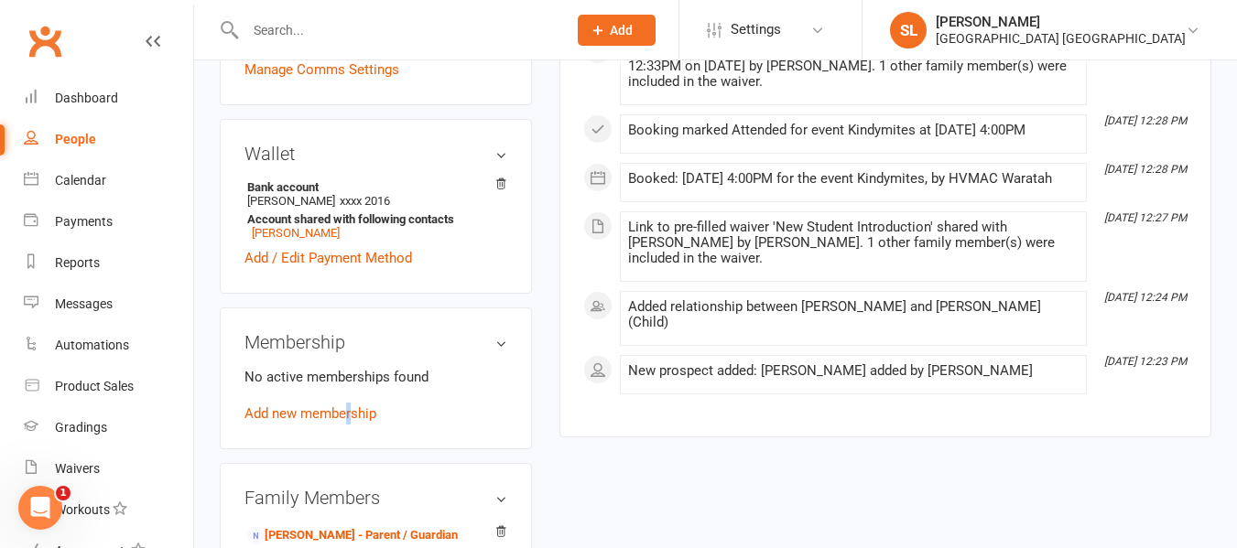
click at [350, 422] on link "Add new membership" at bounding box center [310, 414] width 132 height 16
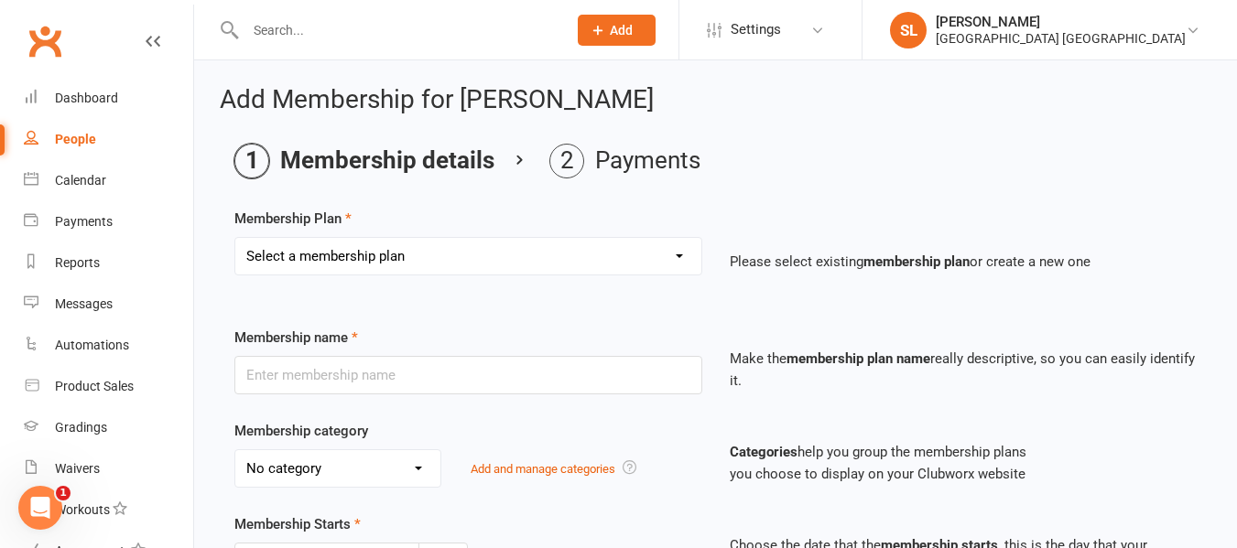
click at [448, 258] on select "Select a membership plan Create new Membership Plan OAW Kindymites/Minimites - …" at bounding box center [468, 256] width 466 height 37
select select "2"
click at [235, 238] on select "Select a membership plan Create new Membership Plan OAW Kindymites/Minimites - …" at bounding box center [468, 256] width 466 height 37
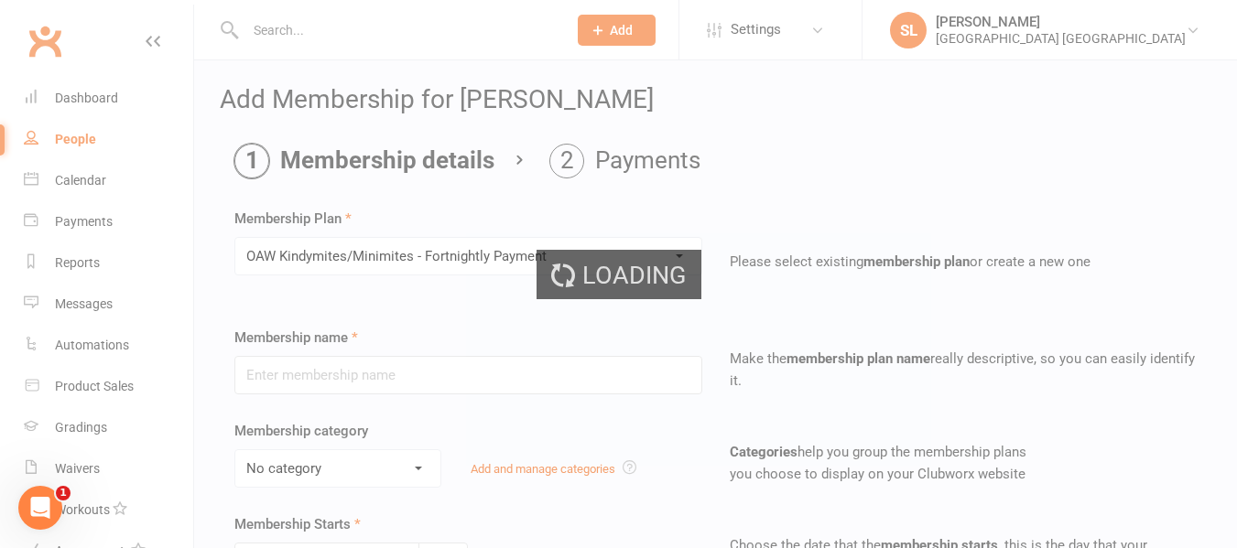
type input "OAW Kindymites/Minimites - Fortnightly Payment"
select select "5"
type input "0"
type input "1"
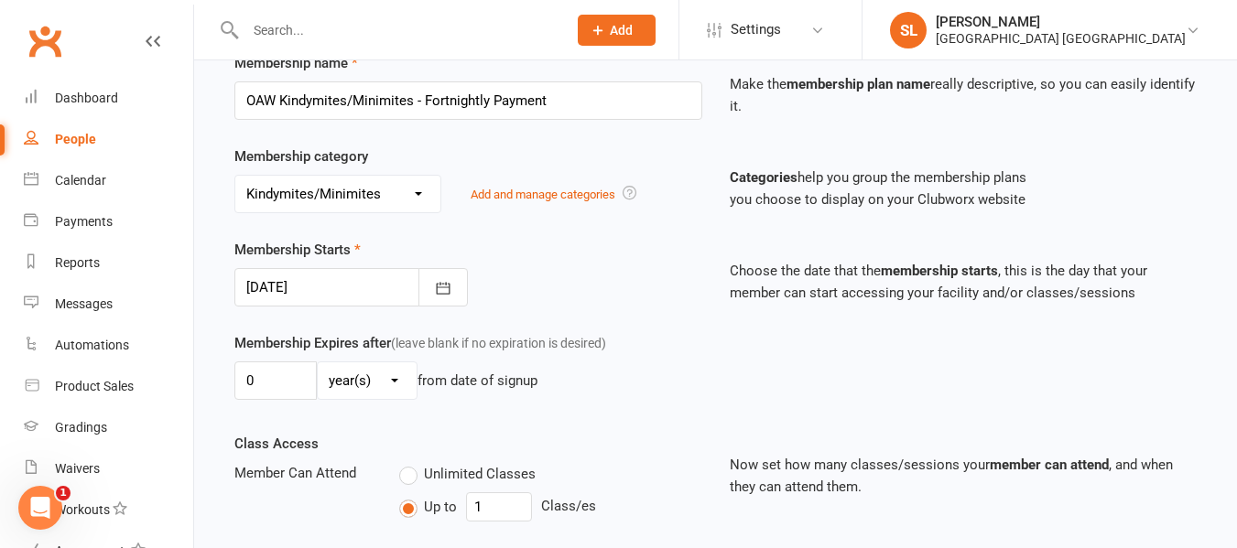
scroll to position [366, 0]
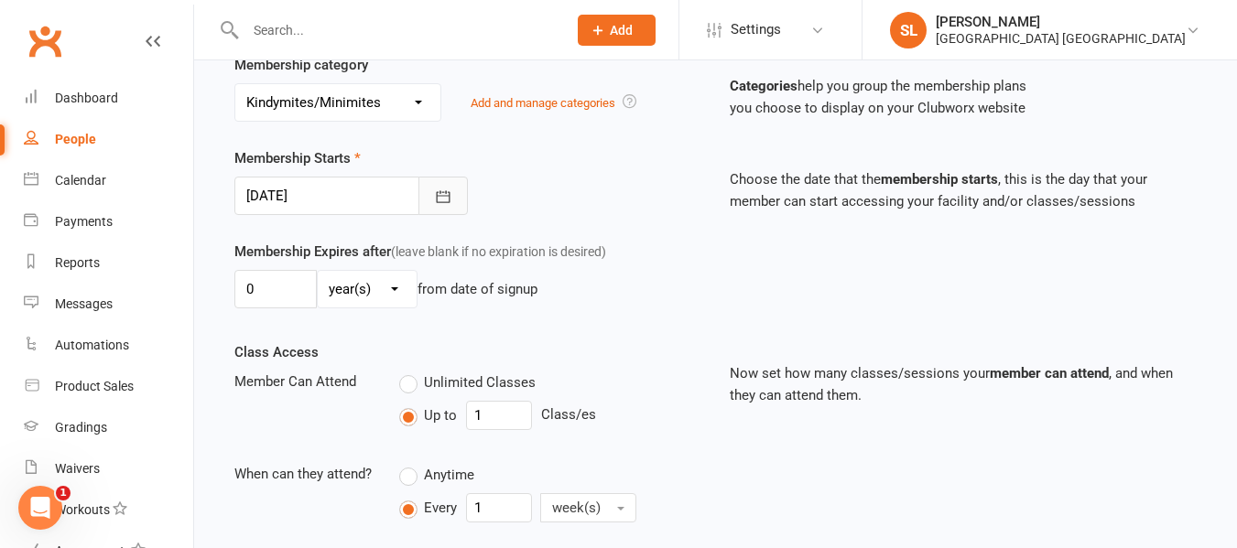
click at [446, 196] on icon "button" at bounding box center [444, 196] width 14 height 12
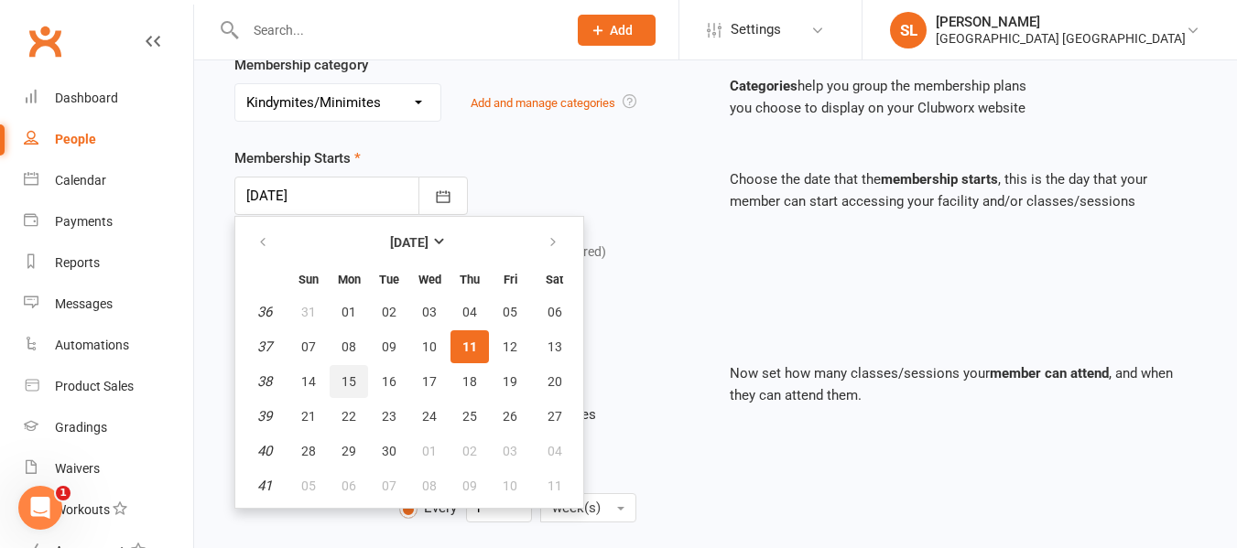
click at [349, 379] on span "15" at bounding box center [349, 381] width 15 height 15
type input "[DATE]"
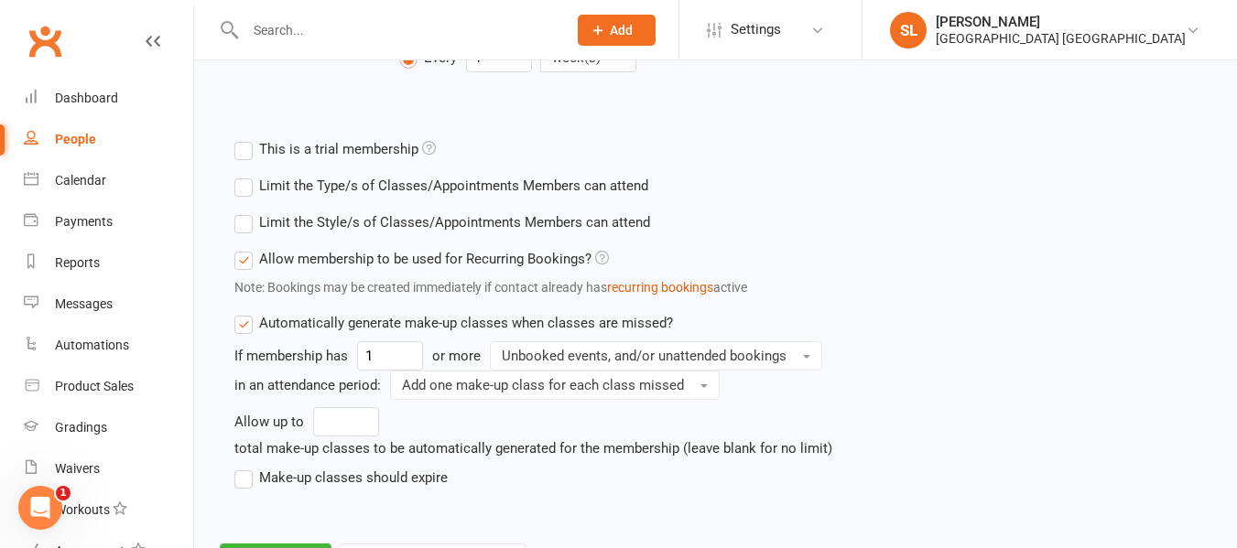
scroll to position [824, 0]
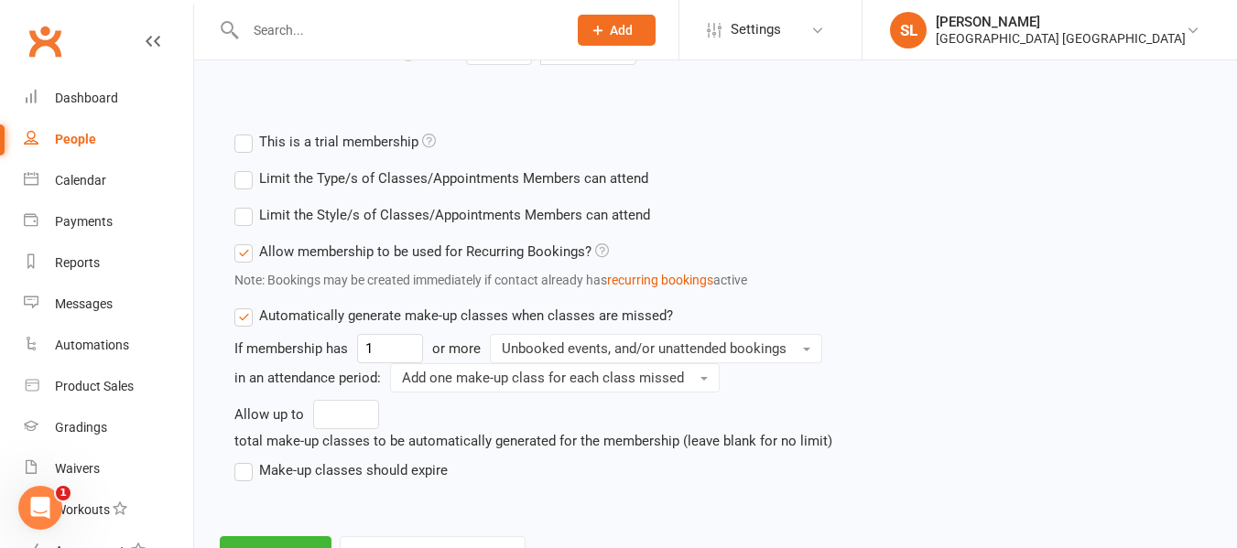
click at [249, 217] on label "Limit the Style/s of Classes/Appointments Members can attend" at bounding box center [442, 215] width 416 height 22
click at [246, 204] on input "Limit the Style/s of Classes/Appointments Members can attend" at bounding box center [240, 204] width 12 height 0
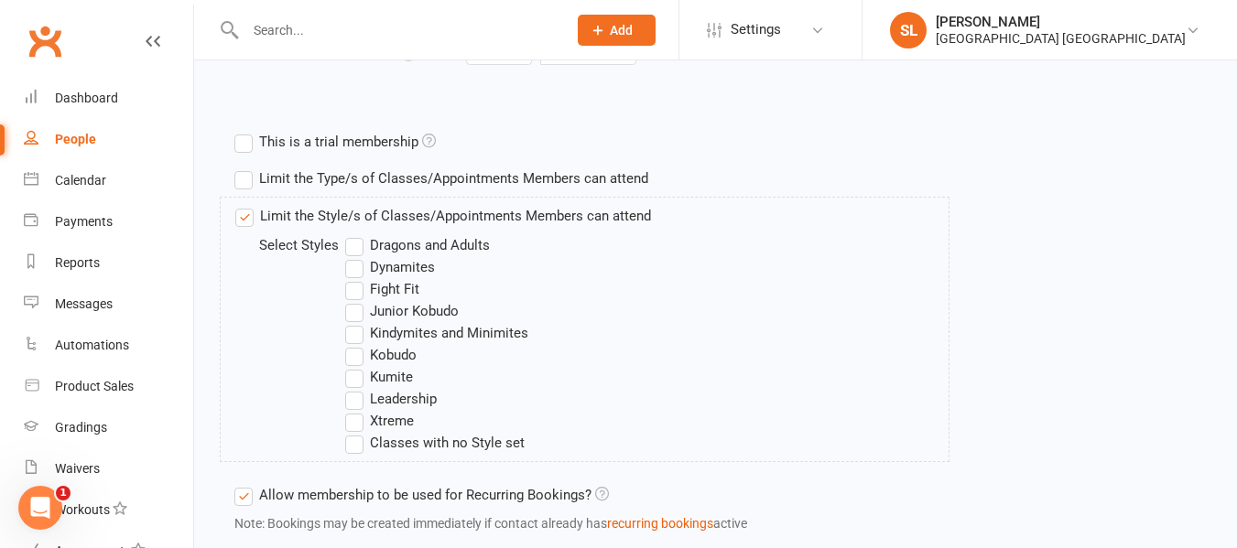
click at [358, 333] on label "Kindymites and Minimites" at bounding box center [436, 333] width 183 height 22
click at [357, 322] on input "Kindymites and Minimites" at bounding box center [351, 322] width 12 height 0
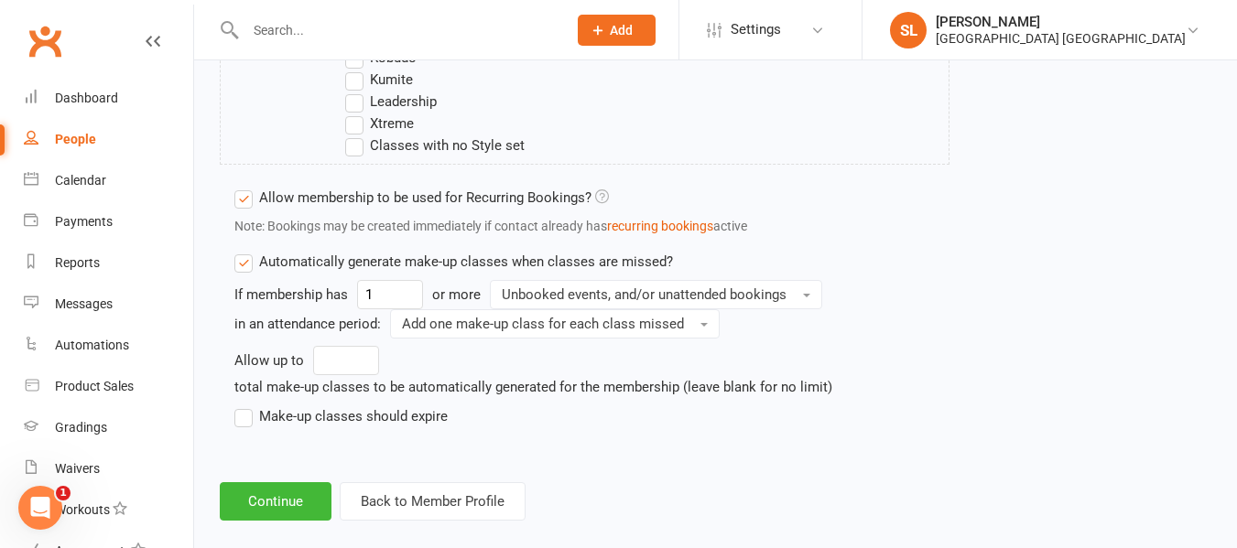
scroll to position [1147, 0]
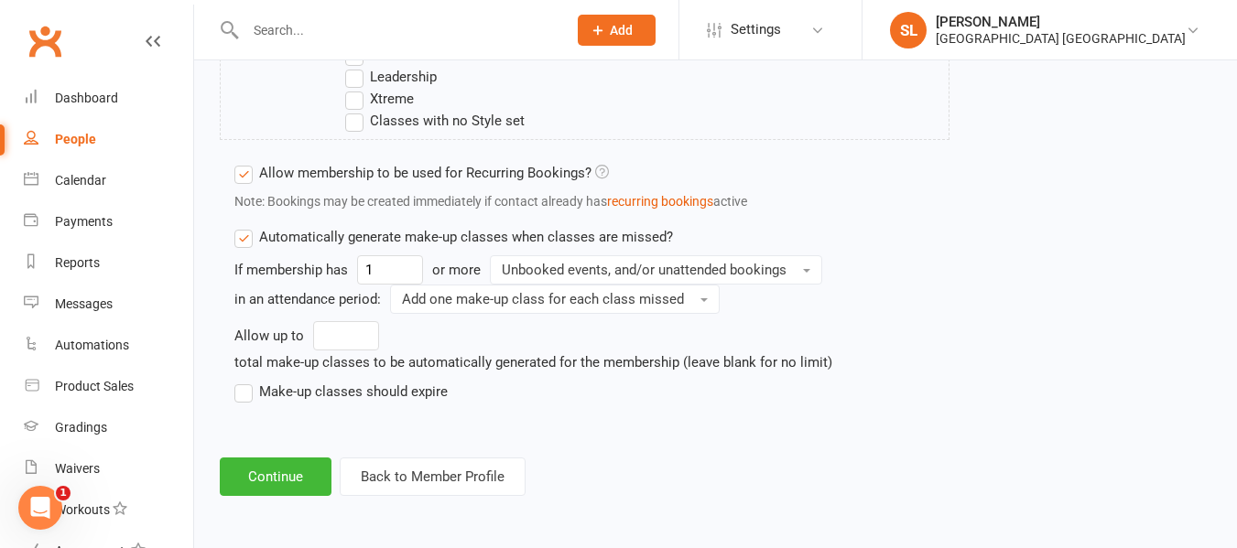
click at [243, 397] on label "Make-up classes should expire" at bounding box center [340, 392] width 213 height 22
click at [243, 381] on input "Make-up classes should expire" at bounding box center [240, 381] width 12 height 0
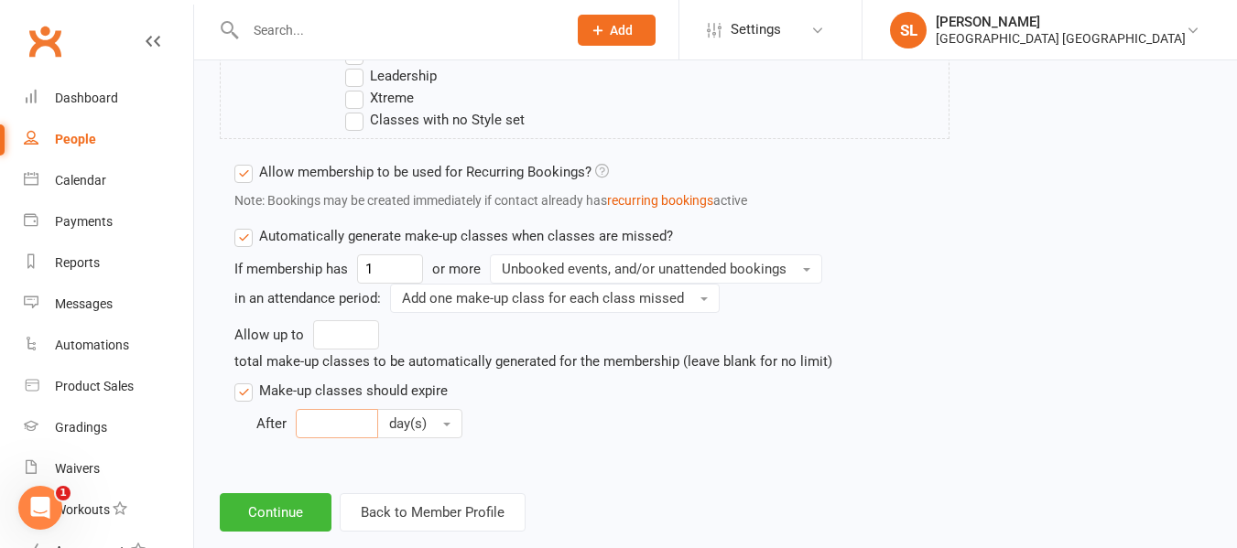
drag, startPoint x: 361, startPoint y: 415, endPoint x: 353, endPoint y: 408, distance: 10.4
click at [361, 413] on input "number" at bounding box center [337, 423] width 82 height 29
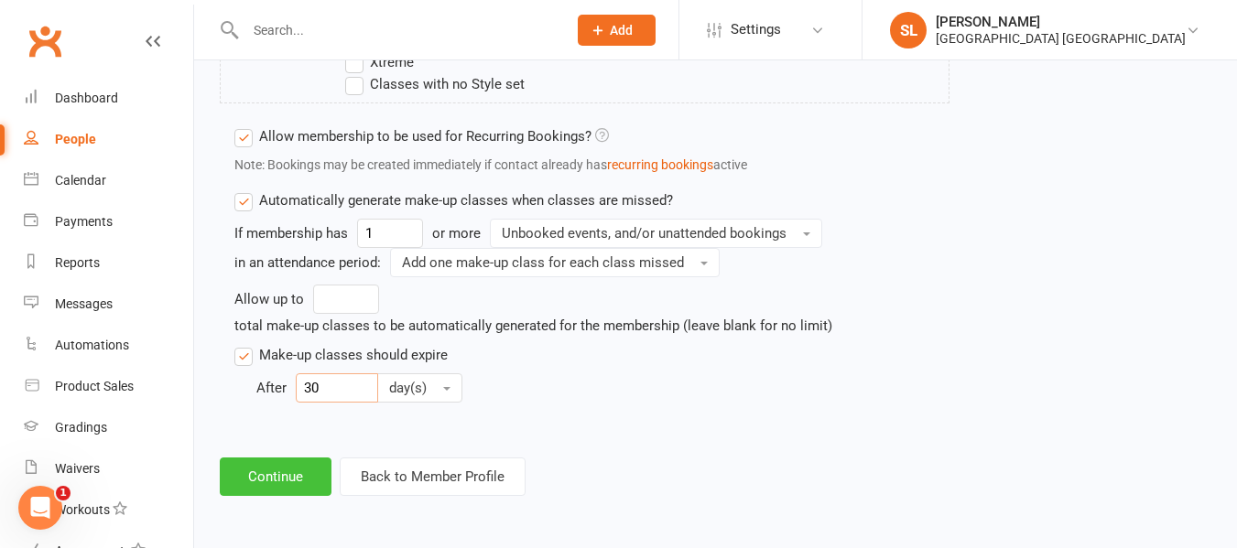
type input "30"
click at [286, 476] on button "Continue" at bounding box center [276, 477] width 112 height 38
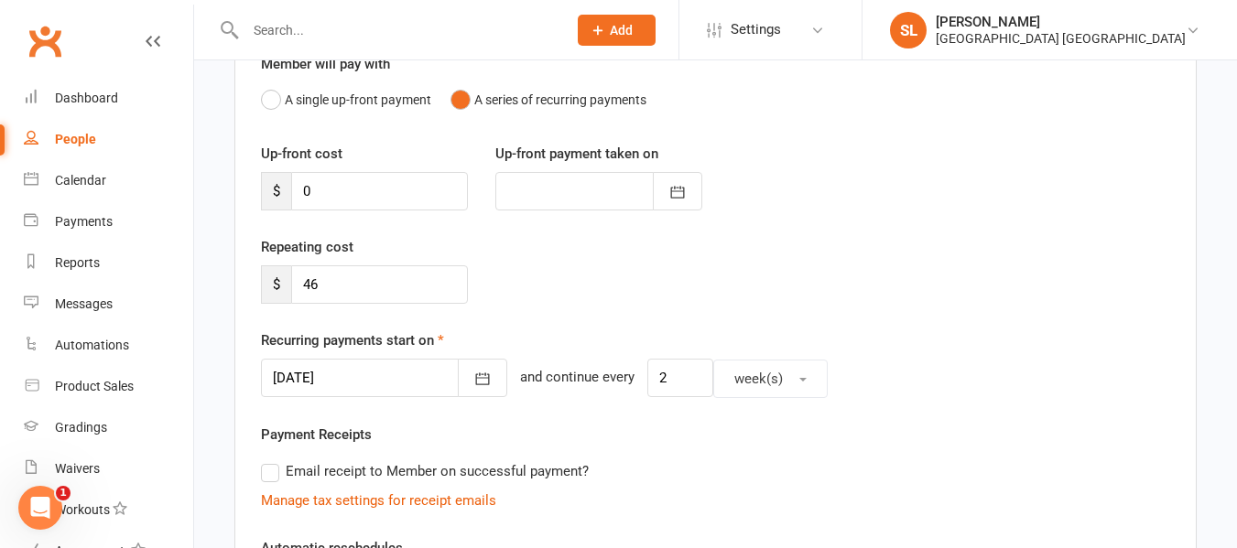
scroll to position [183, 0]
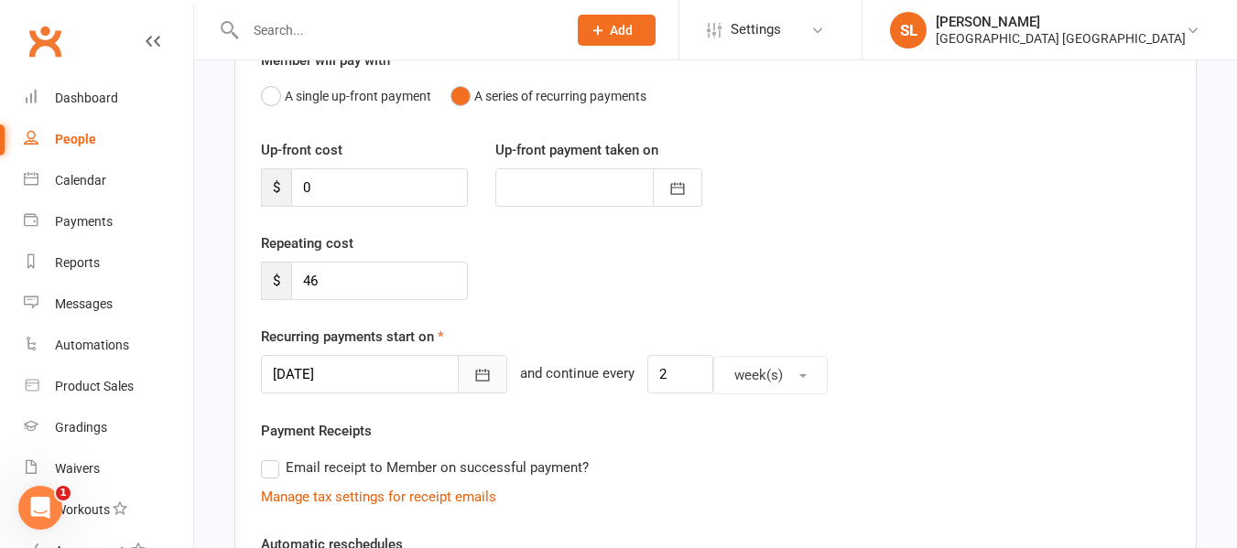
click at [473, 374] on icon "button" at bounding box center [482, 375] width 18 height 18
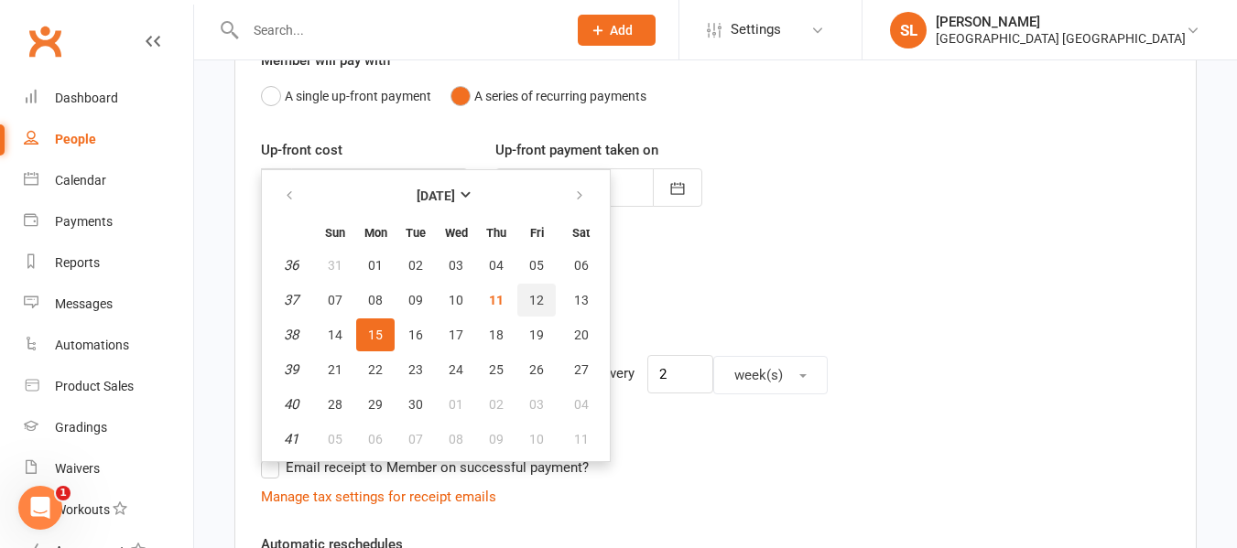
click at [545, 293] on button "12" at bounding box center [536, 300] width 38 height 33
type input "12 Sep 2025"
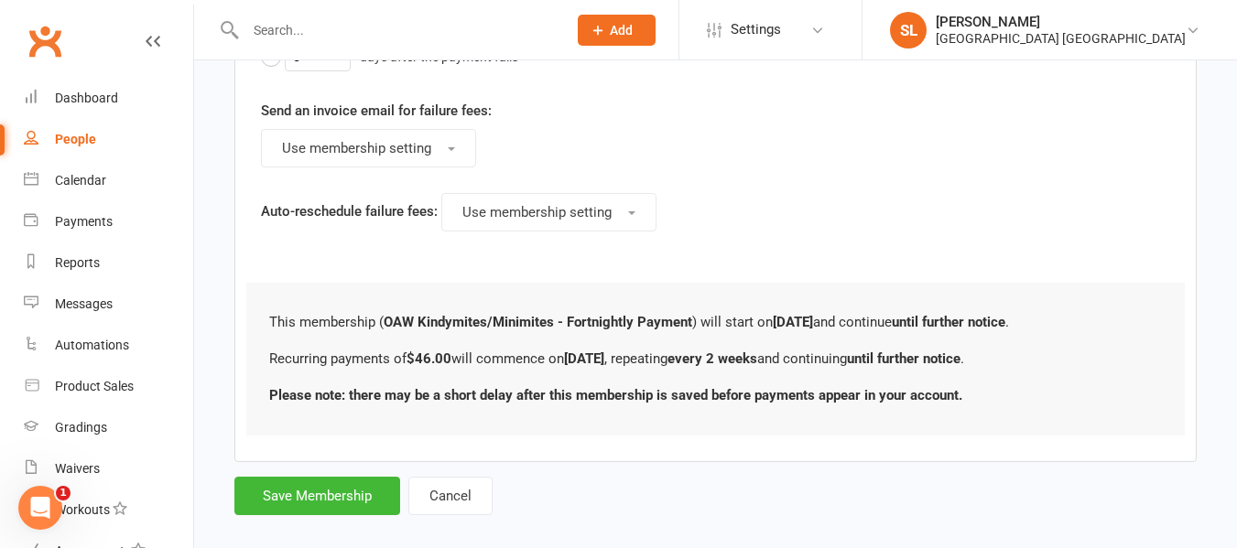
scroll to position [1099, 0]
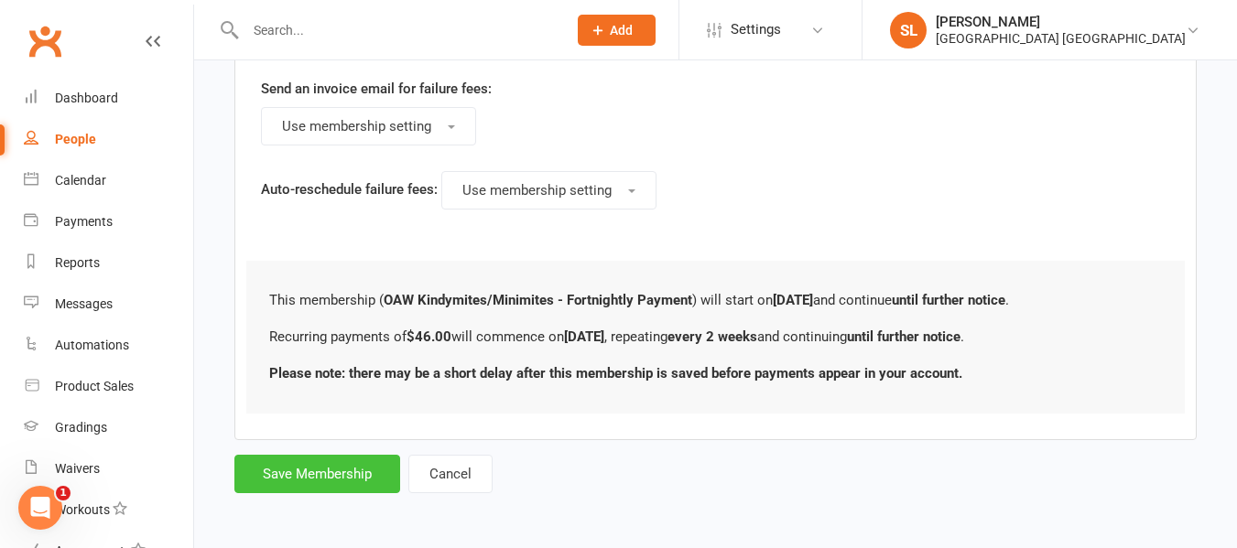
drag, startPoint x: 316, startPoint y: 473, endPoint x: 328, endPoint y: 479, distance: 13.1
click at [328, 479] on button "Save Membership" at bounding box center [317, 474] width 166 height 38
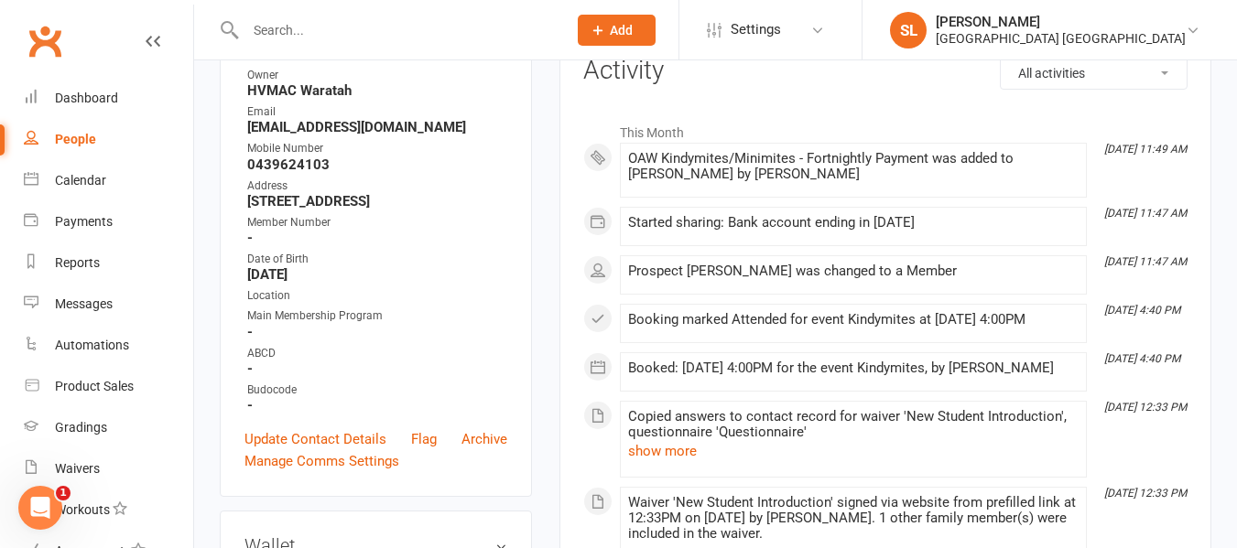
scroll to position [275, 0]
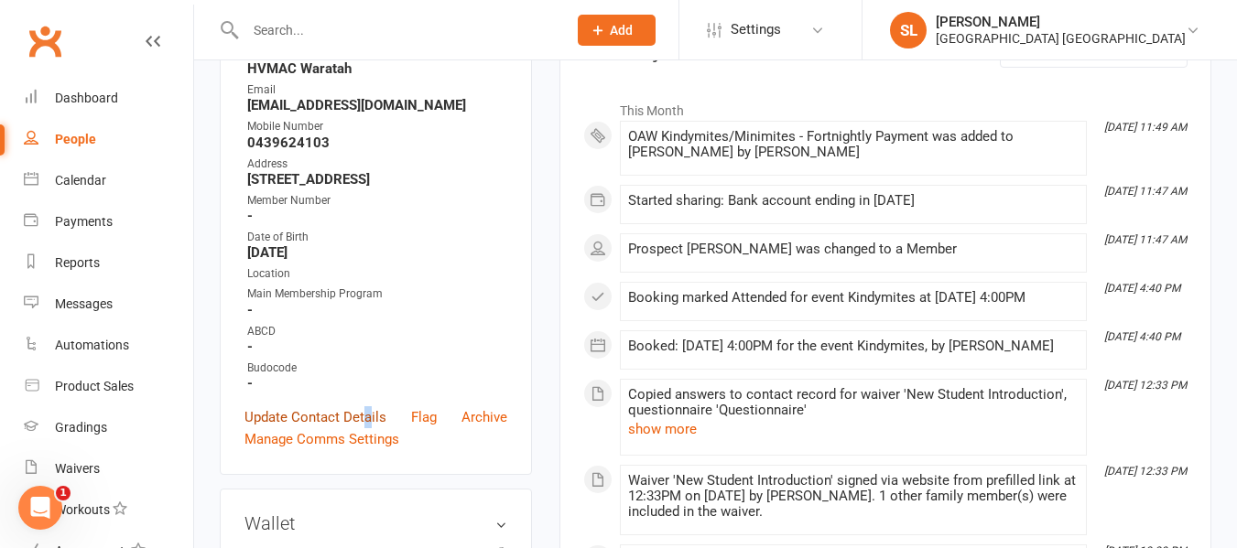
click at [368, 429] on link "Update Contact Details" at bounding box center [315, 418] width 142 height 22
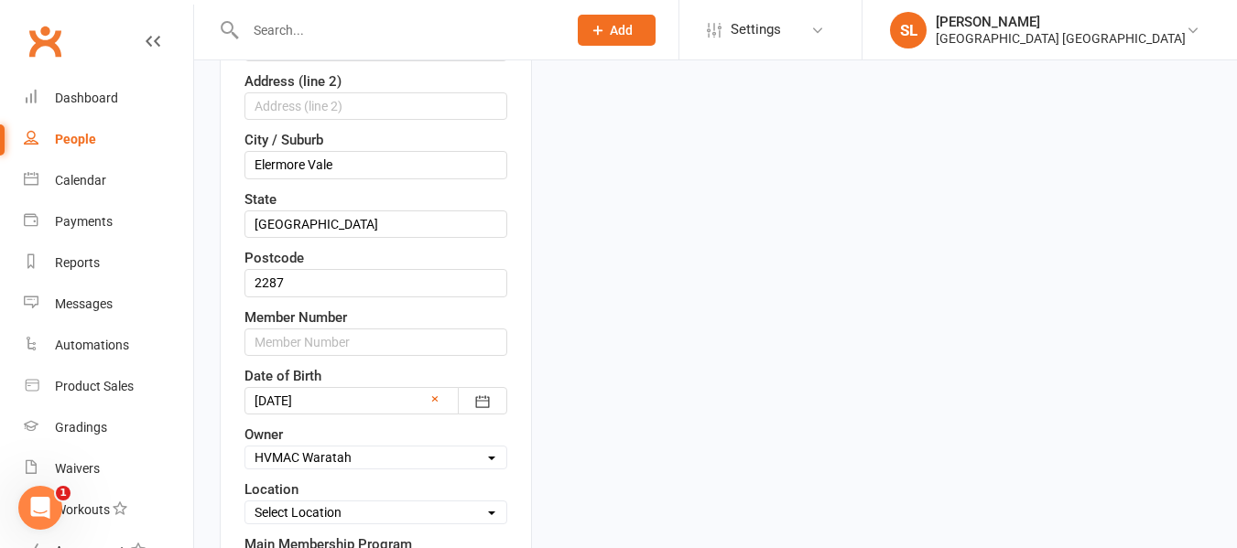
scroll to position [635, 0]
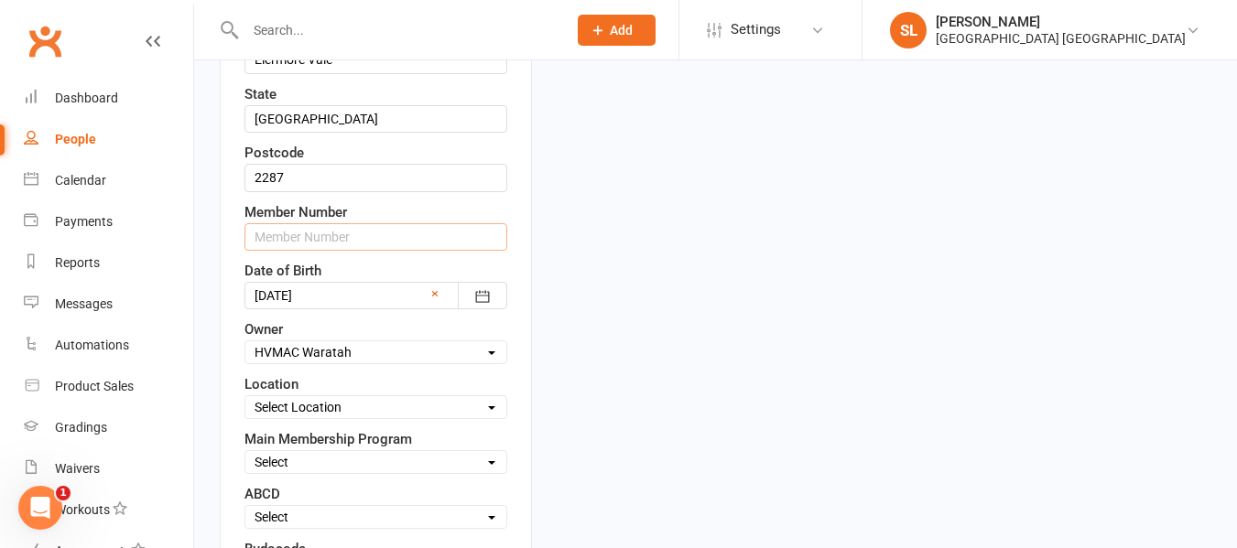
click at [337, 251] on input "text" at bounding box center [375, 236] width 263 height 27
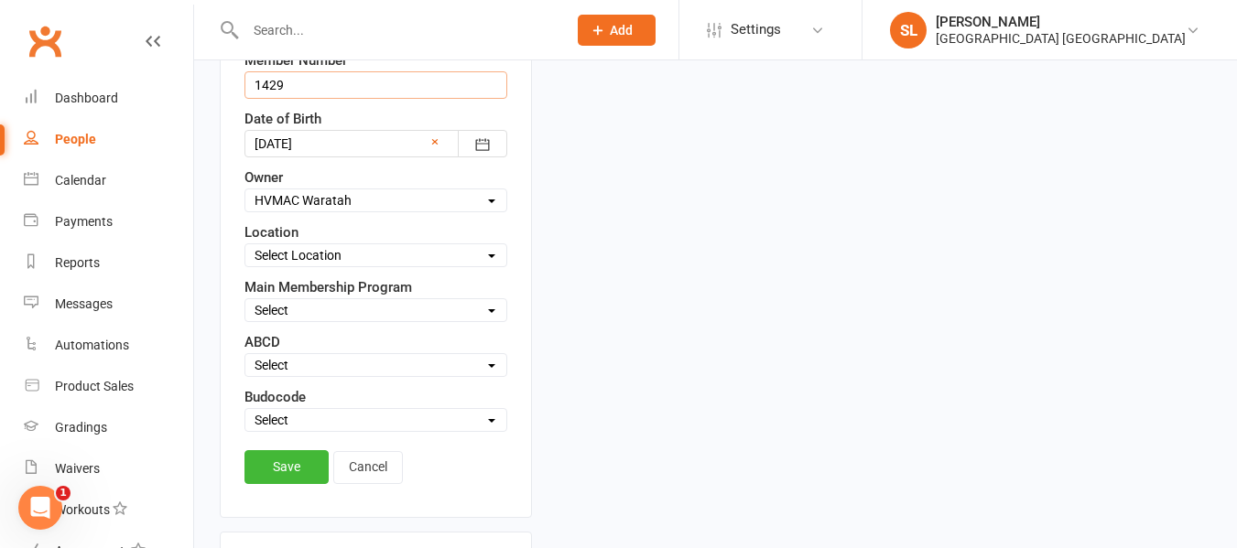
scroll to position [819, 0]
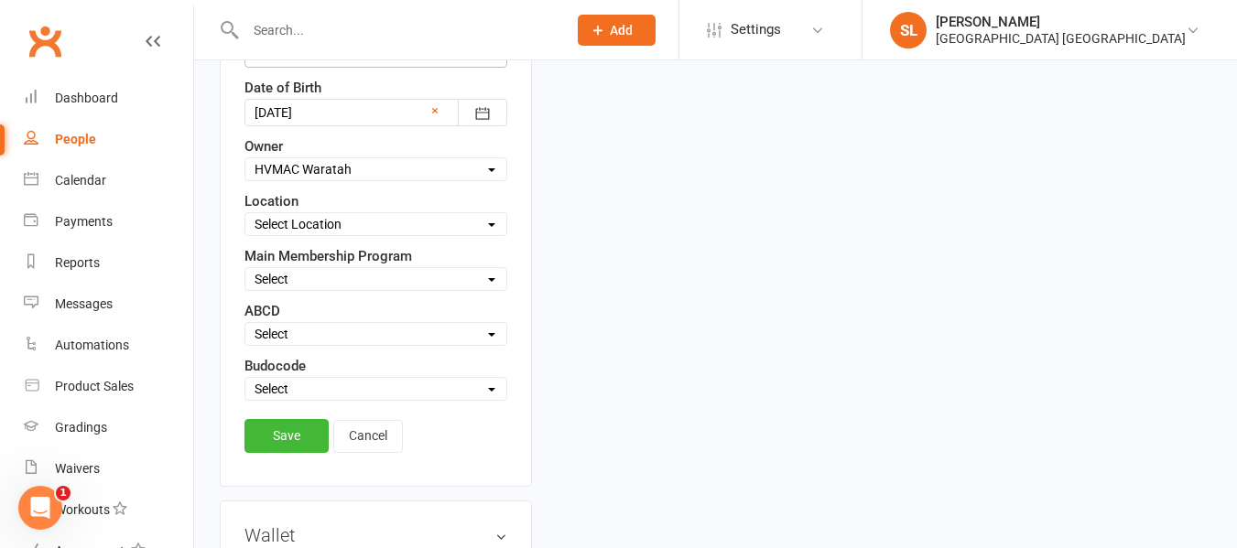
type input "1429"
click at [326, 179] on select "Select Owner Shalene Lowe HVMAC Waratah Lesley Talbut Brian Hayes Anna Hayes Ab…" at bounding box center [375, 169] width 261 height 20
select select "5"
click at [245, 179] on select "Select Owner Shalene Lowe HVMAC Waratah Lesley Talbut Brian Hayes Anna Hayes Ab…" at bounding box center [375, 169] width 261 height 20
click at [288, 234] on select "Select Location Waratah" at bounding box center [375, 224] width 261 height 20
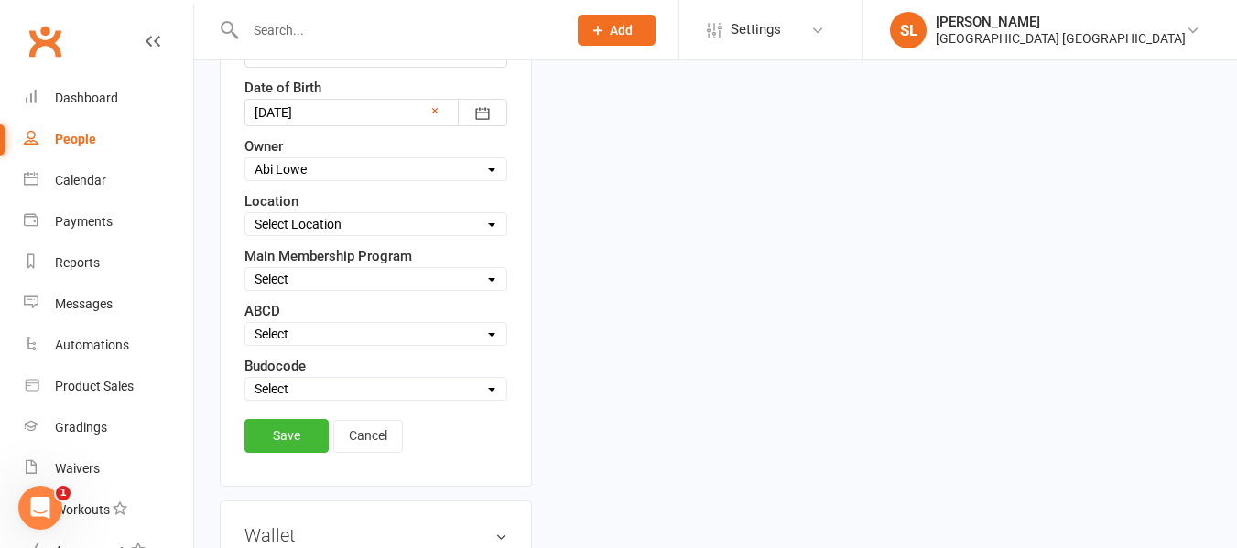
select select "0"
click at [245, 234] on select "Select Location Waratah" at bounding box center [375, 224] width 261 height 20
click at [298, 289] on select "Select Minimites Kindymites Dynamites Dragons Adults Fight Fit Kobudo Guest [PE…" at bounding box center [375, 279] width 261 height 20
select select "Kindymites"
click at [245, 289] on select "Select Minimites Kindymites Dynamites Dragons Adults Fight Fit Kobudo Guest [PE…" at bounding box center [375, 279] width 261 height 20
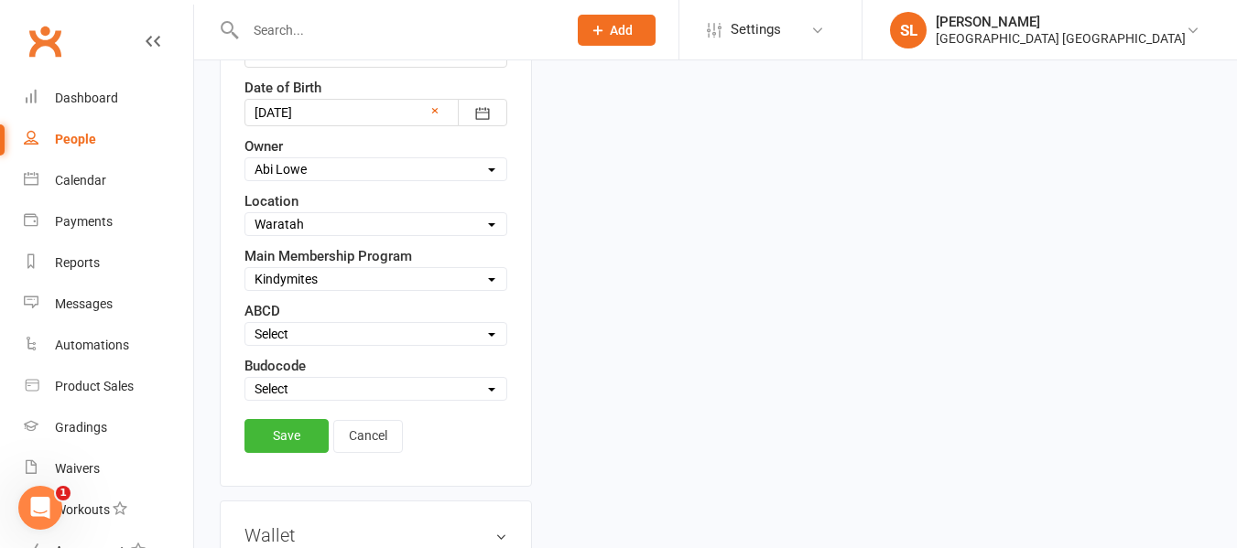
click at [299, 399] on select "Select Active Suspended Opt OUT Family" at bounding box center [375, 389] width 261 height 20
select select "Active"
click at [245, 399] on select "Select Active Suspended Opt OUT Family" at bounding box center [375, 389] width 261 height 20
click at [294, 452] on link "Save" at bounding box center [286, 435] width 84 height 33
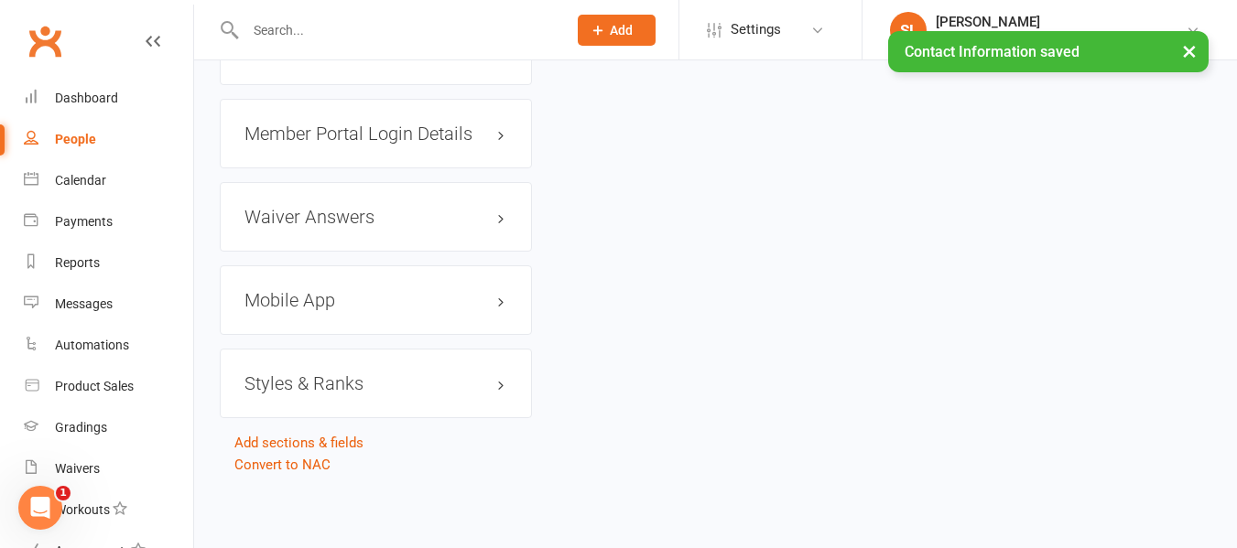
scroll to position [1602, 0]
click at [299, 374] on h3 "Styles & Ranks" at bounding box center [375, 384] width 263 height 20
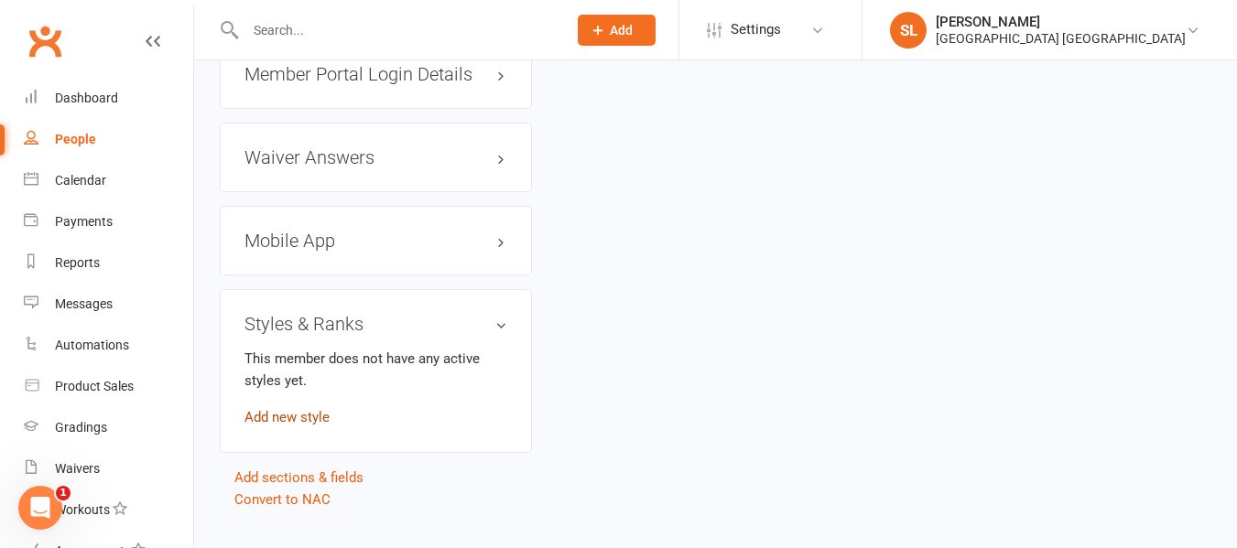
click at [314, 426] on link "Add new style" at bounding box center [286, 417] width 85 height 16
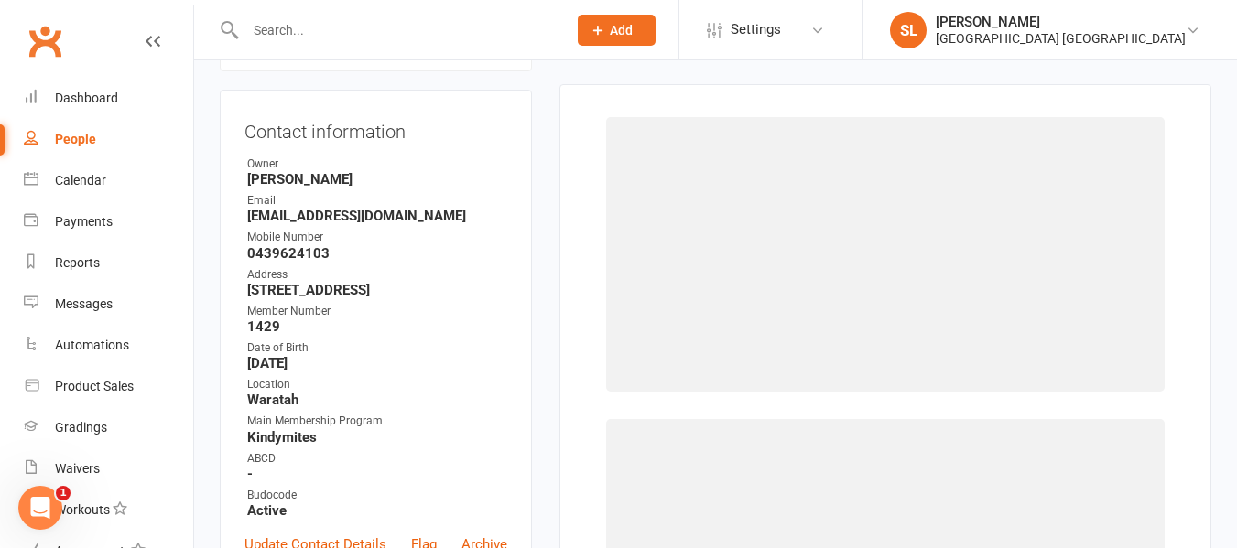
scroll to position [157, 0]
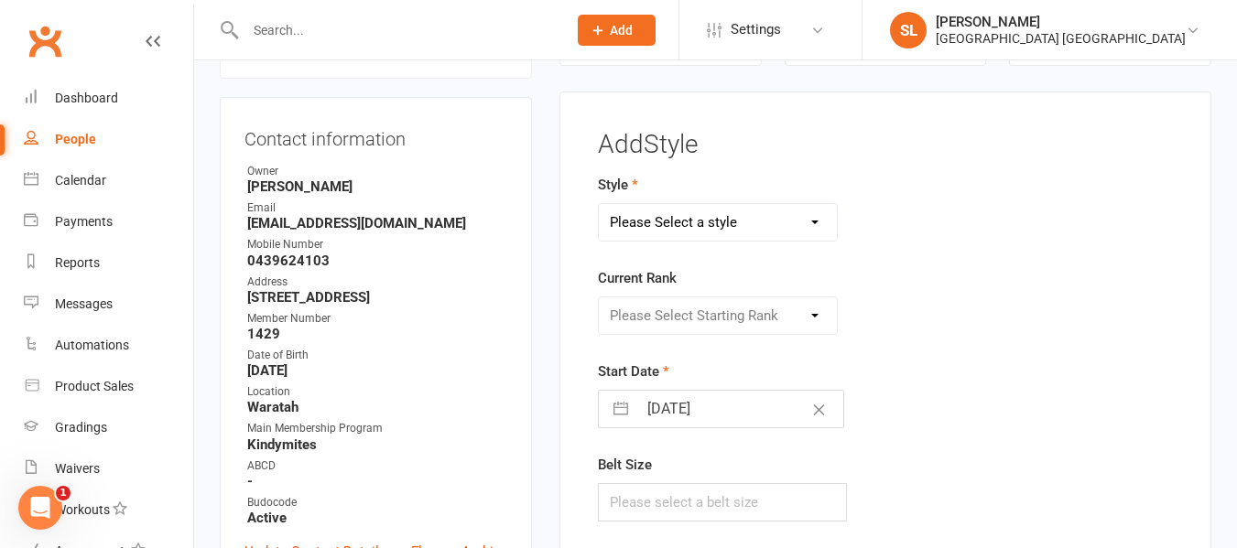
click at [739, 232] on select "Please Select a style Dragons and Adults Dynamites Fight Fit Junior Kobudo Kind…" at bounding box center [718, 222] width 238 height 37
select select "1754"
click at [599, 204] on select "Please Select a style Dragons and Adults Dynamites Fight Fit Junior Kobudo Kind…" at bounding box center [718, 222] width 238 height 37
click at [768, 311] on select "Please Select Starting Rank KM/MM White Belt KM/MM Yellow Belt KM Orange Belt K…" at bounding box center [718, 316] width 238 height 37
select select "17329"
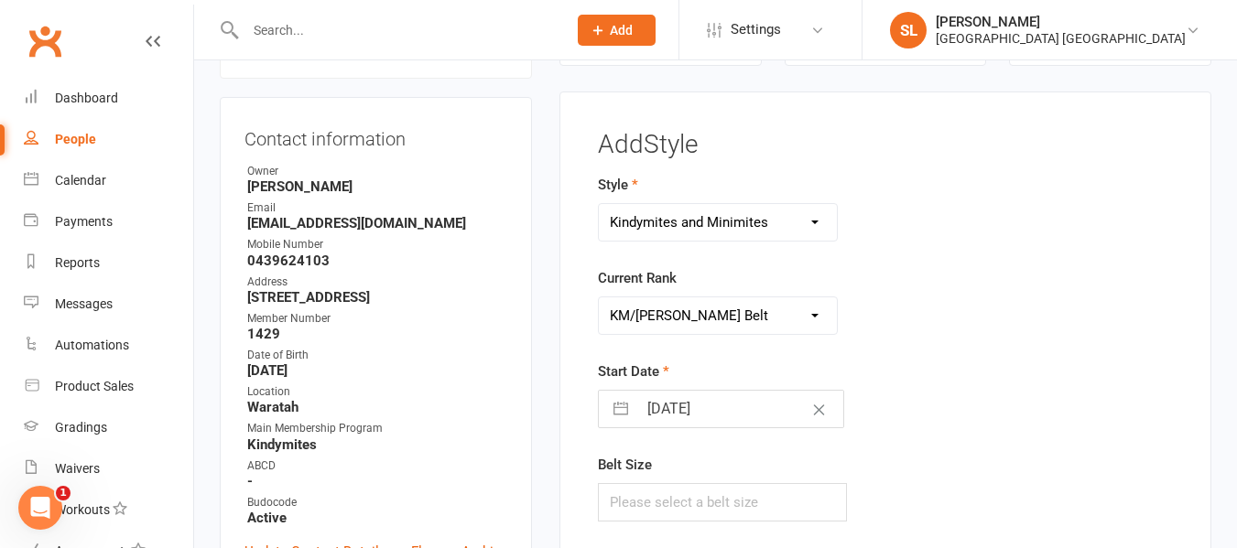
click at [599, 298] on select "Please Select Starting Rank KM/MM White Belt KM/MM Yellow Belt KM Orange Belt K…" at bounding box center [718, 316] width 238 height 37
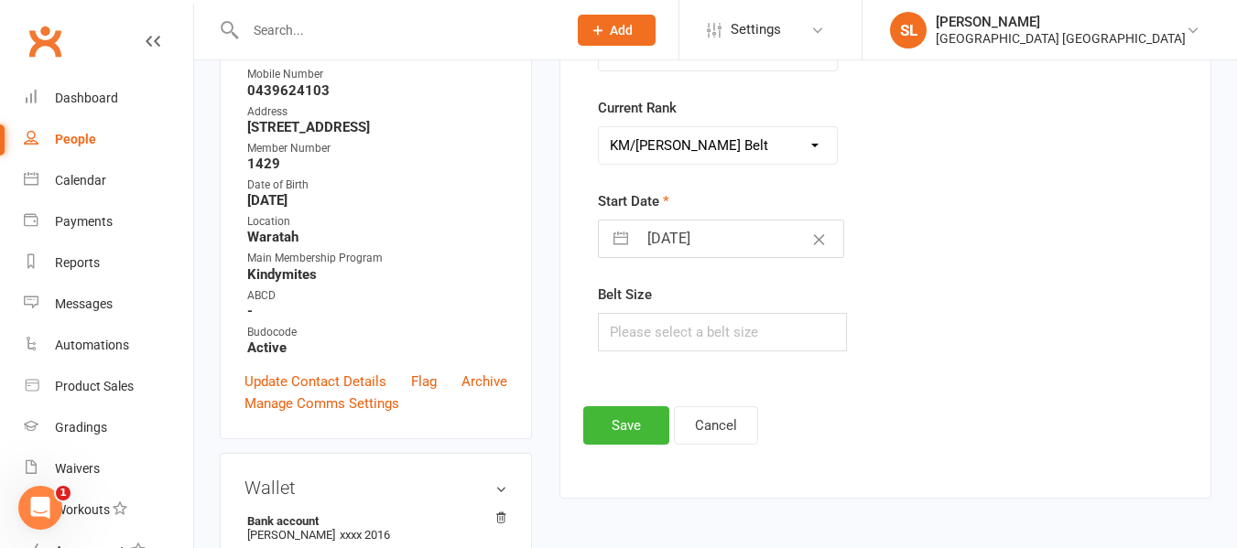
scroll to position [340, 0]
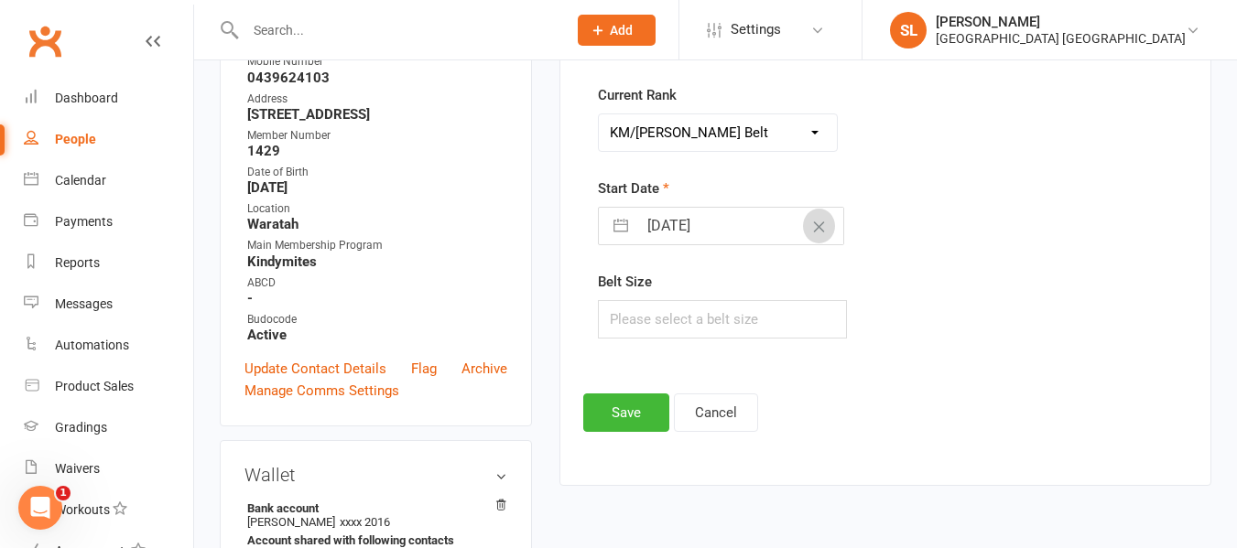
click at [812, 225] on icon "Clear Date" at bounding box center [819, 227] width 14 height 11
click at [783, 226] on input "Select Start Date" at bounding box center [740, 226] width 206 height 37
select select "7"
select select "2025"
select select "8"
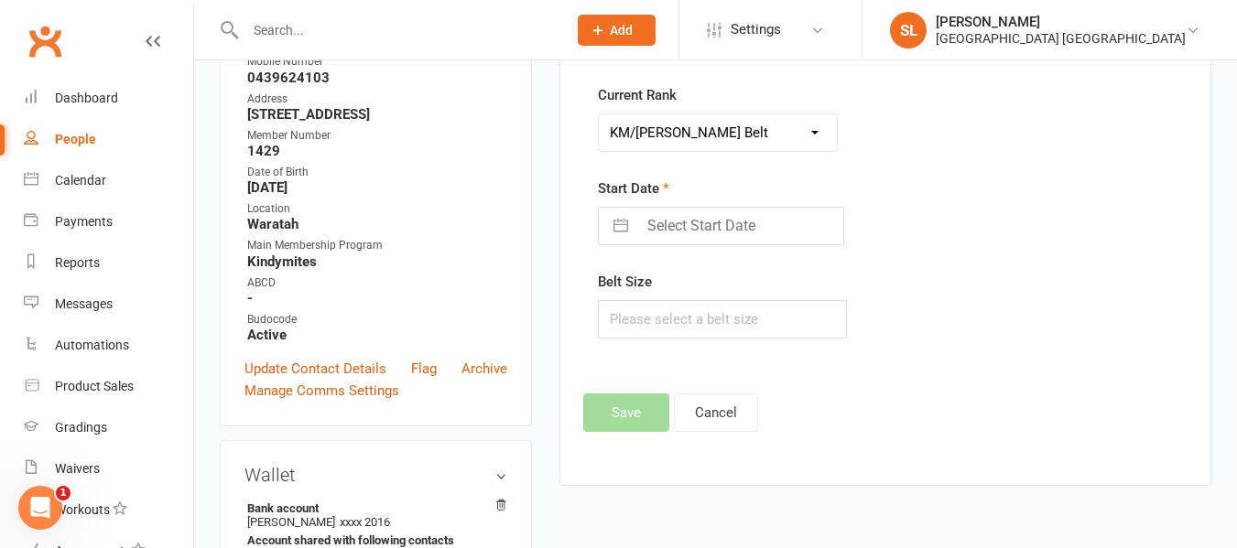
select select "2025"
select select "9"
select select "2025"
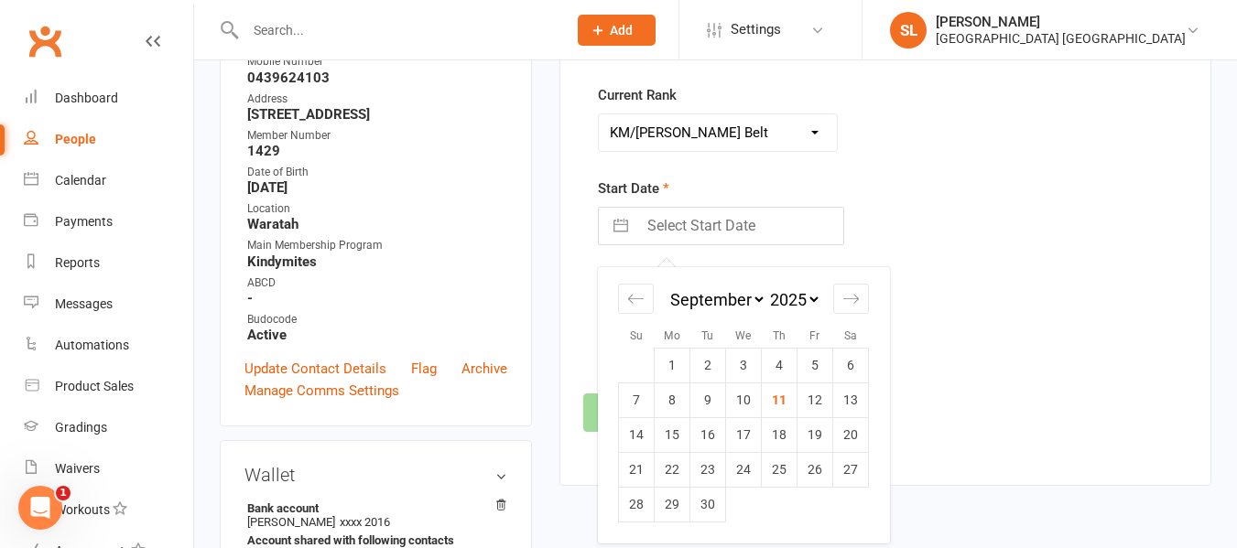
click at [669, 435] on td "15" at bounding box center [673, 435] width 36 height 35
type input "[DATE]"
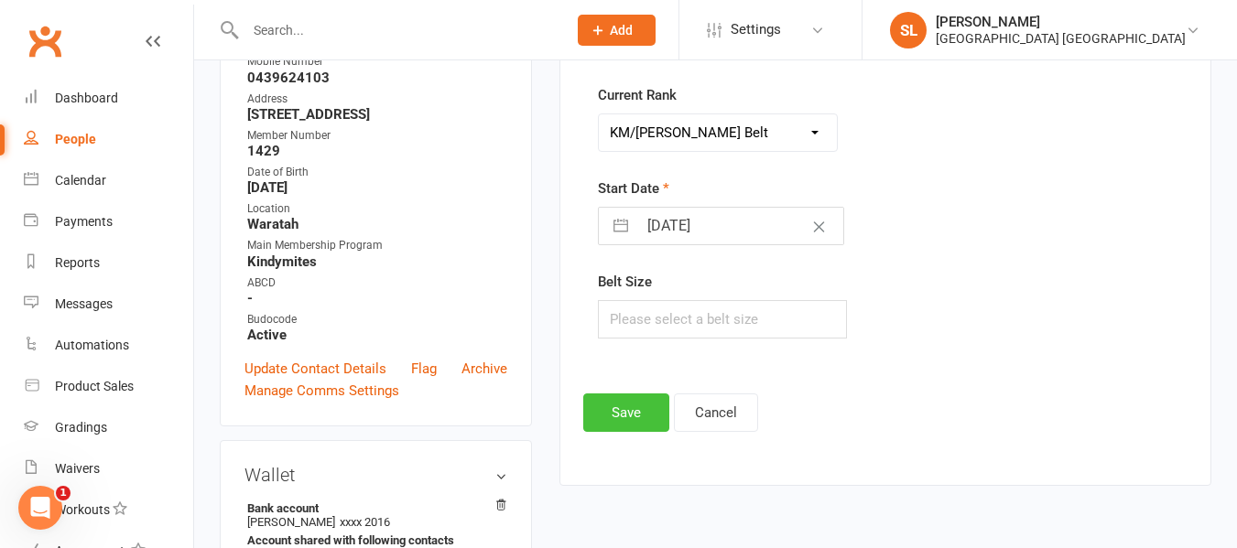
click at [636, 409] on button "Save" at bounding box center [626, 413] width 86 height 38
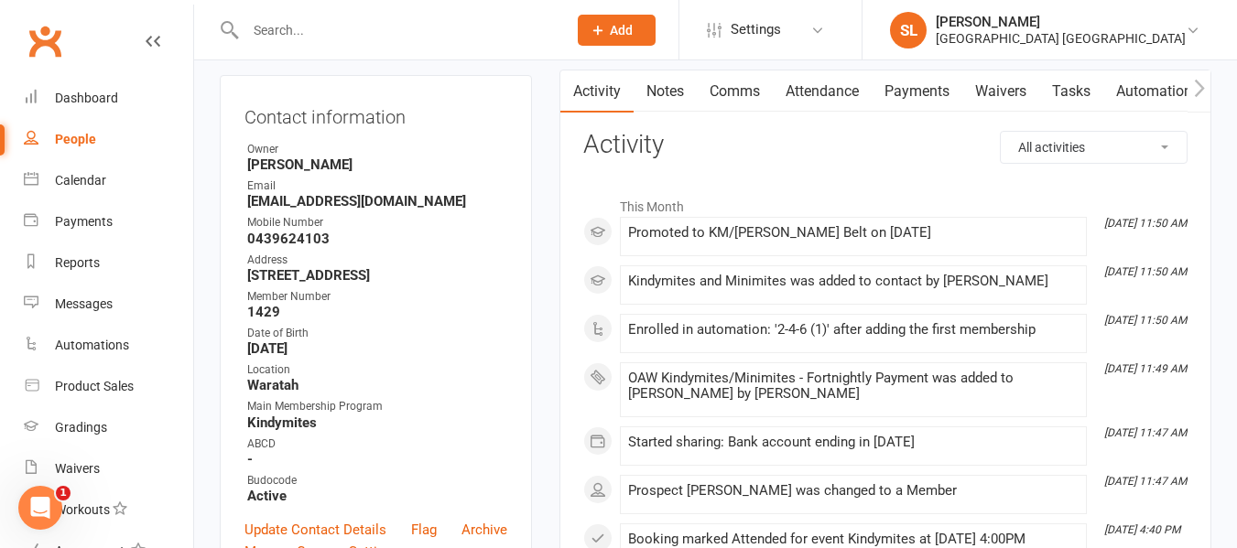
scroll to position [0, 0]
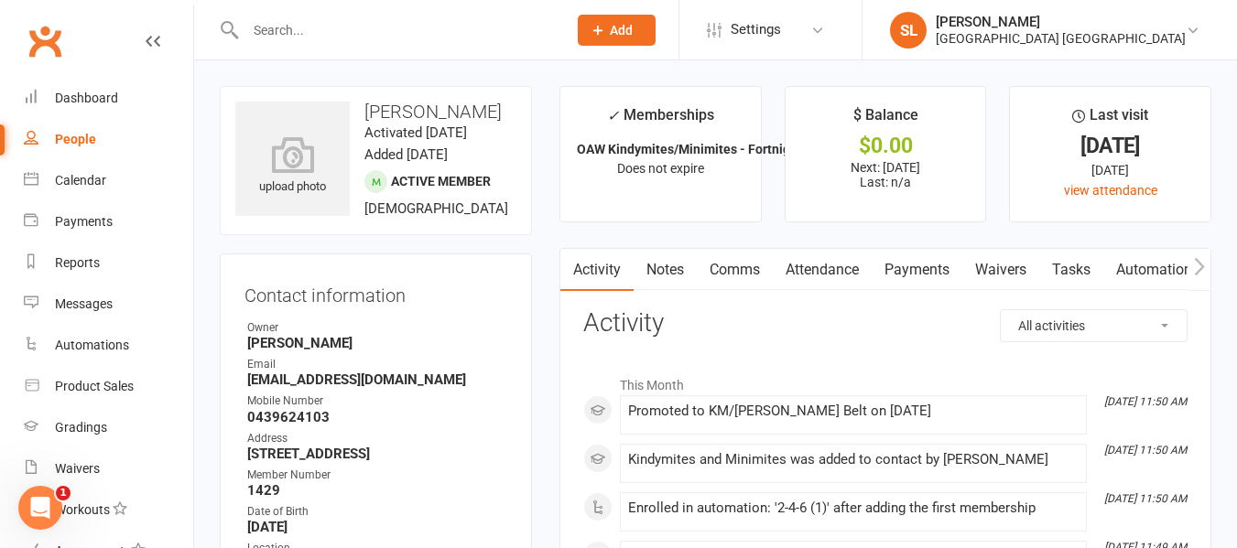
click at [827, 270] on link "Attendance" at bounding box center [822, 270] width 99 height 42
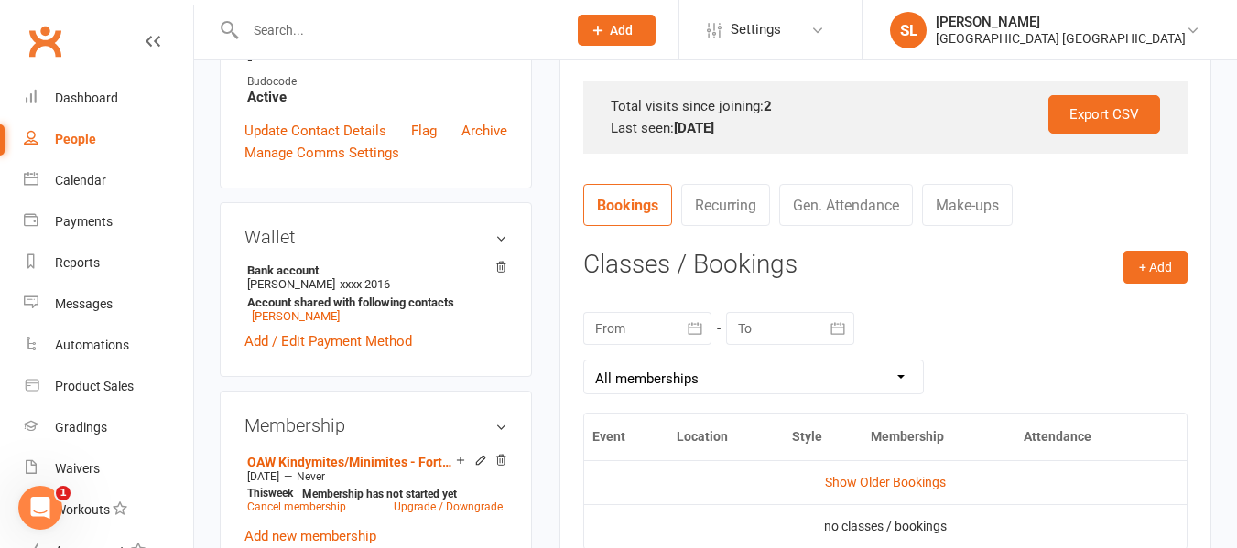
scroll to position [641, 0]
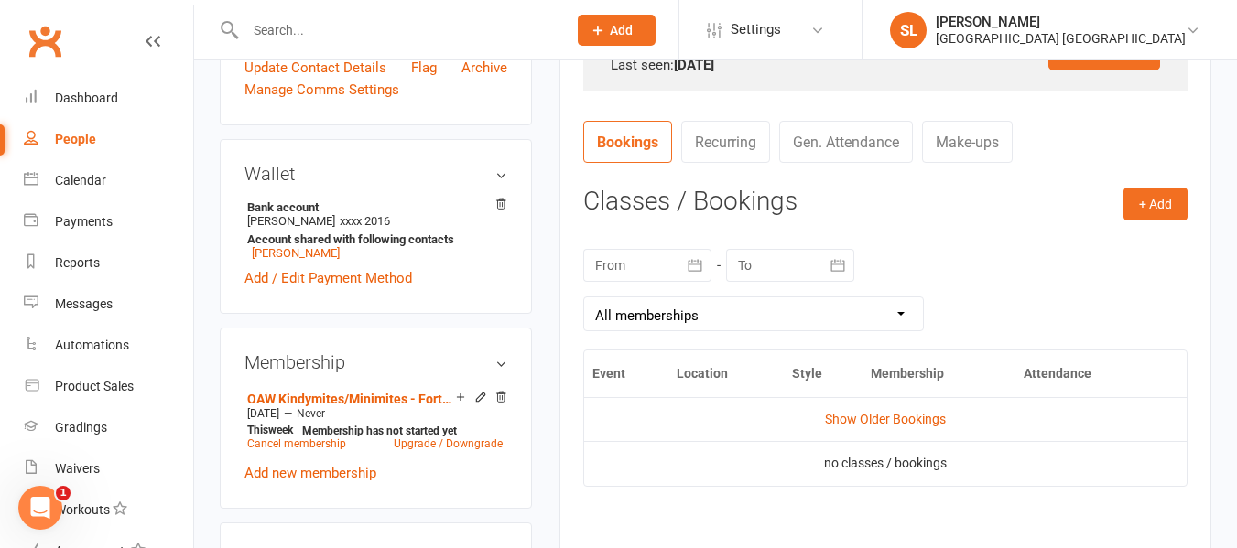
click at [678, 264] on div at bounding box center [647, 265] width 128 height 33
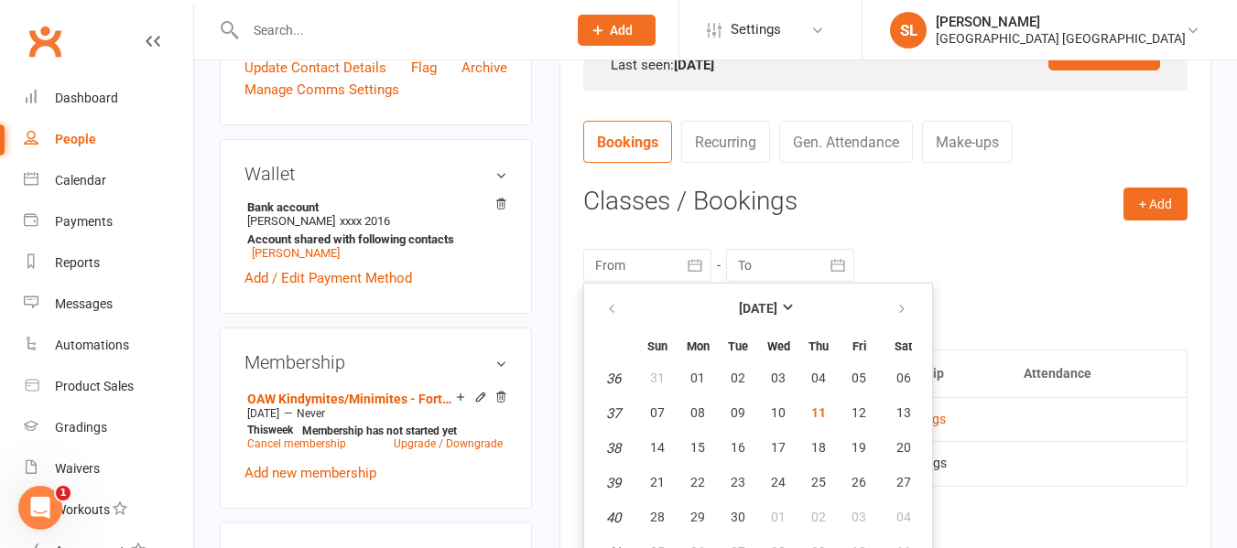
scroll to position [664, 0]
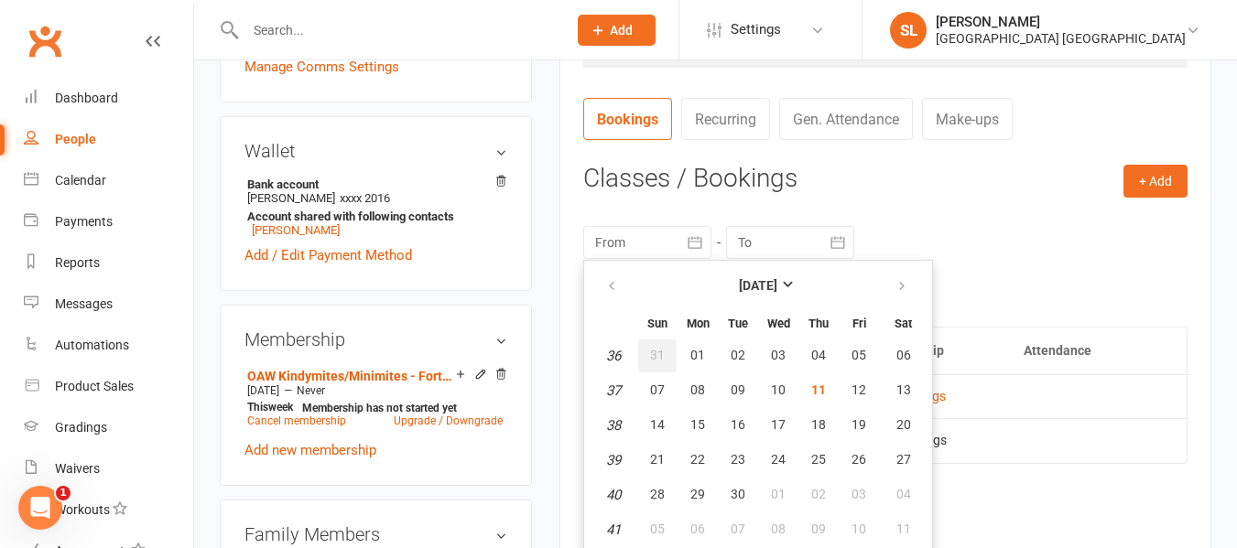
click at [655, 351] on span "31" at bounding box center [657, 355] width 15 height 15
type input "[DATE]"
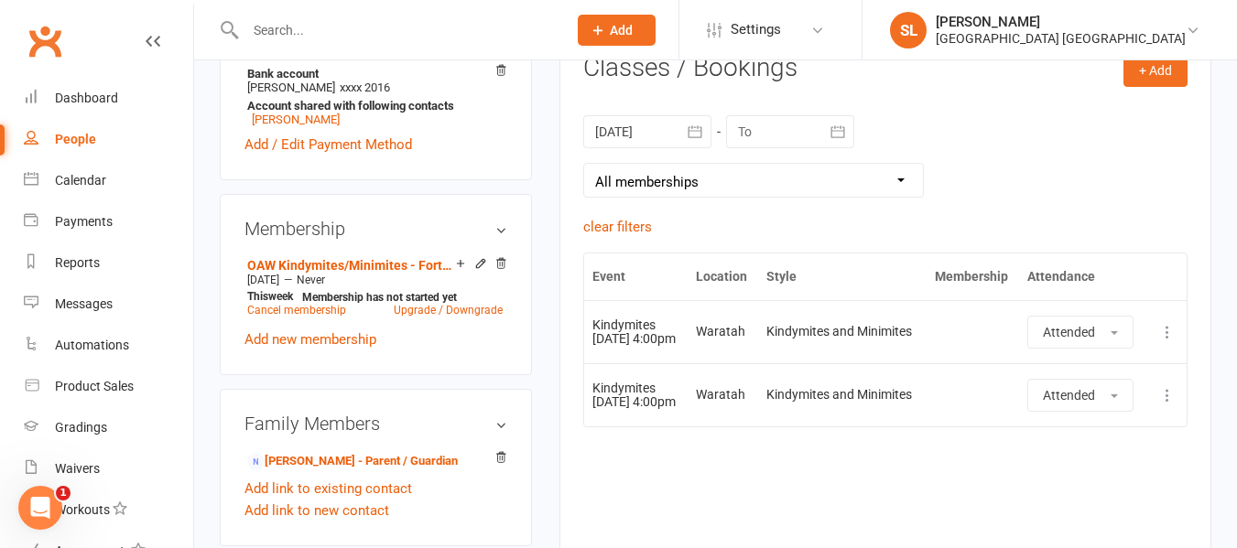
scroll to position [847, 0]
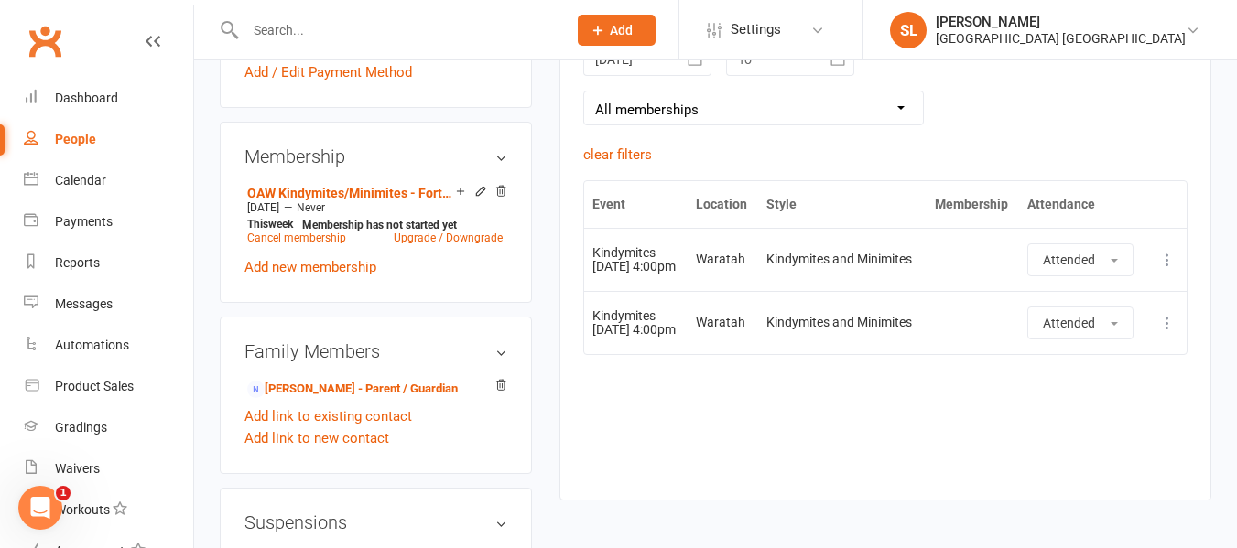
click at [864, 302] on td "Kindymites and Minimites" at bounding box center [842, 322] width 168 height 63
click at [858, 288] on td "Kindymites and Minimites" at bounding box center [842, 259] width 168 height 63
drag, startPoint x: 857, startPoint y: 287, endPoint x: 716, endPoint y: 452, distance: 217.6
click at [716, 452] on div "Event Location Style Membership Attendance Show Older Bookings Kindymites 03 Se…" at bounding box center [885, 326] width 604 height 292
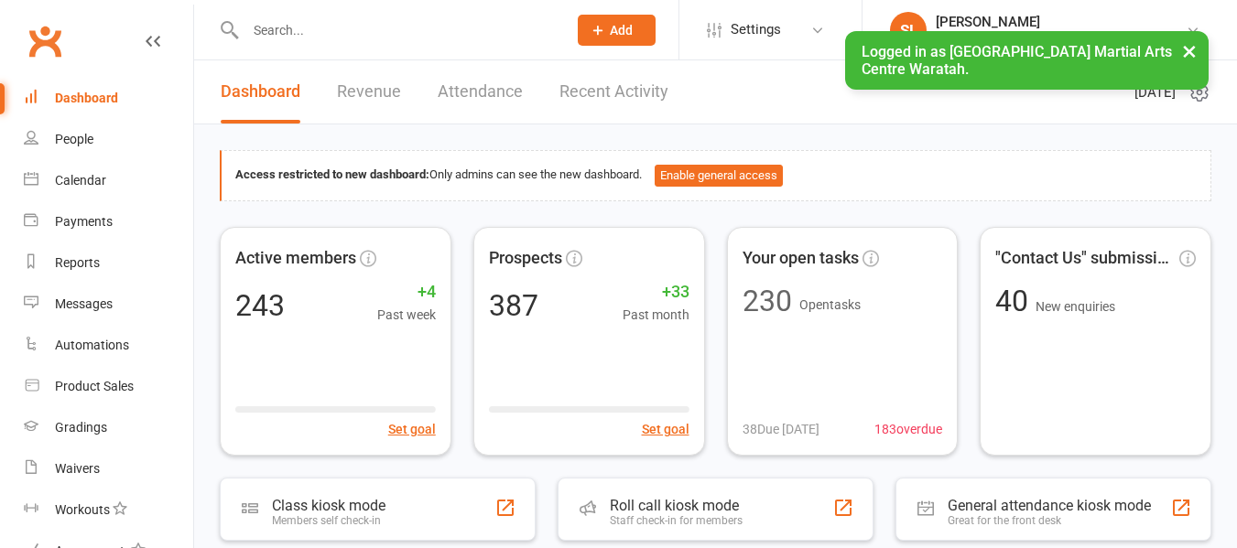
click at [327, 26] on input "text" at bounding box center [397, 30] width 314 height 26
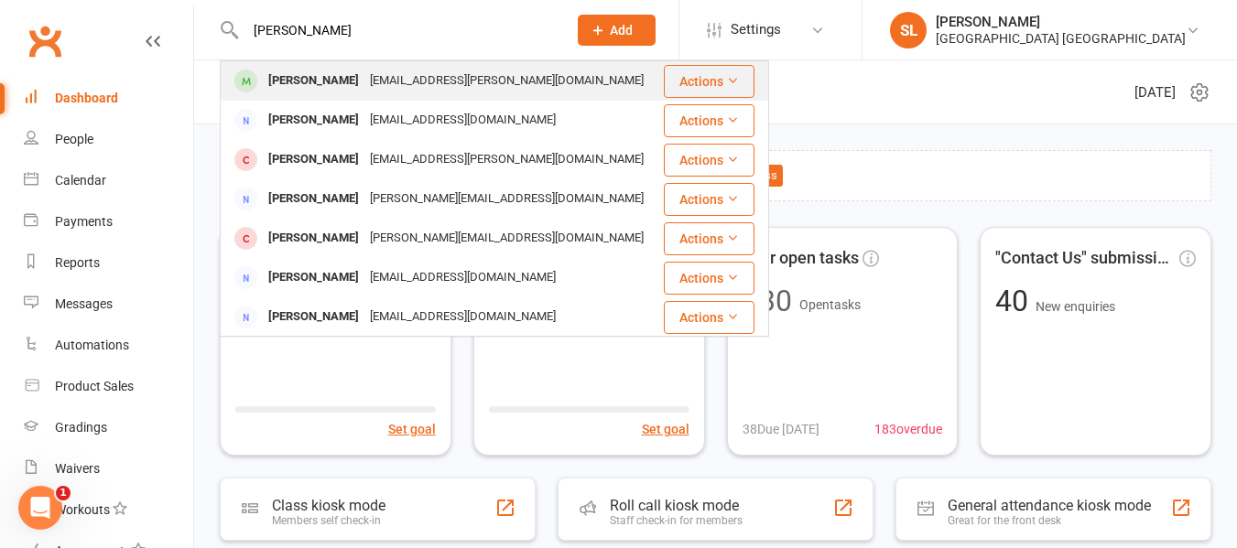
type input "katrina bur"
click at [328, 79] on div "[PERSON_NAME]" at bounding box center [314, 81] width 102 height 27
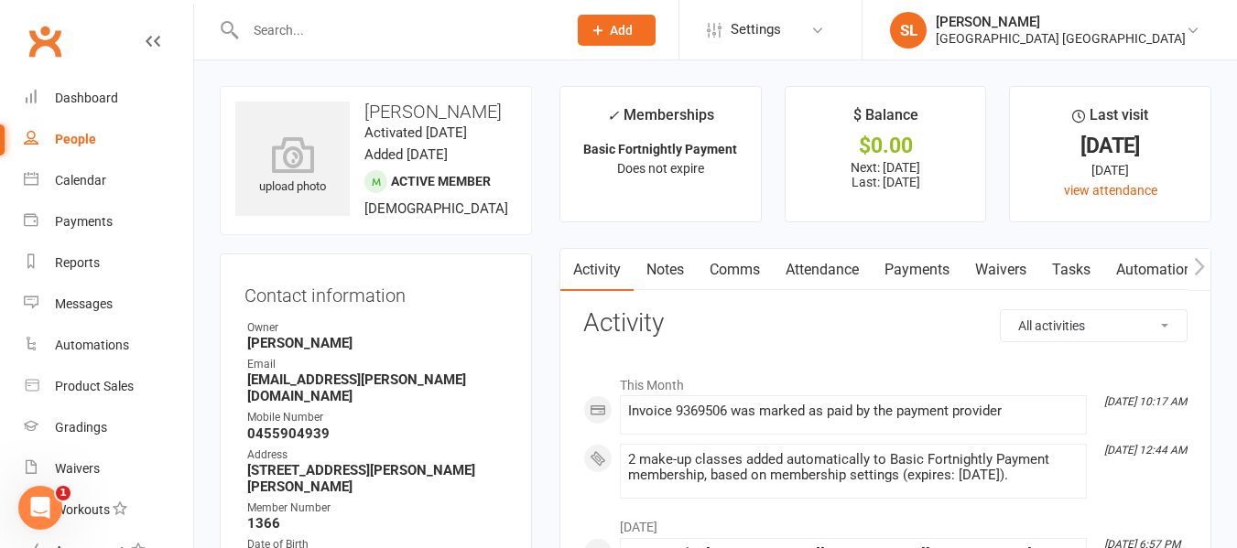
click at [928, 269] on link "Payments" at bounding box center [917, 270] width 91 height 42
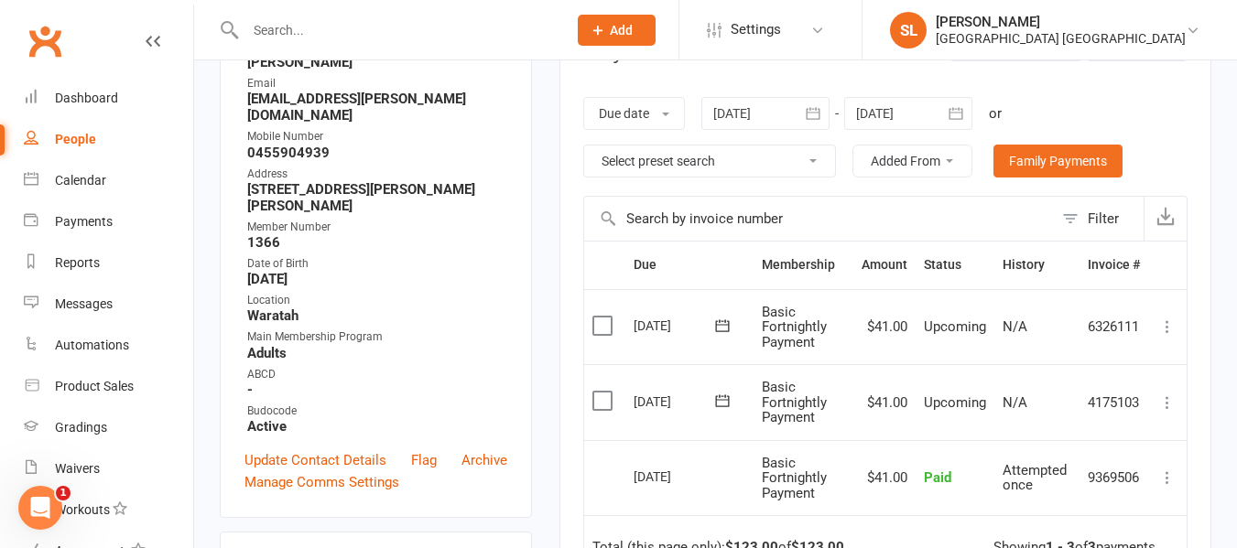
scroll to position [275, 0]
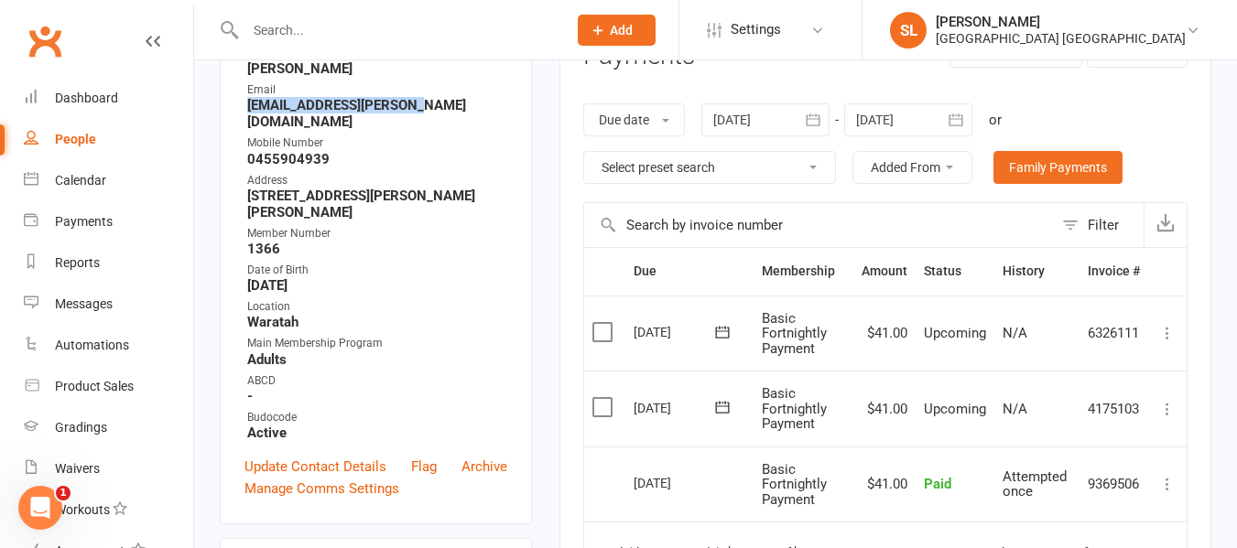
drag, startPoint x: 393, startPoint y: 124, endPoint x: 241, endPoint y: 133, distance: 152.3
click at [241, 133] on div "Contact information Owner Abi Lowe Email kitty.trina@hotmail.com Mobile Number …" at bounding box center [376, 252] width 312 height 546
copy strong "[EMAIL_ADDRESS][PERSON_NAME][DOMAIN_NAME]"
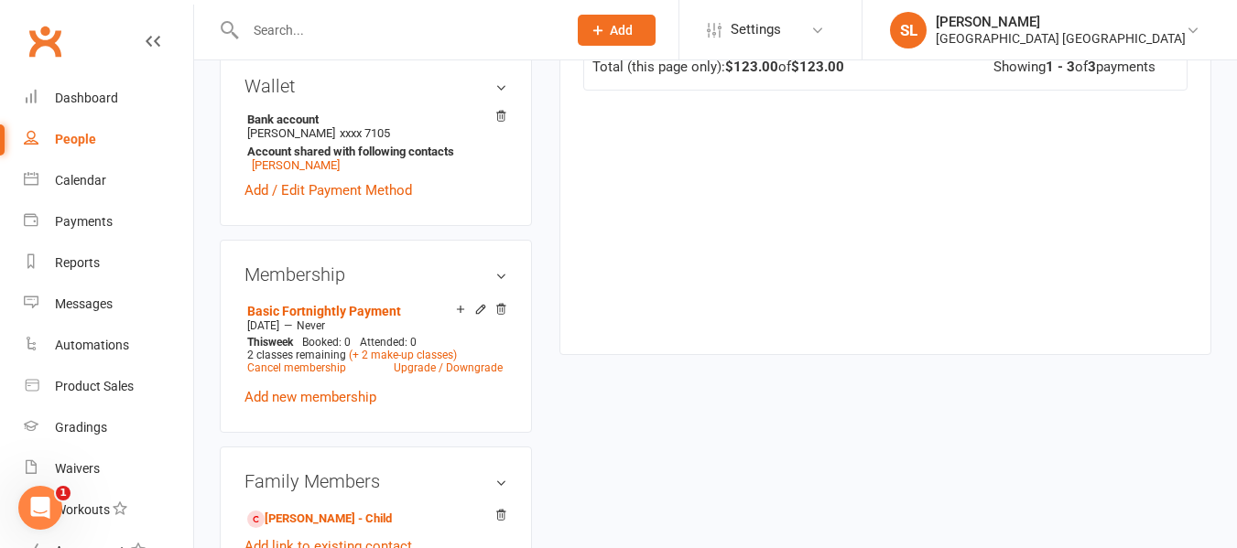
scroll to position [824, 0]
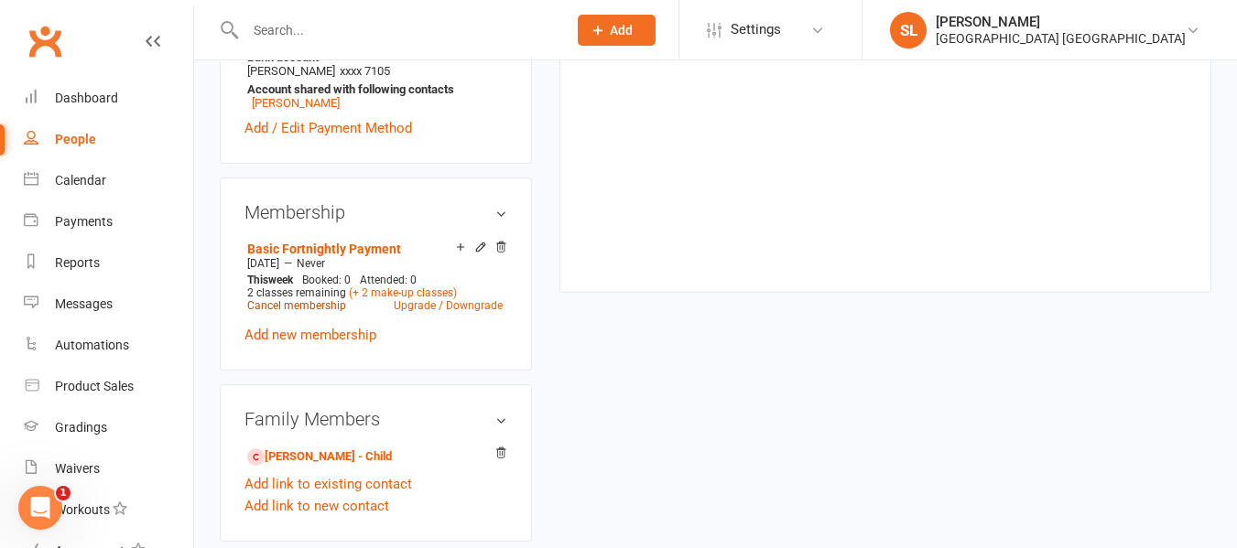
click at [322, 299] on link "Cancel membership" at bounding box center [296, 305] width 99 height 13
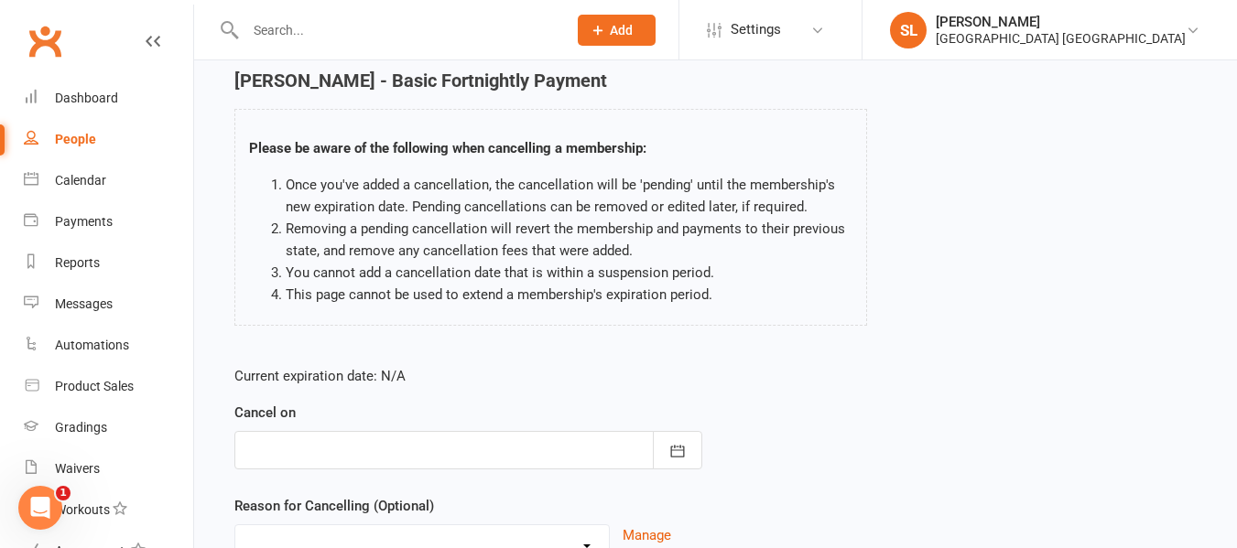
scroll to position [183, 0]
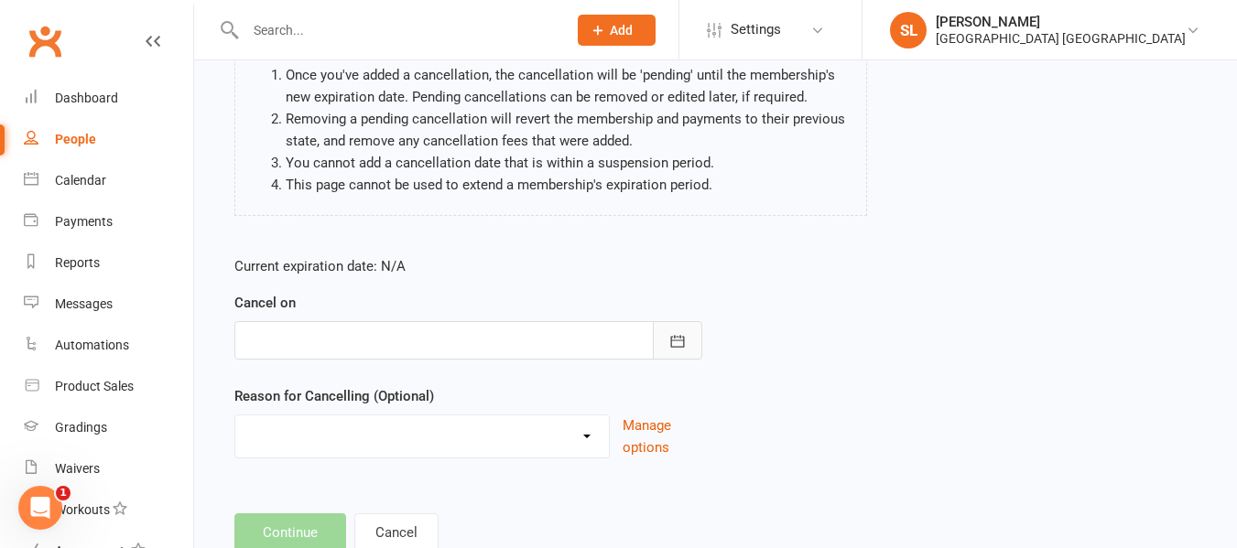
click at [676, 336] on icon "button" at bounding box center [677, 341] width 18 height 18
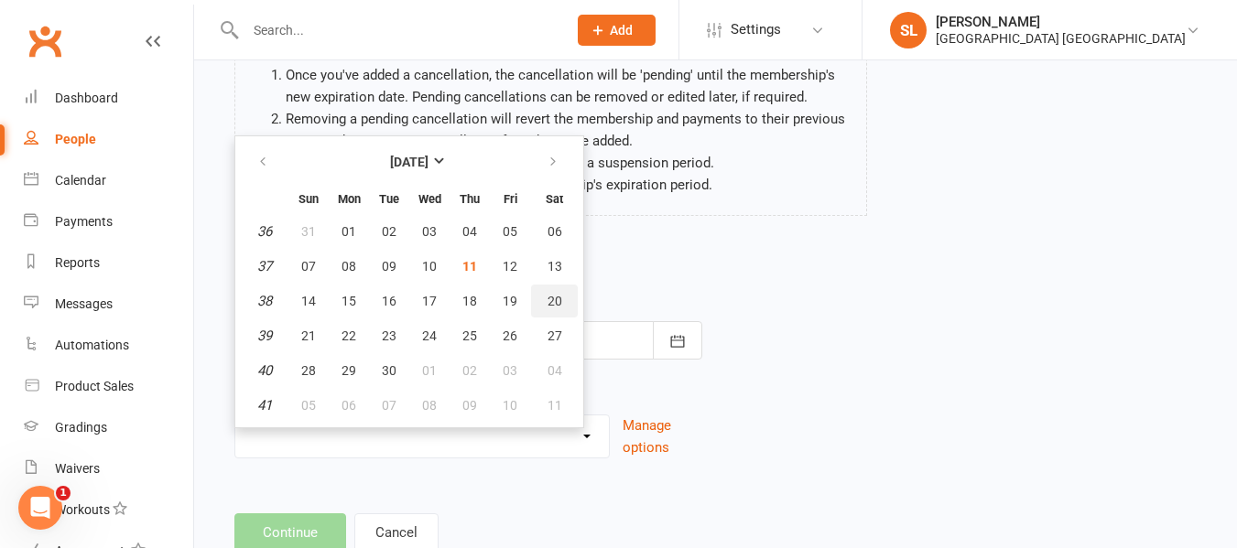
click at [557, 298] on span "20" at bounding box center [555, 301] width 15 height 15
type input "20 Sep 2025"
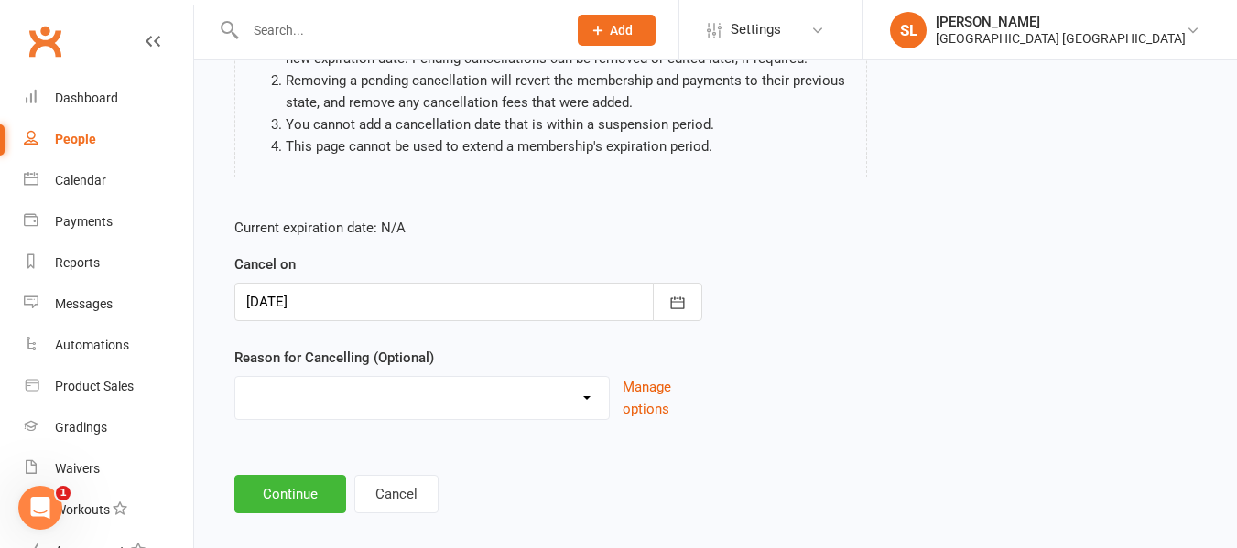
scroll to position [243, 0]
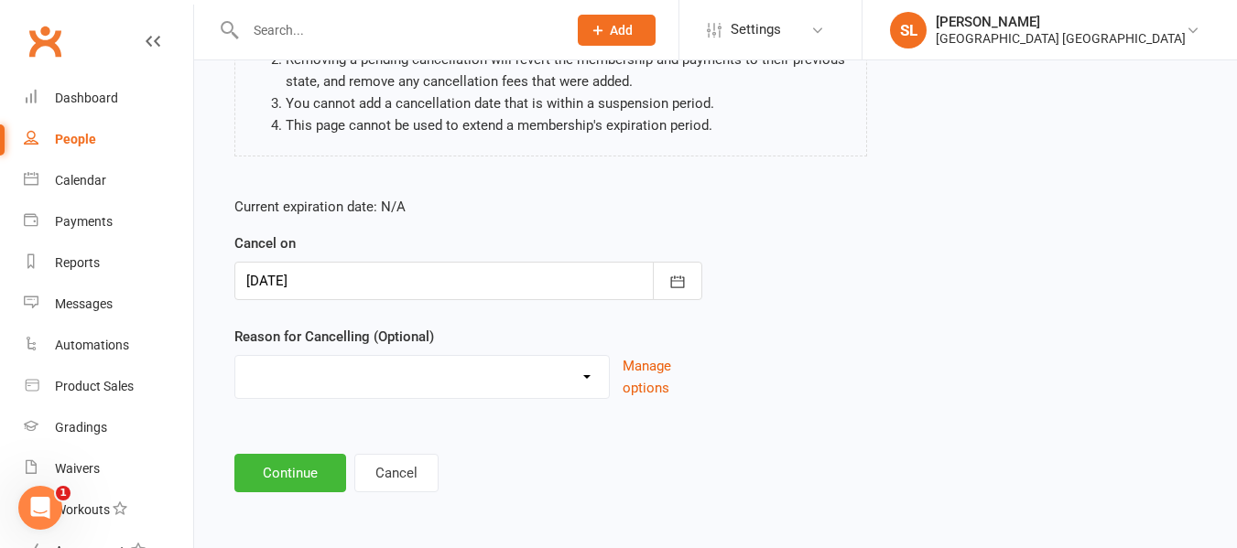
click at [398, 378] on select "Changed Sport Changing Dojo Downgrade Family committments Holiday Injury Lost I…" at bounding box center [422, 374] width 374 height 37
select select "3"
click at [235, 356] on select "Changed Sport Changing Dojo Downgrade Family committments Holiday Injury Lost I…" at bounding box center [422, 374] width 374 height 37
click at [307, 479] on button "Continue" at bounding box center [290, 473] width 112 height 38
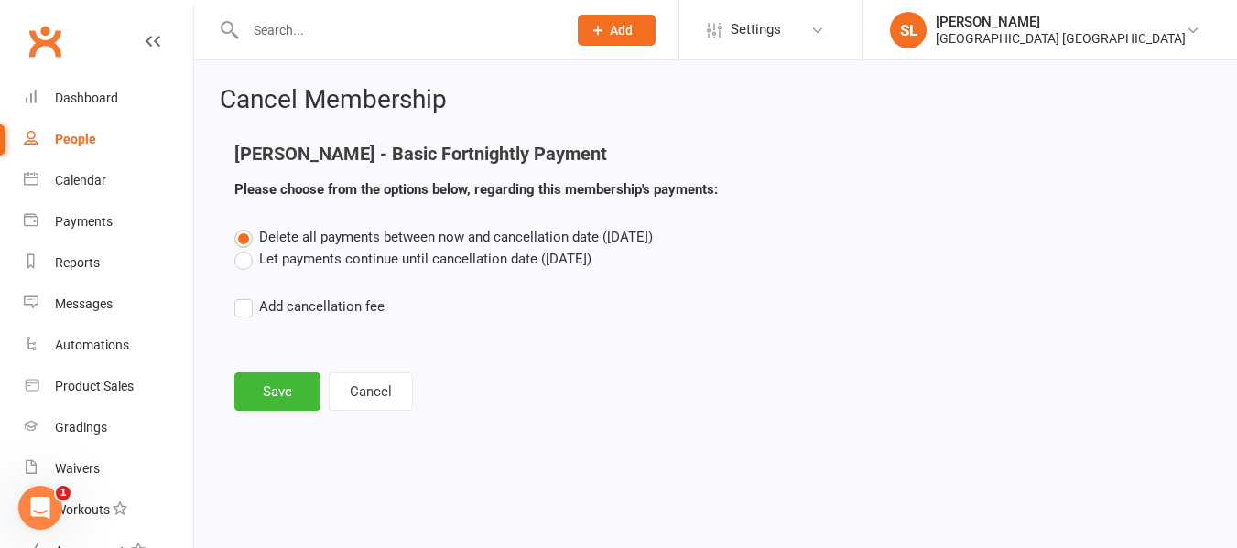
scroll to position [0, 0]
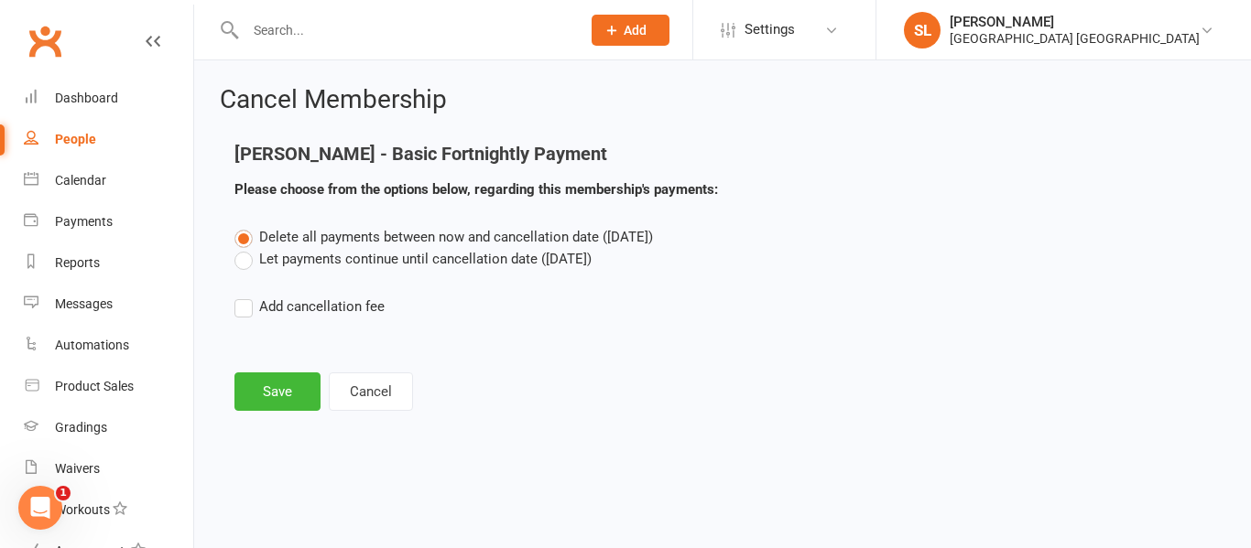
click at [244, 259] on label "Let payments continue until cancellation date (Sep 20, 2025)" at bounding box center [412, 259] width 357 height 22
click at [244, 248] on input "Let payments continue until cancellation date (Sep 20, 2025)" at bounding box center [240, 248] width 12 height 0
click at [277, 392] on button "Save" at bounding box center [277, 392] width 86 height 38
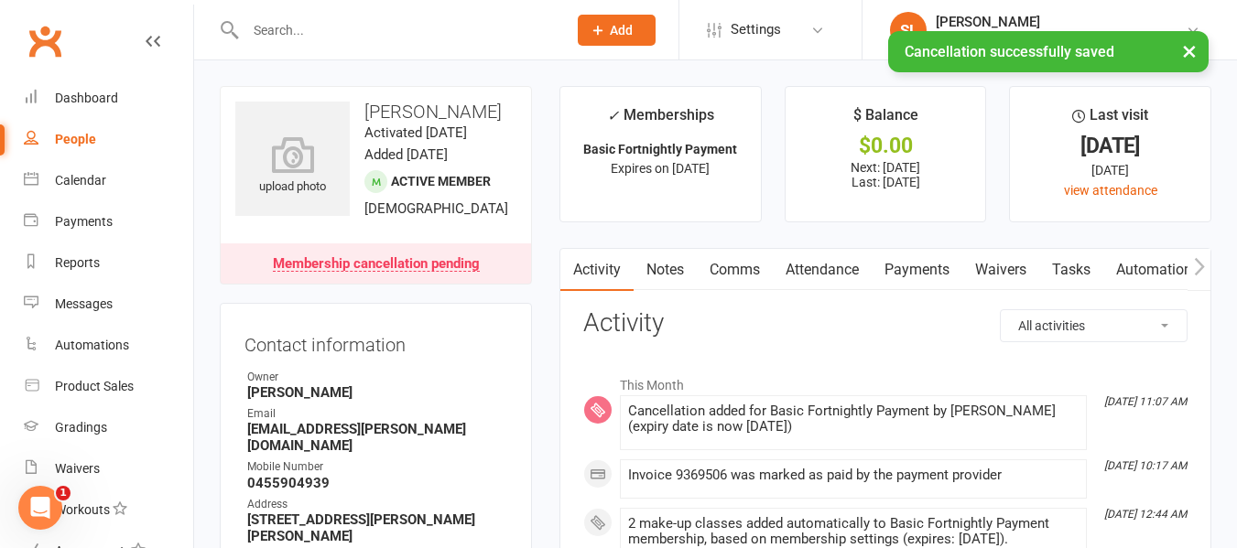
click at [914, 268] on link "Payments" at bounding box center [917, 270] width 91 height 42
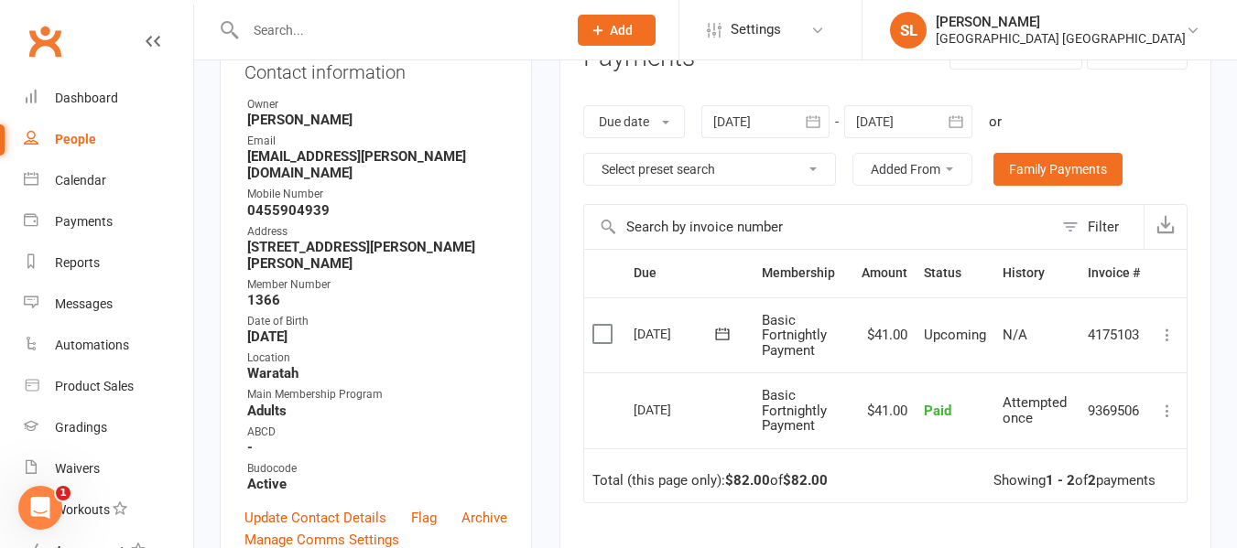
scroll to position [275, 0]
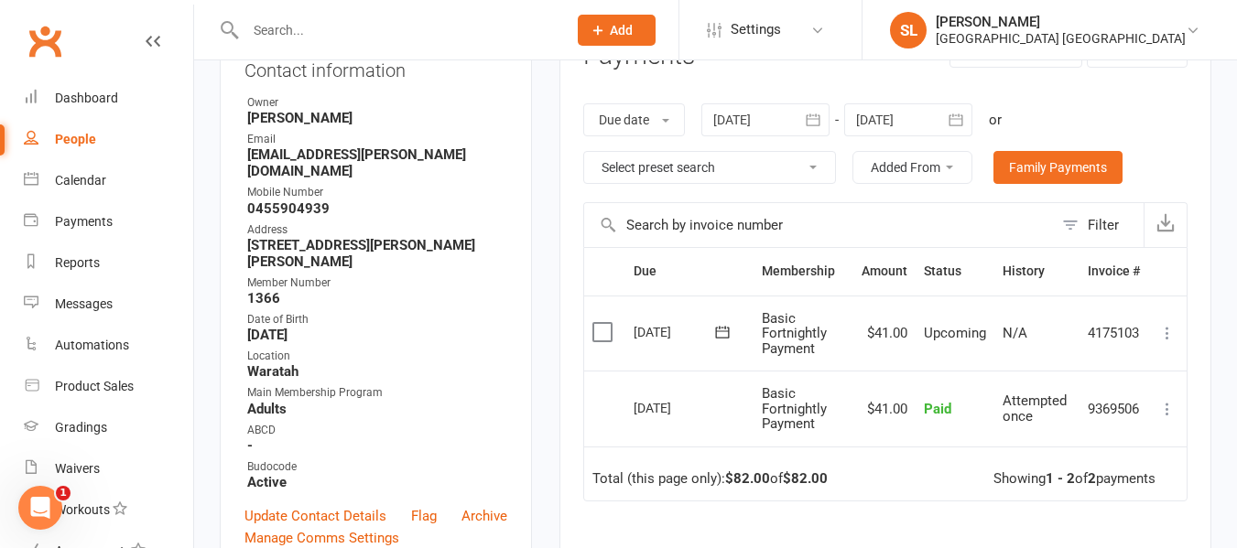
click at [324, 38] on input "text" at bounding box center [397, 30] width 314 height 26
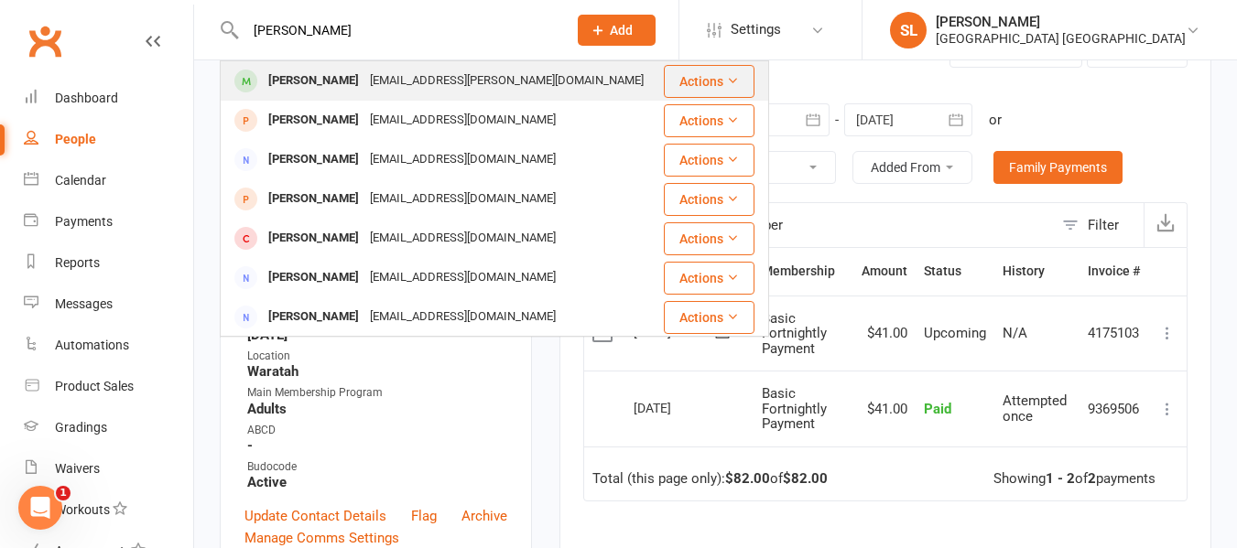
type input "taylor collins"
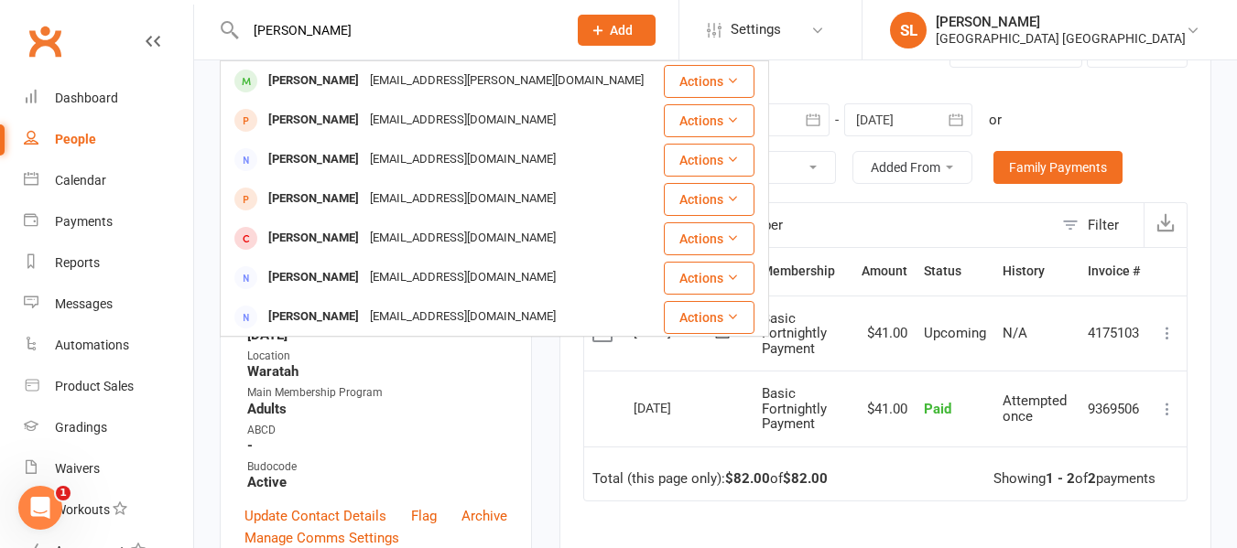
click at [314, 80] on div "Taylor Collins" at bounding box center [314, 81] width 102 height 27
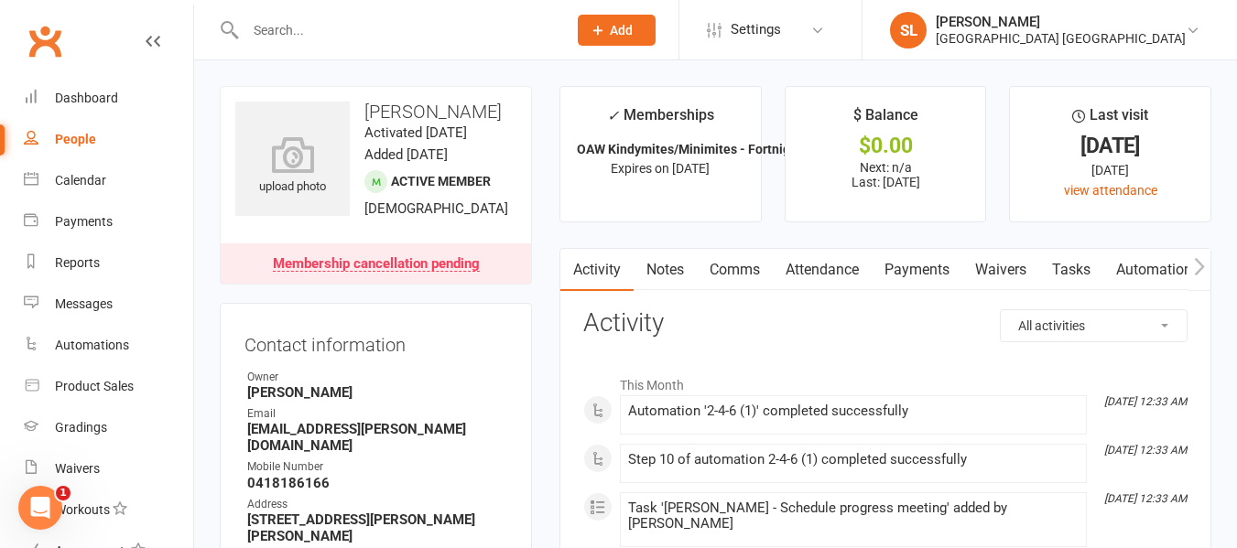
click at [316, 27] on input "text" at bounding box center [397, 30] width 314 height 26
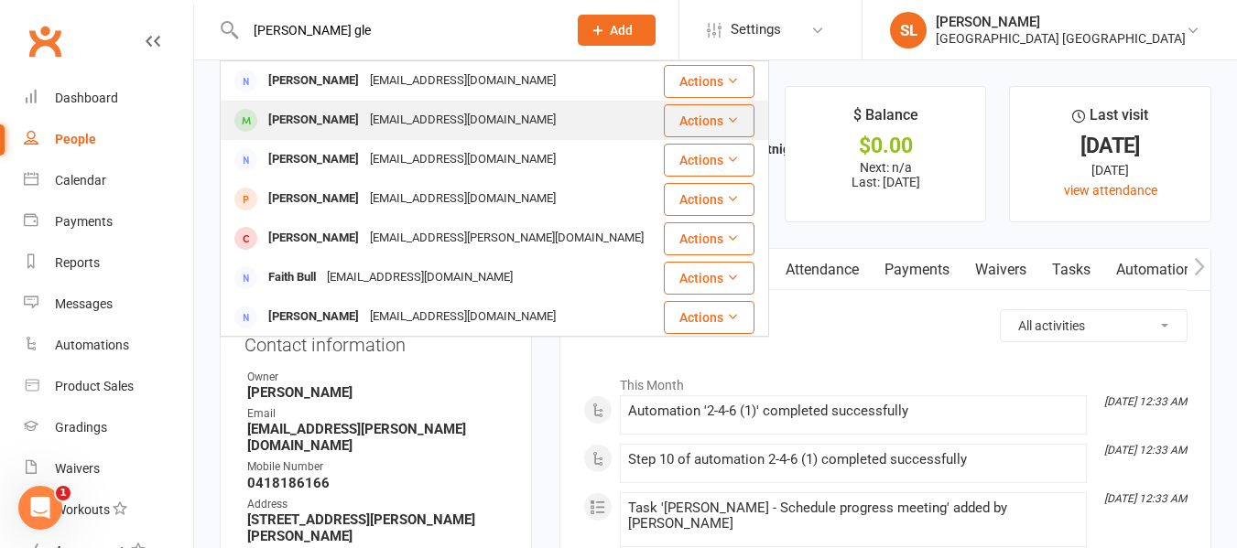
type input "farrell gle"
click at [334, 114] on div "Frederick Farrell Gleeson" at bounding box center [314, 120] width 102 height 27
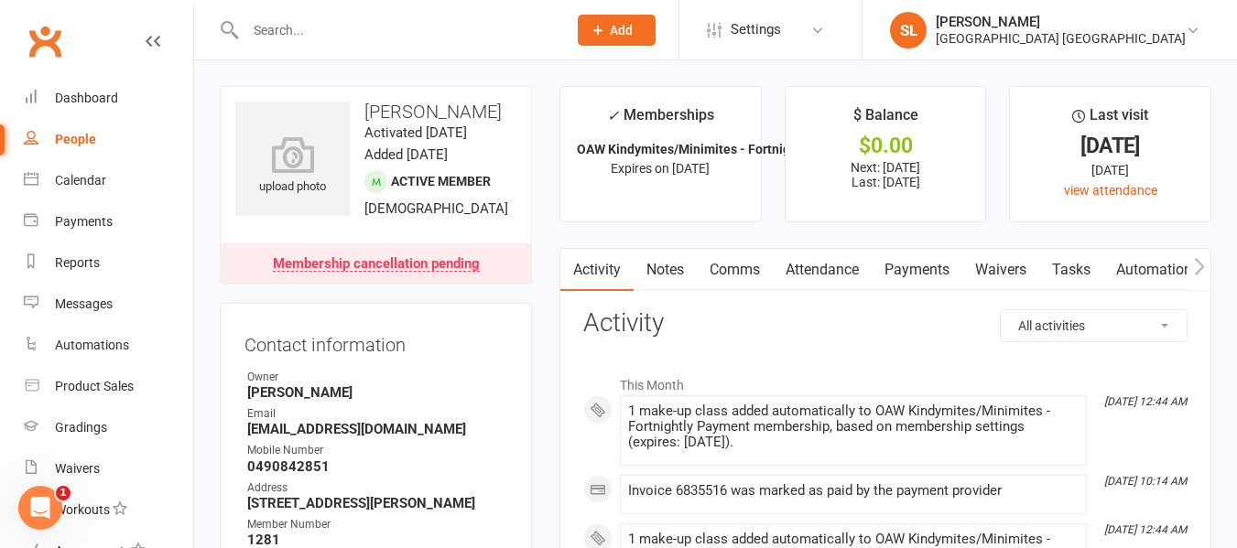
click at [361, 39] on input "text" at bounding box center [397, 30] width 314 height 26
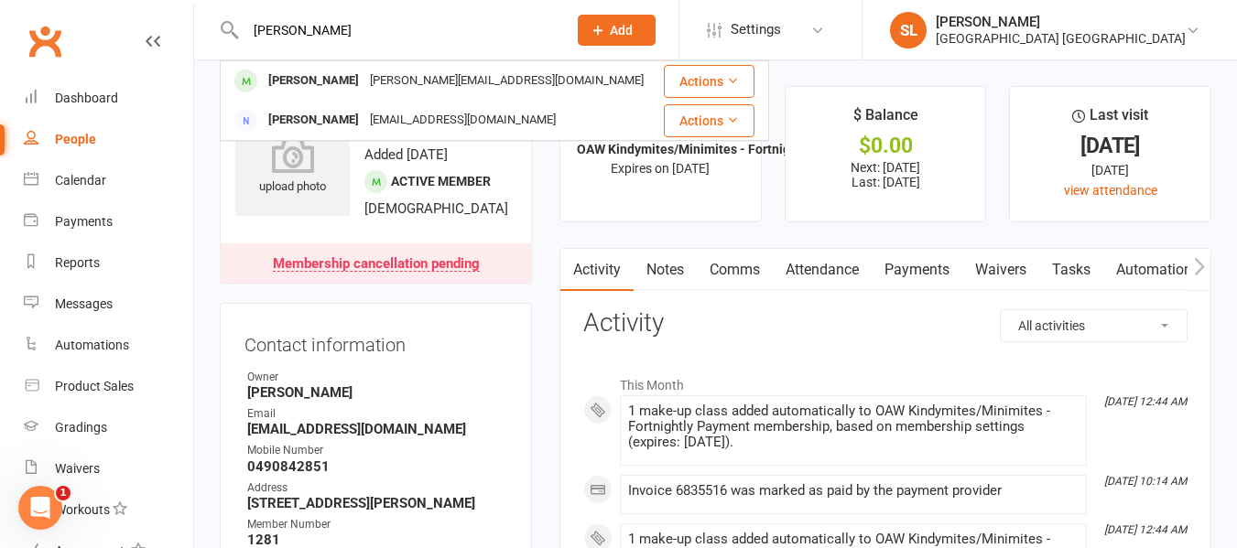
type input "kamboj"
click at [320, 85] on div "Aiyla Kamboj" at bounding box center [314, 81] width 102 height 27
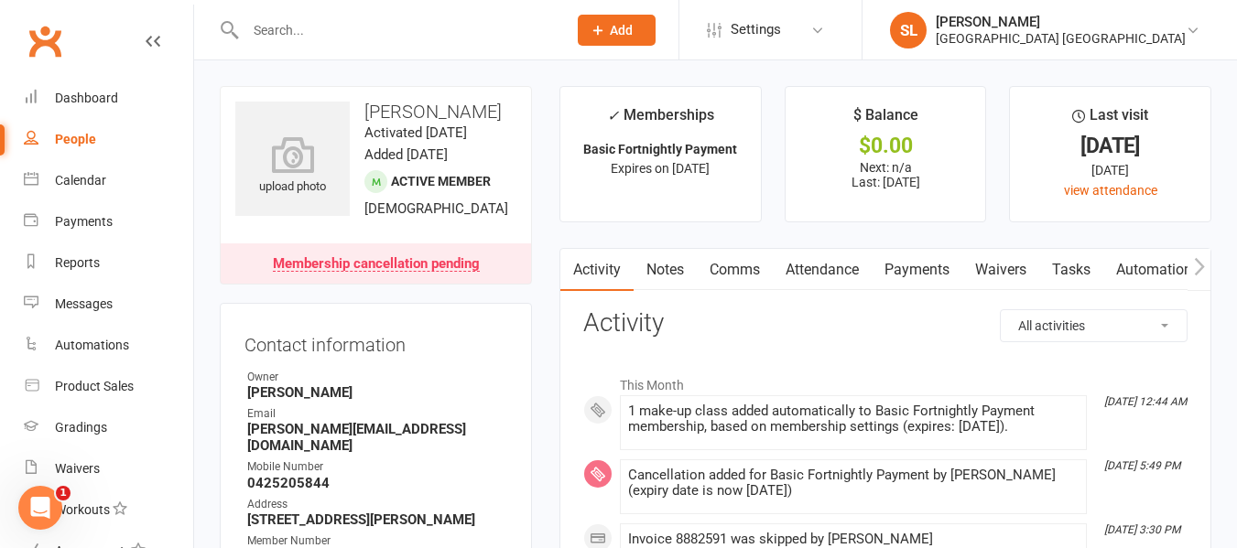
click at [277, 29] on input "text" at bounding box center [397, 30] width 314 height 26
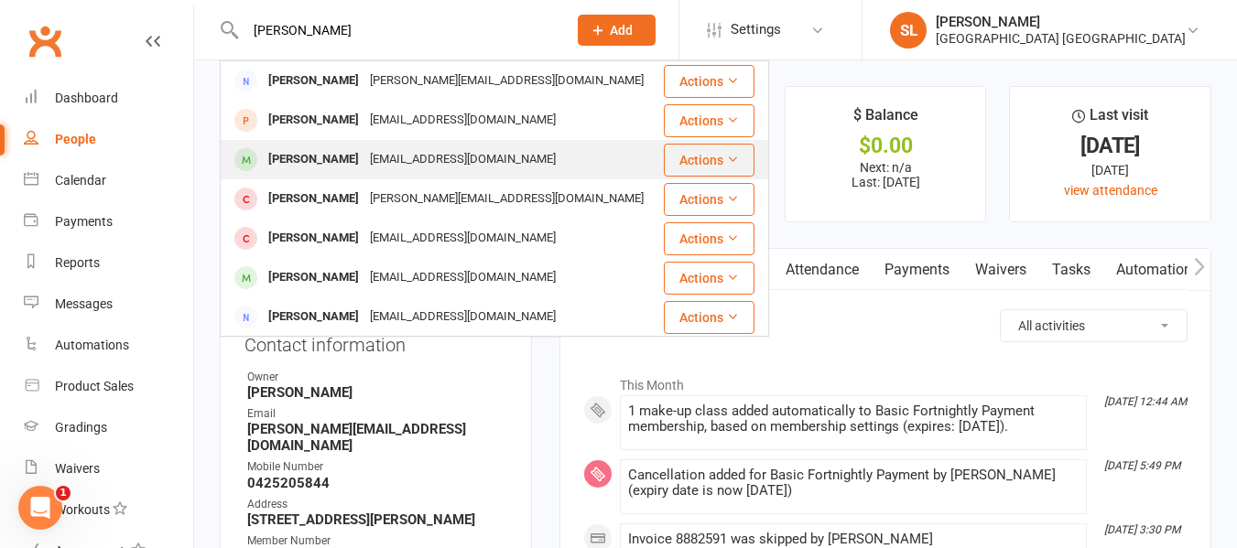
type input "morgan"
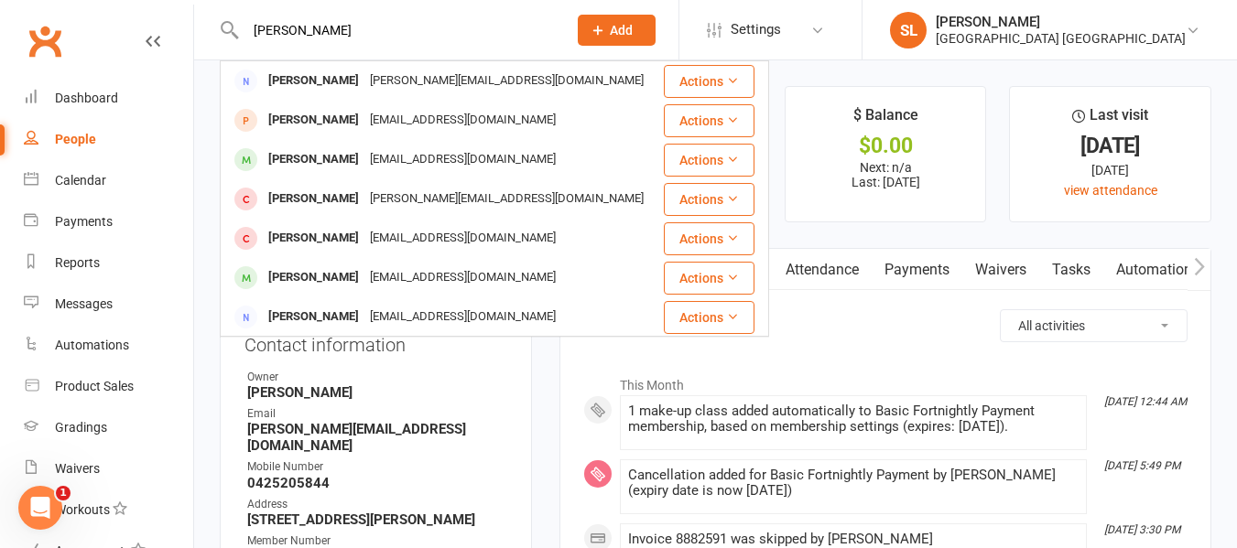
click at [316, 164] on div "Aliyah Morgan" at bounding box center [314, 159] width 102 height 27
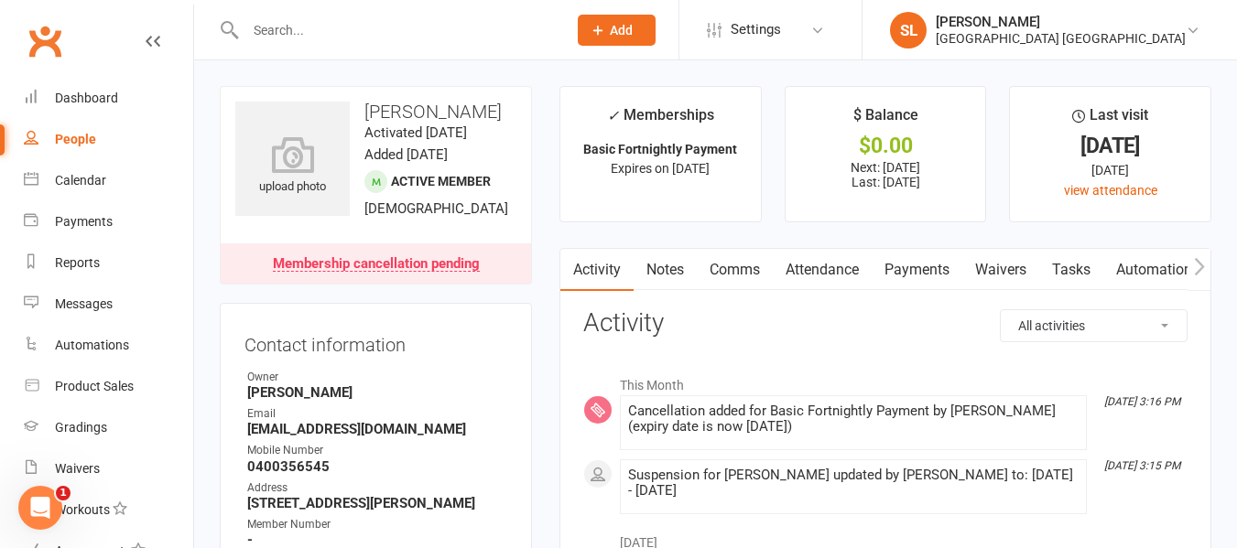
click at [304, 27] on input "text" at bounding box center [397, 30] width 314 height 26
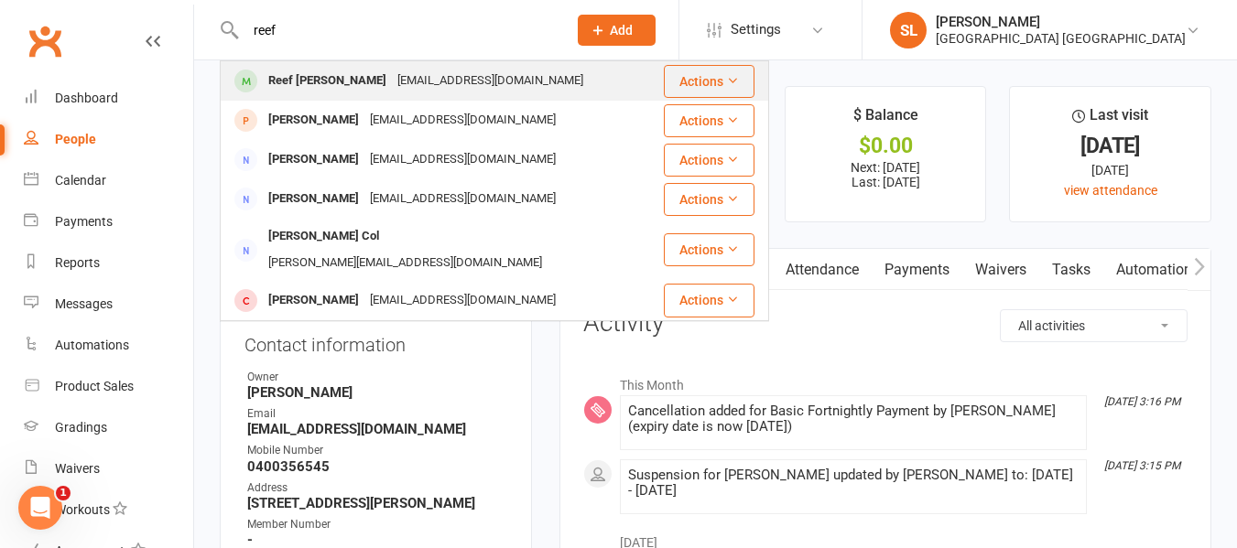
type input "reef"
click at [317, 76] on div "Reef [PERSON_NAME]" at bounding box center [327, 81] width 129 height 27
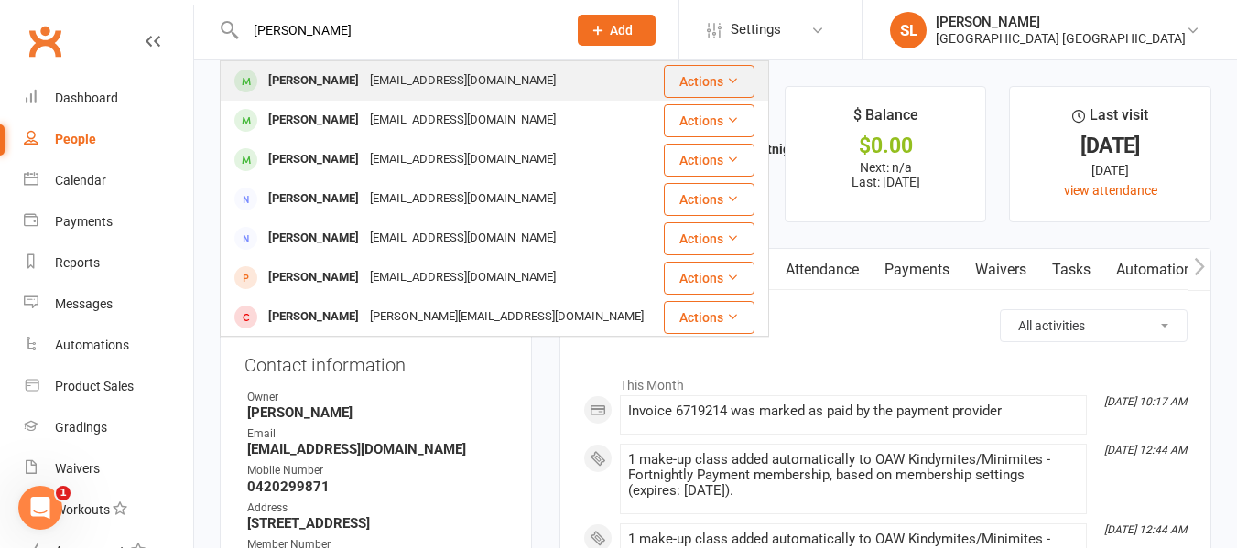
type input "[PERSON_NAME]"
click at [304, 79] on div "[PERSON_NAME]" at bounding box center [314, 81] width 102 height 27
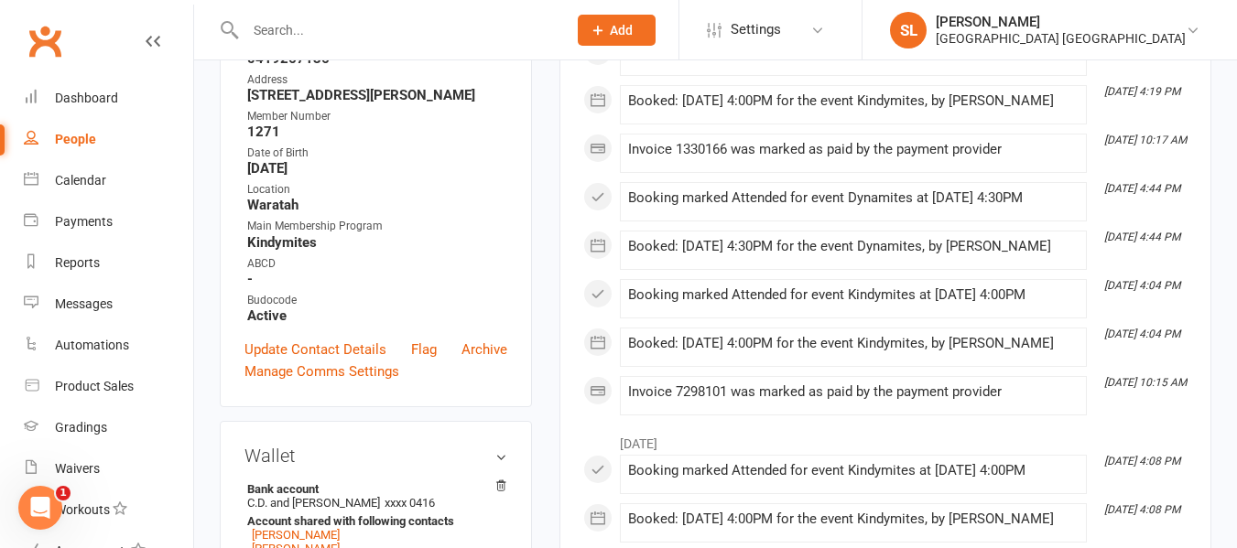
scroll to position [366, 0]
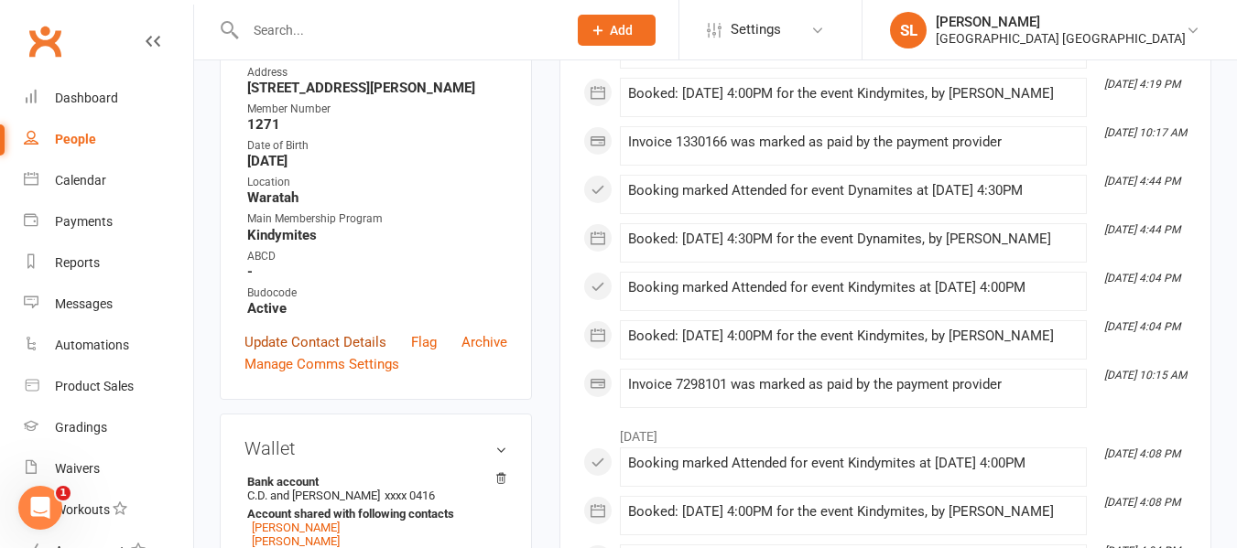
click at [354, 339] on link "Update Contact Details" at bounding box center [315, 342] width 142 height 22
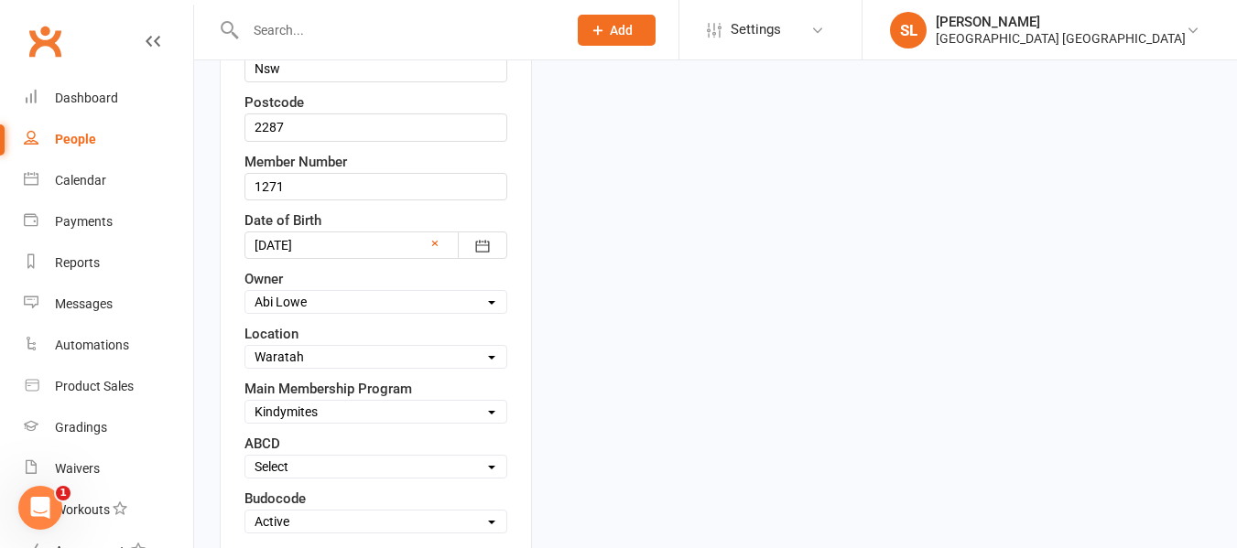
scroll to position [727, 0]
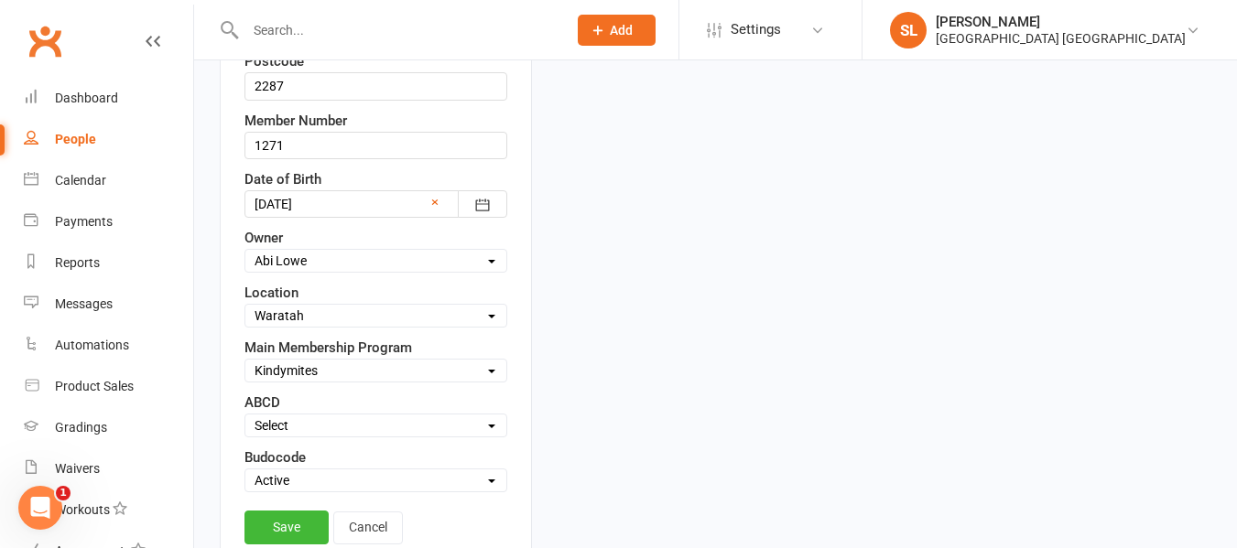
click at [319, 373] on select "Select Minimites Kindymites Dynamites Dragons Adults Fight Fit Kobudo Guest [PE…" at bounding box center [375, 371] width 261 height 20
select select "Dynamites"
click at [245, 363] on select "Select Minimites Kindymites Dynamites Dragons Adults Fight Fit Kobudo Guest [PE…" at bounding box center [375, 371] width 261 height 20
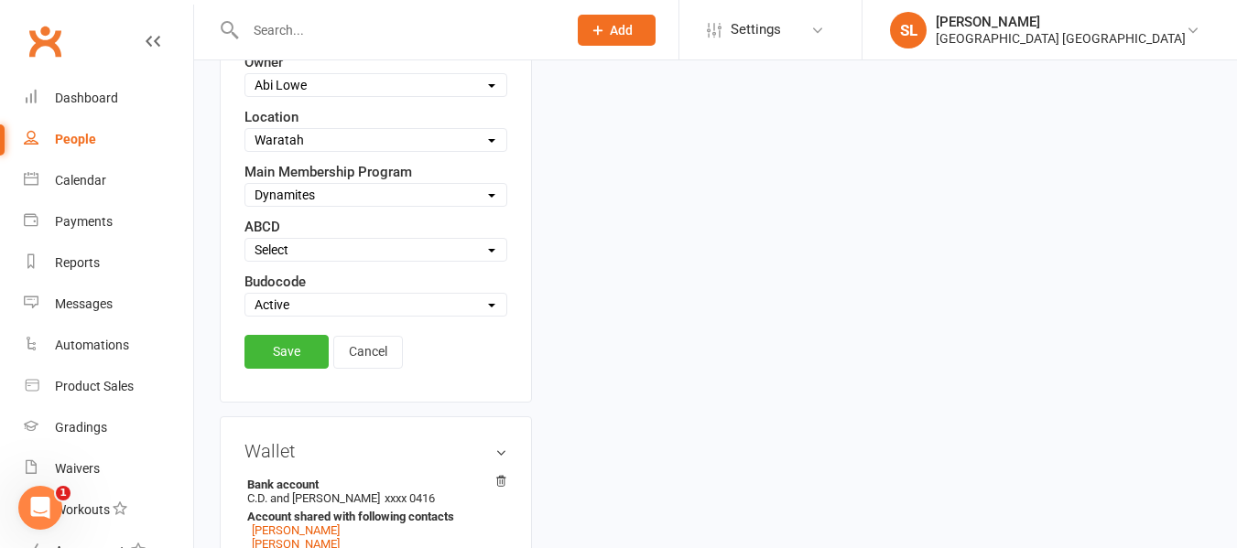
scroll to position [910, 0]
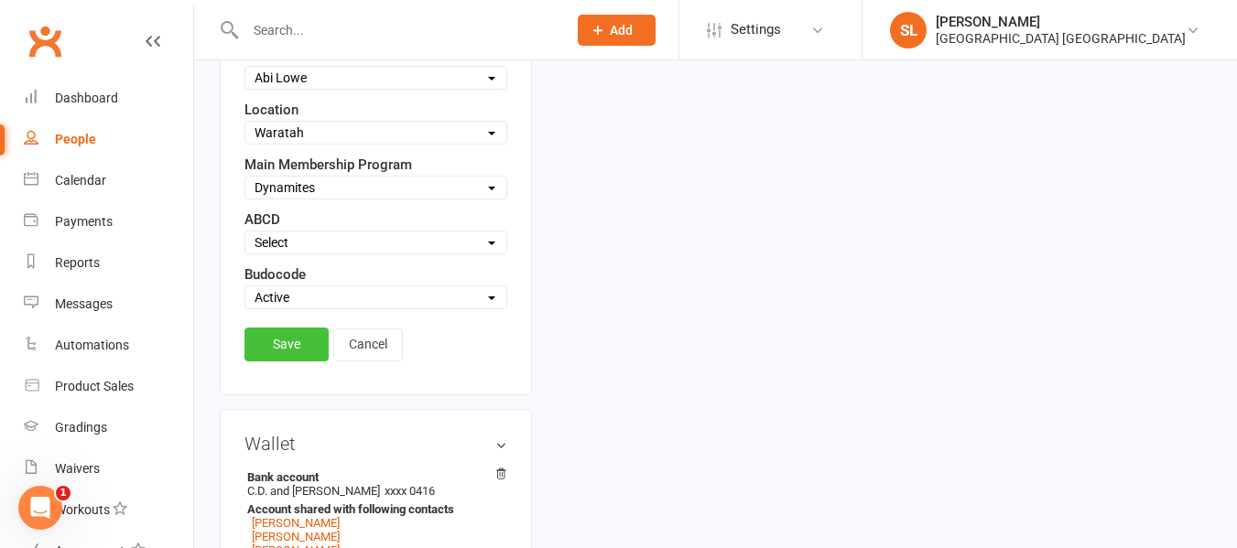
click at [280, 345] on link "Save" at bounding box center [286, 344] width 84 height 33
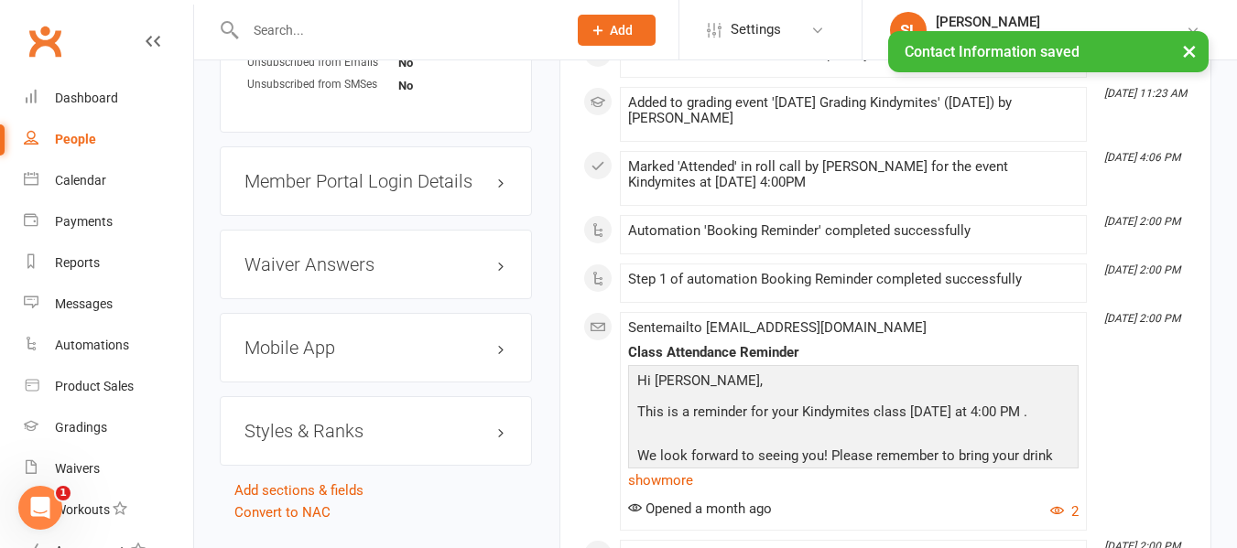
scroll to position [1643, 0]
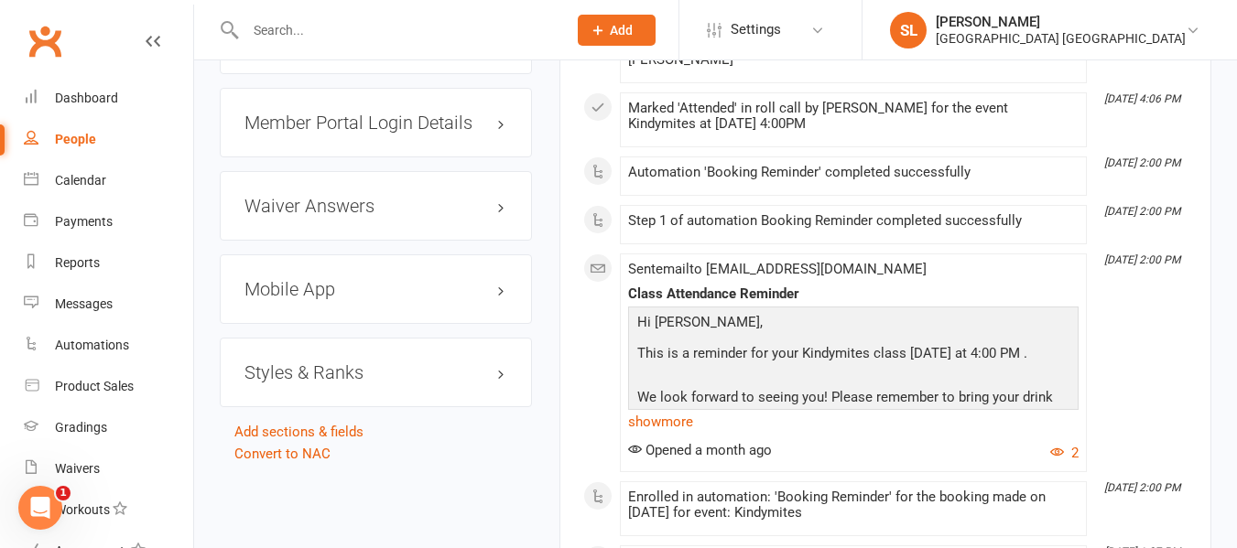
click at [330, 374] on h3 "Styles & Ranks" at bounding box center [375, 373] width 263 height 20
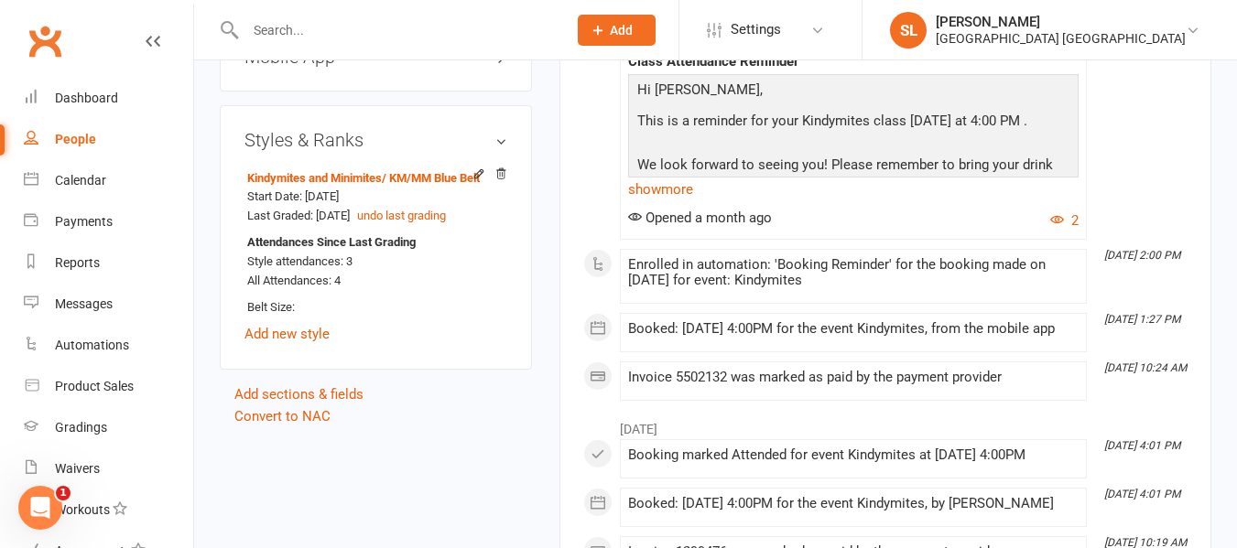
scroll to position [1917, 0]
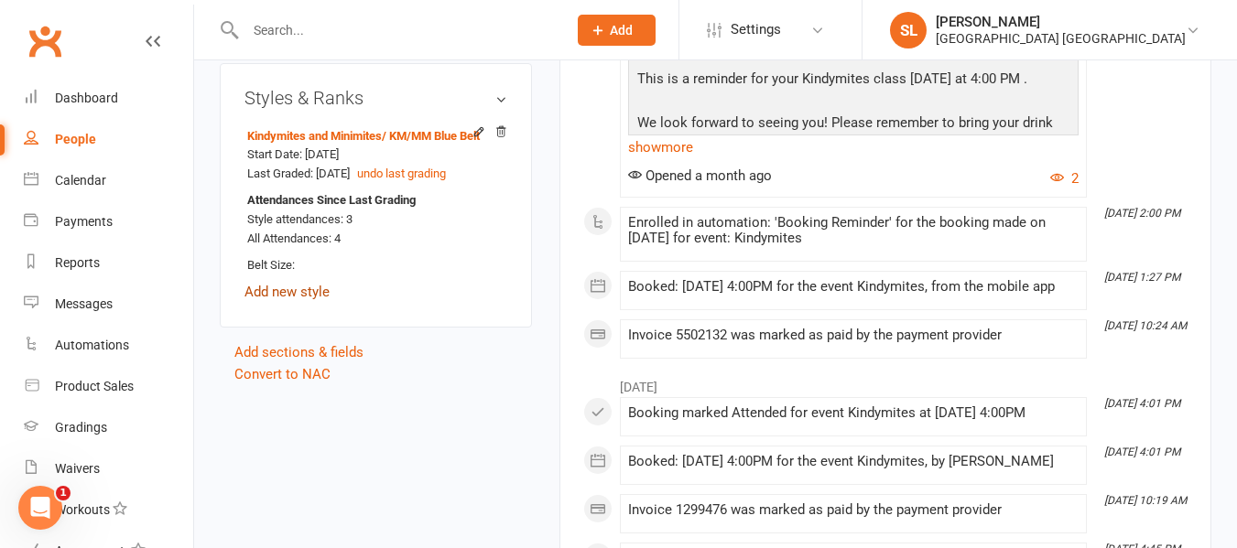
click at [313, 290] on link "Add new style" at bounding box center [286, 292] width 85 height 16
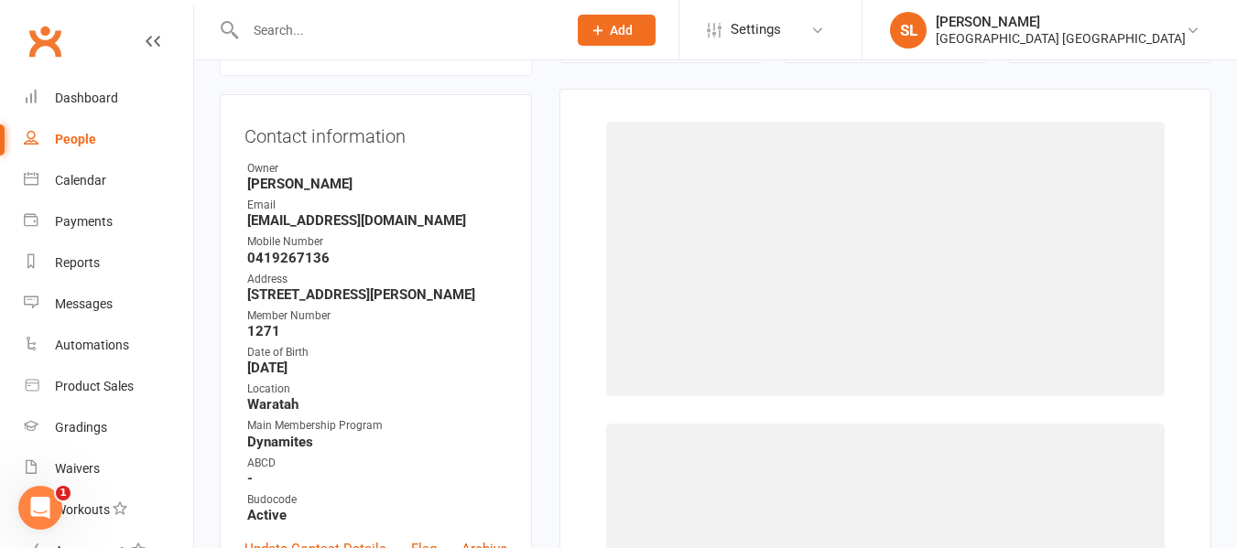
scroll to position [157, 0]
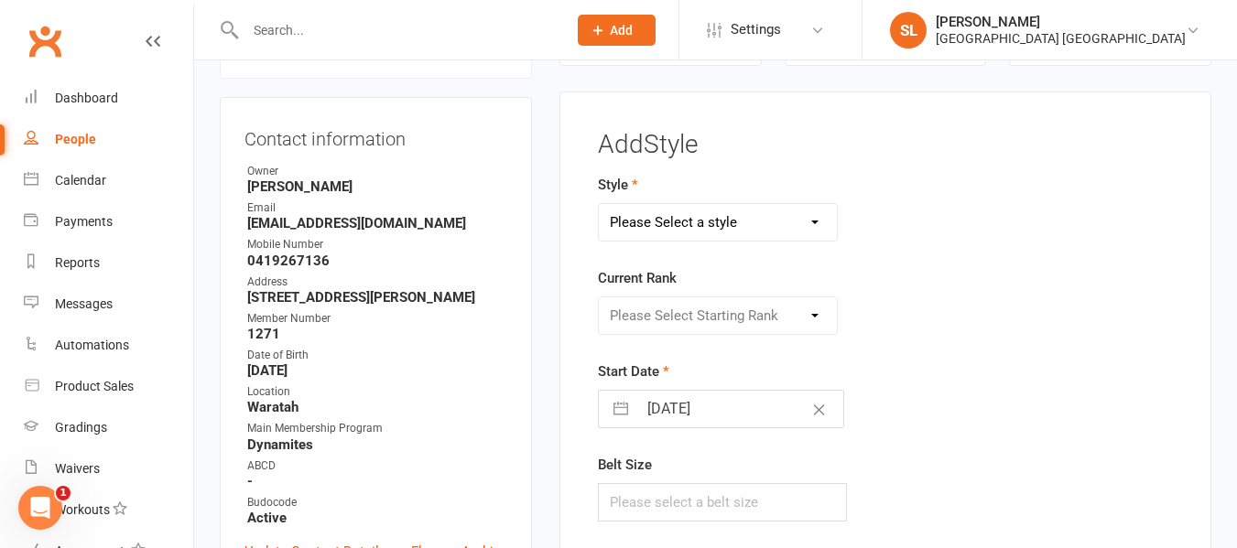
click at [670, 223] on select "Please Select a style Dragons and Adults Dynamites Fight Fit Junior Kobudo Kind…" at bounding box center [718, 222] width 238 height 37
select select "1751"
click at [599, 204] on select "Please Select a style Dragons and Adults Dynamites Fight Fit Junior Kobudo Kind…" at bounding box center [718, 222] width 238 height 37
click at [648, 311] on select "Please Select Starting Rank White 10th kyu 9th kyu 8th kyu Yellow 7th kyu Orang…" at bounding box center [718, 316] width 238 height 37
select select "17275"
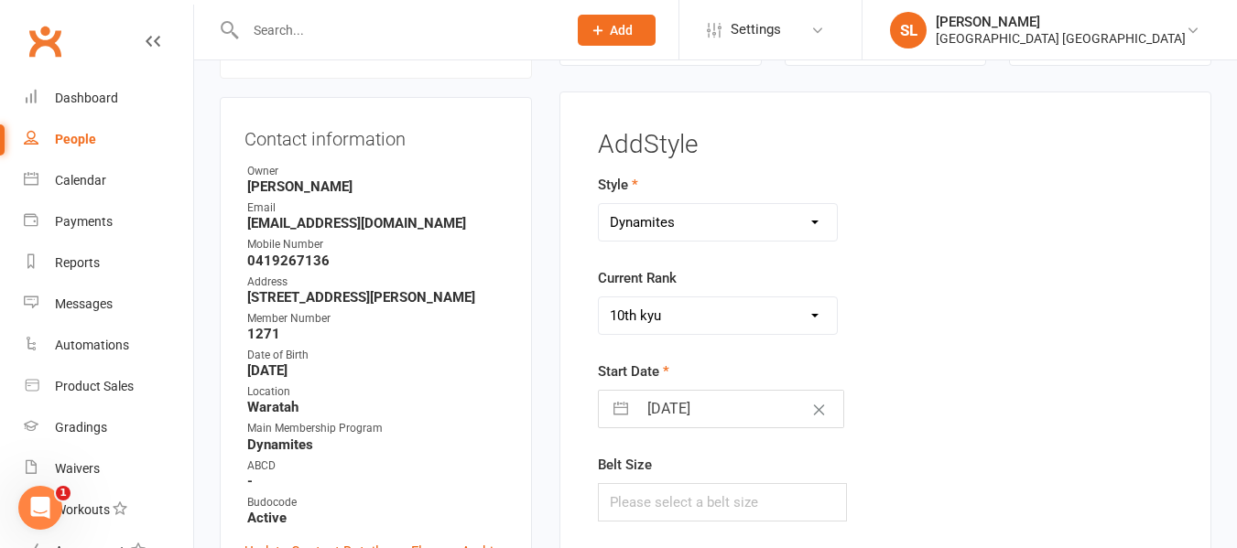
click at [599, 298] on select "Please Select Starting Rank White 10th kyu 9th kyu 8th kyu Yellow 7th kyu Orang…" at bounding box center [718, 316] width 238 height 37
click at [624, 406] on button "button" at bounding box center [620, 409] width 33 height 37
select select "7"
select select "2025"
select select "8"
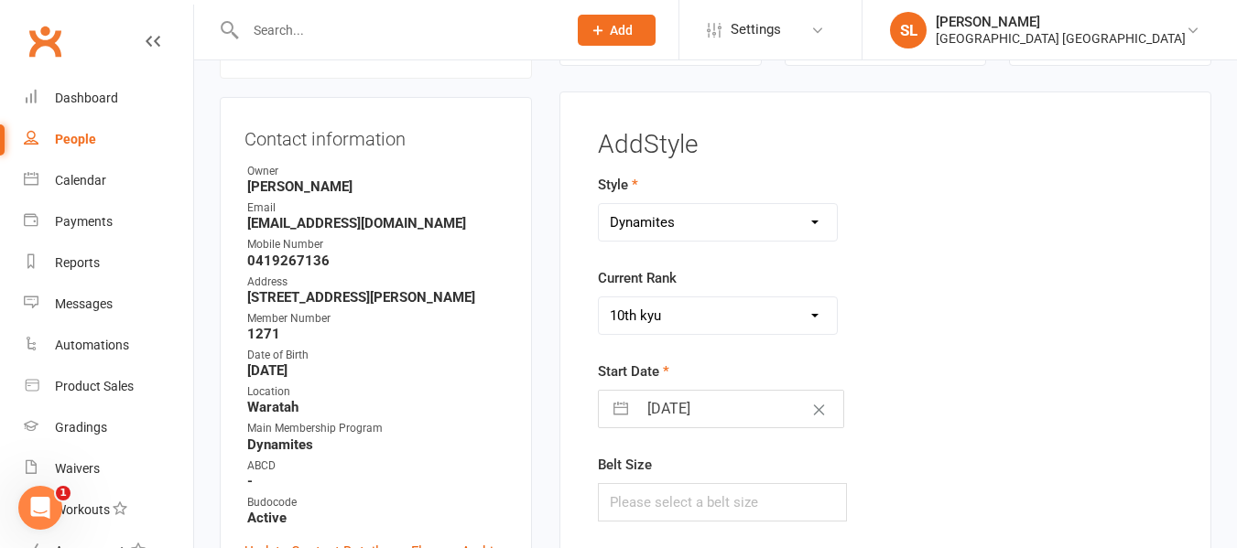
select select "2025"
select select "9"
select select "2025"
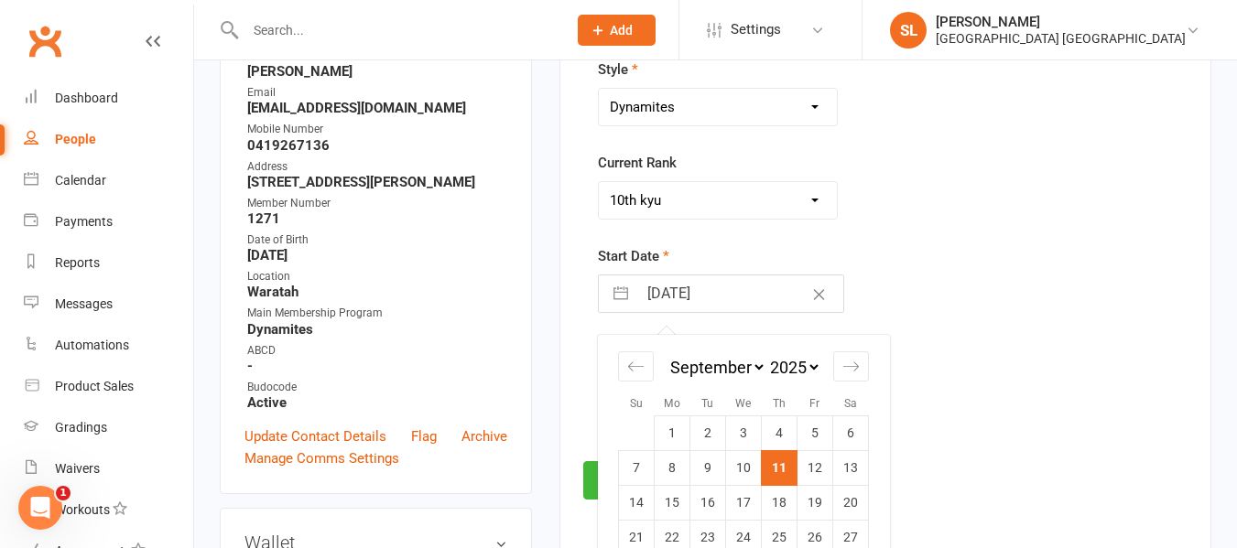
scroll to position [340, 0]
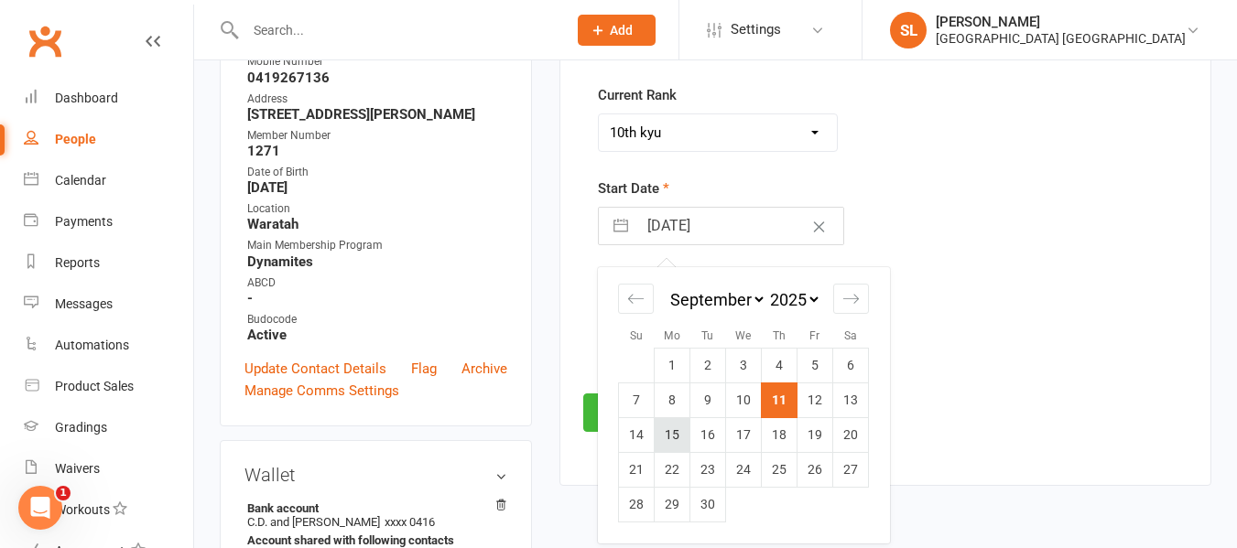
click at [675, 436] on td "15" at bounding box center [673, 435] width 36 height 35
type input "[DATE]"
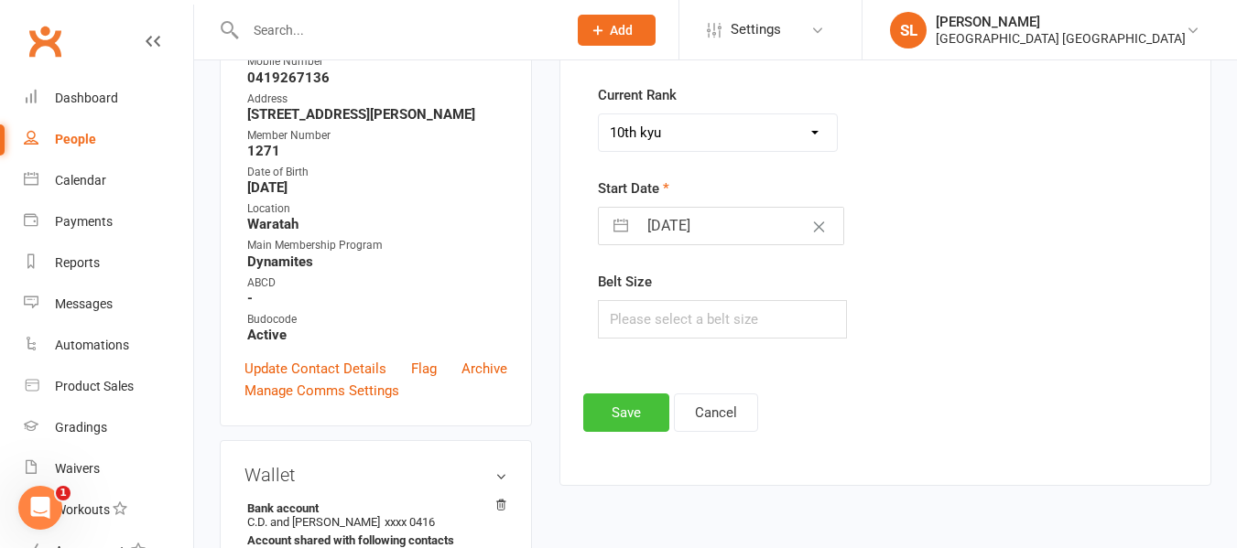
click at [624, 414] on button "Save" at bounding box center [626, 413] width 86 height 38
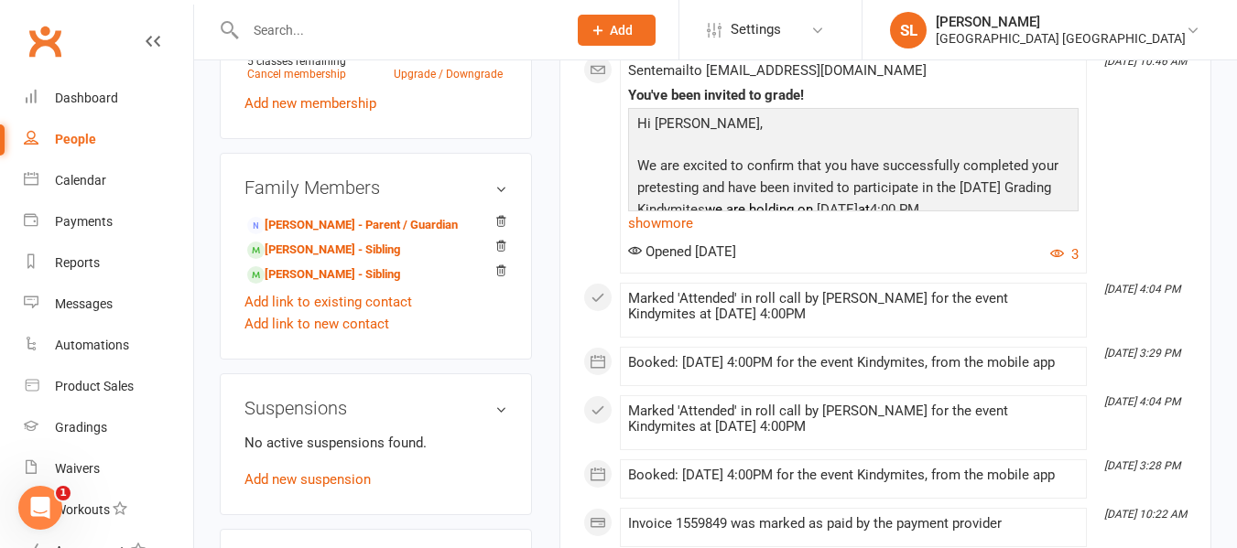
scroll to position [1072, 0]
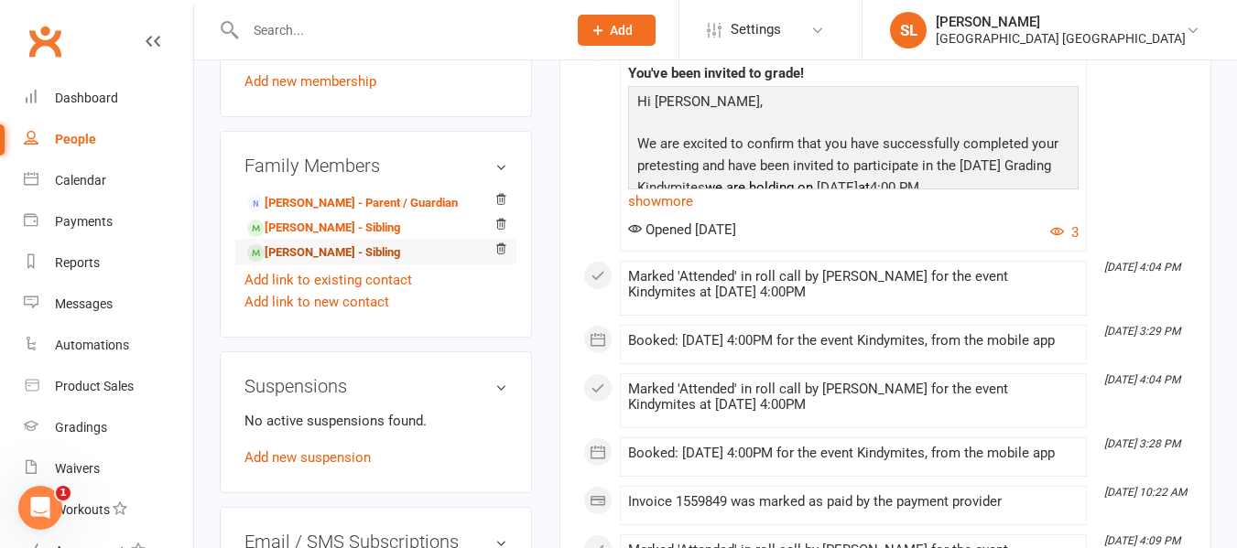
click at [322, 250] on link "[PERSON_NAME] - Sibling" at bounding box center [323, 253] width 153 height 19
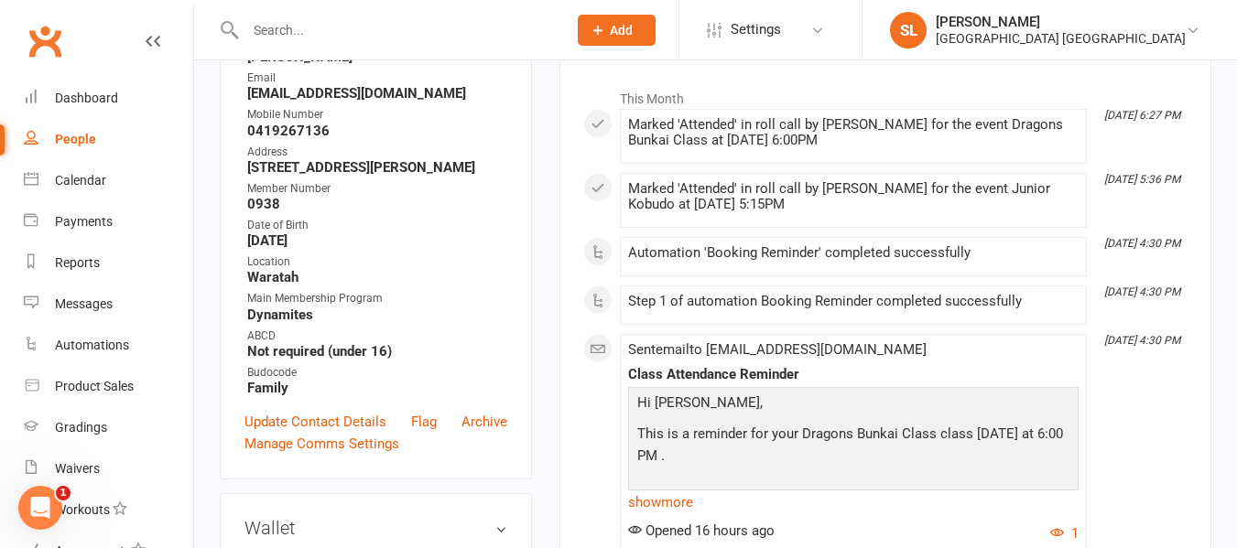
scroll to position [366, 0]
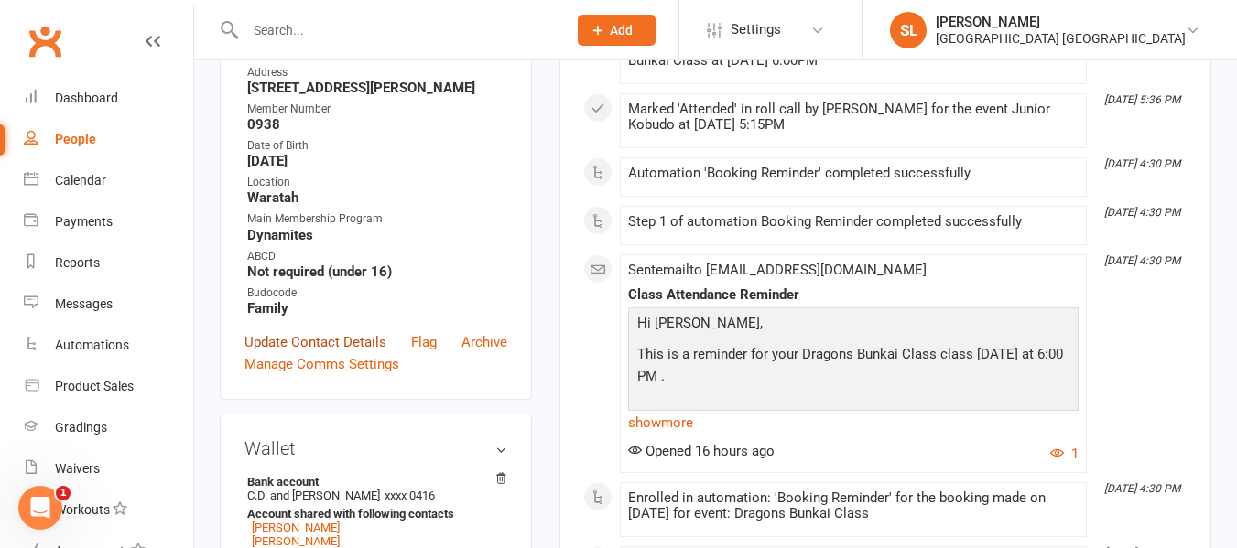
click at [307, 344] on link "Update Contact Details" at bounding box center [315, 342] width 142 height 22
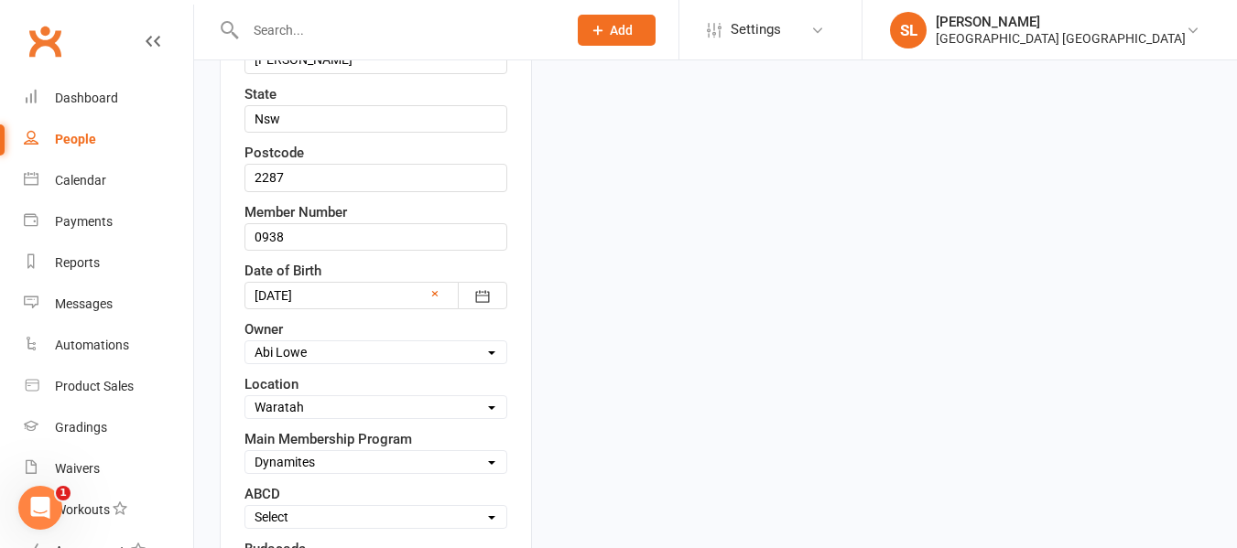
scroll to position [819, 0]
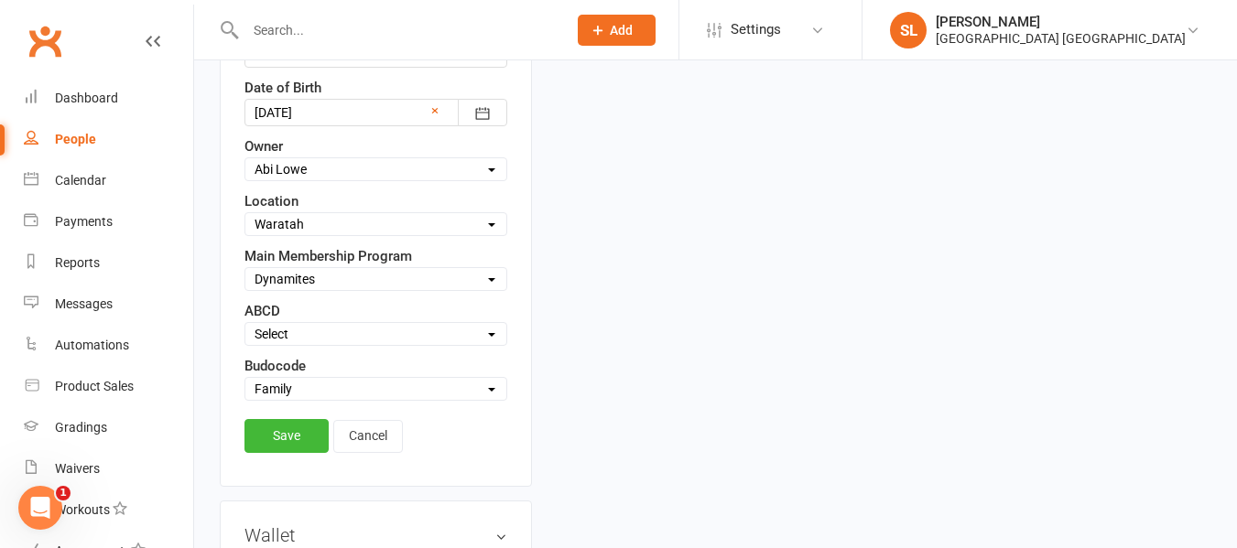
click at [331, 277] on select "Select Minimites Kindymites Dynamites Dragons Adults Fight Fit Kobudo Guest [PE…" at bounding box center [375, 279] width 261 height 20
select select "Dragons"
click at [245, 271] on select "Select Minimites Kindymites Dynamites Dragons Adults Fight Fit Kobudo Guest [PE…" at bounding box center [375, 279] width 261 height 20
click at [279, 433] on link "Save" at bounding box center [286, 435] width 84 height 33
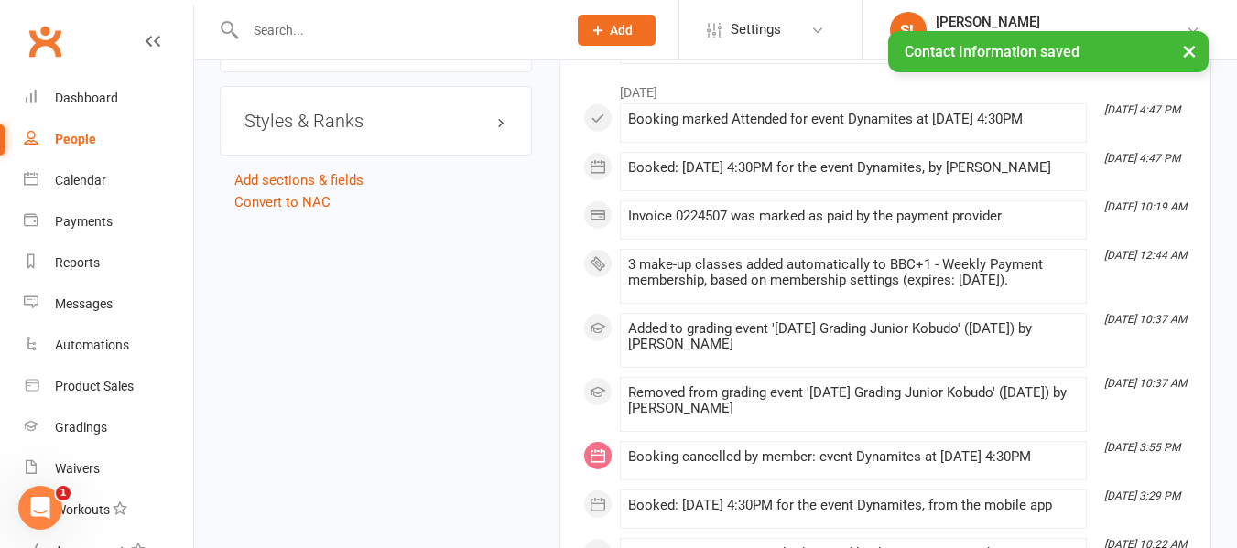
scroll to position [1940, 0]
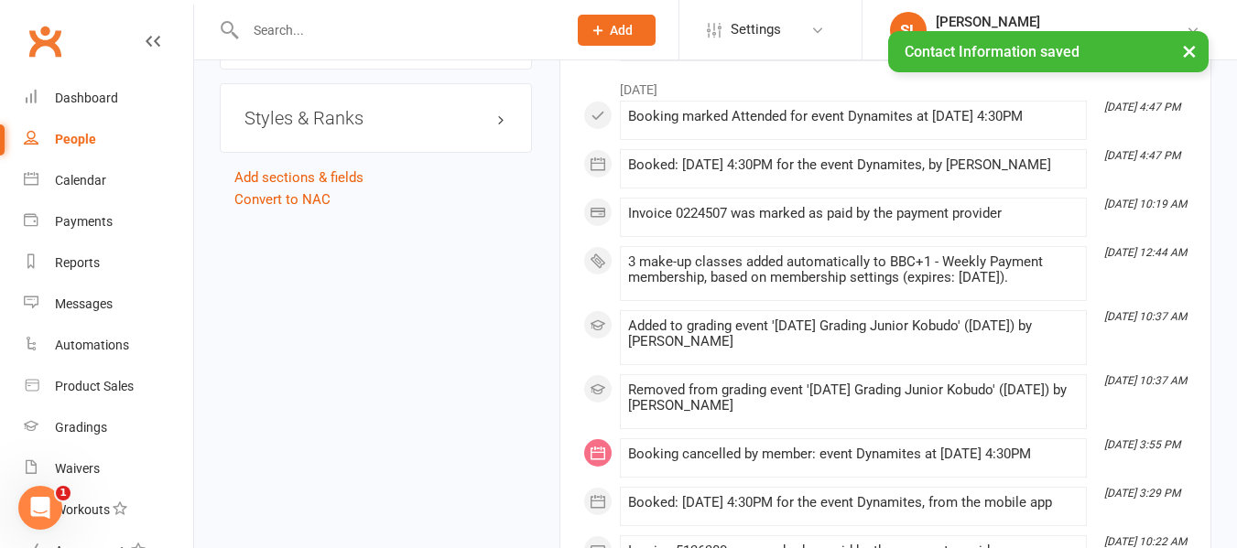
click at [286, 125] on h3 "Styles & Ranks" at bounding box center [375, 118] width 263 height 20
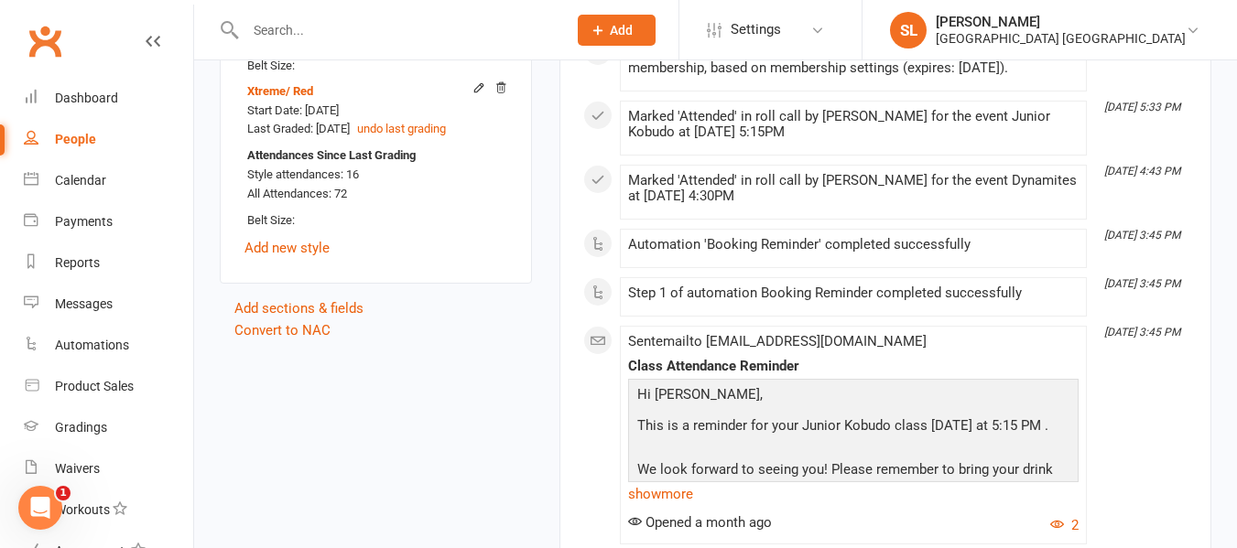
scroll to position [2490, 0]
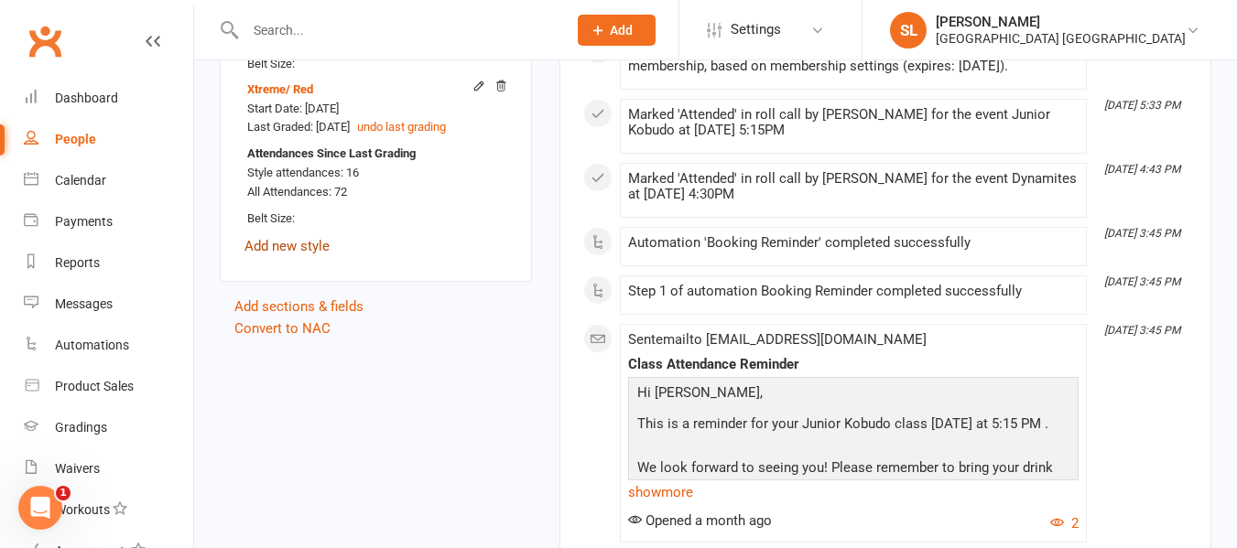
click at [315, 242] on link "Add new style" at bounding box center [286, 246] width 85 height 16
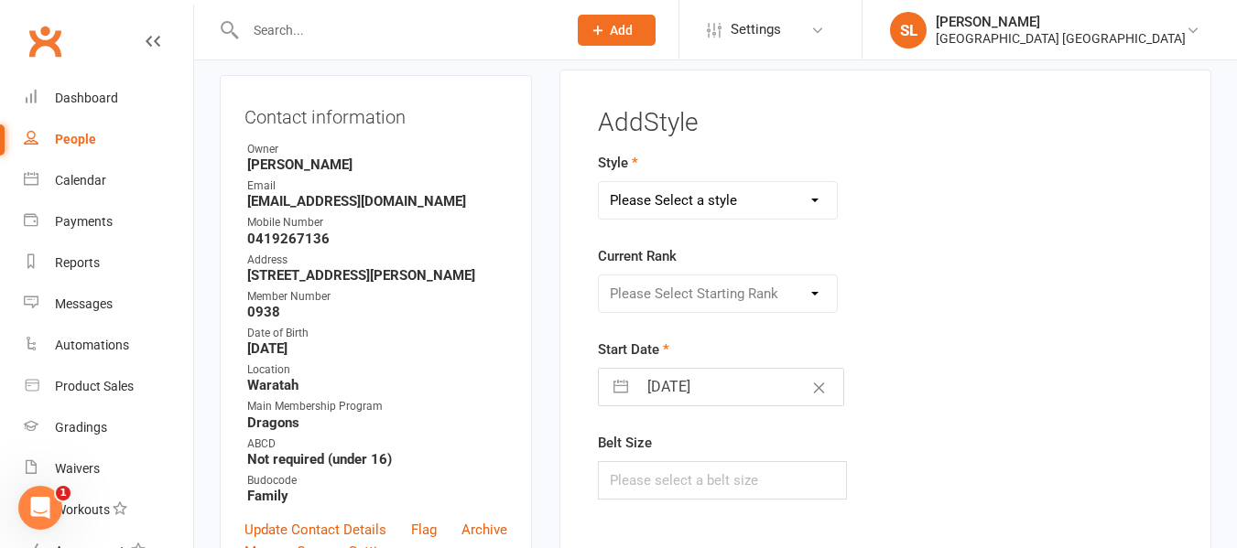
scroll to position [157, 0]
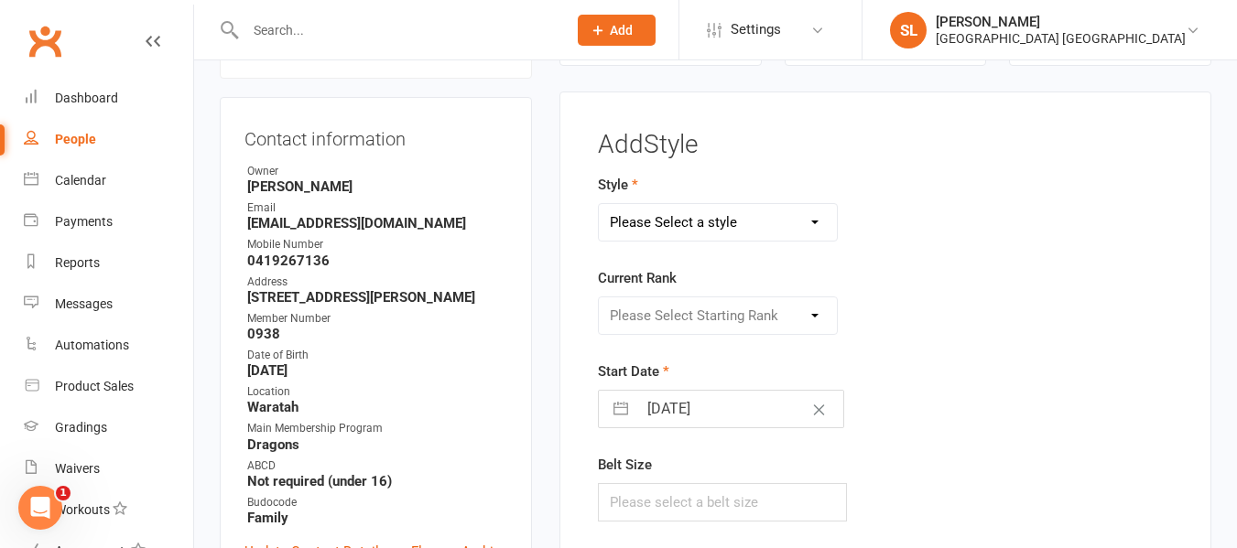
click at [682, 218] on select "Please Select a style Dragons and Adults Dynamites Fight Fit Junior Kobudo Kind…" at bounding box center [718, 222] width 238 height 37
select select "1750"
click at [599, 204] on select "Please Select a style Dragons and Adults Dynamites Fight Fit Junior Kobudo Kind…" at bounding box center [718, 222] width 238 height 37
click at [668, 315] on select "Please Select Starting Rank White 10th kyu 9th kyu 8th kyu Yellow 7th kyu Orang…" at bounding box center [718, 316] width 238 height 37
select select "17267"
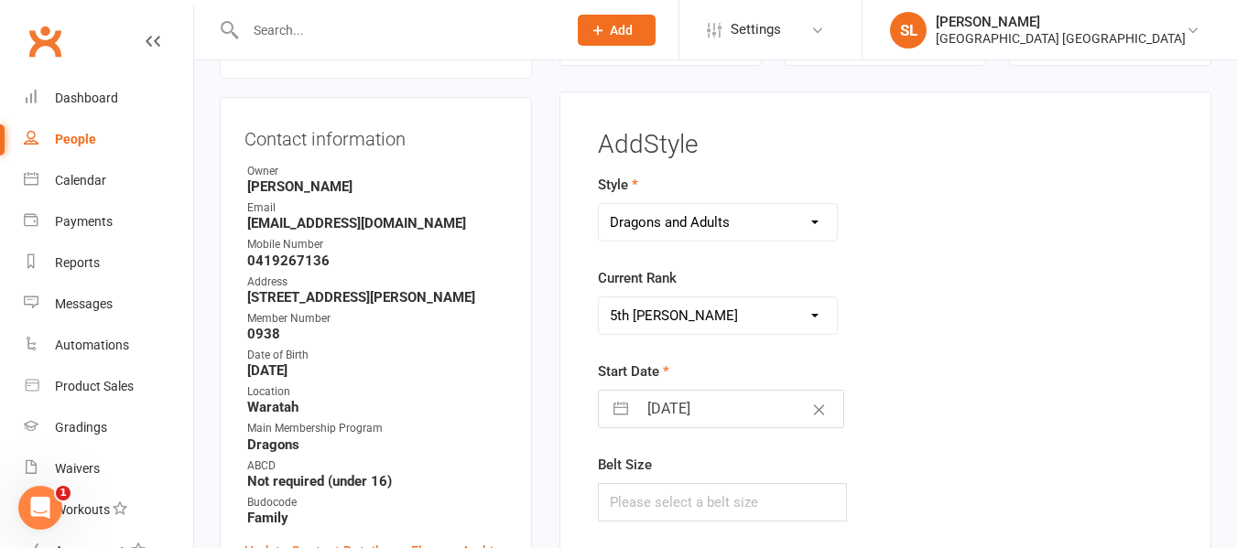
click at [599, 298] on select "Please Select Starting Rank White 10th kyu 9th kyu 8th kyu Yellow 7th kyu Orang…" at bounding box center [718, 316] width 238 height 37
select select "7"
select select "2025"
select select "8"
select select "2025"
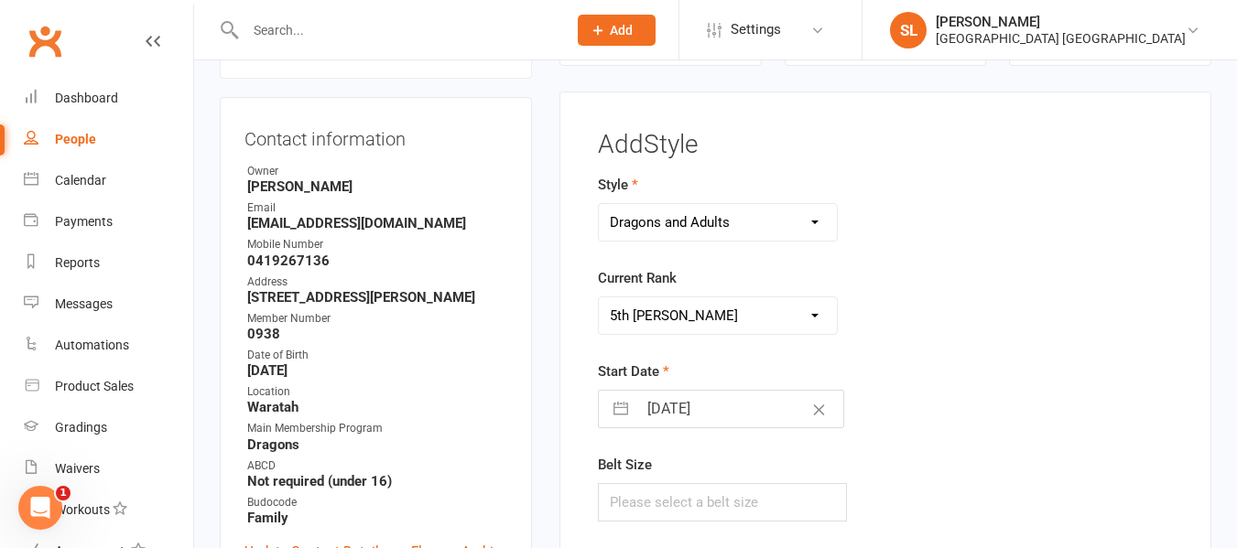
select select "9"
select select "2025"
click at [699, 406] on input "[DATE]" at bounding box center [740, 409] width 206 height 37
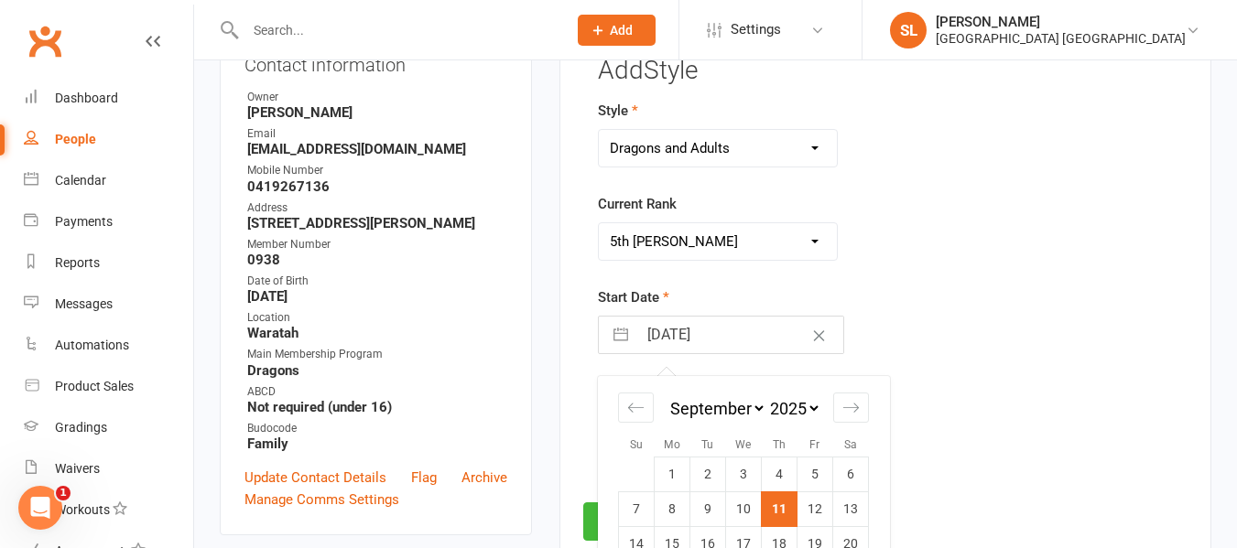
scroll to position [340, 0]
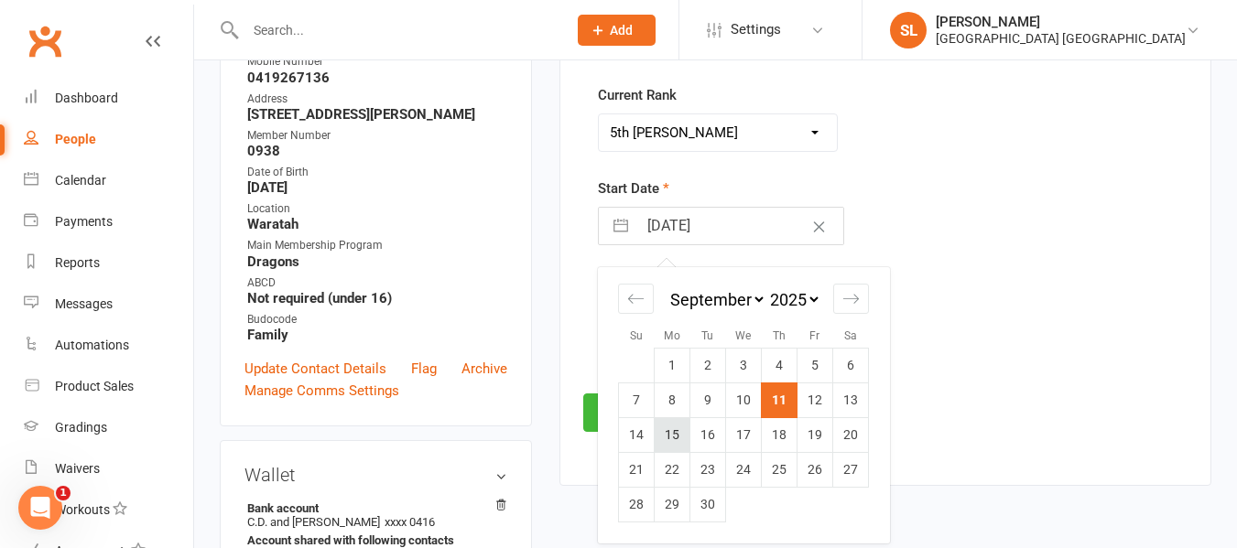
click at [670, 429] on td "15" at bounding box center [673, 435] width 36 height 35
type input "[DATE]"
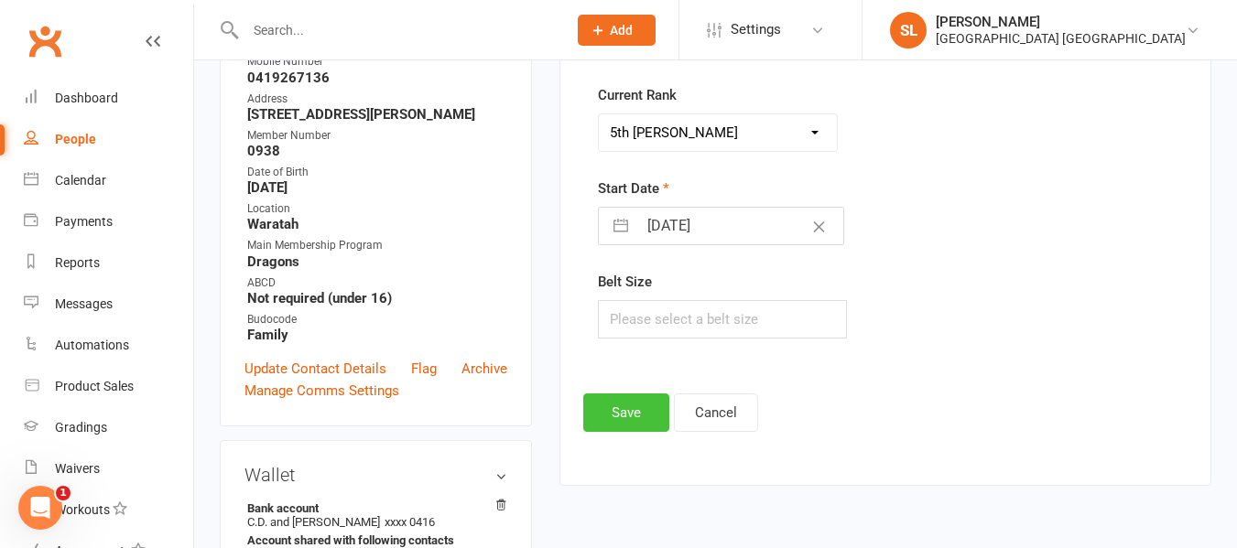
click at [623, 412] on button "Save" at bounding box center [626, 413] width 86 height 38
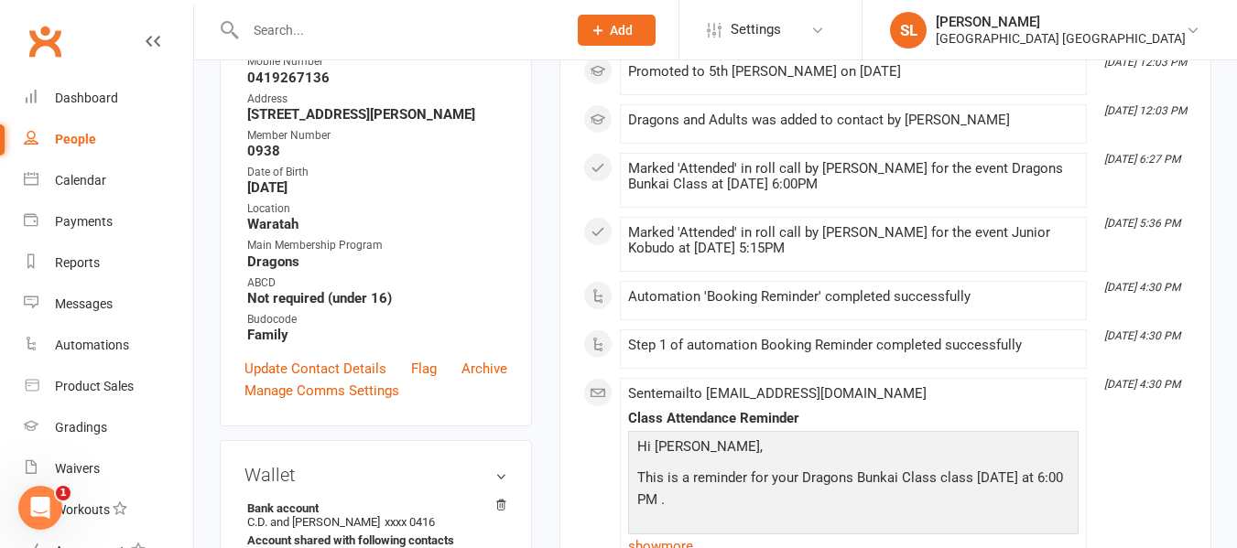
scroll to position [0, 0]
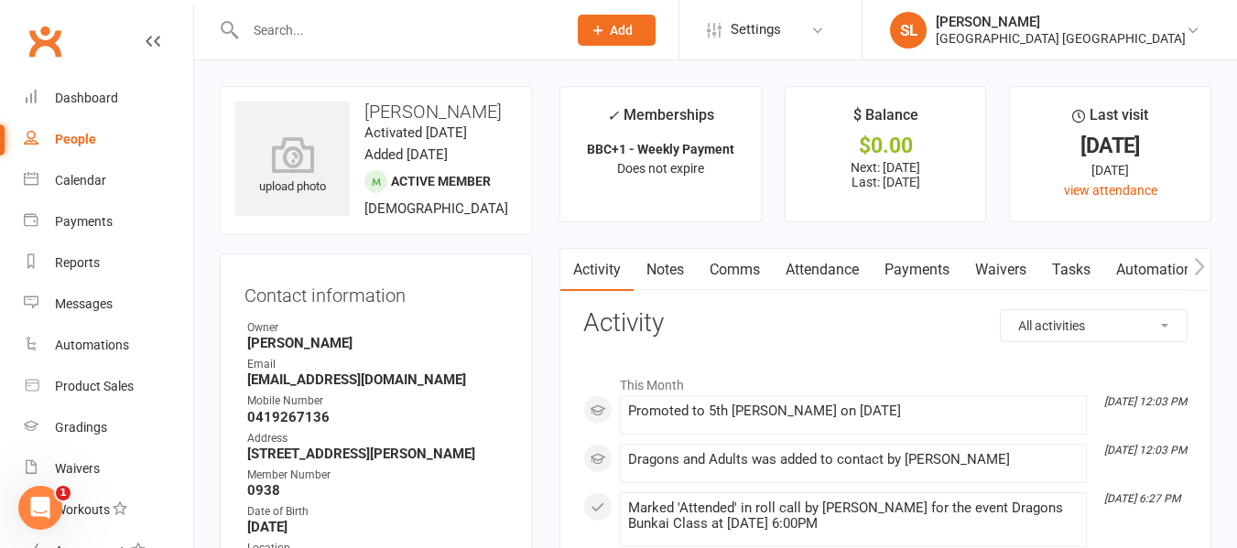
click at [819, 268] on link "Attendance" at bounding box center [822, 270] width 99 height 42
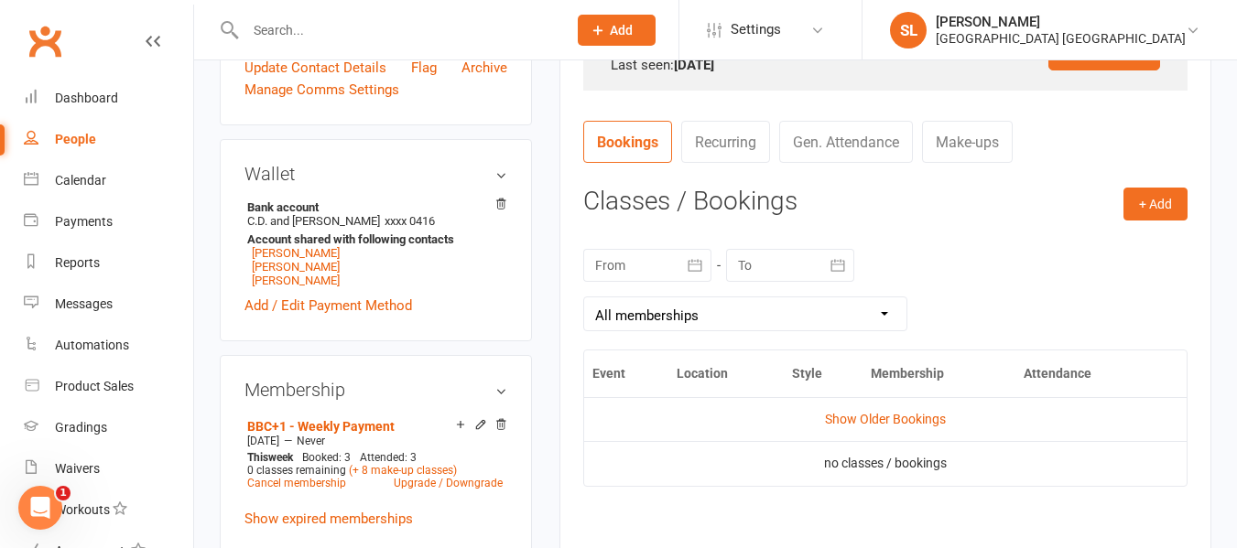
click at [688, 266] on icon "button" at bounding box center [695, 265] width 18 height 18
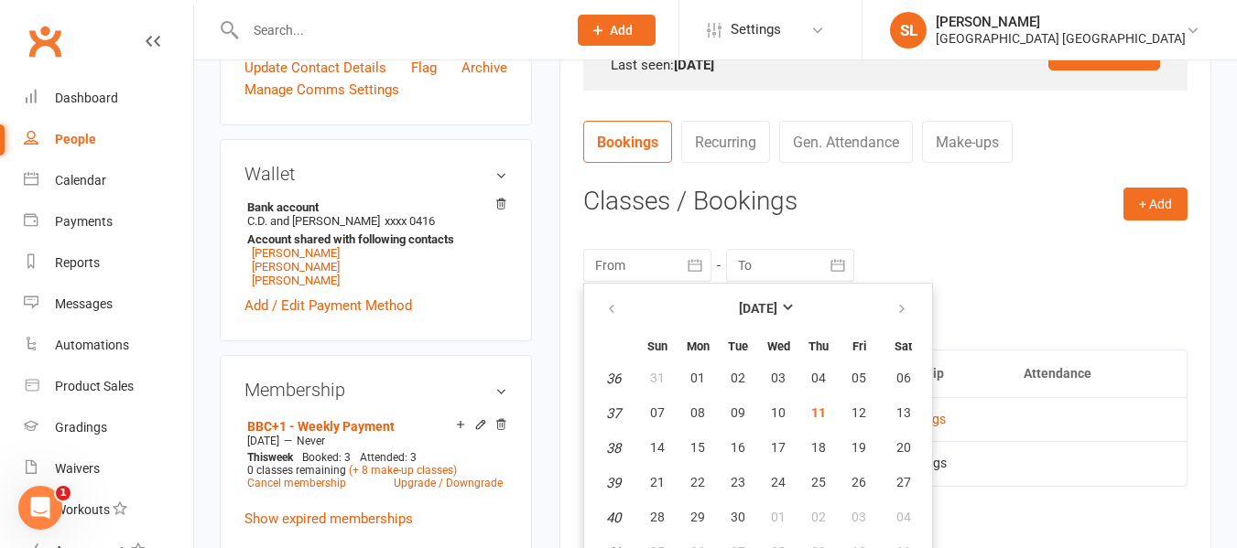
scroll to position [664, 0]
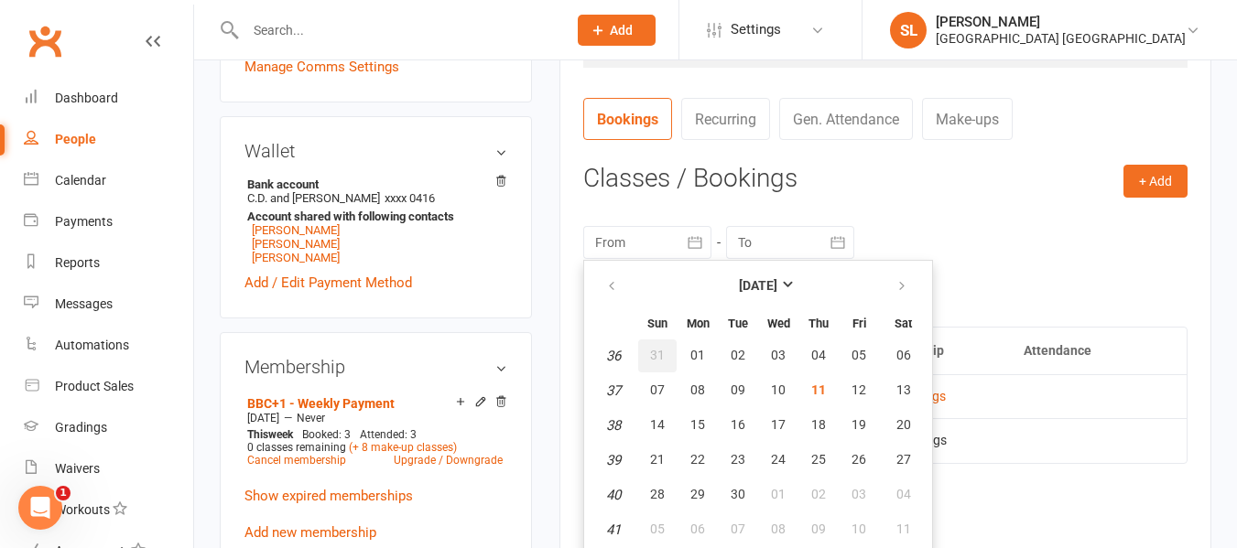
click at [656, 358] on span "31" at bounding box center [657, 355] width 15 height 15
type input "[DATE]"
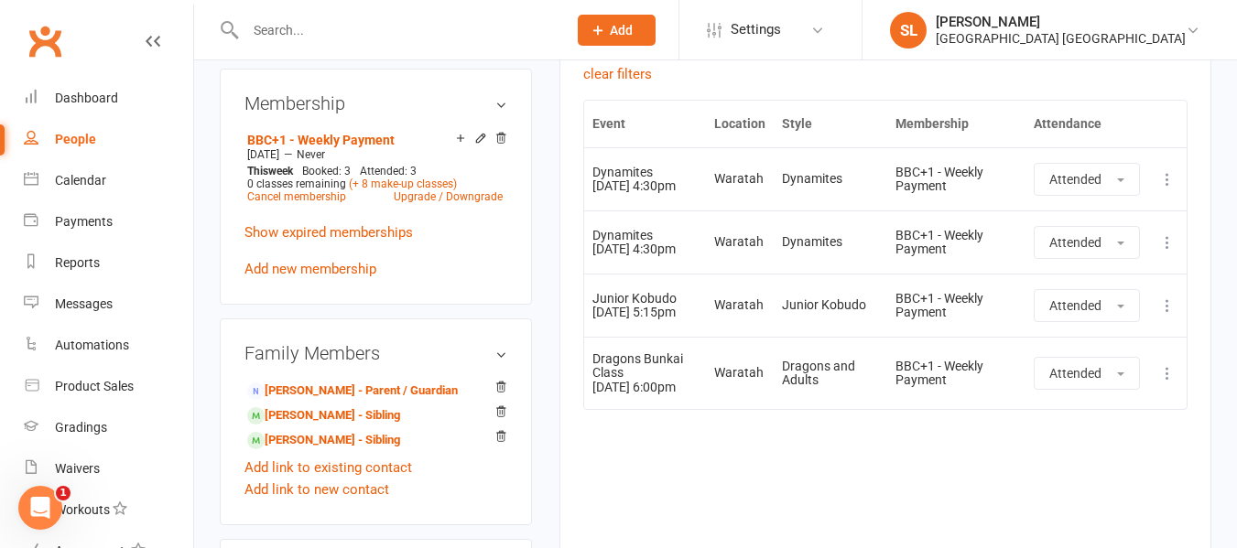
scroll to position [939, 0]
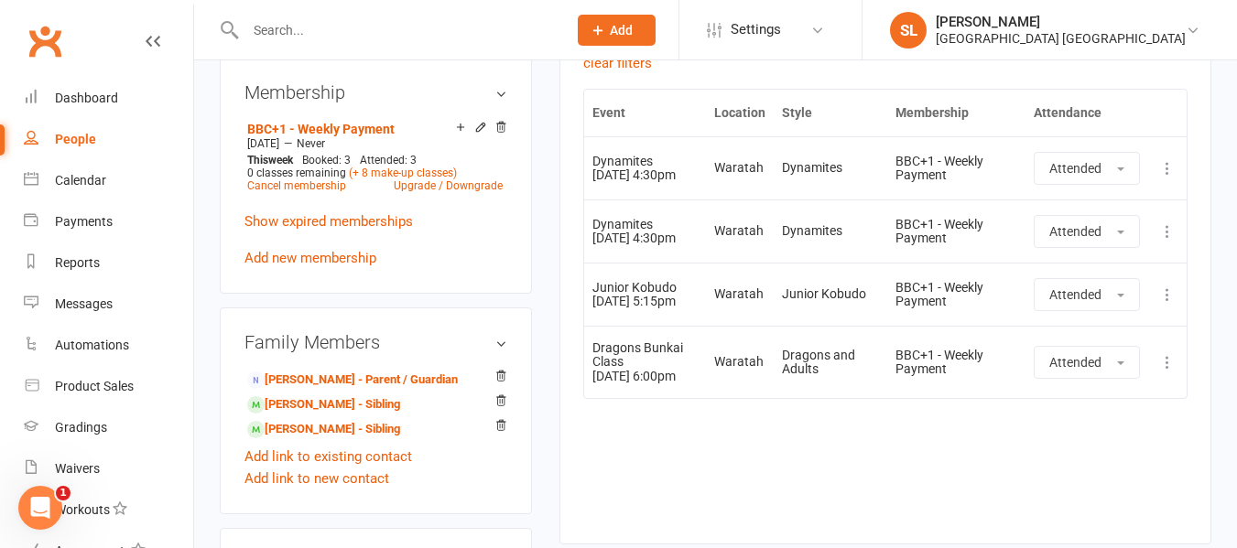
click at [332, 41] on input "text" at bounding box center [397, 30] width 314 height 26
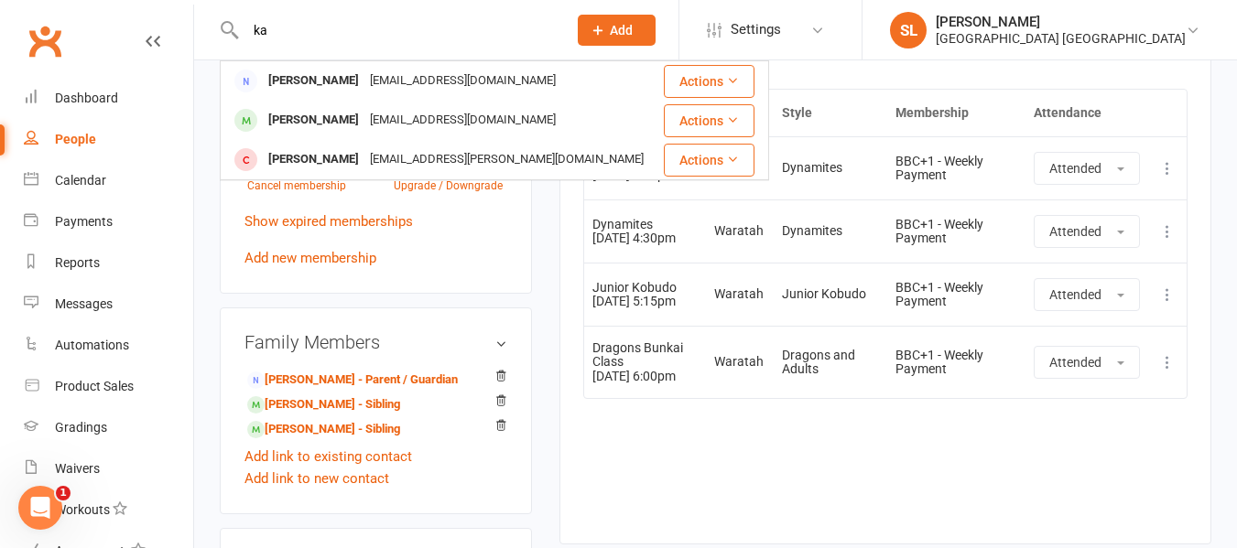
type input "k"
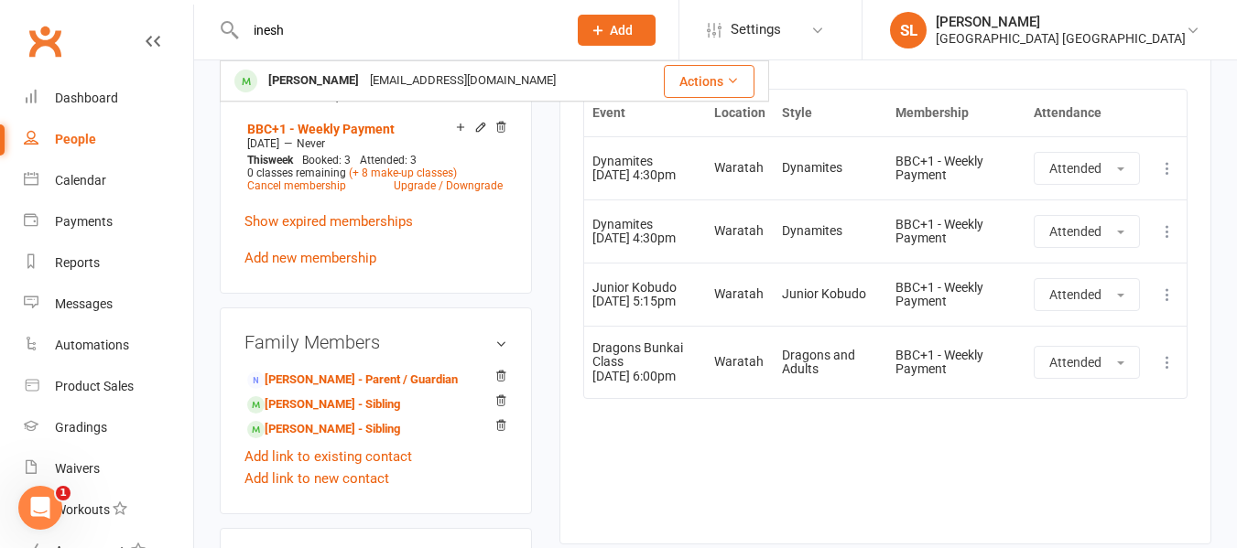
type input "inesh"
